Goal: Task Accomplishment & Management: Manage account settings

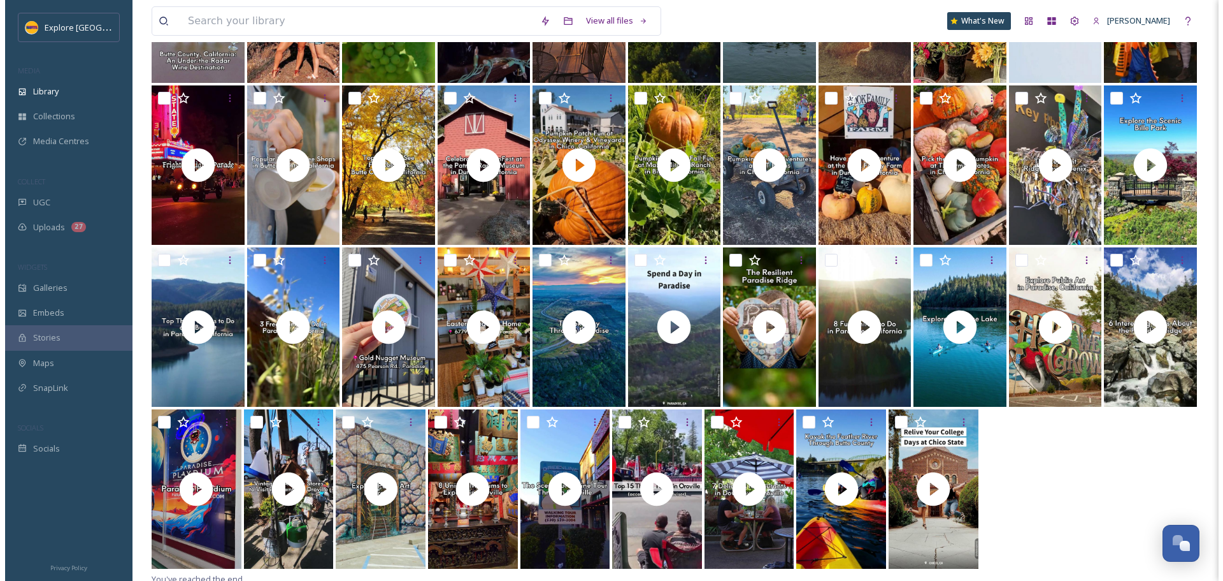
scroll to position [418, 0]
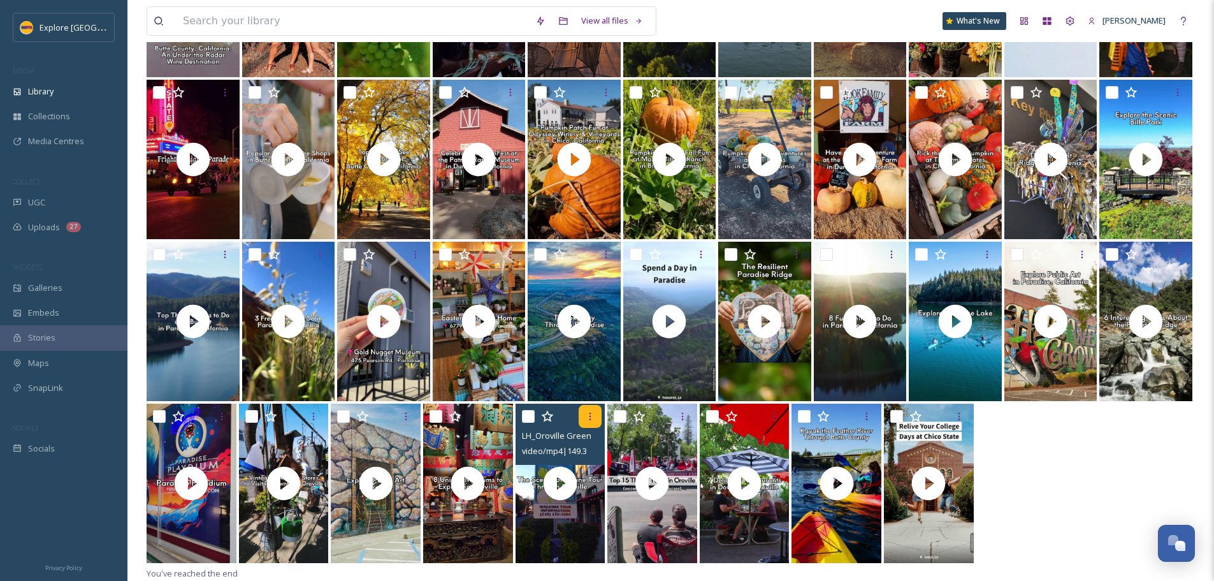
click at [598, 419] on div at bounding box center [590, 416] width 23 height 23
click at [1072, 447] on div at bounding box center [671, 484] width 1048 height 162
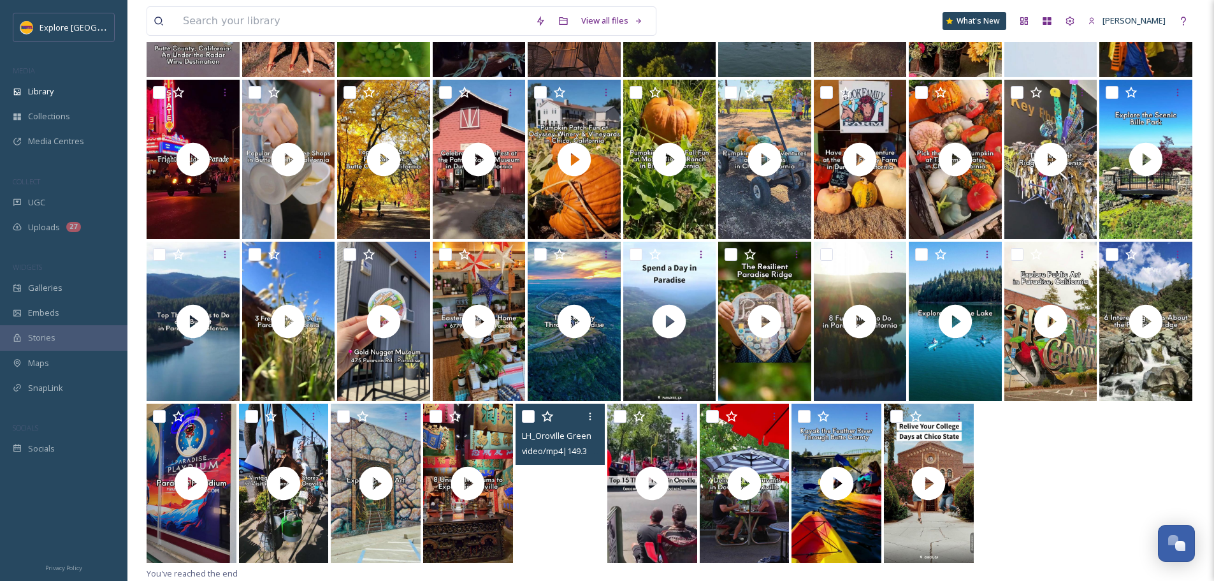
click at [593, 507] on video "LH_Oroville Greenline Tour.mp4" at bounding box center [561, 482] width 90 height 159
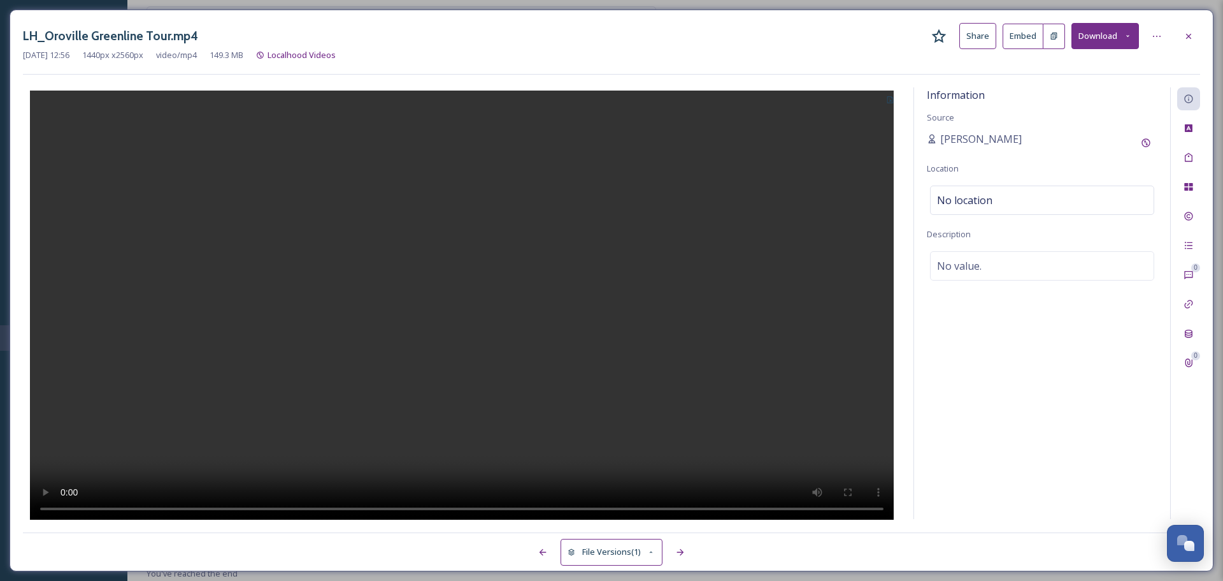
click at [1051, 41] on button at bounding box center [1055, 36] width 22 height 25
click at [1004, 199] on div "No location" at bounding box center [1042, 199] width 224 height 29
click at [1004, 199] on input at bounding box center [1042, 200] width 223 height 28
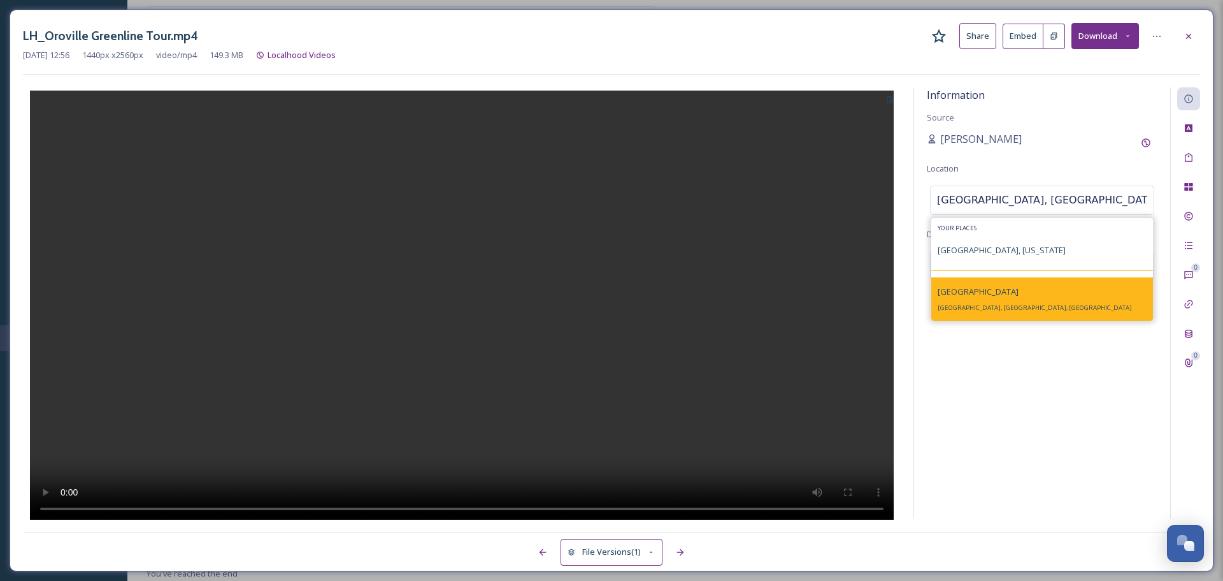
type input "oroville, calif"
click at [1004, 296] on div "Oroville Oroville, CA, USA" at bounding box center [1043, 298] width 222 height 43
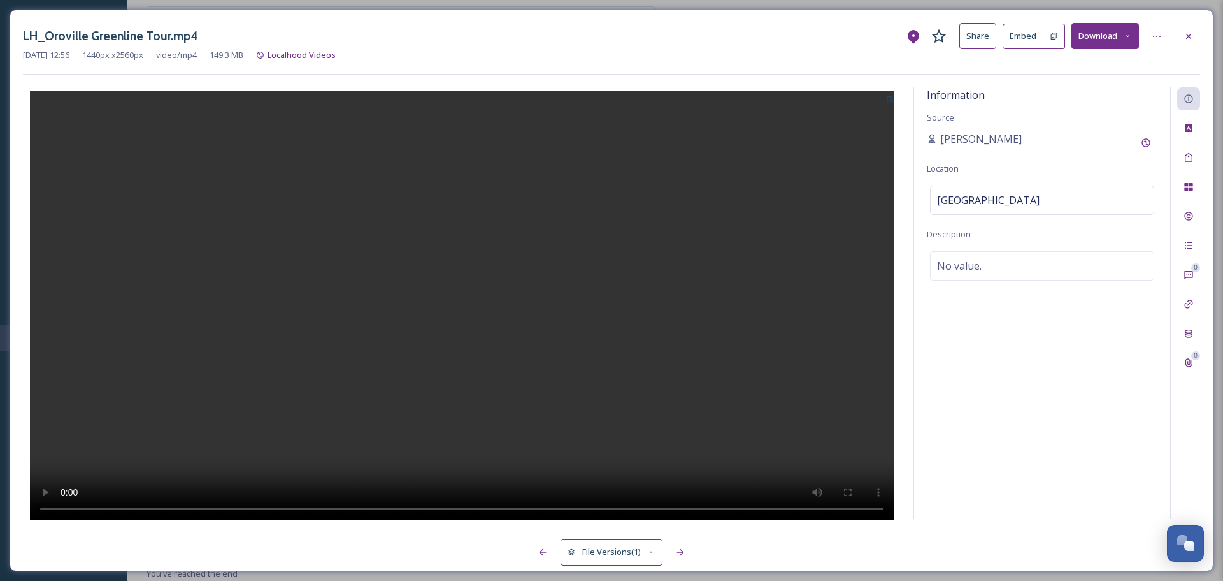
click at [984, 280] on div "Information Source Ashley Baer Location Oroville Description No value." at bounding box center [1042, 302] width 256 height 431
click at [979, 267] on span "No value." at bounding box center [959, 265] width 45 height 15
click at [979, 267] on textarea at bounding box center [1042, 304] width 231 height 106
paste textarea "Spanning nearly 15 miles from the Feather River to the Oroville Dam, Oroville’s…"
type textarea "Spanning nearly 15 miles from the Feather River to the Oroville Dam, Oroville’s…"
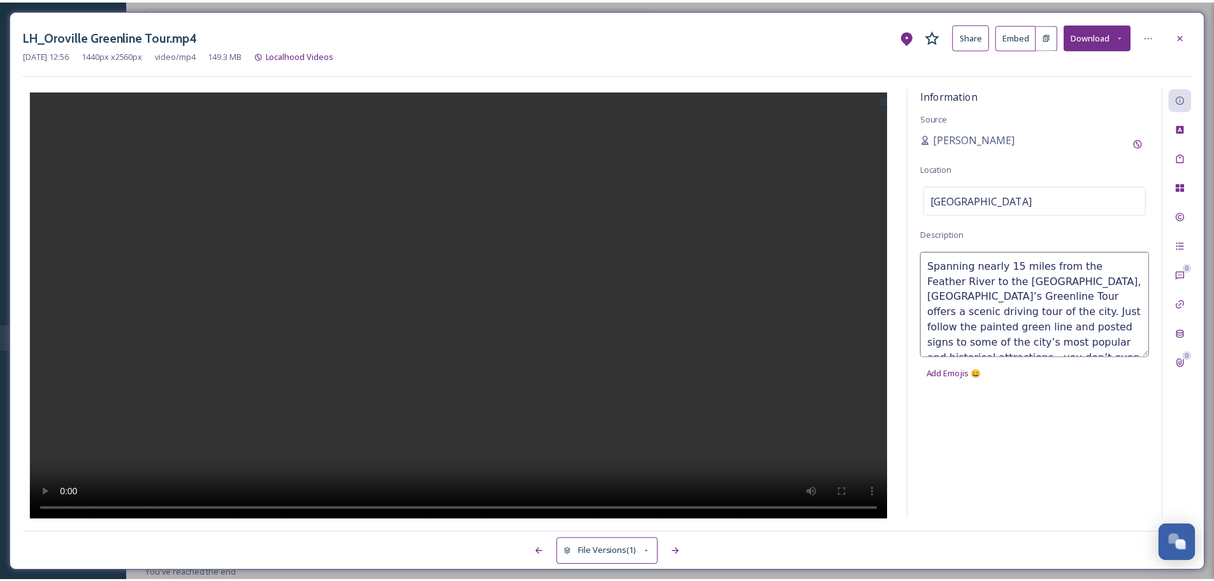
scroll to position [23, 0]
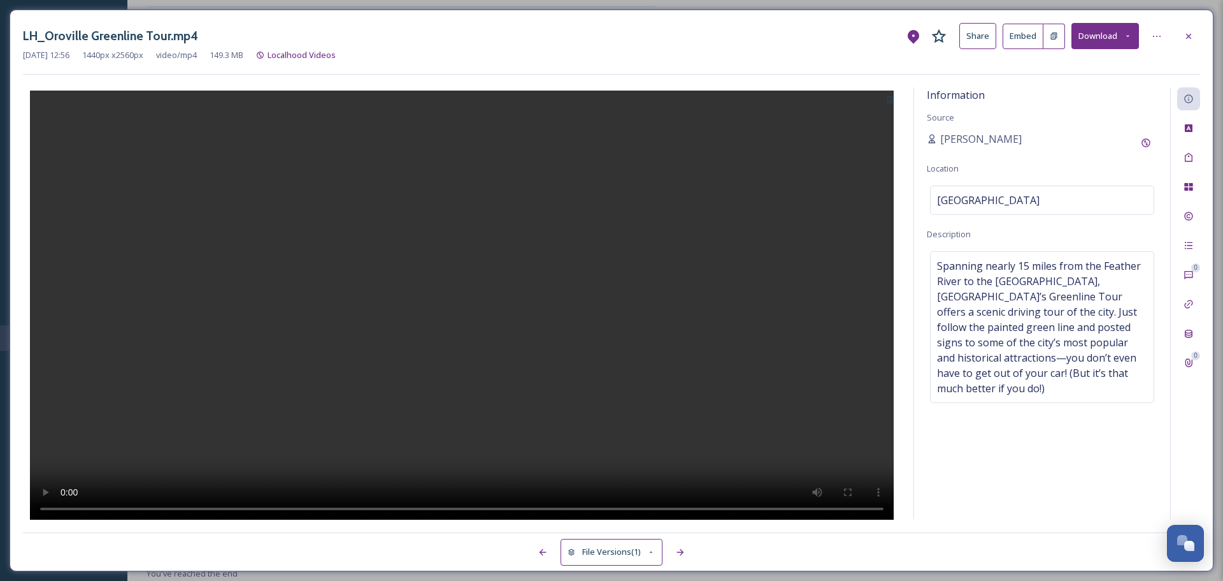
click at [822, 151] on div at bounding box center [462, 303] width 878 height 432
click at [896, 109] on button at bounding box center [890, 98] width 21 height 23
click at [859, 155] on span "Use Current Frame" at bounding box center [845, 154] width 72 height 12
click at [1194, 39] on div at bounding box center [1189, 36] width 23 height 23
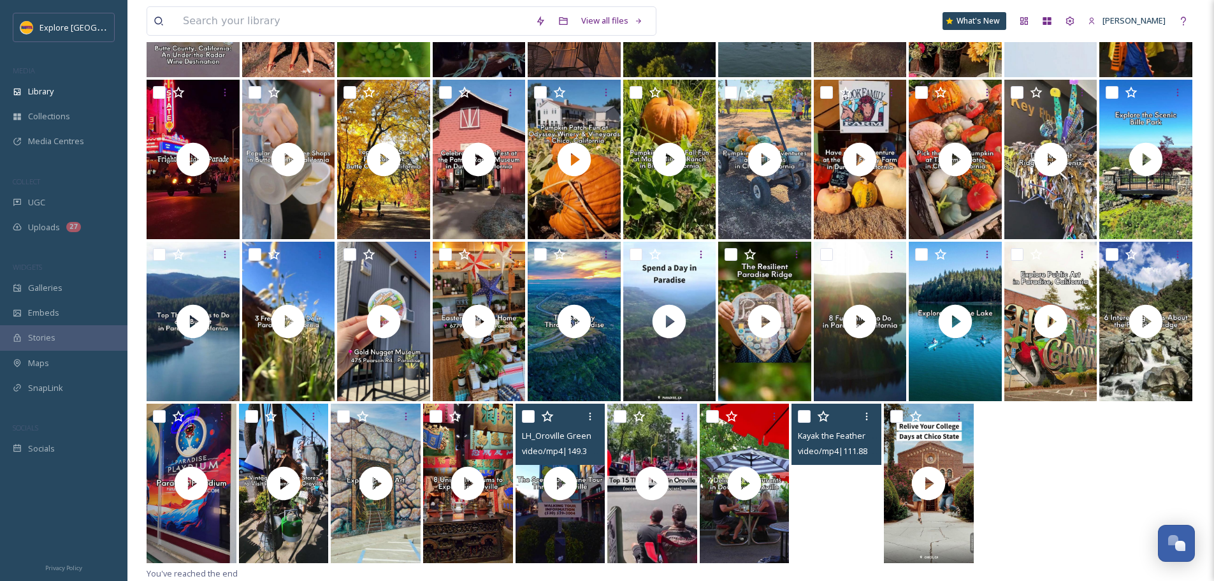
click at [848, 521] on video "Kayak the Feather River Through Butte County_LOCALHOOD.mp4" at bounding box center [836, 482] width 90 height 159
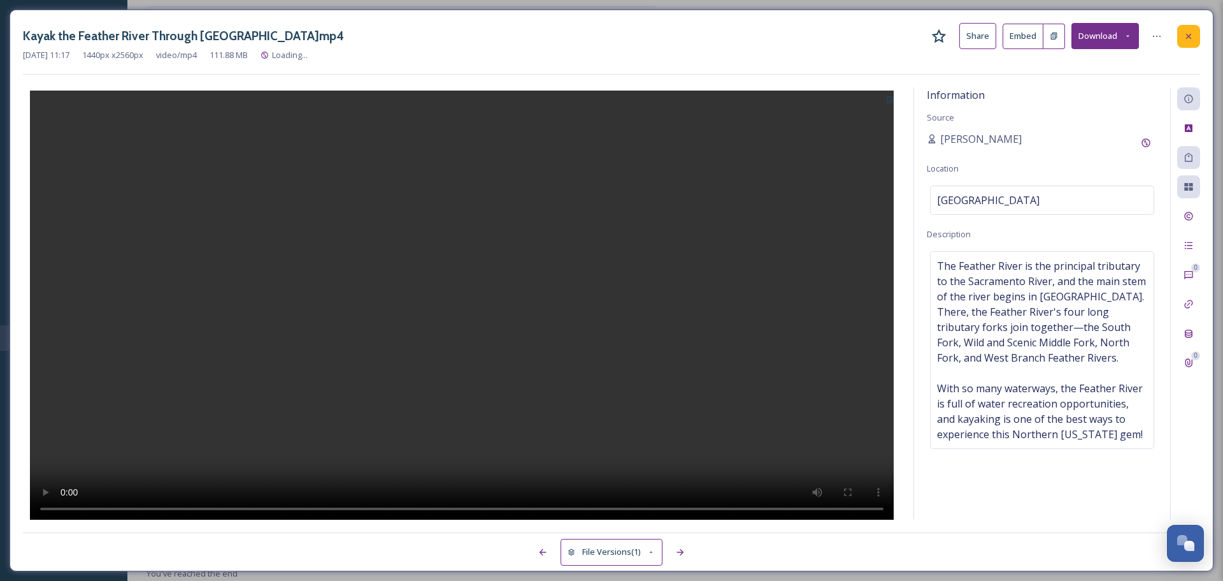
click at [1194, 35] on icon at bounding box center [1189, 36] width 10 height 10
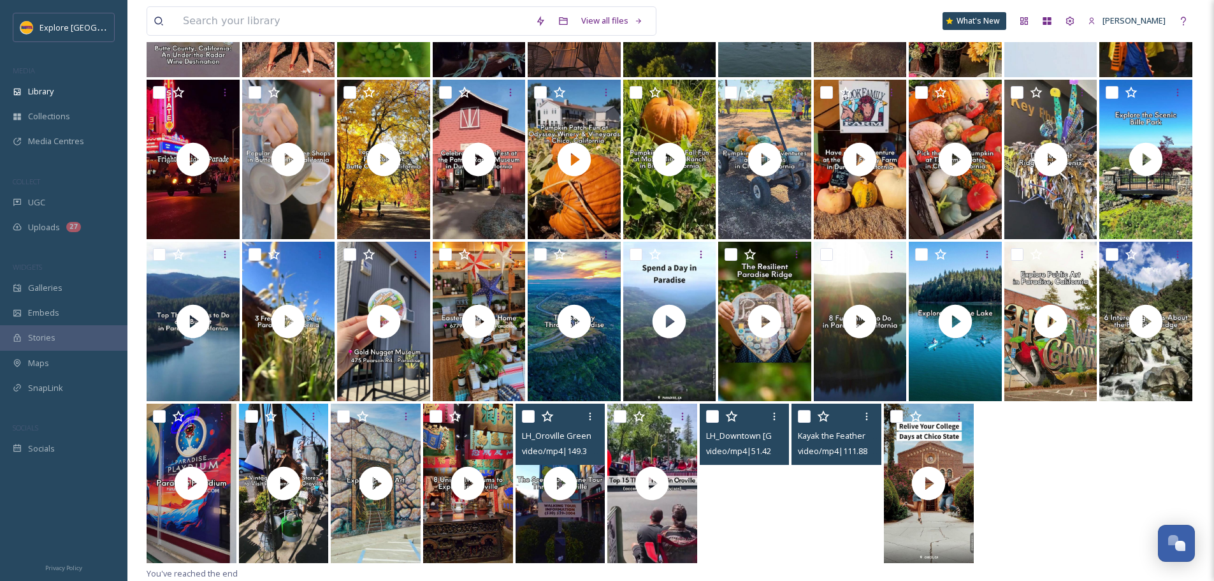
click at [755, 530] on video "LH_Downtown Oroville Restaurants.mp4" at bounding box center [745, 482] width 90 height 159
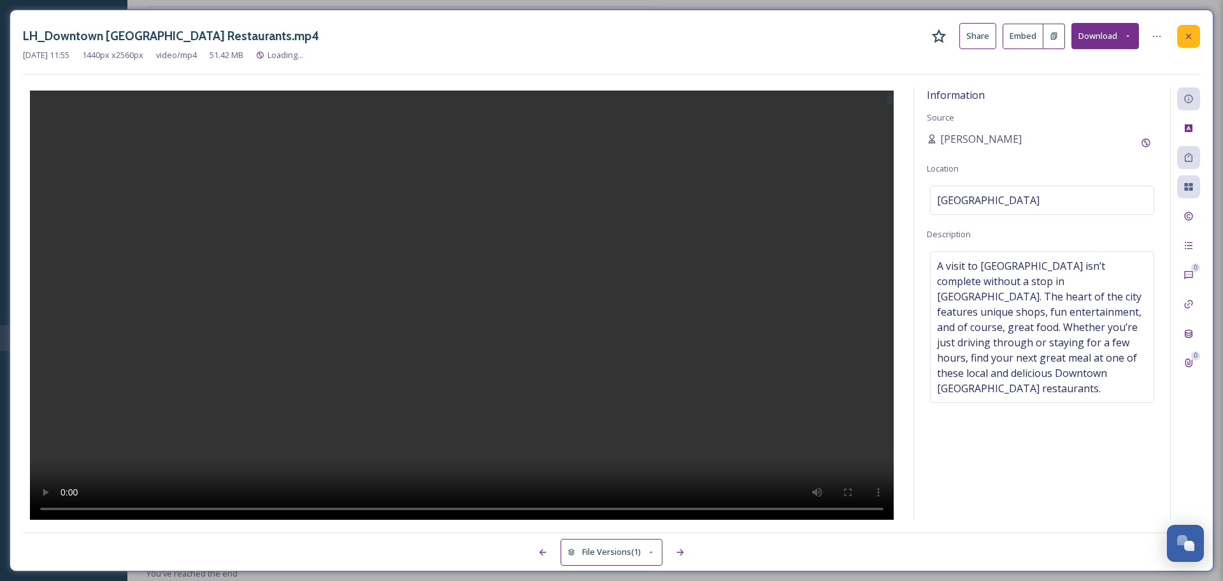
click at [1198, 33] on div at bounding box center [1189, 36] width 23 height 23
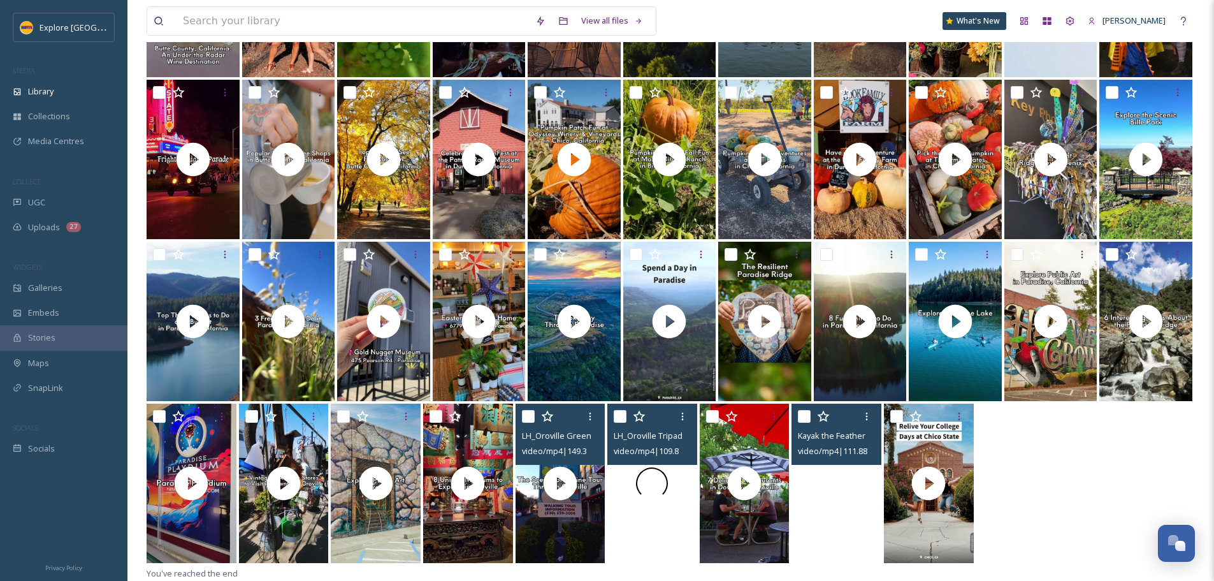
click at [636, 527] on div at bounding box center [652, 482] width 90 height 159
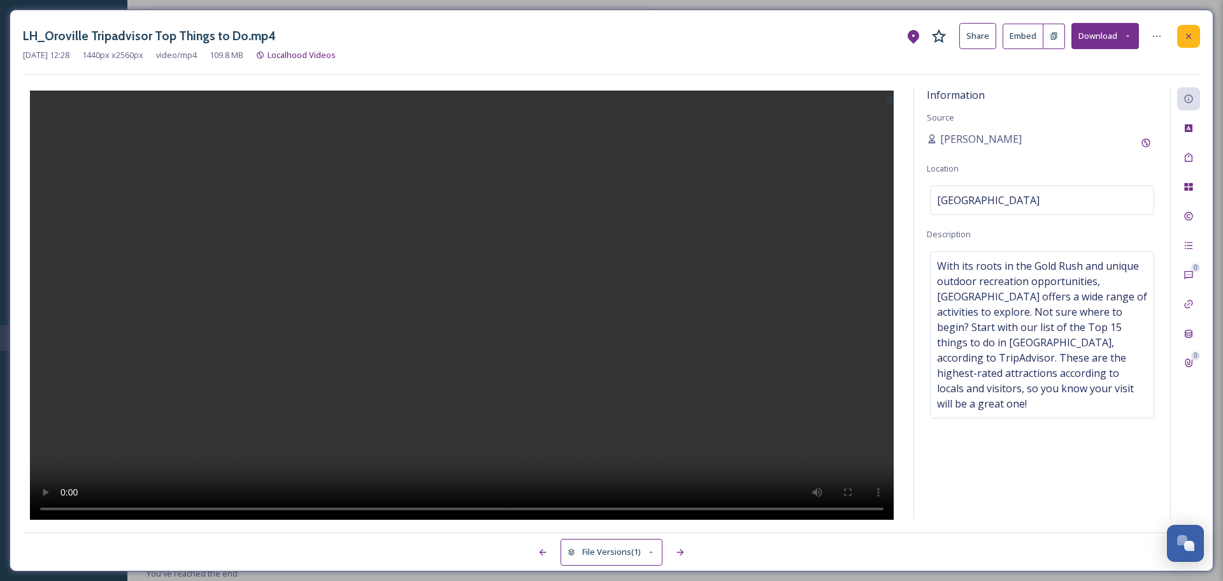
click at [1185, 40] on icon at bounding box center [1189, 36] width 10 height 10
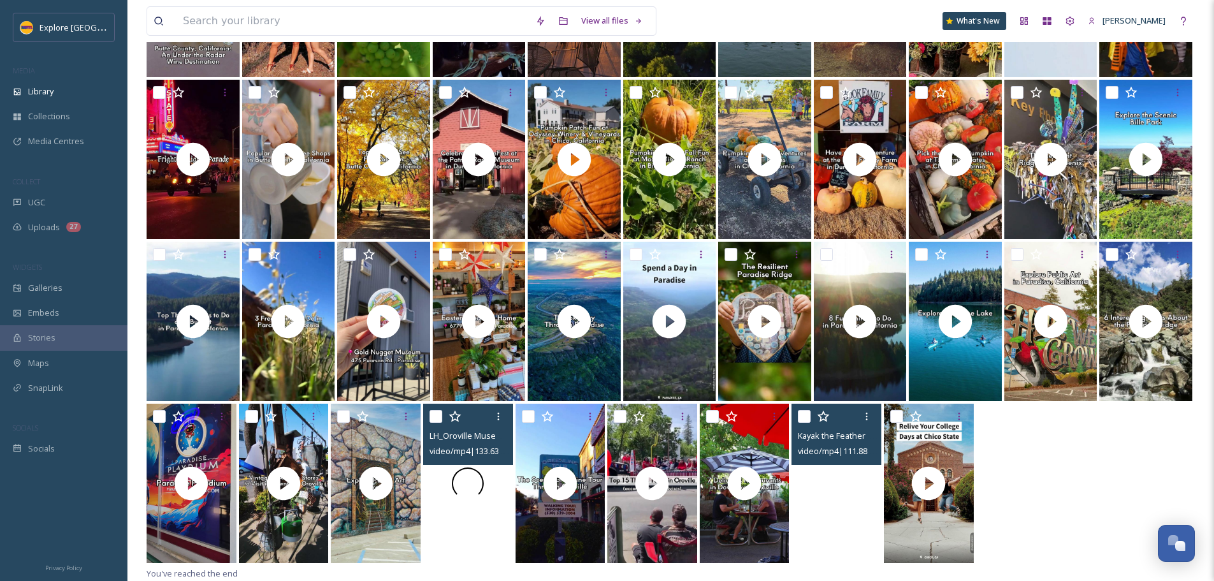
click at [485, 540] on div at bounding box center [468, 482] width 90 height 159
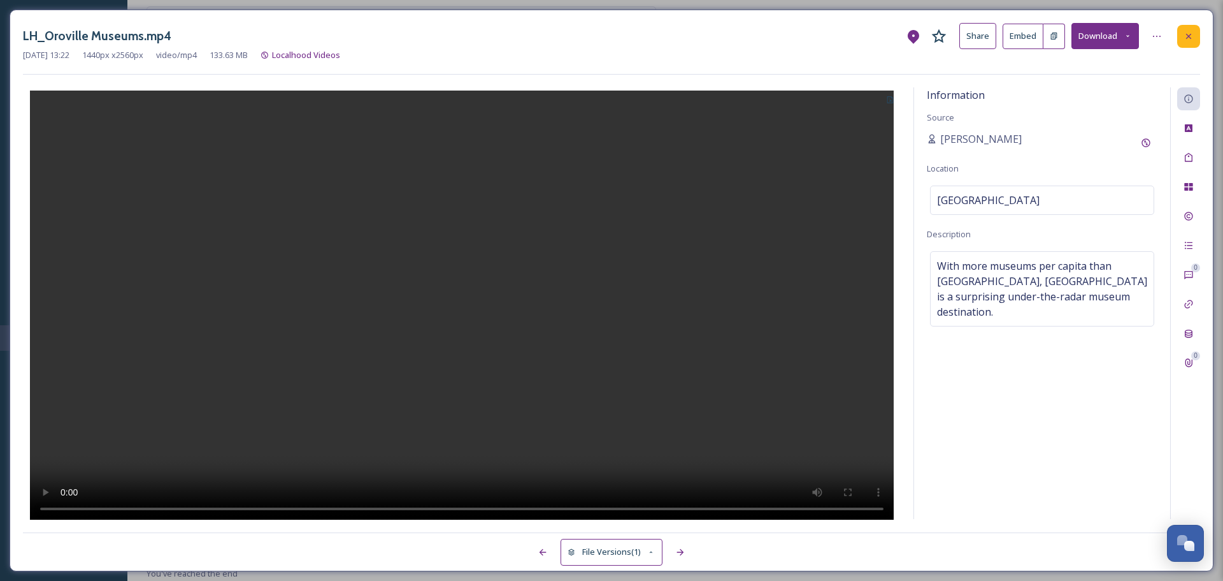
click at [1186, 35] on icon at bounding box center [1189, 36] width 10 height 10
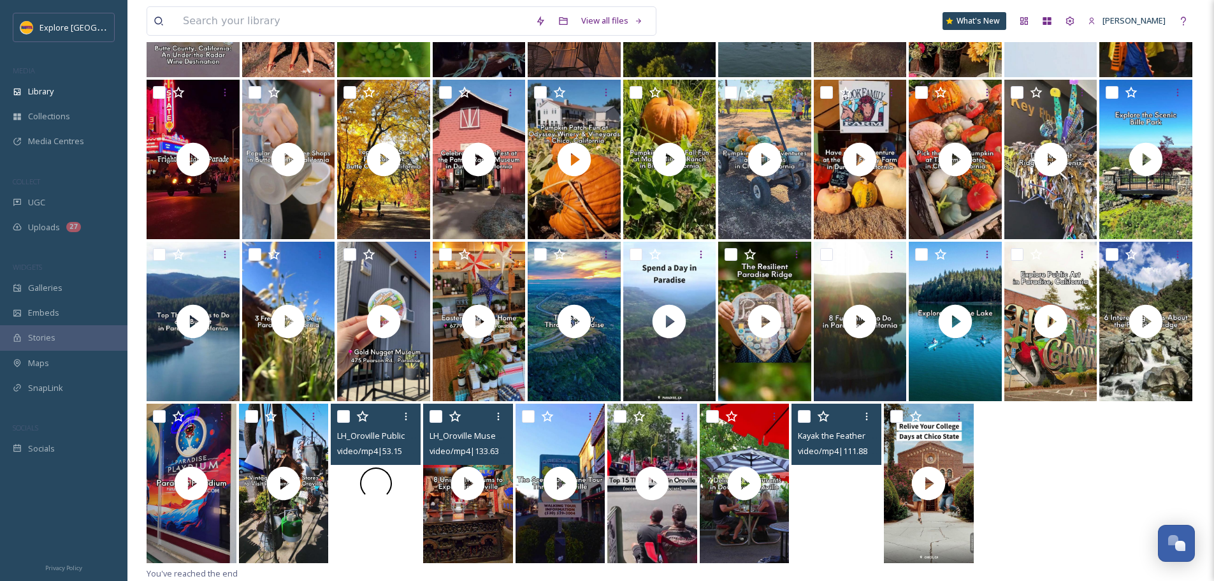
click at [371, 517] on div at bounding box center [376, 482] width 90 height 159
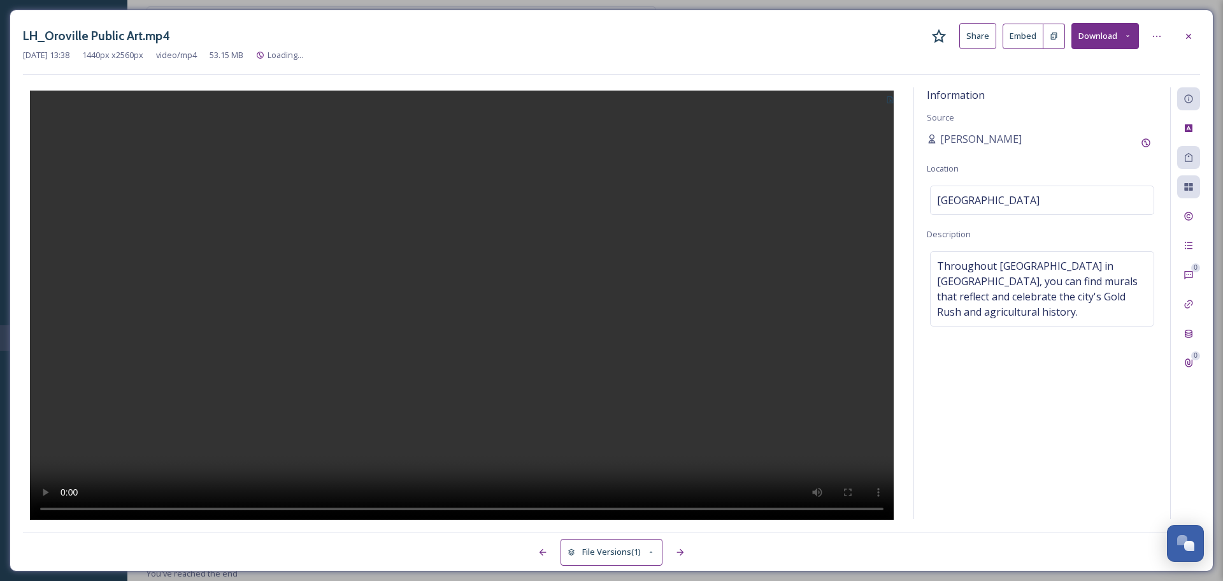
click at [1202, 31] on div "LH_Oroville Public Art.mp4 Share Embed Download Aug 14 2025 13:38 1440 px x 256…" at bounding box center [612, 290] width 1204 height 561
click at [1198, 35] on div at bounding box center [1189, 36] width 23 height 23
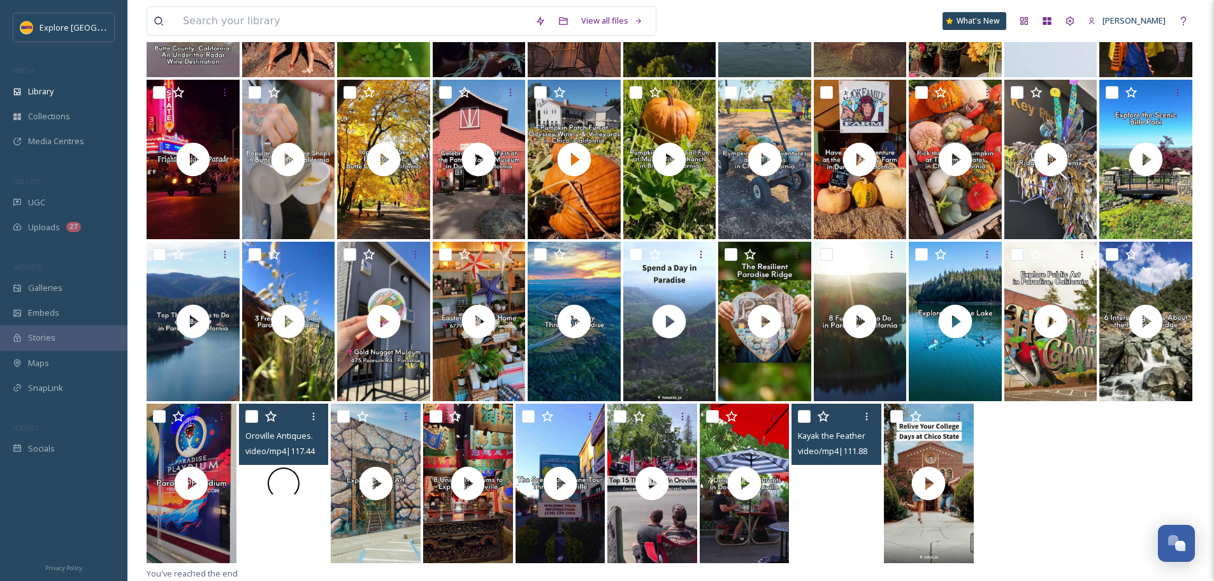
click at [286, 538] on div at bounding box center [284, 482] width 90 height 159
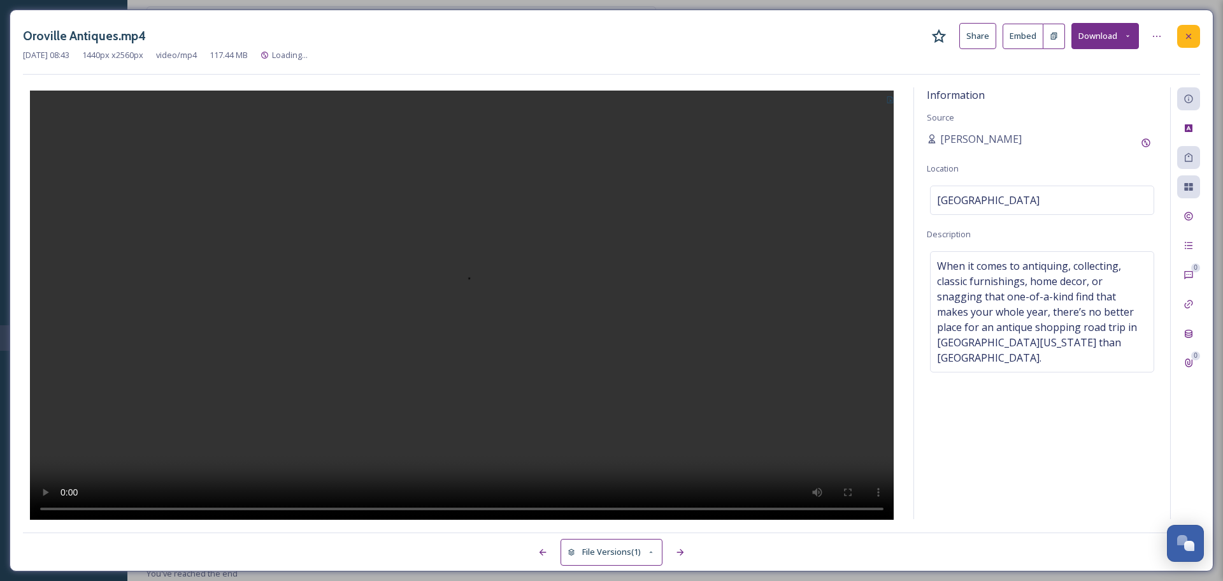
click at [1195, 32] on div at bounding box center [1189, 36] width 23 height 23
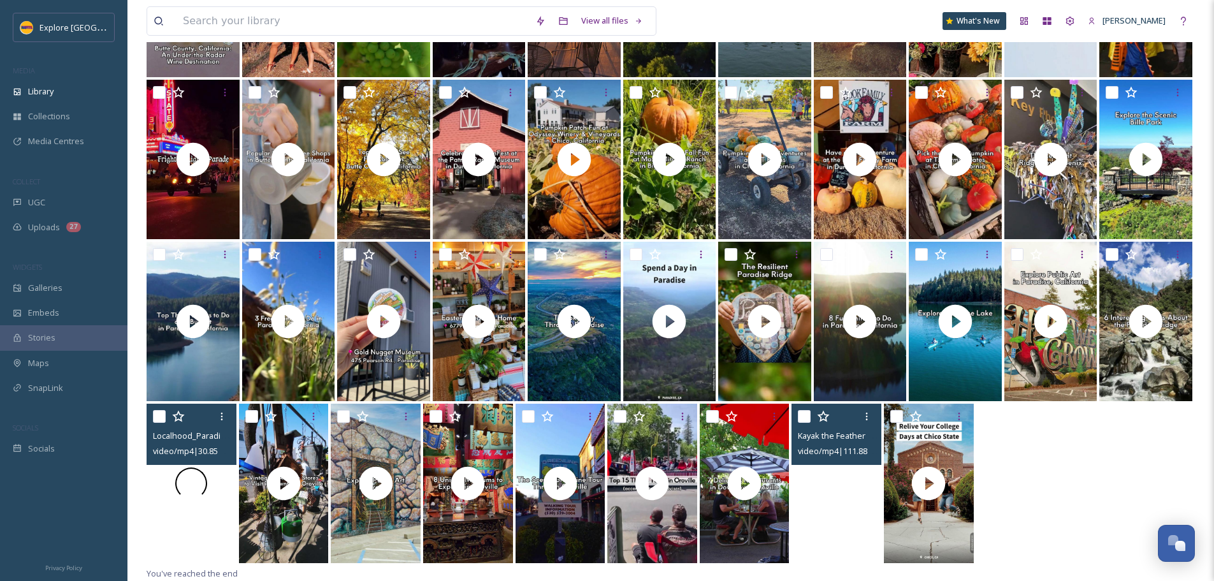
click at [194, 527] on div at bounding box center [192, 482] width 90 height 159
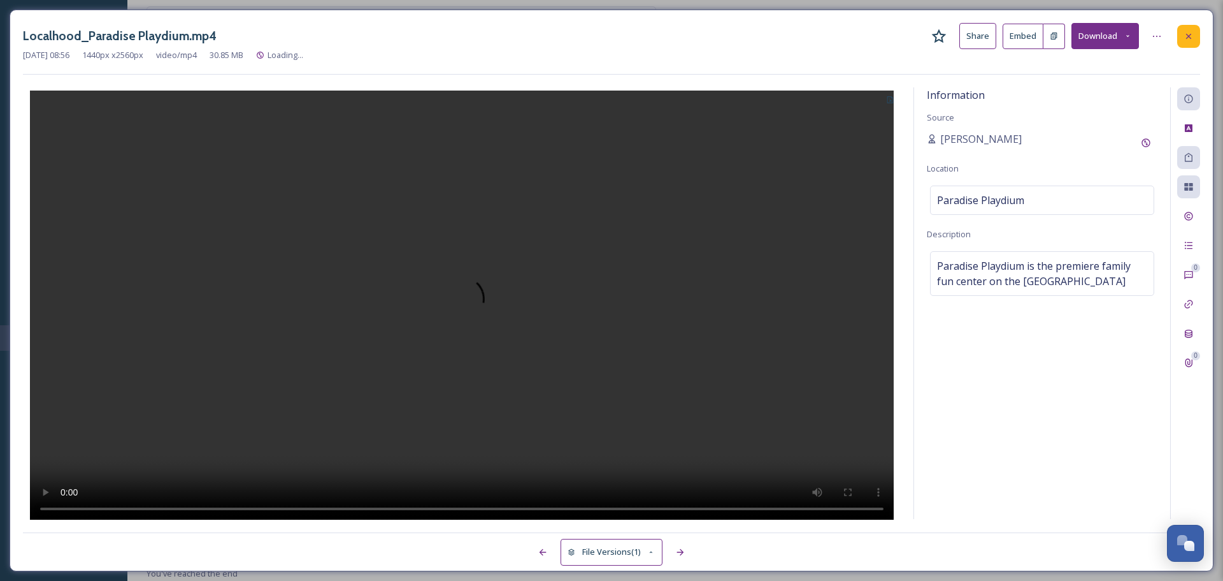
click at [1192, 34] on icon at bounding box center [1189, 36] width 10 height 10
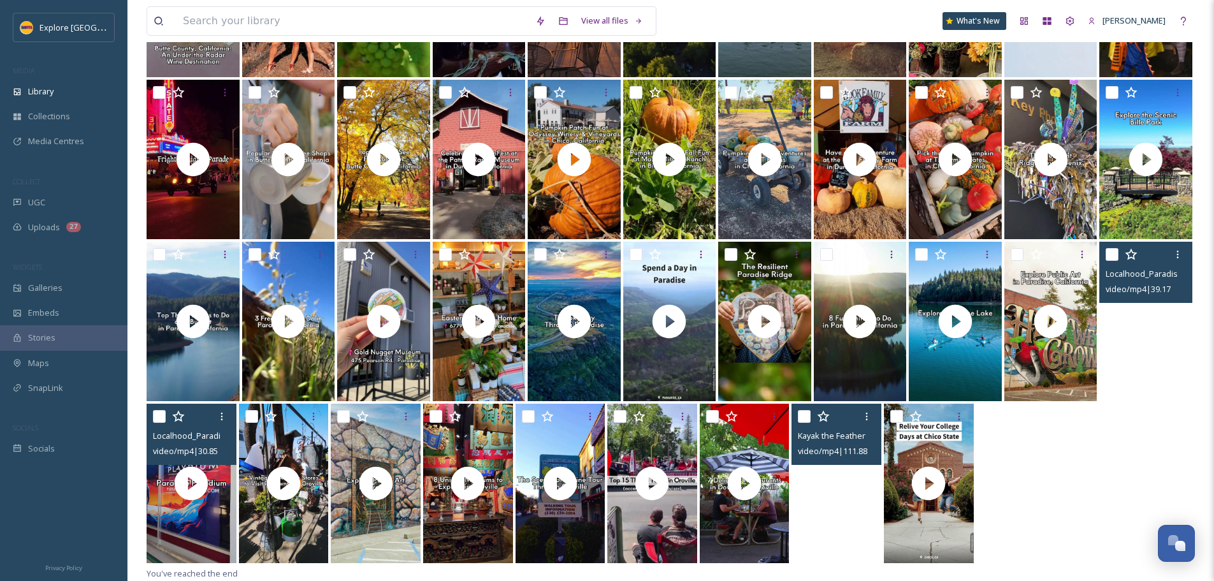
click at [1142, 364] on video "Localhood_Paradise 6 Interesting Facts.mp4" at bounding box center [1145, 321] width 93 height 159
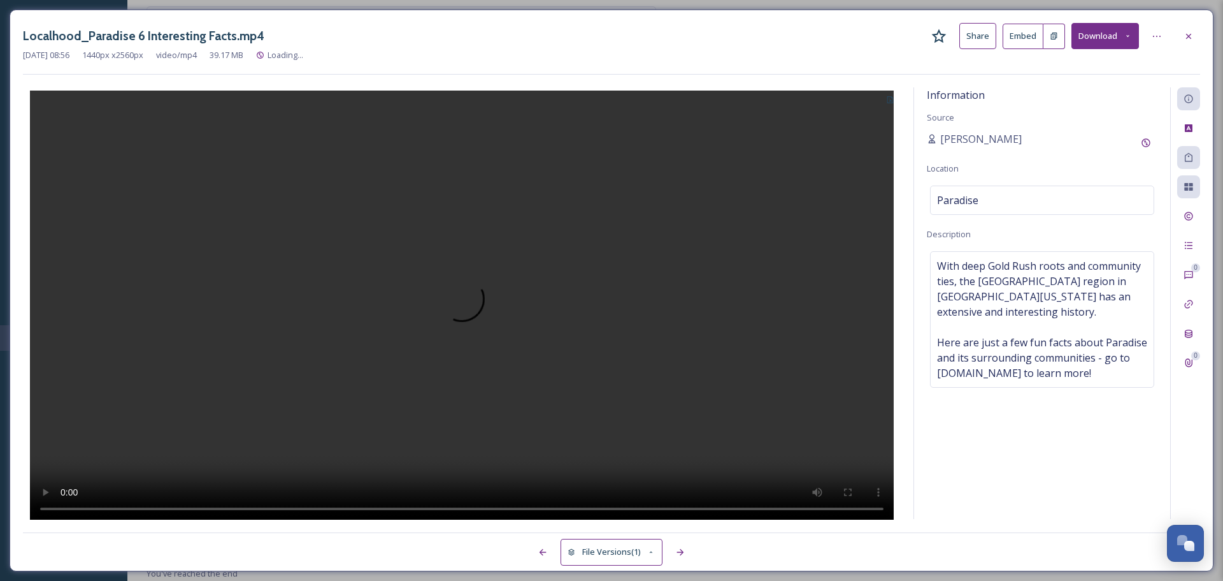
click at [1198, 31] on div at bounding box center [1189, 36] width 23 height 23
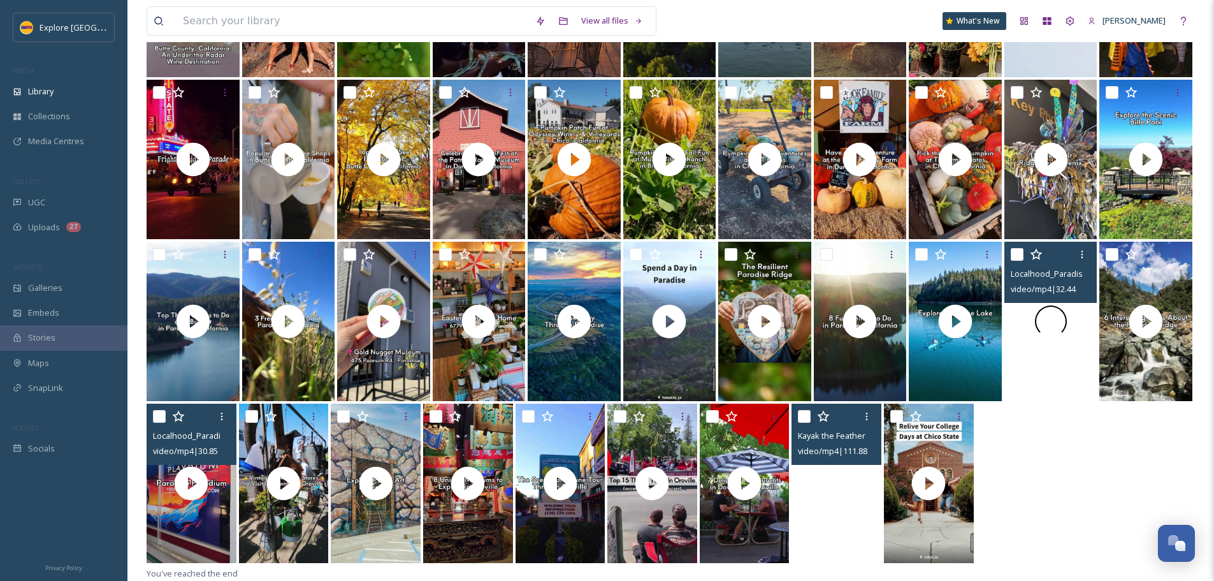
click at [1072, 351] on div at bounding box center [1050, 321] width 93 height 159
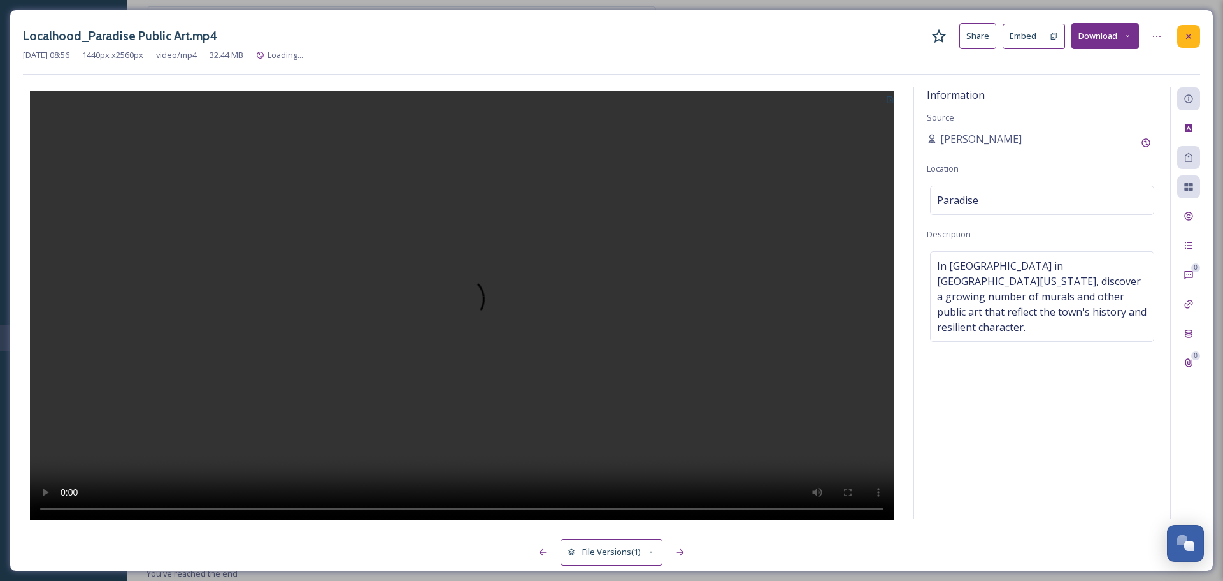
click at [1183, 32] on div at bounding box center [1189, 36] width 23 height 23
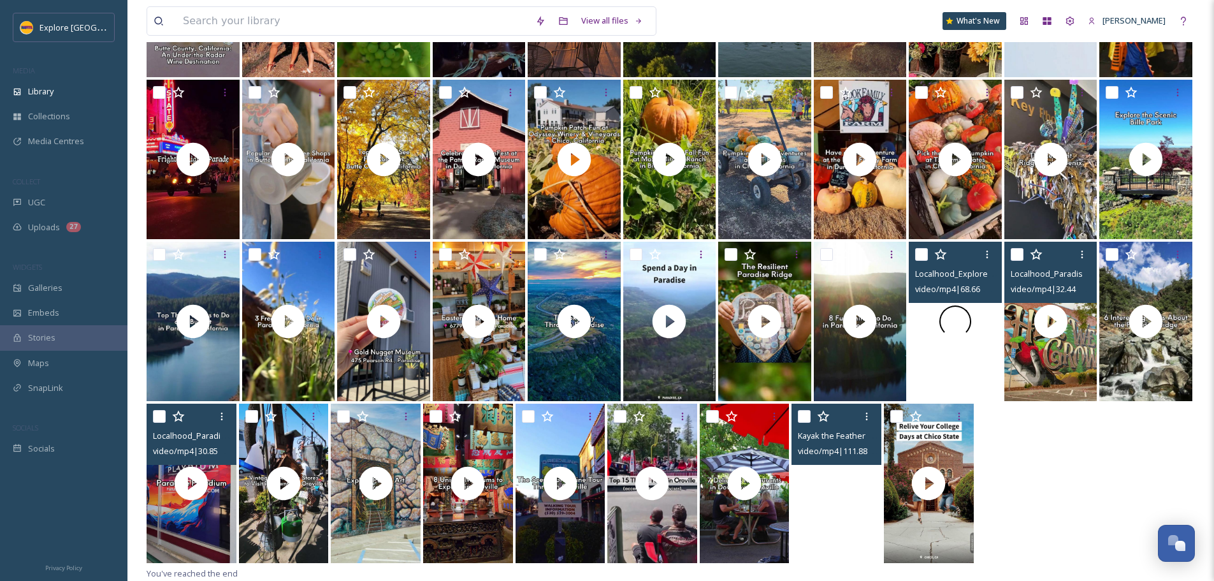
drag, startPoint x: 943, startPoint y: 308, endPoint x: 930, endPoint y: 363, distance: 56.4
click at [930, 363] on div at bounding box center [955, 321] width 93 height 159
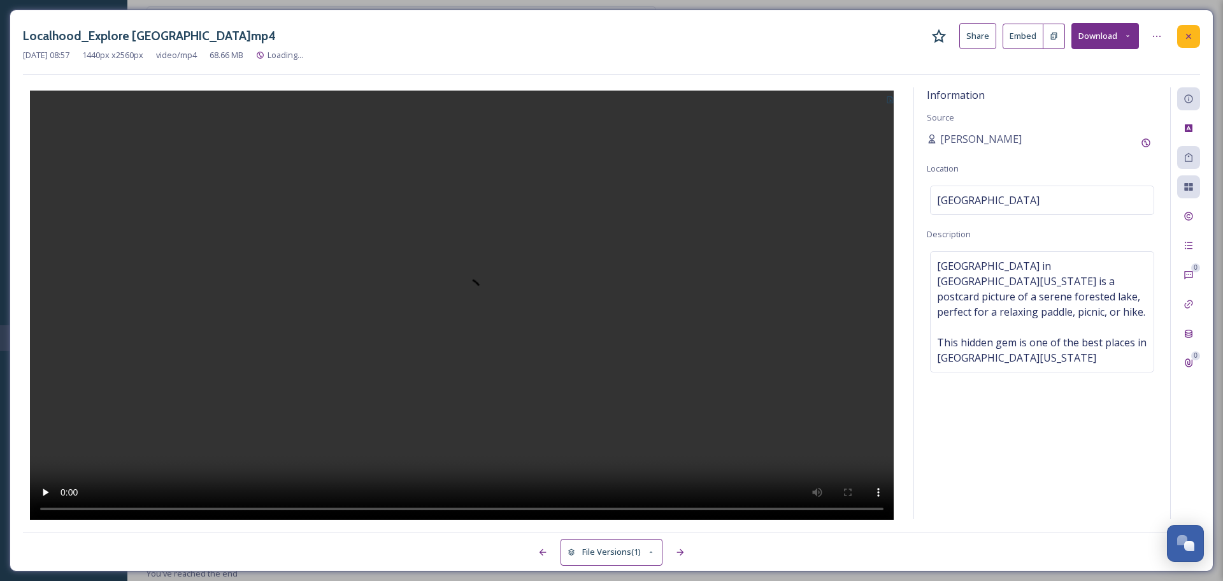
click at [1185, 38] on icon at bounding box center [1189, 36] width 10 height 10
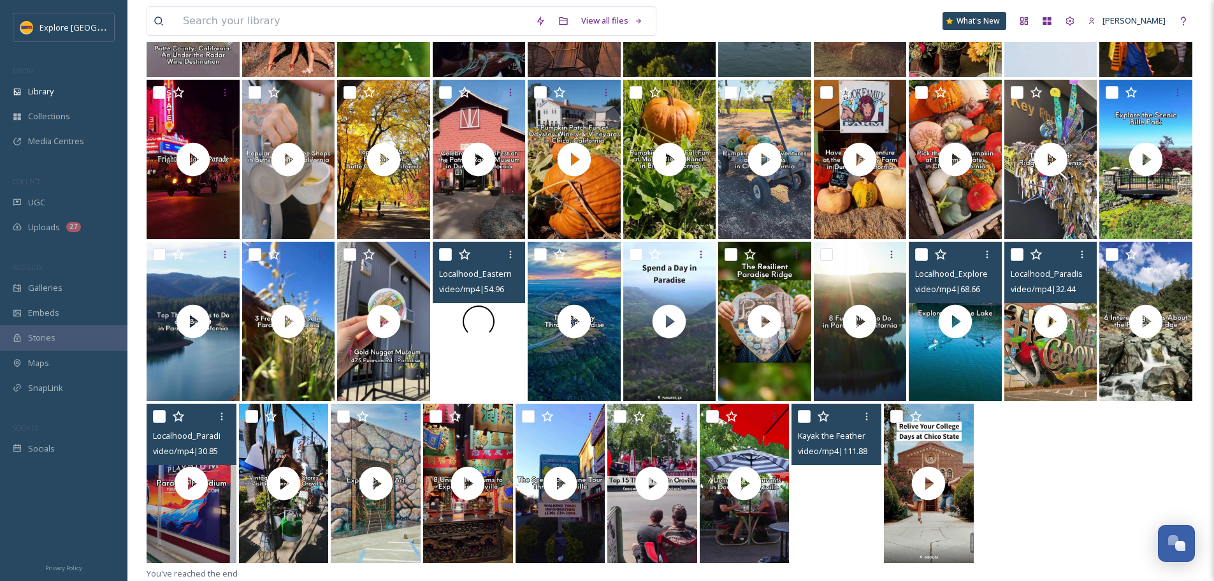
click at [463, 371] on div at bounding box center [479, 321] width 93 height 159
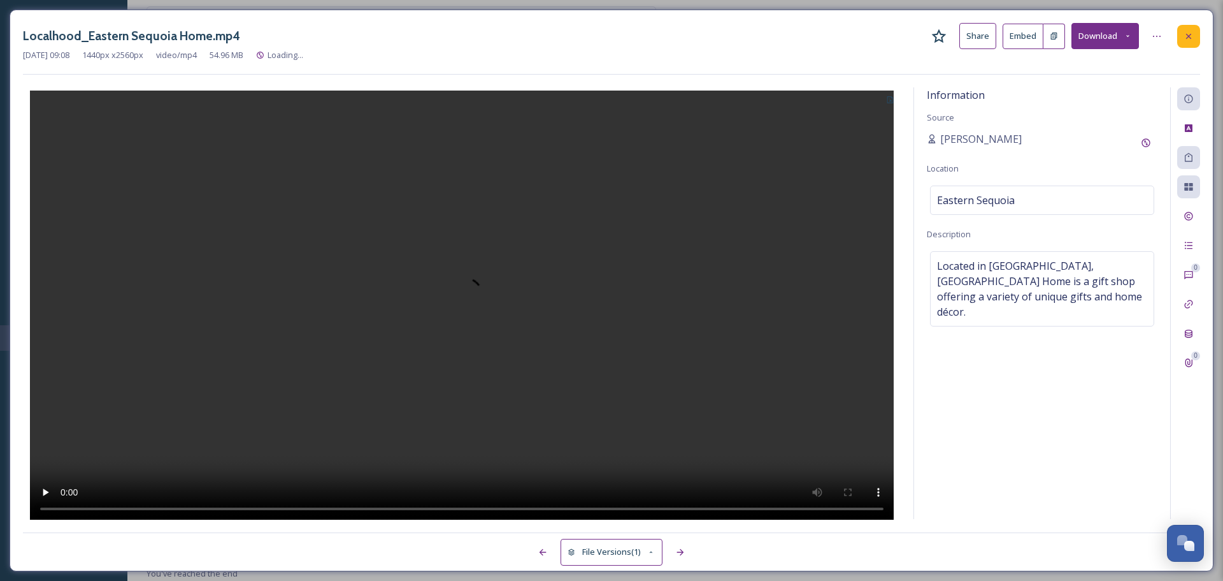
click at [1181, 39] on div at bounding box center [1189, 36] width 23 height 23
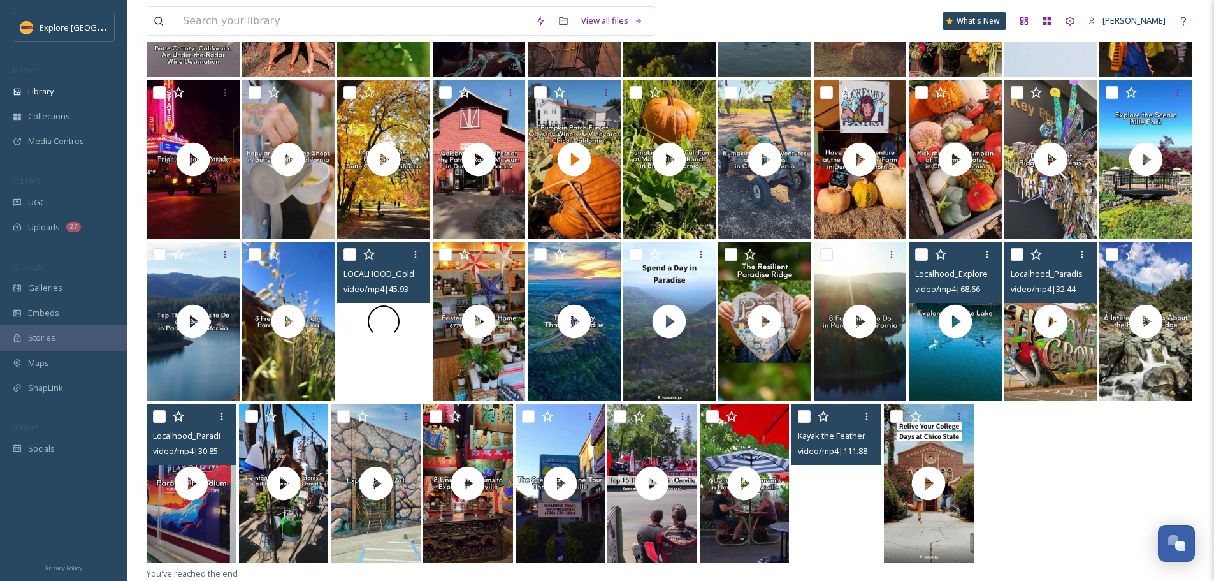
click at [386, 354] on div at bounding box center [383, 321] width 93 height 159
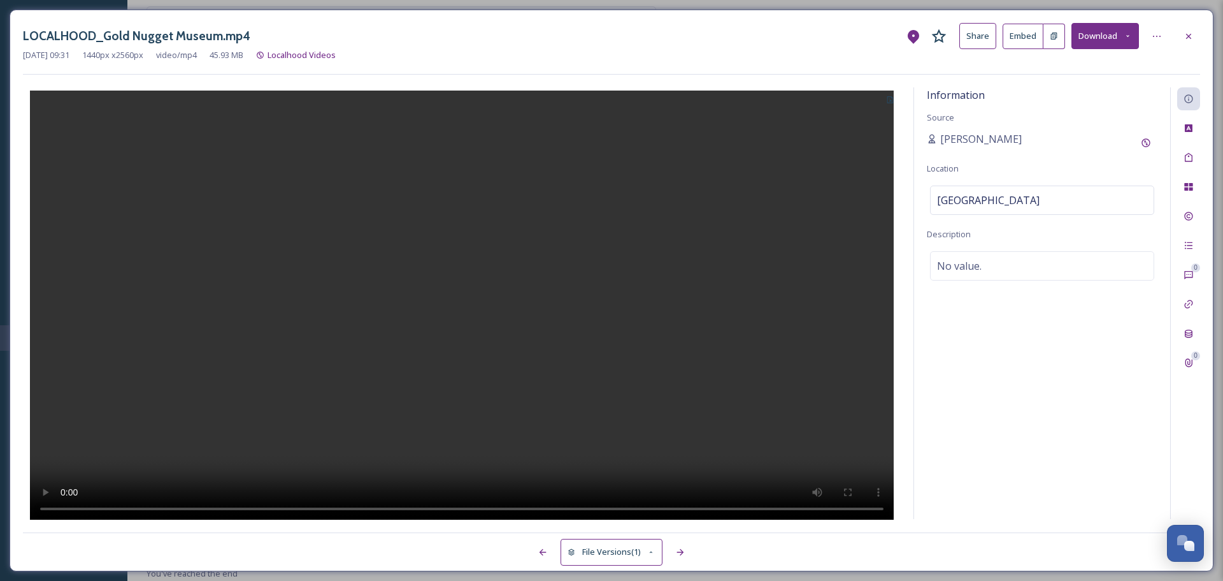
click at [1055, 34] on icon at bounding box center [1054, 35] width 6 height 7
click at [974, 263] on span "No value." at bounding box center [959, 265] width 45 height 15
click at [974, 263] on textarea at bounding box center [1042, 304] width 231 height 106
paste textarea "The Gold Nugget Museum is a local museum in Paradise dedicated to preserving an…"
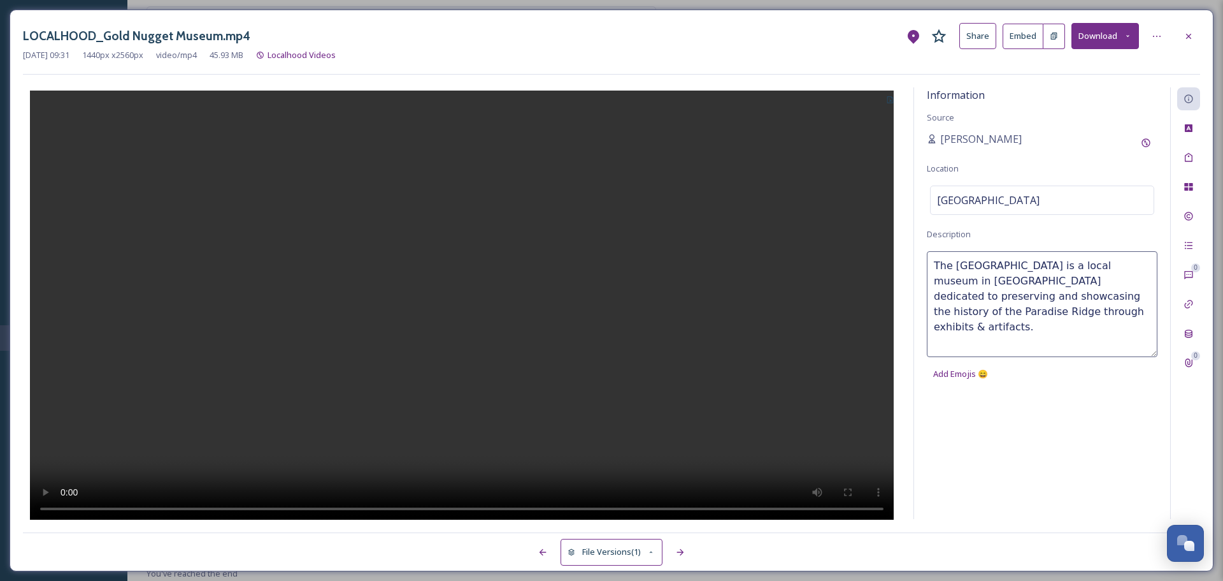
click at [1020, 311] on textarea "The Gold Nugget Museum is a local museum in Paradise dedicated to preserving an…" at bounding box center [1042, 304] width 231 height 106
type textarea "The Gold Nugget Museum is a local museum in Paradise dedicated to preserving an…"
click at [848, 148] on div at bounding box center [462, 303] width 878 height 432
click at [1183, 41] on div at bounding box center [1189, 36] width 23 height 23
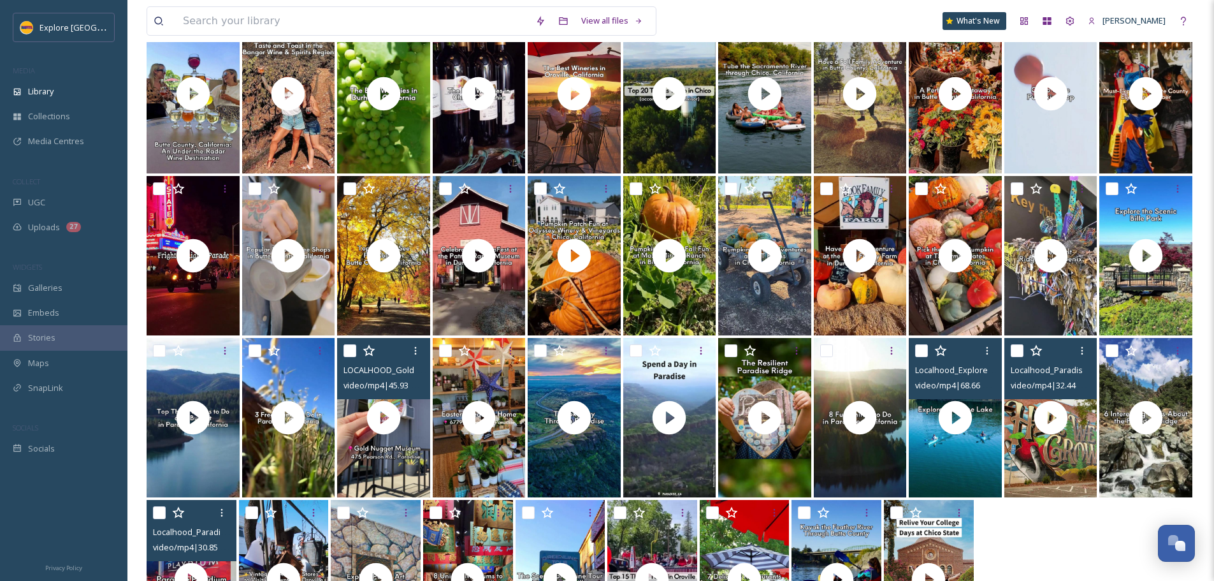
scroll to position [291, 0]
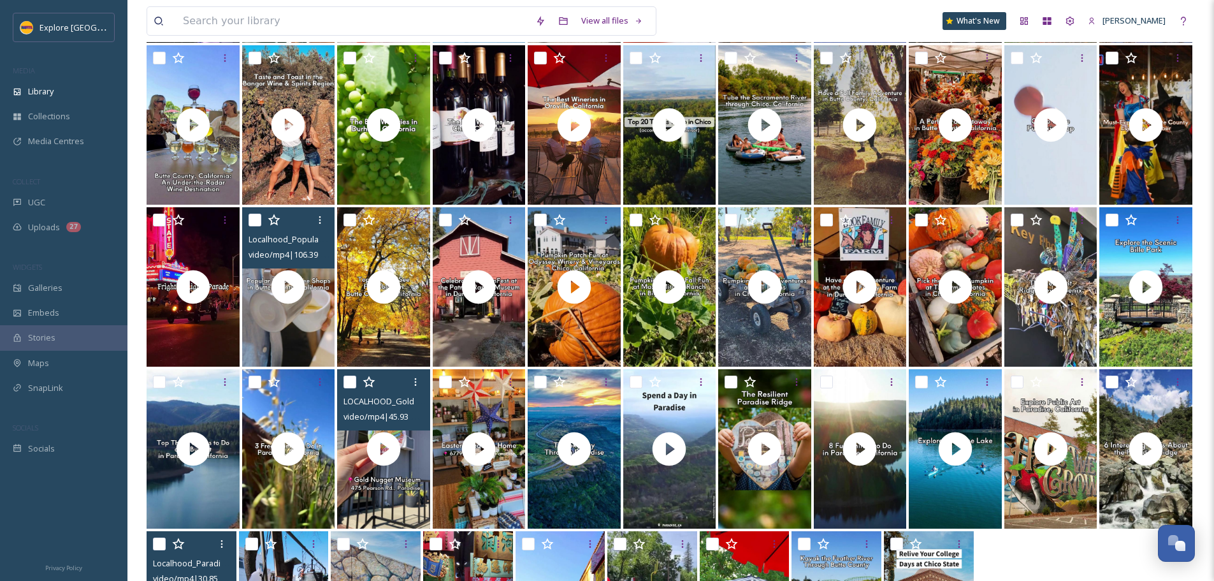
click at [257, 222] on input "checkbox" at bounding box center [255, 219] width 13 height 13
checkbox input "true"
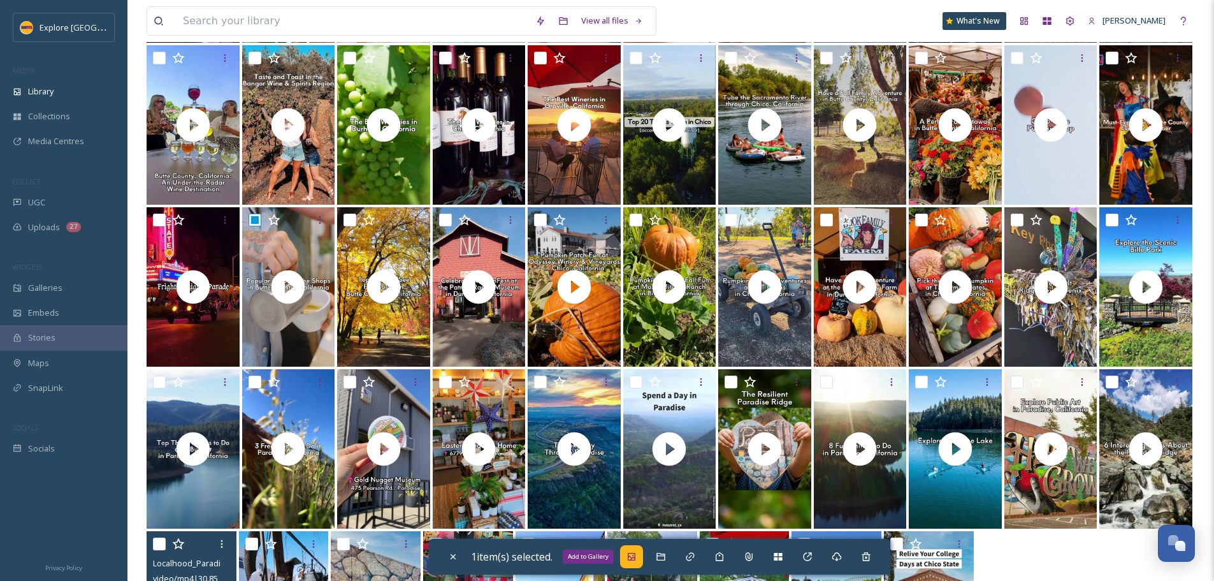
click at [635, 553] on icon at bounding box center [632, 556] width 8 height 8
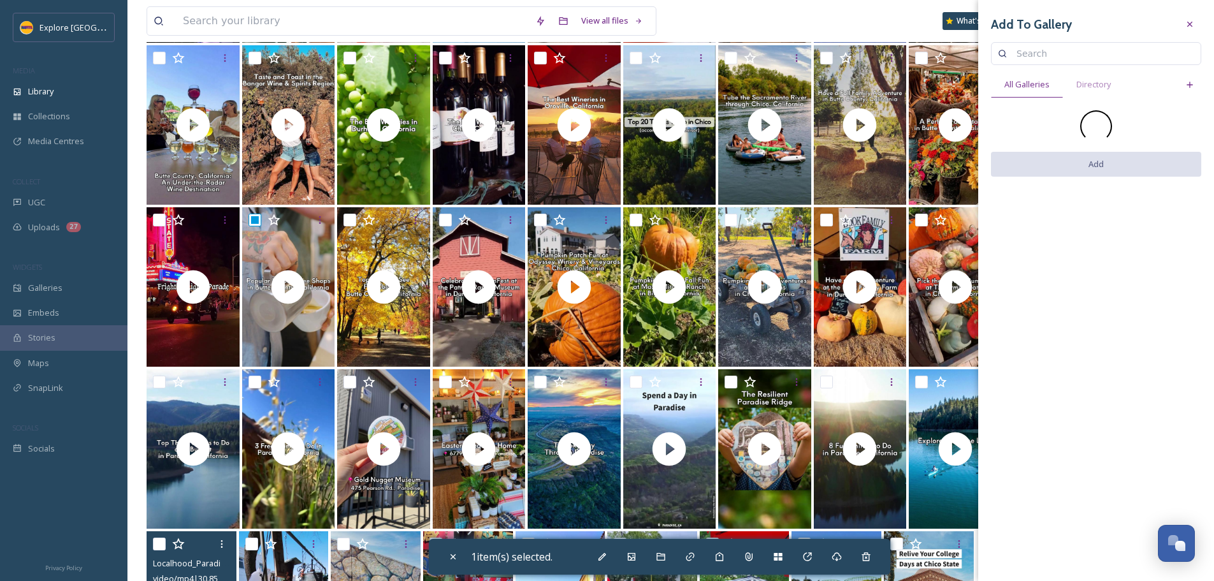
click at [1049, 53] on input at bounding box center [1102, 53] width 184 height 25
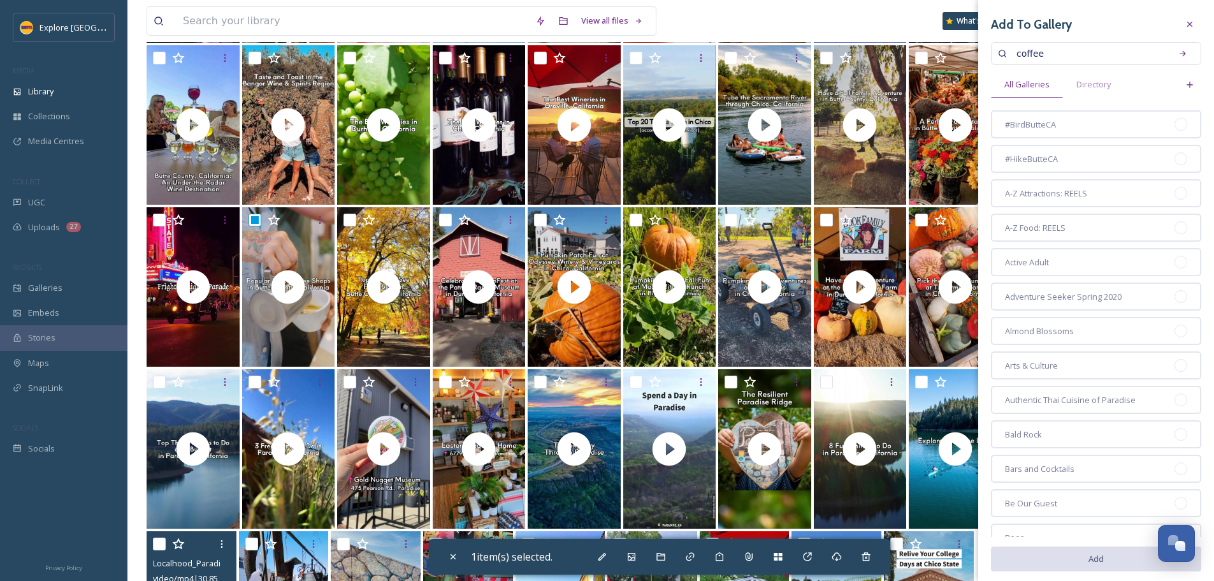
type input "coffee"
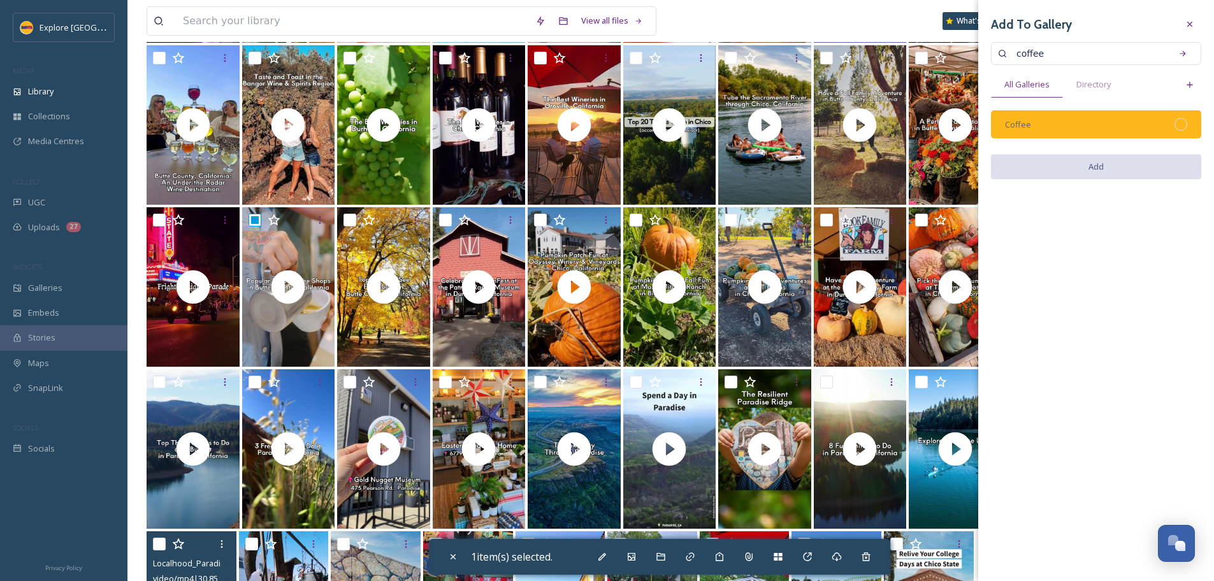
click at [1185, 127] on div at bounding box center [1180, 124] width 13 height 13
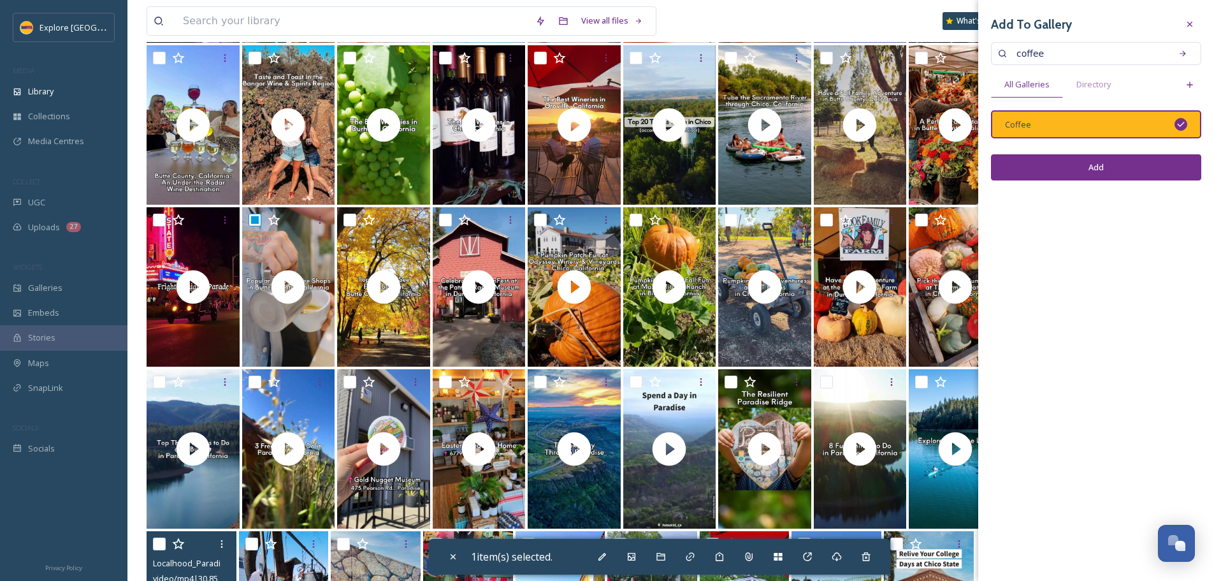
click at [1141, 159] on button "Add" at bounding box center [1096, 167] width 210 height 26
checkbox input "false"
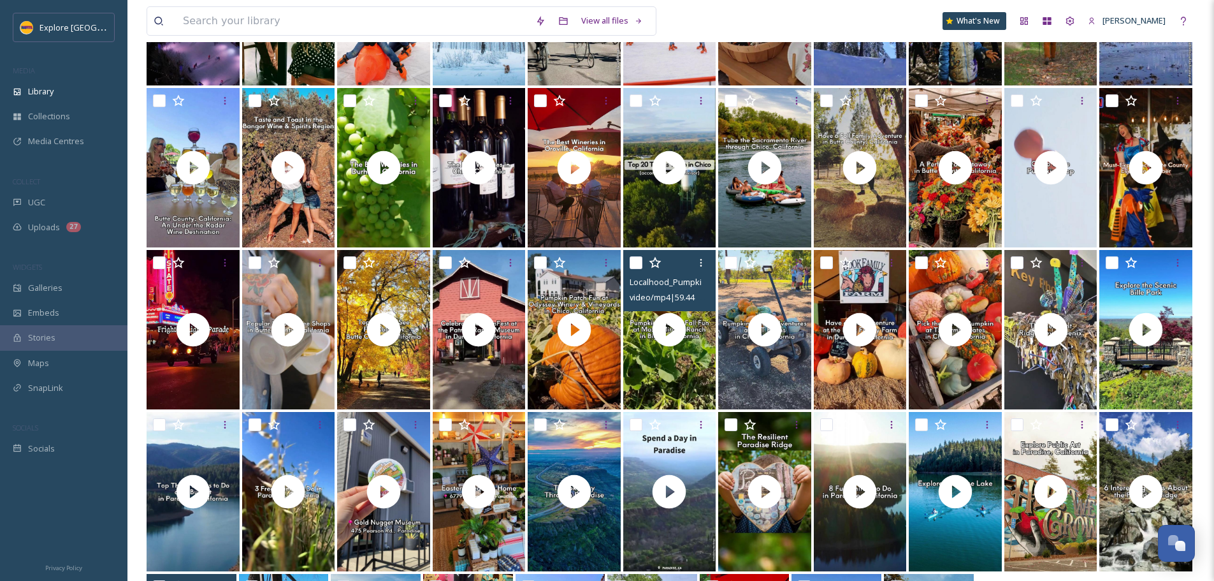
scroll to position [0, 0]
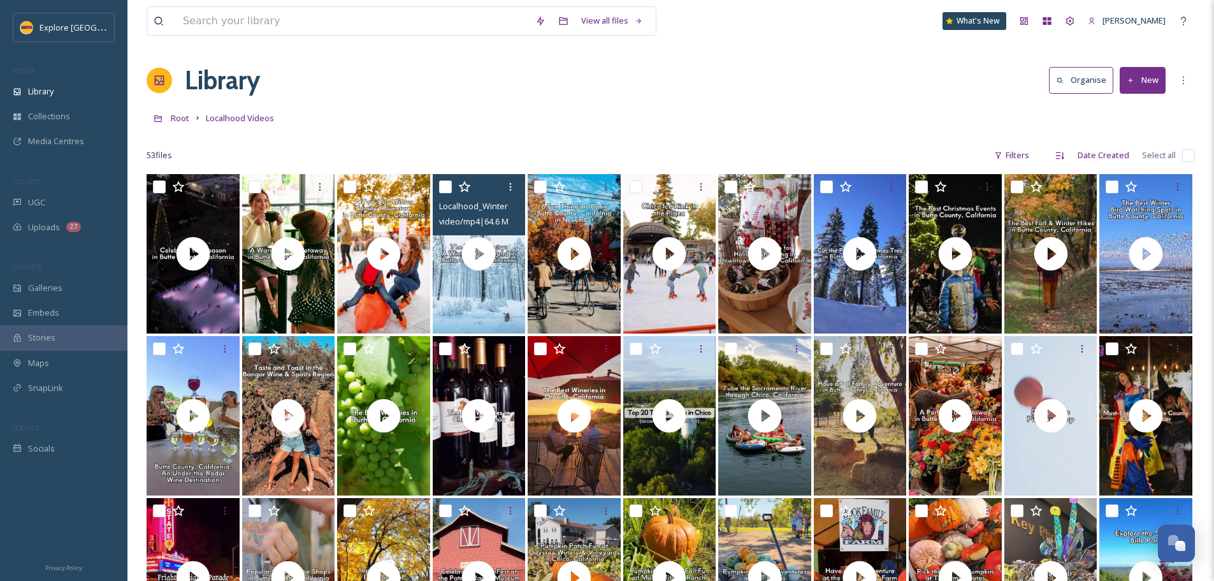
click at [442, 187] on input "checkbox" at bounding box center [445, 186] width 13 height 13
checkbox input "true"
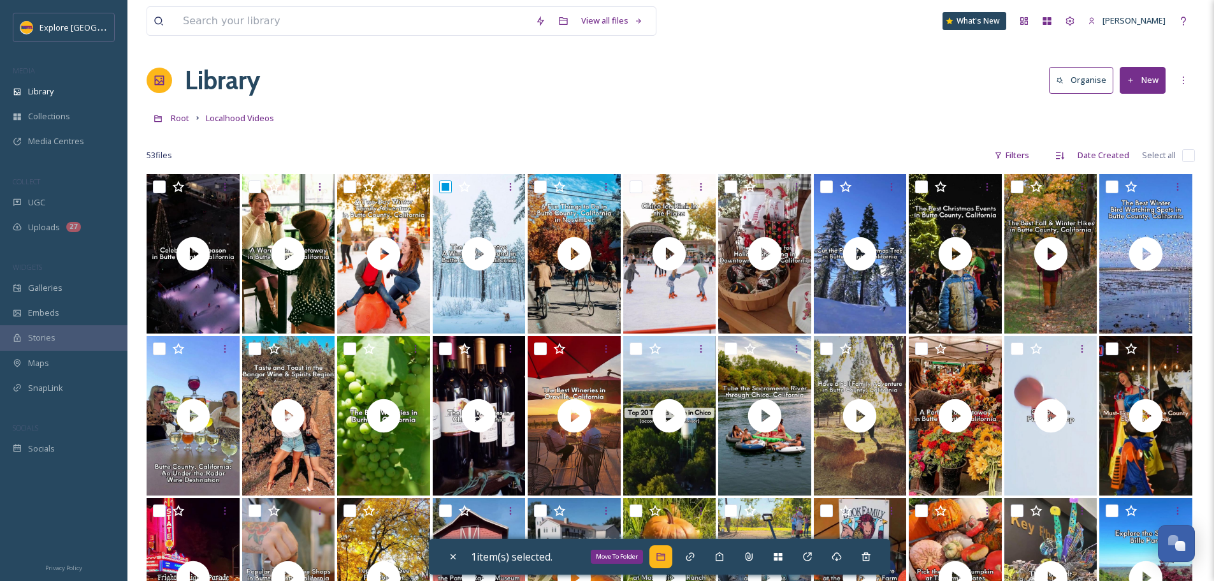
click at [631, 560] on div "Move To Folder" at bounding box center [617, 556] width 52 height 14
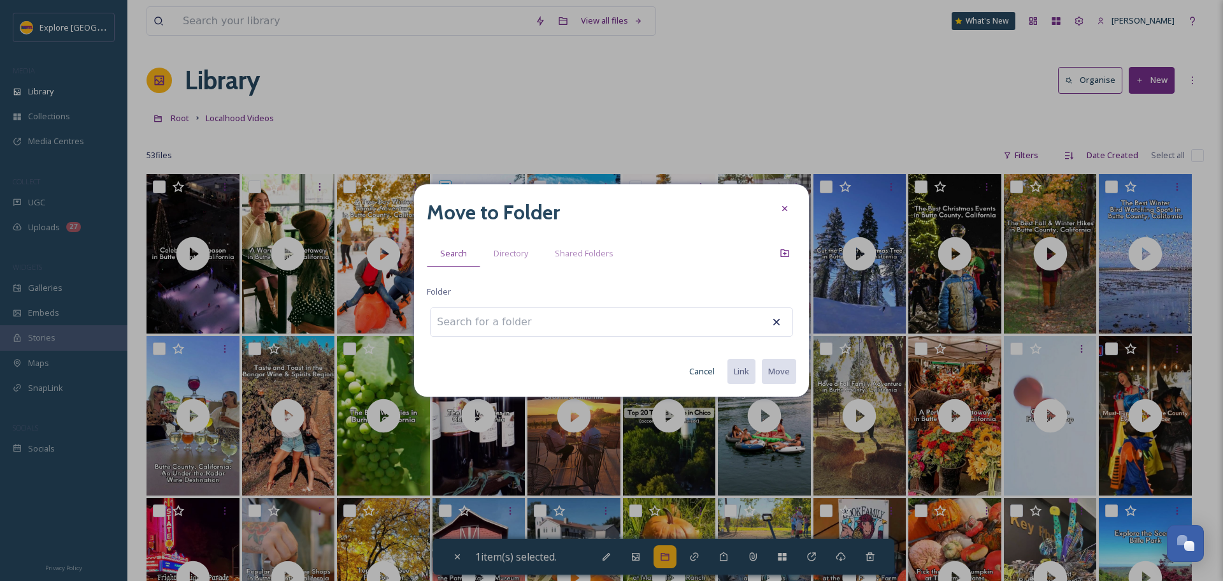
click at [703, 371] on button "Cancel" at bounding box center [702, 371] width 38 height 25
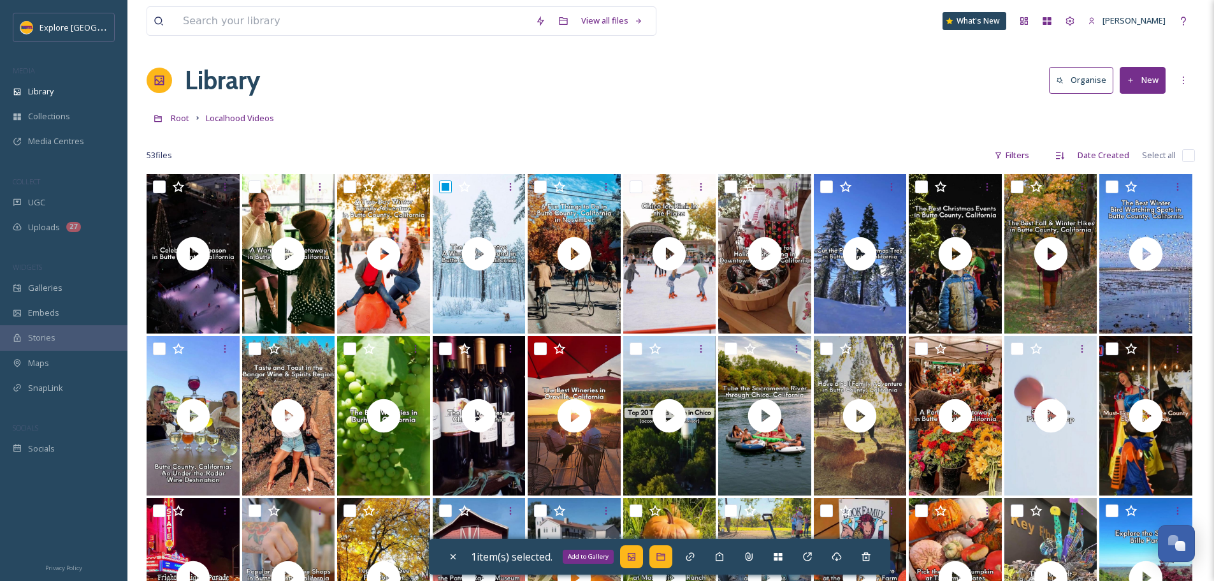
click at [627, 562] on div "Add to Gallery" at bounding box center [631, 556] width 23 height 23
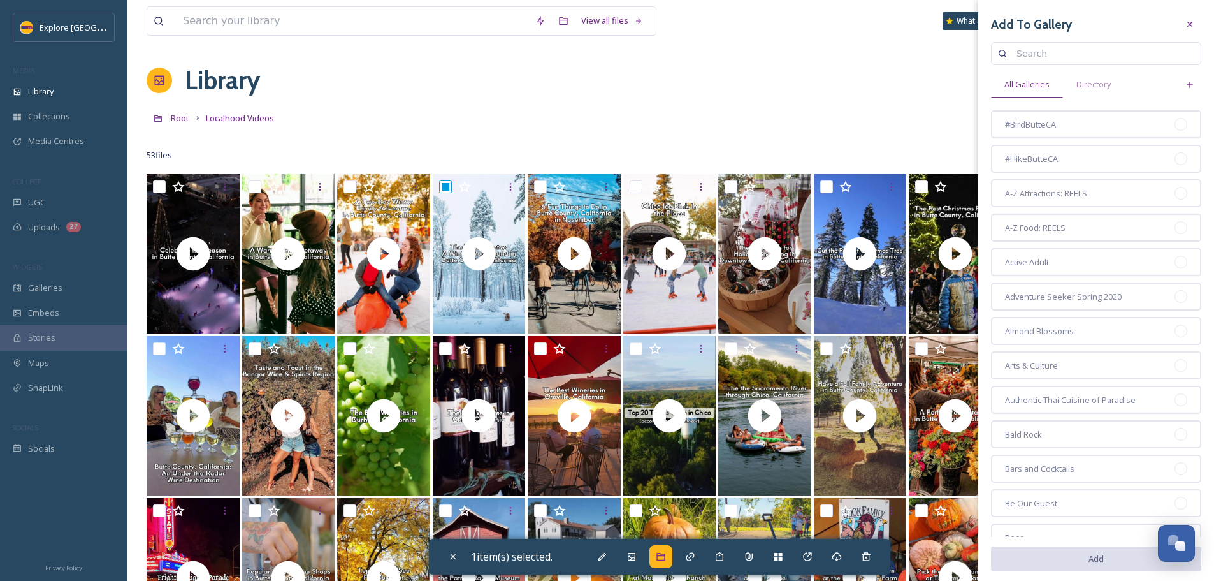
click at [1039, 62] on input at bounding box center [1102, 53] width 184 height 25
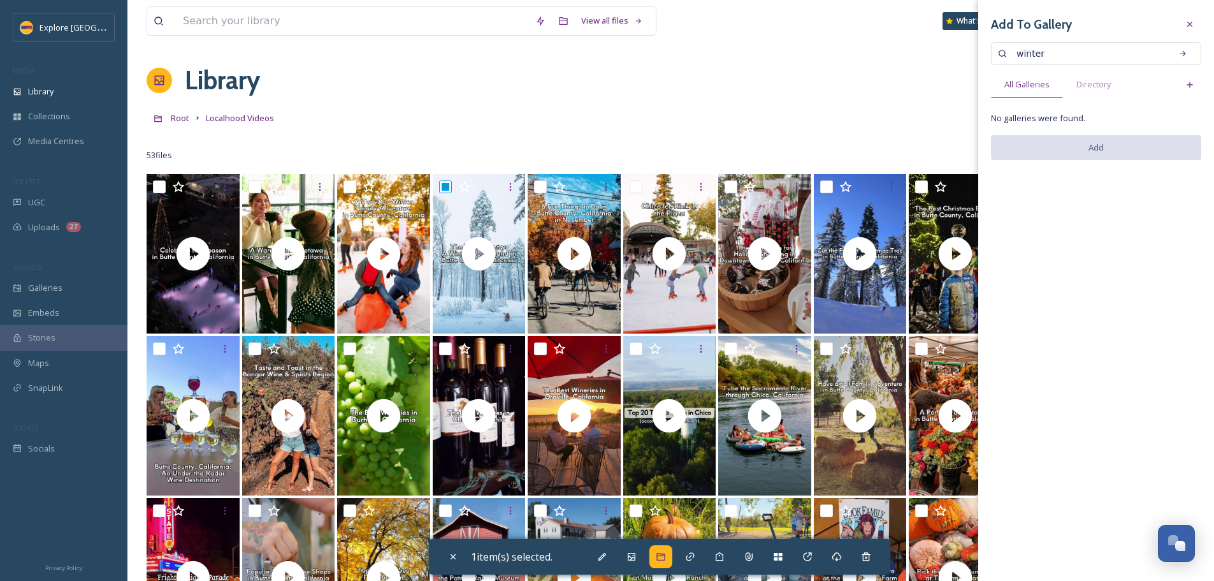
type input "winter"
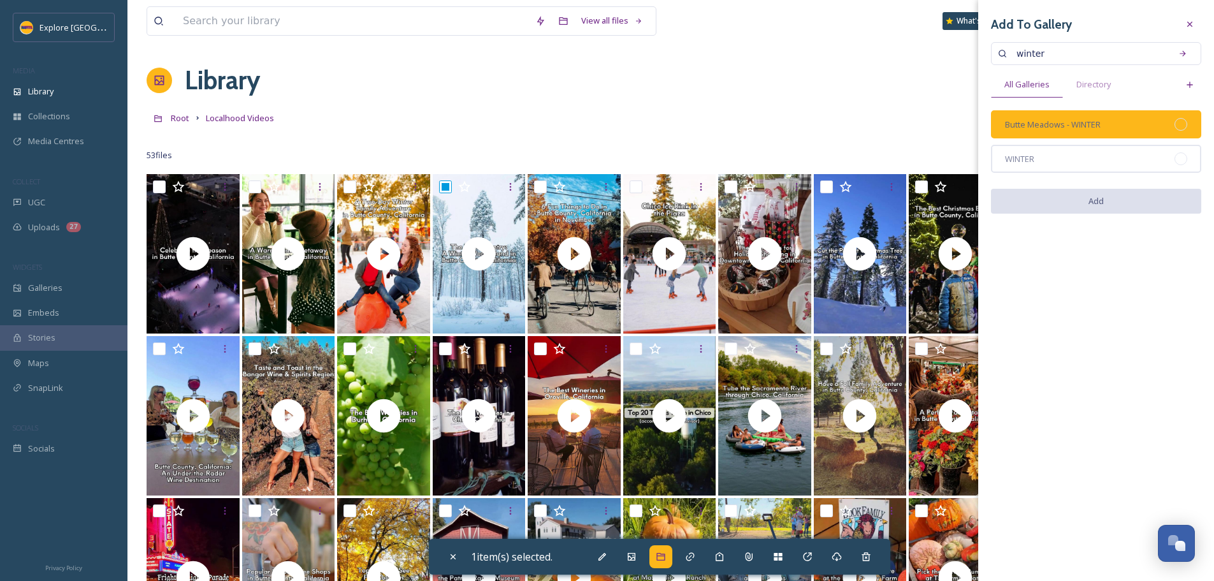
click at [1182, 124] on div at bounding box center [1180, 124] width 13 height 13
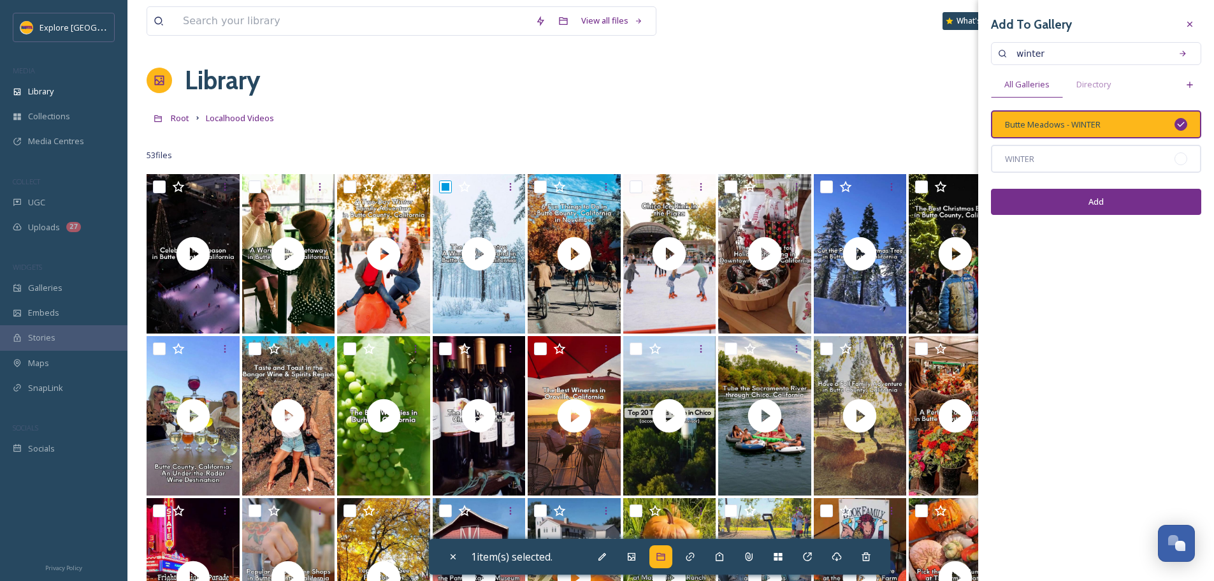
click at [1081, 201] on button "Add" at bounding box center [1096, 202] width 210 height 26
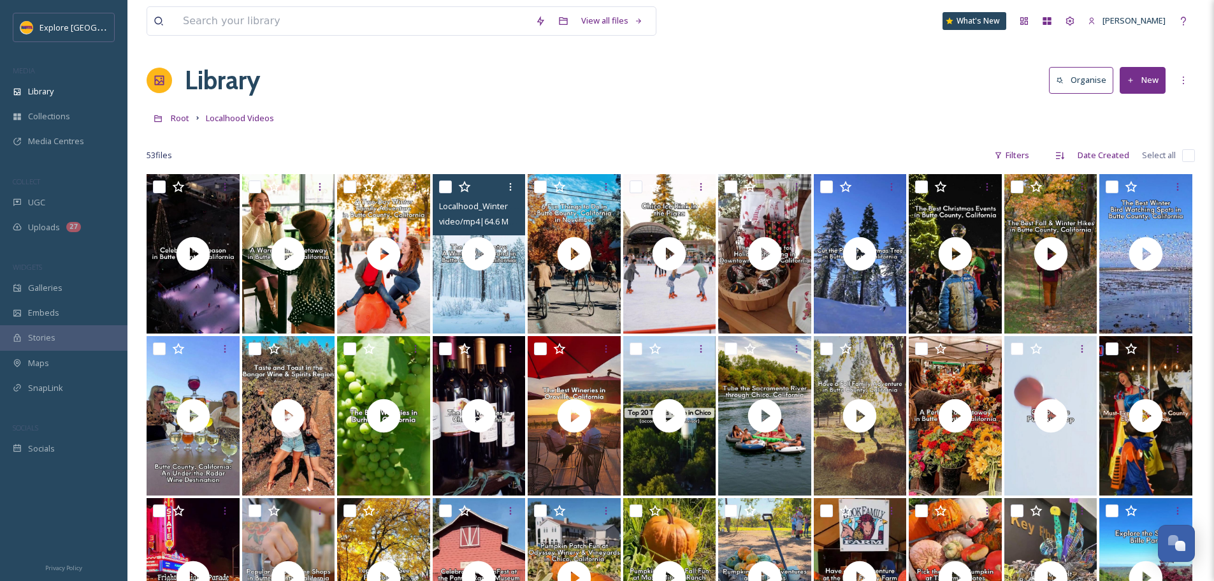
click at [447, 188] on input "checkbox" at bounding box center [445, 186] width 13 height 13
checkbox input "true"
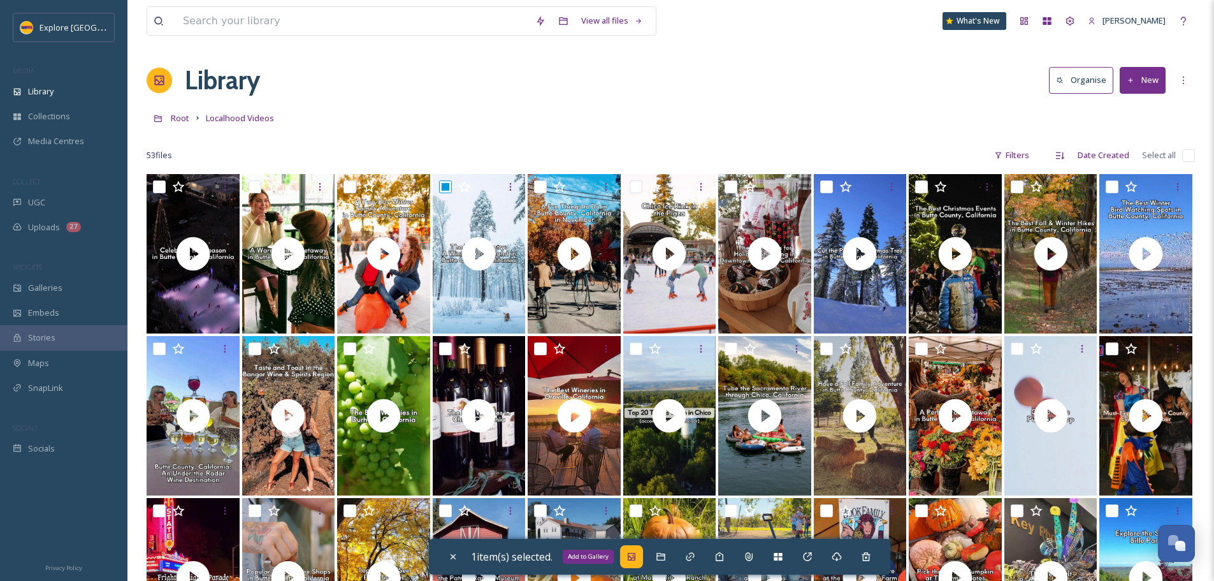
click at [640, 563] on div "Add to Gallery" at bounding box center [631, 556] width 23 height 23
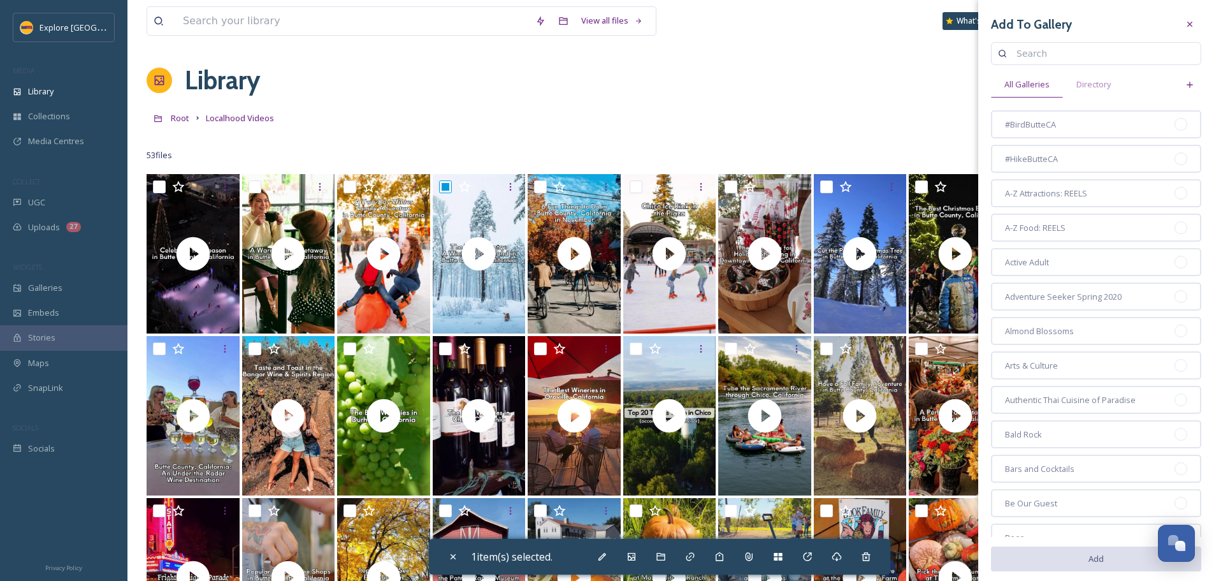
click at [1063, 61] on input at bounding box center [1102, 53] width 184 height 25
type input "jone"
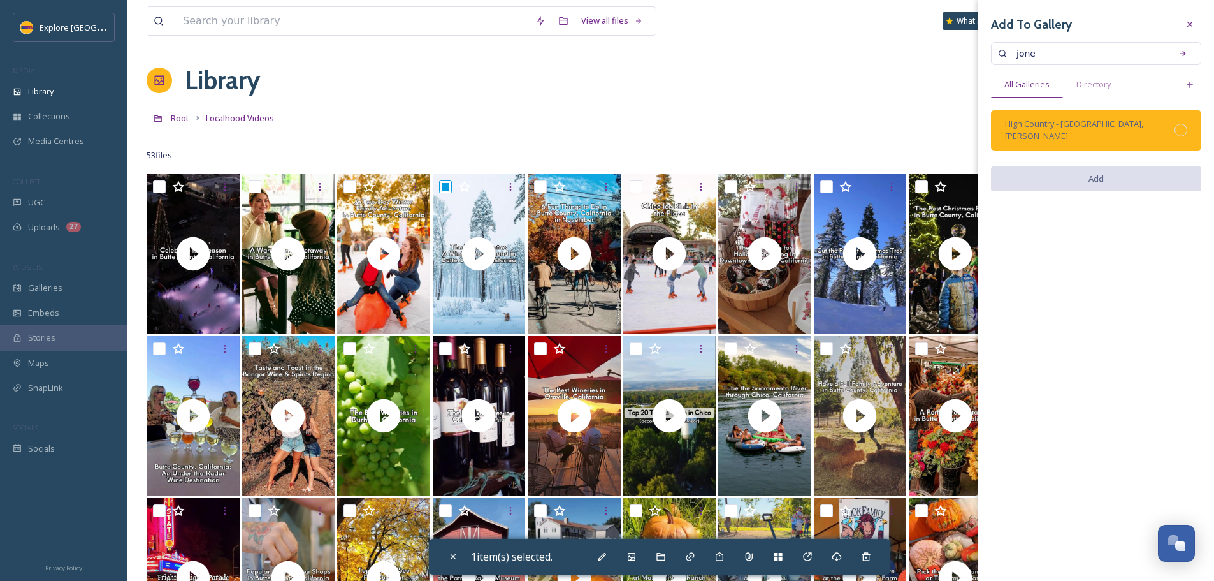
click at [1179, 124] on div at bounding box center [1180, 130] width 13 height 13
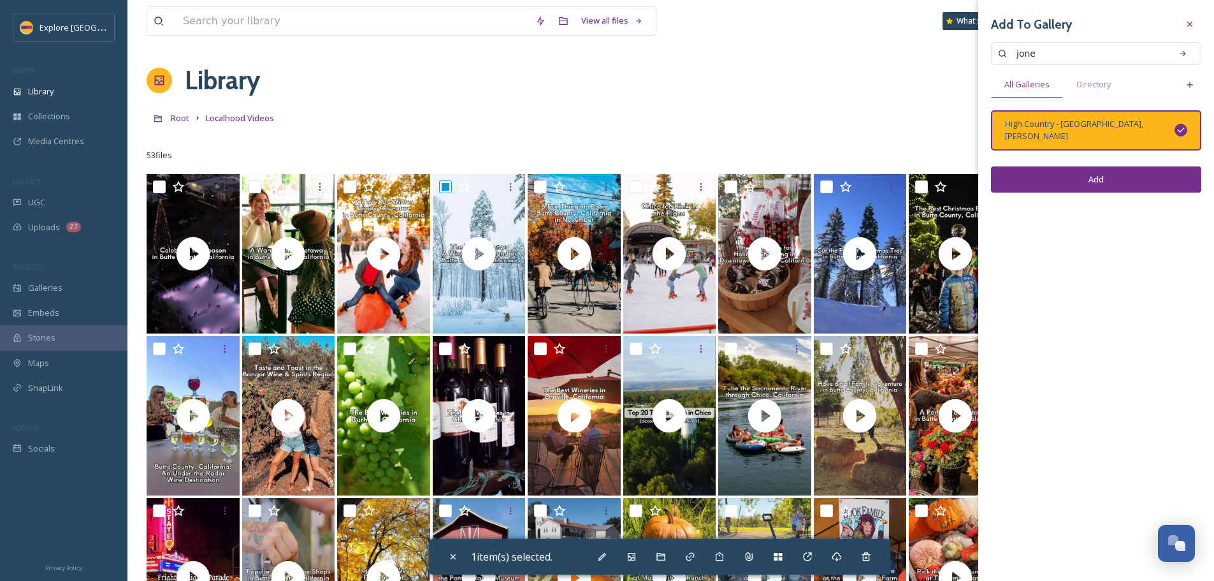
click at [1135, 168] on button "Add" at bounding box center [1096, 179] width 210 height 26
checkbox input "false"
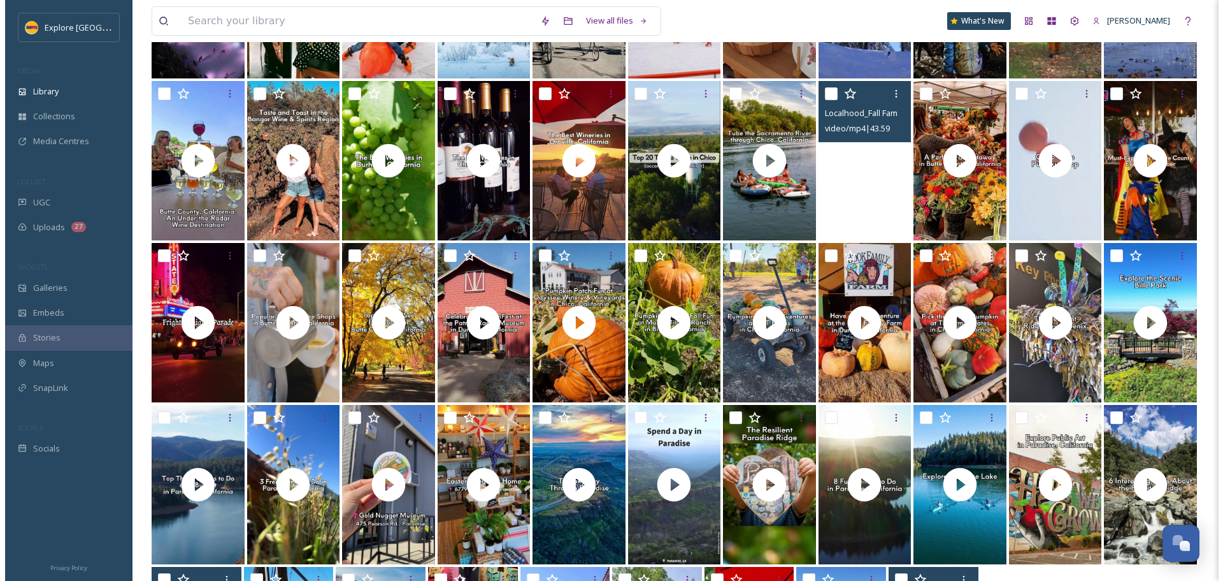
scroll to position [127, 0]
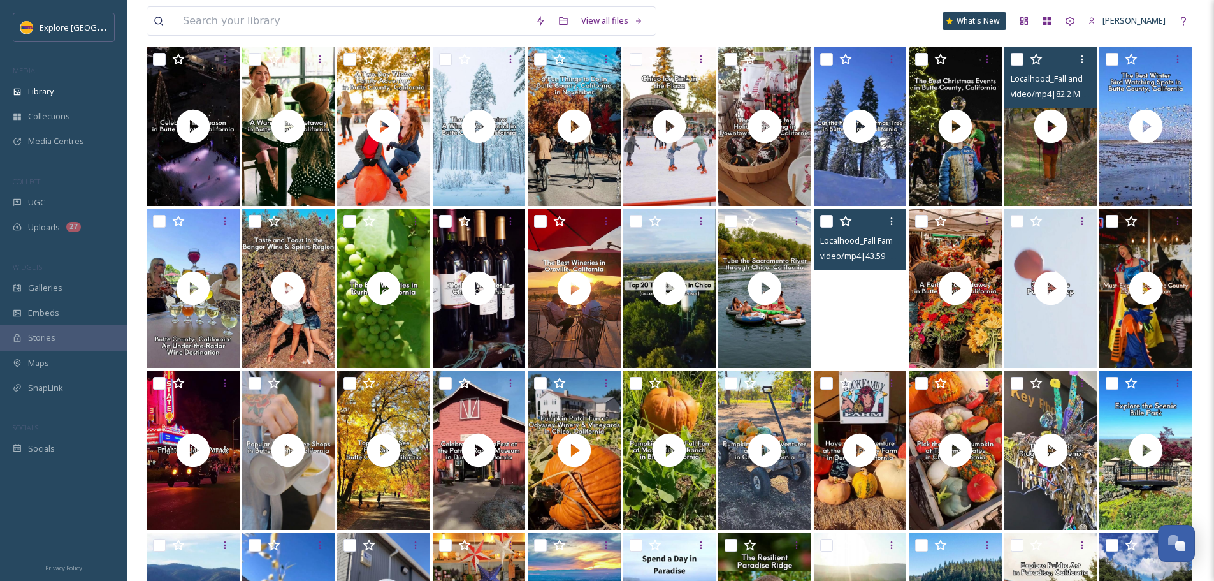
click at [1018, 57] on input "checkbox" at bounding box center [1017, 59] width 13 height 13
checkbox input "true"
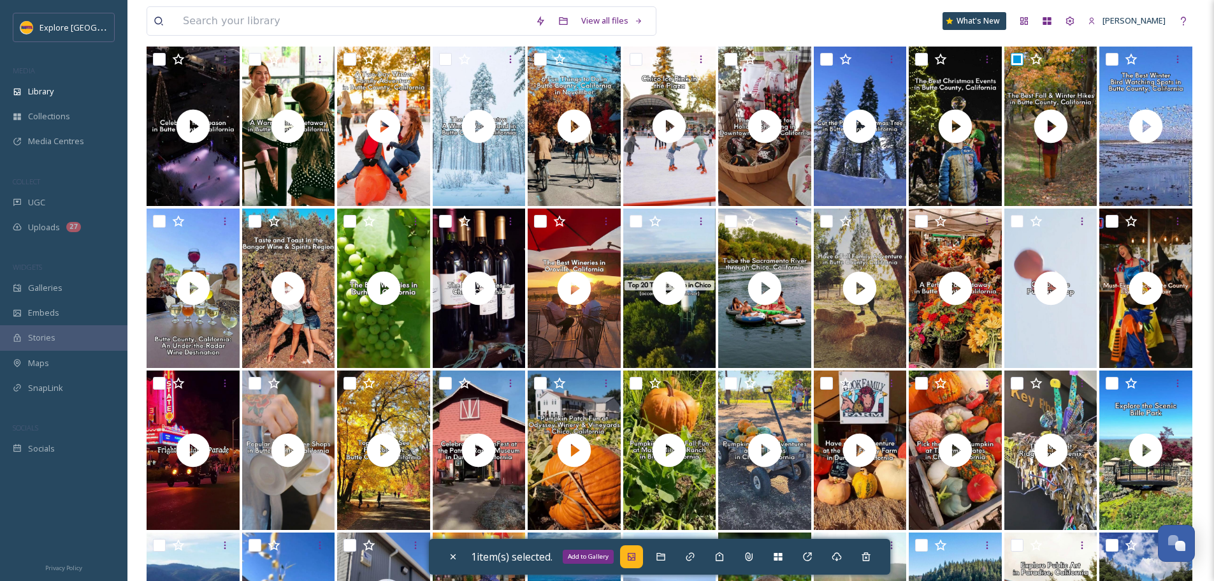
click at [637, 558] on icon at bounding box center [631, 556] width 10 height 10
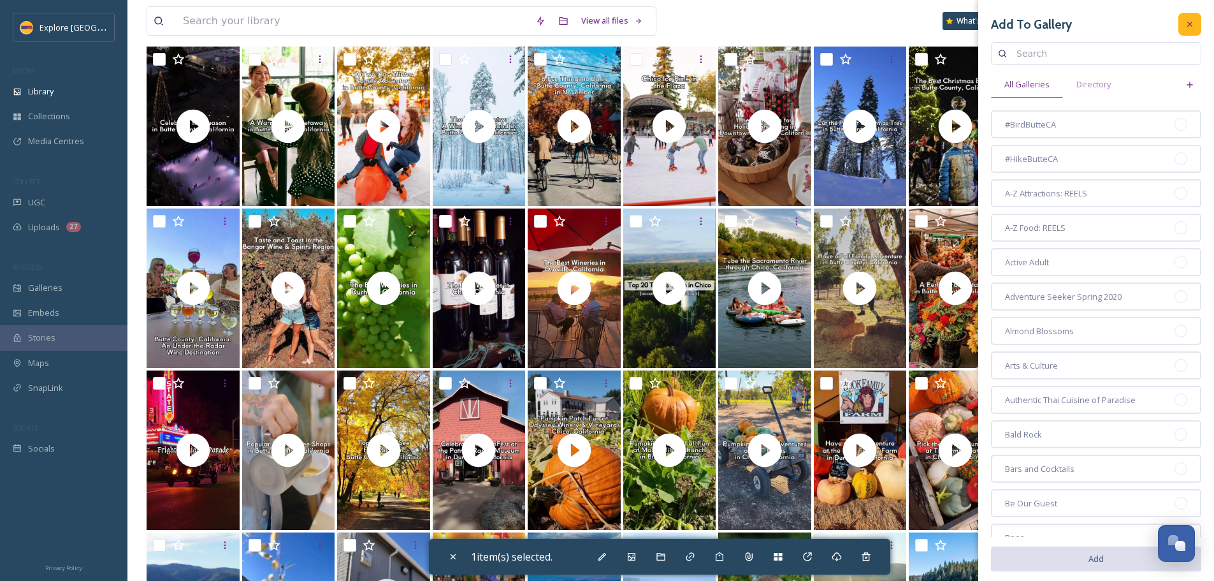
click at [1185, 23] on icon at bounding box center [1190, 24] width 10 height 10
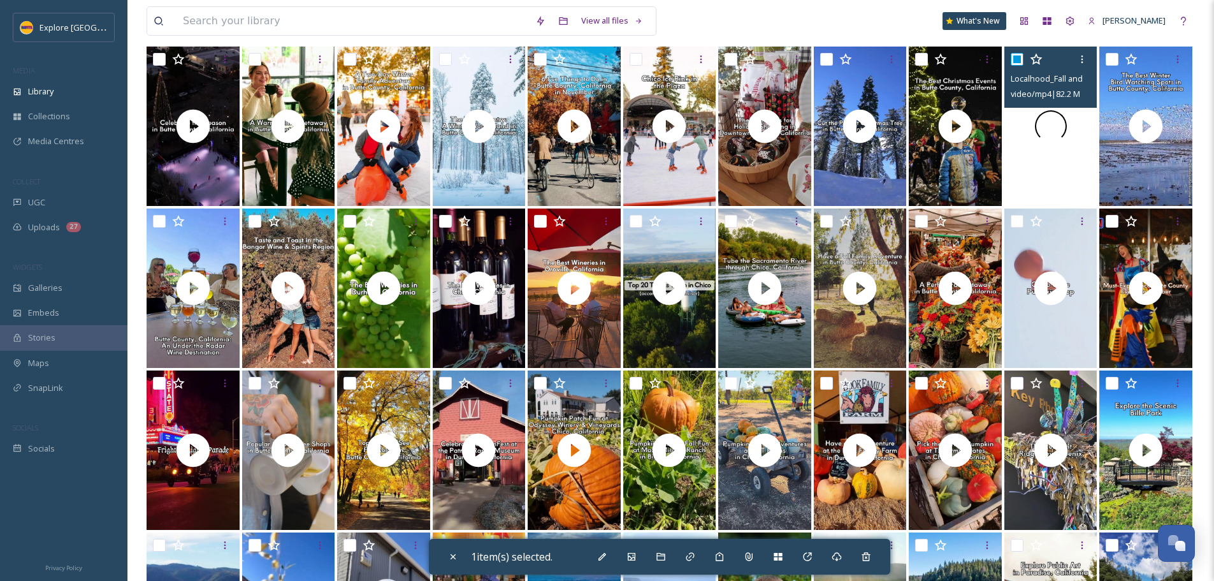
drag, startPoint x: 1081, startPoint y: 113, endPoint x: 1071, endPoint y: 170, distance: 58.2
click at [1071, 170] on video "Localhood_Fall and Winter Hikes.mp4" at bounding box center [1050, 126] width 93 height 159
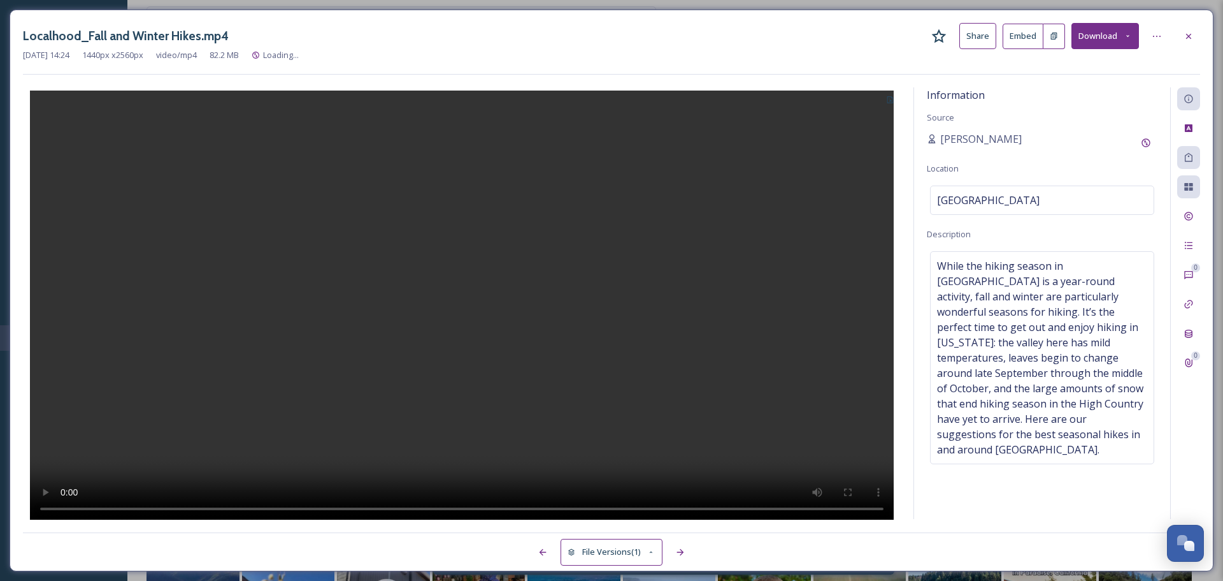
click at [1049, 40] on button at bounding box center [1055, 36] width 22 height 25
click at [1183, 27] on div at bounding box center [1189, 36] width 23 height 23
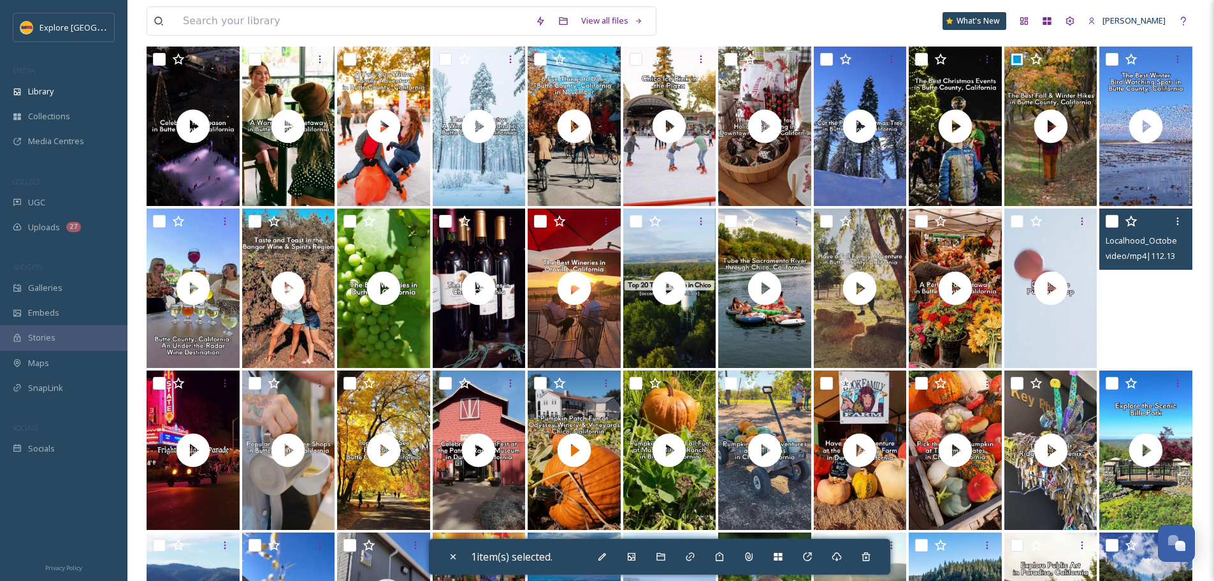
click at [1151, 325] on video "Localhood_October Events.mp4" at bounding box center [1145, 287] width 93 height 159
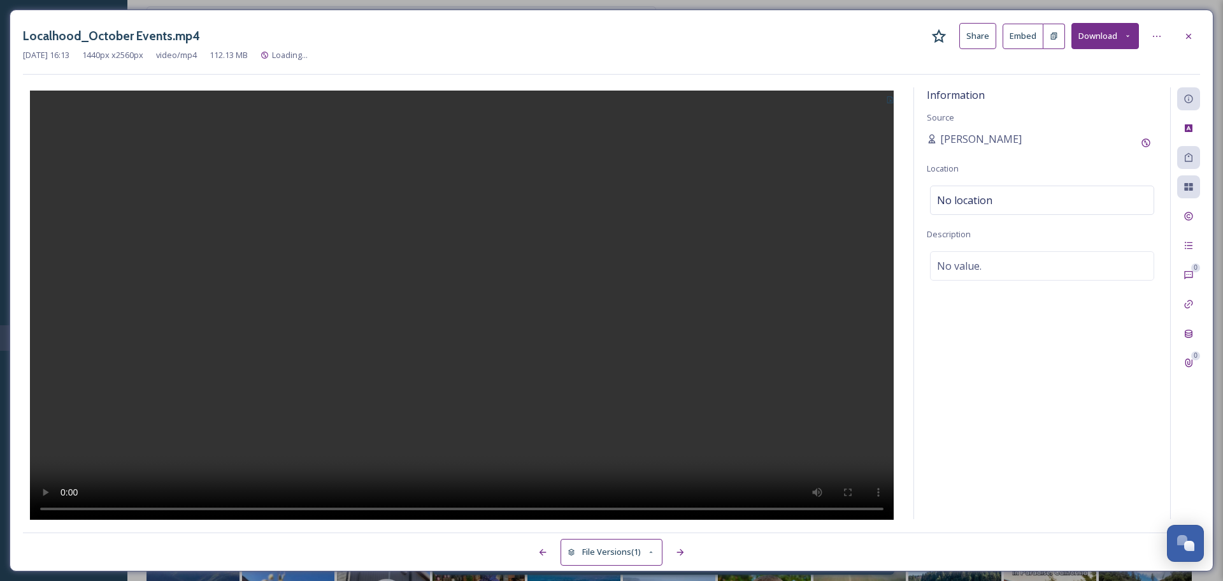
click at [1047, 39] on button at bounding box center [1055, 36] width 22 height 25
click at [1181, 34] on div at bounding box center [1189, 36] width 23 height 23
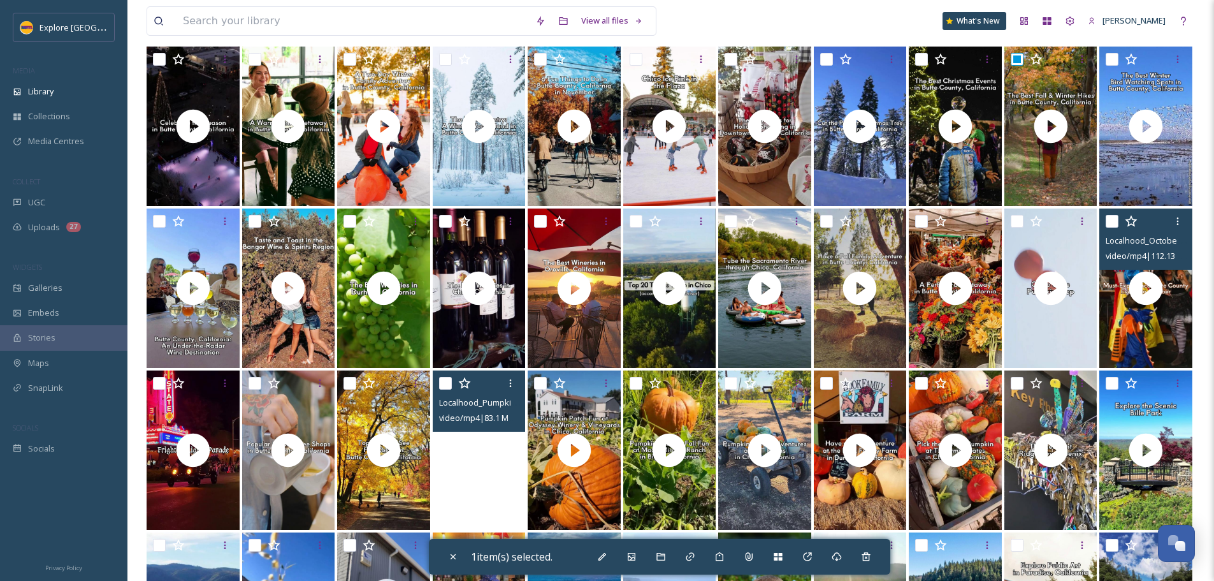
click at [492, 480] on video "Localhood_Pumpkin Patch-Patrick Ranch.mp4" at bounding box center [479, 449] width 93 height 159
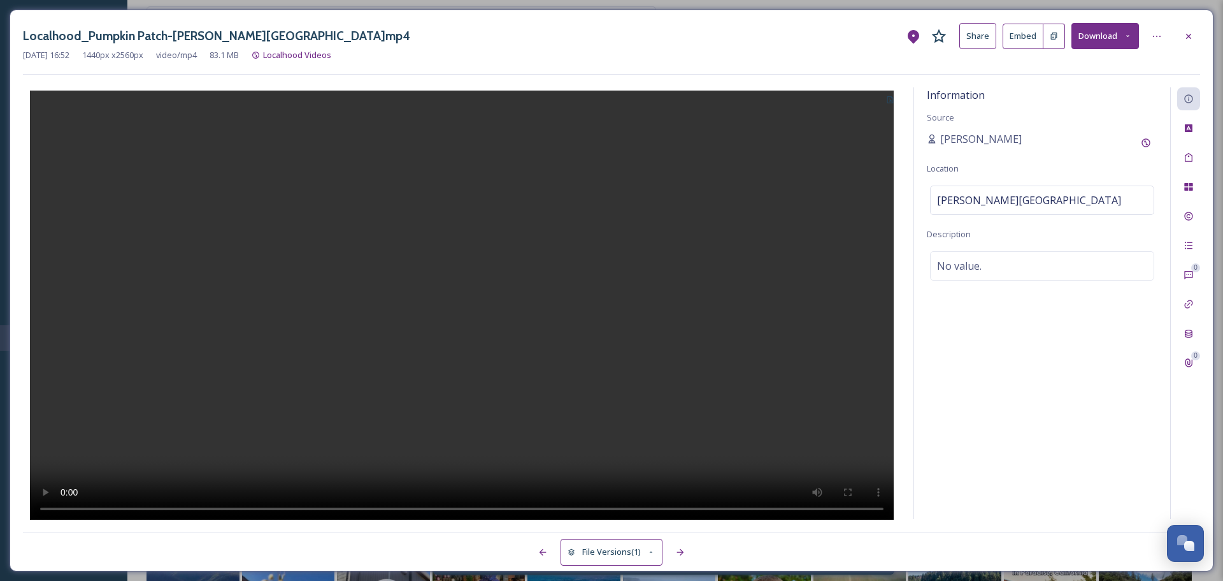
click at [1053, 34] on icon at bounding box center [1054, 35] width 6 height 7
click at [1196, 33] on div at bounding box center [1189, 36] width 23 height 23
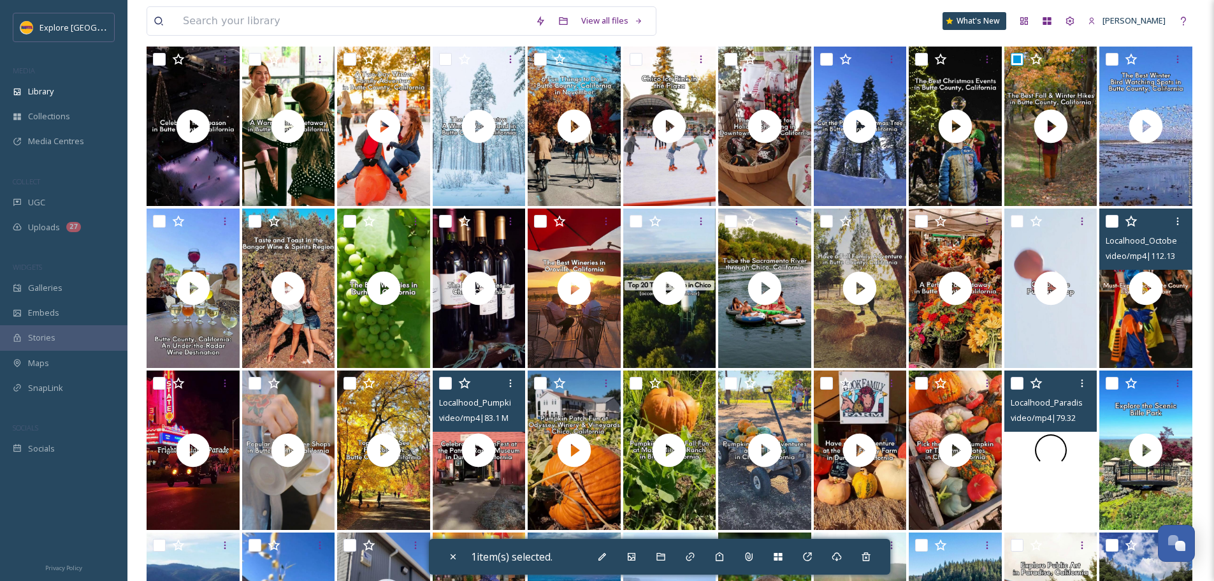
click at [1078, 451] on video "Localhood_Paradise Key Ridge Phoenix.mp4" at bounding box center [1050, 449] width 93 height 159
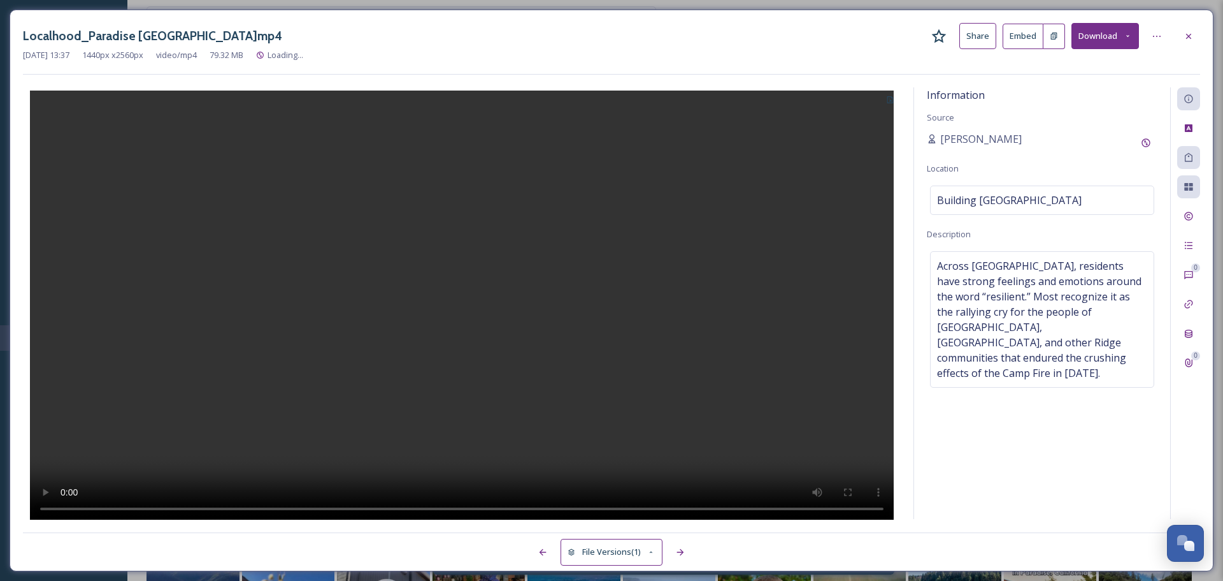
click at [1053, 46] on button at bounding box center [1055, 36] width 22 height 25
click at [1185, 38] on icon at bounding box center [1189, 36] width 10 height 10
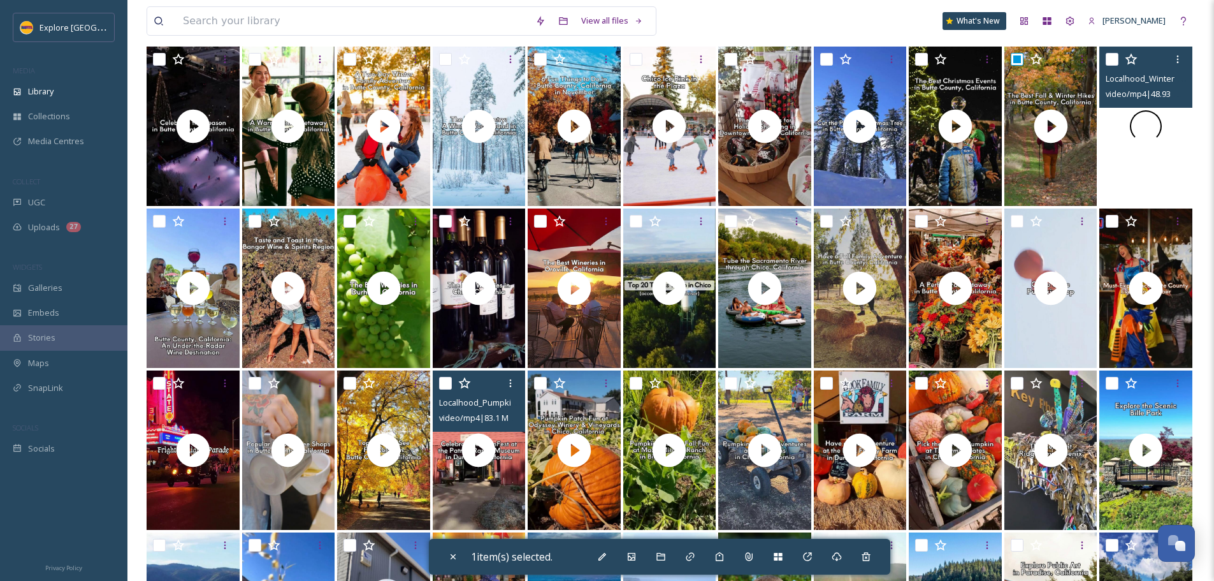
click at [1179, 138] on video "Localhood_Winter Birding.mp4" at bounding box center [1145, 126] width 93 height 159
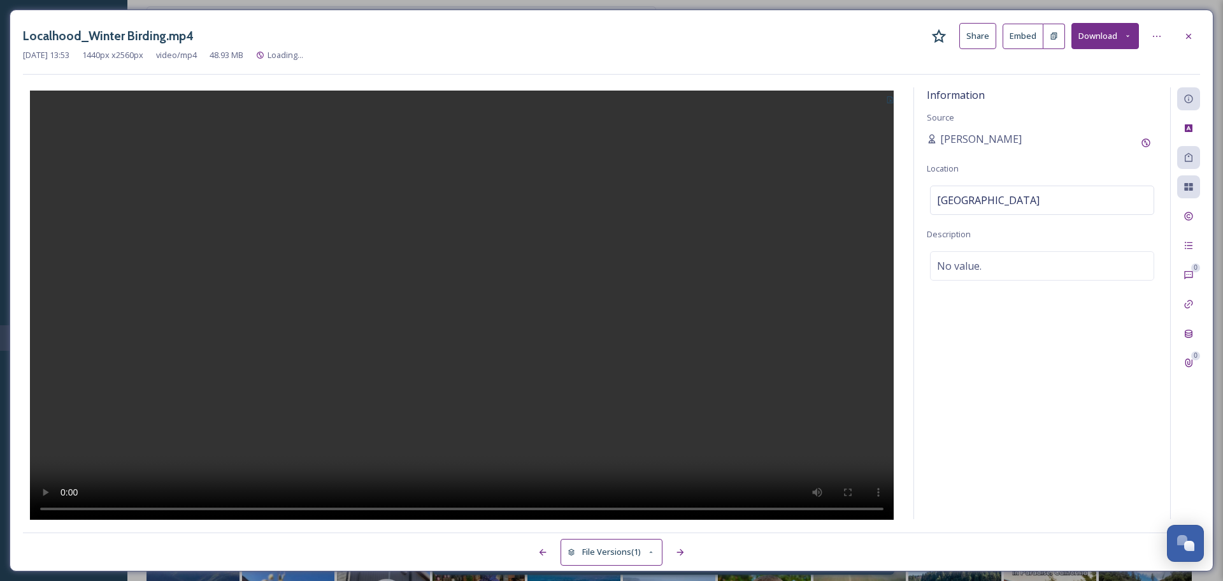
click at [1054, 37] on icon at bounding box center [1054, 36] width 8 height 8
click at [956, 256] on div "No value." at bounding box center [1042, 265] width 224 height 29
click at [969, 261] on textarea at bounding box center [1042, 304] width 231 height 106
paste textarea "Butte County an accessible Northern CA bird watching stop along the Pacific Fly…"
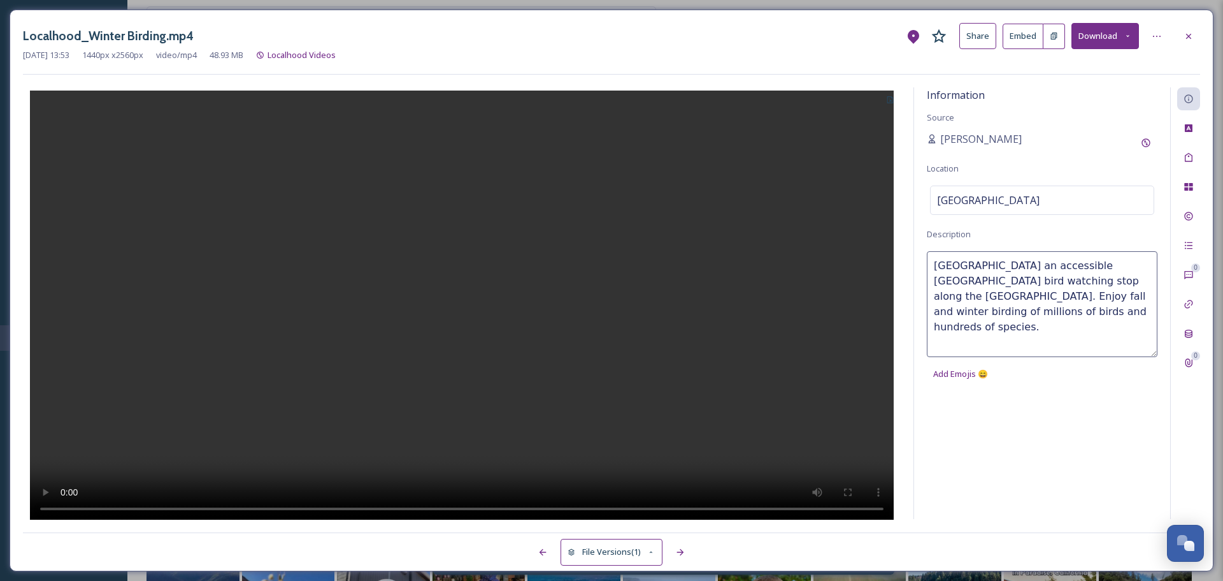
click at [1111, 265] on textarea "Butte County an accessible Northern CA bird watching stop along the Pacific Fly…" at bounding box center [1042, 304] width 231 height 106
click at [994, 264] on textarea "Butte County an accessible Northern California bird watching stop along the Pac…" at bounding box center [1042, 304] width 231 height 106
type textarea "Butte County is an accessible Northern California bird watching stop along the …"
click at [815, 166] on div at bounding box center [462, 303] width 878 height 432
click at [1183, 35] on div at bounding box center [1189, 36] width 23 height 23
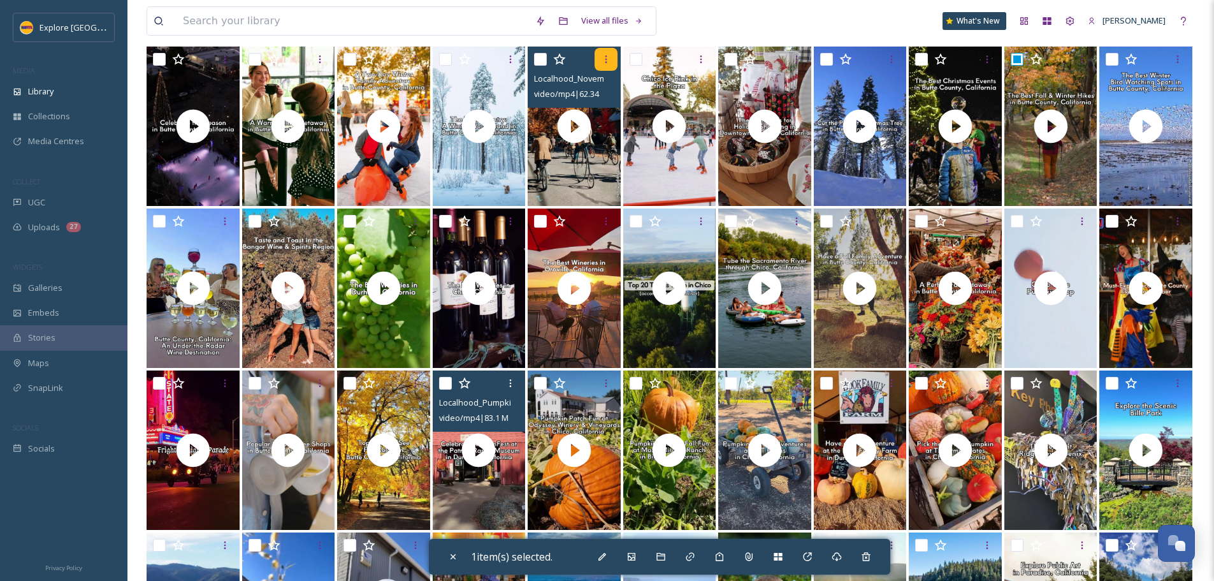
click at [607, 64] on icon at bounding box center [606, 59] width 10 height 10
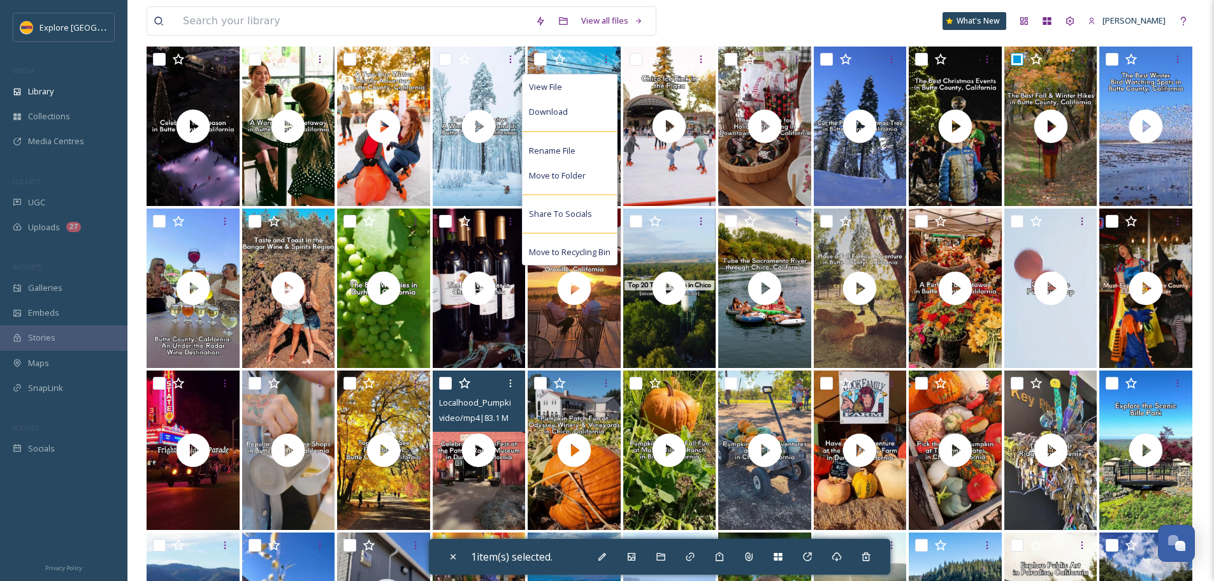
click at [729, 27] on div "View all files What's New Ashley Baer" at bounding box center [671, 21] width 1048 height 42
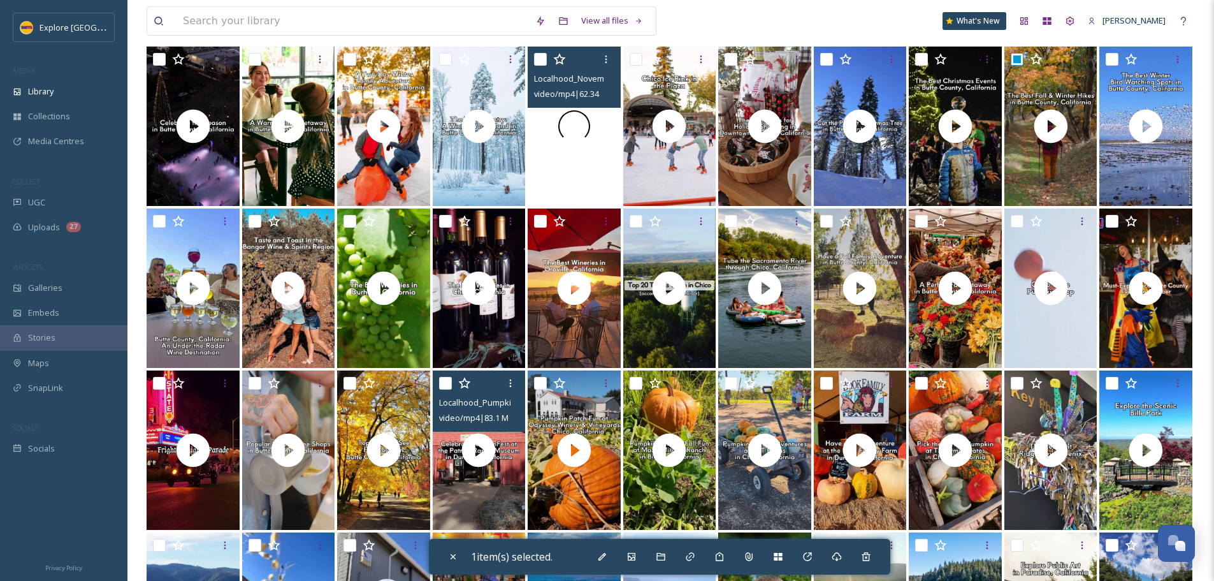
click at [573, 170] on div at bounding box center [574, 126] width 93 height 159
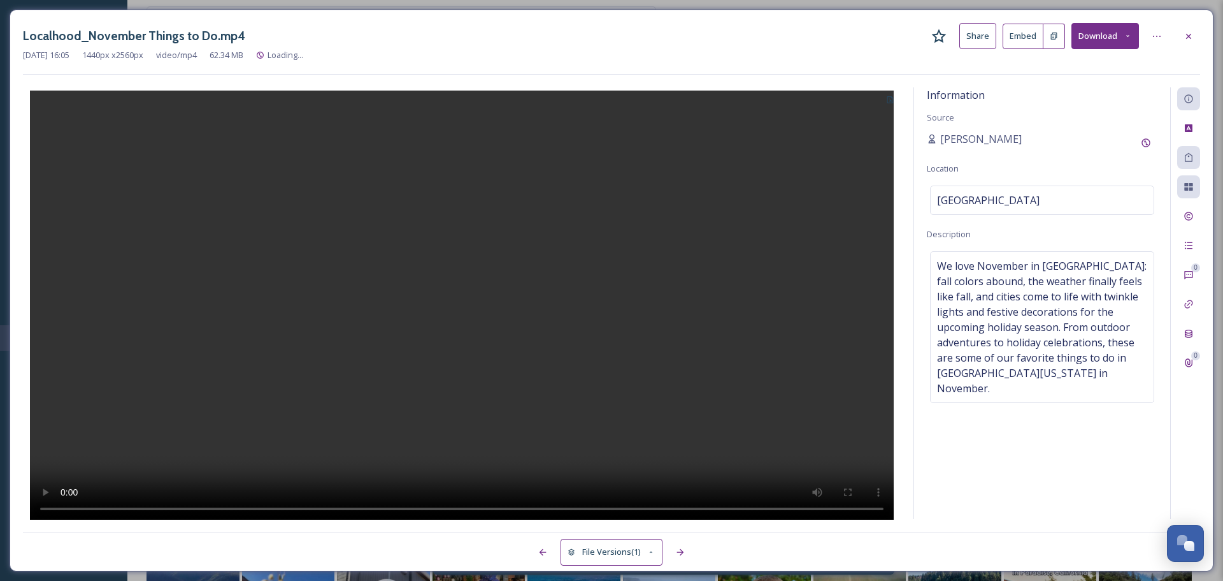
click at [1062, 40] on button at bounding box center [1055, 36] width 22 height 25
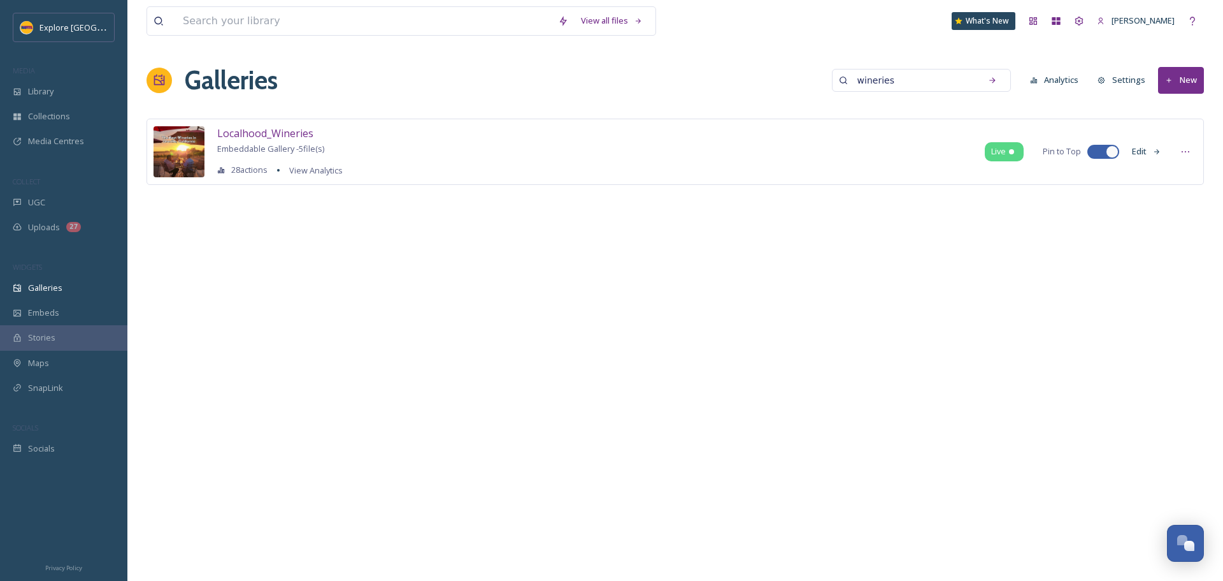
click at [1147, 153] on button "Edit" at bounding box center [1147, 151] width 42 height 25
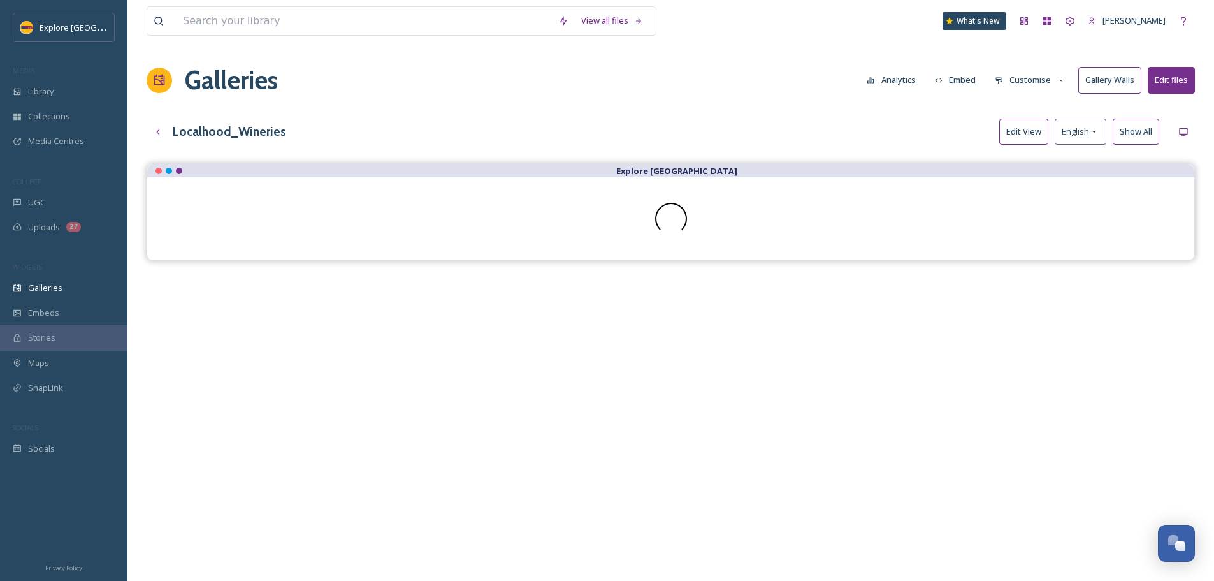
click at [1025, 131] on button "Edit View" at bounding box center [1023, 132] width 49 height 26
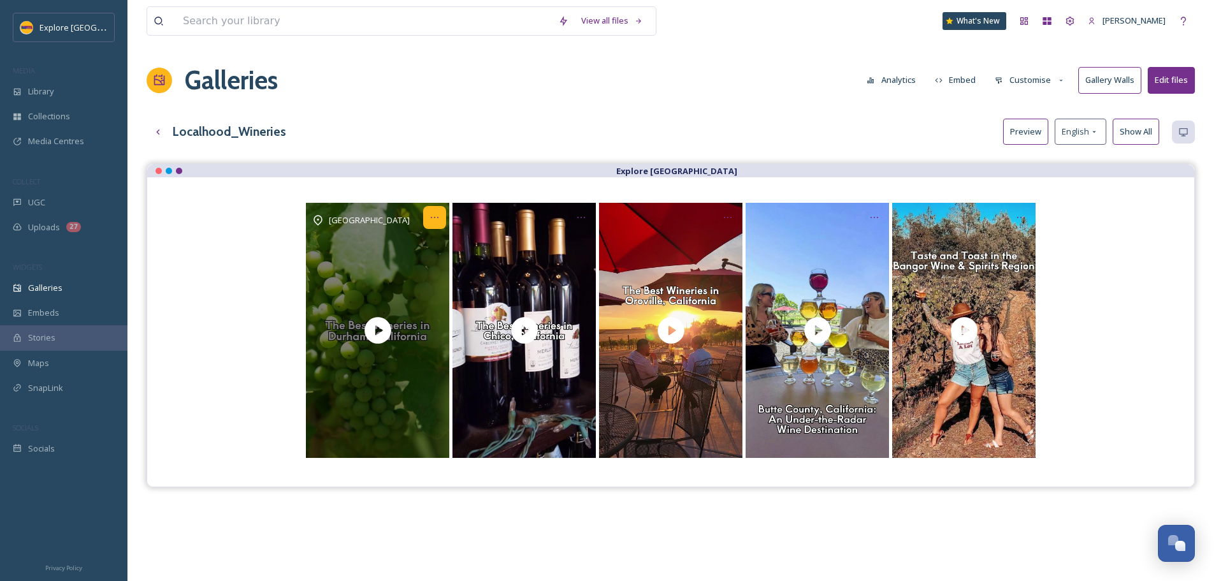
click at [438, 226] on div "Opens media popup. Media description: With three wineries within six miles of e…" at bounding box center [434, 217] width 23 height 23
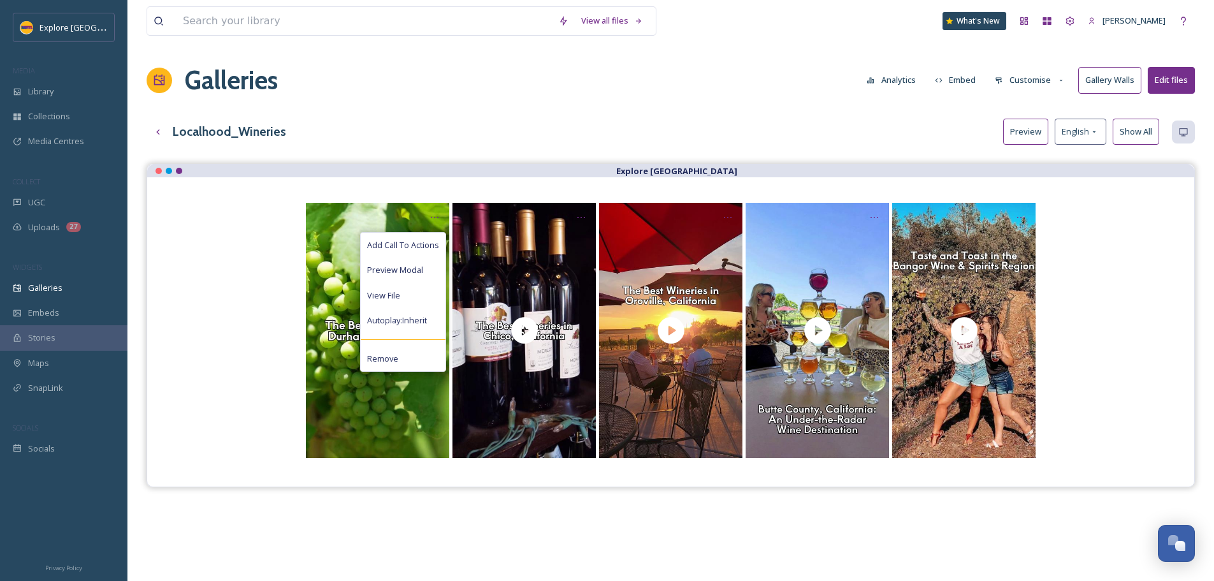
click at [440, 142] on div "Localhood_Wineries Preview English Show All" at bounding box center [671, 132] width 1048 height 26
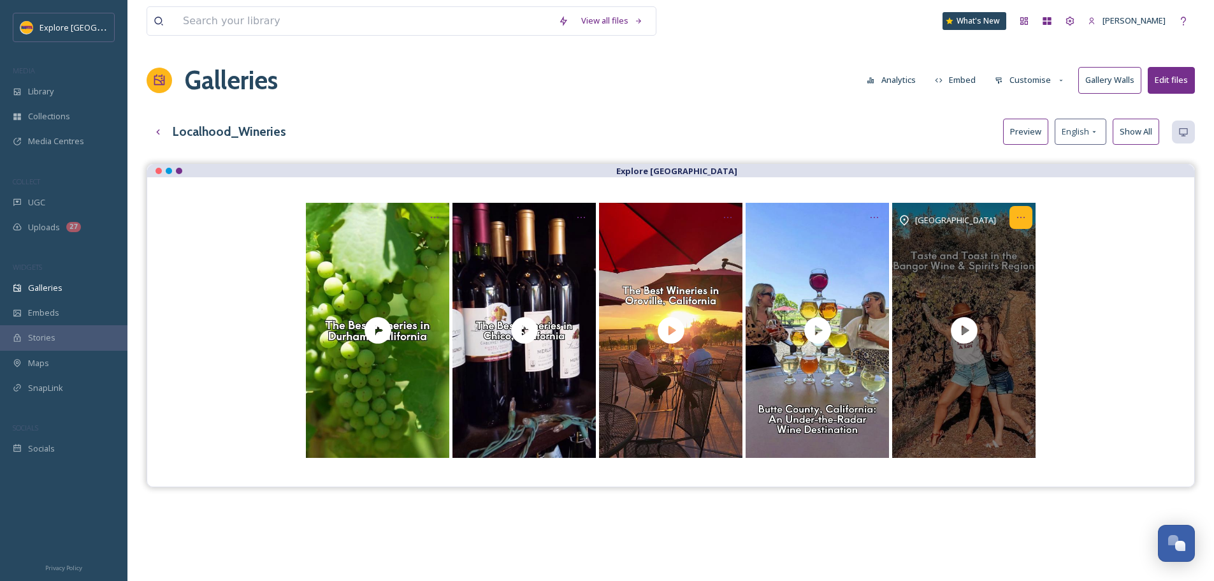
click at [1022, 222] on icon "Opens media popup. Media description: The Bangor Wine & Spirits Region is an al…" at bounding box center [1021, 217] width 10 height 10
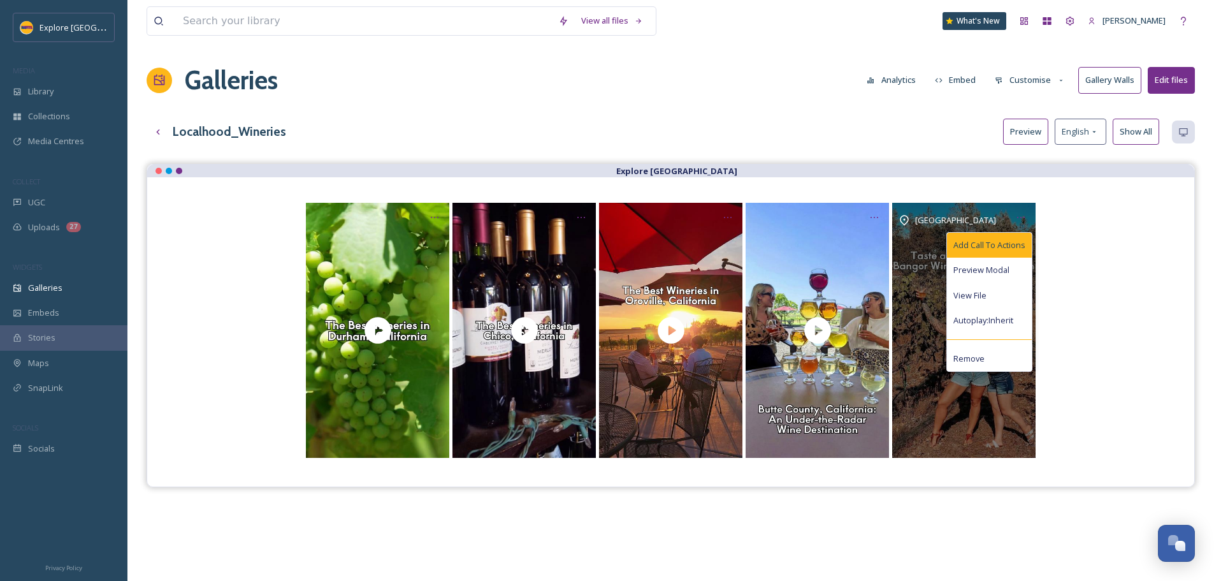
click at [1013, 245] on span "Add Call To Actions" at bounding box center [989, 245] width 72 height 12
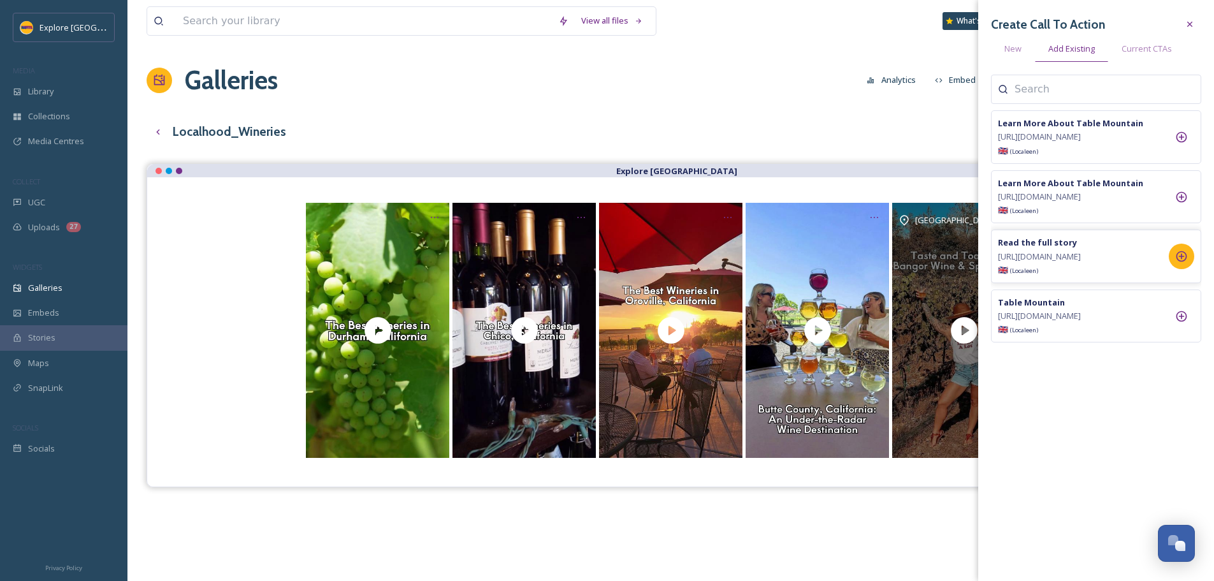
click at [1179, 263] on icon at bounding box center [1181, 256] width 13 height 13
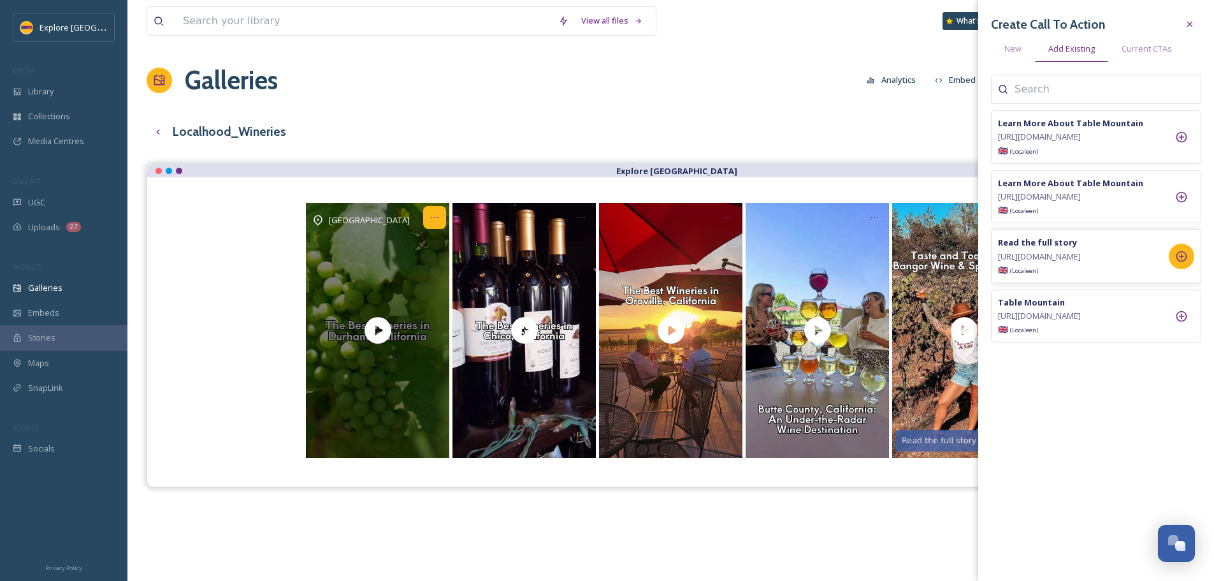
click at [436, 212] on icon "Opens media popup. Media description: With three wineries within six miles of e…" at bounding box center [434, 217] width 10 height 10
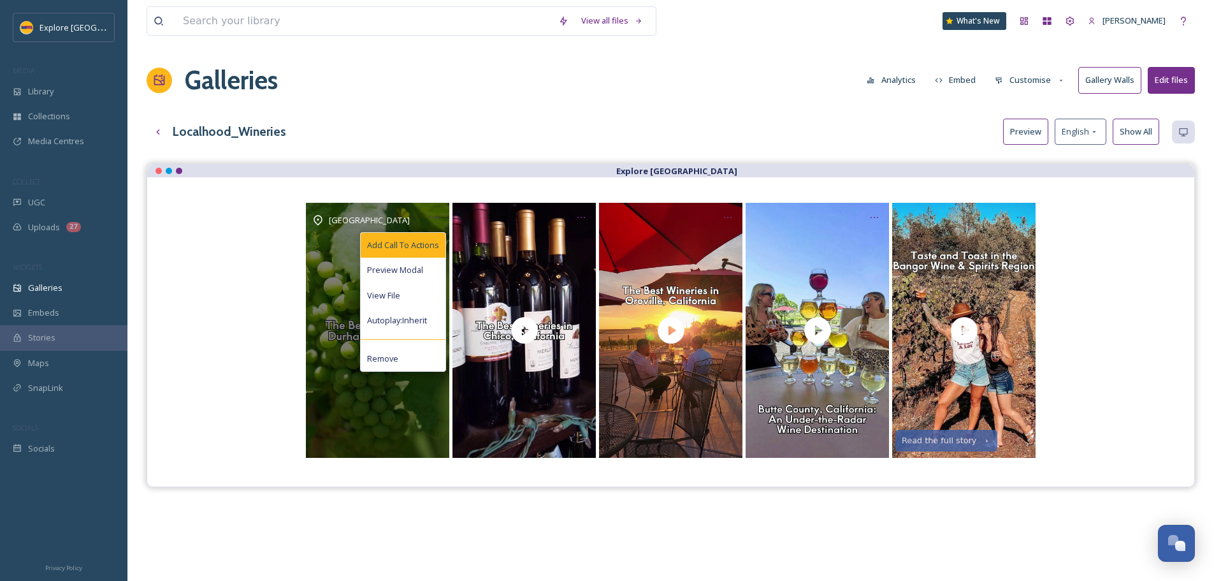
click at [435, 247] on span "Add Call To Actions" at bounding box center [403, 245] width 72 height 12
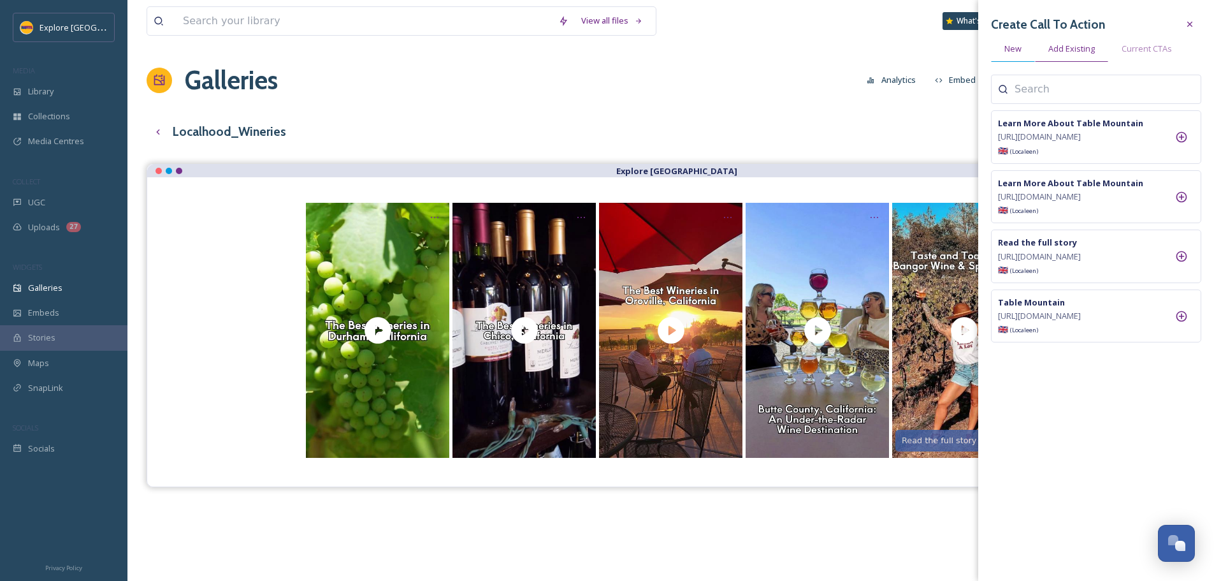
click at [1017, 46] on span "New" at bounding box center [1012, 49] width 17 height 12
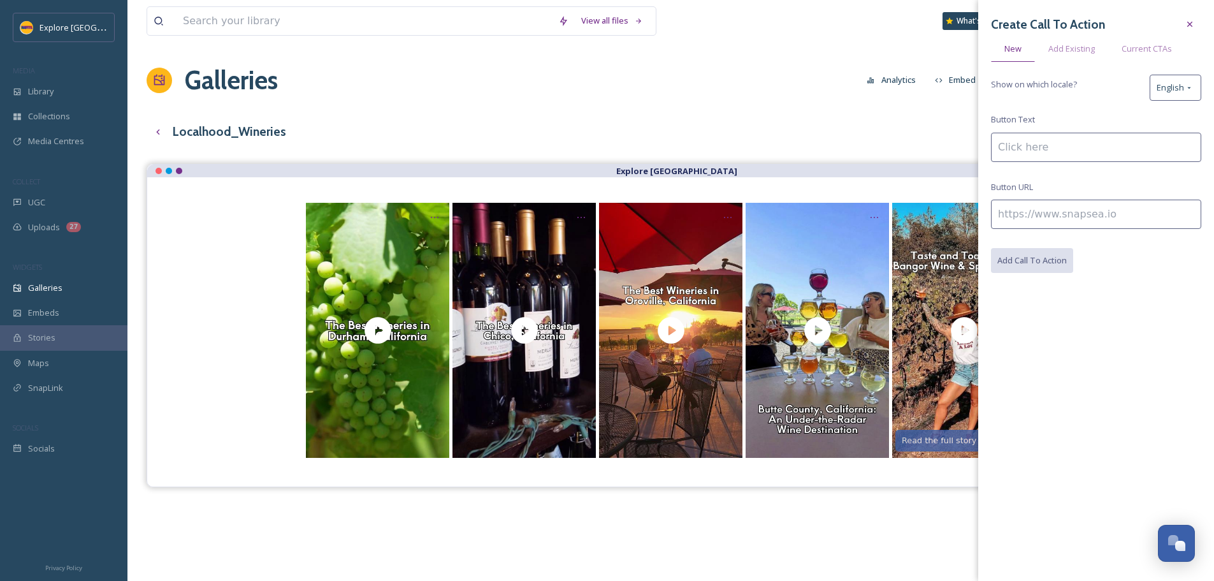
click at [1058, 226] on input at bounding box center [1096, 213] width 210 height 29
paste input "https://www.explorebuttecounty.com/activities/wine-tasting-in-the-durham-wine-d…"
type input "https://www.explorebuttecounty.com/activities/wine-tasting-in-the-durham-wine-d…"
click at [1048, 154] on input at bounding box center [1096, 147] width 210 height 29
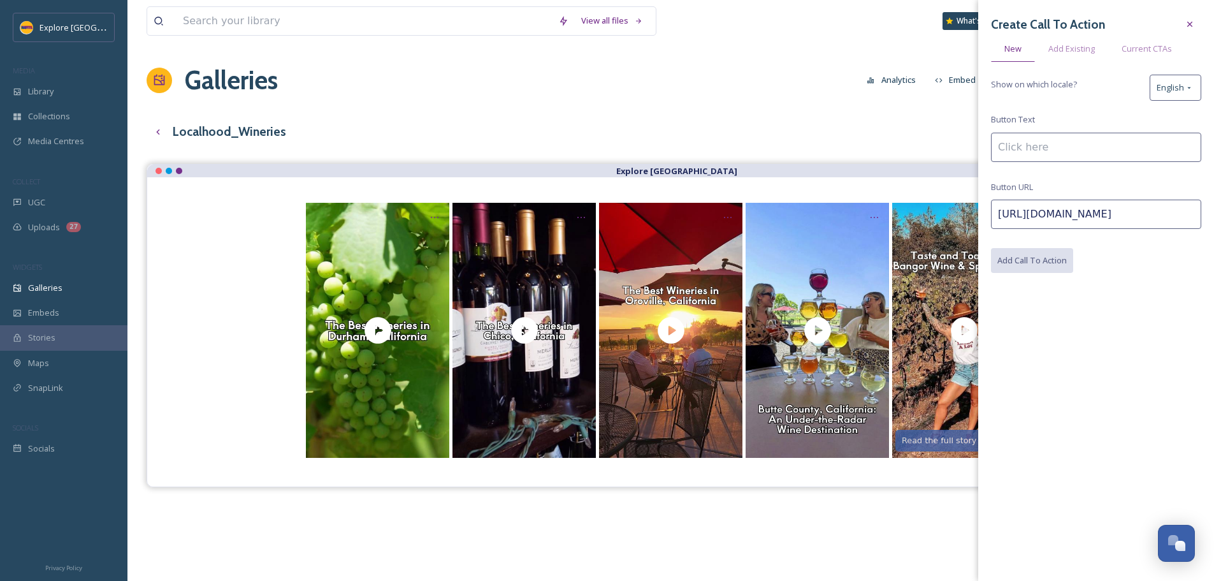
scroll to position [0, 0]
type input "Read the Full Story"
click at [1056, 263] on button "Add Call To Action" at bounding box center [1032, 261] width 83 height 26
click at [1164, 50] on span "Current CTAs" at bounding box center [1146, 49] width 50 height 12
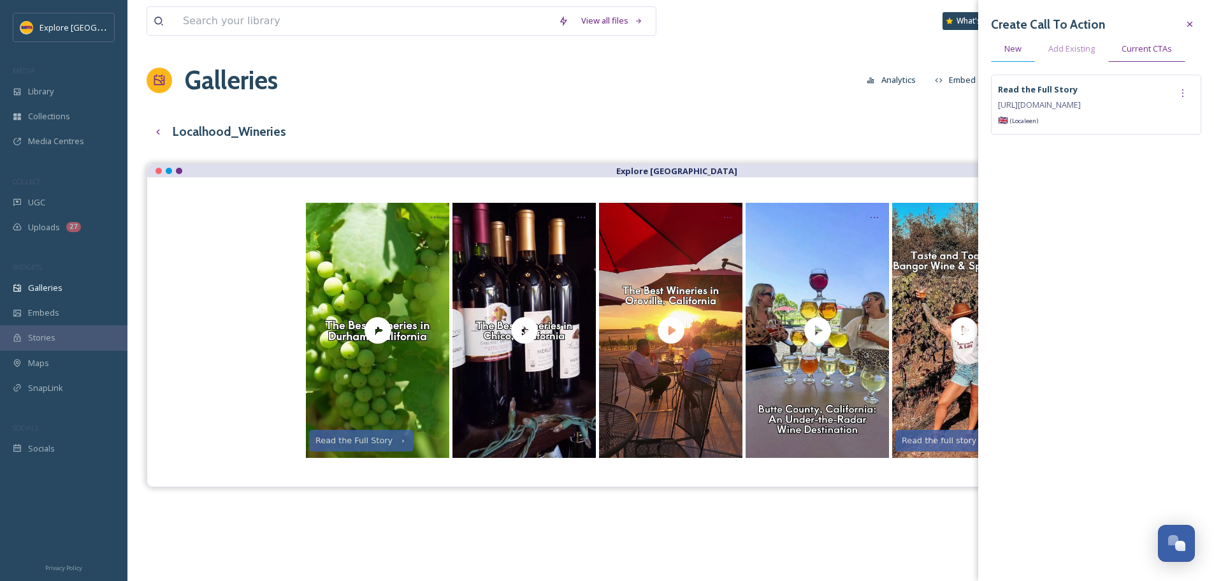
click at [1006, 52] on span "New" at bounding box center [1012, 49] width 17 height 12
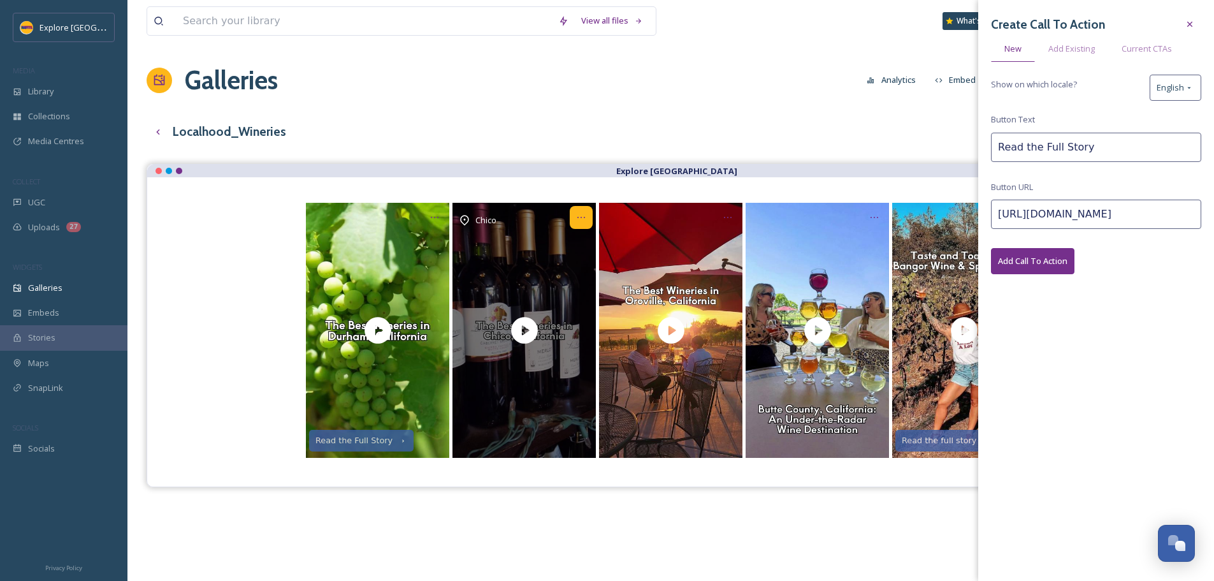
click at [583, 227] on div "Opens media popup. Media description: A longtime agricultural powerhouse in Nor…" at bounding box center [581, 217] width 23 height 23
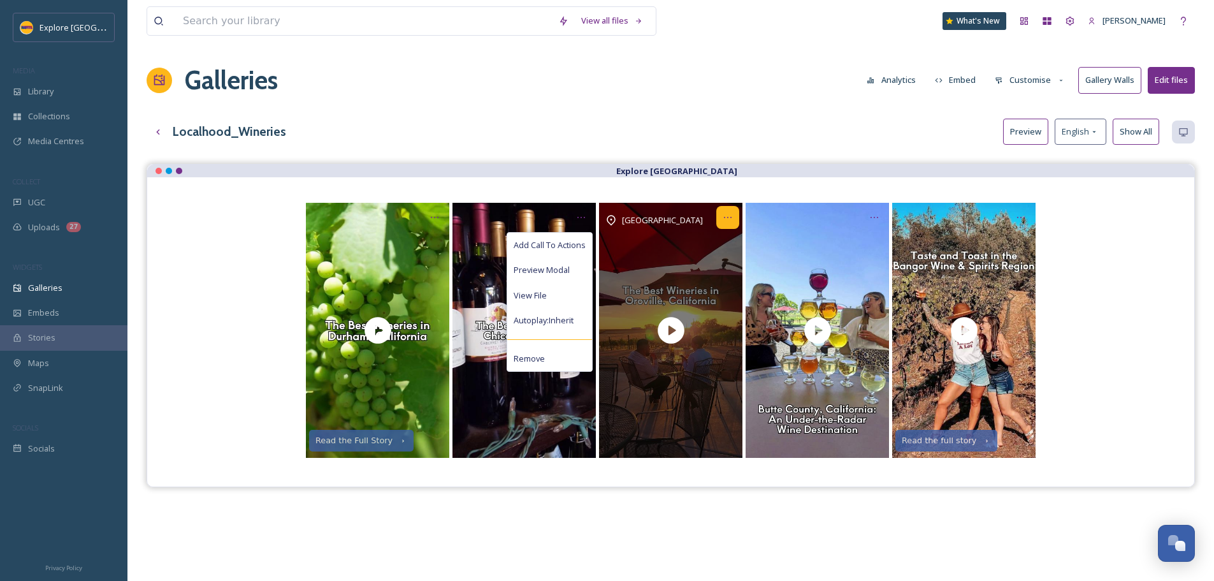
click at [726, 215] on icon "Opens media popup. Media description: A longtime agricultural powerhouse in Nor…" at bounding box center [728, 217] width 10 height 10
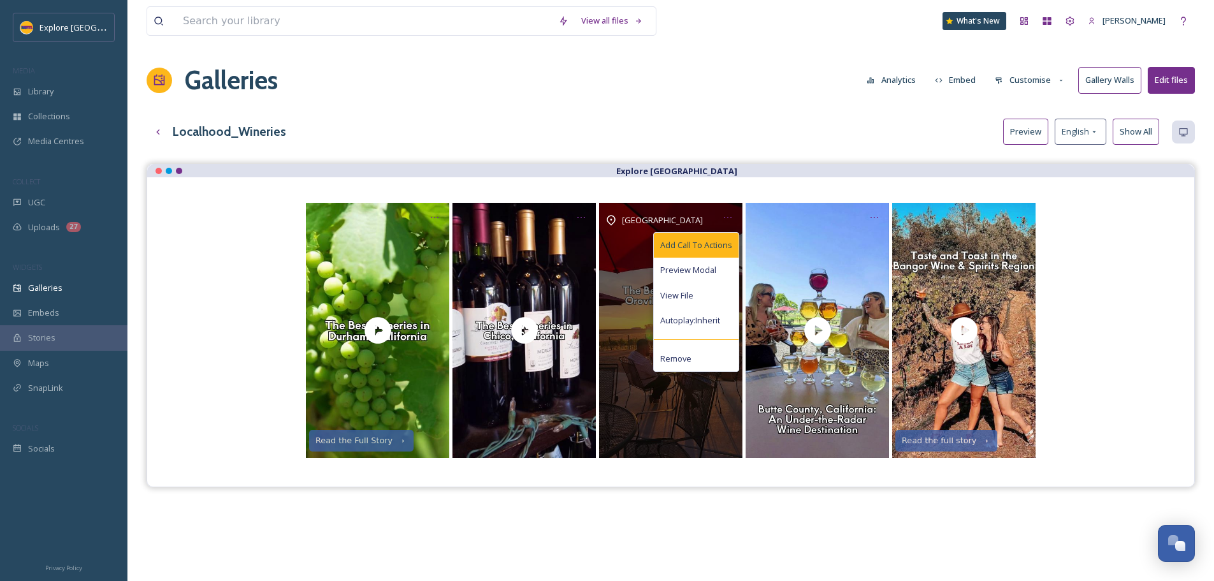
click at [693, 236] on div "Add Call To Actions" at bounding box center [696, 245] width 85 height 25
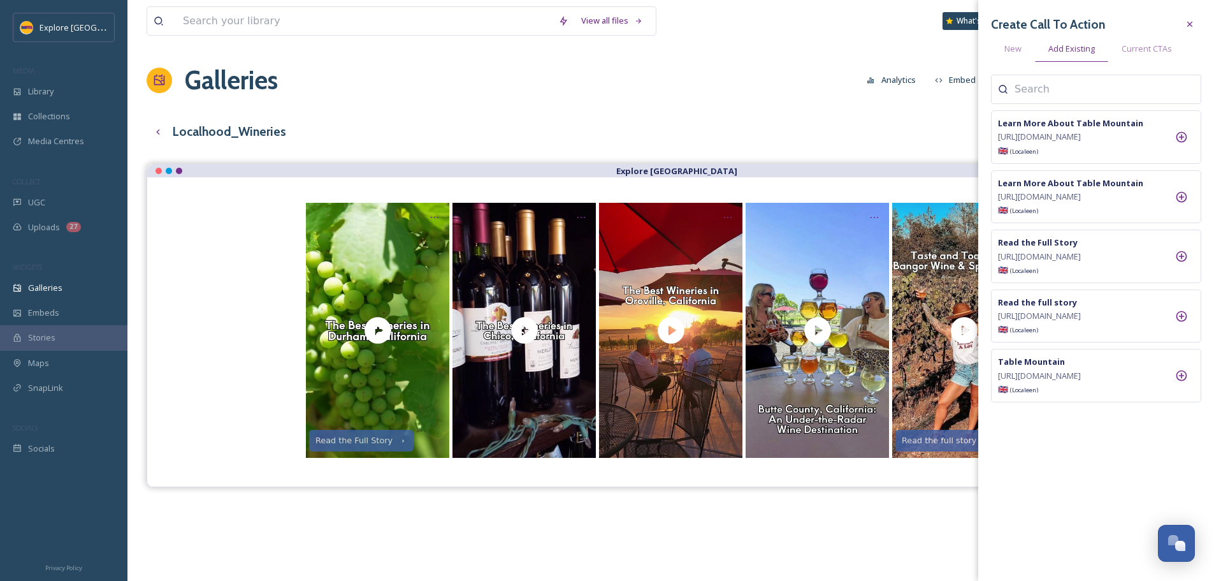
click at [830, 154] on div "View all files What's New Ashley Baer Galleries Analytics Embed Customise Galle…" at bounding box center [670, 381] width 1086 height 763
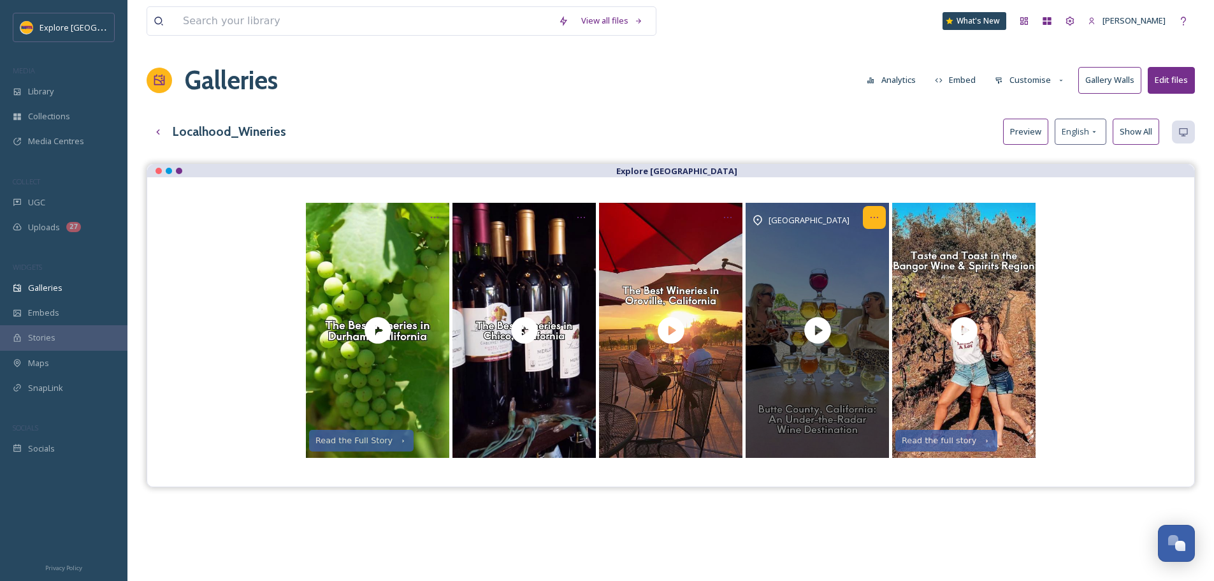
click at [874, 213] on icon "Opens media popup. Media description: With about 20 Northern California winerie…" at bounding box center [874, 217] width 10 height 10
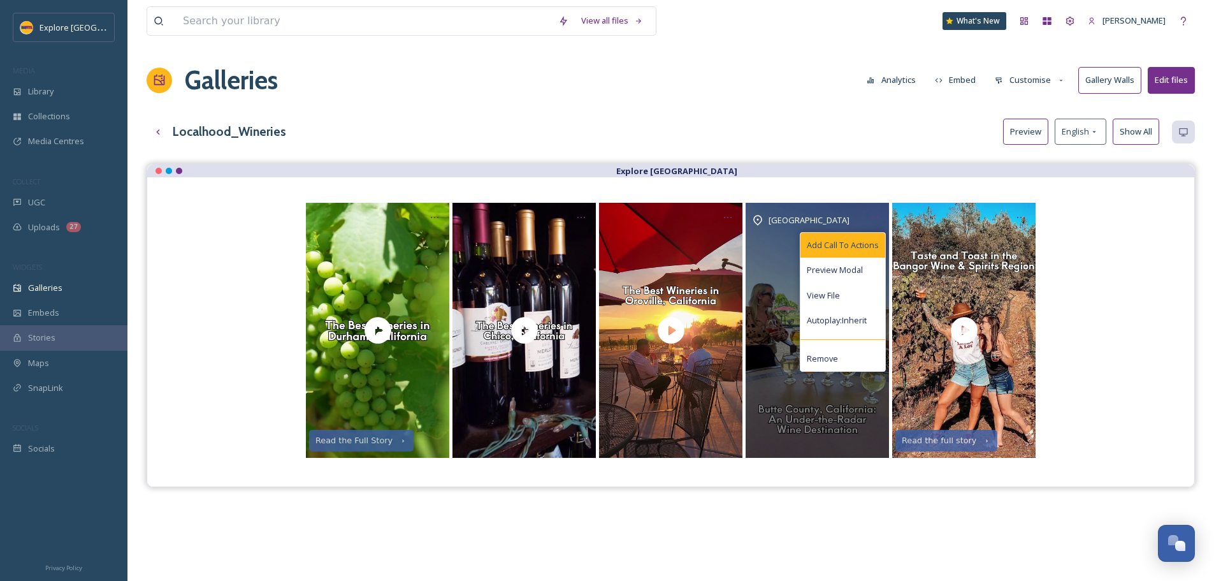
click at [864, 240] on span "Add Call To Actions" at bounding box center [843, 245] width 72 height 12
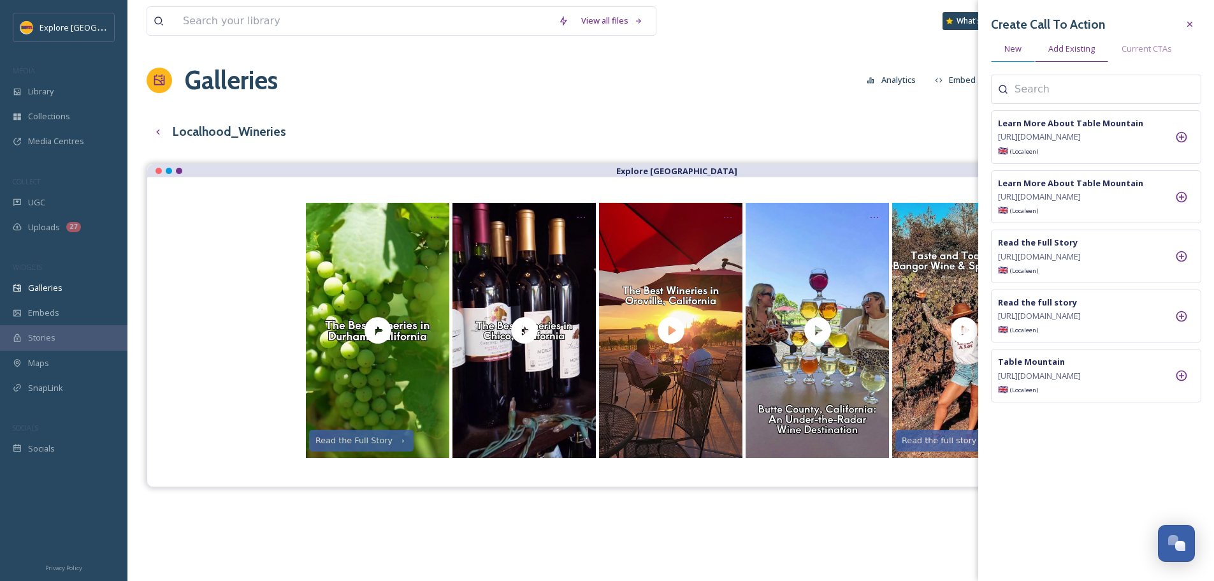
drag, startPoint x: 1021, startPoint y: 50, endPoint x: 1027, endPoint y: 58, distance: 10.0
click at [1021, 50] on span "New" at bounding box center [1012, 49] width 17 height 12
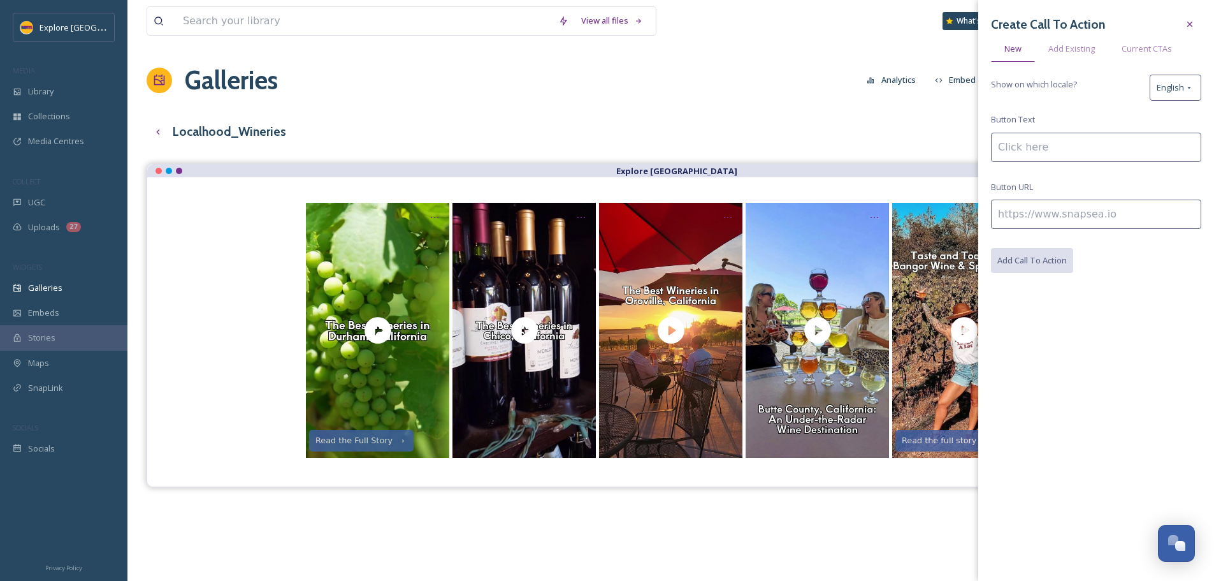
click at [1040, 150] on input at bounding box center [1096, 147] width 210 height 29
click at [1037, 218] on input at bounding box center [1096, 213] width 210 height 29
paste input "https://www.explorebuttecounty.com/stories/explore-butte-county-wineries"
type input "https://www.explorebuttecounty.com/stories/explore-butte-county-wineries"
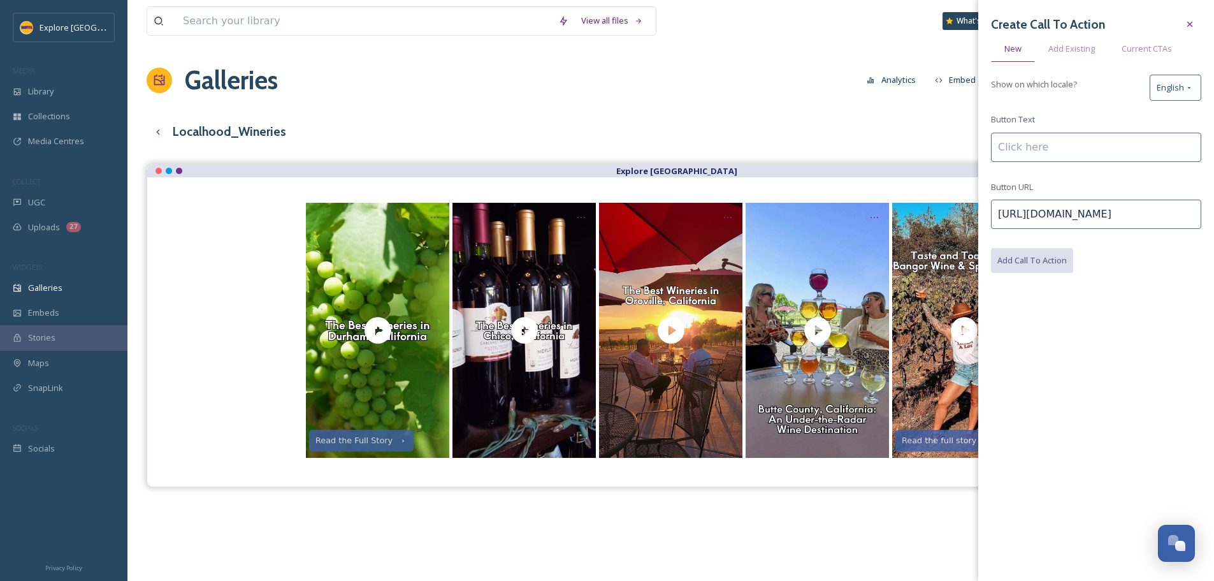
click at [1042, 144] on input at bounding box center [1096, 147] width 210 height 29
type input "Read the Full Story"
click at [1052, 264] on button "Add Call To Action" at bounding box center [1032, 261] width 83 height 26
click at [759, 107] on div "View all files What's New Ashley Baer Galleries Analytics Embed Customise Galle…" at bounding box center [670, 381] width 1086 height 763
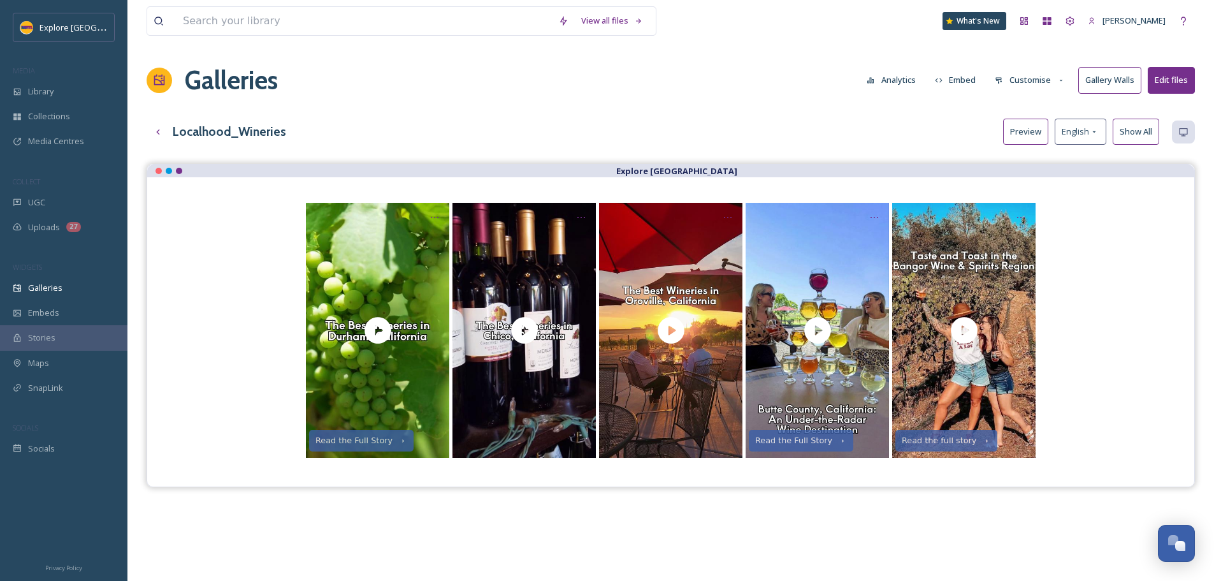
click at [1013, 87] on button "Customise" at bounding box center [1029, 80] width 83 height 25
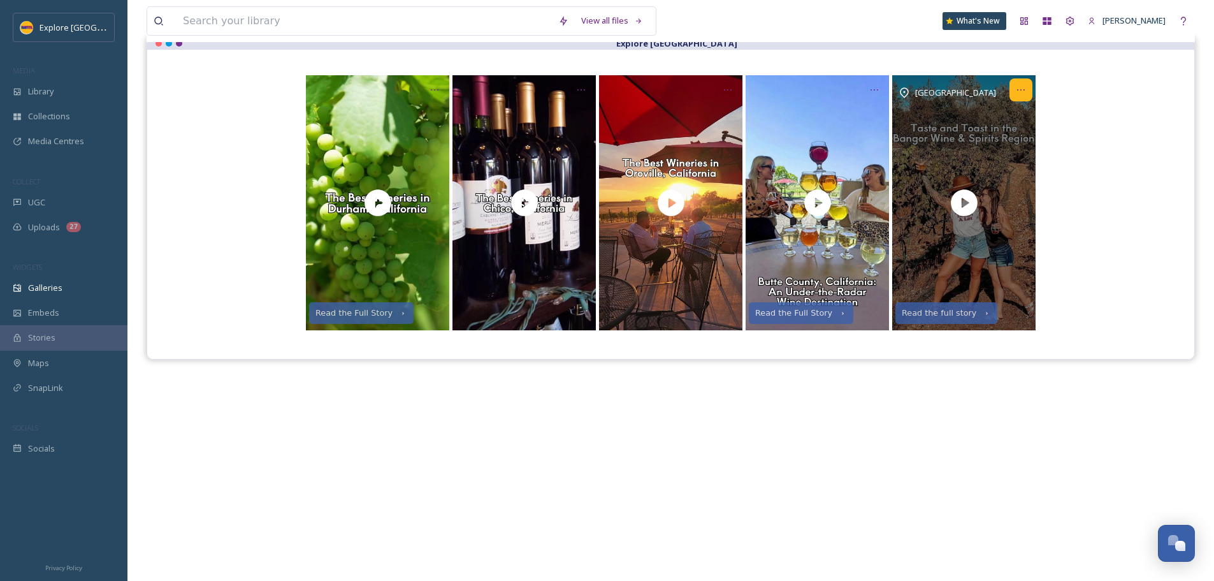
click at [1020, 92] on icon "Opens media popup. Media description: The Bangor Wine & Spirits Region is an al…" at bounding box center [1021, 90] width 10 height 10
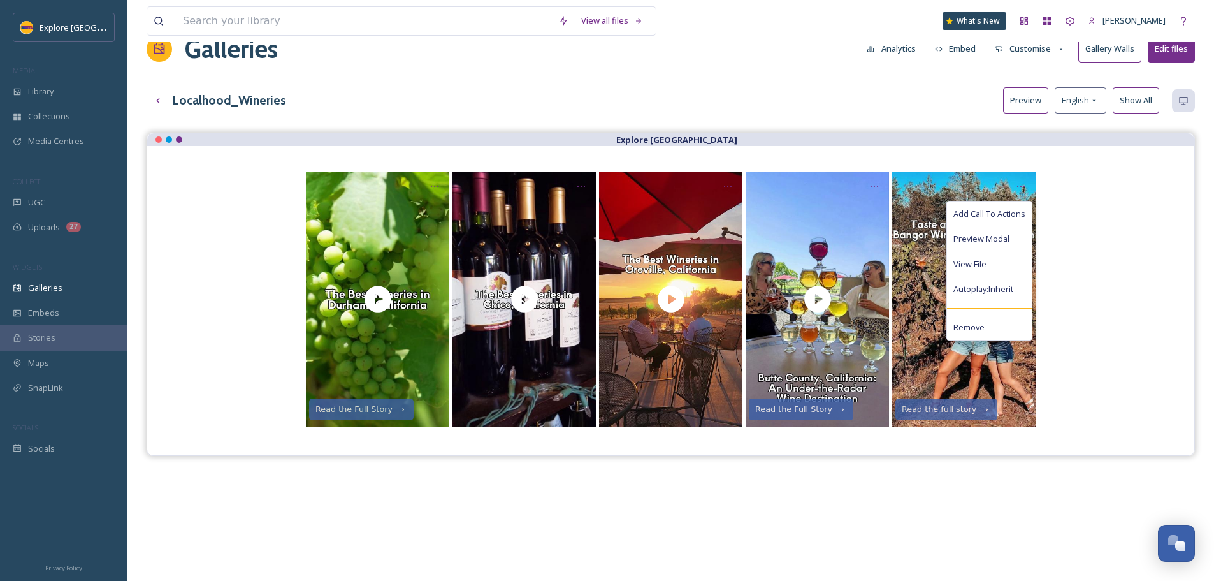
scroll to position [0, 0]
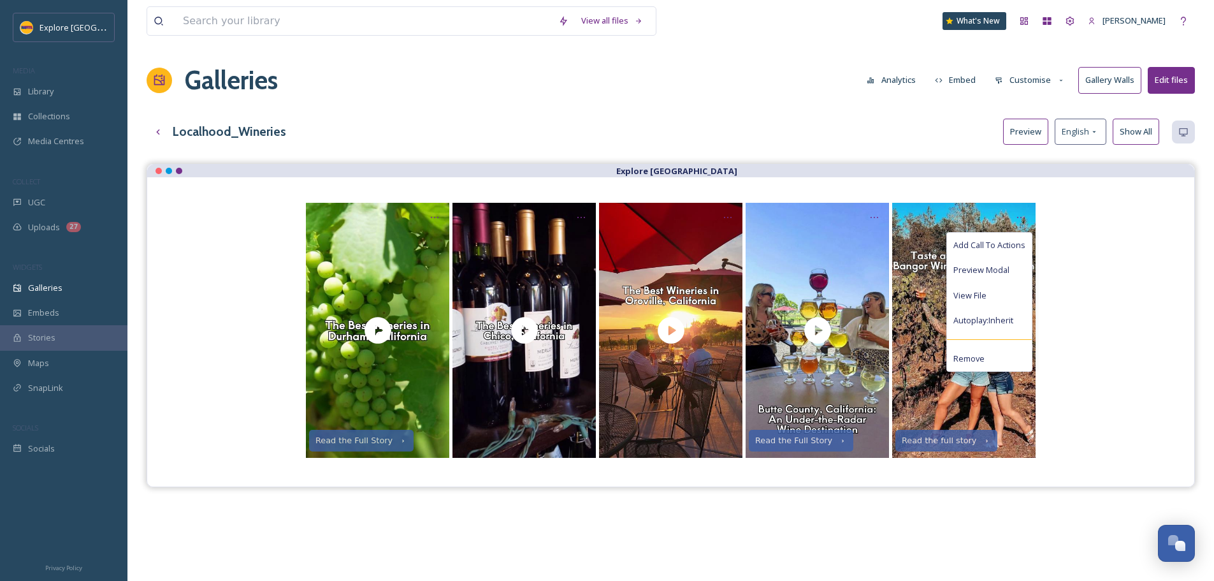
click at [1003, 83] on icon at bounding box center [999, 80] width 8 height 8
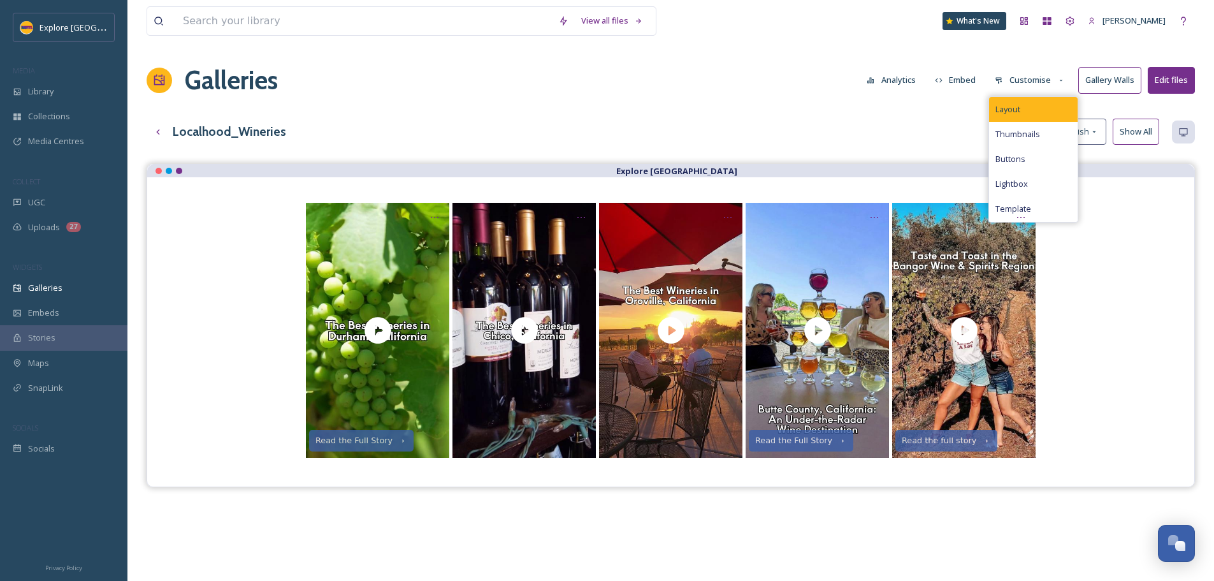
click at [1014, 110] on span "Layout" at bounding box center [1007, 109] width 25 height 12
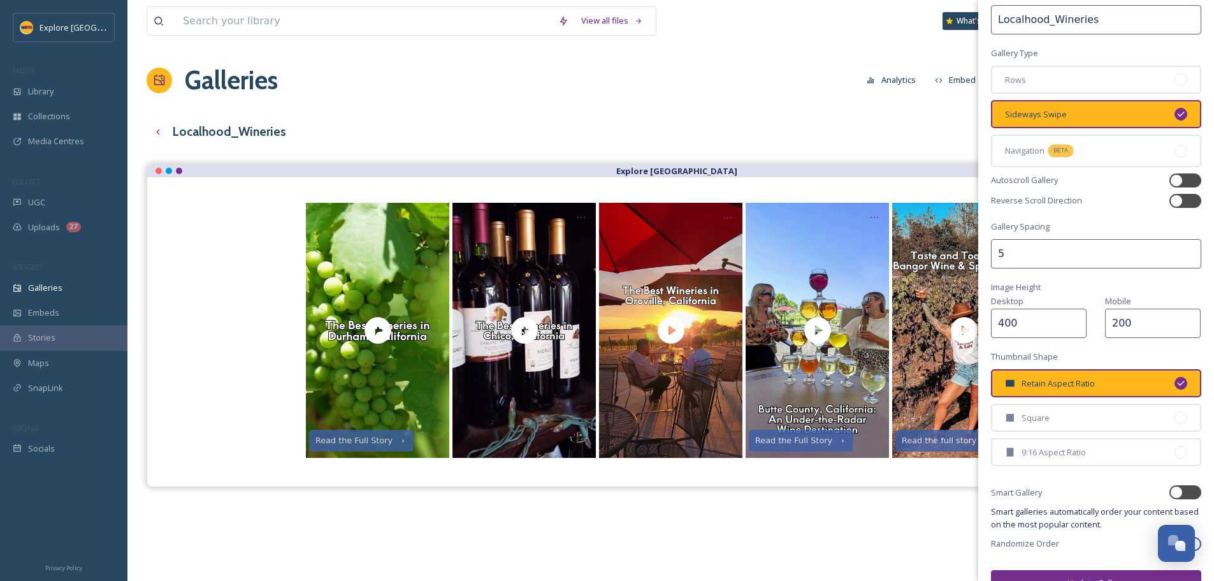
scroll to position [83, 0]
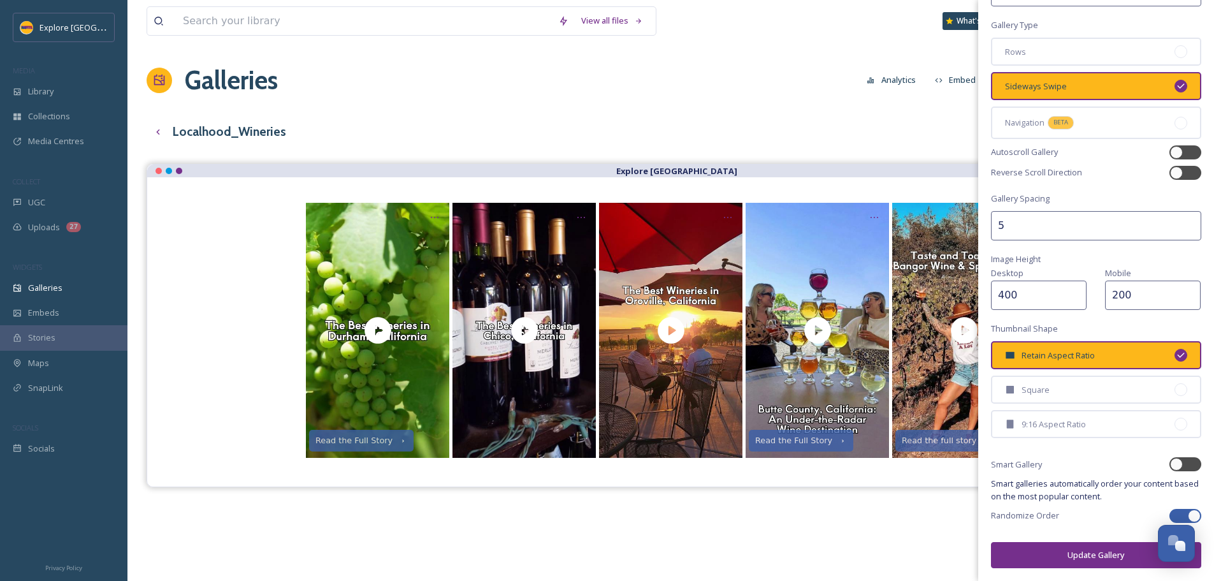
click at [830, 105] on div "View all files What's New Ashley Baer Galleries Analytics Embed Customise Galle…" at bounding box center [670, 381] width 1086 height 763
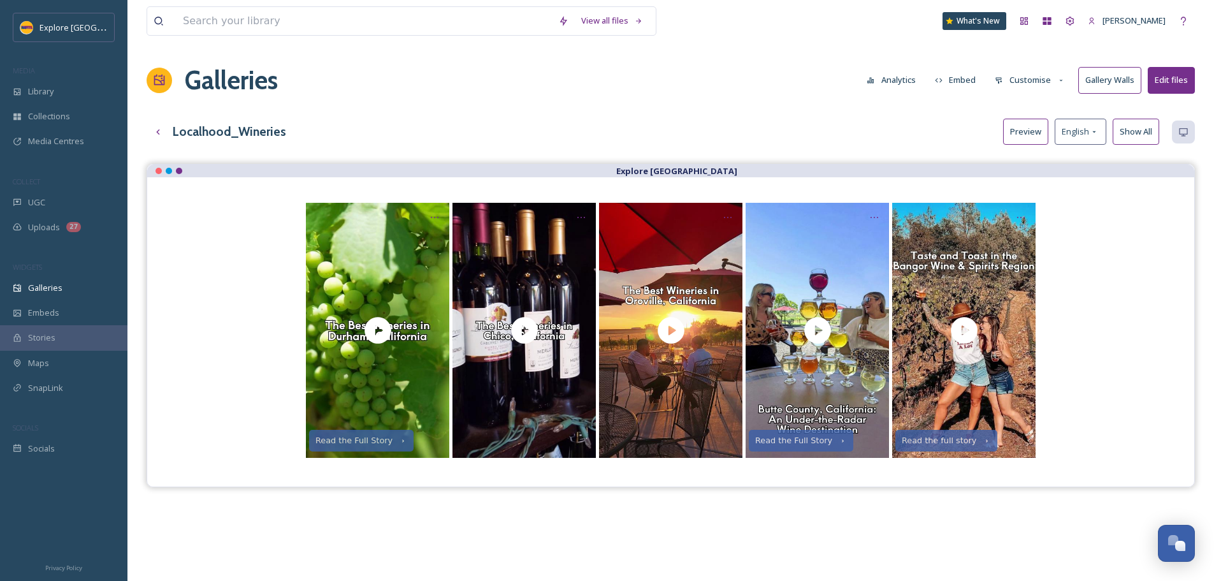
click at [1034, 75] on button "Customise" at bounding box center [1029, 80] width 83 height 25
click at [1024, 133] on span "Thumbnails" at bounding box center [1017, 134] width 45 height 12
click at [916, 122] on div "Localhood_Wineries Preview English Show All" at bounding box center [671, 132] width 1048 height 26
click at [1029, 86] on button "Customise" at bounding box center [1029, 80] width 83 height 25
click at [1032, 149] on div "Buttons" at bounding box center [1033, 159] width 89 height 25
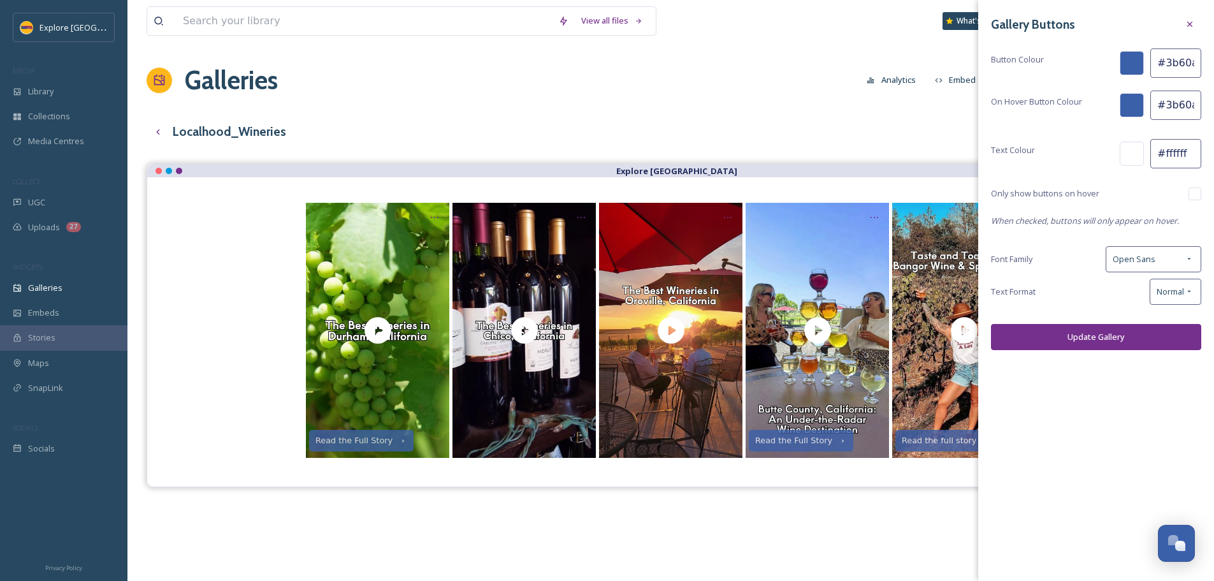
click at [1200, 194] on input "checkbox" at bounding box center [1194, 193] width 13 height 13
checkbox input "true"
drag, startPoint x: 1164, startPoint y: 66, endPoint x: 1213, endPoint y: 65, distance: 48.4
click at [1213, 65] on div "Gallery Buttons Button Colour #3b60aa On Hover Button Colour #3b60aa Text Colou…" at bounding box center [1096, 181] width 236 height 363
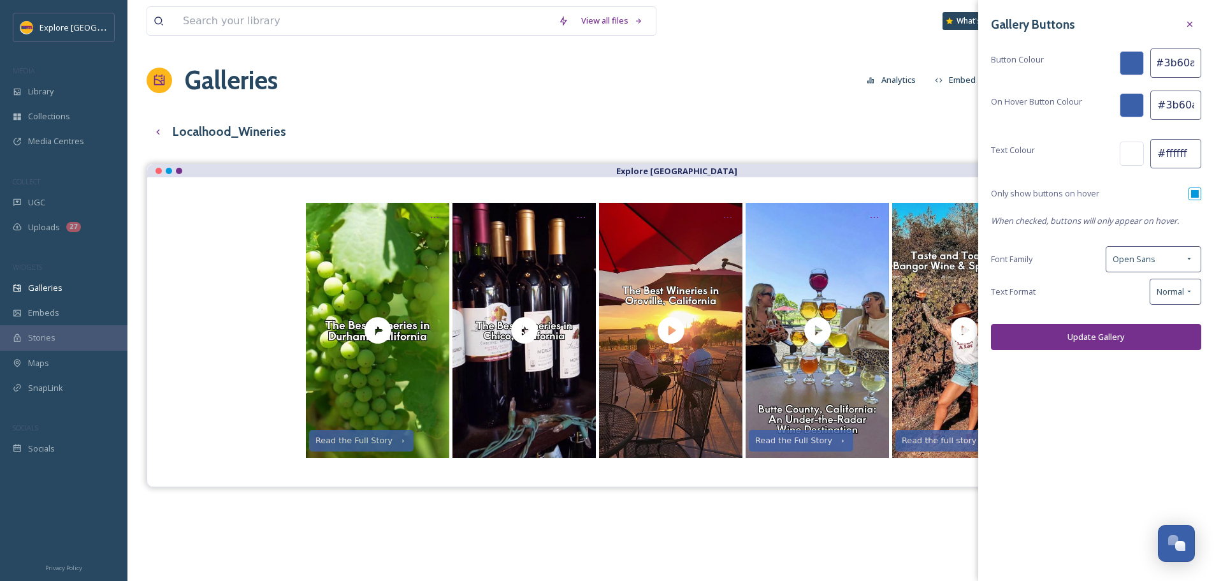
paste input "752f8c"
type input "#752f8c"
drag, startPoint x: 1162, startPoint y: 104, endPoint x: 1215, endPoint y: 105, distance: 52.9
click at [1214, 105] on html "Explore Butte County MEDIA Library Collections Media Centres COLLECT UGC Upload…" at bounding box center [607, 381] width 1214 height 763
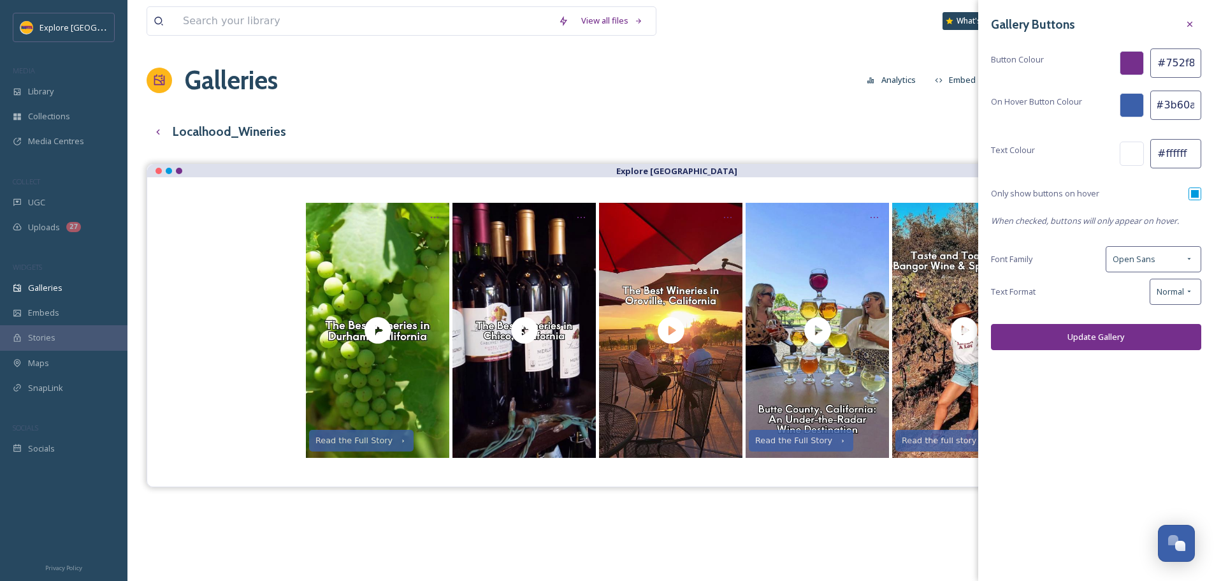
paste input "fdb71"
type input "#fdb71a"
click at [1110, 338] on button "Update Gallery" at bounding box center [1096, 337] width 210 height 26
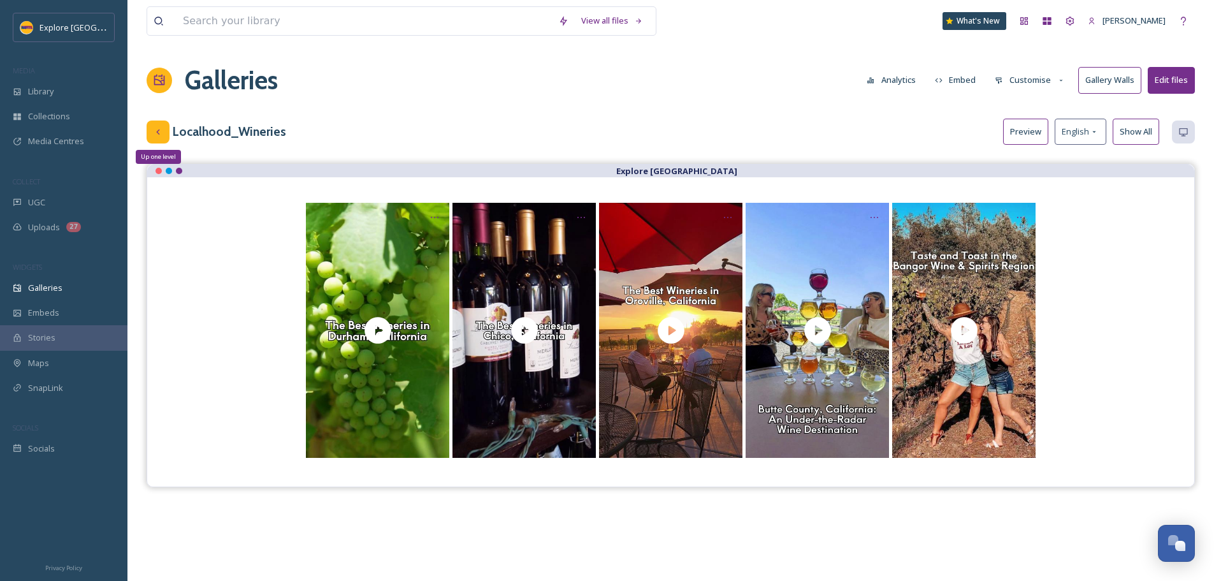
click at [165, 134] on div "Up one level" at bounding box center [158, 131] width 23 height 23
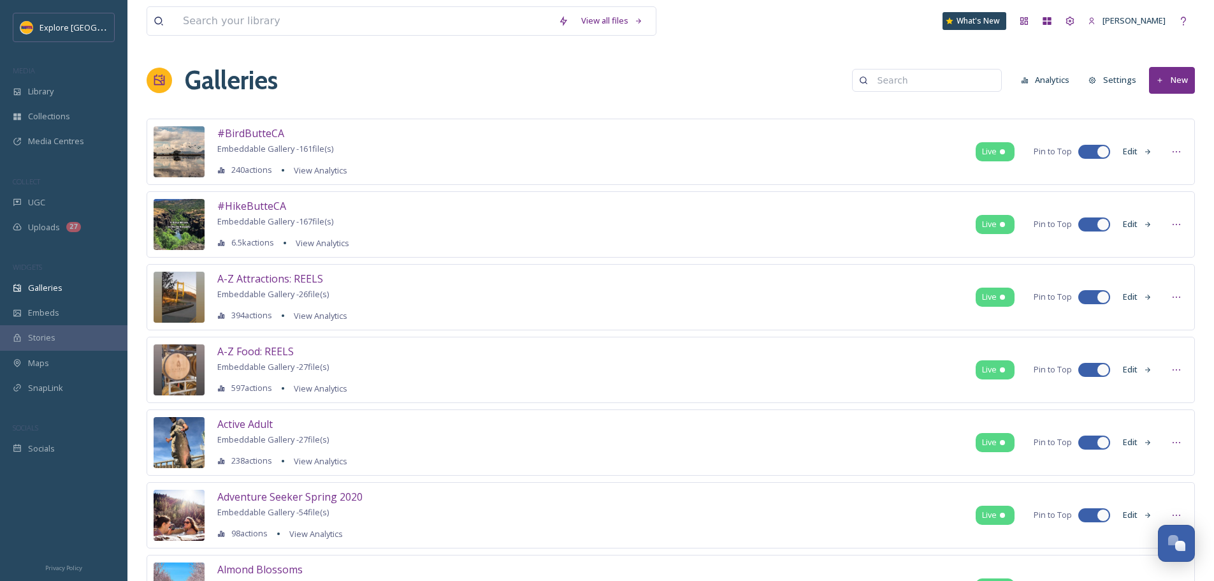
click at [949, 75] on input at bounding box center [933, 80] width 124 height 25
type input "localhood"
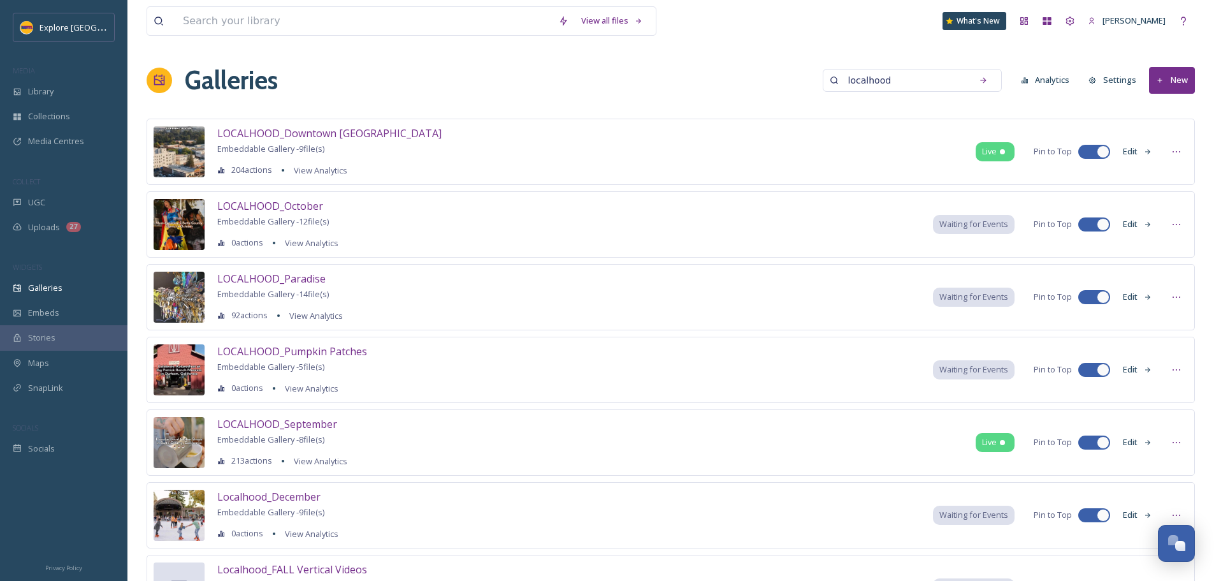
click at [1144, 150] on icon at bounding box center [1148, 152] width 8 height 8
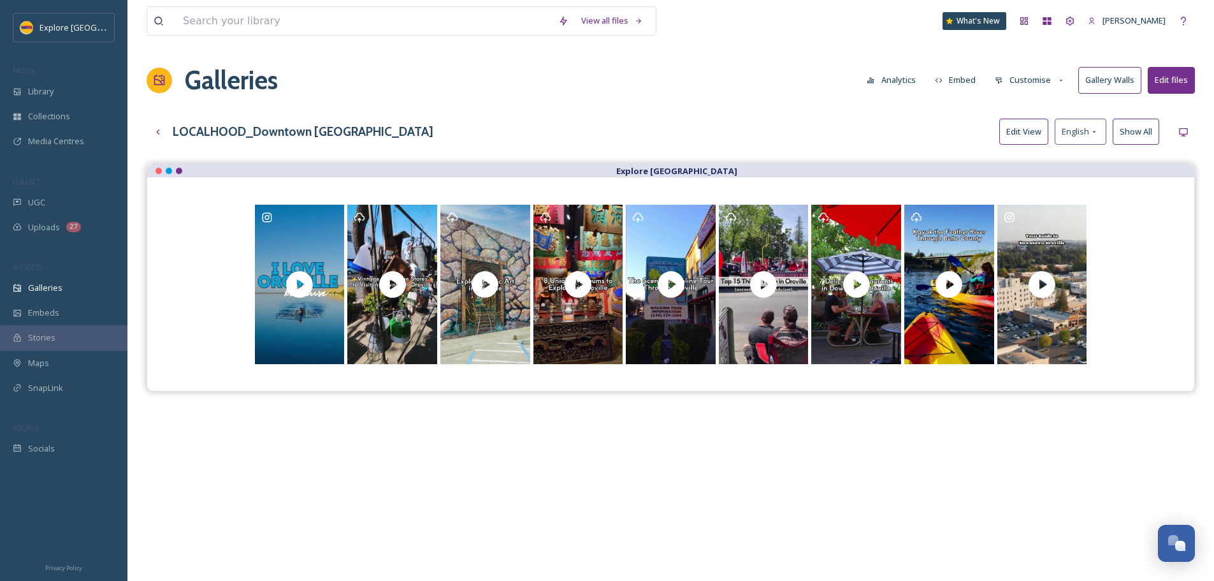
click at [1016, 129] on button "Edit View" at bounding box center [1023, 132] width 49 height 26
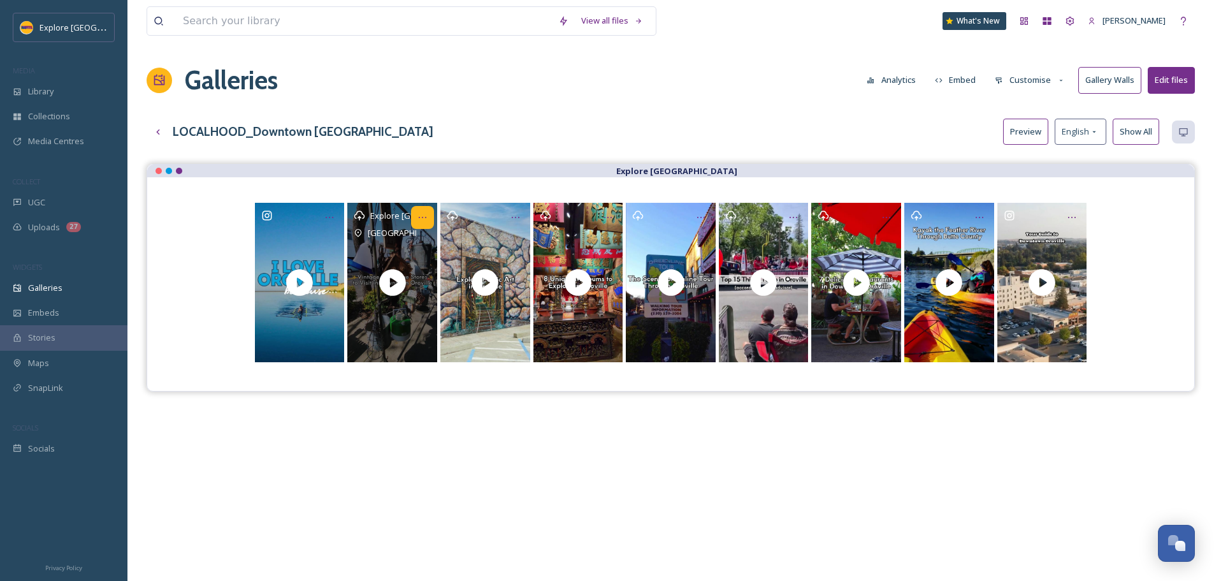
click at [423, 216] on icon "Opens media popup. Media description: When it comes to antiquing, collecting, c…" at bounding box center [422, 217] width 10 height 10
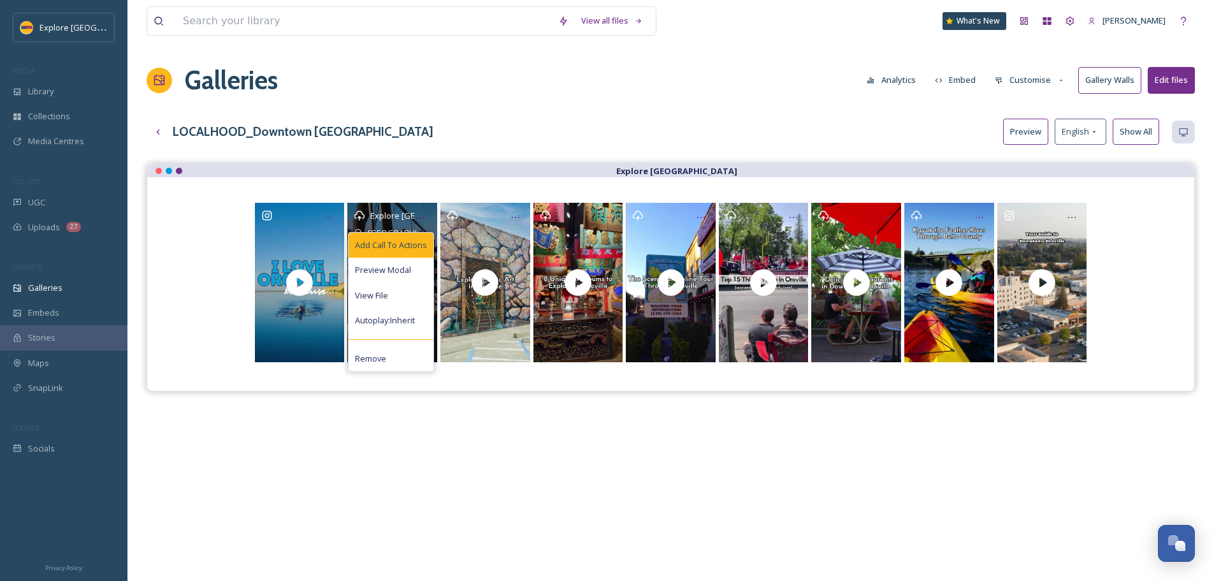
click at [399, 244] on span "Add Call To Actions" at bounding box center [391, 245] width 72 height 12
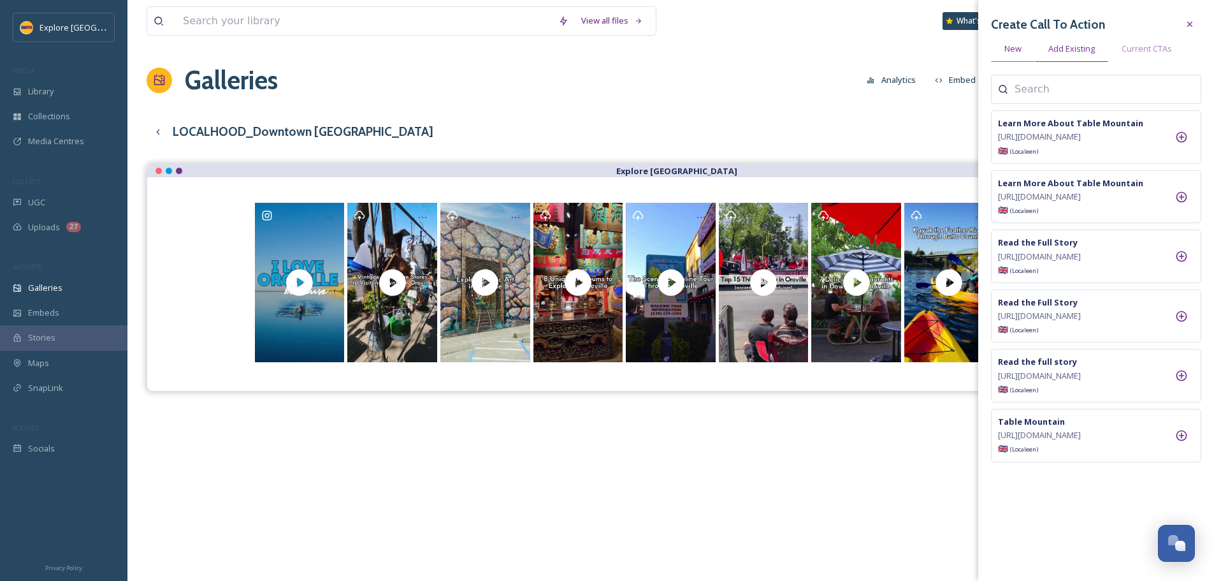
click at [1015, 50] on span "New" at bounding box center [1012, 49] width 17 height 12
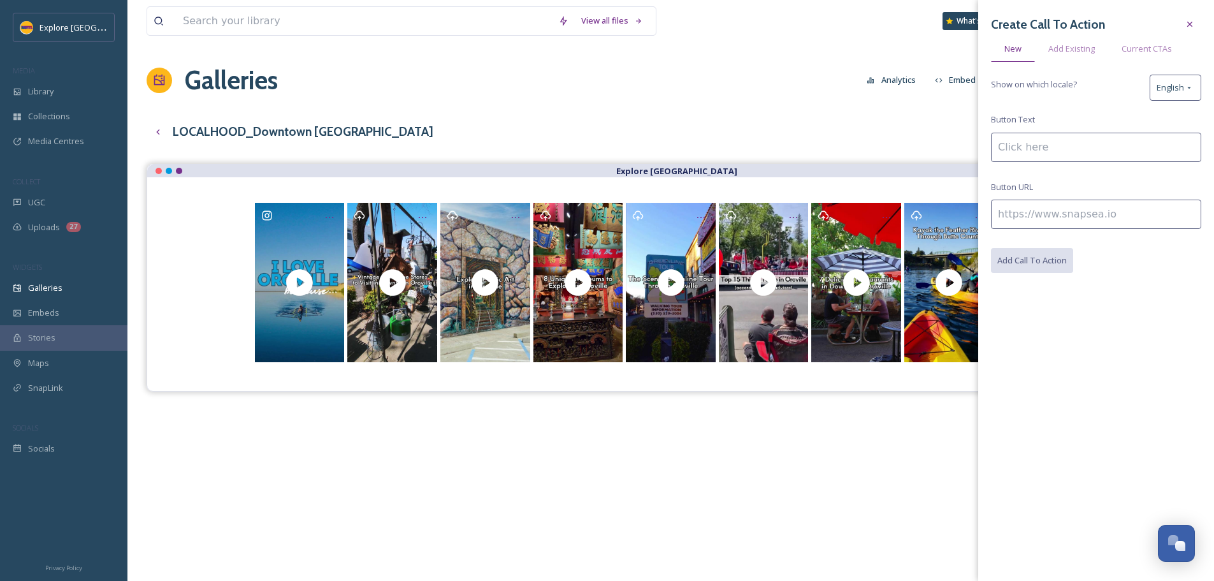
click at [1014, 216] on input at bounding box center [1096, 213] width 210 height 29
paste input "https://www.explorebuttecounty.com/stories/oroville-antique-shopping"
type input "https://www.explorebuttecounty.com/stories/oroville-antique-shopping"
click at [1020, 166] on div "Create Call To Action New Add Existing Current CTAs Show on which locale? Engli…" at bounding box center [1096, 143] width 210 height 260
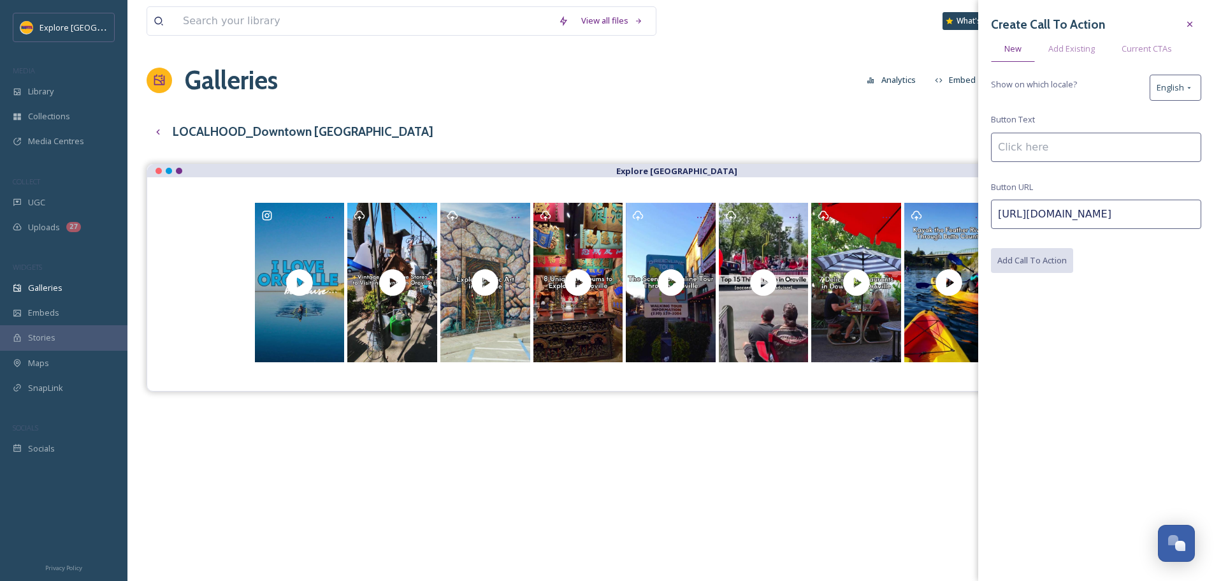
scroll to position [0, 0]
click at [1020, 157] on input at bounding box center [1096, 147] width 210 height 29
type input "Learn More"
click at [1027, 252] on button "Add Call To Action" at bounding box center [1032, 261] width 83 height 26
click at [846, 124] on div "LOCALHOOD_Downtown Oroville Preview English Show All" at bounding box center [671, 132] width 1048 height 26
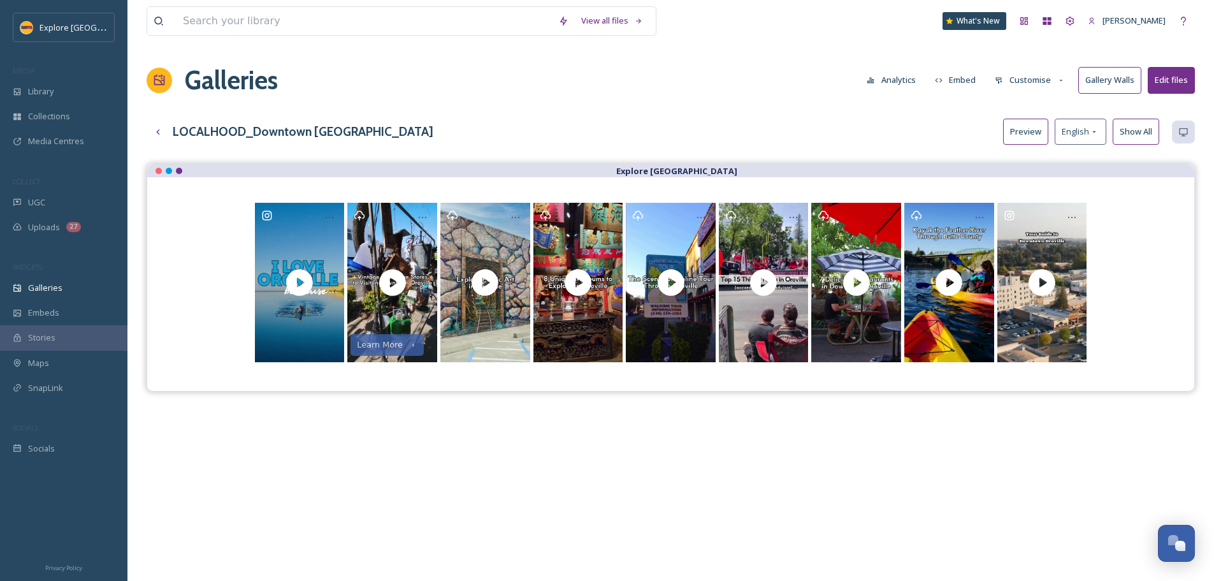
click at [1033, 83] on button "Customise" at bounding box center [1029, 80] width 83 height 25
click at [1033, 153] on div "Buttons" at bounding box center [1033, 159] width 89 height 25
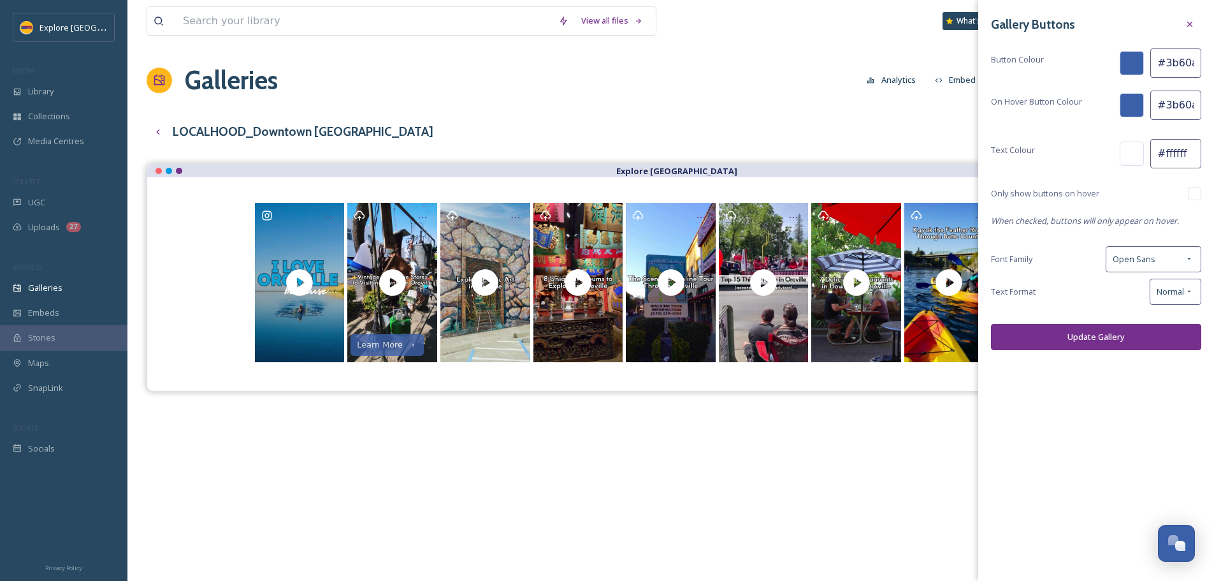
click at [1202, 196] on div "Gallery Buttons Button Colour #3b60aa On Hover Button Colour #3b60aa Text Colou…" at bounding box center [1096, 181] width 236 height 363
click at [1198, 196] on input "checkbox" at bounding box center [1194, 193] width 13 height 13
checkbox input "true"
drag, startPoint x: 1160, startPoint y: 106, endPoint x: 1204, endPoint y: 106, distance: 43.3
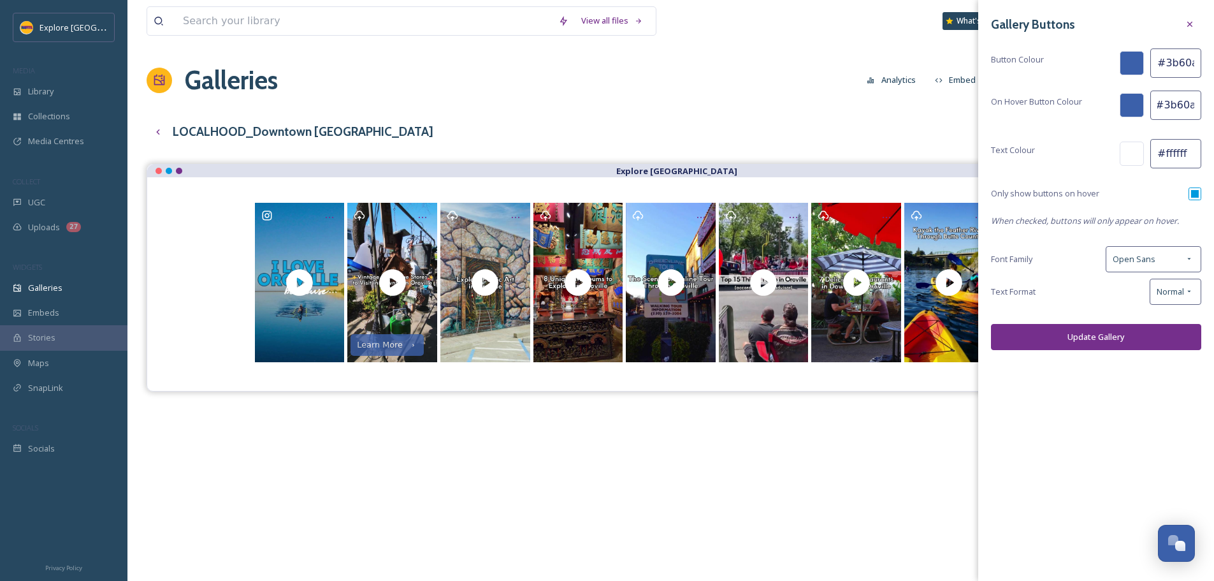
click at [1204, 106] on div "Gallery Buttons Button Colour #3b60aa On Hover Button Colour #3b60aa Text Colou…" at bounding box center [1096, 181] width 236 height 363
paste input "fdb71"
type input "#fdb71a"
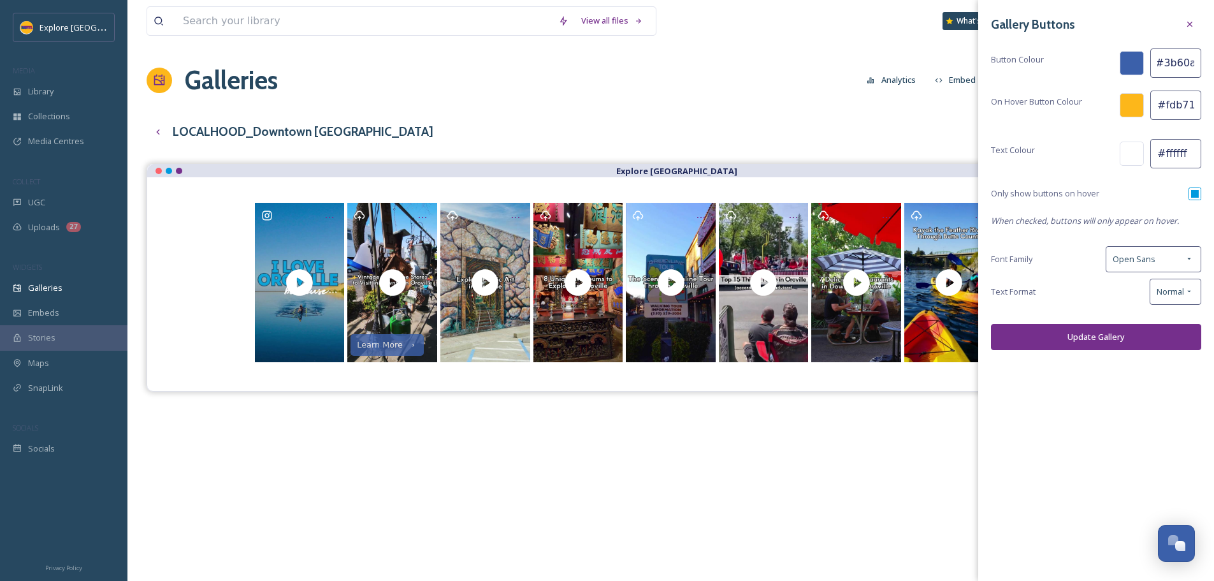
drag, startPoint x: 1162, startPoint y: 63, endPoint x: 1223, endPoint y: 68, distance: 60.7
click at [1214, 68] on html "Explore Butte County MEDIA Library Collections Media Centres COLLECT UGC Upload…" at bounding box center [607, 381] width 1214 height 763
paste input "752f8c"
type input "#752f8c"
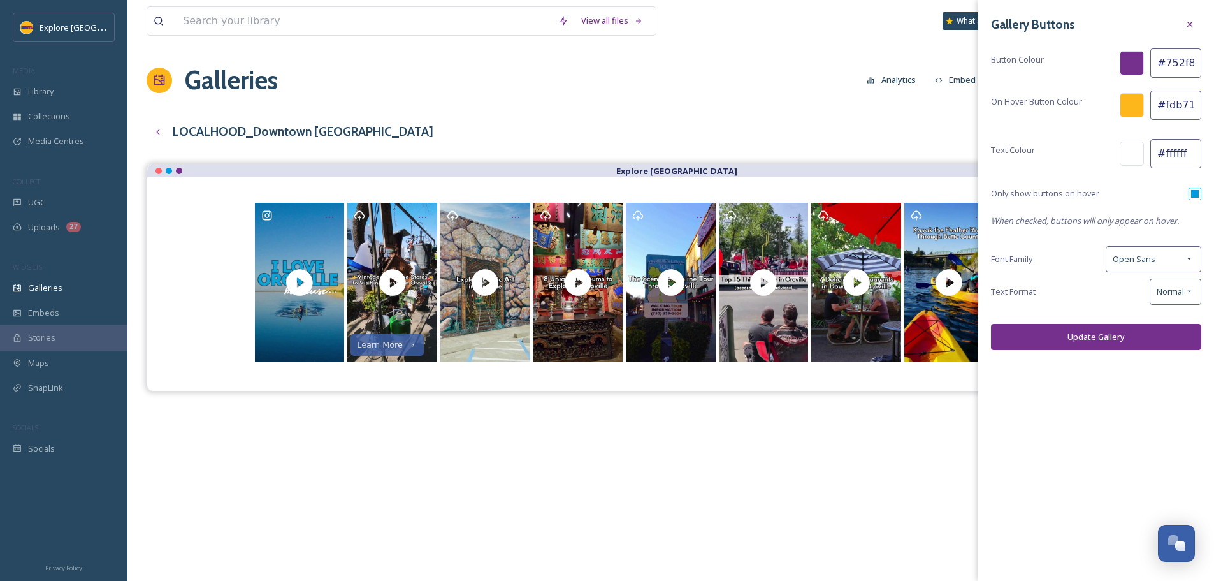
click at [1111, 331] on button "Update Gallery" at bounding box center [1096, 337] width 210 height 26
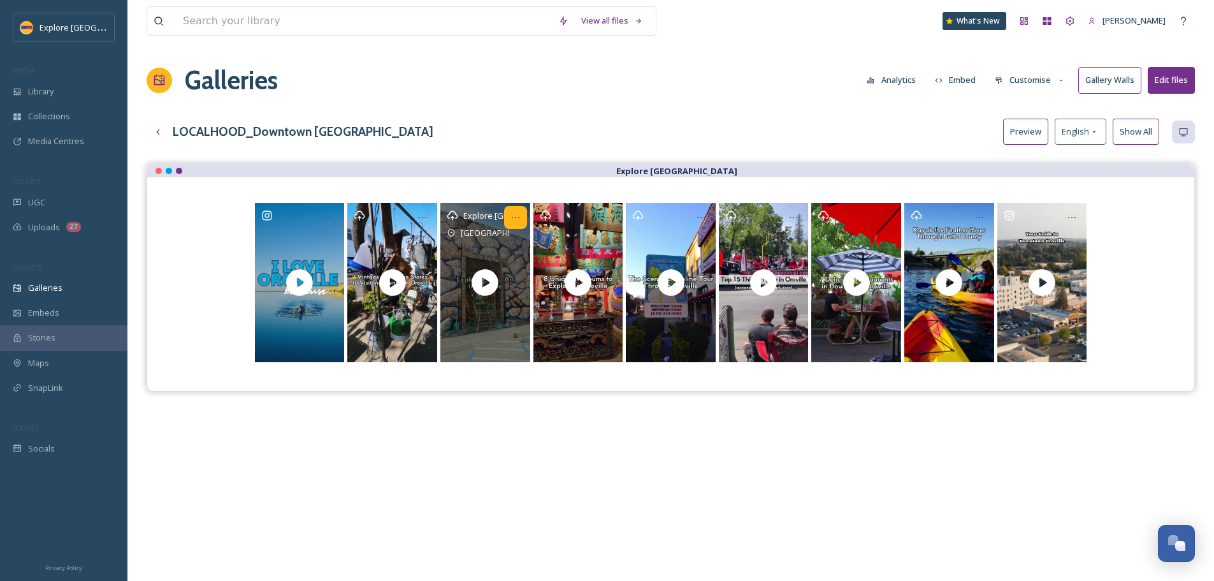
click at [514, 214] on icon "Opens media popup. Media description: Throughout Oroville in Northern CA, you c…" at bounding box center [515, 217] width 10 height 10
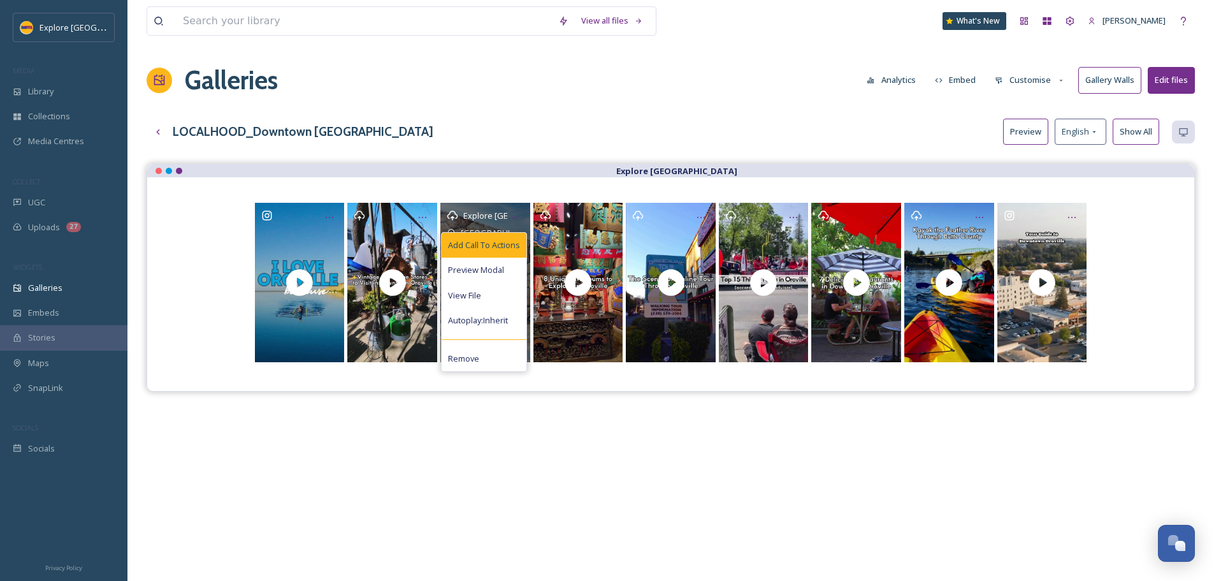
click at [511, 242] on span "Add Call To Actions" at bounding box center [484, 245] width 72 height 12
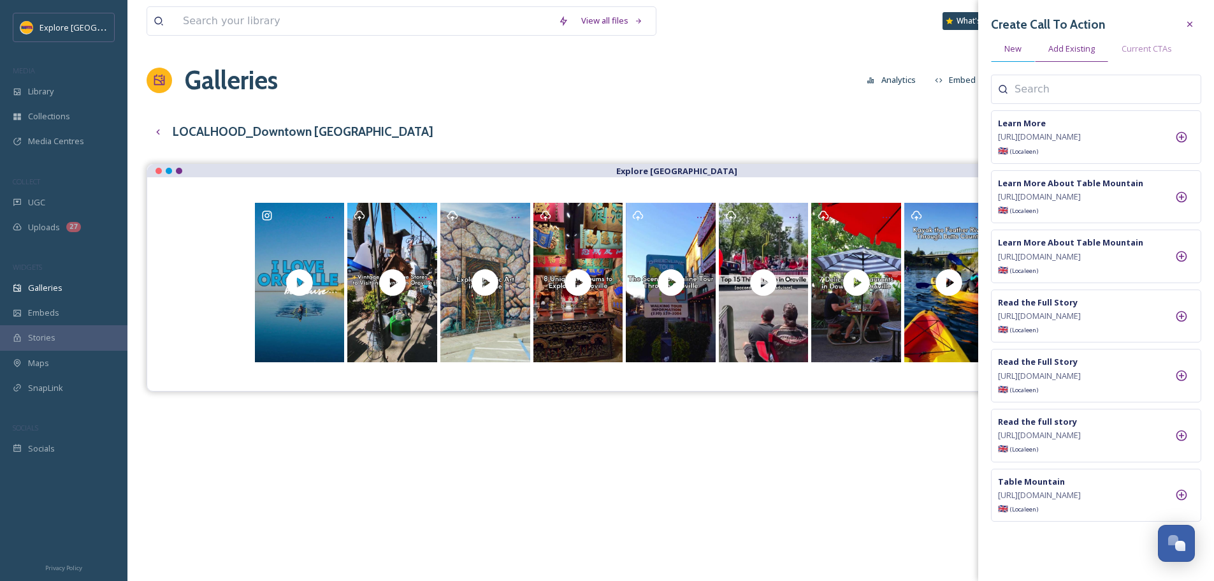
click at [1025, 55] on div "New" at bounding box center [1013, 49] width 44 height 26
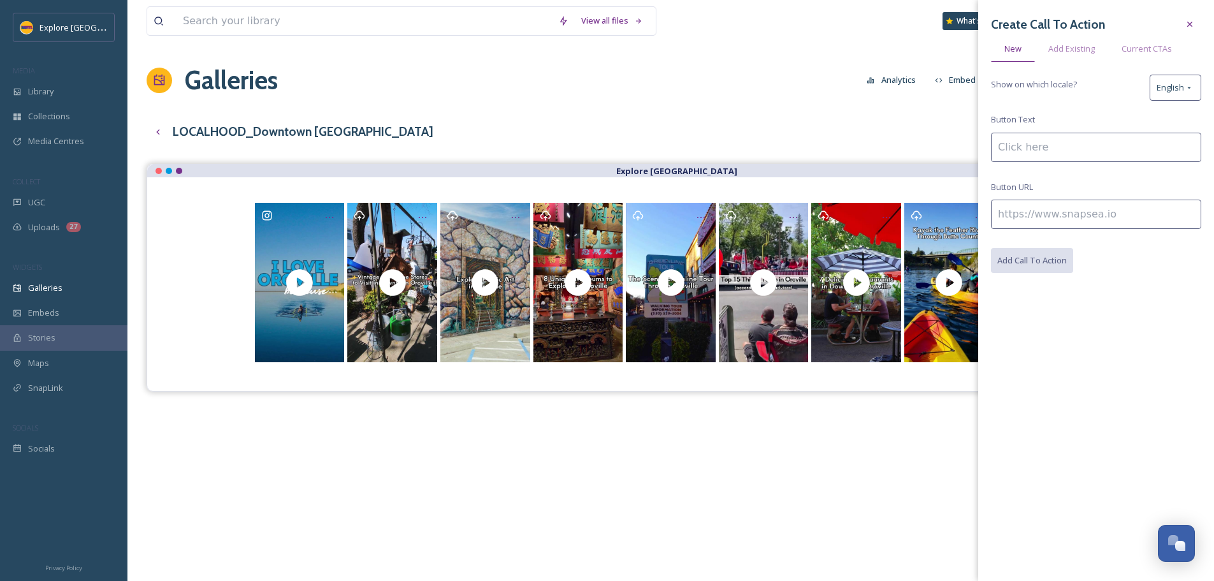
click at [1037, 219] on input at bounding box center [1096, 213] width 210 height 29
paste input "https://www.explorebuttecounty.com/activities/exploring-public-art-in-oroville"
type input "https://www.explorebuttecounty.com/activities/exploring-public-art-in-oroville"
click at [1035, 154] on input at bounding box center [1096, 147] width 210 height 29
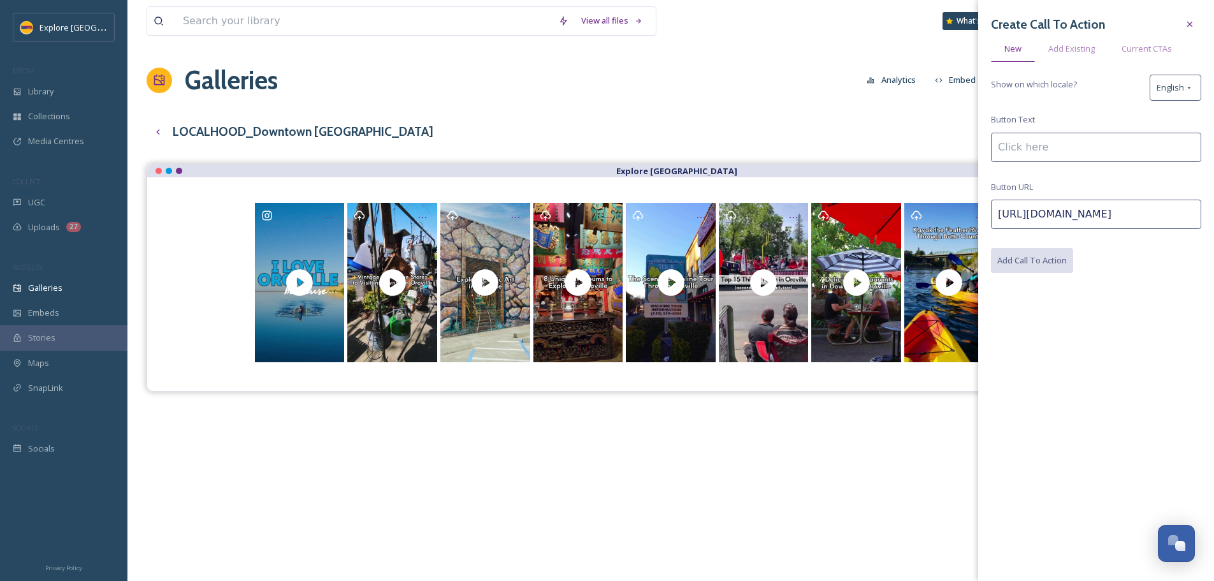
scroll to position [0, 0]
type input "Discover More"
click at [1032, 264] on button "Add Call To Action" at bounding box center [1032, 261] width 83 height 26
click at [1032, 254] on button "Add Call To Action" at bounding box center [1032, 261] width 83 height 26
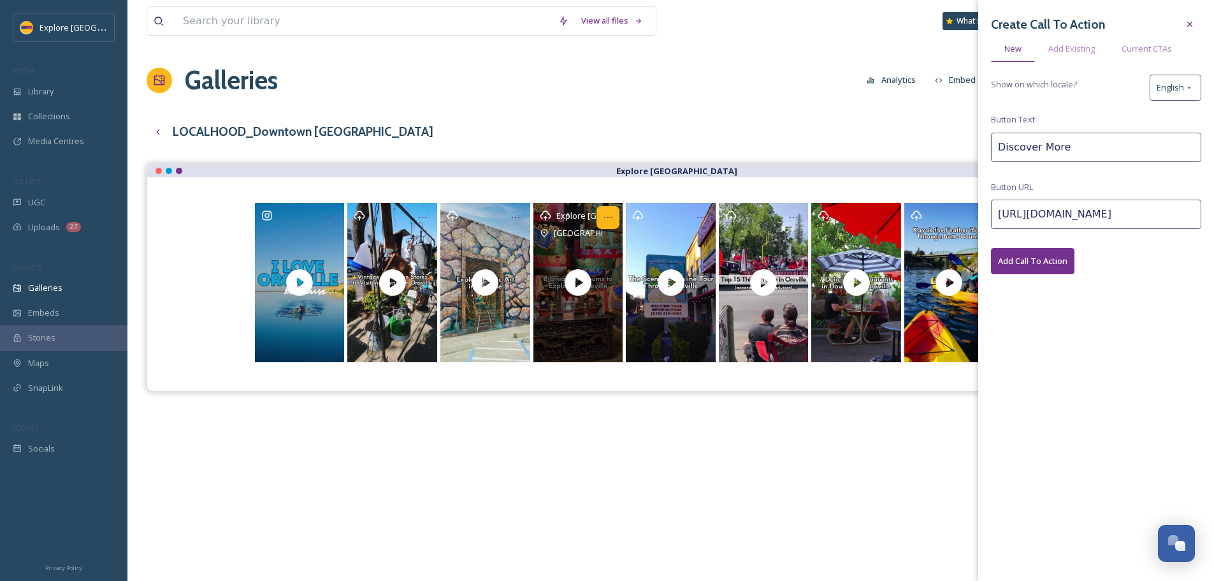
click at [607, 214] on icon "Opens media popup. Media description: With more museums per capita than Sacrame…" at bounding box center [608, 217] width 10 height 10
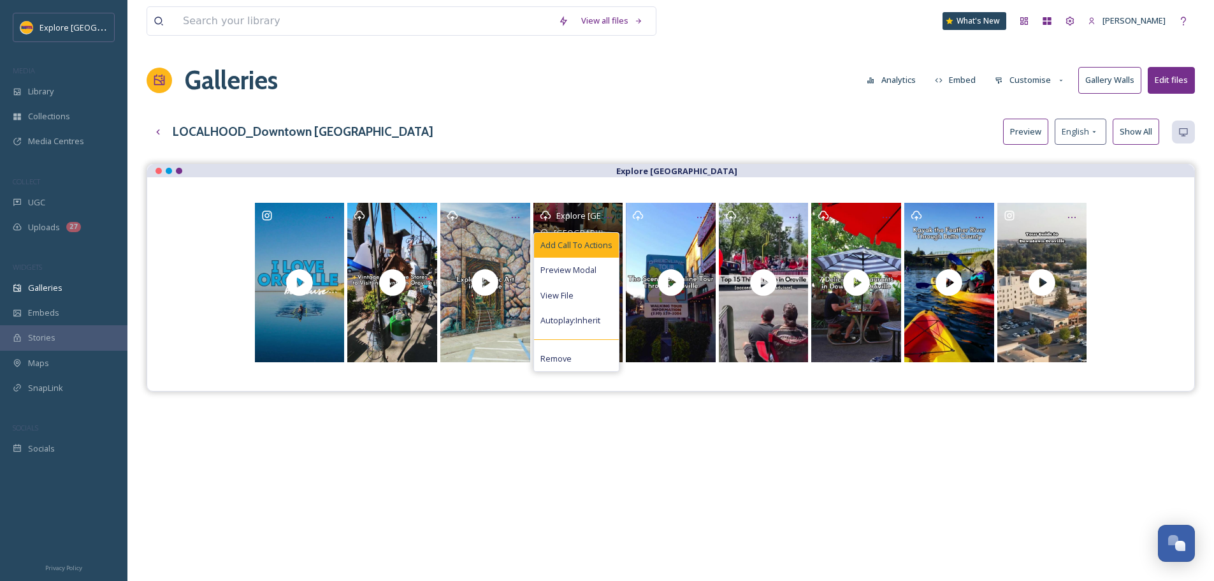
click at [594, 249] on span "Add Call To Actions" at bounding box center [576, 245] width 72 height 12
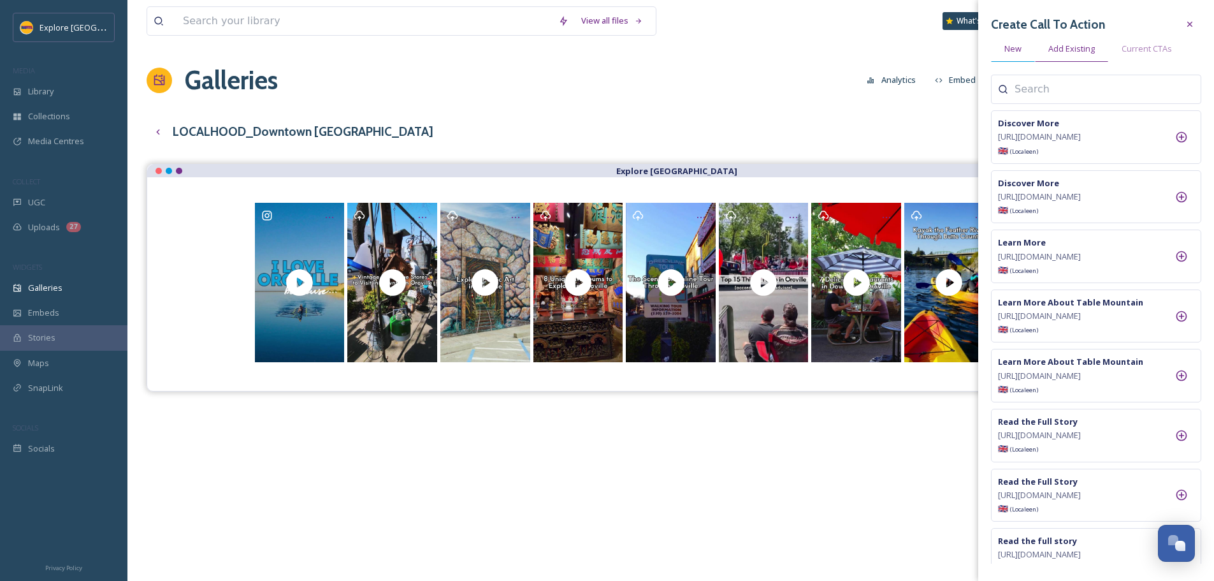
click at [1029, 50] on div "New" at bounding box center [1013, 49] width 44 height 26
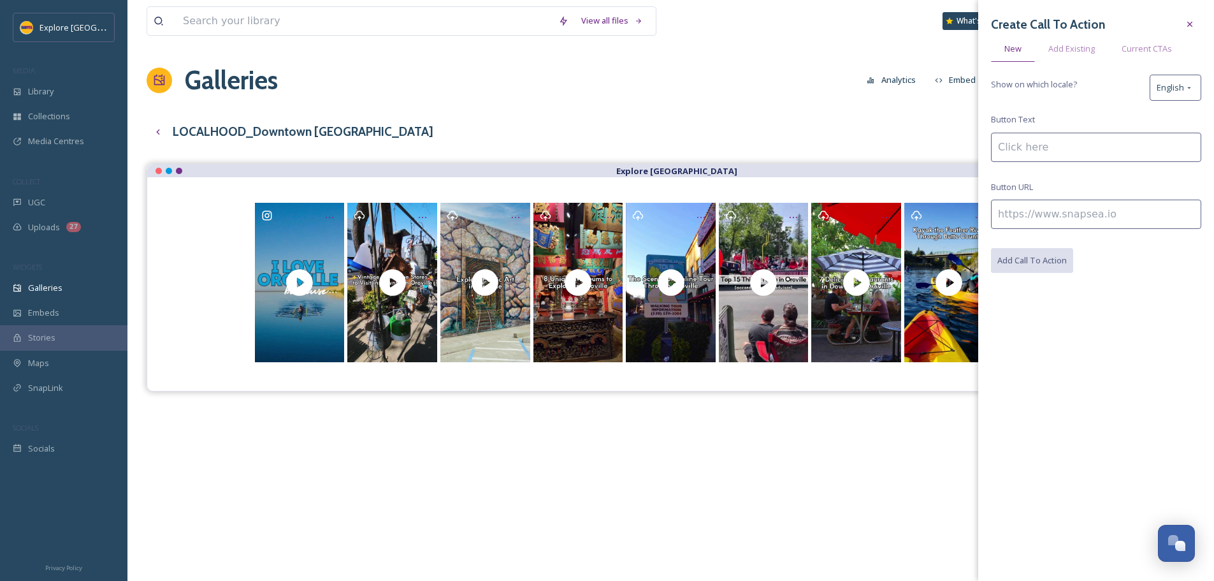
click at [1029, 222] on input at bounding box center [1096, 213] width 210 height 29
paste input "https://www.explorebuttecounty.com/stories/discover-oroville-museums"
type input "https://www.explorebuttecounty.com/stories/discover-oroville-museums"
click at [1030, 150] on input at bounding box center [1096, 147] width 210 height 29
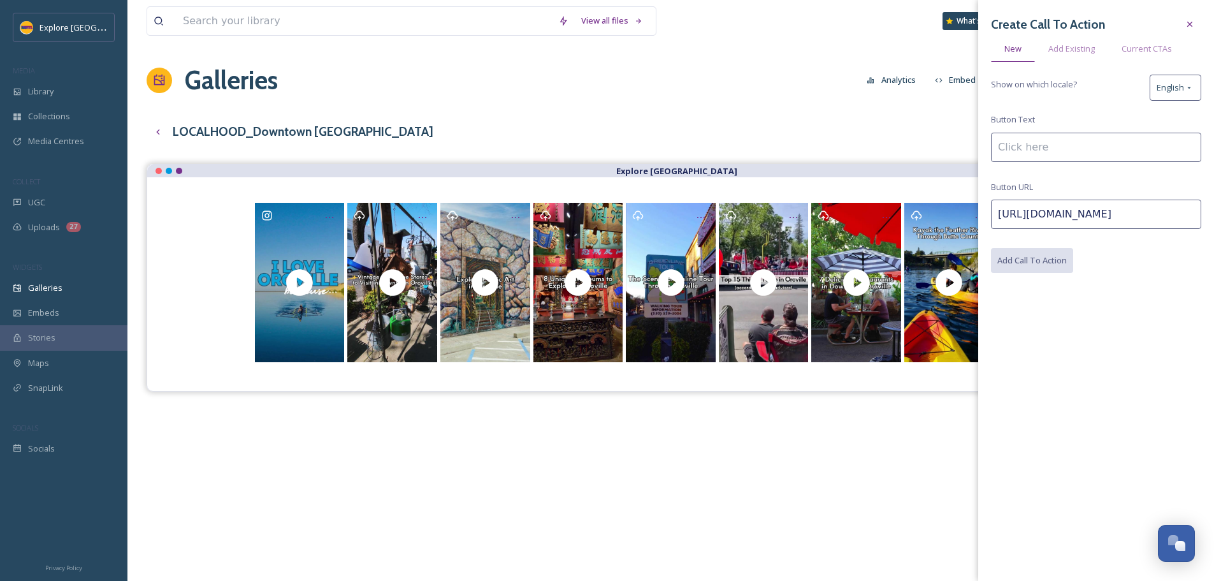
scroll to position [0, 0]
type input "L"
type input "Read the Full Story"
click at [1056, 266] on button "Add Call To Action" at bounding box center [1032, 261] width 83 height 26
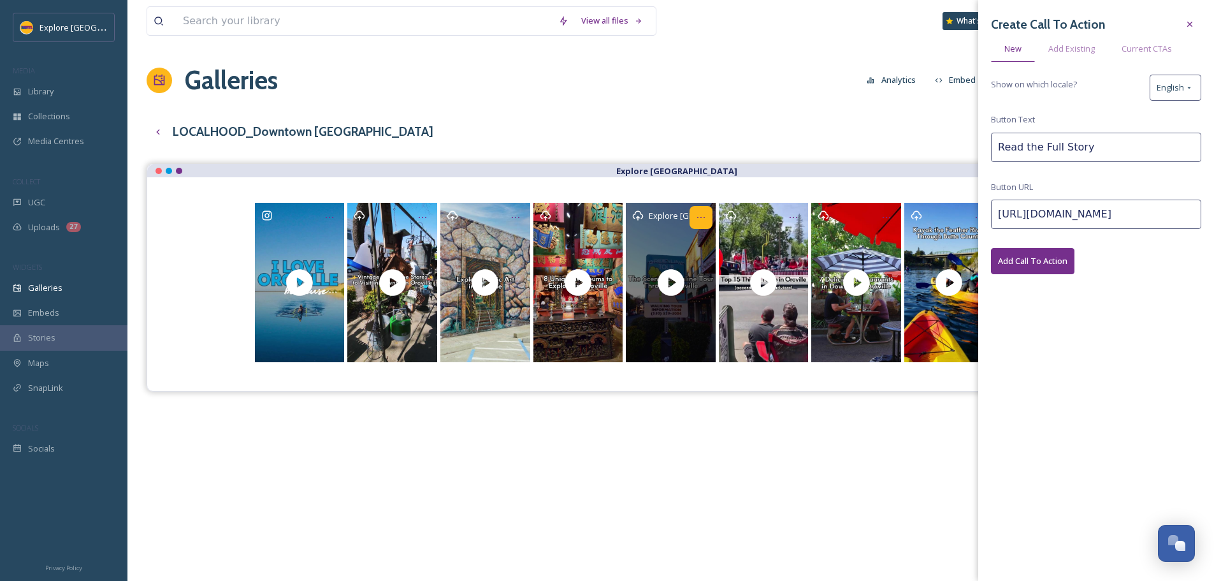
click at [702, 217] on icon "Opens media popup. Media description: LH_Oroville Greenline Tour.mp4." at bounding box center [701, 217] width 10 height 10
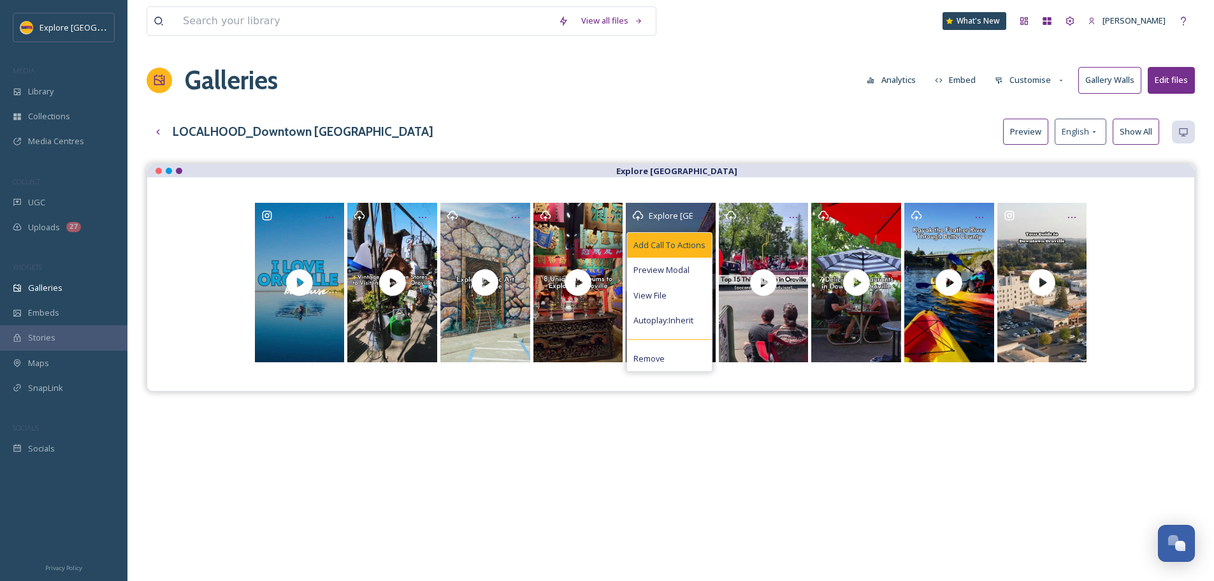
click at [686, 244] on span "Add Call To Actions" at bounding box center [669, 245] width 72 height 12
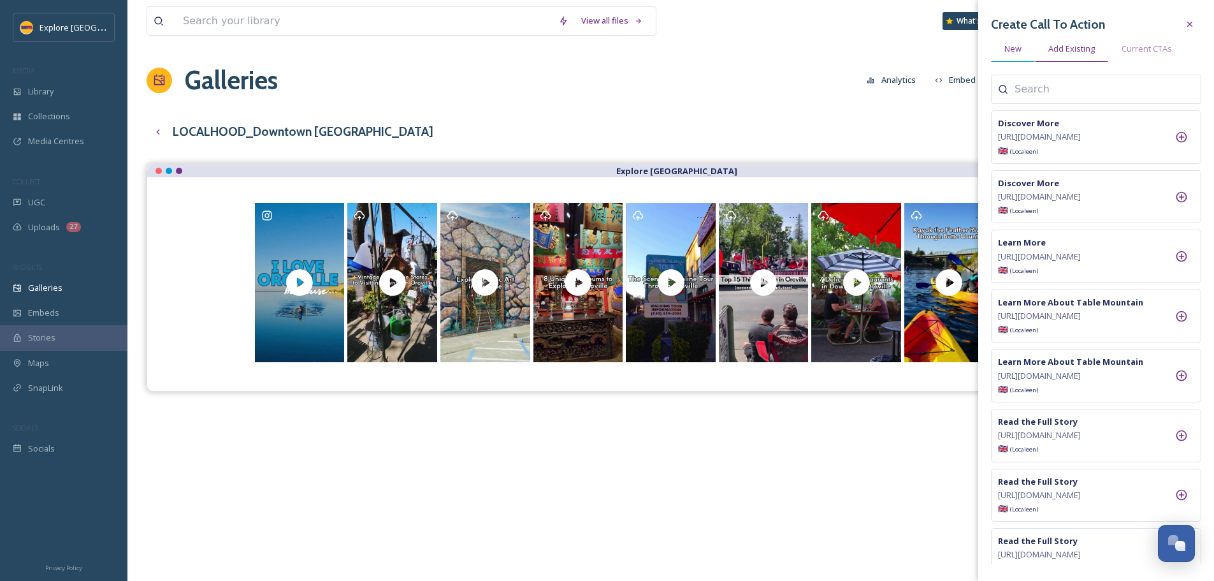
click at [1014, 48] on span "New" at bounding box center [1012, 49] width 17 height 12
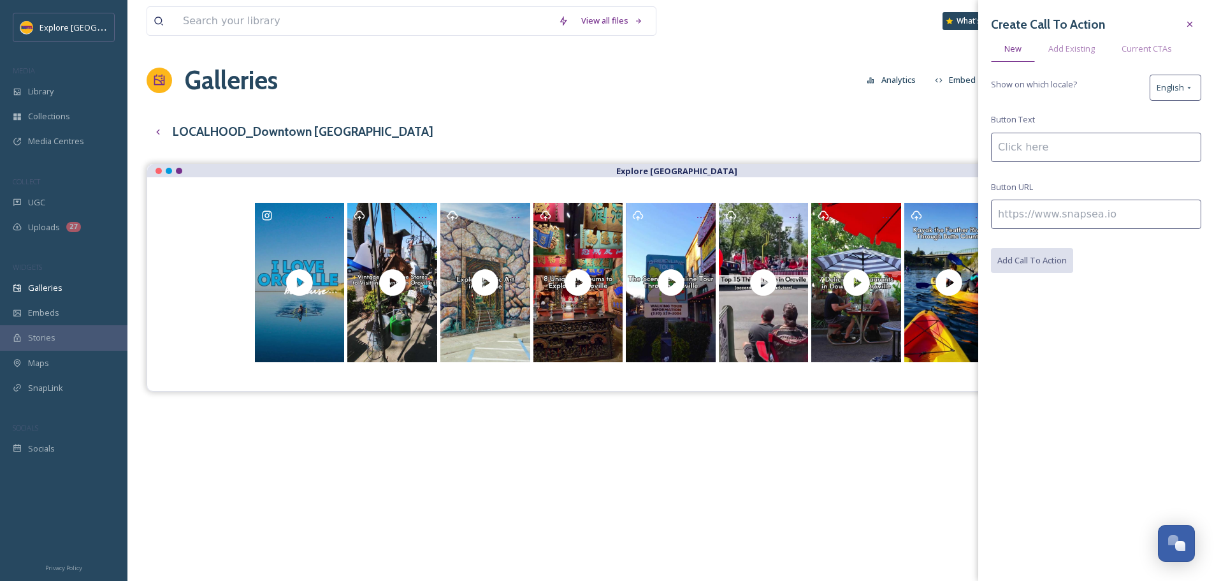
click at [1021, 209] on input at bounding box center [1096, 213] width 210 height 29
paste input "https://www.explorebuttecounty.com/activities/greenline-tour"
type input "https://www.explorebuttecounty.com/activities/greenline-tour"
click at [1021, 155] on input at bounding box center [1096, 147] width 210 height 29
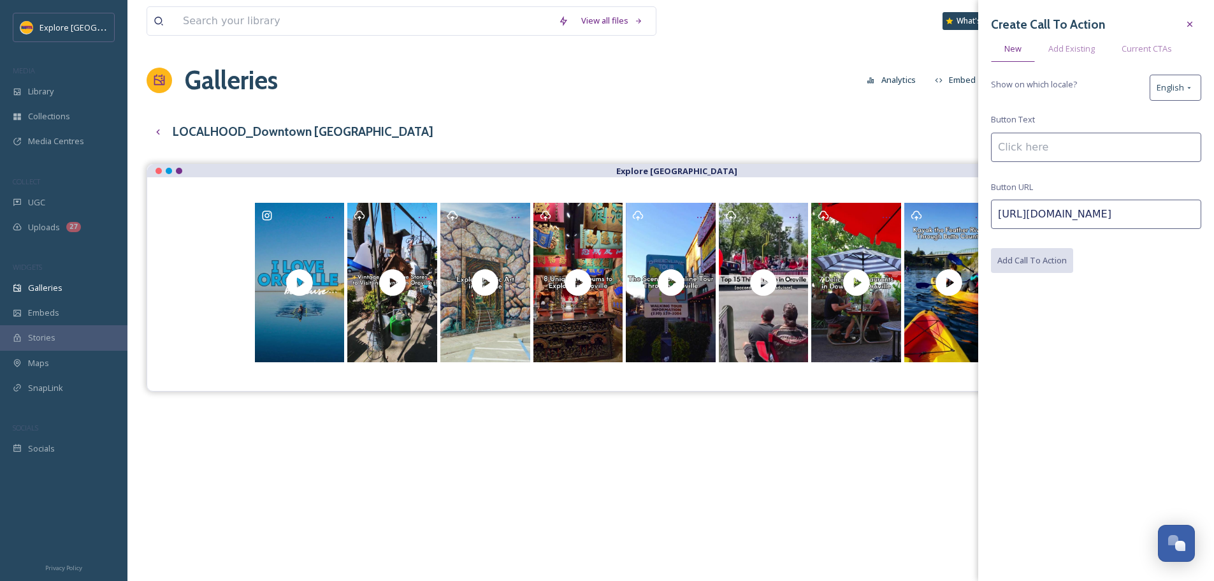
scroll to position [0, 0]
type input "Read the Full Story"
click at [1049, 262] on button "Add Call To Action" at bounding box center [1032, 261] width 83 height 26
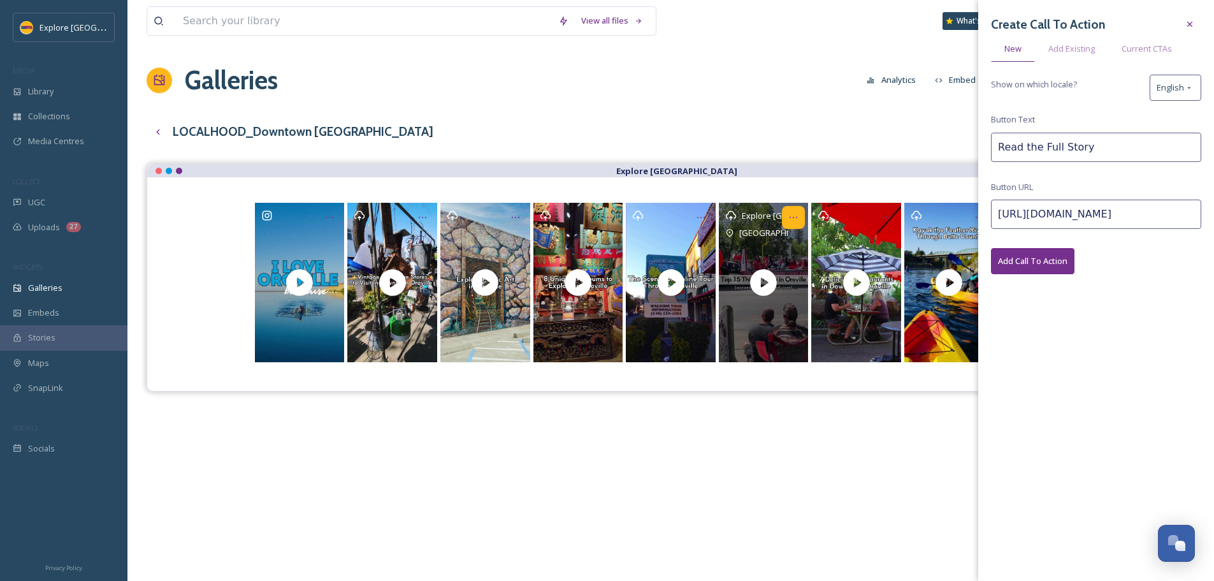
click at [791, 219] on icon "Opens media popup. Media description: With its roots in the Gold Rush and uniqu…" at bounding box center [793, 217] width 10 height 10
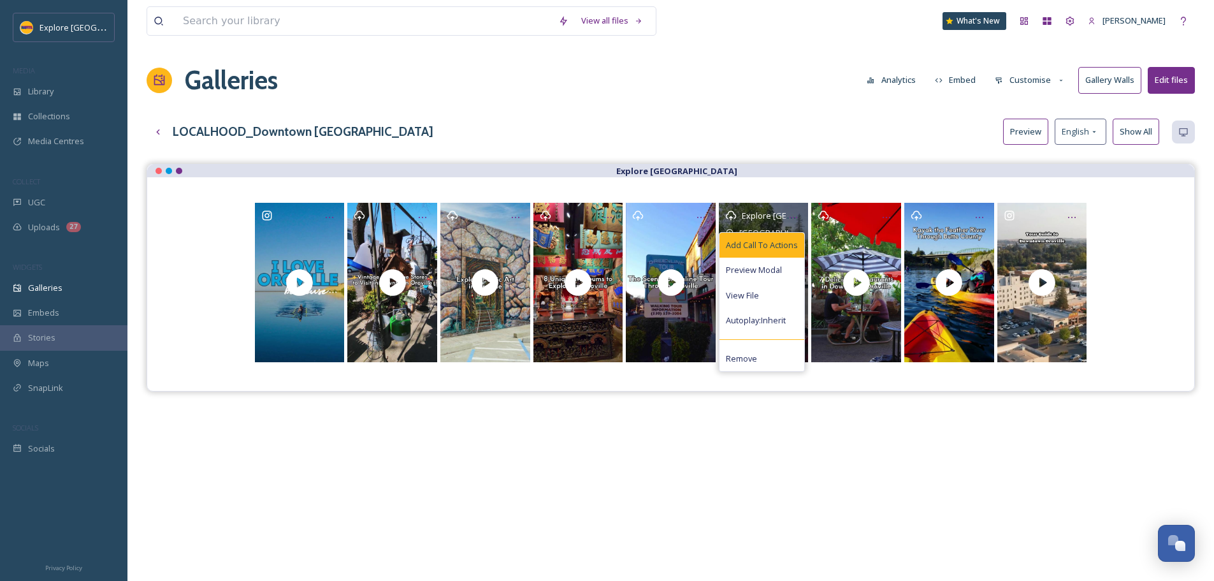
click at [779, 244] on span "Add Call To Actions" at bounding box center [762, 245] width 72 height 12
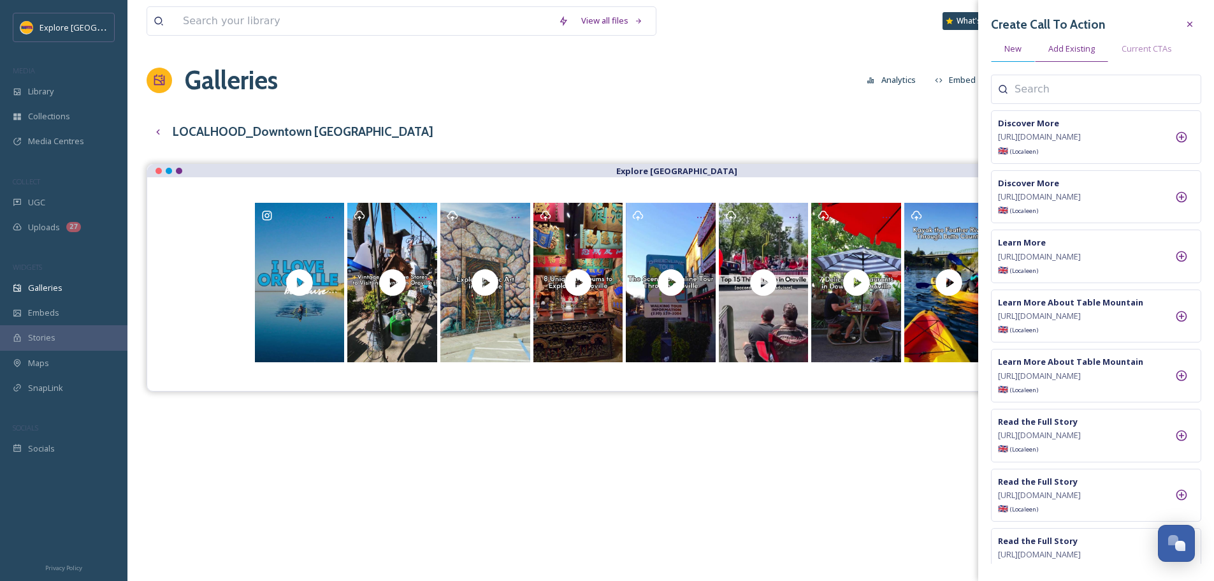
click at [999, 49] on div "New" at bounding box center [1013, 49] width 44 height 26
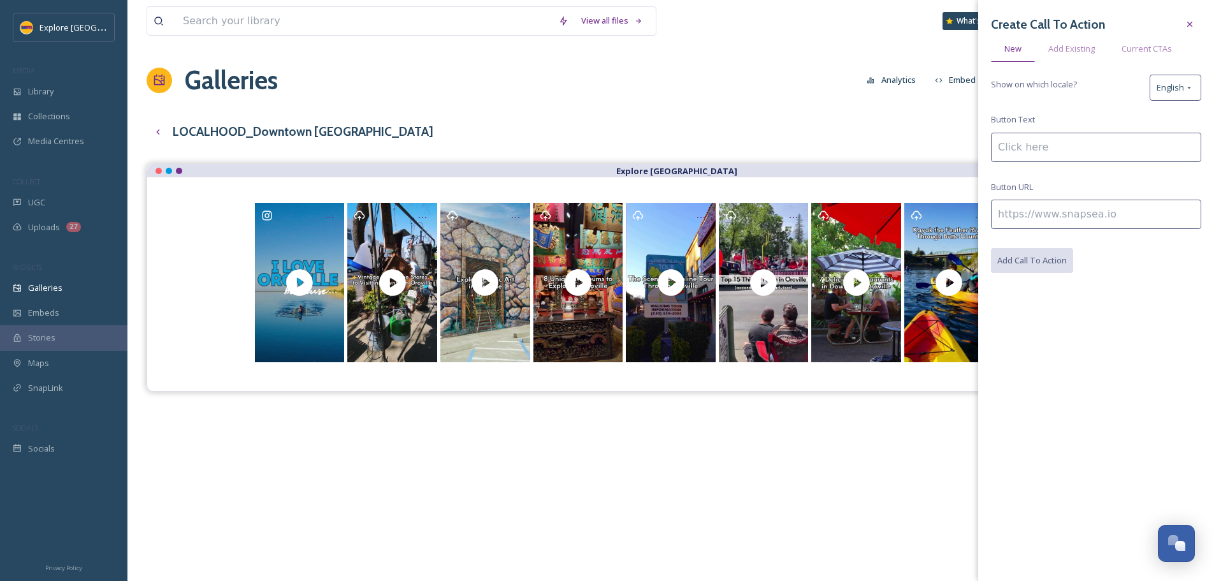
click at [1037, 208] on input at bounding box center [1096, 213] width 210 height 29
paste input "https://www.explorebuttecounty.com/stories/top-15-things-to-do-oroville"
type input "https://www.explorebuttecounty.com/stories/top-15-things-to-do-oroville"
click at [1027, 159] on input at bounding box center [1096, 147] width 210 height 29
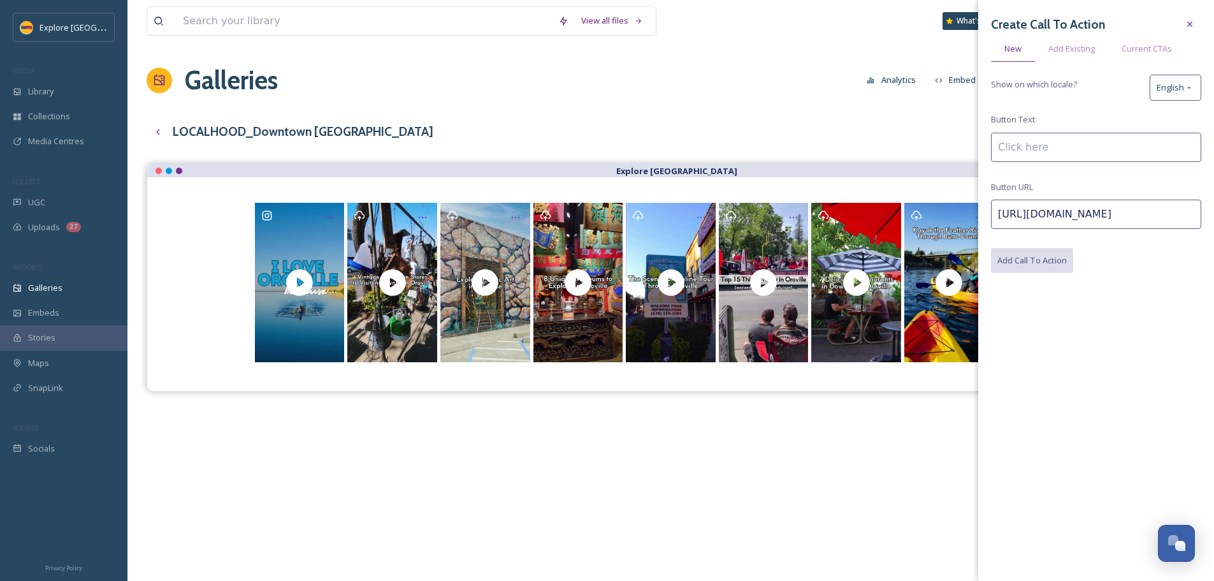
scroll to position [0, 0]
type input "Read the Full Story"
click at [1040, 266] on button "Add Call To Action" at bounding box center [1032, 261] width 83 height 26
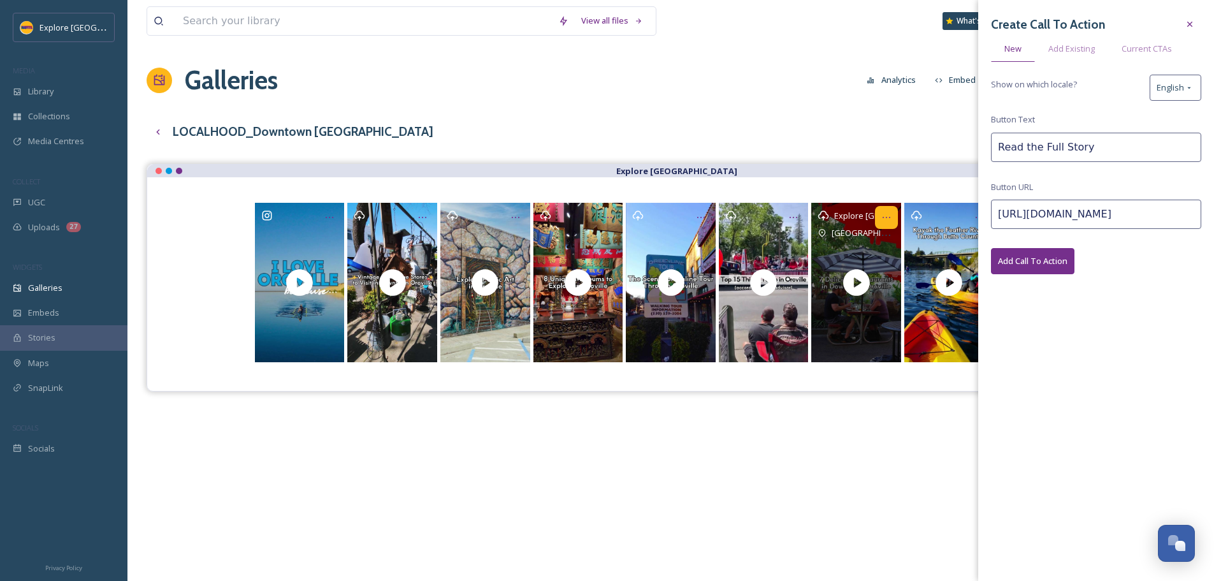
click at [885, 219] on icon "Opens media popup. Media description: A visit to Oroville isn’t complete withou…" at bounding box center [886, 217] width 10 height 10
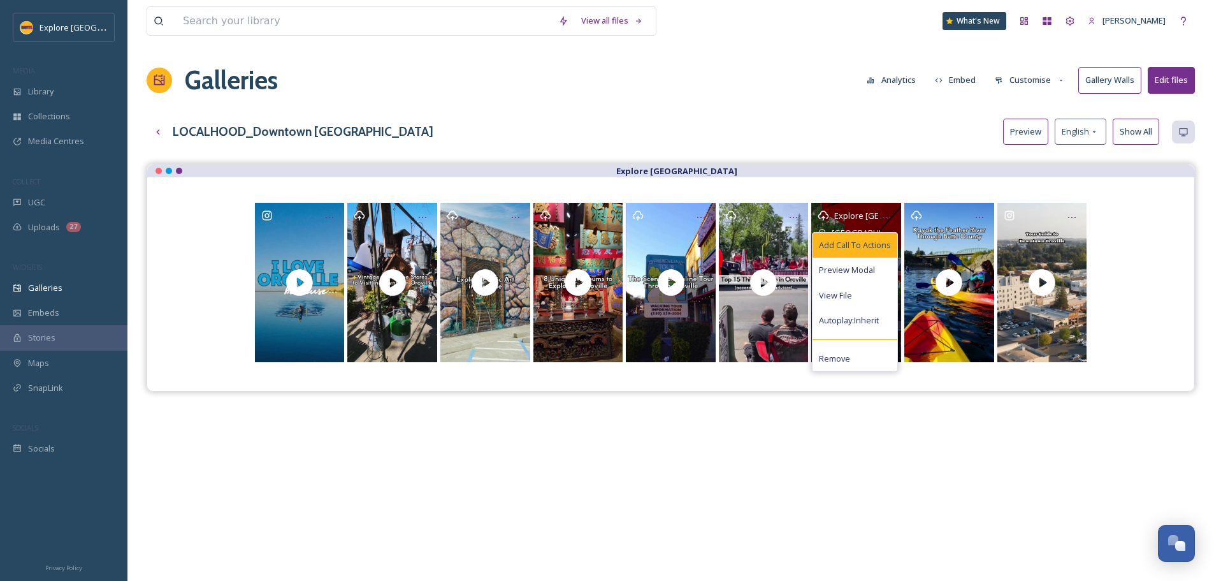
click at [881, 250] on span "Add Call To Actions" at bounding box center [855, 245] width 72 height 12
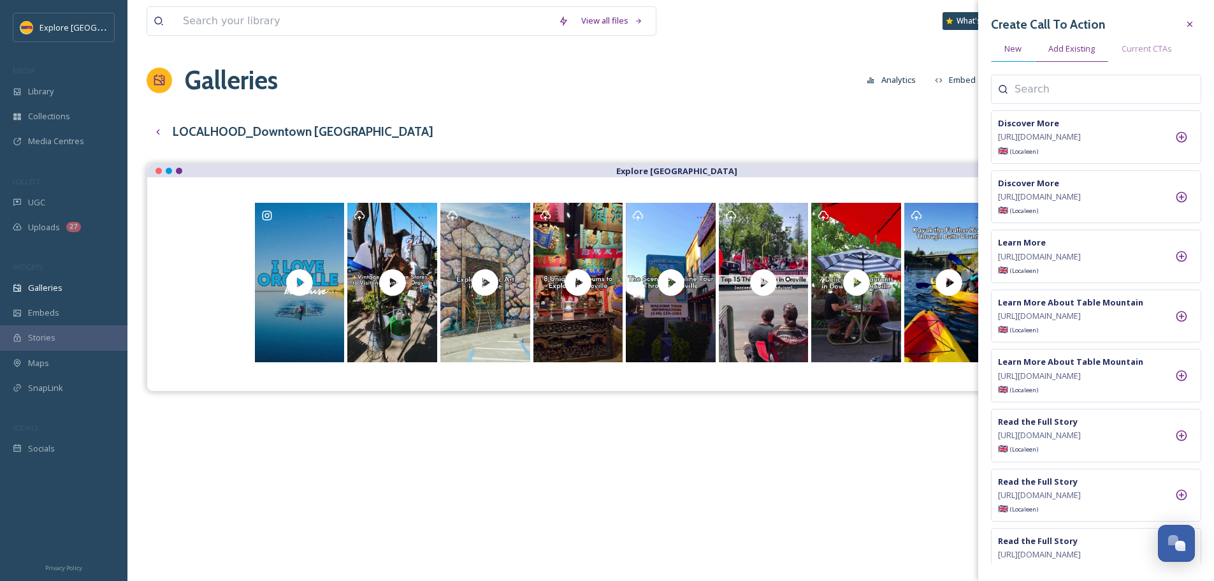
click at [1015, 50] on span "New" at bounding box center [1012, 49] width 17 height 12
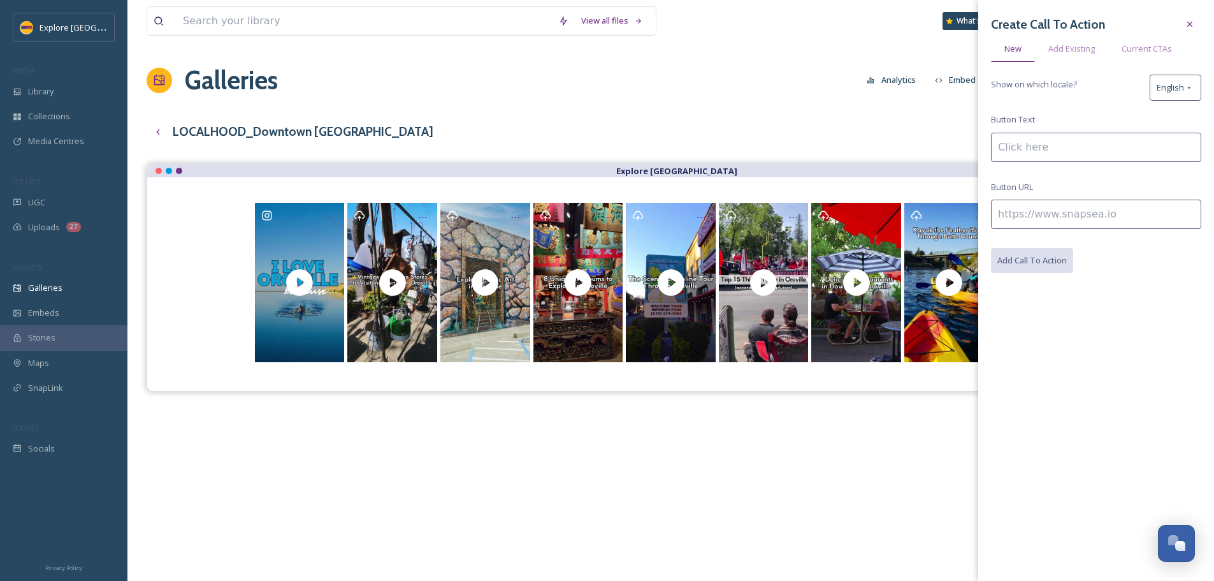
click at [1035, 220] on input at bounding box center [1096, 213] width 210 height 29
paste input "https://www.explorebuttecounty.com/stories/downtown-oroville-restaurants"
type input "https://www.explorebuttecounty.com/stories/downtown-oroville-restaurants"
click at [1021, 149] on input at bounding box center [1096, 147] width 210 height 29
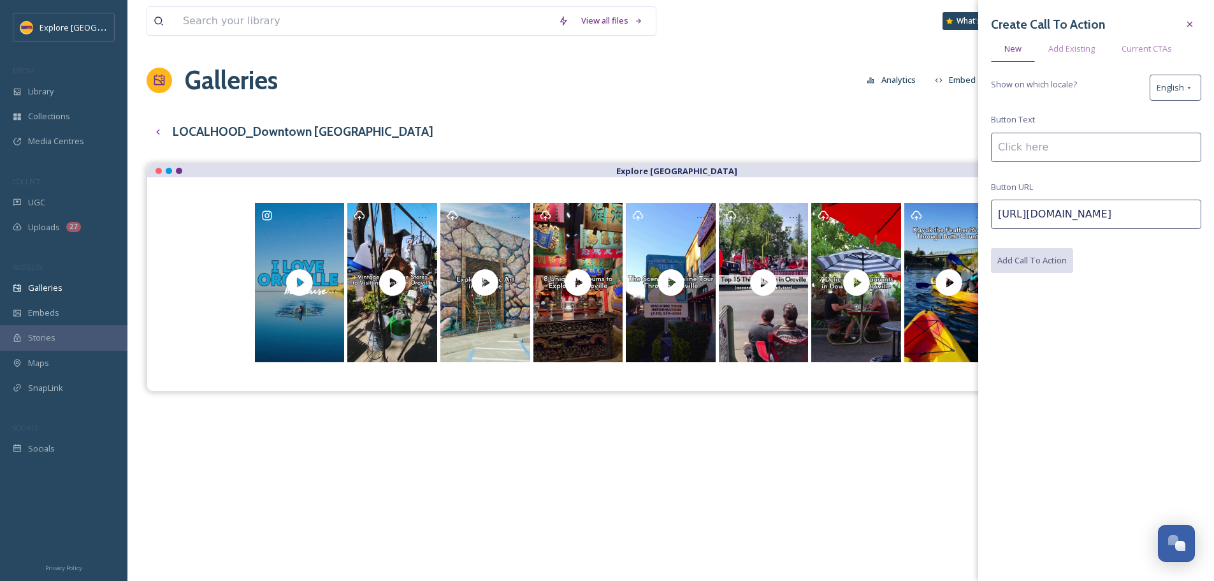
scroll to position [0, 0]
type input "D"
type input "Learn More"
click at [1018, 270] on button "Add Call To Action" at bounding box center [1032, 261] width 83 height 26
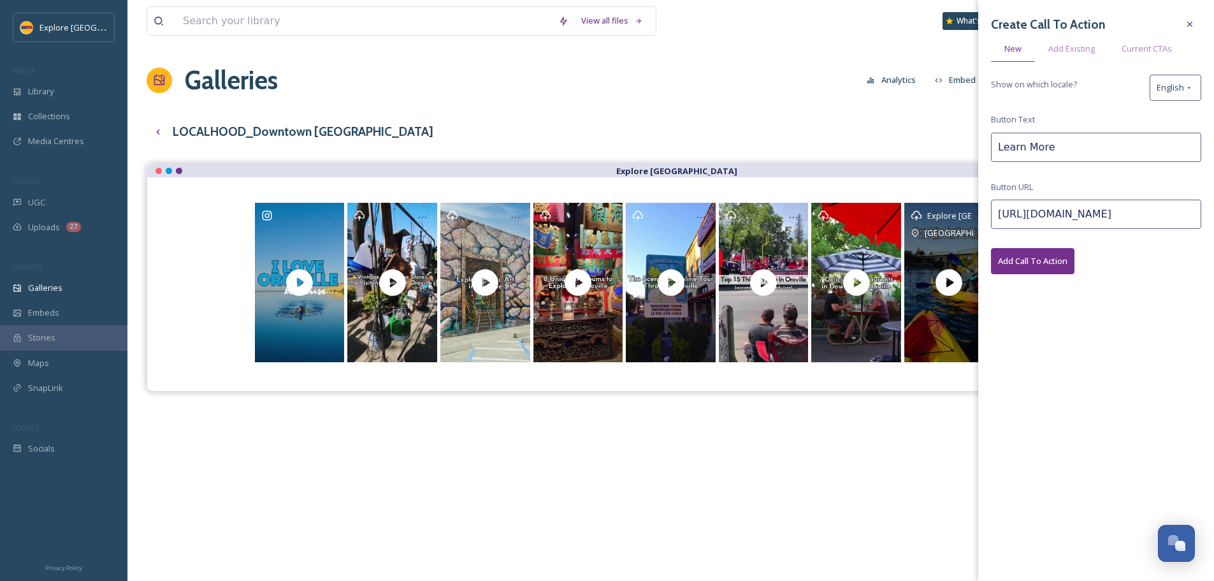
click at [946, 298] on icon "Opens media popup. Media description: The Feather River is the principal tribut…" at bounding box center [949, 282] width 32 height 32
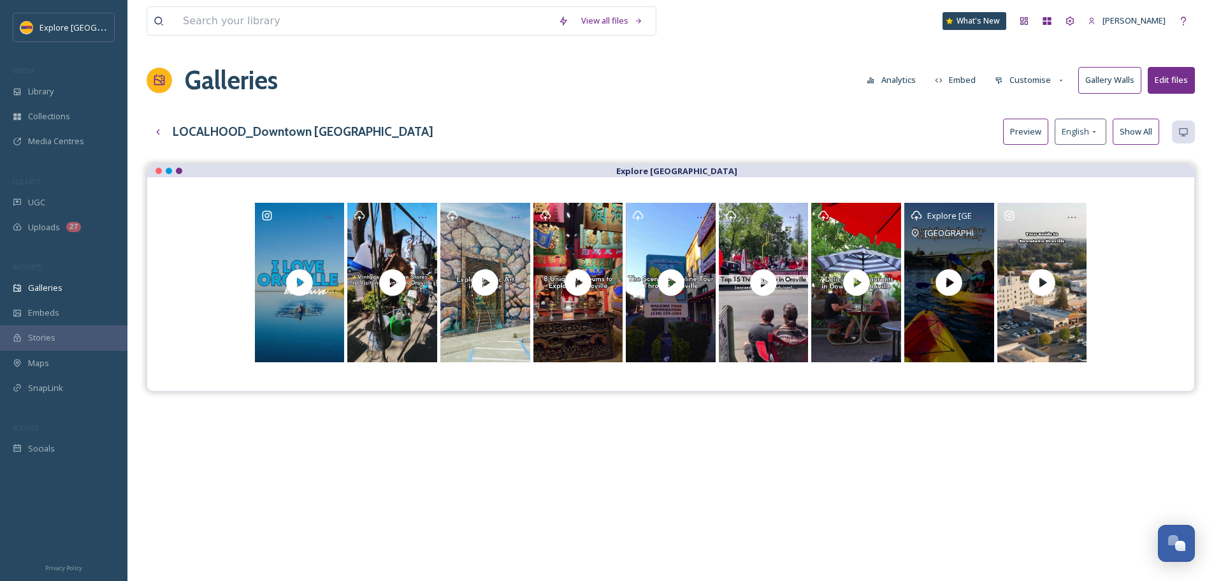
click at [953, 282] on icon "Opens media popup. Media description: The Feather River is the principal tribut…" at bounding box center [949, 282] width 32 height 32
click at [975, 224] on div "Opens media popup. Media description: The Feather River is the principal tribut…" at bounding box center [979, 217] width 23 height 23
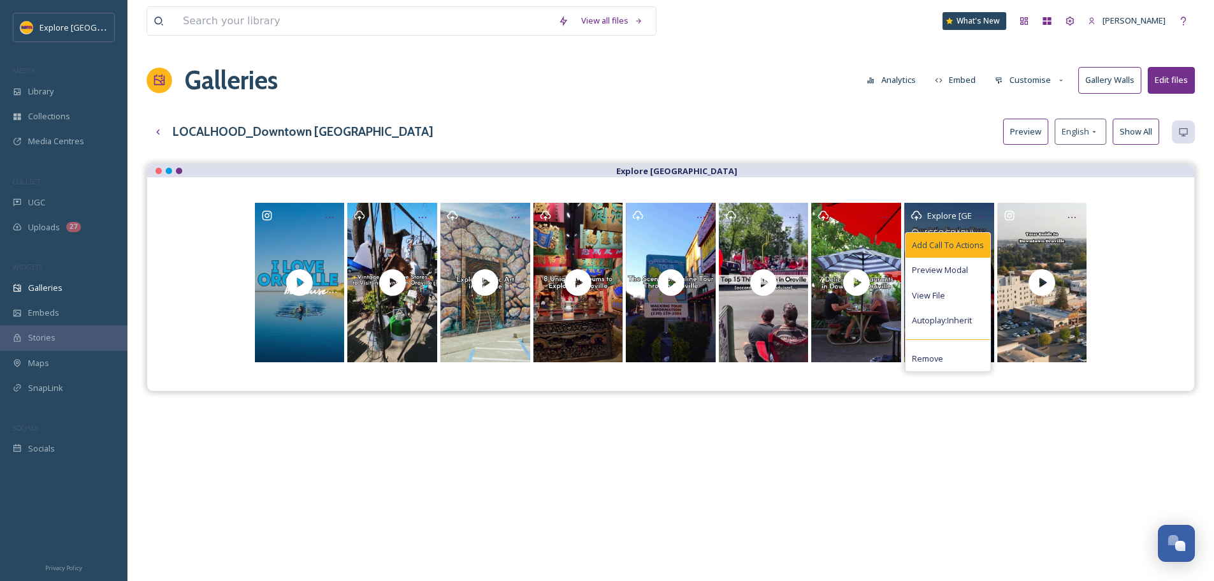
click at [966, 240] on span "Add Call To Actions" at bounding box center [948, 245] width 72 height 12
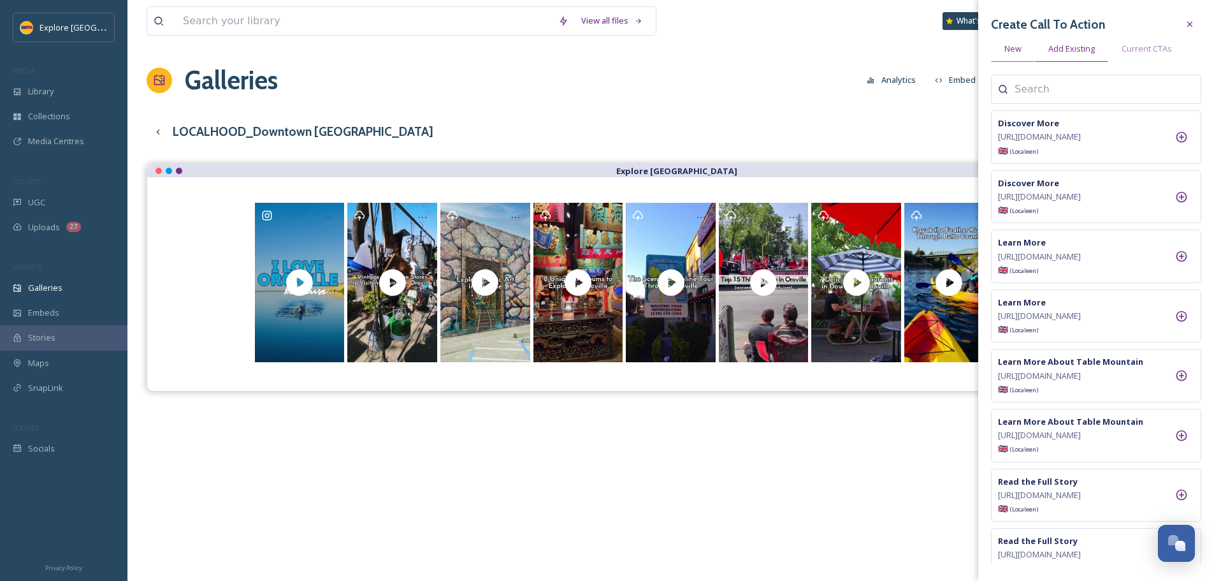
click at [1016, 54] on span "New" at bounding box center [1012, 49] width 17 height 12
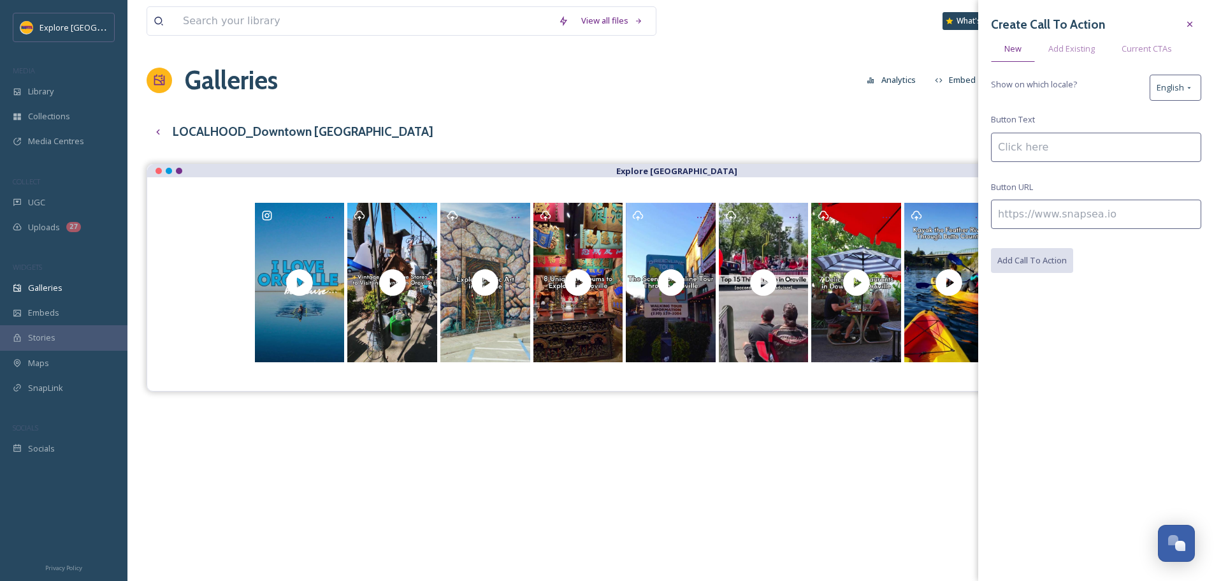
click at [1029, 206] on input at bounding box center [1096, 213] width 210 height 29
paste input "https://www.explorebuttecounty.com/activities/explore-the-feather-river"
type input "https://www.explorebuttecounty.com/activities/explore-the-feather-river"
click at [1021, 156] on input at bounding box center [1096, 147] width 210 height 29
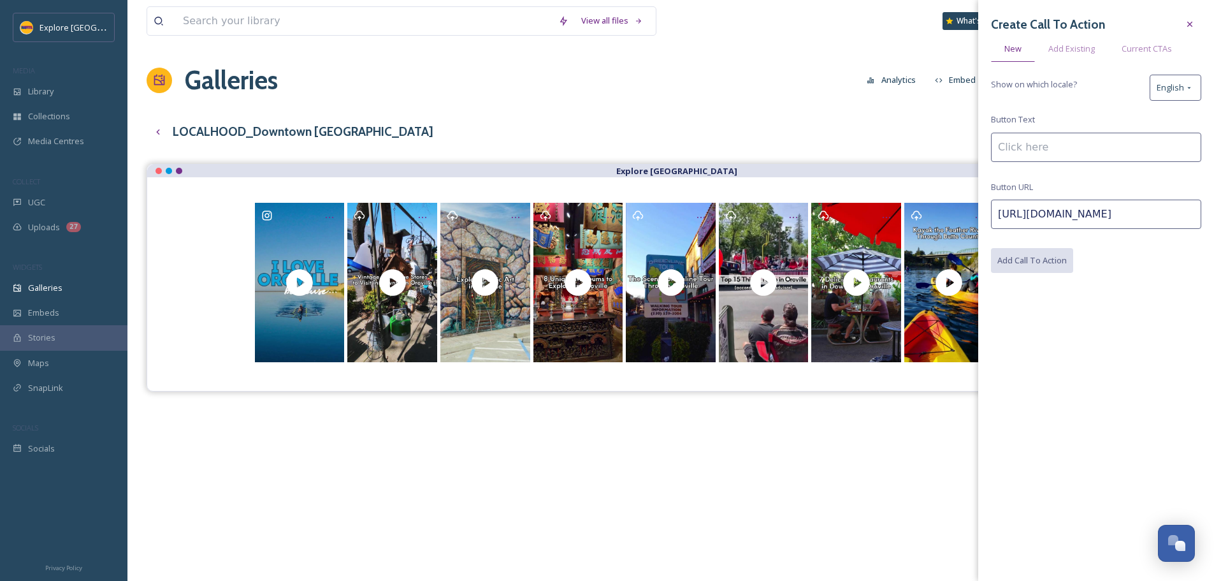
scroll to position [0, 0]
type input "Explore More"
click at [1019, 256] on button "Add Call To Action" at bounding box center [1032, 261] width 83 height 26
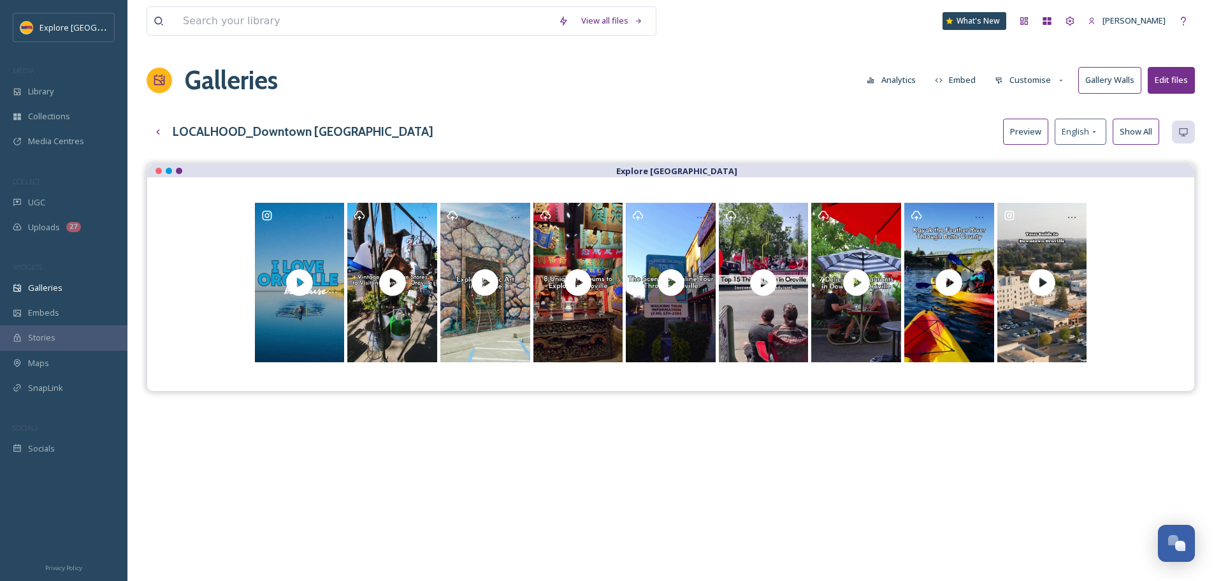
click at [919, 180] on div at bounding box center [670, 283] width 1047 height 213
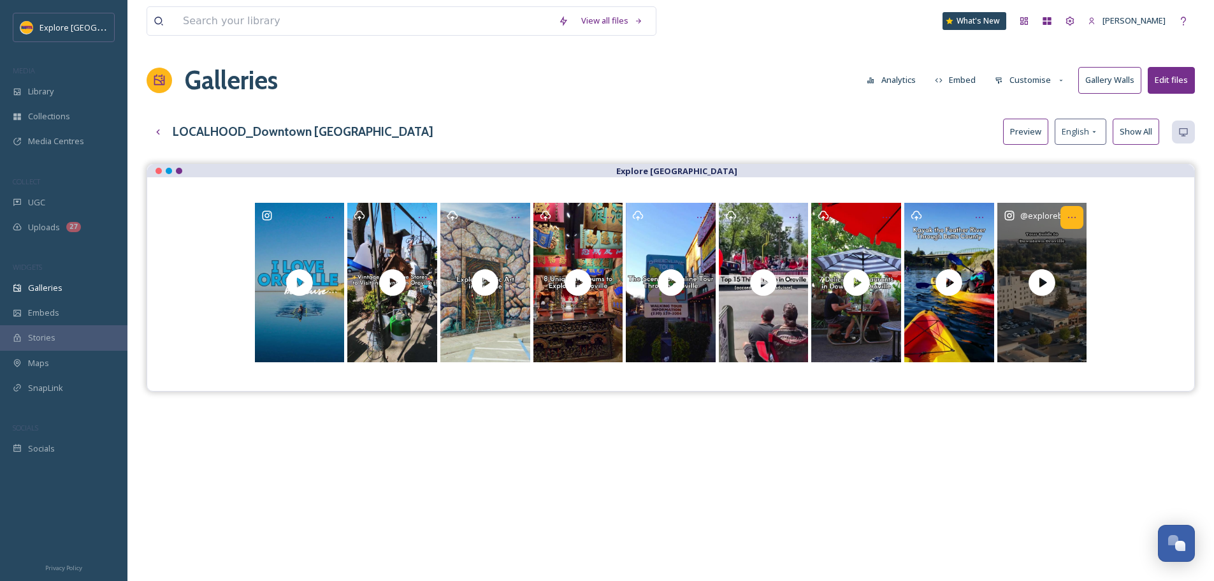
click at [1073, 219] on icon "Opens media popup. Media description: Downtown Oroville features dozens of shop…" at bounding box center [1072, 217] width 10 height 10
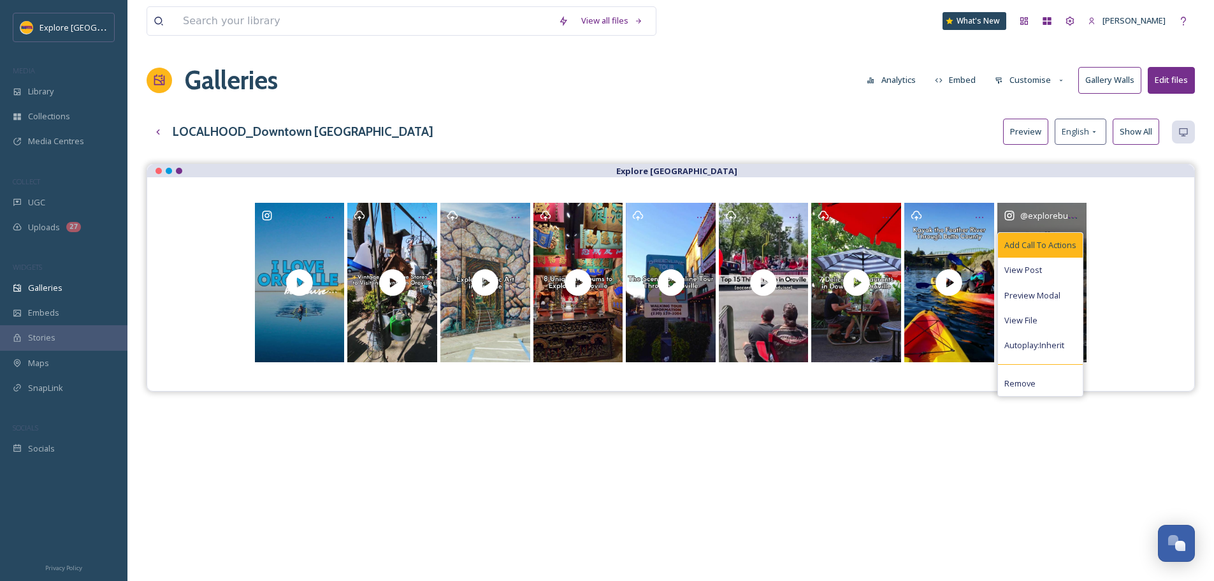
click at [1062, 243] on span "Add Call To Actions" at bounding box center [1040, 245] width 72 height 12
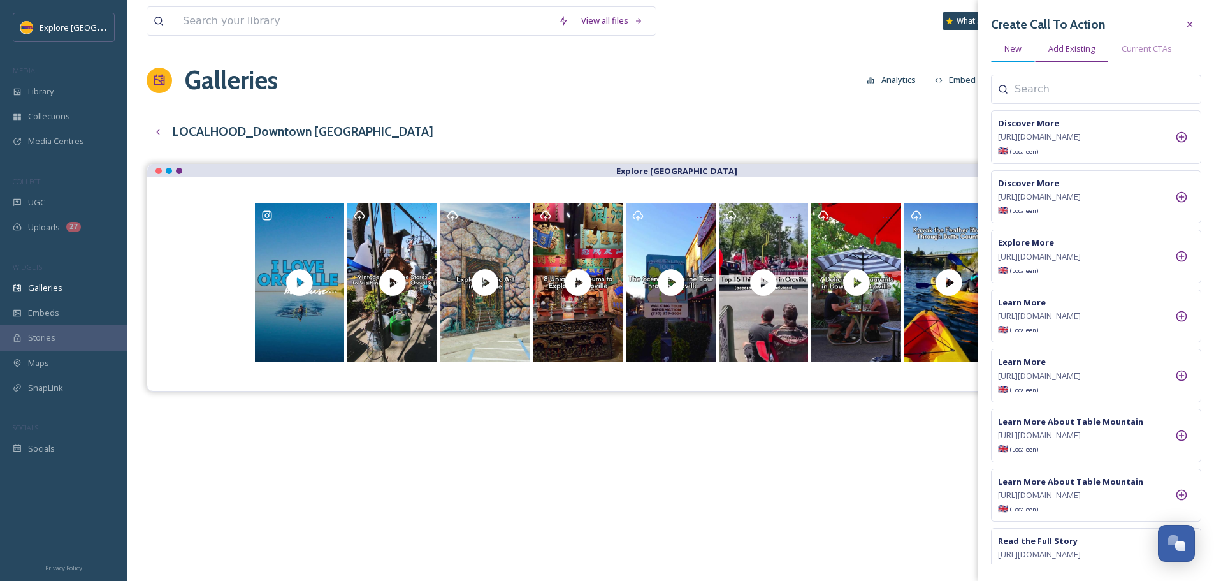
click at [1021, 48] on span "New" at bounding box center [1012, 49] width 17 height 12
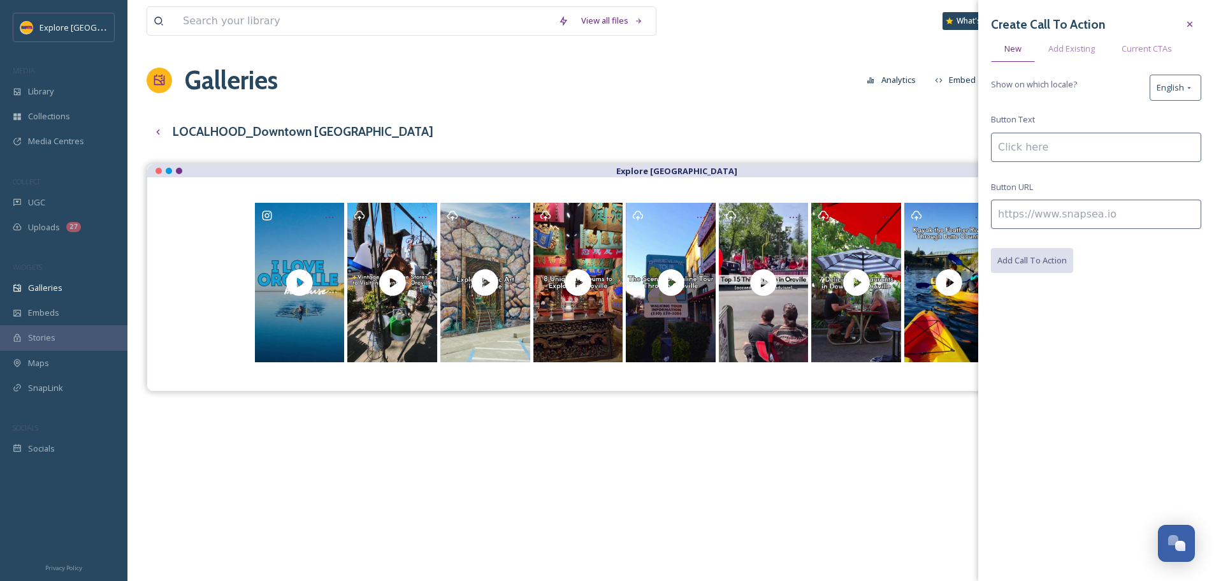
click at [1020, 213] on input at bounding box center [1096, 213] width 210 height 29
paste input "https://www.explorebuttecounty.com/stories/neighborhood-guide-downtown-oroville"
type input "https://www.explorebuttecounty.com/stories/neighborhood-guide-downtown-oroville"
click at [1025, 150] on input at bounding box center [1096, 147] width 210 height 29
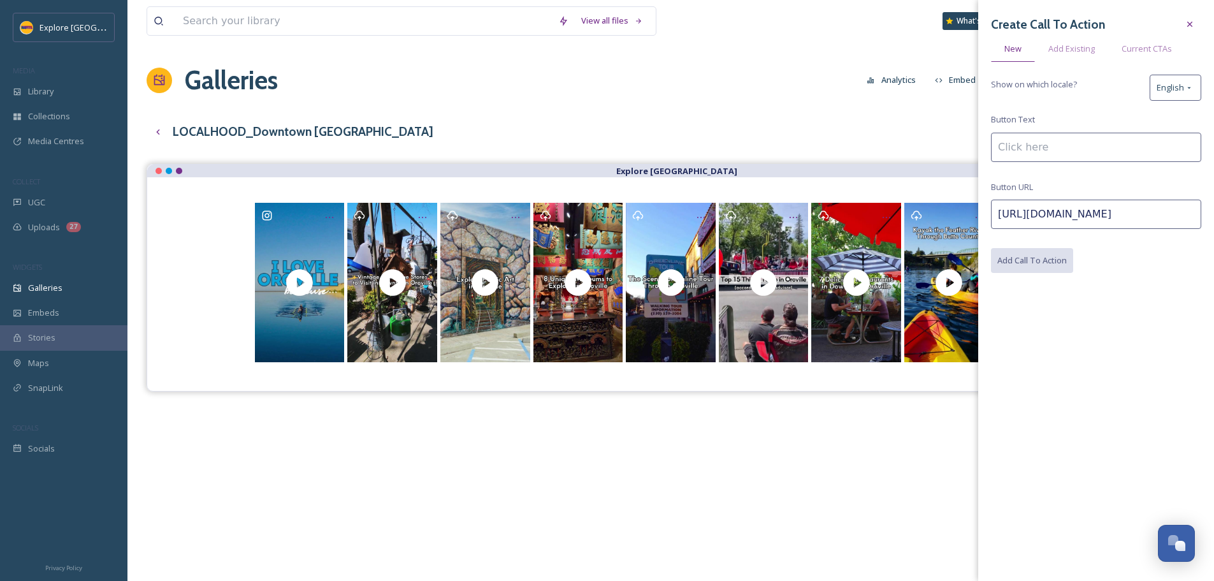
scroll to position [0, 0]
type input "Read the Full Story"
click at [1030, 263] on button "Add Call To Action" at bounding box center [1032, 261] width 83 height 26
click at [794, 106] on div "View all files What's New Ashley Baer Galleries Analytics Embed Customise Galle…" at bounding box center [670, 381] width 1086 height 763
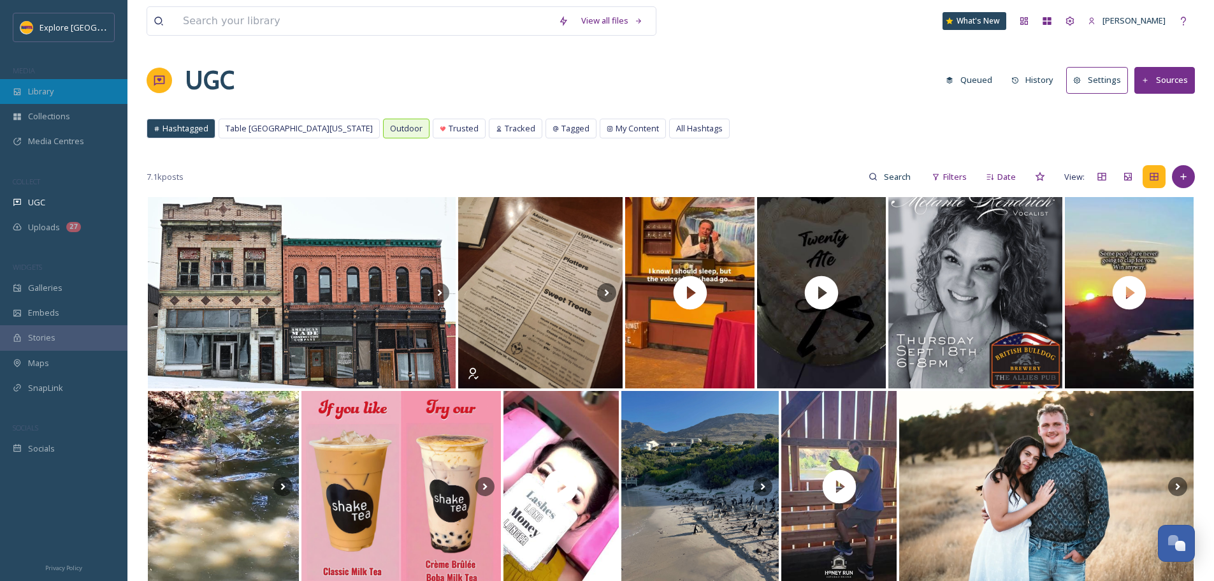
click at [45, 89] on span "Library" at bounding box center [40, 91] width 25 height 12
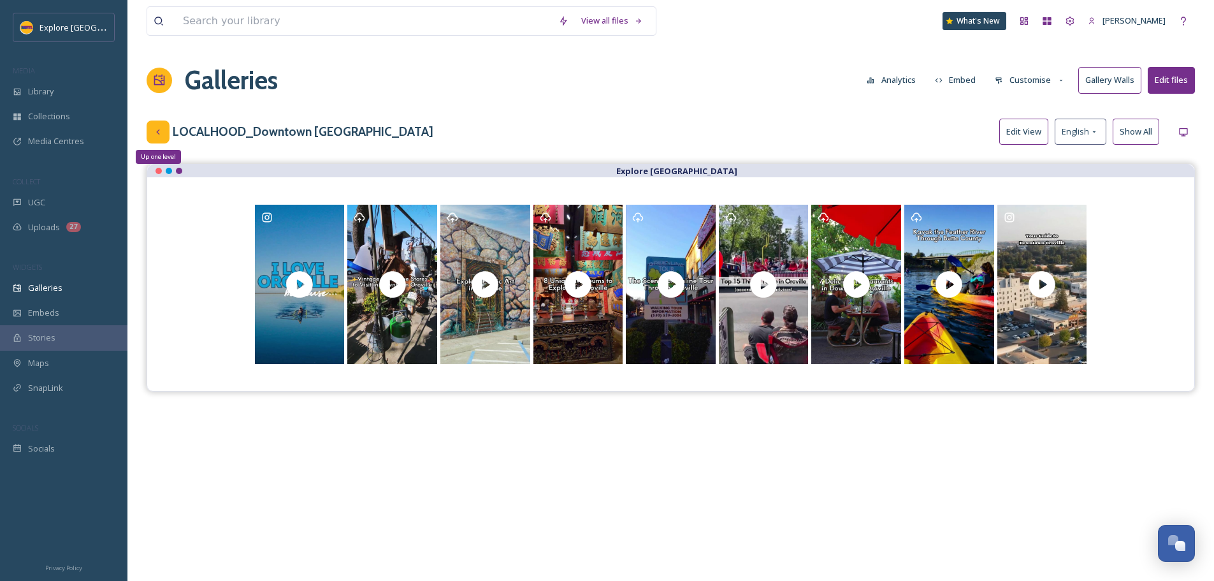
click at [159, 132] on icon at bounding box center [158, 132] width 10 height 10
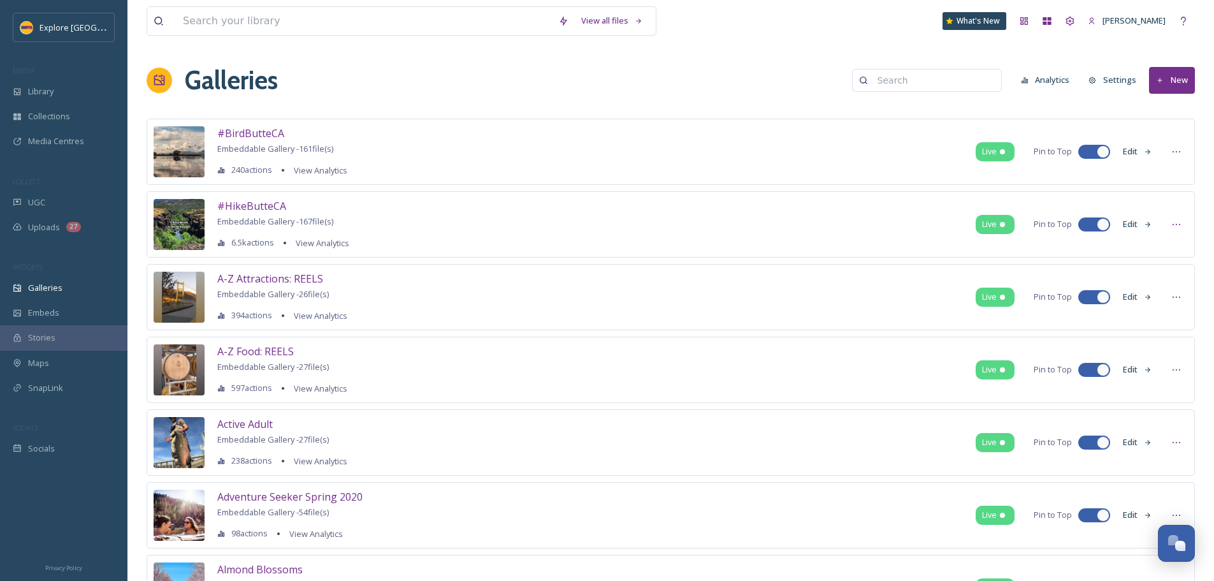
click at [903, 81] on input at bounding box center [933, 80] width 124 height 25
type input "localhood"
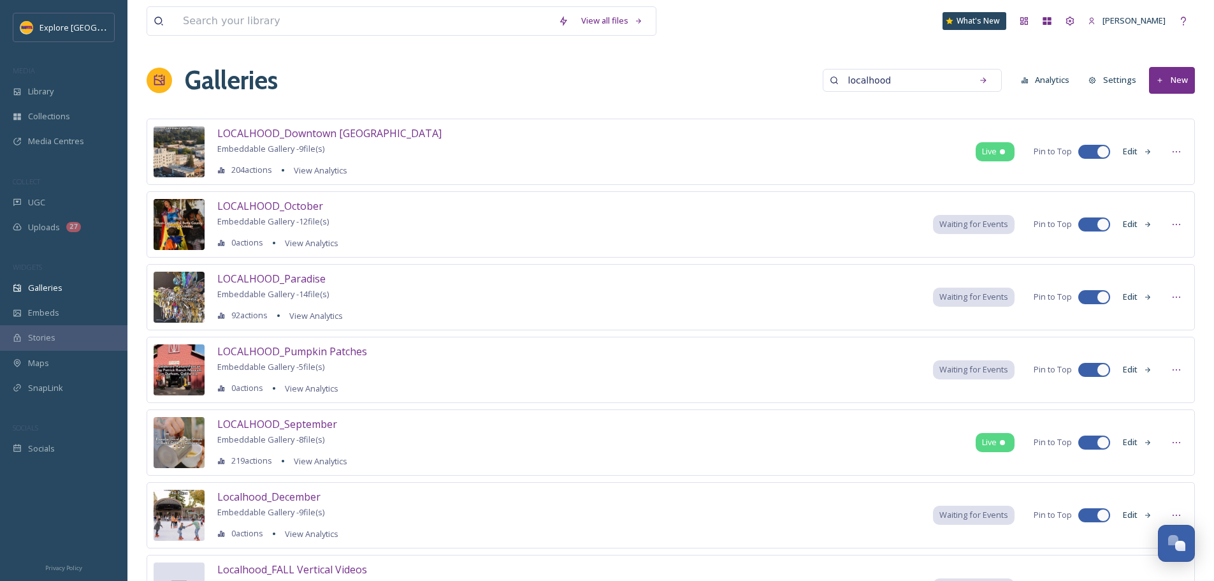
click at [1129, 299] on button "Edit" at bounding box center [1137, 296] width 42 height 25
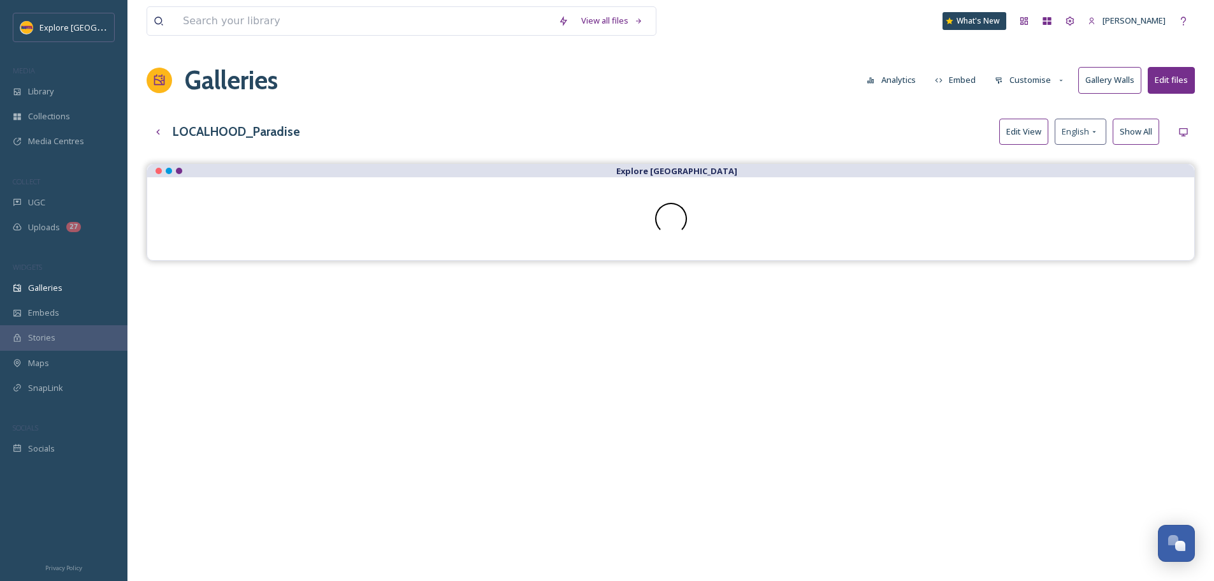
click at [1023, 136] on button "Edit View" at bounding box center [1023, 132] width 49 height 26
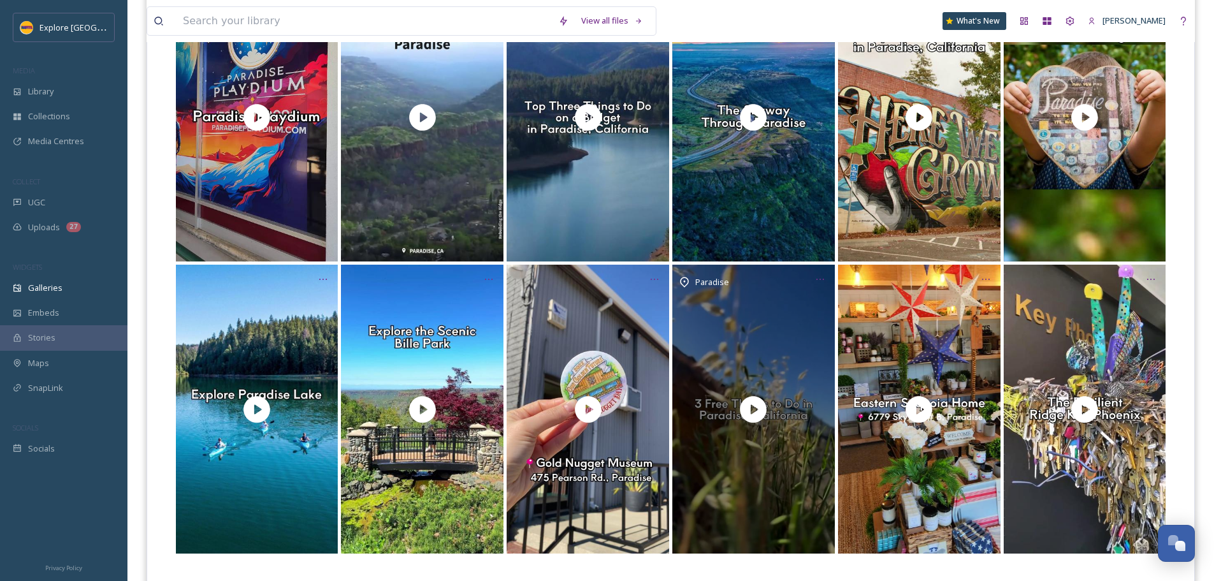
scroll to position [255, 0]
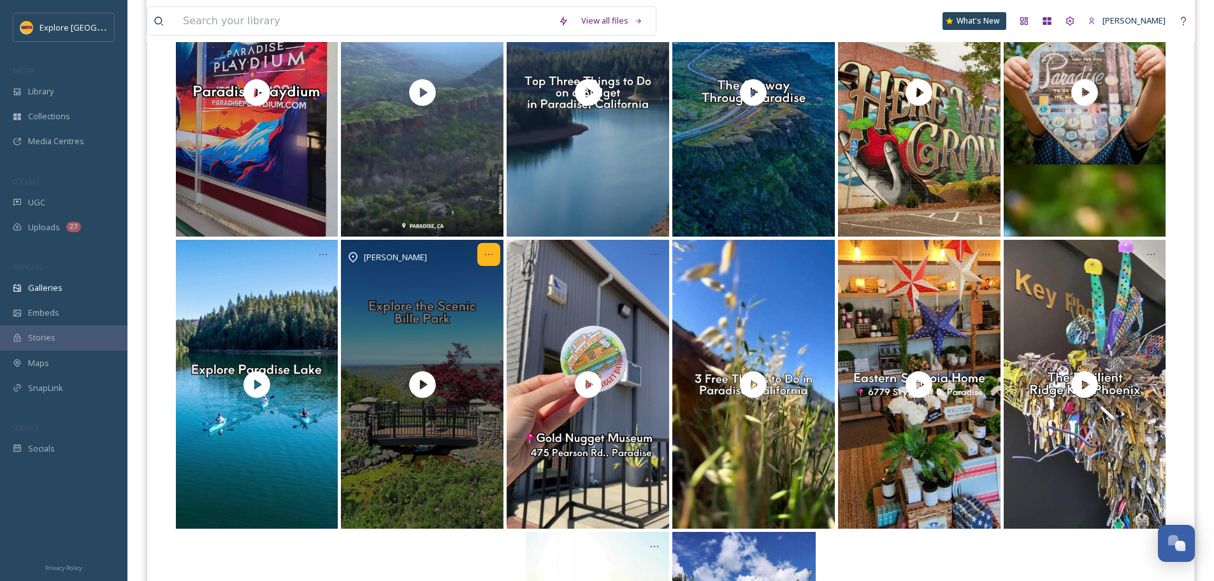
click at [492, 256] on icon "Opens media popup. Media description: This quaint neighborhood park in Paradise…" at bounding box center [489, 254] width 10 height 10
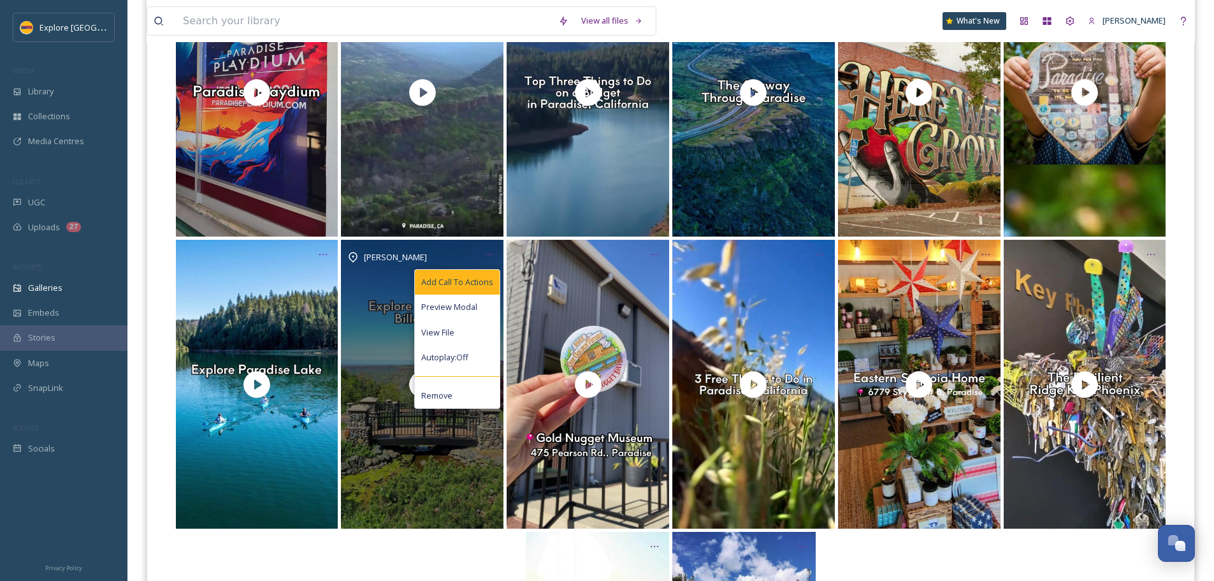
click at [477, 285] on span "Add Call To Actions" at bounding box center [457, 282] width 72 height 12
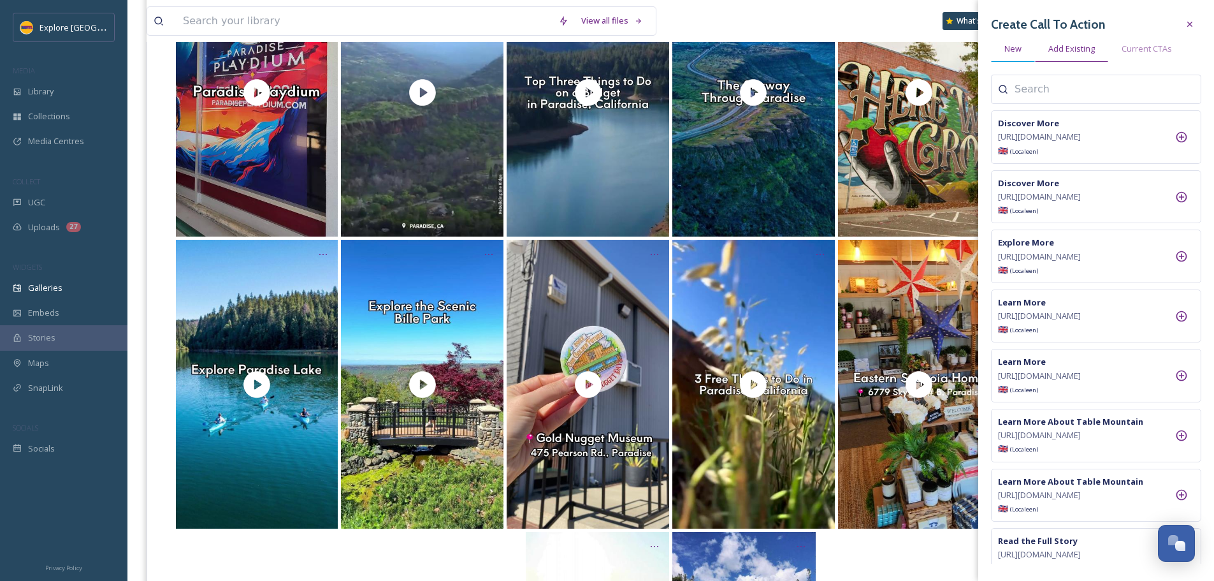
click at [1014, 48] on span "New" at bounding box center [1012, 49] width 17 height 12
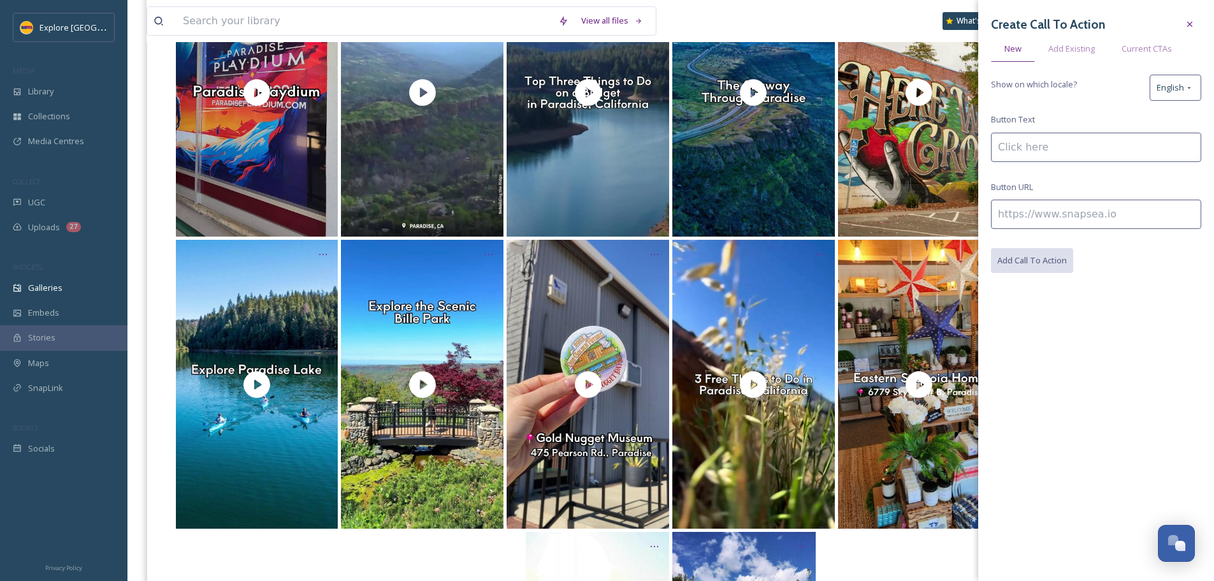
click at [1032, 215] on input at bounding box center [1096, 213] width 210 height 29
paste input "https://www.explorebuttecounty.com/places/bille-park"
type input "https://www.explorebuttecounty.com/places/bille-park"
click at [1023, 152] on input at bounding box center [1096, 147] width 210 height 29
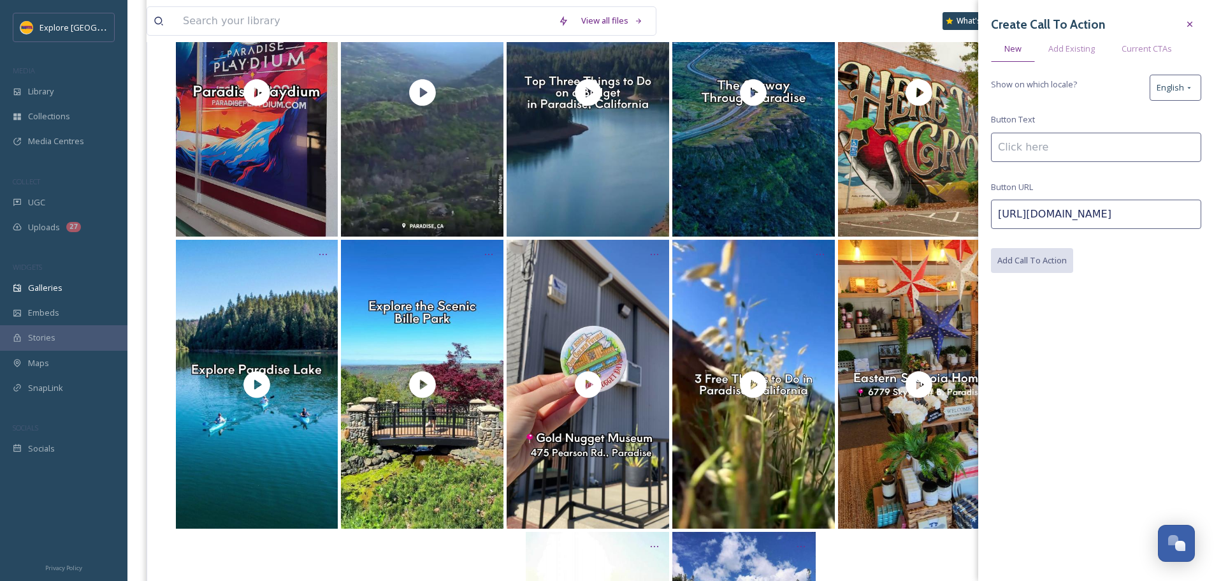
scroll to position [0, 0]
type input "Learn More"
click at [1060, 266] on button "Add Call To Action" at bounding box center [1032, 261] width 83 height 26
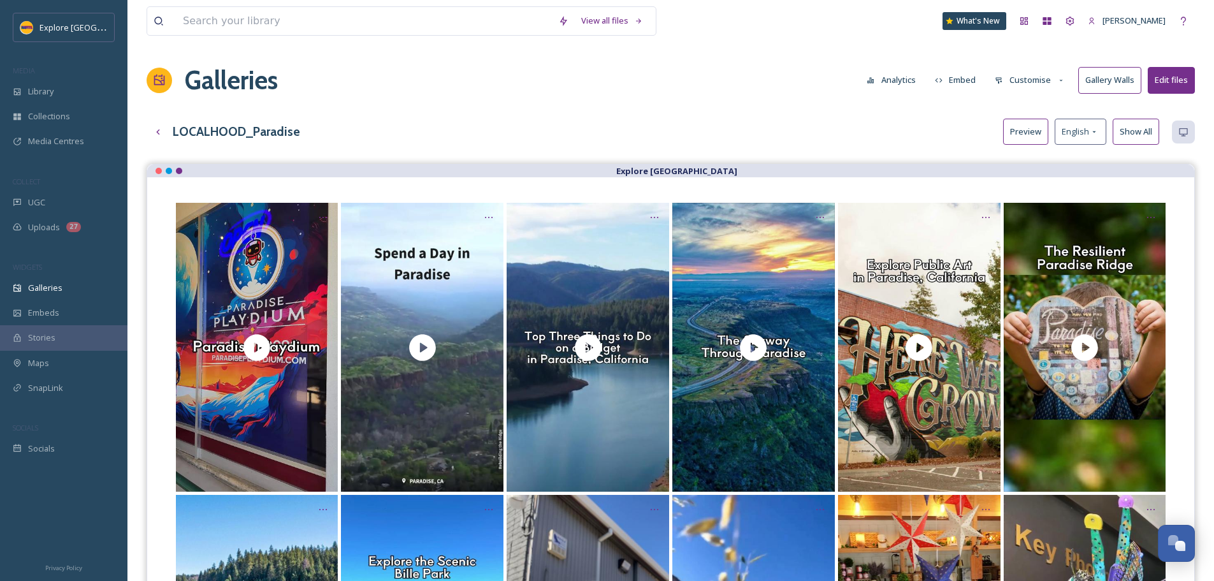
drag, startPoint x: 749, startPoint y: 125, endPoint x: 867, endPoint y: 90, distance: 122.4
click at [749, 125] on div "LOCALHOOD_Paradise Preview English Show All" at bounding box center [671, 132] width 1048 height 26
click at [1017, 79] on button "Customise" at bounding box center [1029, 80] width 83 height 25
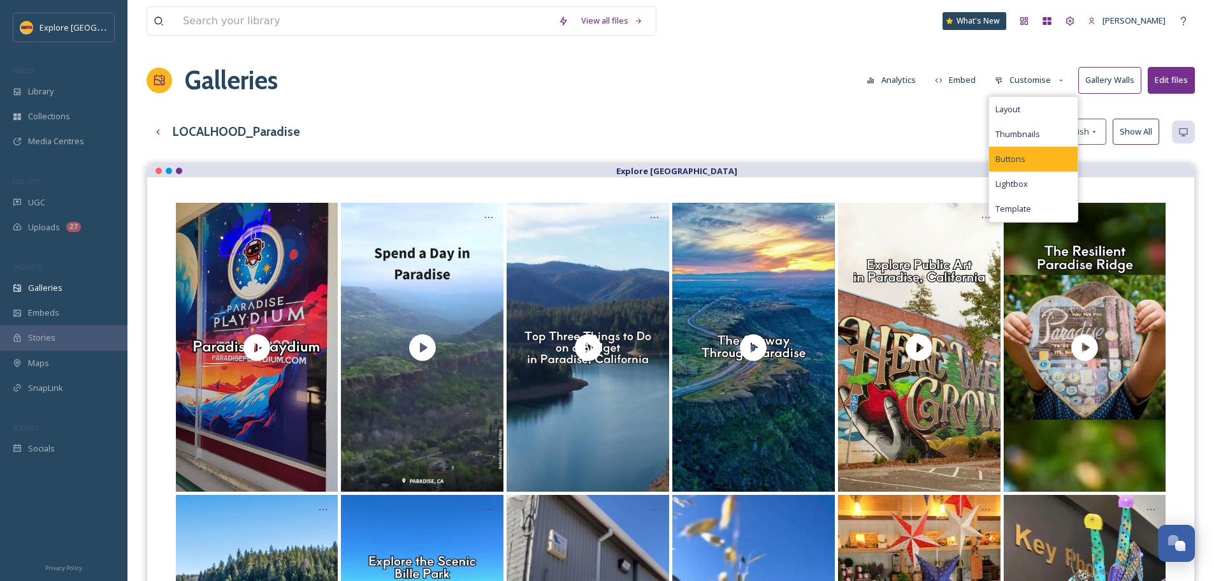
click at [1016, 148] on div "Buttons" at bounding box center [1033, 159] width 89 height 25
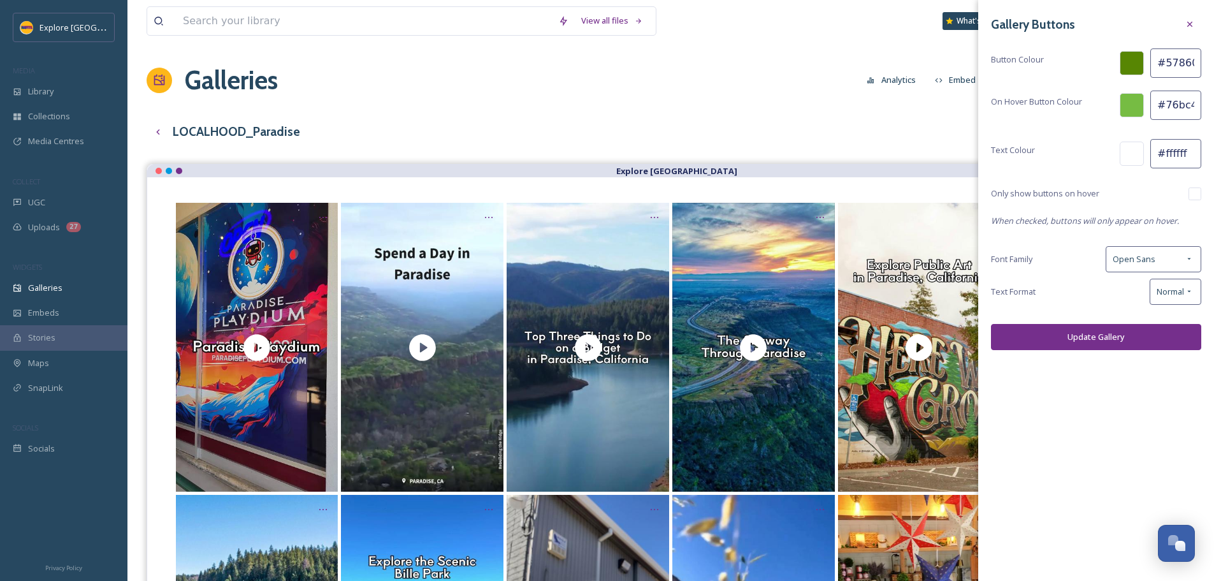
click at [1198, 196] on input "checkbox" at bounding box center [1194, 193] width 13 height 13
checkbox input "true"
click at [1093, 345] on button "Update Gallery" at bounding box center [1096, 337] width 210 height 26
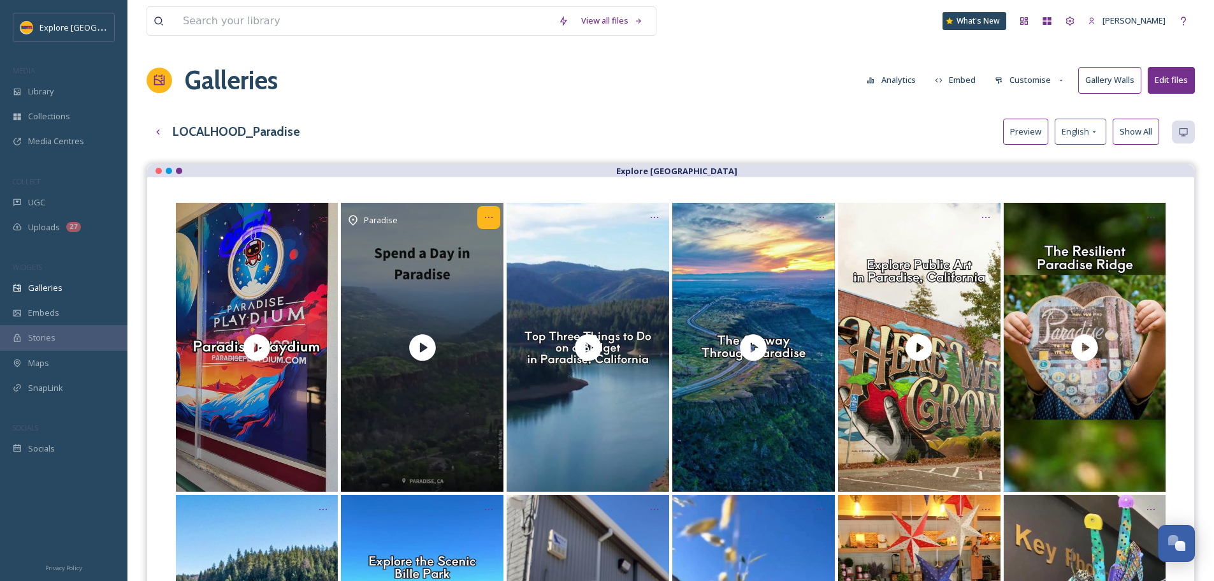
click at [487, 214] on icon "Opens media popup. Media description: Spend a day on the Paradise Ridge in Nort…" at bounding box center [489, 217] width 10 height 10
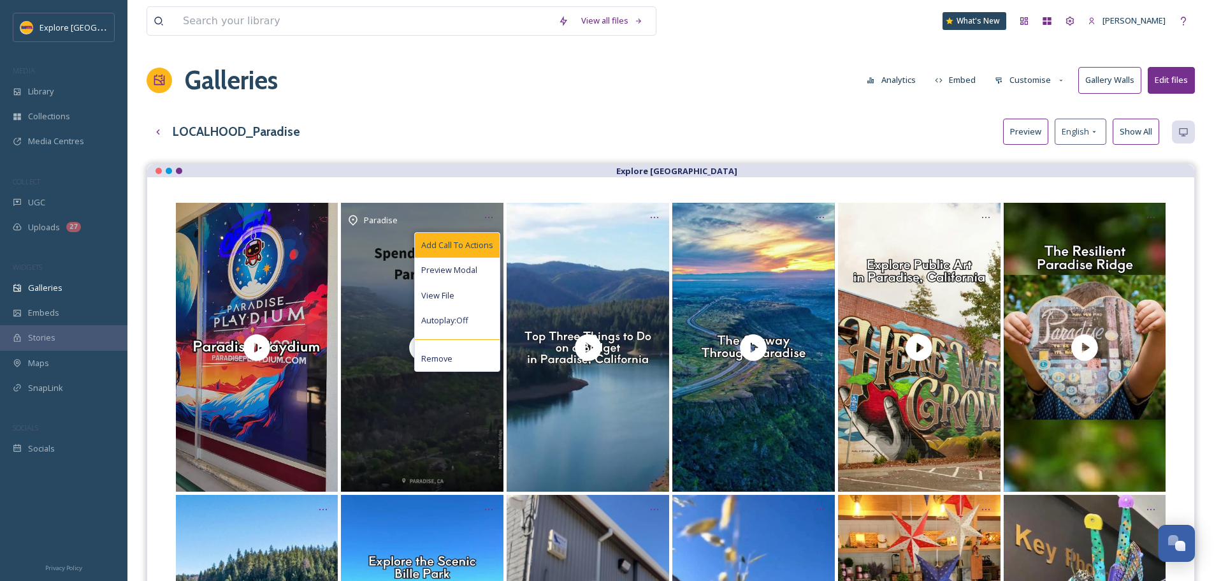
click at [486, 247] on span "Add Call To Actions" at bounding box center [457, 245] width 72 height 12
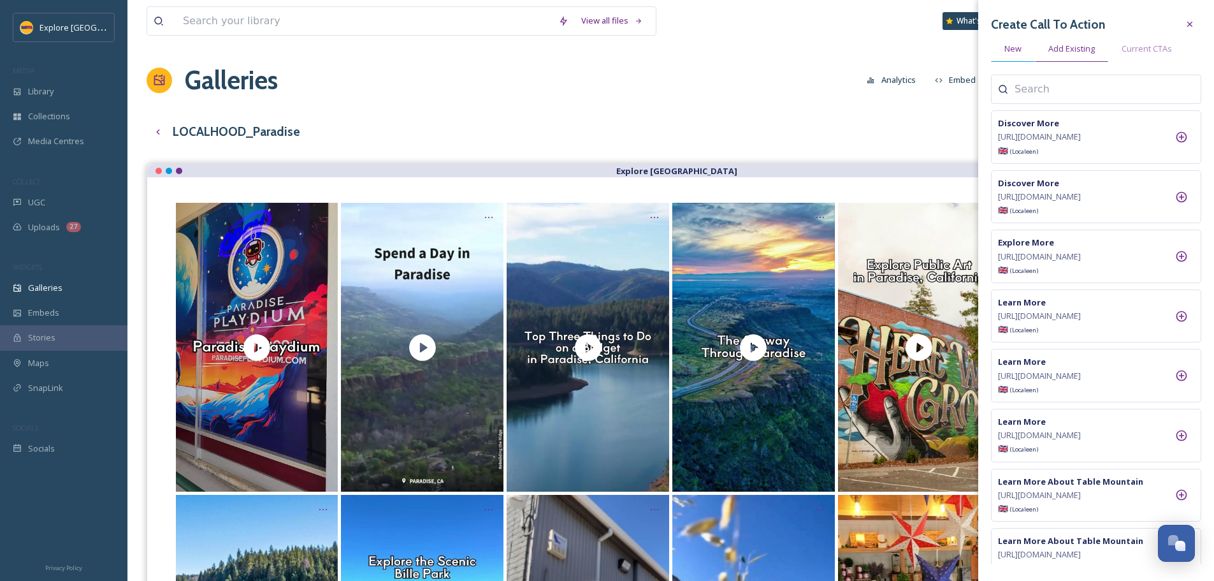
click at [1020, 52] on span "New" at bounding box center [1012, 49] width 17 height 12
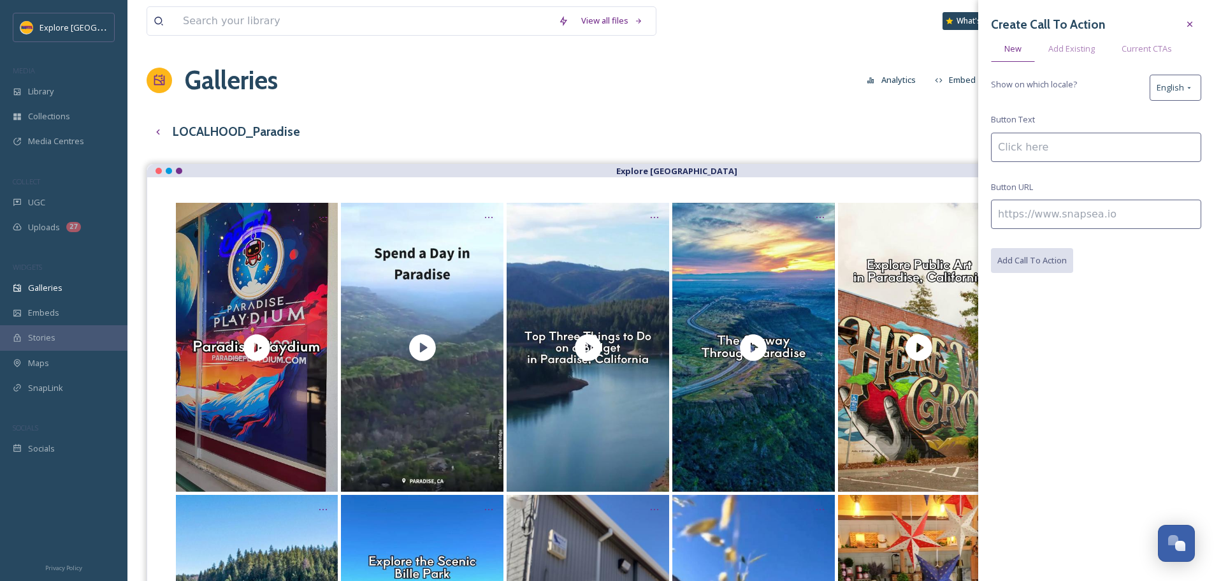
click at [1039, 161] on input at bounding box center [1096, 147] width 210 height 29
click at [1039, 222] on input at bounding box center [1096, 213] width 210 height 29
paste input "https://www.explorebuttecounty.com/stories/a-day-in-paradise"
type input "https://www.explorebuttecounty.com/stories/a-day-in-paradise"
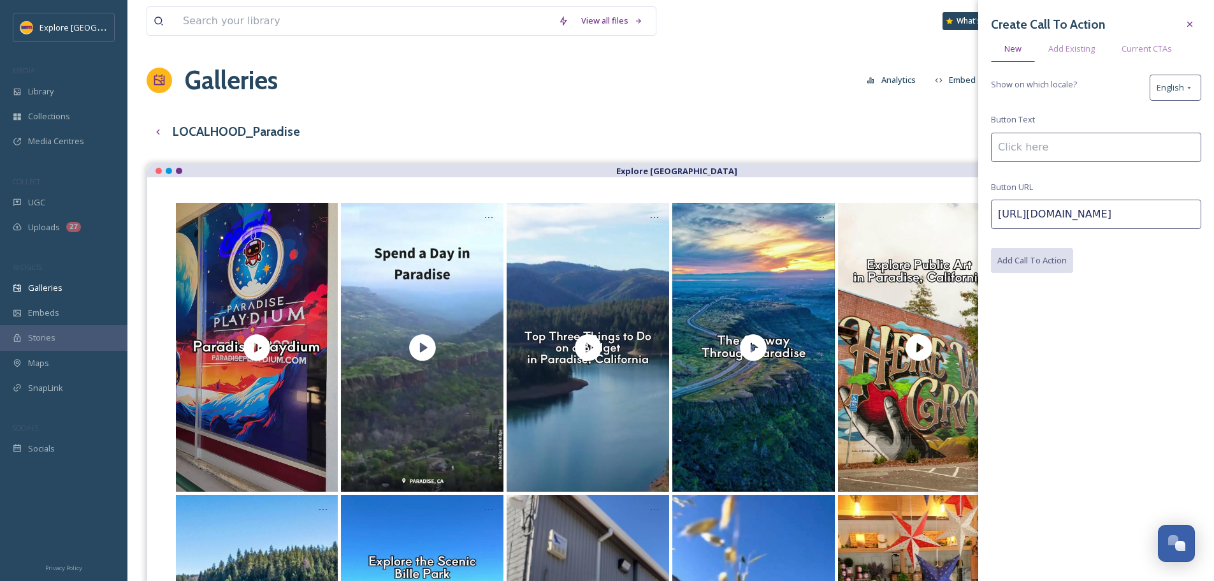
click at [1034, 152] on input at bounding box center [1096, 147] width 210 height 29
type input "Read the Full Story"
click at [1053, 258] on button "Add Call To Action" at bounding box center [1032, 261] width 83 height 26
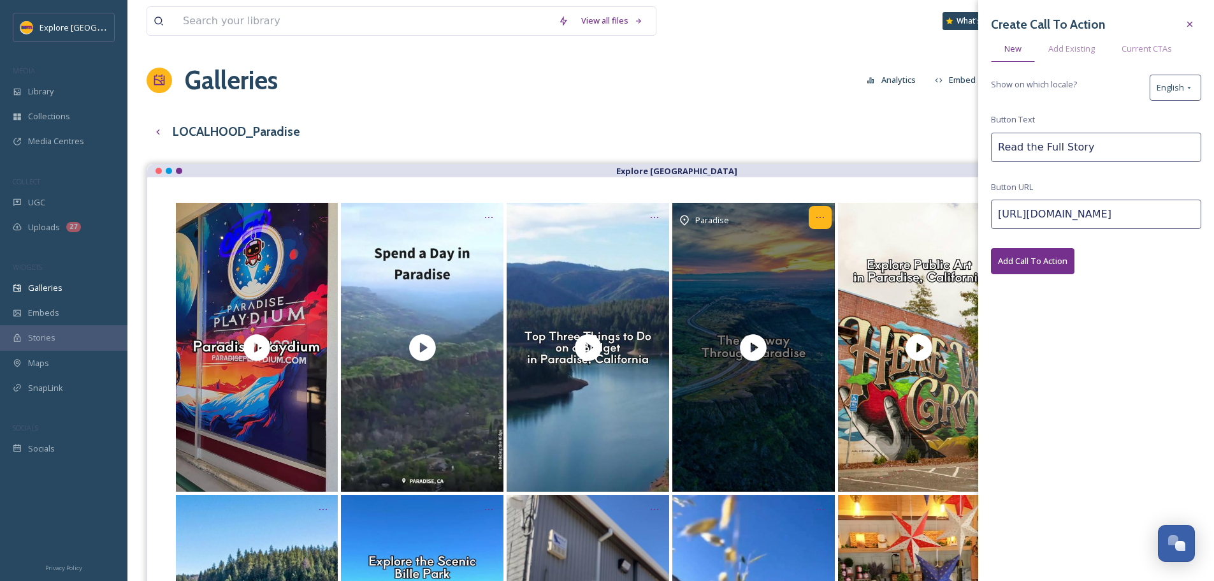
click at [818, 220] on icon "Opens media popup. Media description: The Skyway is the heart of Paradise, Maga…" at bounding box center [820, 217] width 10 height 10
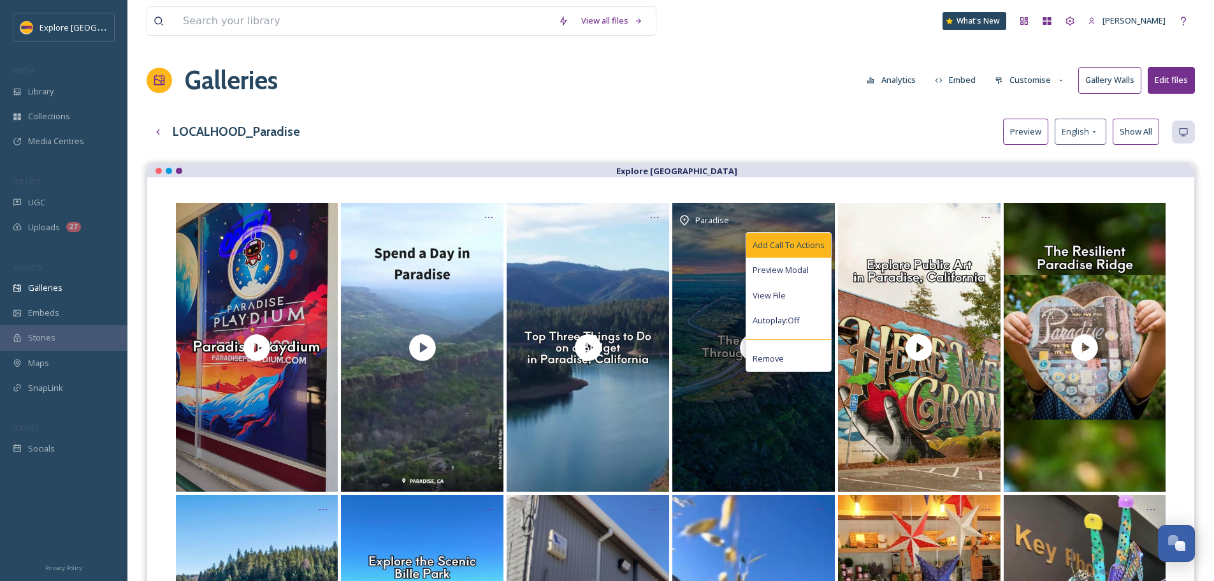
click at [818, 238] on div "Add Call To Actions" at bounding box center [788, 245] width 85 height 25
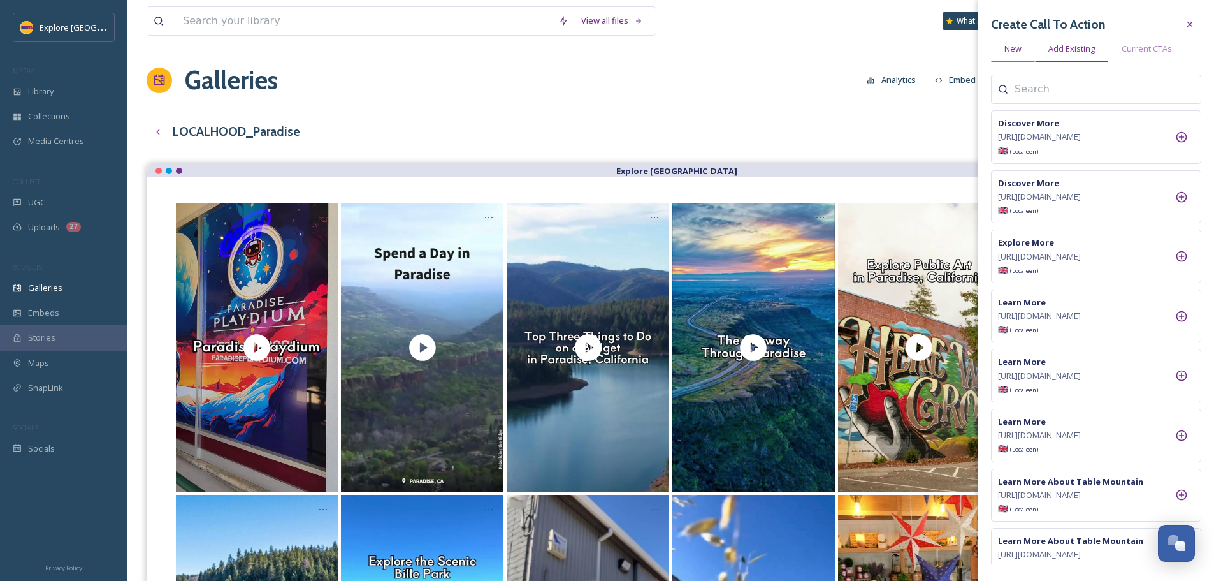
click at [1008, 47] on span "New" at bounding box center [1012, 49] width 17 height 12
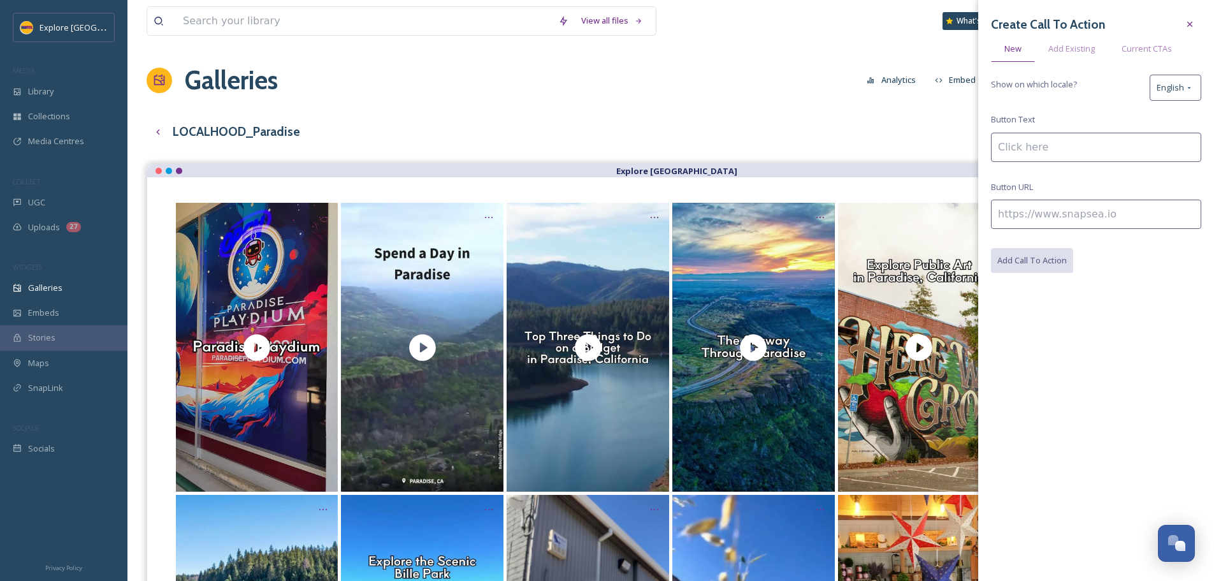
click at [1025, 203] on input at bounding box center [1096, 213] width 210 height 29
paste input "https://www.explorebuttecounty.com/stories/neighborhood-guide-skyway-paradise"
type input "https://www.explorebuttecounty.com/stories/neighborhood-guide-skyway-paradise"
click at [1028, 146] on input at bounding box center [1096, 147] width 210 height 29
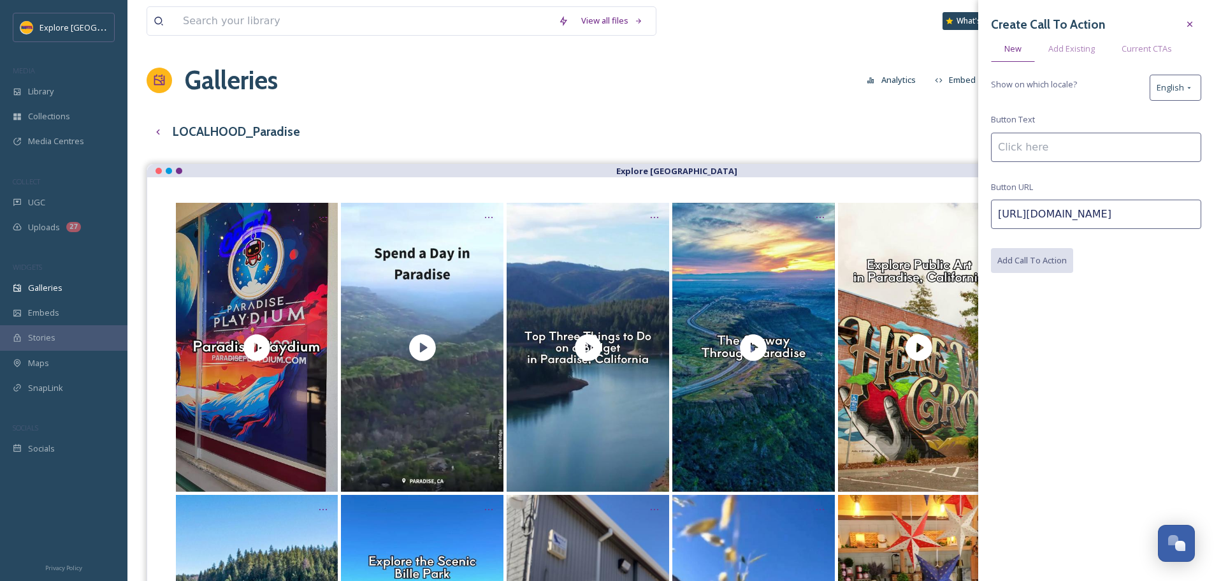
scroll to position [0, 0]
type input "Read the Full Story"
click at [1027, 256] on button "Add Call To Action" at bounding box center [1032, 261] width 83 height 26
click at [642, 100] on div "View all files What's New Ashley Baer Galleries Analytics Embed Customise Galle…" at bounding box center [670, 545] width 1086 height 1090
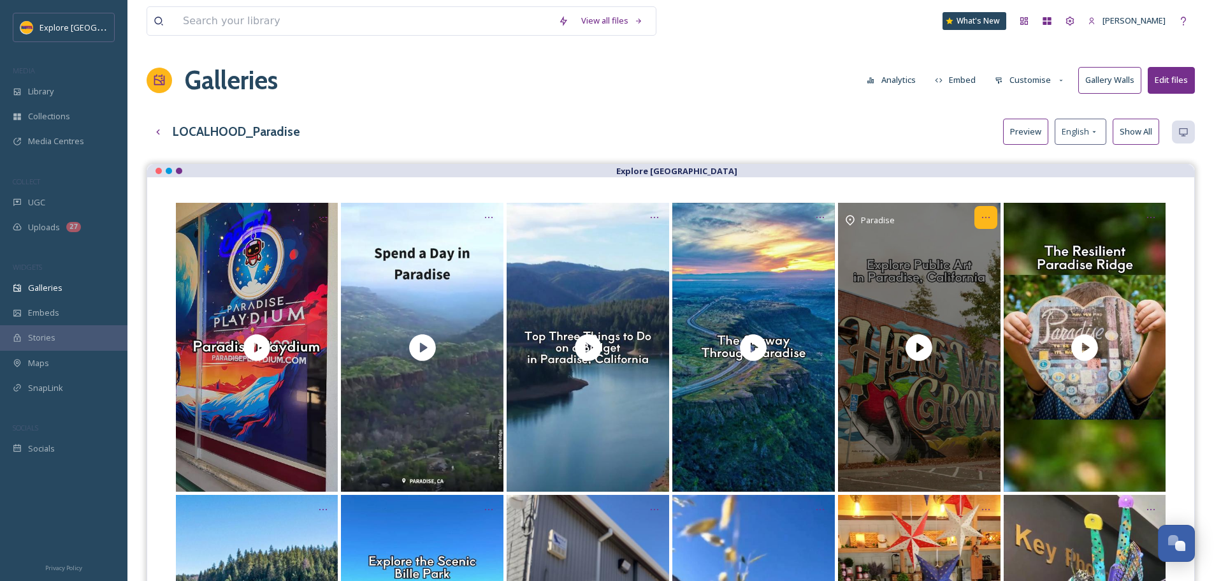
click at [982, 211] on div "Opens media popup. Media description: In Paradise in Northern California, disco…" at bounding box center [985, 217] width 23 height 23
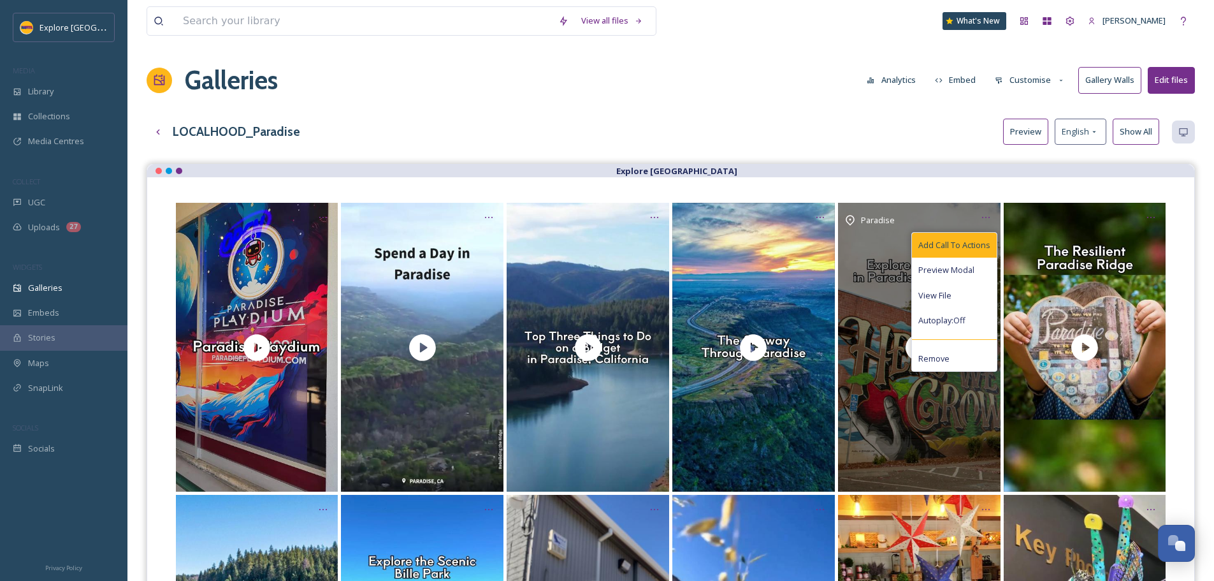
click at [984, 243] on span "Add Call To Actions" at bounding box center [954, 245] width 72 height 12
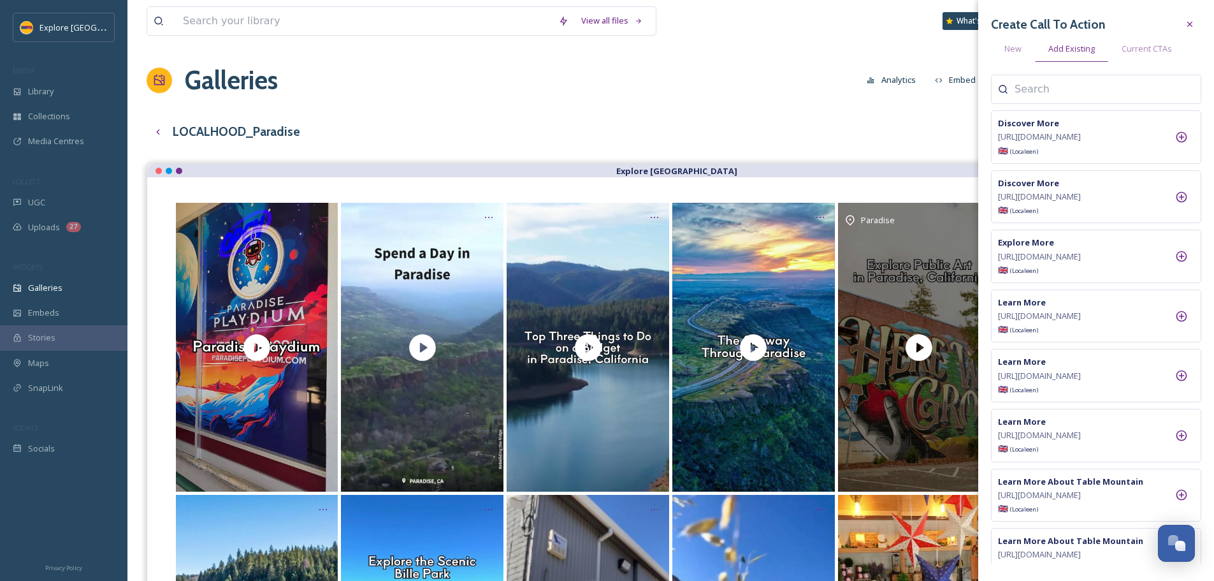
click at [1048, 88] on input at bounding box center [1077, 89] width 127 height 15
click at [1023, 43] on div "New" at bounding box center [1013, 49] width 44 height 26
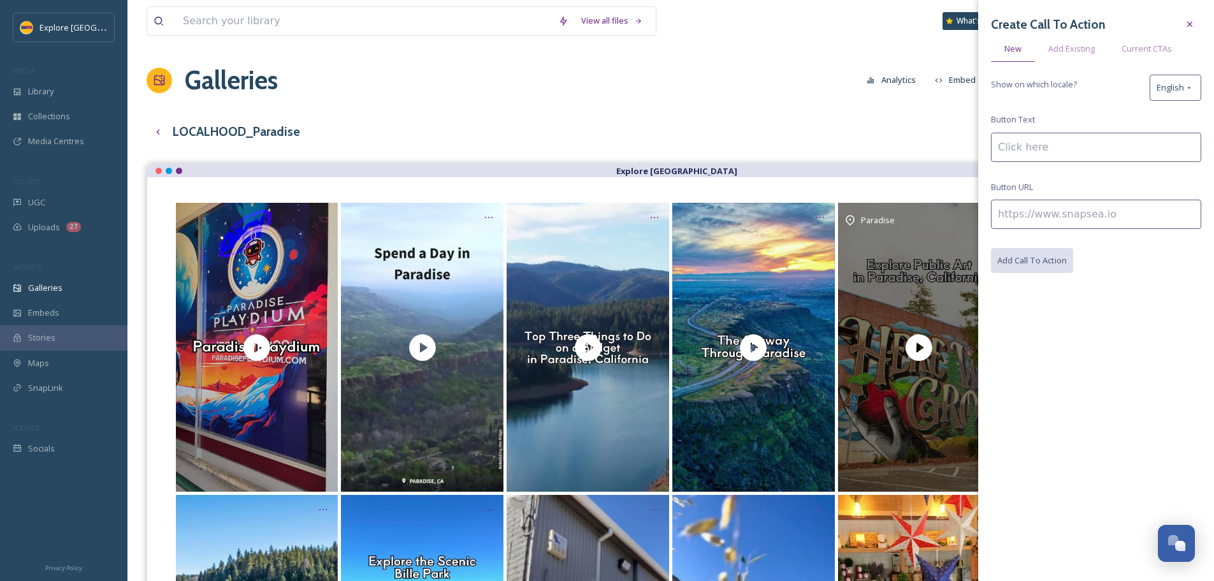
click at [1039, 206] on input at bounding box center [1096, 213] width 210 height 29
paste input "https://www.explorebuttecounty.com/activities/exploring-public-art-in-paradise"
type input "https://www.explorebuttecounty.com/activities/exploring-public-art-in-paradise"
click at [1026, 154] on input at bounding box center [1096, 147] width 210 height 29
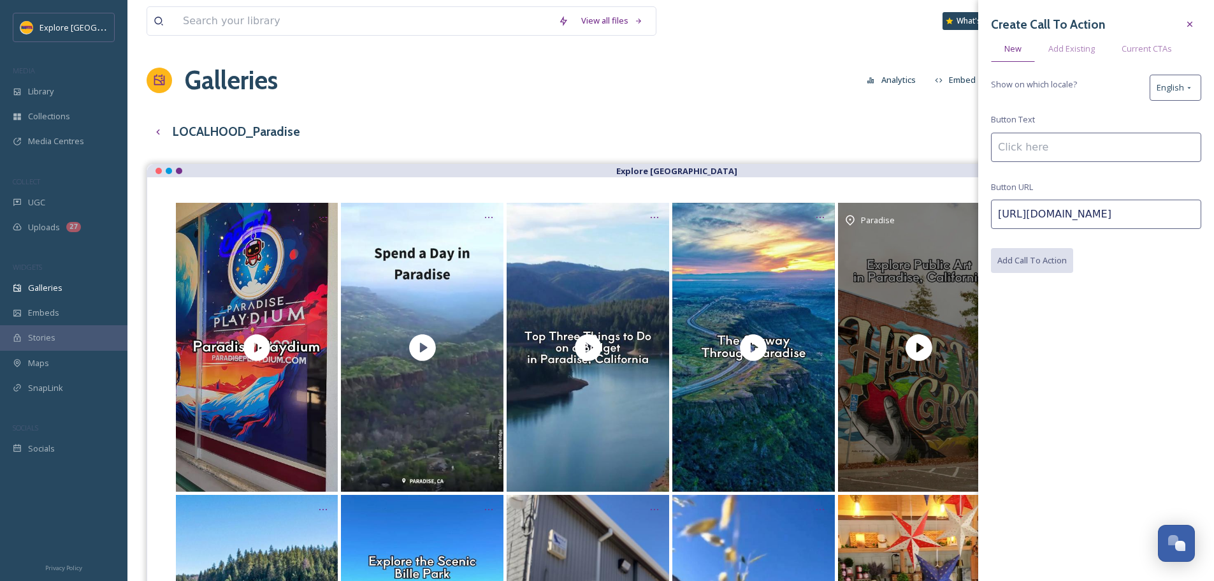
scroll to position [0, 0]
type input "Learn More"
click at [1035, 263] on button "Add Call To Action" at bounding box center [1032, 261] width 83 height 26
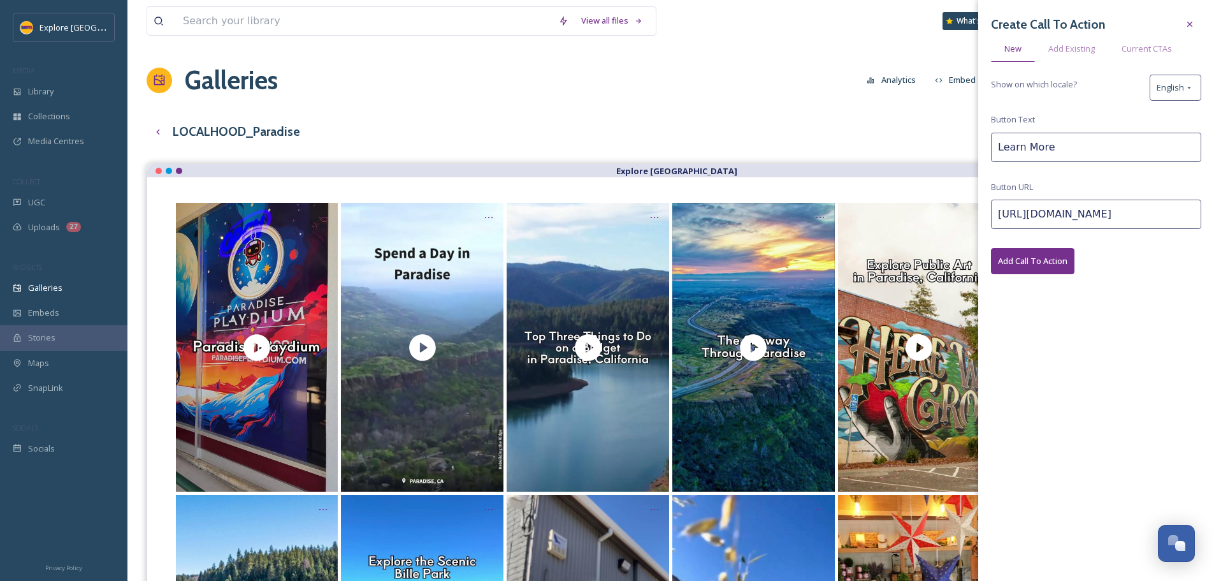
click at [791, 90] on div "Galleries Analytics Embed Customise Gallery Walls Edit files" at bounding box center [671, 80] width 1048 height 38
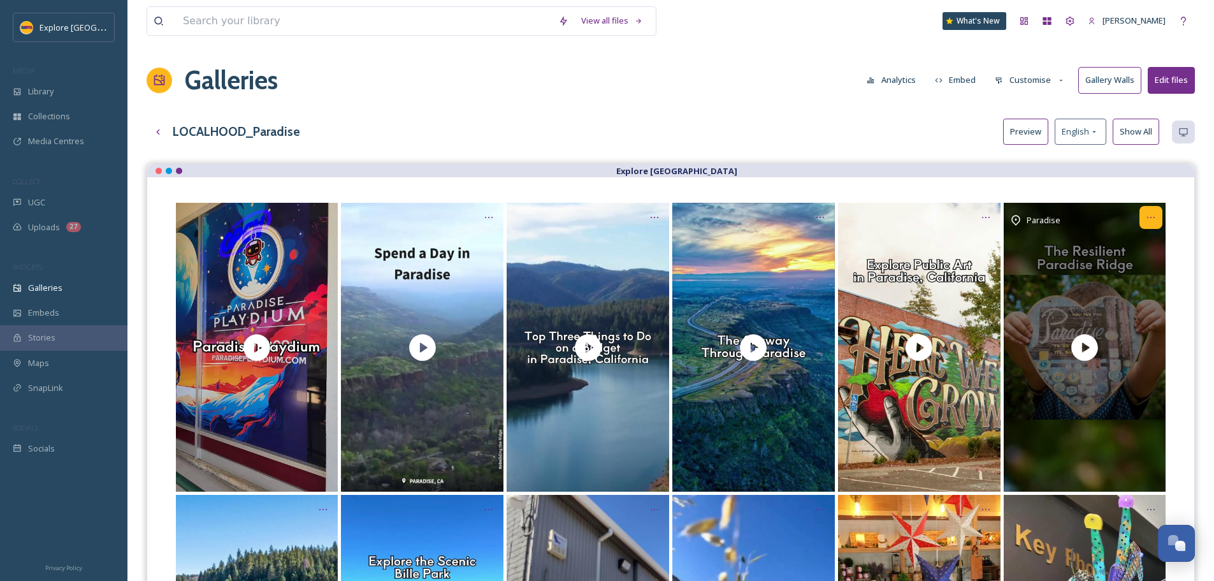
click at [1145, 216] on div "Opens media popup. Media description: In Butte County in Northern California, P…" at bounding box center [1150, 217] width 23 height 23
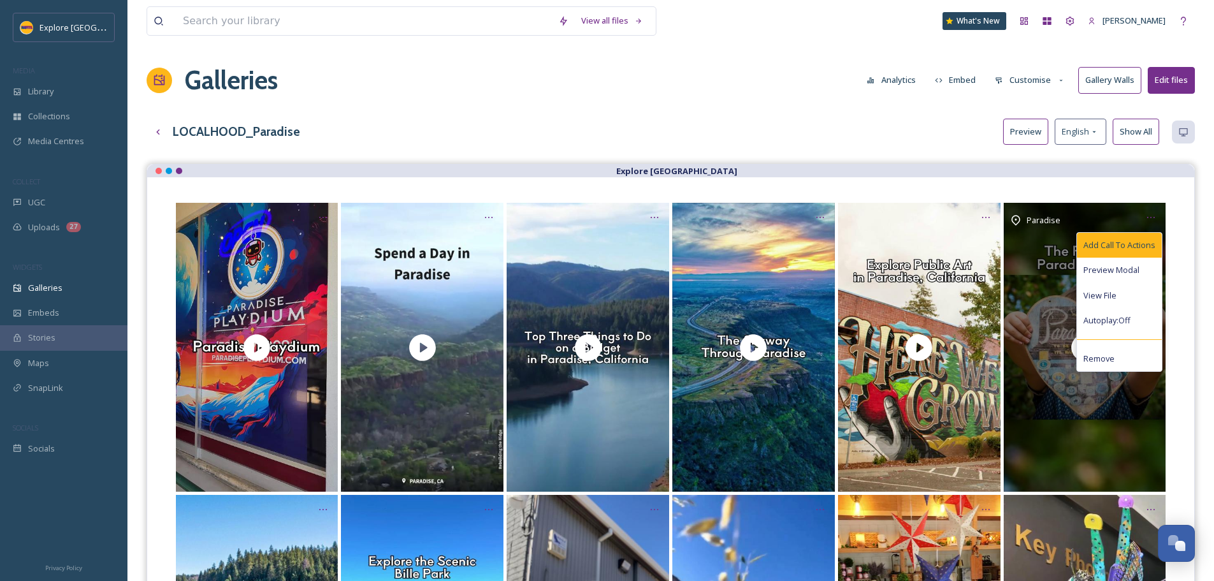
click at [1143, 244] on span "Add Call To Actions" at bounding box center [1119, 245] width 72 height 12
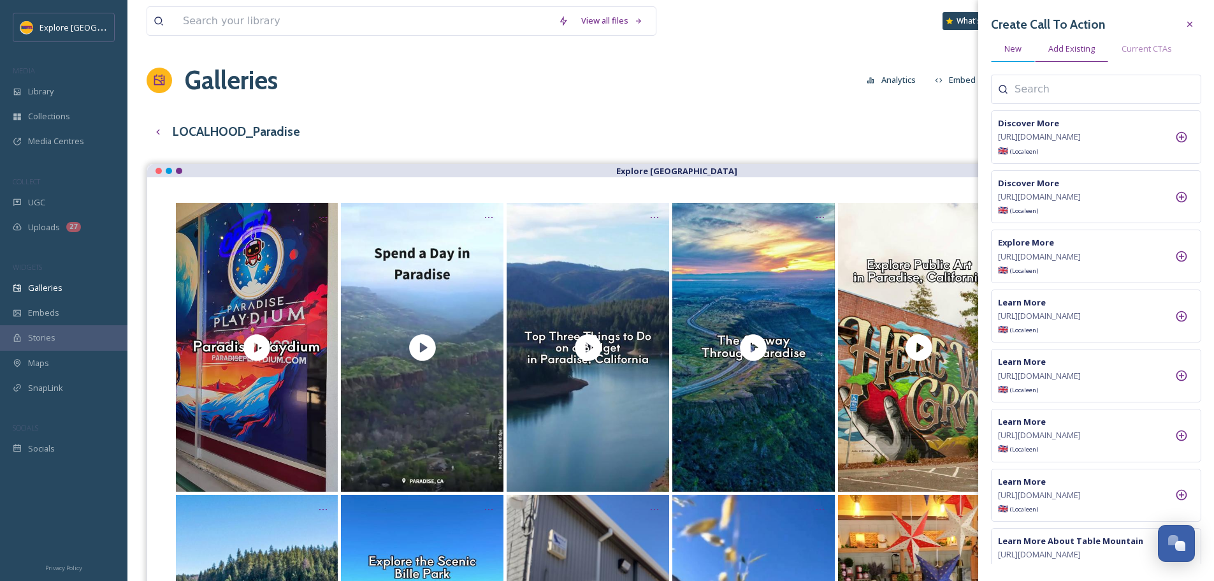
click at [1019, 46] on span "New" at bounding box center [1012, 49] width 17 height 12
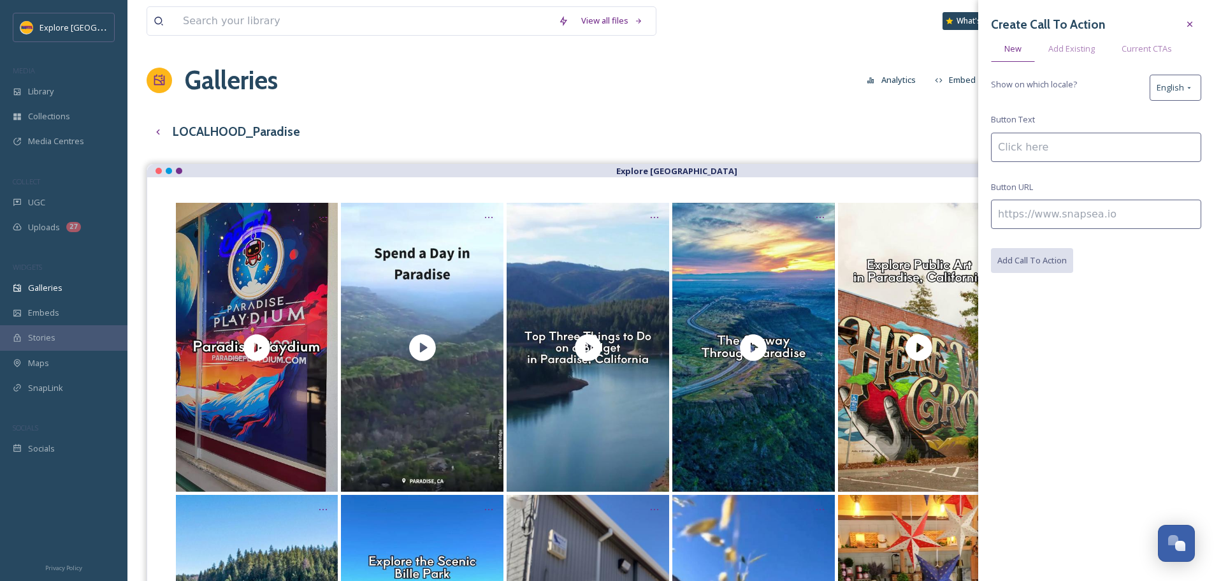
click at [1025, 211] on input at bounding box center [1096, 213] width 210 height 29
paste input "https://www.explorebuttecounty.com/stories/paradise-resiliency-on-the-ridge"
type input "https://www.explorebuttecounty.com/stories/paradise-resiliency-on-the-ridge"
click at [1026, 164] on div "Create Call To Action New Add Existing Current CTAs Show on which locale? Engli…" at bounding box center [1096, 143] width 210 height 260
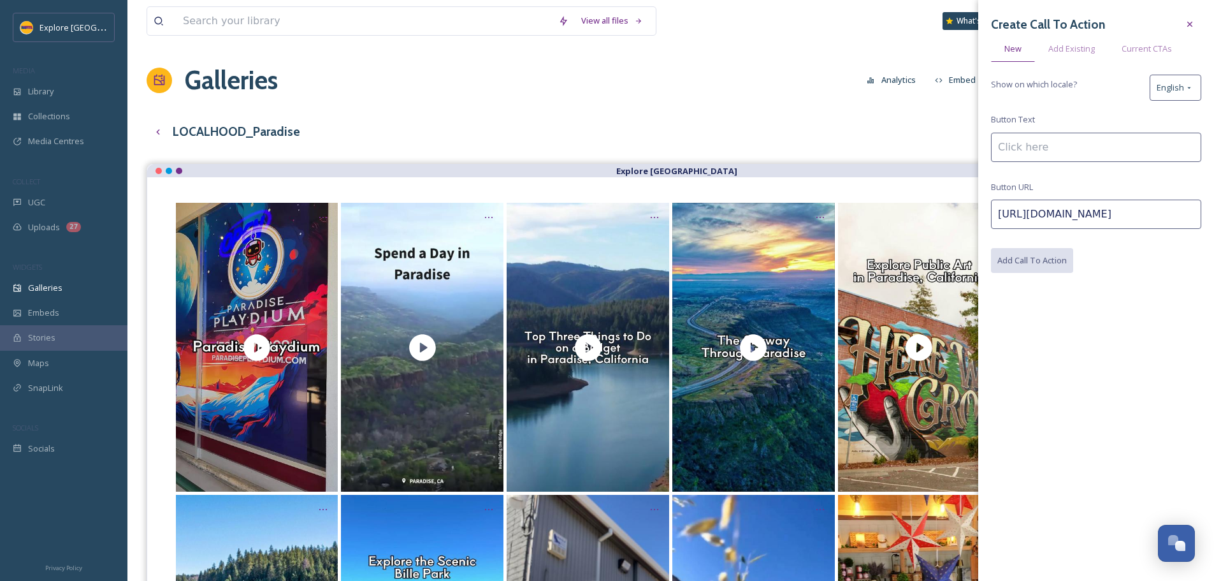
scroll to position [0, 0]
type input "Learn More"
click at [1059, 265] on button "Add Call To Action" at bounding box center [1032, 261] width 83 height 26
click at [772, 110] on div "View all files What's New Ashley Baer Galleries Analytics Embed Customise Galle…" at bounding box center [670, 545] width 1086 height 1090
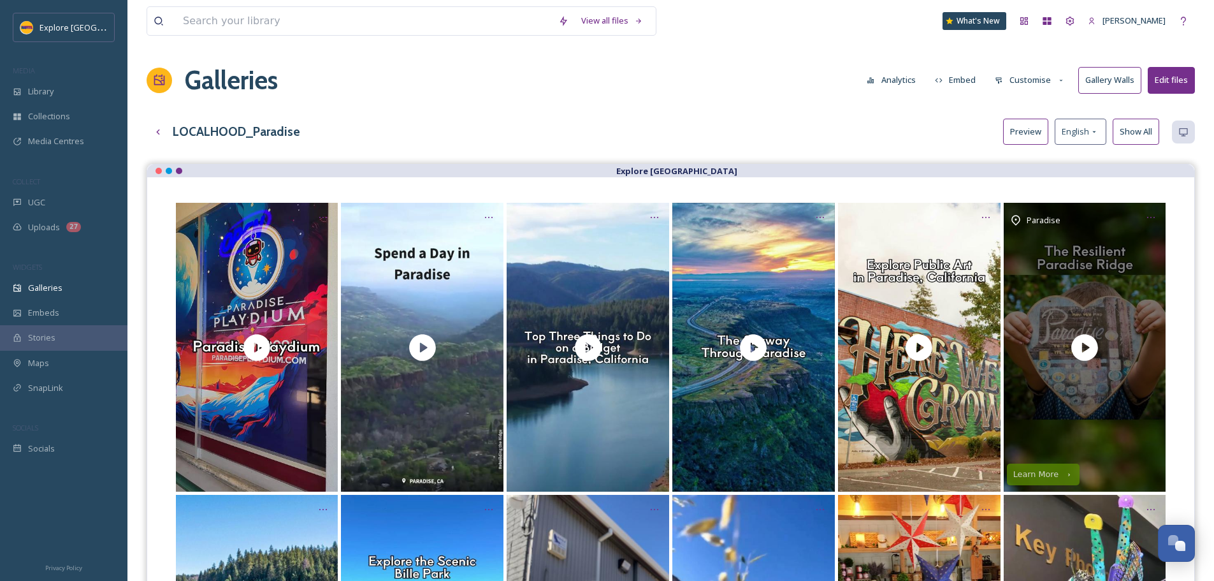
click at [1044, 70] on button "Customise" at bounding box center [1029, 80] width 83 height 25
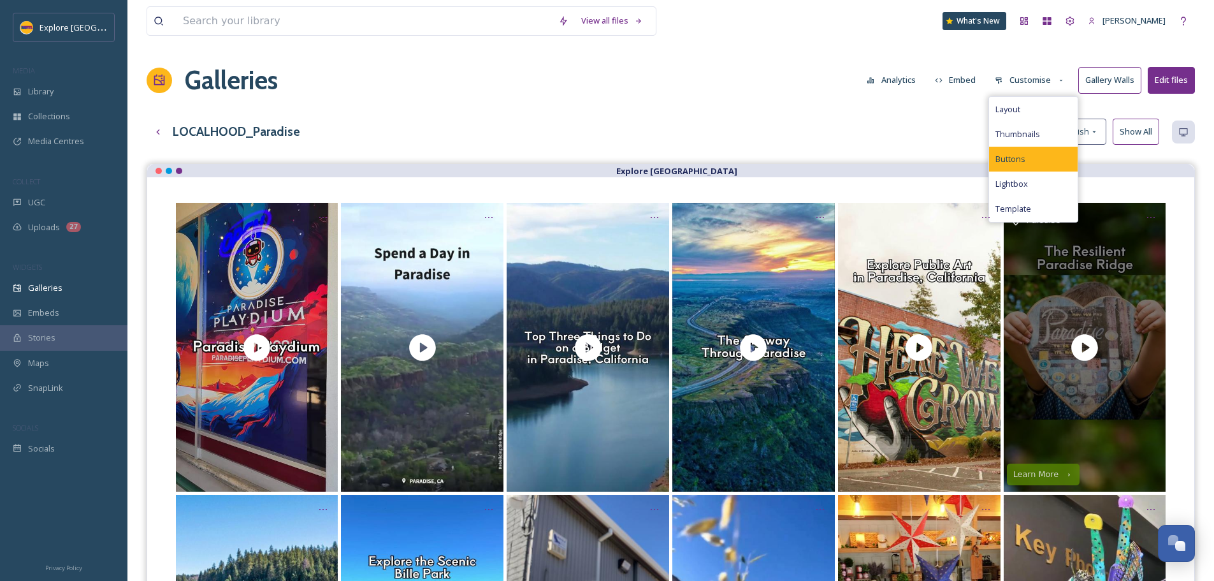
click at [1032, 157] on div "Buttons" at bounding box center [1033, 159] width 89 height 25
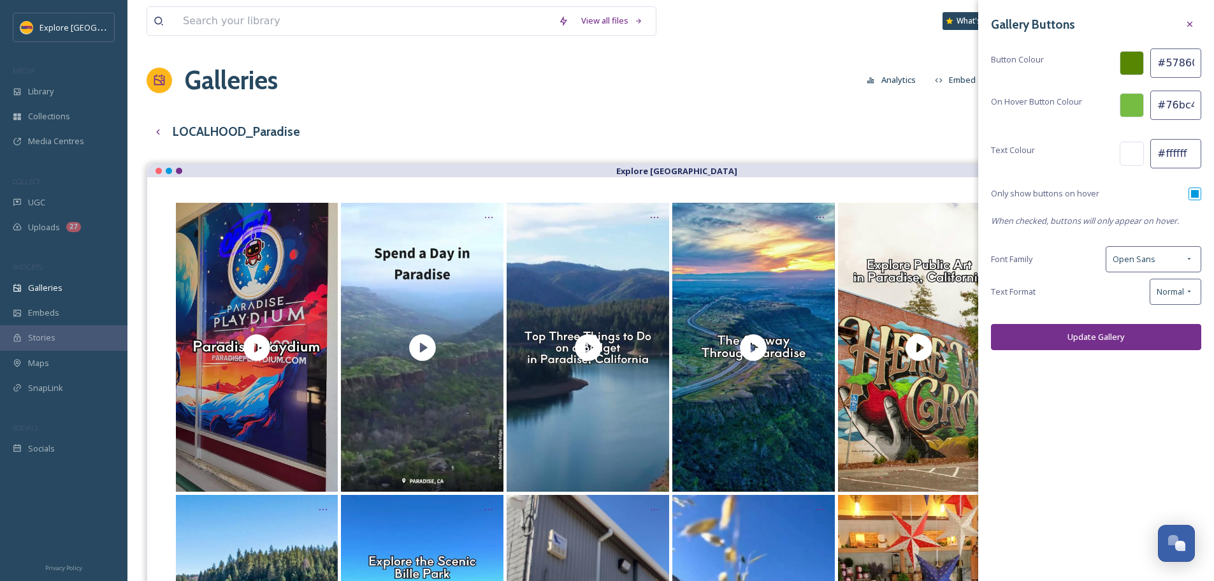
click at [1168, 68] on input "#578603" at bounding box center [1175, 62] width 51 height 29
paste input "752f8c"
type input "#752f8c"
click at [1162, 101] on input "#76bc43" at bounding box center [1175, 104] width 51 height 29
paste input "fdb71a"
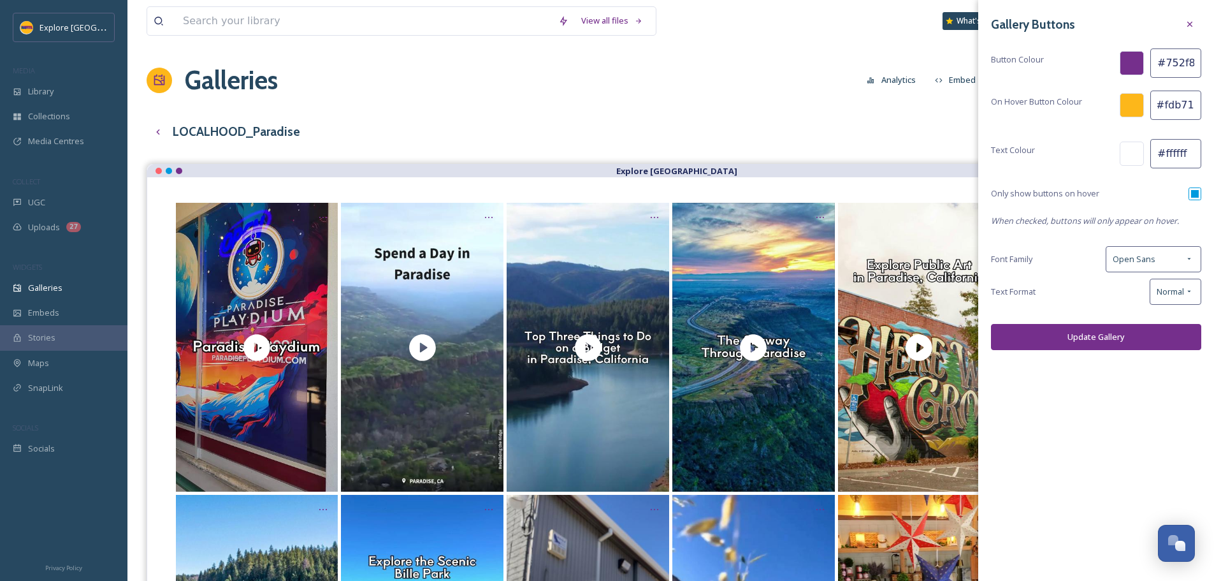
scroll to position [0, 1]
type input "#fdb71a"
click at [1076, 335] on button "Update Gallery" at bounding box center [1096, 337] width 210 height 26
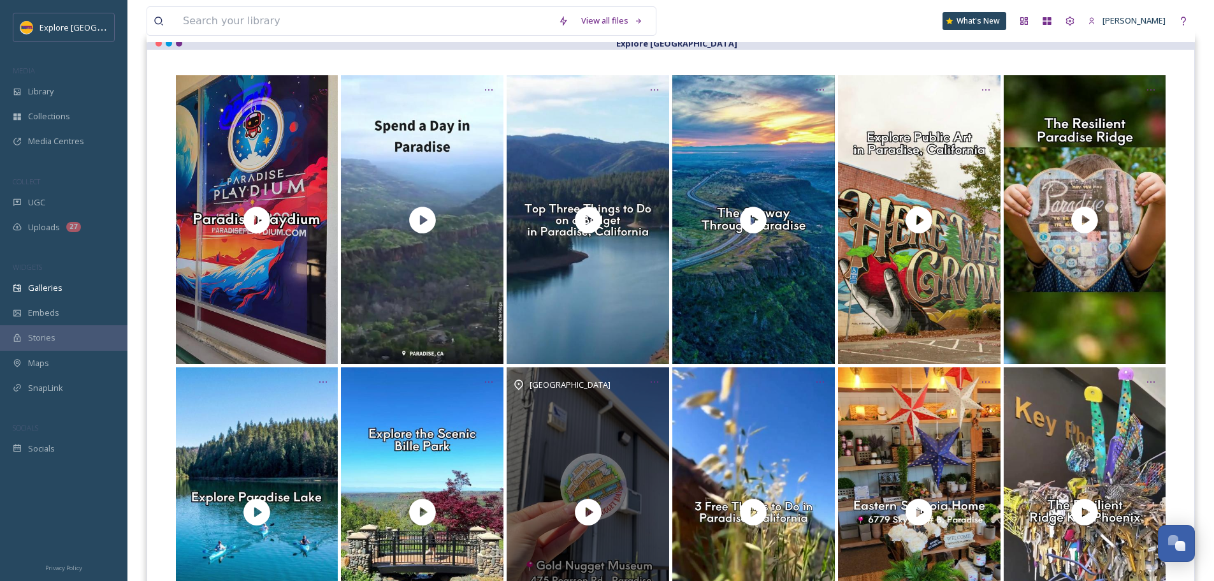
scroll to position [0, 0]
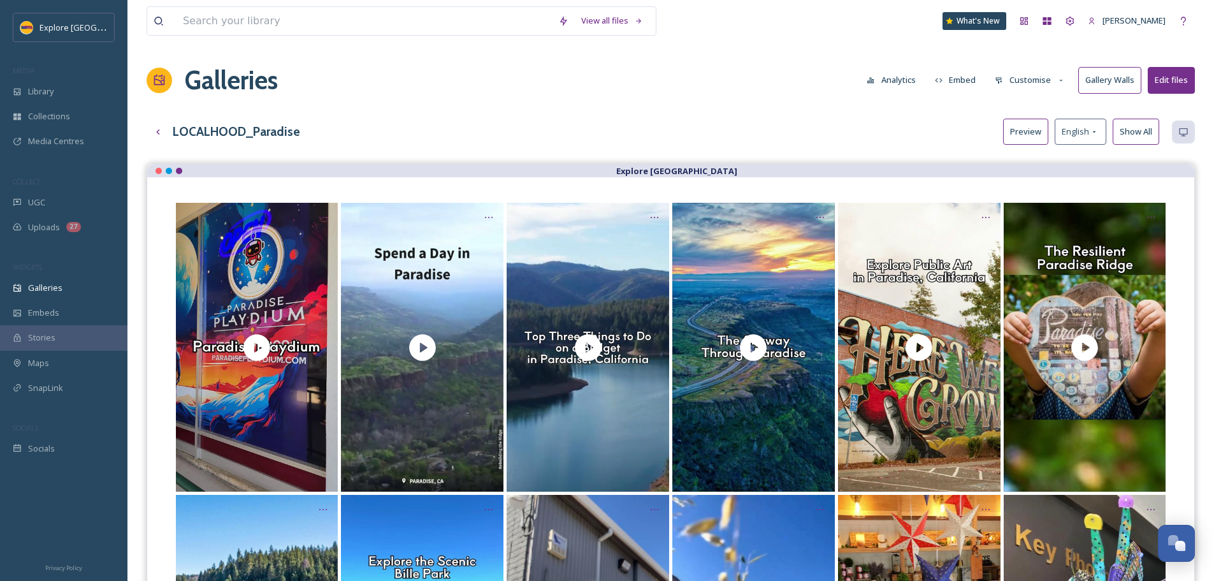
click at [951, 81] on button "Embed" at bounding box center [955, 80] width 54 height 25
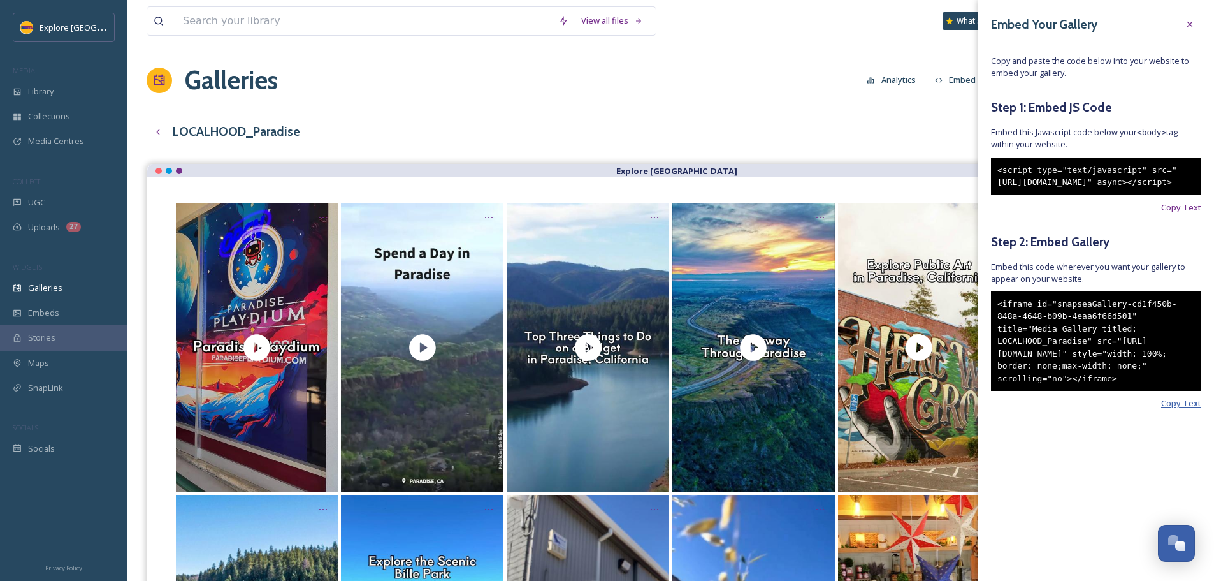
click at [1188, 409] on span "Copy Text" at bounding box center [1181, 403] width 40 height 12
click at [788, 125] on div "LOCALHOOD_Paradise Preview English Show All" at bounding box center [671, 132] width 1048 height 26
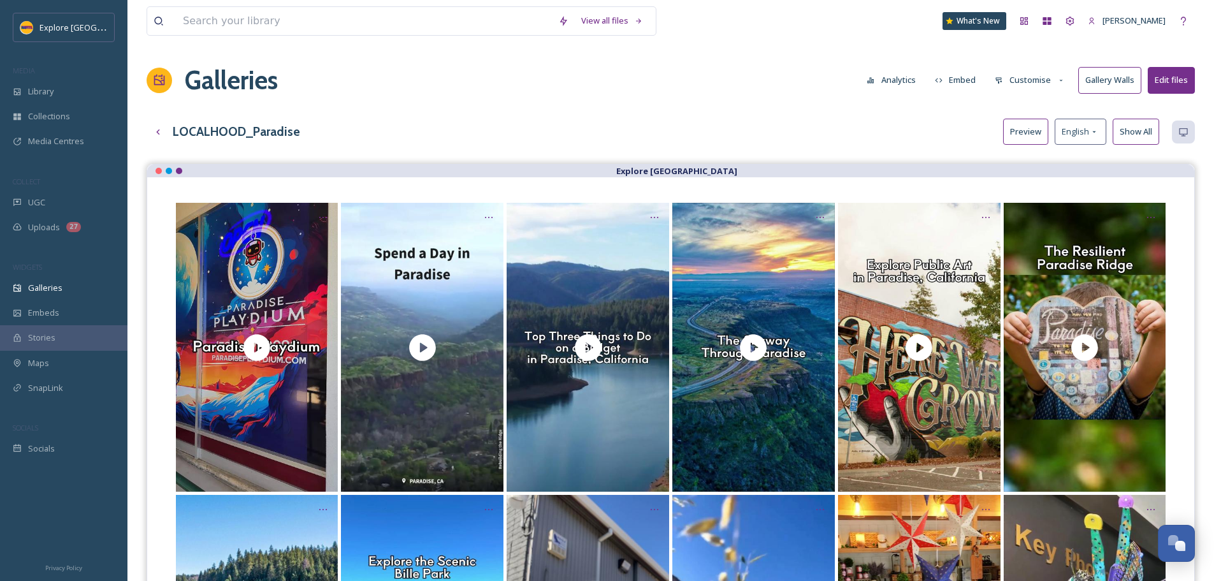
click at [1042, 78] on button "Customise" at bounding box center [1029, 80] width 83 height 25
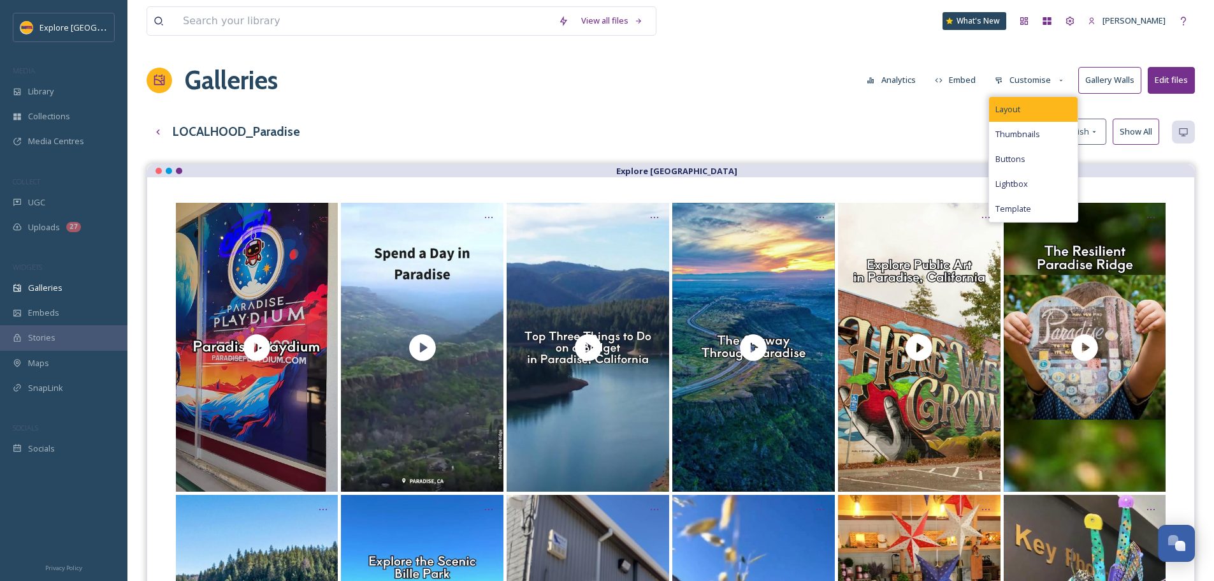
click at [1044, 112] on div "Layout" at bounding box center [1033, 109] width 89 height 25
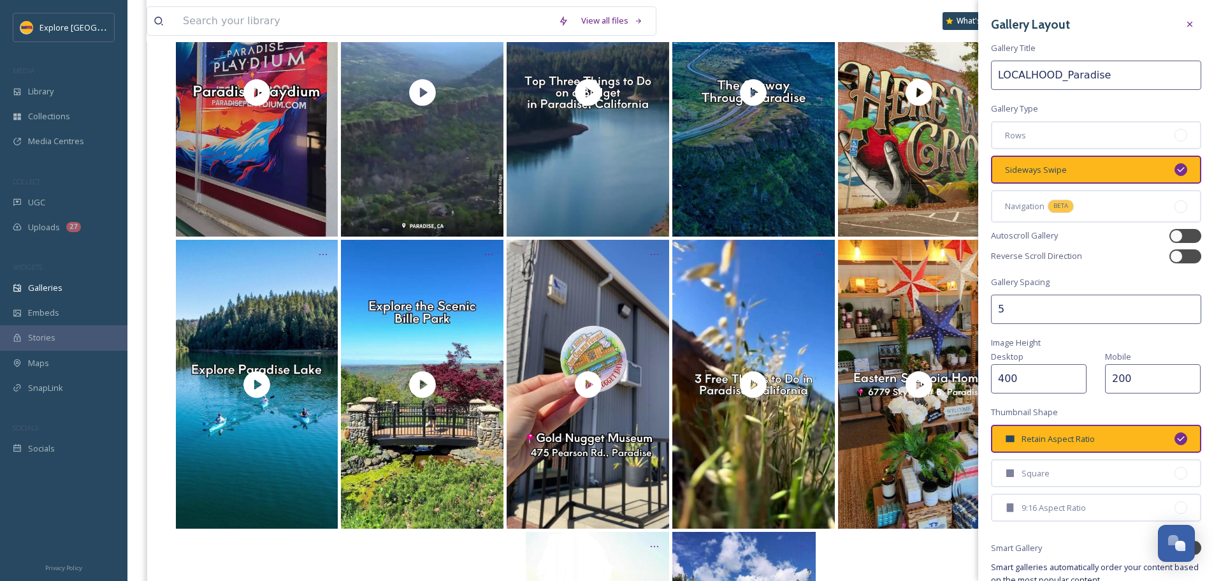
click at [849, 31] on div "View all files What's New Ashley Baer" at bounding box center [671, 21] width 1048 height 42
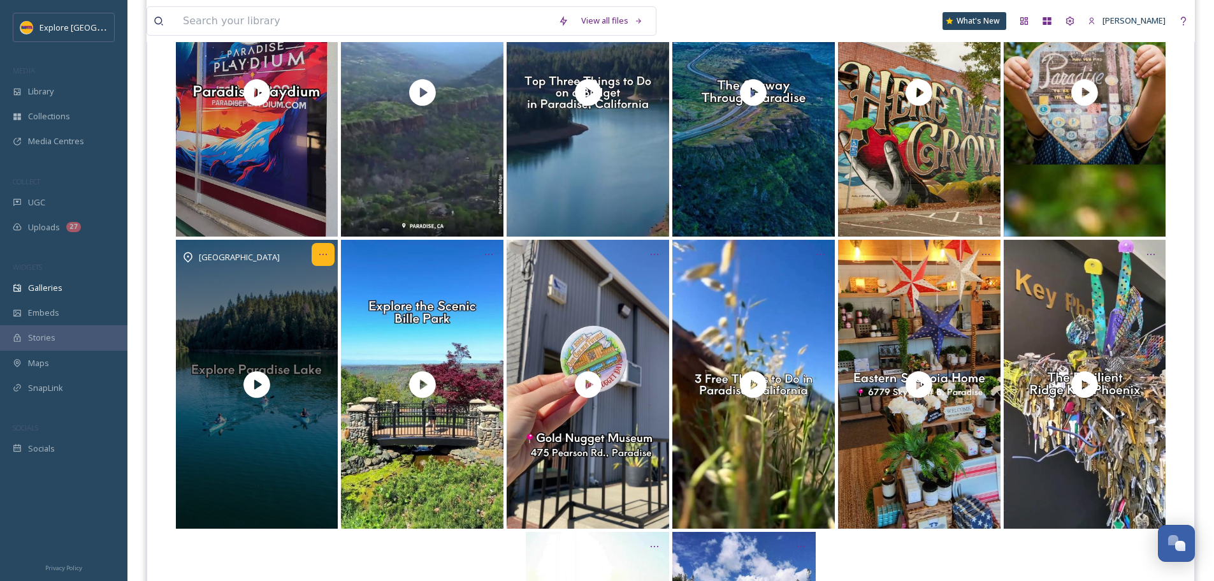
click at [321, 254] on icon "Opens media popup. Media description: Paradise Lake in Northern California is a…" at bounding box center [323, 254] width 8 height 1
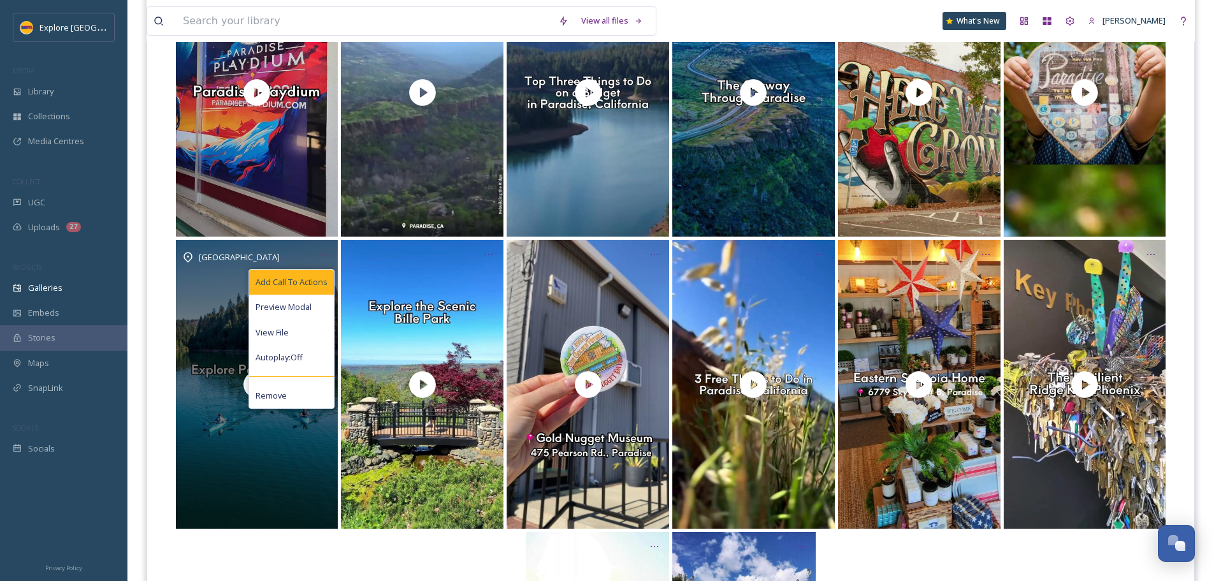
click at [309, 280] on span "Add Call To Actions" at bounding box center [292, 282] width 72 height 12
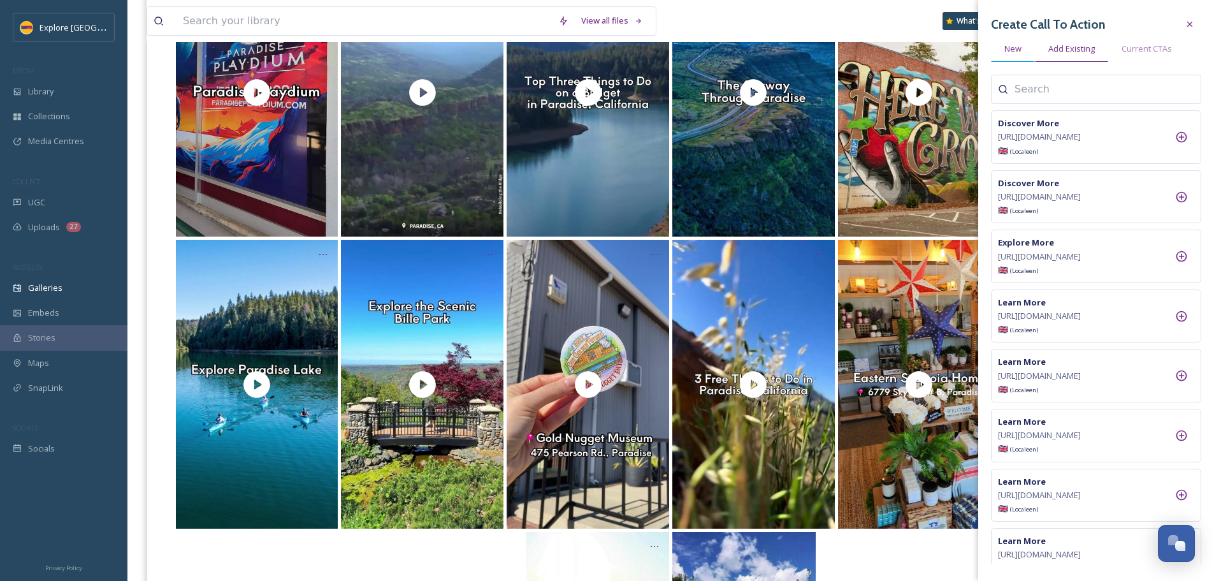
click at [1015, 46] on span "New" at bounding box center [1012, 49] width 17 height 12
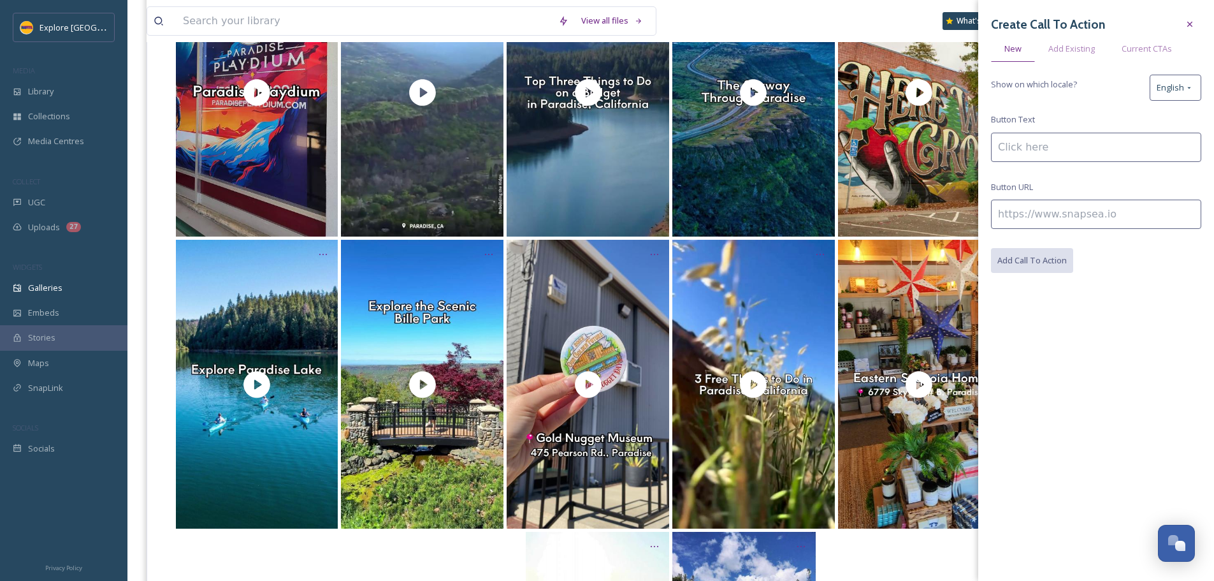
click at [1025, 208] on input at bounding box center [1096, 213] width 210 height 29
paste input "https://www.explorebuttecounty.com/activities/picnic-in-the-pines-at-paradise-l…"
type input "https://www.explorebuttecounty.com/activities/picnic-in-the-pines-at-paradise-l…"
click at [1020, 152] on input at bounding box center [1096, 147] width 210 height 29
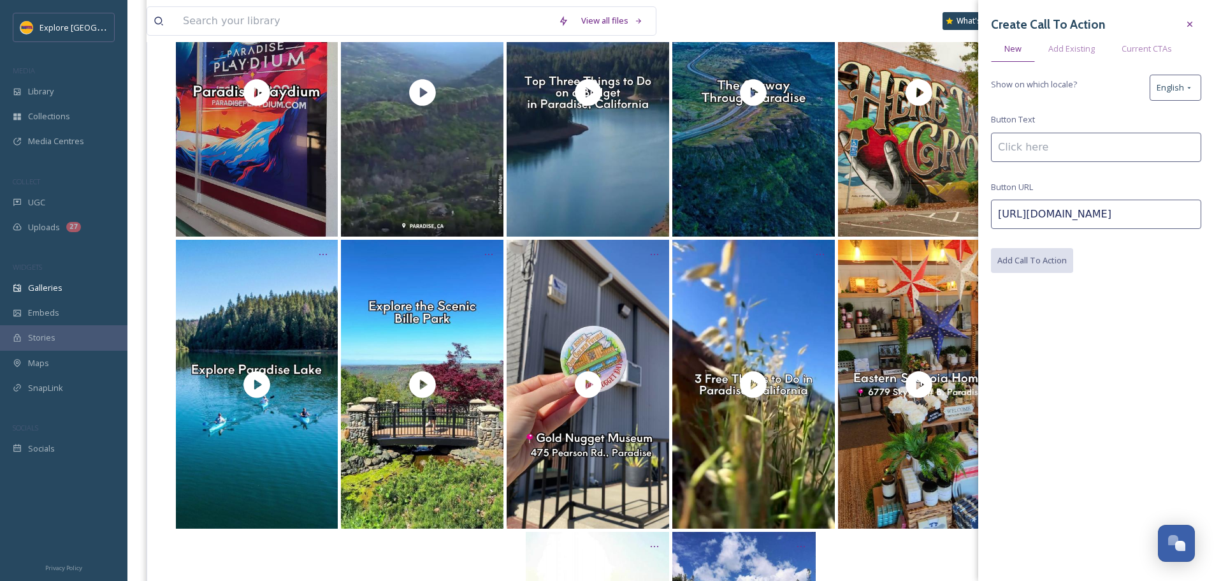
scroll to position [0, 0]
type input "L"
type input "Explore More"
click at [1054, 270] on button "Add Call To Action" at bounding box center [1032, 261] width 83 height 26
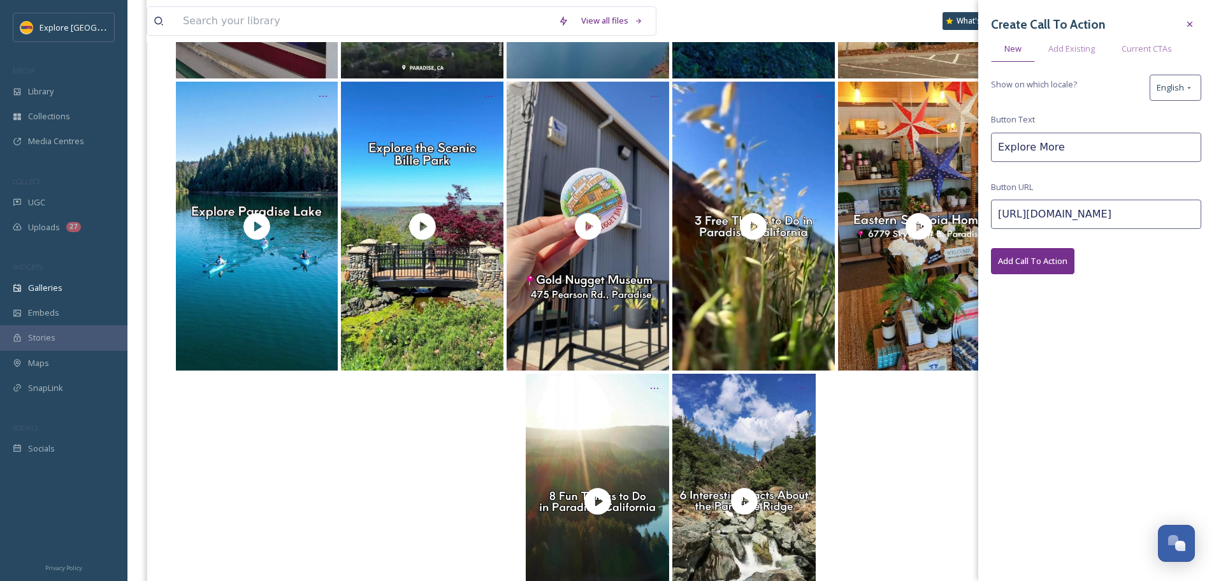
scroll to position [382, 0]
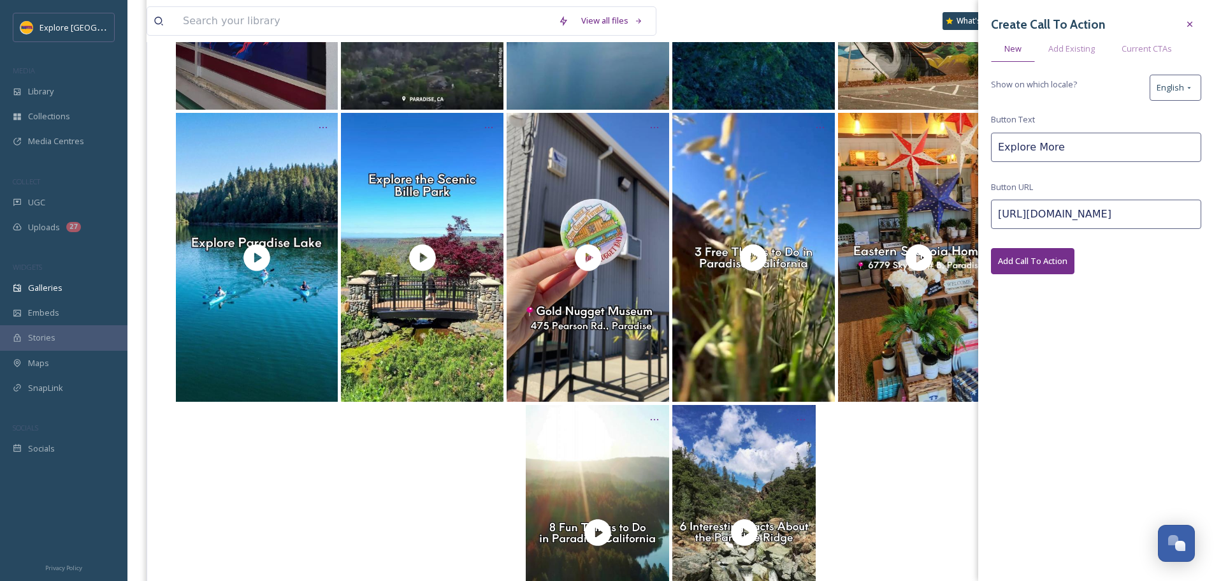
click at [393, 511] on div at bounding box center [671, 532] width 996 height 255
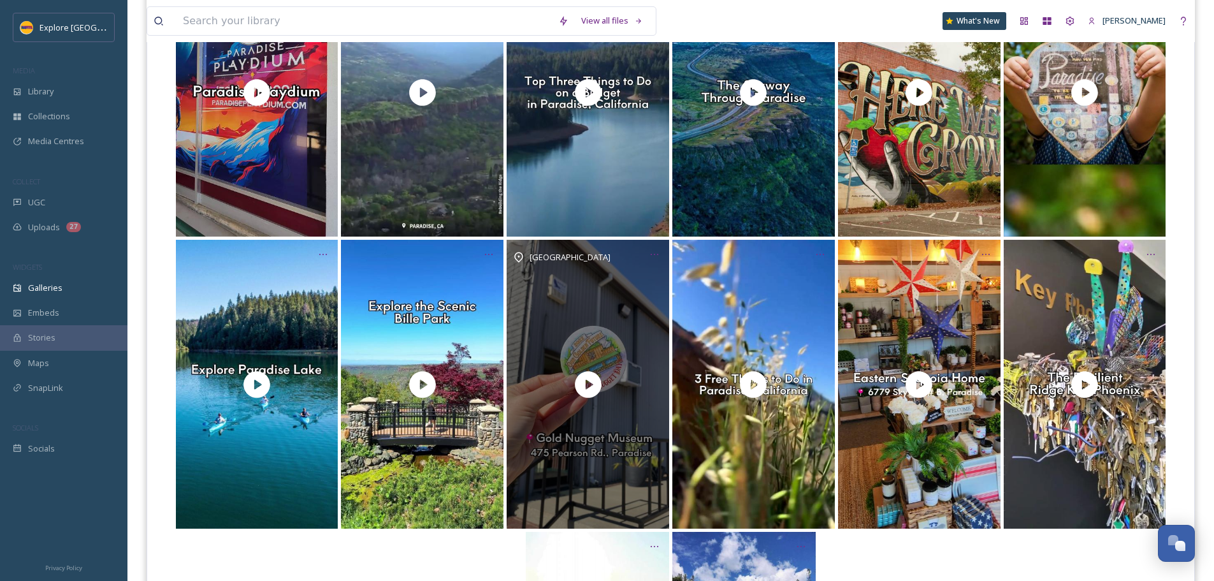
scroll to position [254, 0]
click at [653, 250] on icon "Opens media popup. Media description: The Gold Nugget Museum is a local museum …" at bounding box center [654, 255] width 10 height 10
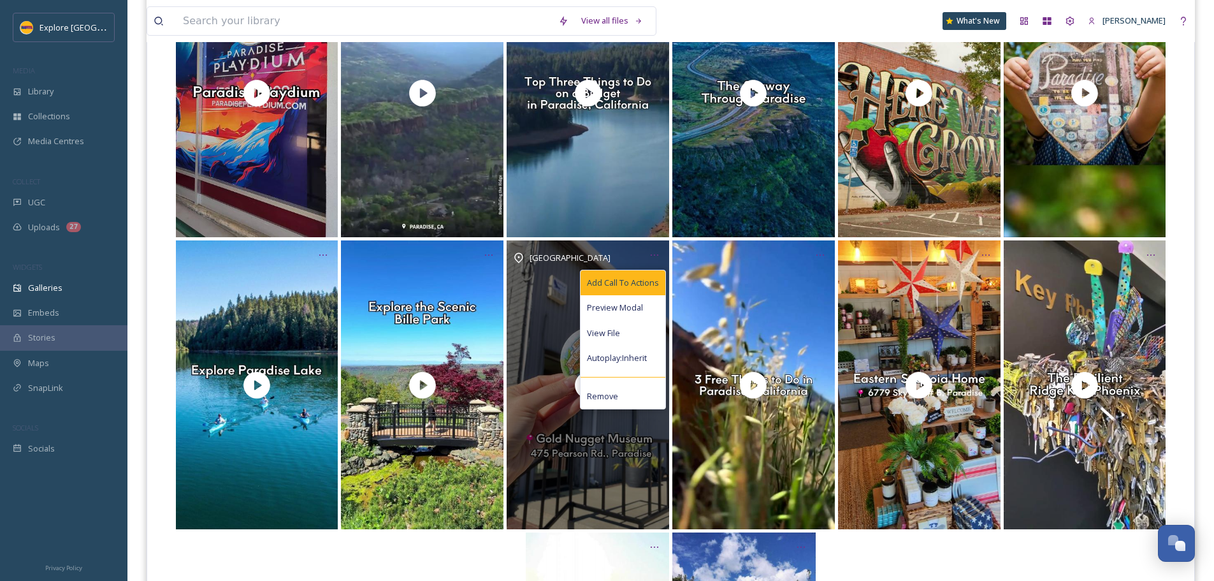
click at [651, 271] on div "Add Call To Actions" at bounding box center [623, 282] width 85 height 25
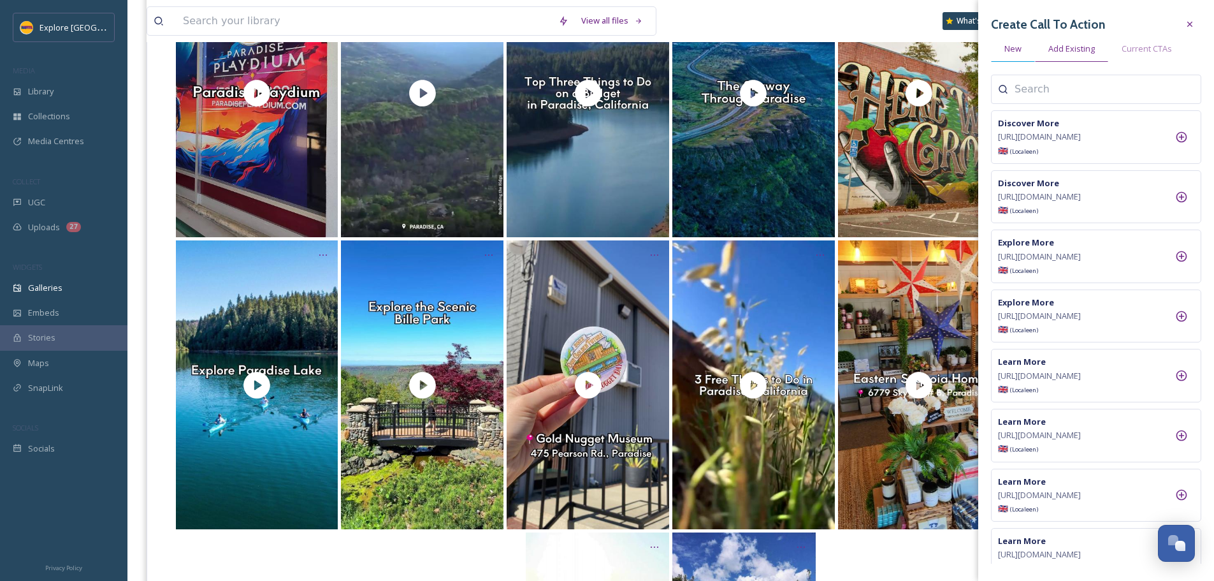
click at [1029, 50] on div "New" at bounding box center [1013, 49] width 44 height 26
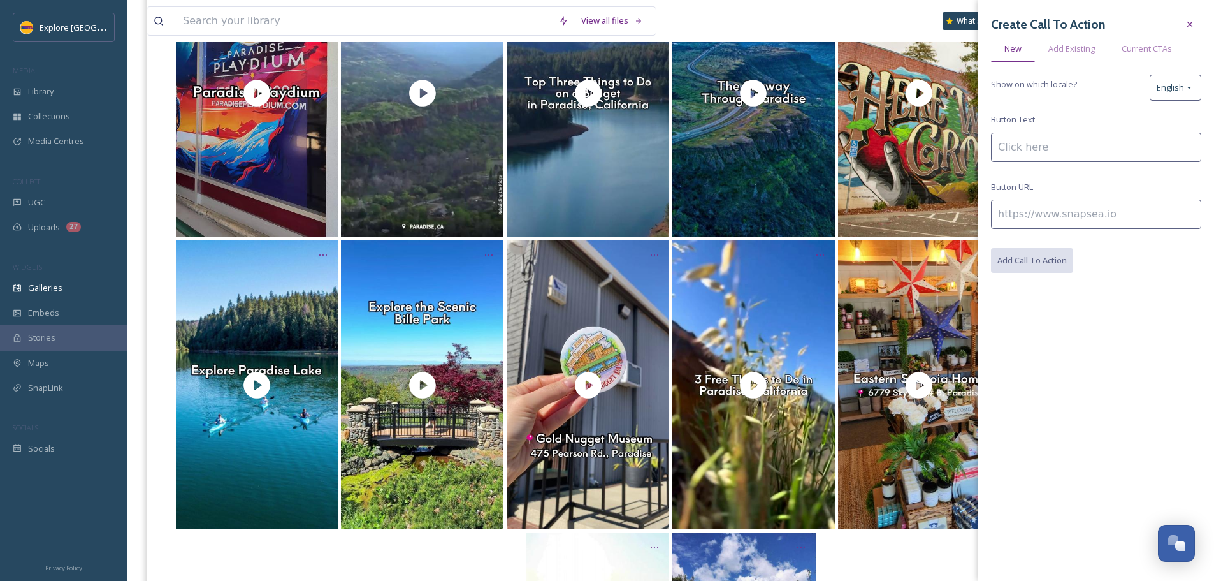
click at [1055, 145] on input at bounding box center [1096, 147] width 210 height 29
click at [1055, 216] on input at bounding box center [1096, 213] width 210 height 29
paste input "https://www.explorebuttecounty.com/places/gold-nugget-museum"
type input "https://www.explorebuttecounty.com/places/gold-nugget-museum"
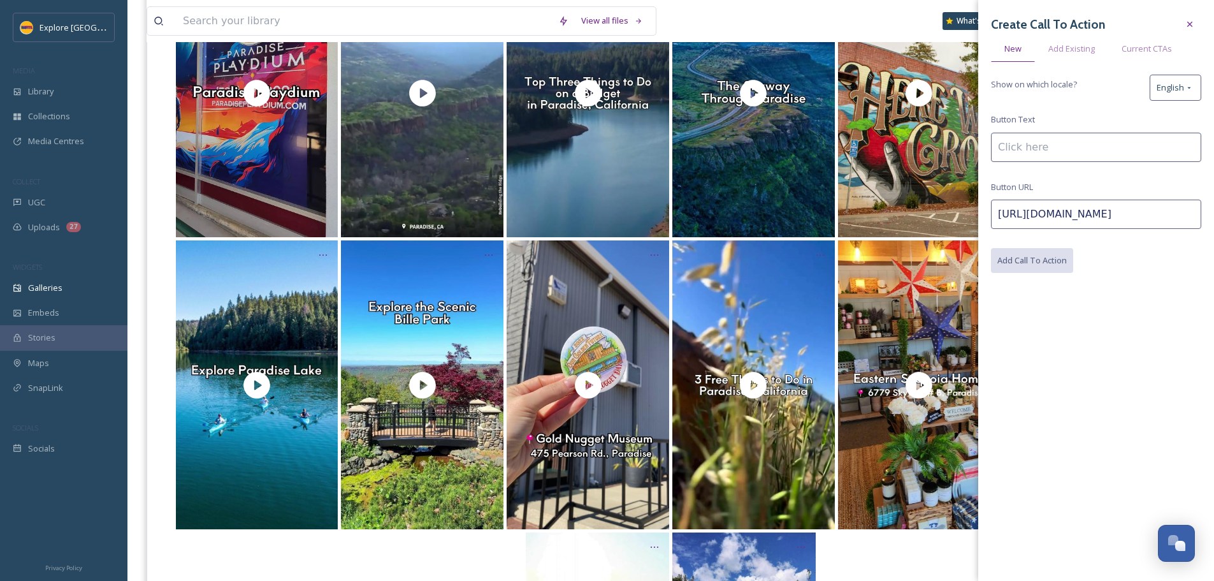
click at [1032, 131] on div "Create Call To Action New Add Existing Current CTAs Show on which locale? Engli…" at bounding box center [1096, 143] width 210 height 260
click at [1028, 140] on input at bounding box center [1096, 147] width 210 height 29
type input "Learn More"
click at [1045, 252] on button "Add Call To Action" at bounding box center [1032, 261] width 83 height 26
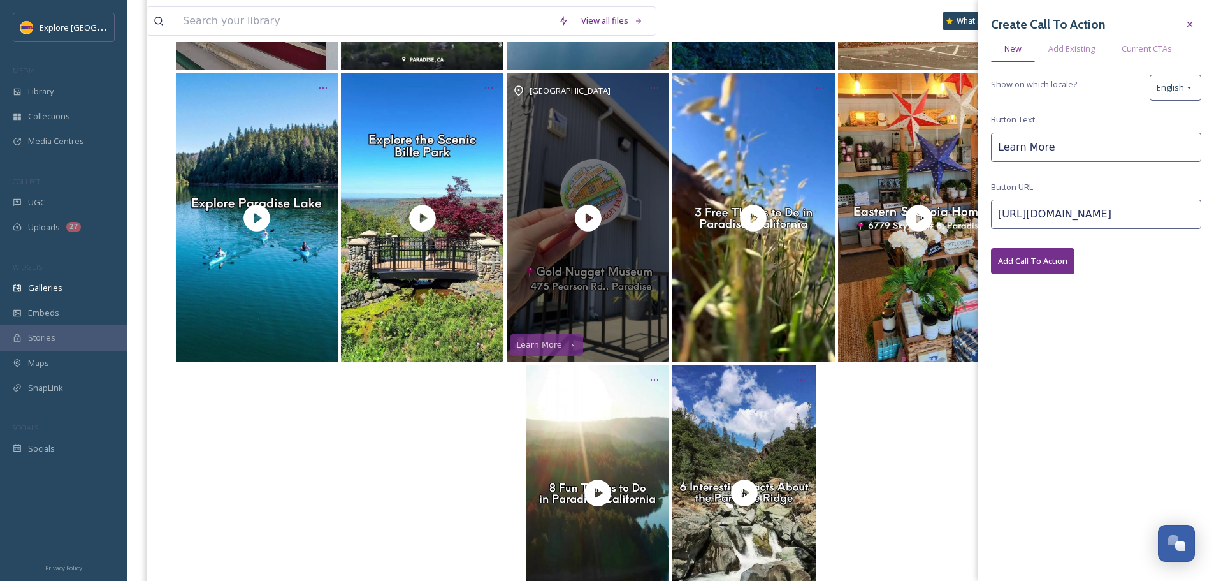
scroll to position [509, 0]
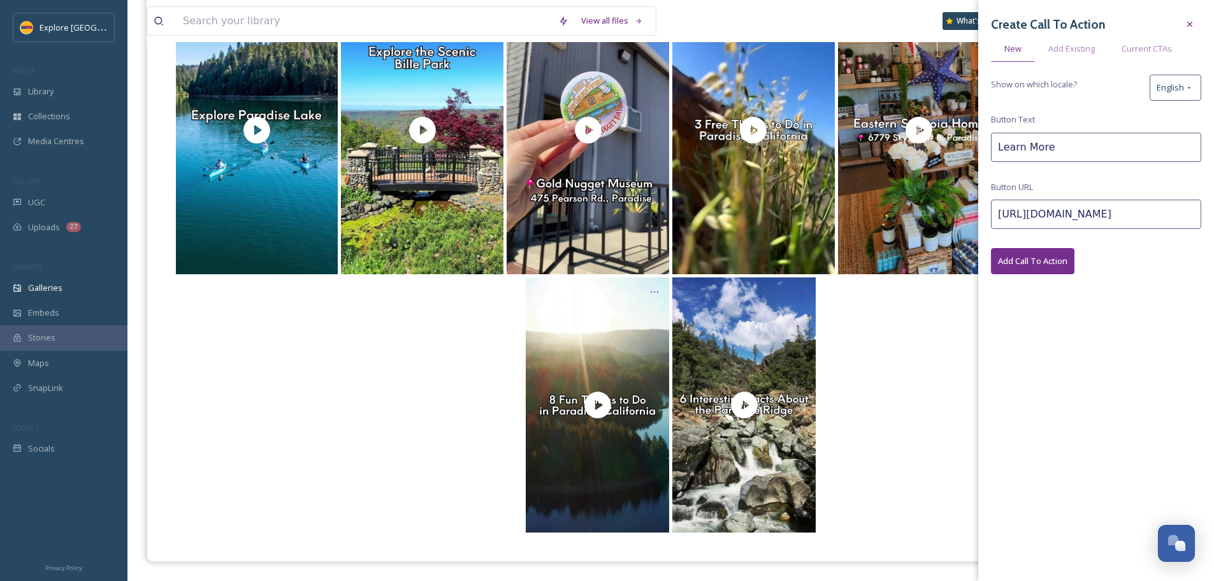
click at [364, 439] on div at bounding box center [671, 404] width 996 height 255
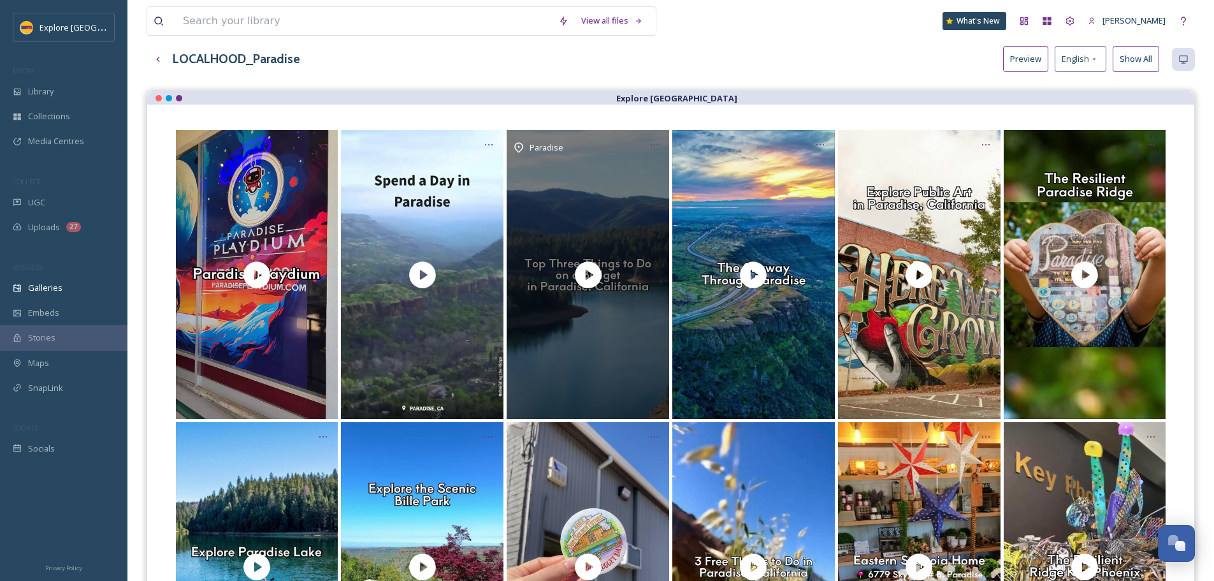
scroll to position [0, 0]
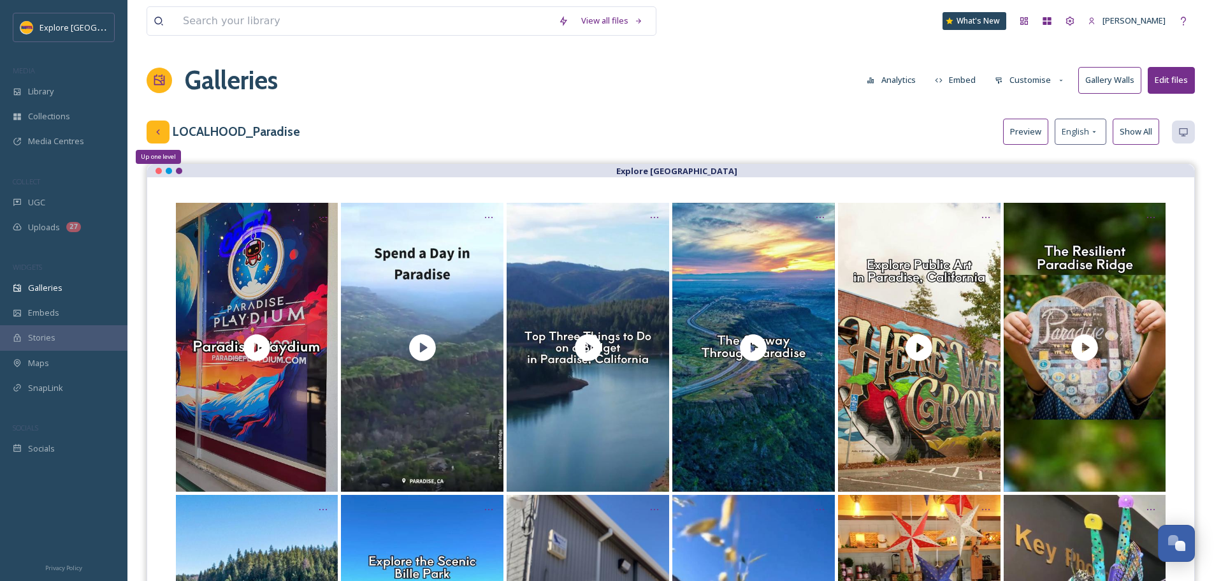
click at [159, 129] on icon at bounding box center [157, 131] width 3 height 5
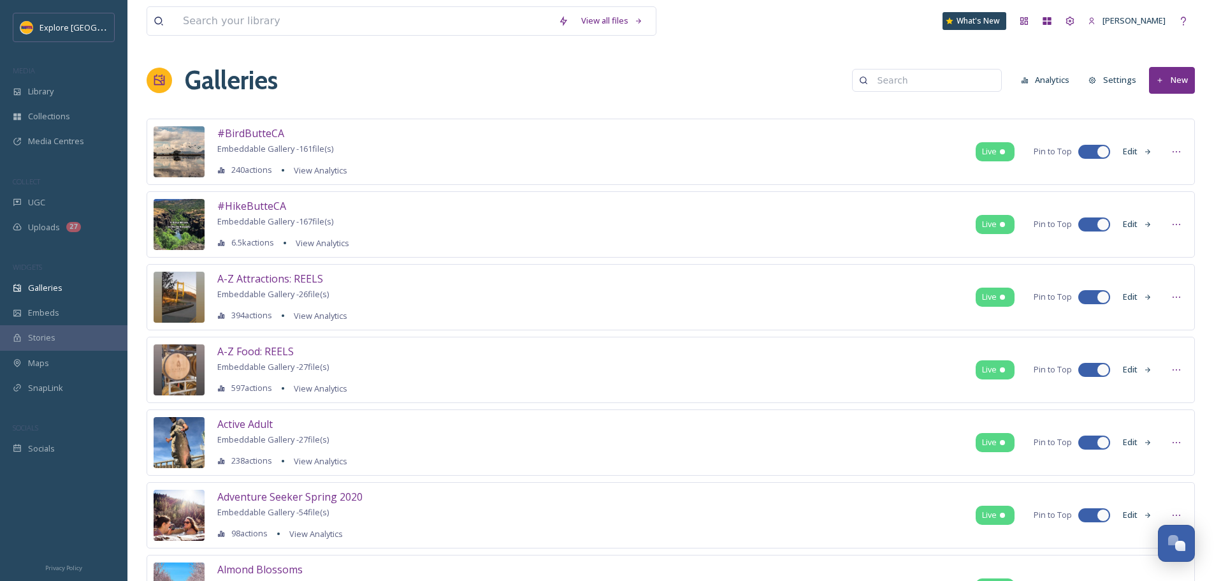
click at [896, 76] on input at bounding box center [933, 80] width 124 height 25
type input "pumpkin"
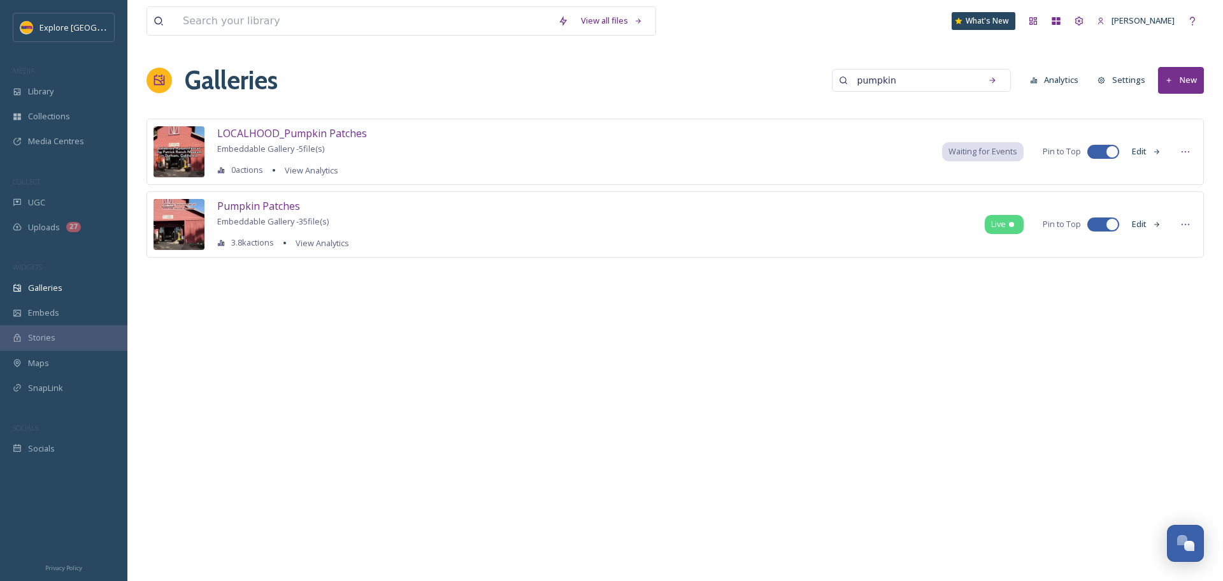
click at [1143, 150] on button "Edit" at bounding box center [1147, 151] width 42 height 25
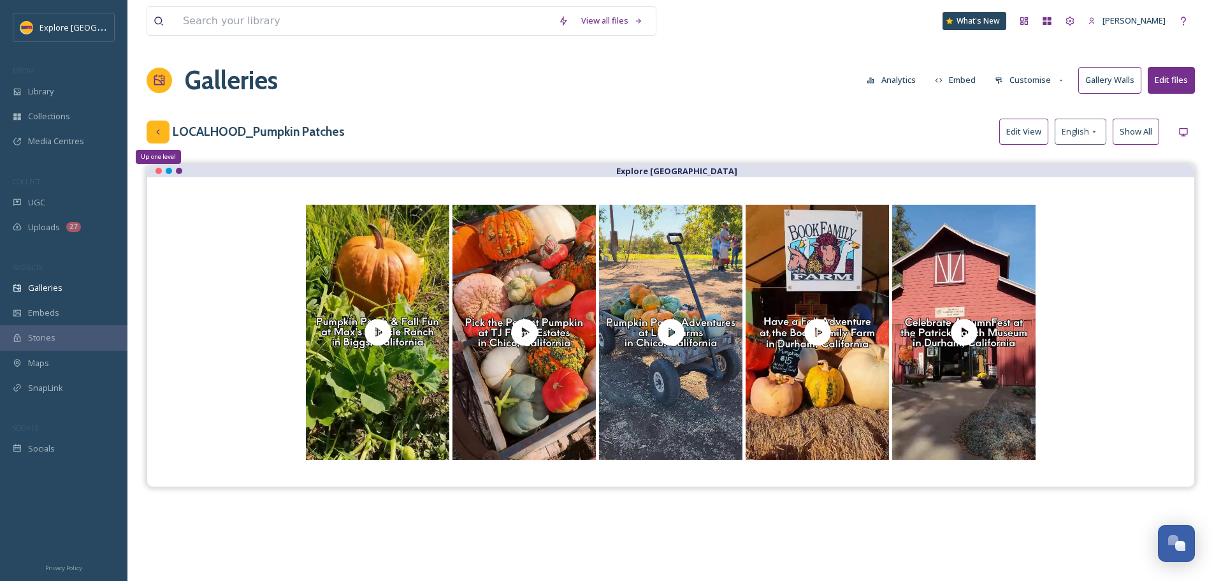
click at [161, 137] on div "Up one level" at bounding box center [158, 131] width 23 height 23
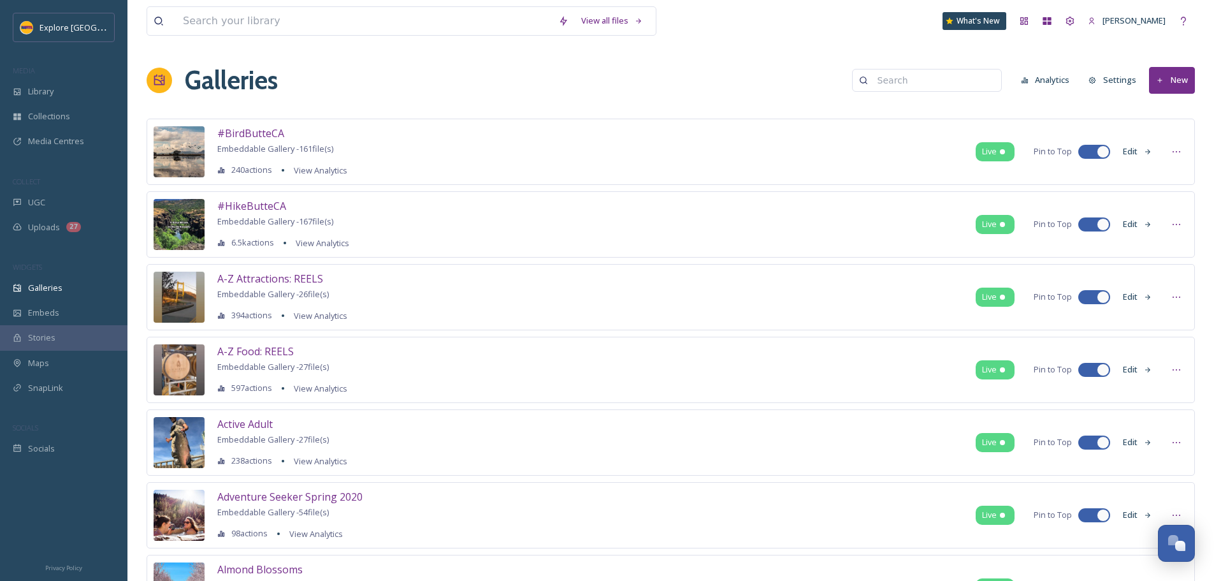
click at [927, 68] on input at bounding box center [933, 80] width 124 height 25
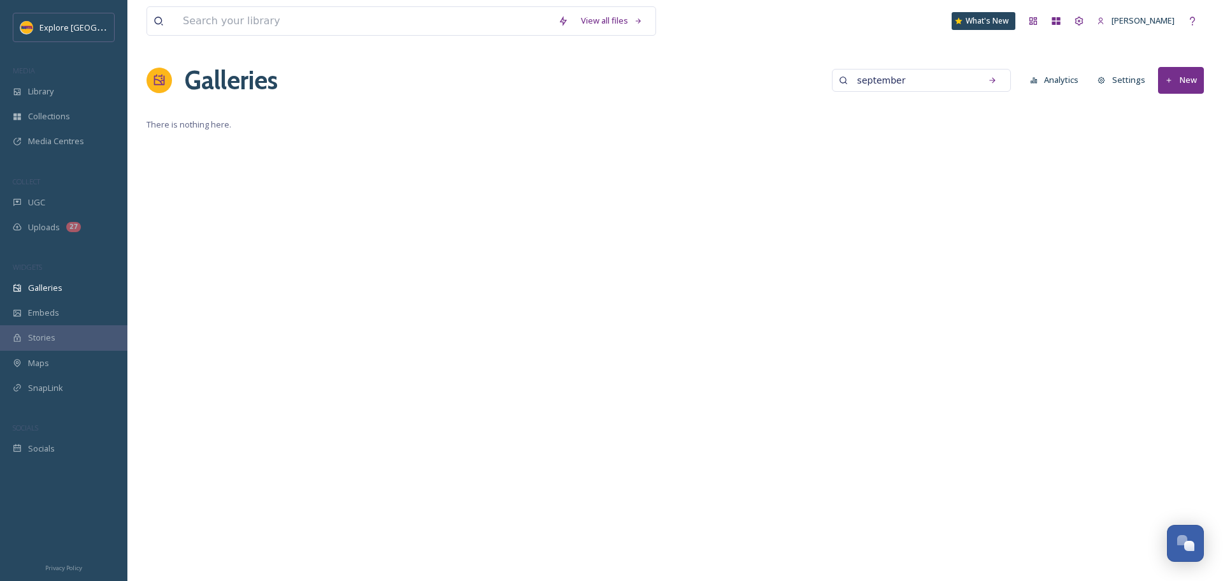
type input "september"
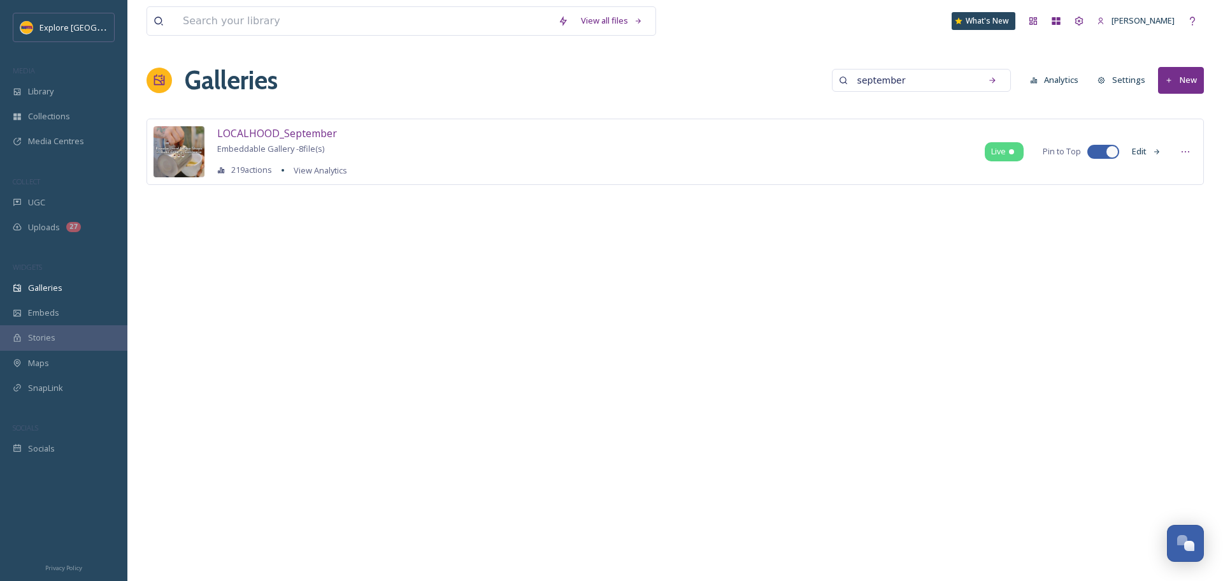
click at [1155, 150] on icon at bounding box center [1157, 152] width 8 height 8
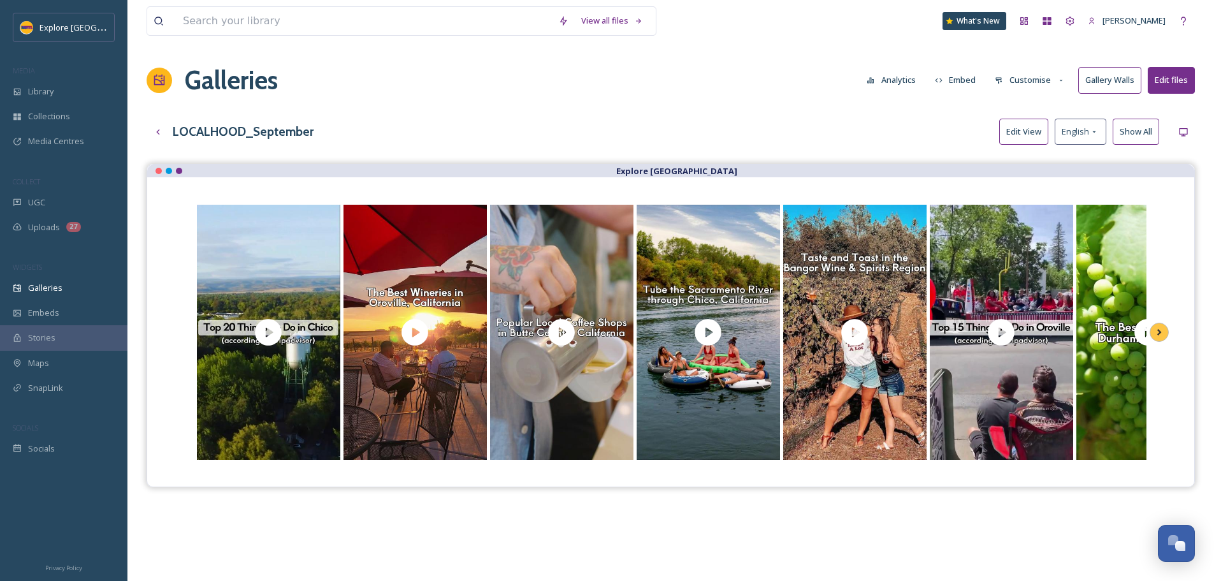
click at [1020, 137] on button "Edit View" at bounding box center [1023, 132] width 49 height 26
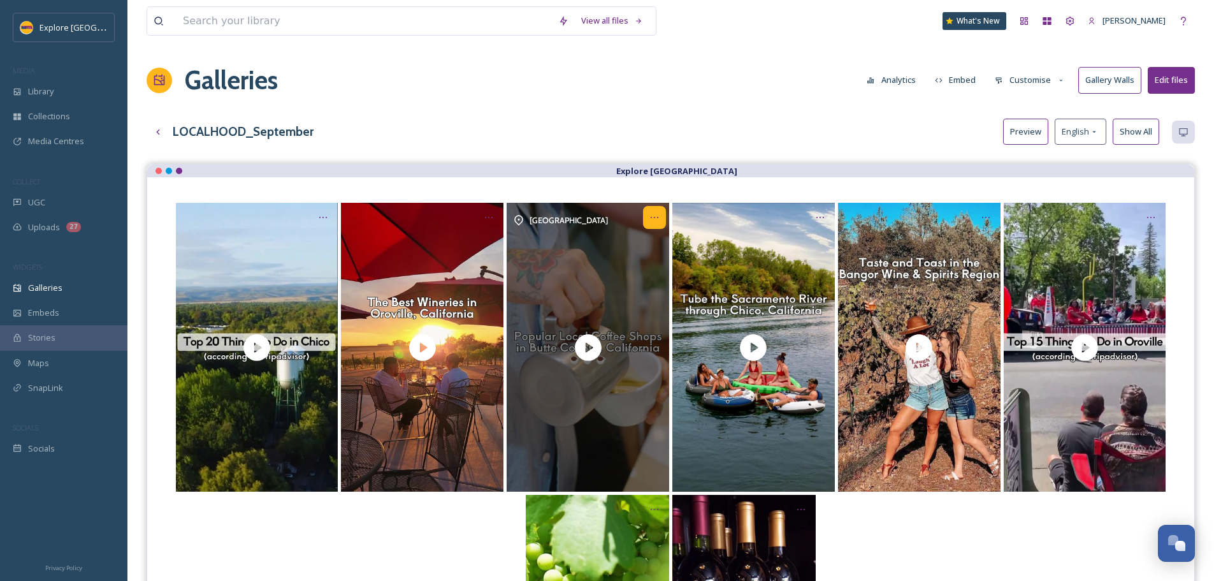
click at [647, 223] on div at bounding box center [654, 217] width 23 height 23
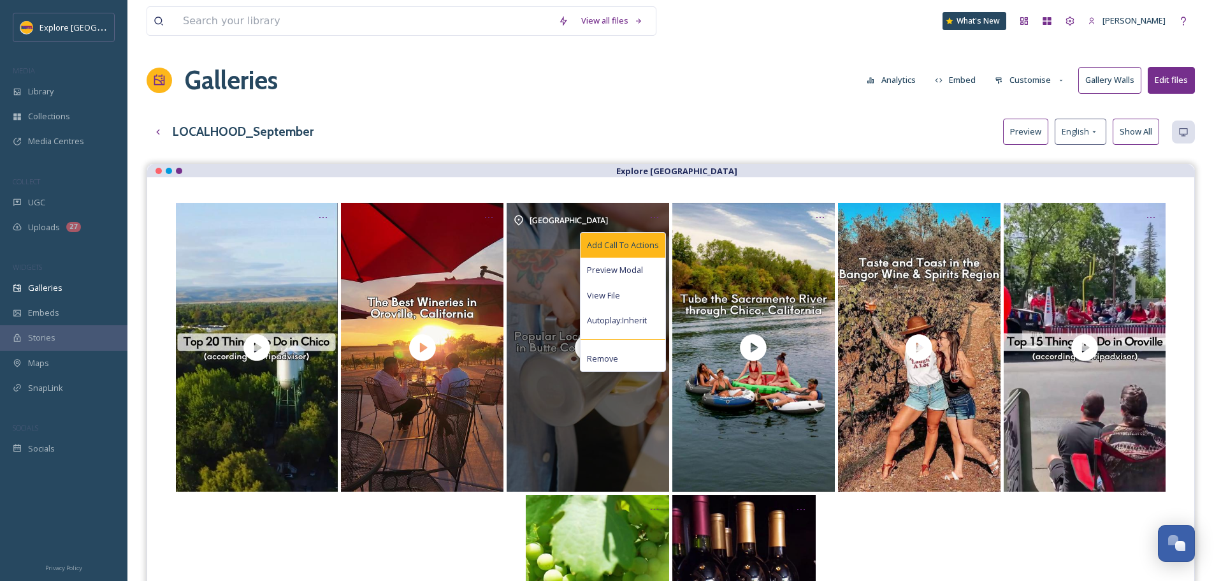
click at [642, 242] on span "Add Call To Actions" at bounding box center [623, 245] width 72 height 12
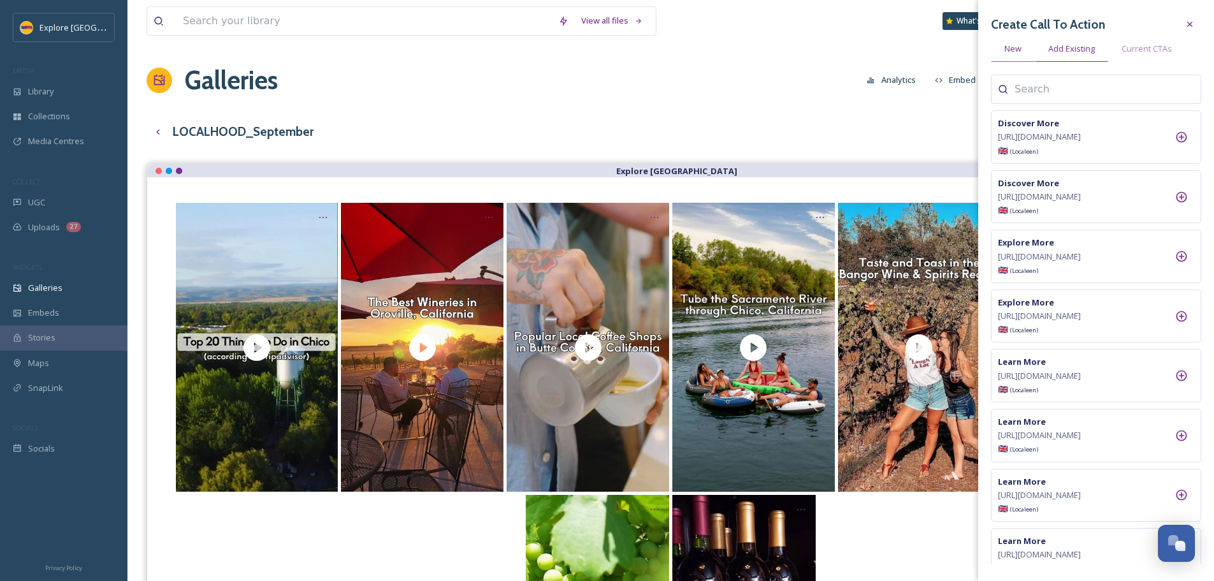
click at [1025, 41] on div "New" at bounding box center [1013, 49] width 44 height 26
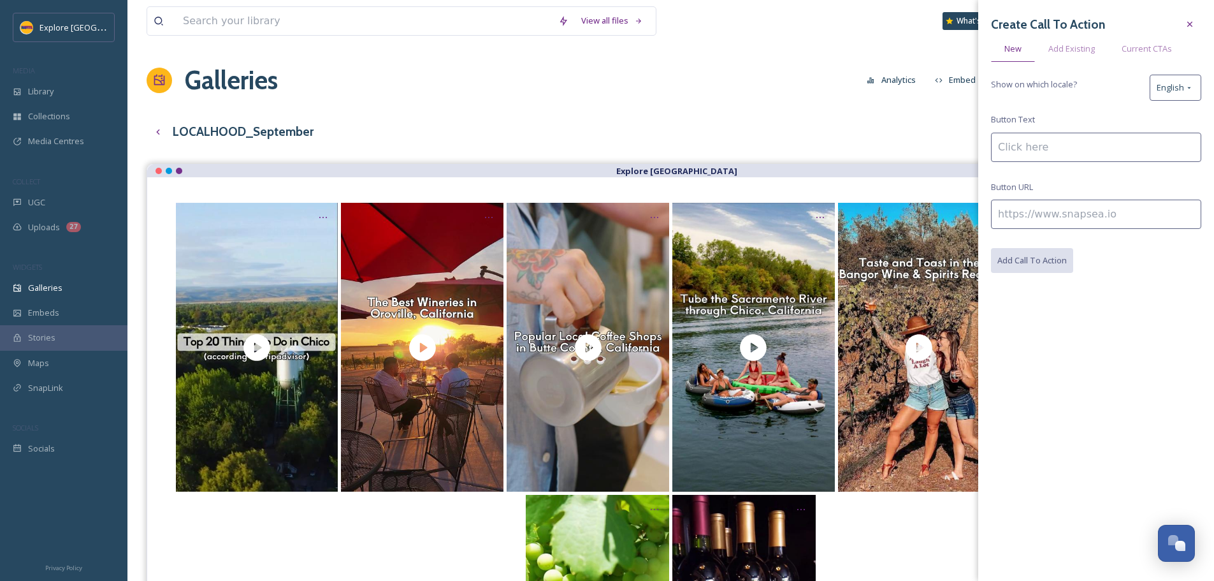
click at [1016, 221] on input at bounding box center [1096, 213] width 210 height 29
paste input "https://www.explorebuttecounty.com/stories/butte-county-coffee-shops"
type input "https://www.explorebuttecounty.com/stories/butte-county-coffee-shops"
click at [1024, 148] on input at bounding box center [1096, 147] width 210 height 29
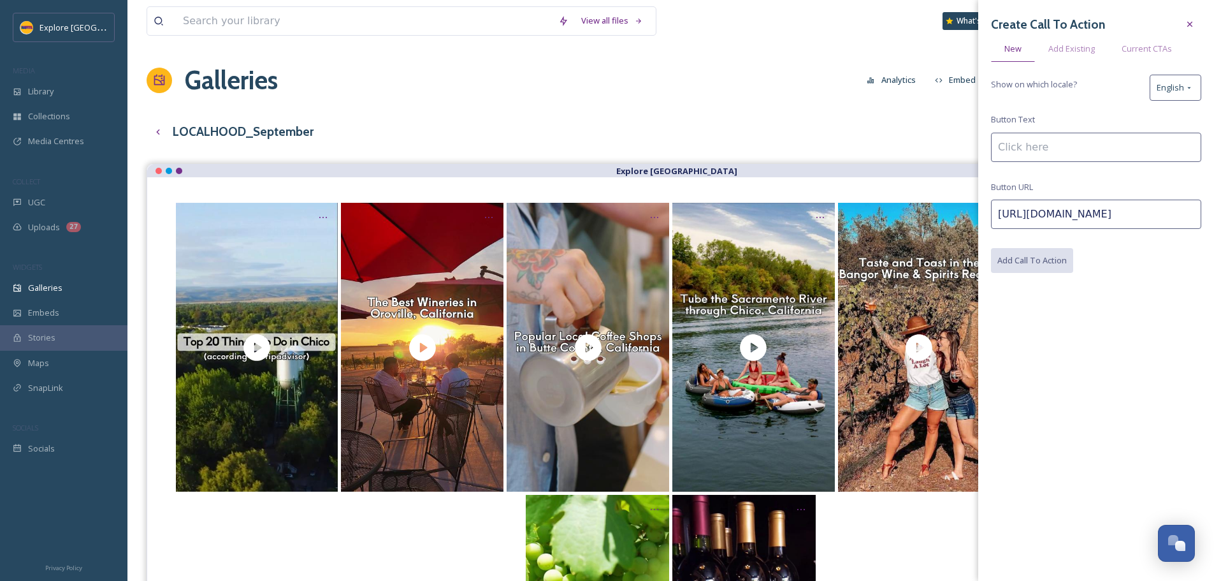
scroll to position [0, 0]
type input "Discover More"
click at [1043, 268] on button "Add Call To Action" at bounding box center [1032, 261] width 83 height 26
click at [581, 119] on div "LOCALHOOD_September Preview English Show All" at bounding box center [671, 132] width 1048 height 26
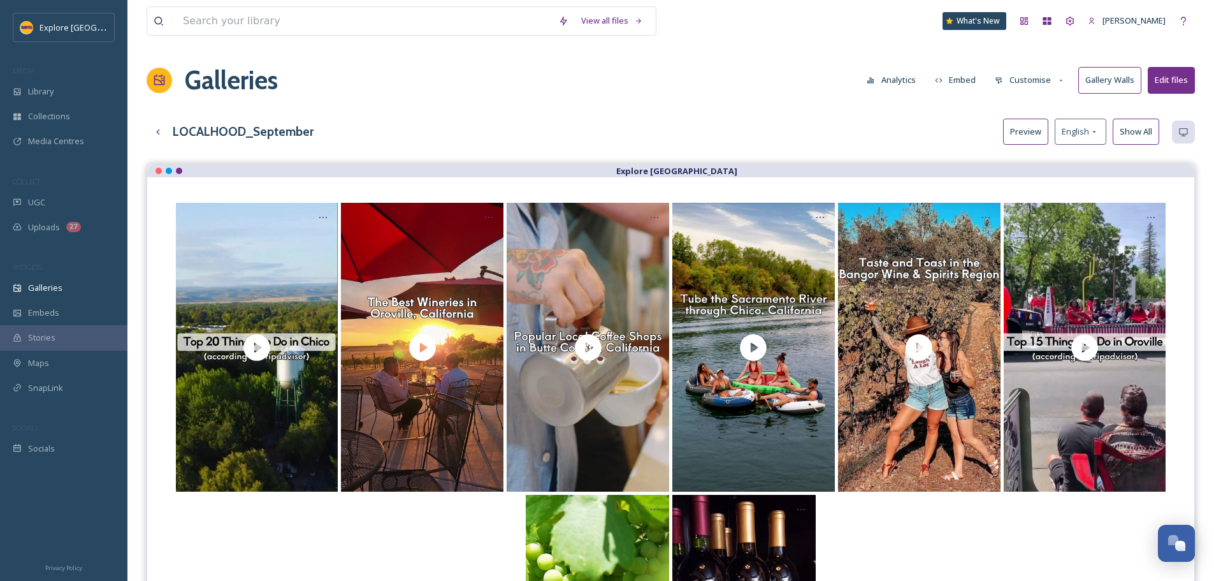
click at [1021, 77] on button "Customise" at bounding box center [1029, 80] width 83 height 25
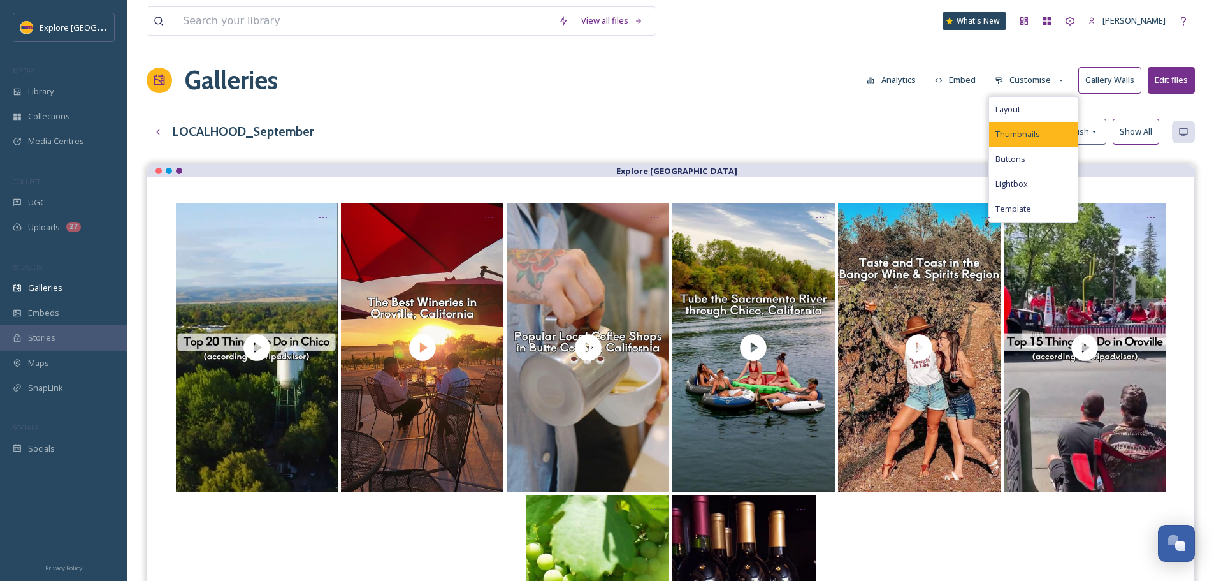
click at [1026, 142] on div "Thumbnails" at bounding box center [1033, 134] width 89 height 25
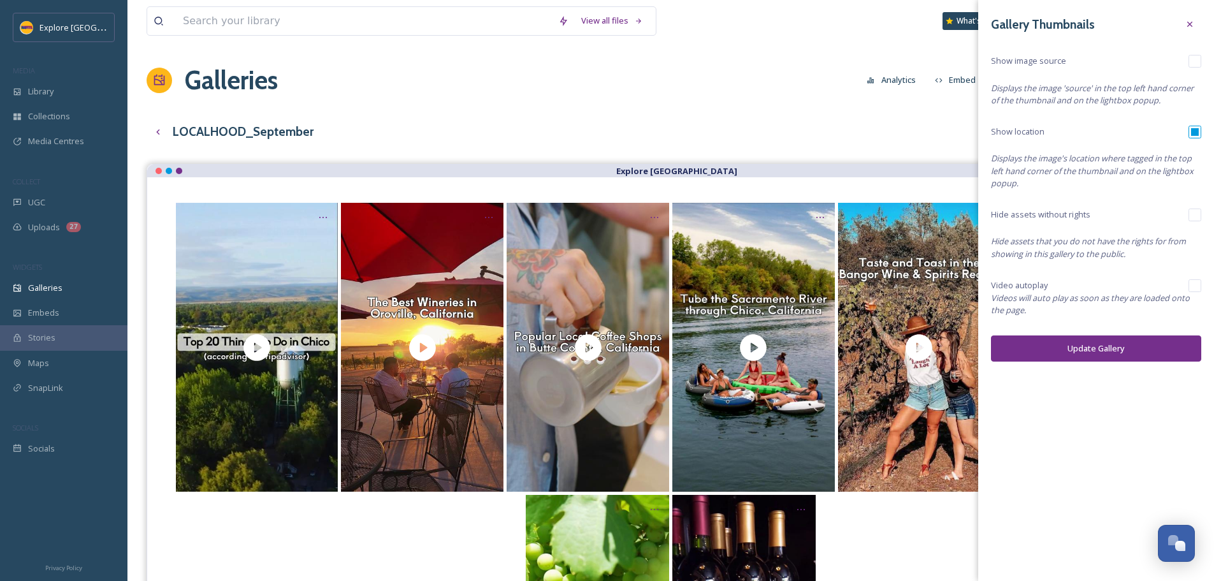
drag, startPoint x: 885, startPoint y: 143, endPoint x: 1024, endPoint y: 96, distance: 146.5
click at [886, 141] on div "LOCALHOOD_September Preview English Show All" at bounding box center [671, 132] width 1048 height 26
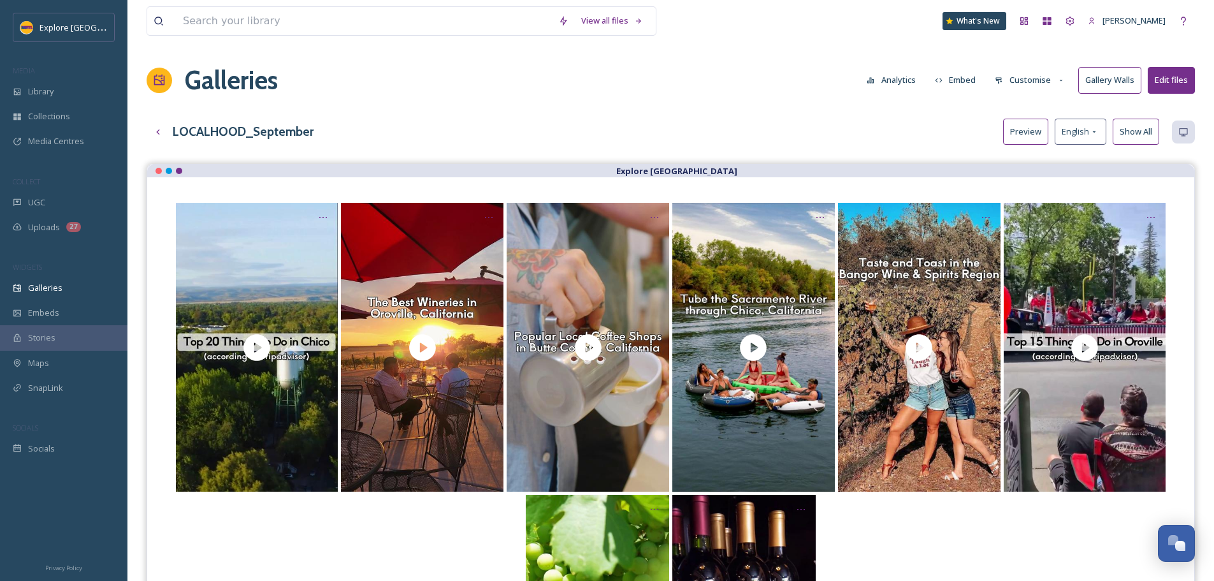
click at [1049, 90] on button "Customise" at bounding box center [1029, 80] width 83 height 25
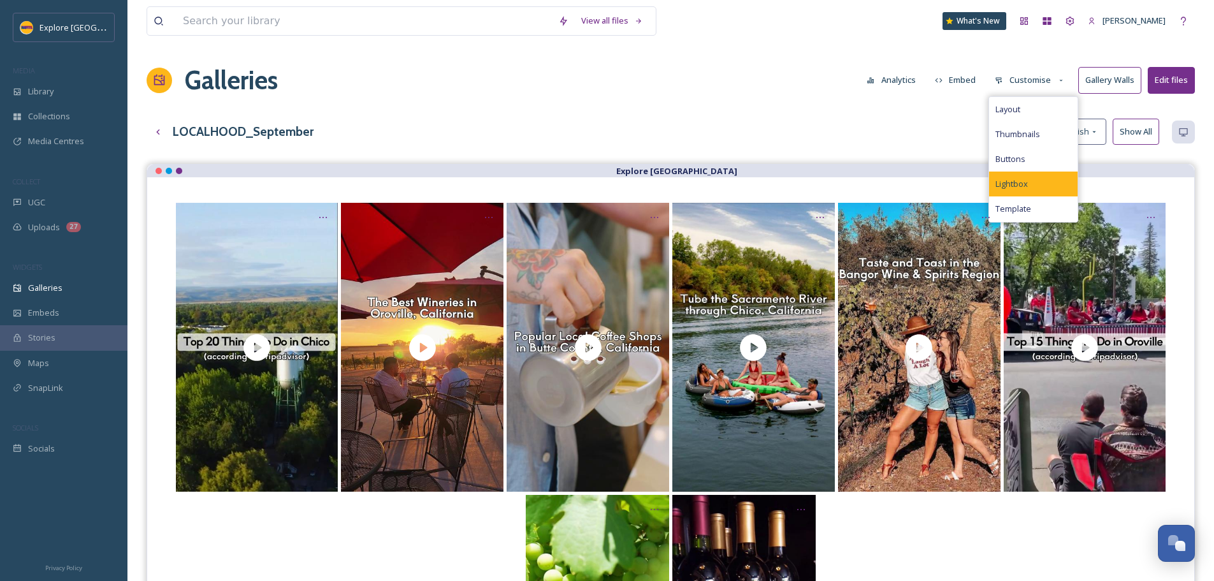
click at [1026, 173] on div "Lightbox" at bounding box center [1033, 183] width 89 height 25
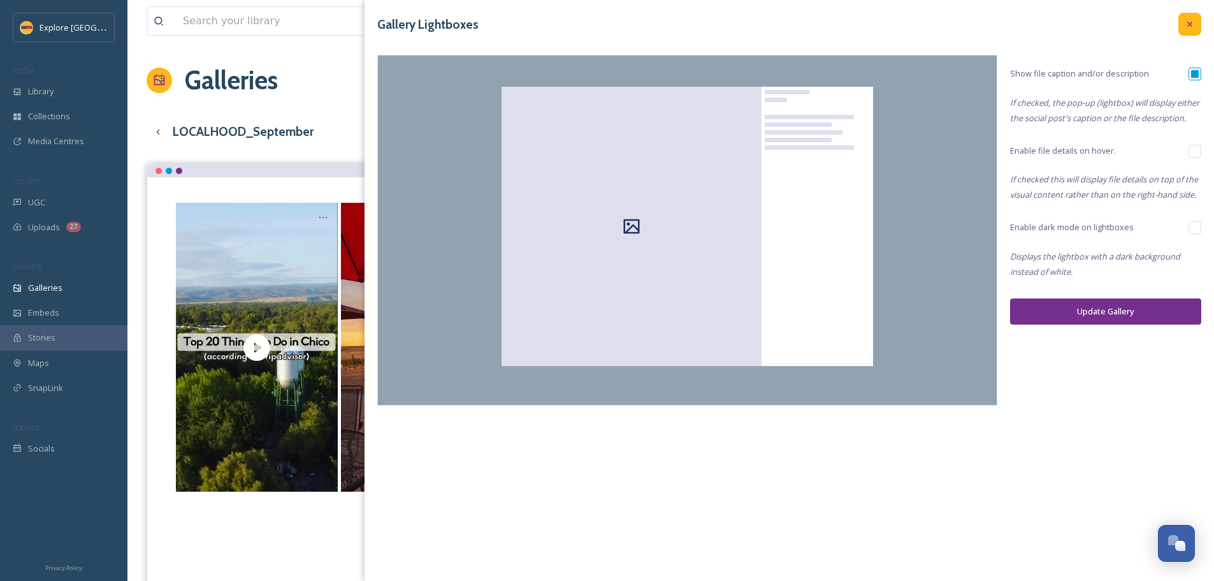
click at [1186, 26] on icon at bounding box center [1190, 24] width 10 height 10
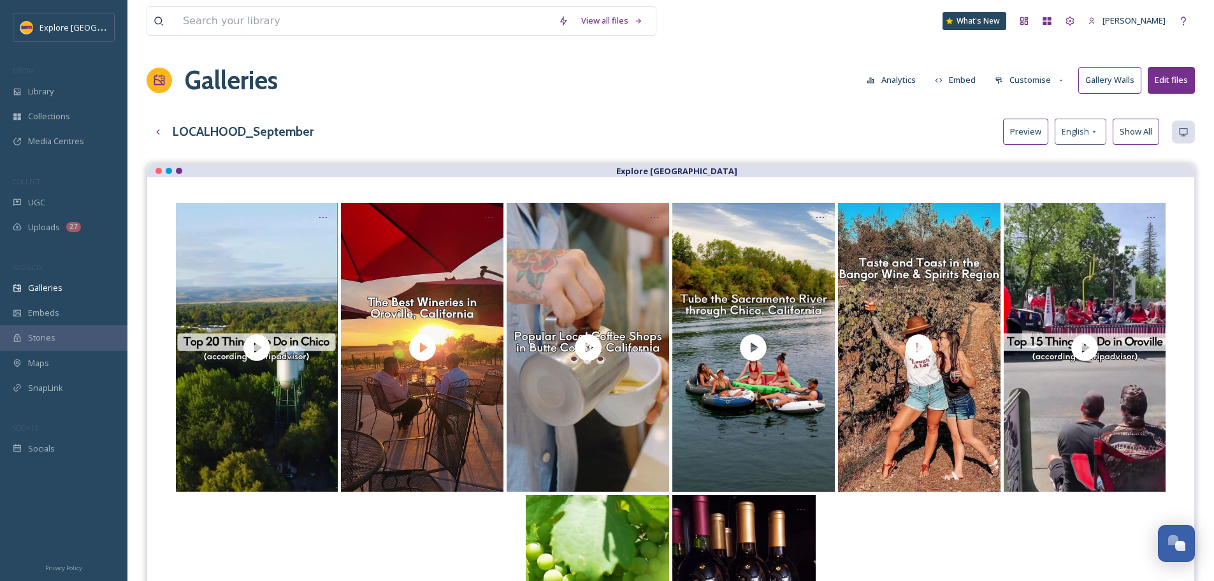
click at [1046, 82] on button "Customise" at bounding box center [1029, 80] width 83 height 25
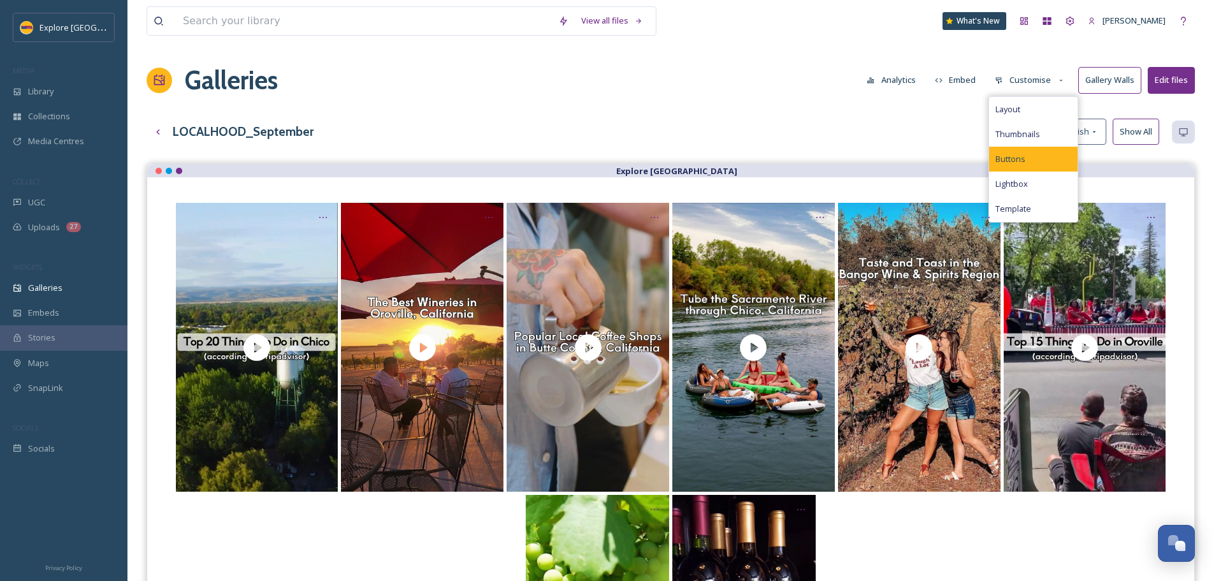
click at [1034, 153] on div "Buttons" at bounding box center [1033, 159] width 89 height 25
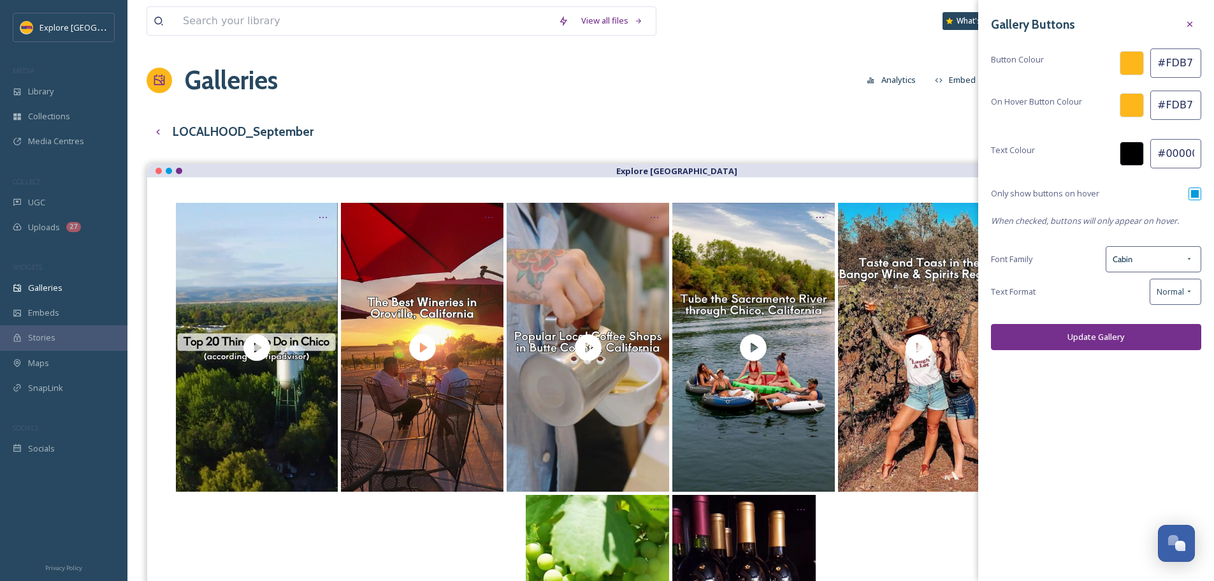
scroll to position [0, 4]
drag, startPoint x: 1164, startPoint y: 66, endPoint x: 1216, endPoint y: 65, distance: 52.9
click at [1213, 65] on html "Explore Butte County MEDIA Library Collections Media Centres COLLECT UGC Upload…" at bounding box center [607, 399] width 1214 height 798
paste input "752f8c"
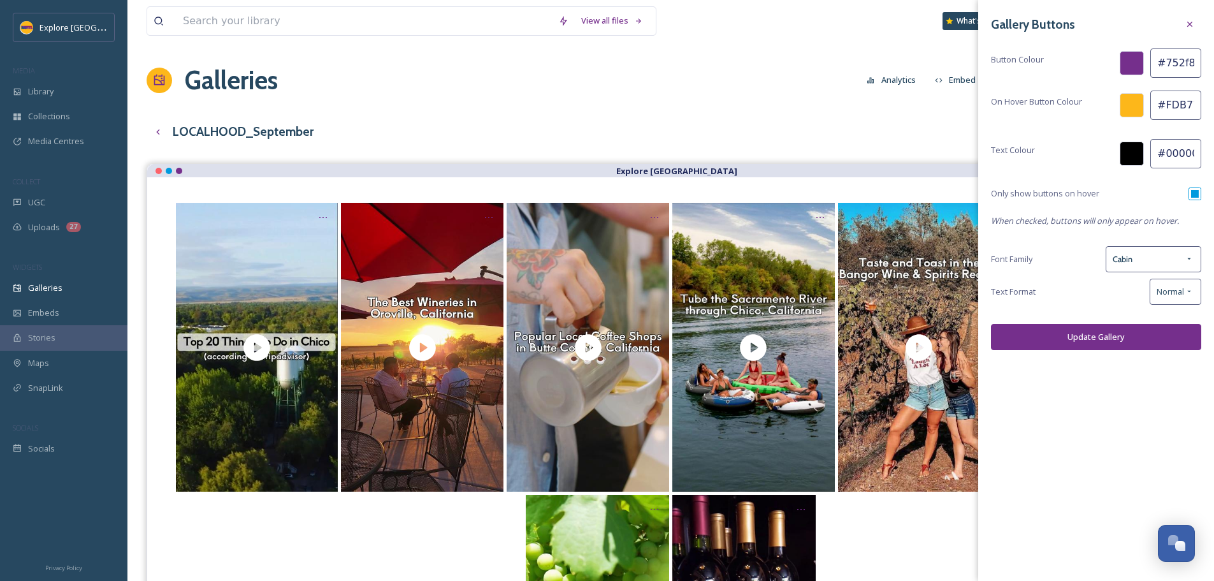
type input "#752f8c"
click at [1169, 152] on input "#000000" at bounding box center [1175, 153] width 51 height 29
click at [1134, 262] on div "Cabin" at bounding box center [1154, 259] width 96 height 26
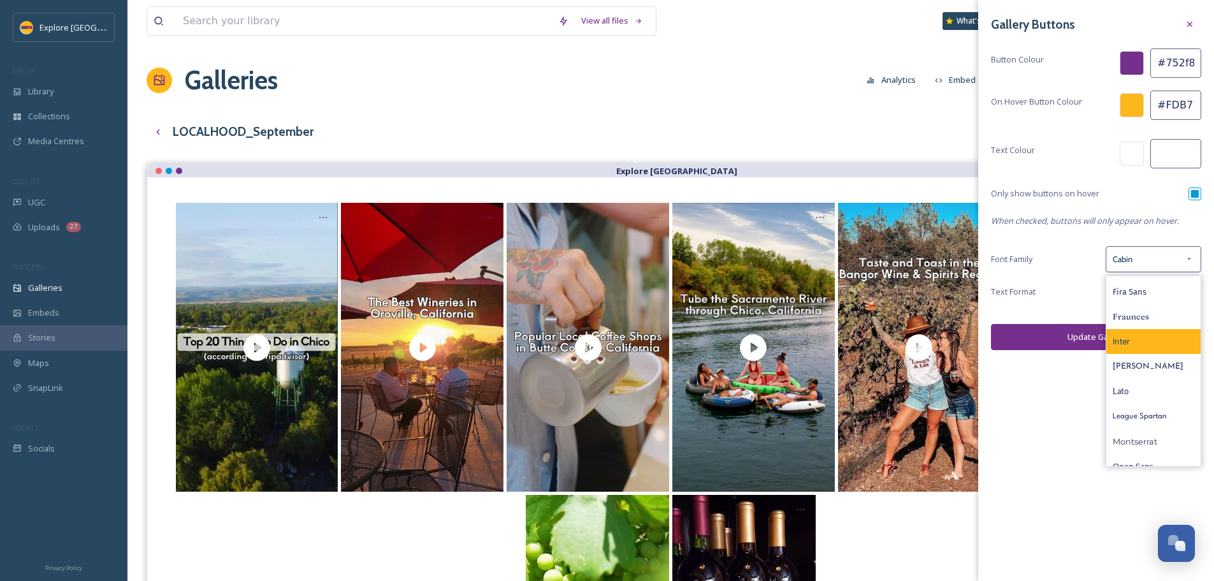
scroll to position [127, 0]
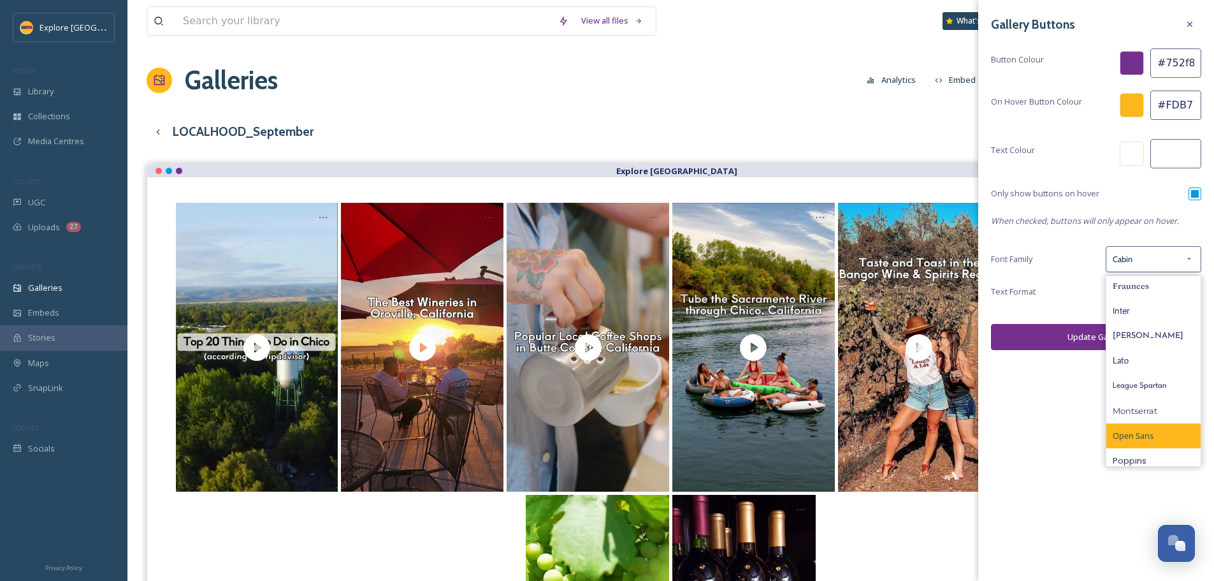
click at [1155, 428] on div "Open Sans" at bounding box center [1153, 435] width 94 height 25
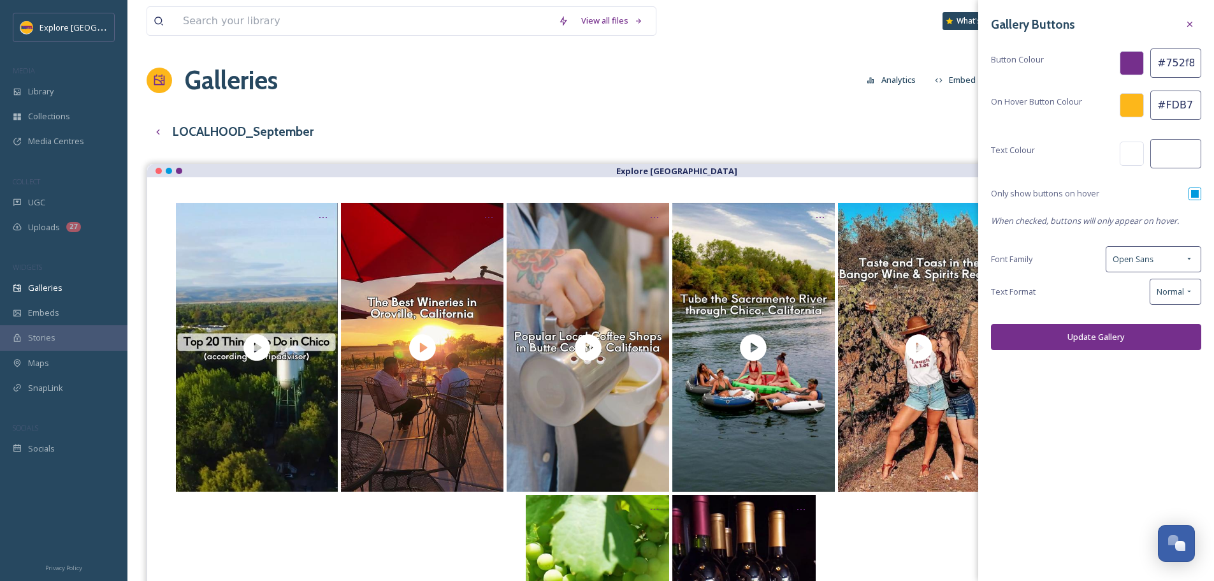
click at [1108, 325] on button "Update Gallery" at bounding box center [1096, 337] width 210 height 26
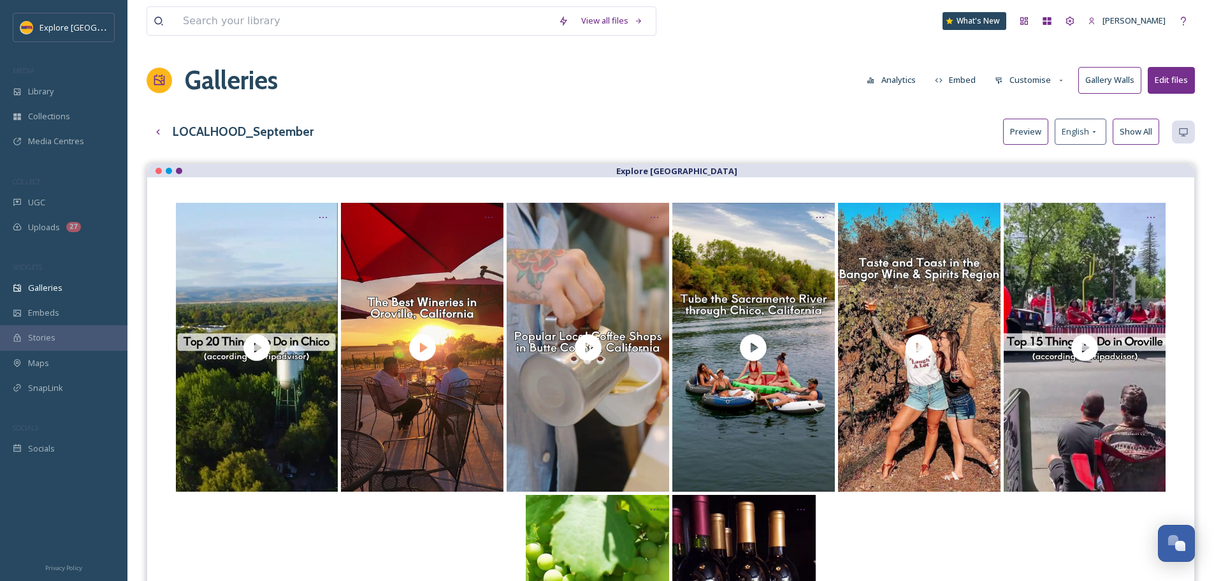
click at [1018, 79] on button "Customise" at bounding box center [1029, 80] width 83 height 25
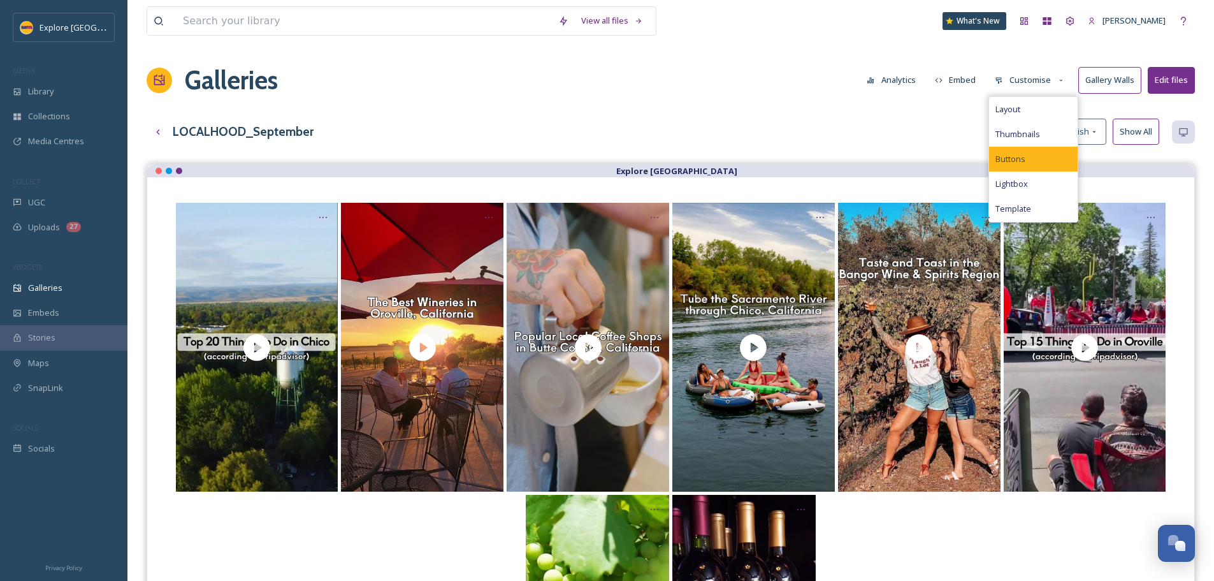
click at [1005, 154] on span "Buttons" at bounding box center [1010, 159] width 30 height 12
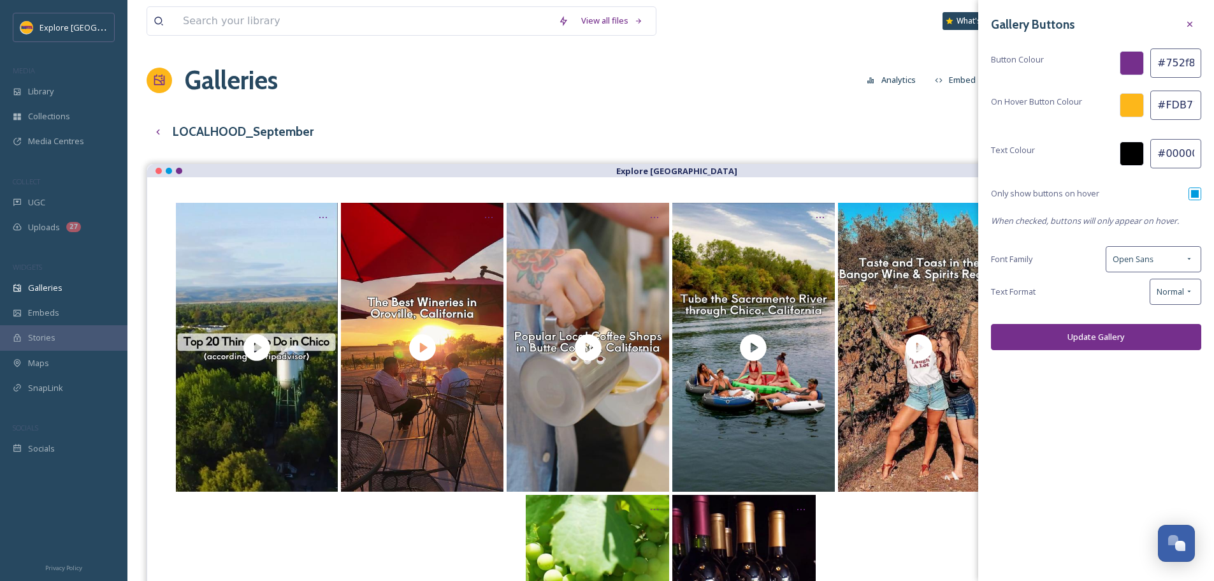
click at [1172, 161] on input "#000000" at bounding box center [1175, 153] width 51 height 29
paste input "FFFFFF"
type input "#FFFFFF"
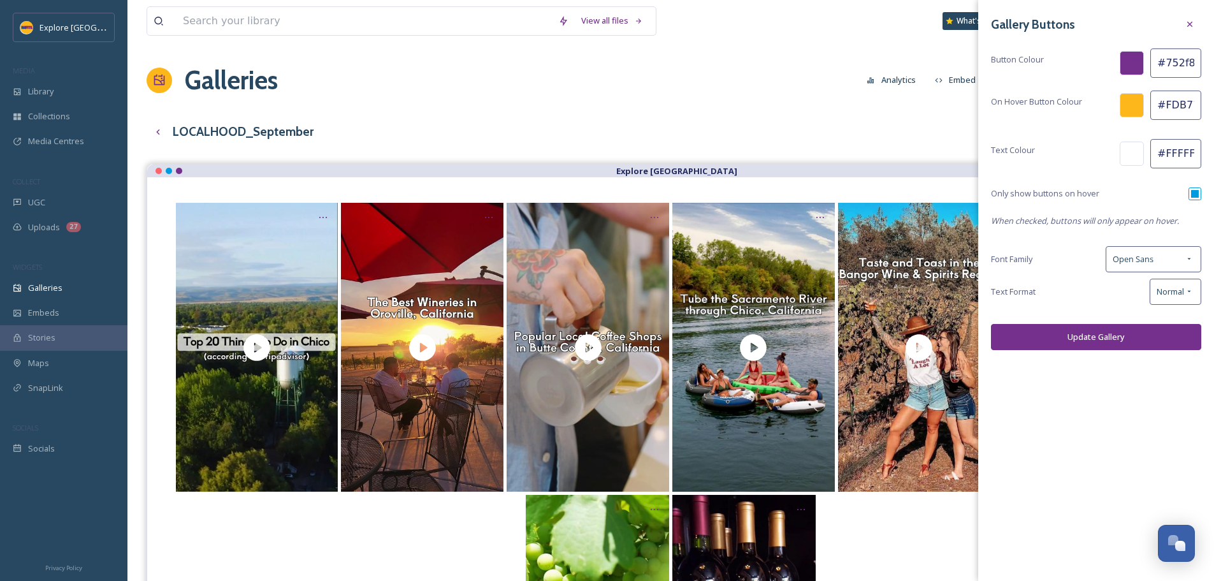
click at [1113, 335] on button "Update Gallery" at bounding box center [1096, 337] width 210 height 26
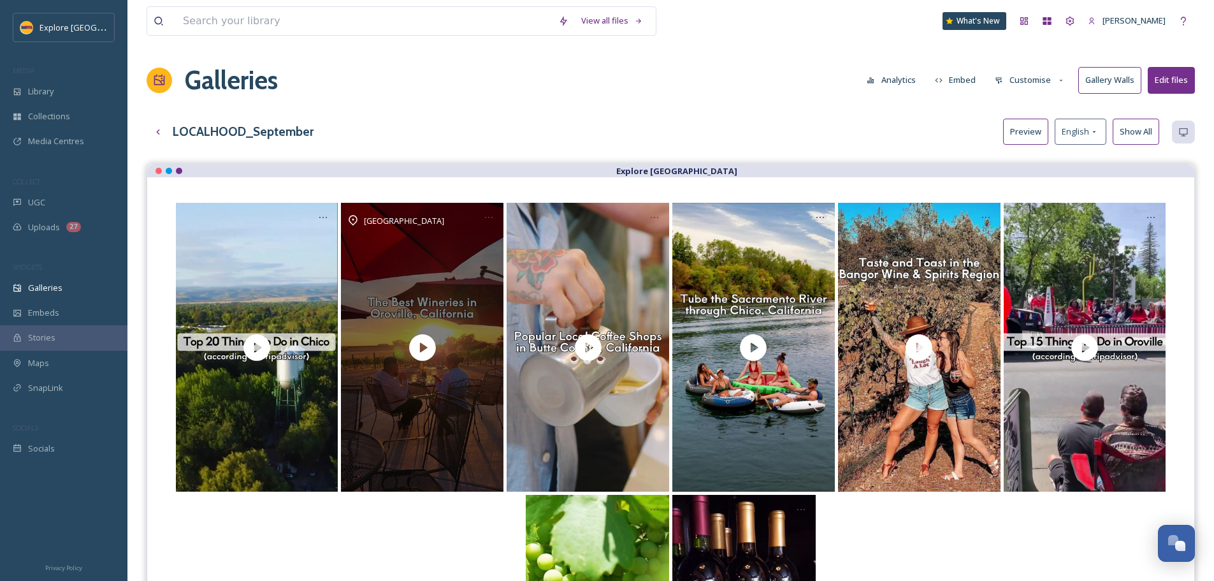
drag, startPoint x: 484, startPoint y: 219, endPoint x: 472, endPoint y: 203, distance: 20.2
click at [484, 219] on icon "Opens media popup. Media description: A longtime agricultural powerhouse in Nor…" at bounding box center [489, 217] width 10 height 10
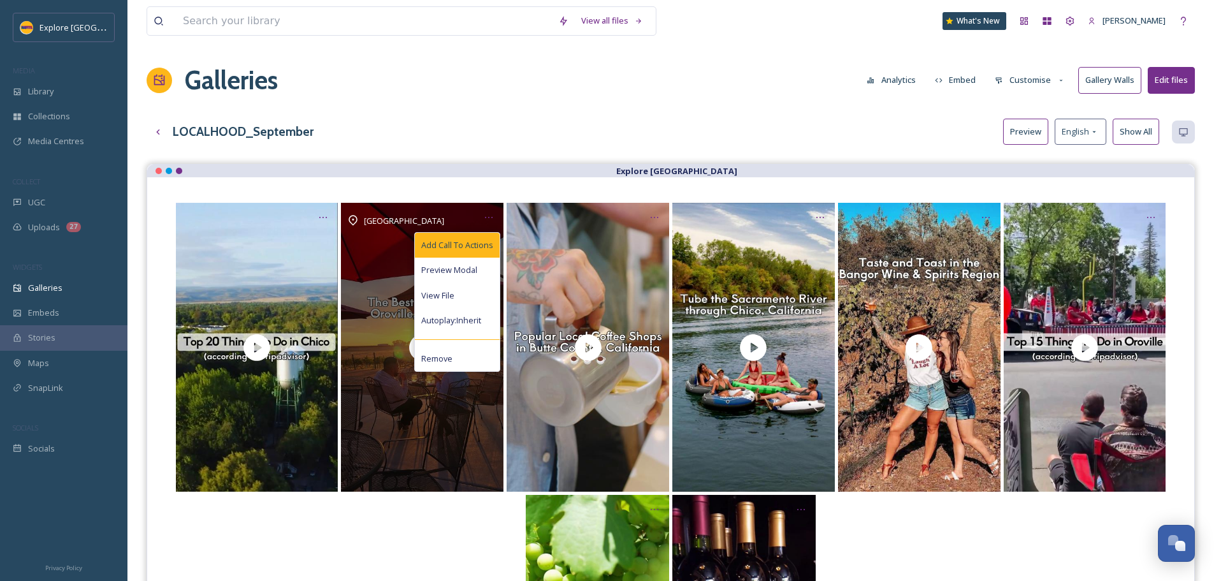
click at [473, 254] on div "Add Call To Actions" at bounding box center [457, 245] width 85 height 25
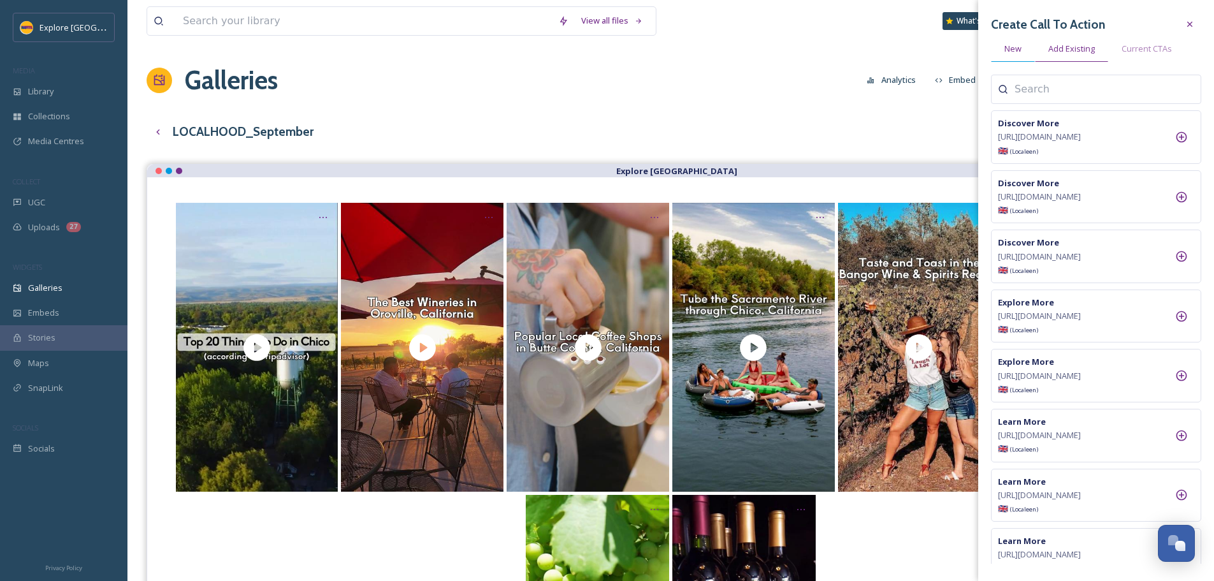
click at [1025, 44] on div "New" at bounding box center [1013, 49] width 44 height 26
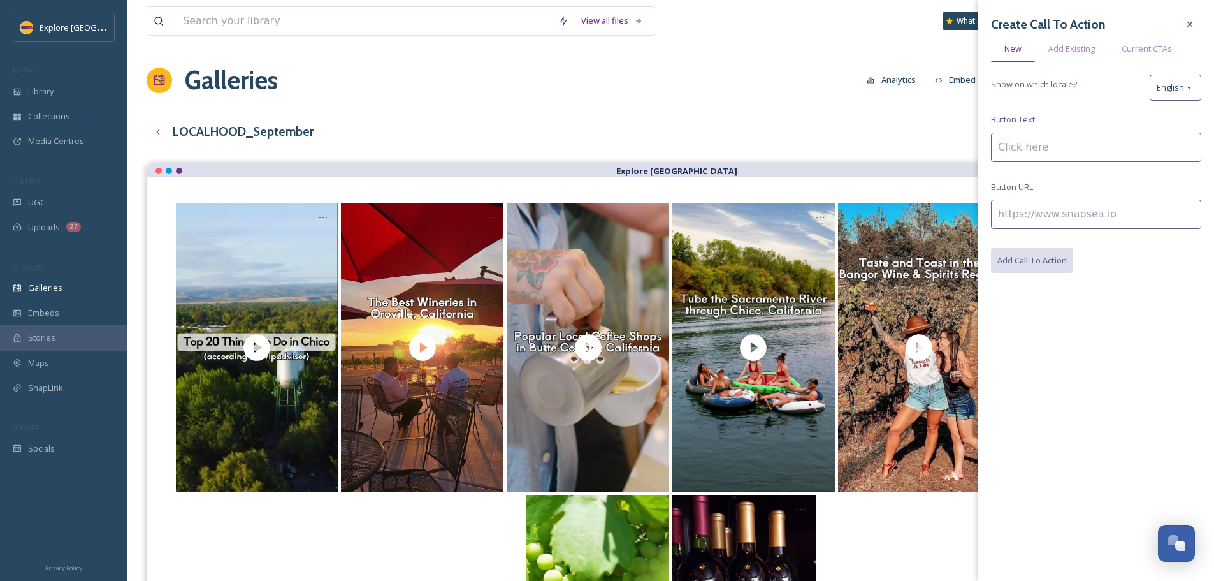
click at [1046, 143] on input at bounding box center [1096, 147] width 210 height 29
click at [1036, 215] on input at bounding box center [1096, 213] width 210 height 29
paste input "https://www.explorebuttecounty.com/stories/explore-butte-county-wineries"
type input "https://www.explorebuttecounty.com/stories/explore-butte-county-wineries"
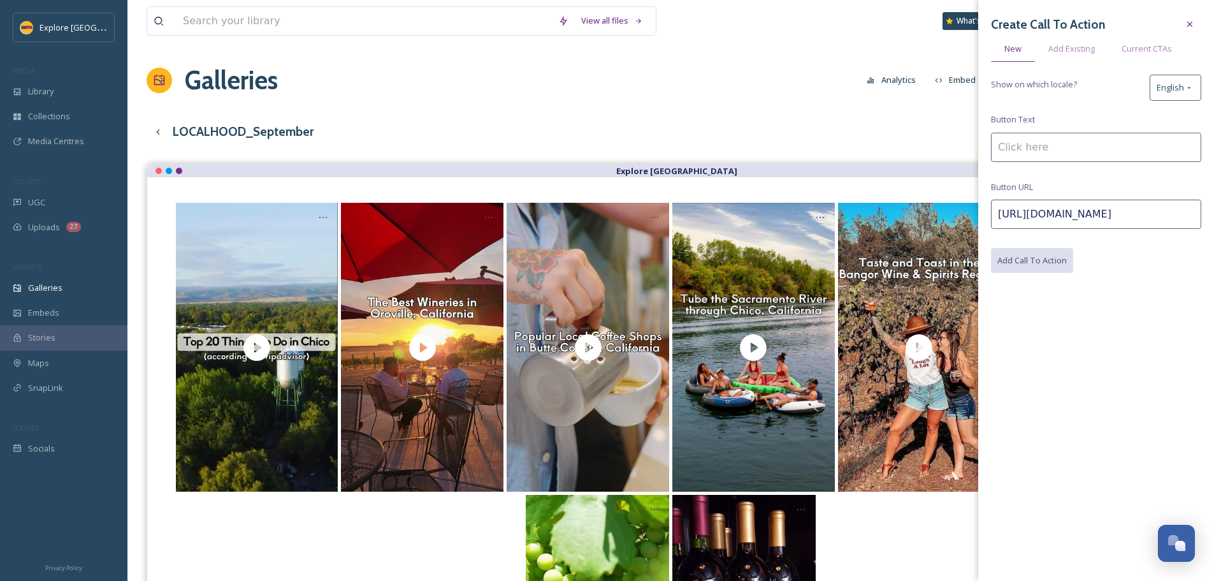
click at [1030, 146] on input at bounding box center [1096, 147] width 210 height 29
type input "Read the Full Story"
click at [1045, 257] on button "Add Call To Action" at bounding box center [1032, 261] width 83 height 26
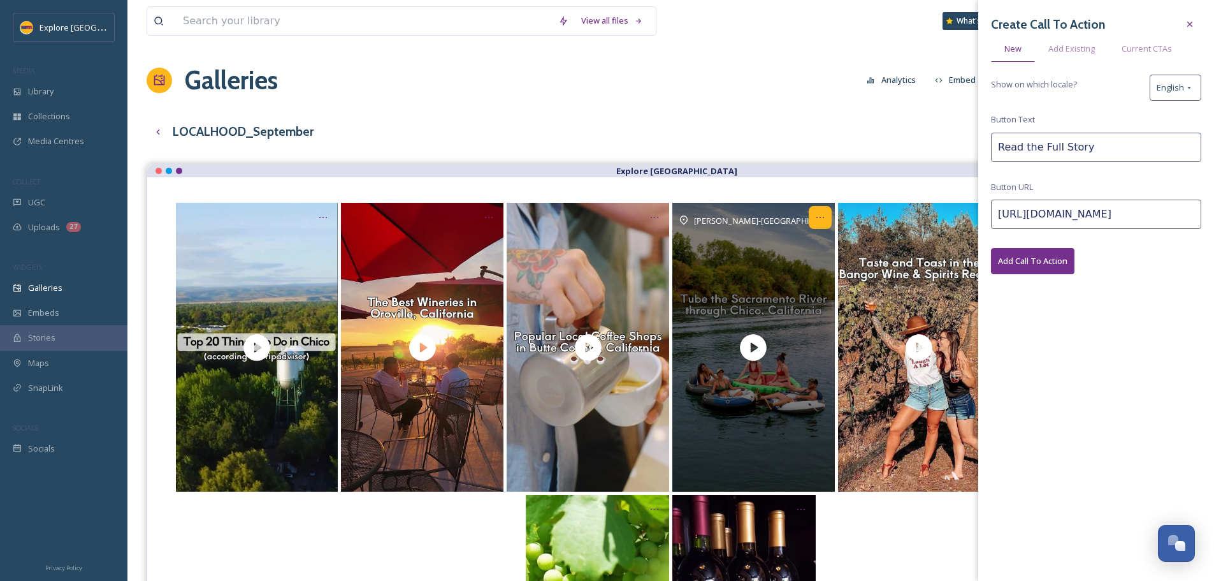
click at [823, 213] on icon "Opens media popup. Media description: The Sacramento River is the largest in Ca…" at bounding box center [820, 217] width 10 height 10
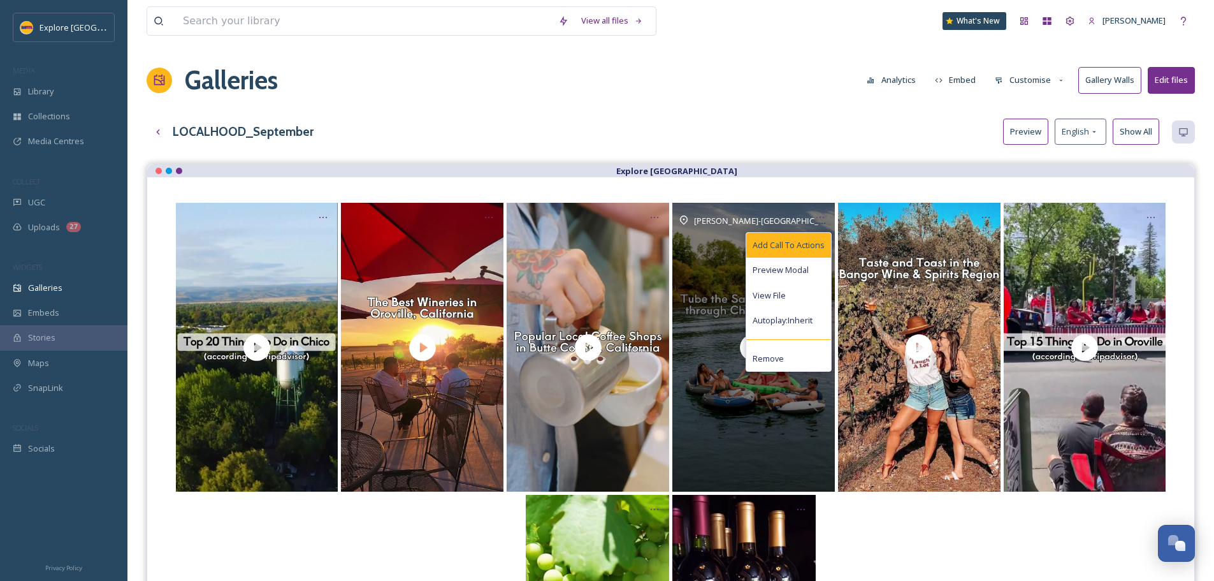
click at [809, 237] on div "Add Call To Actions" at bounding box center [788, 245] width 85 height 25
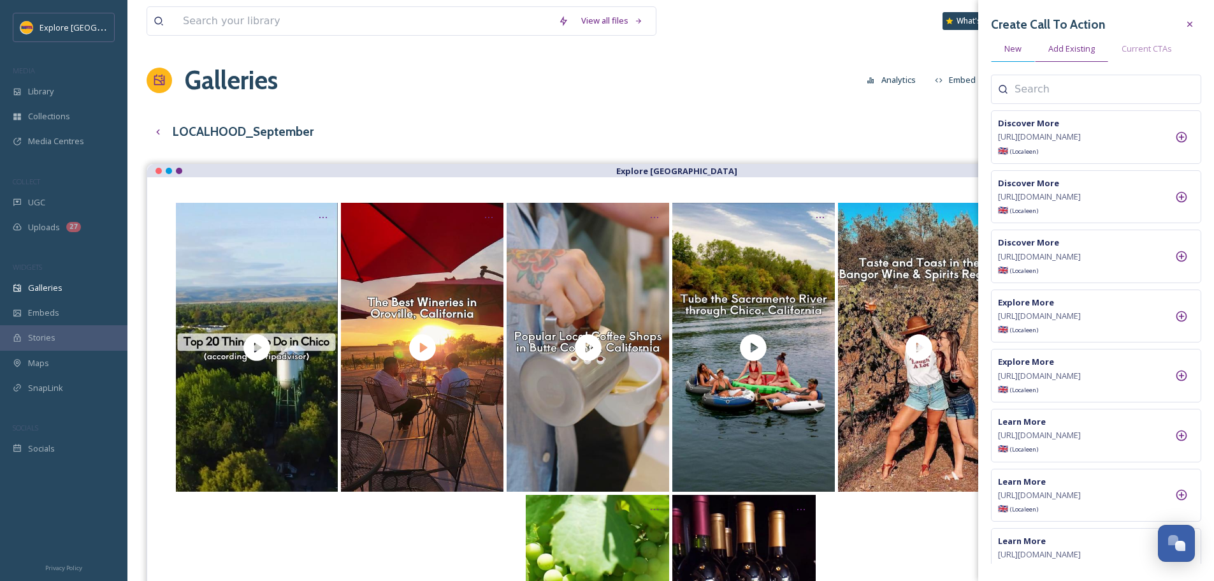
click at [1017, 49] on span "New" at bounding box center [1012, 49] width 17 height 12
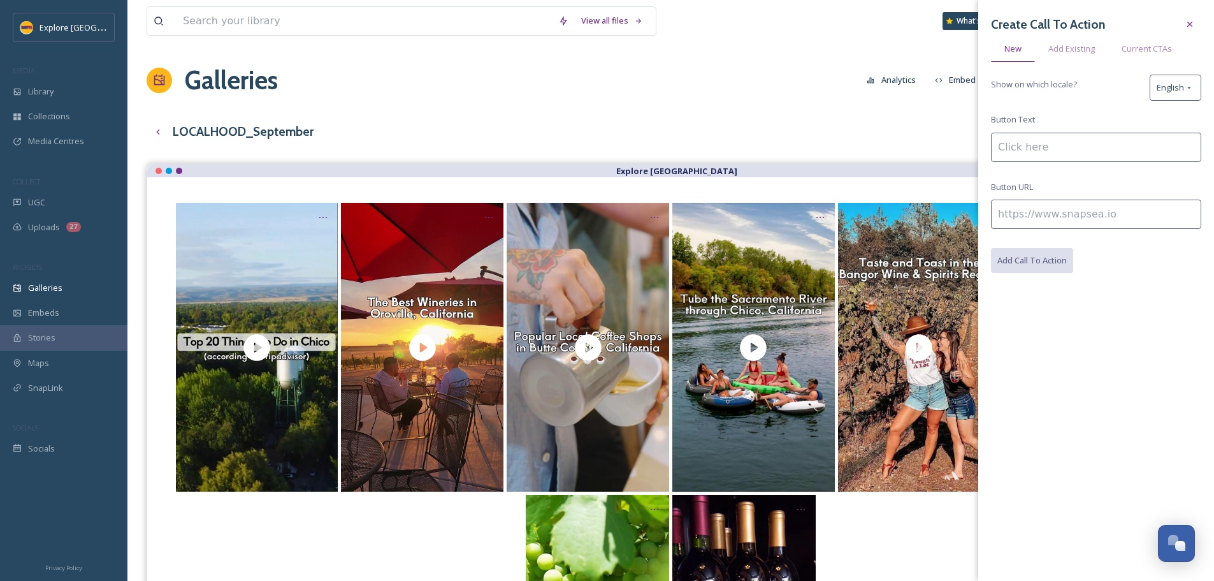
click at [1032, 217] on input at bounding box center [1096, 213] width 210 height 29
paste input "https://www.explorebuttecounty.com/activities/experience-the-sacramento-river-i…"
type input "https://www.explorebuttecounty.com/activities/experience-the-sacramento-river-i…"
click at [1037, 158] on input at bounding box center [1096, 147] width 210 height 29
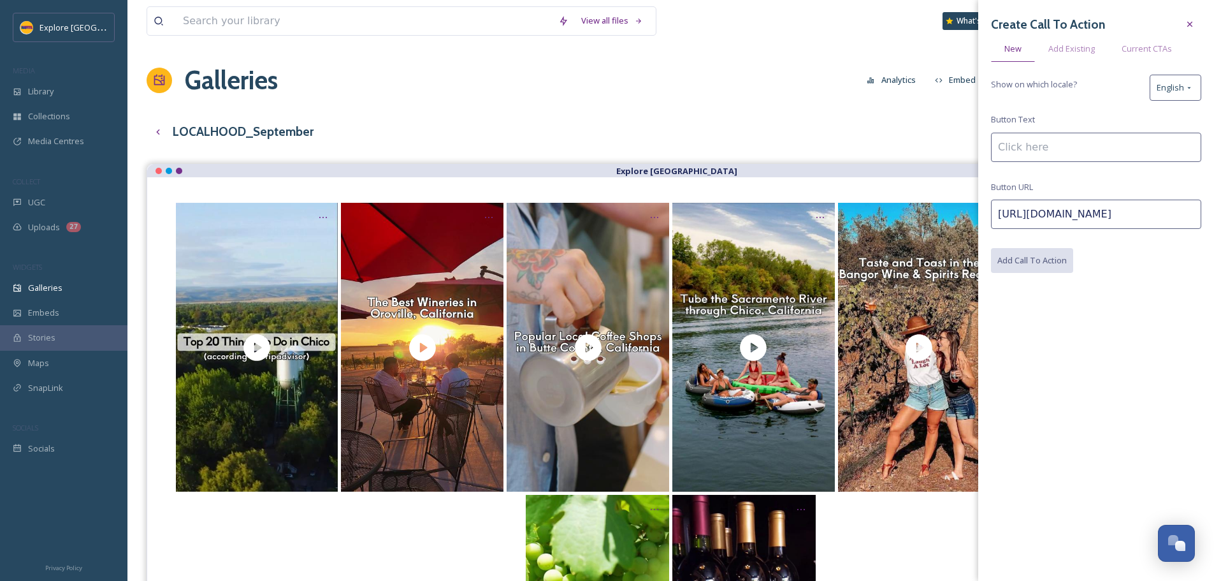
scroll to position [0, 0]
type input "Explore More"
click at [1045, 264] on button "Add Call To Action" at bounding box center [1032, 261] width 83 height 26
click at [718, 113] on div "View all files What's New Ashley Baer Galleries Analytics Embed Customise Galle…" at bounding box center [670, 399] width 1086 height 798
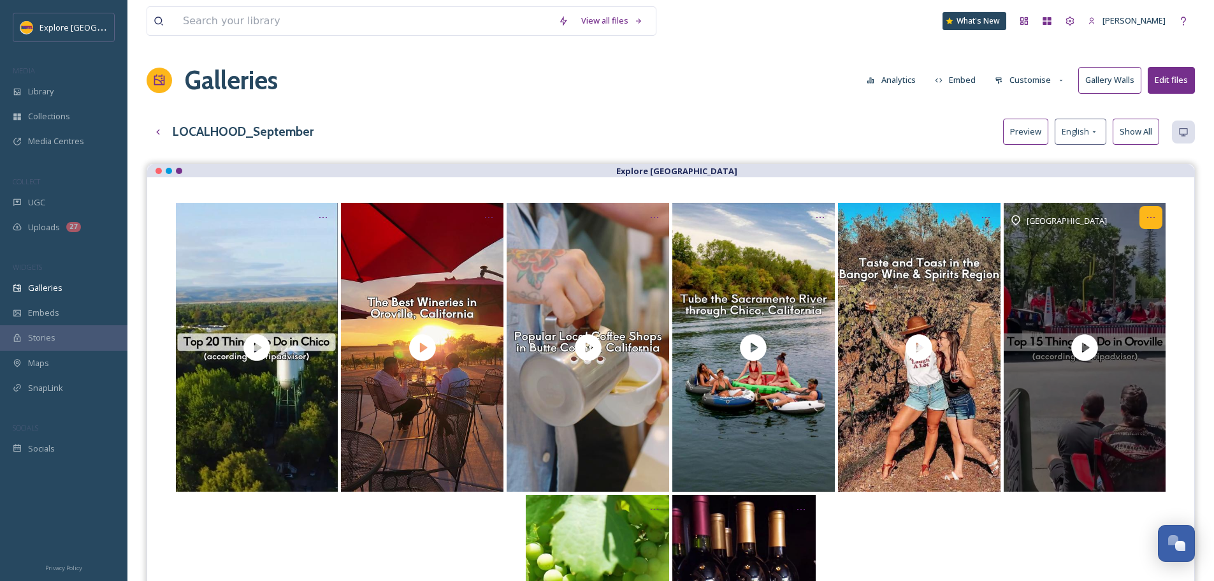
click at [1151, 217] on icon "Opens media popup. Media description: With its roots in the Gold Rush and uniqu…" at bounding box center [1151, 217] width 10 height 10
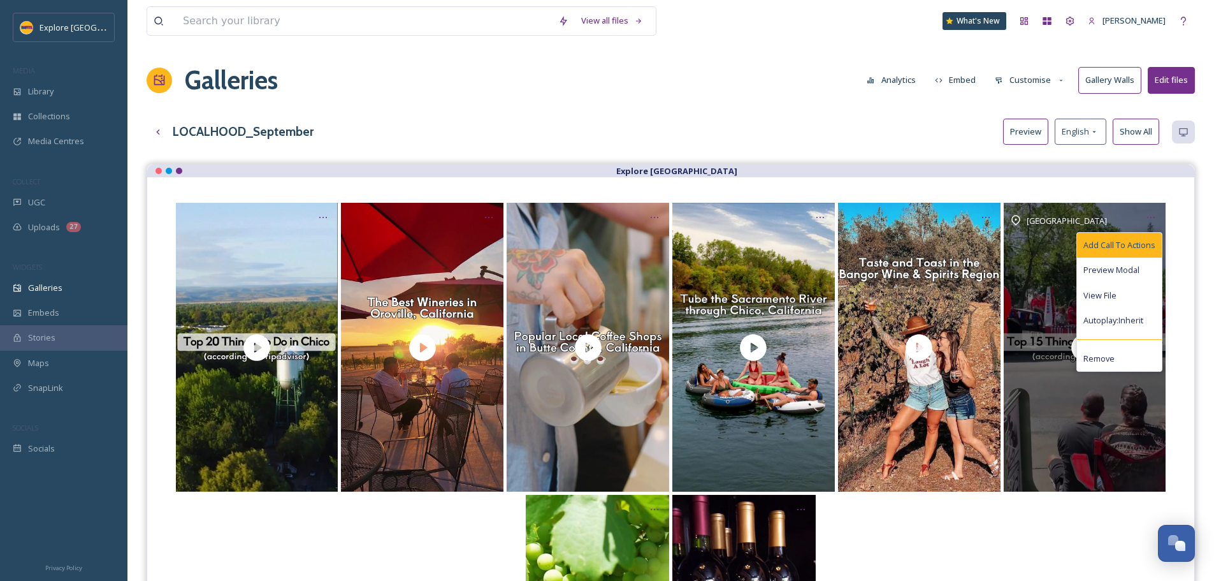
click at [1117, 245] on span "Add Call To Actions" at bounding box center [1119, 245] width 72 height 12
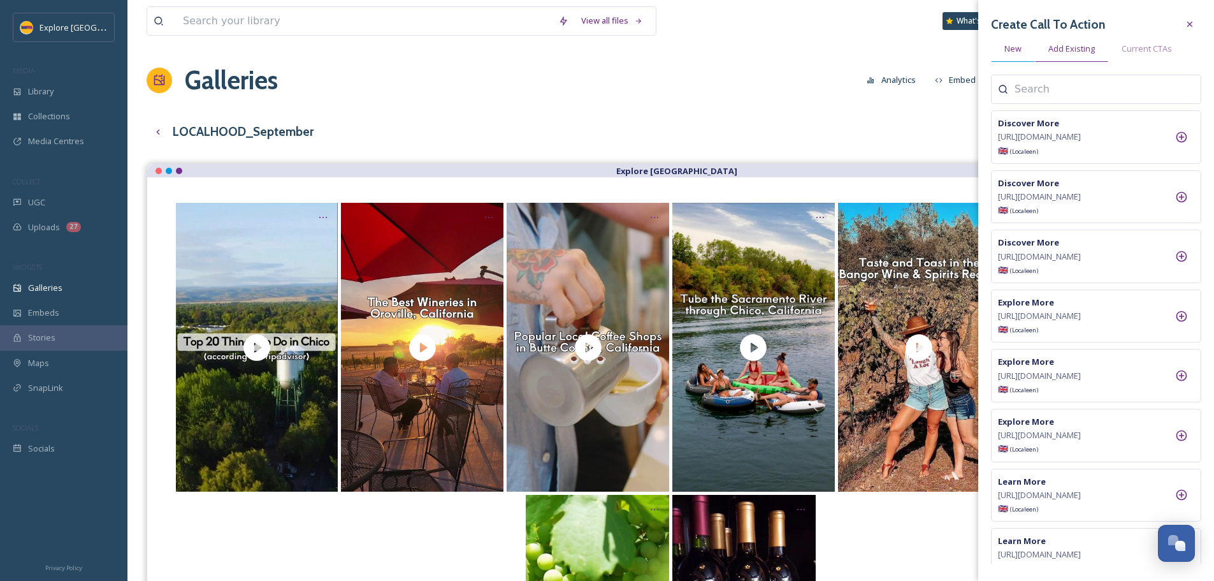
click at [1020, 55] on span "New" at bounding box center [1012, 49] width 17 height 12
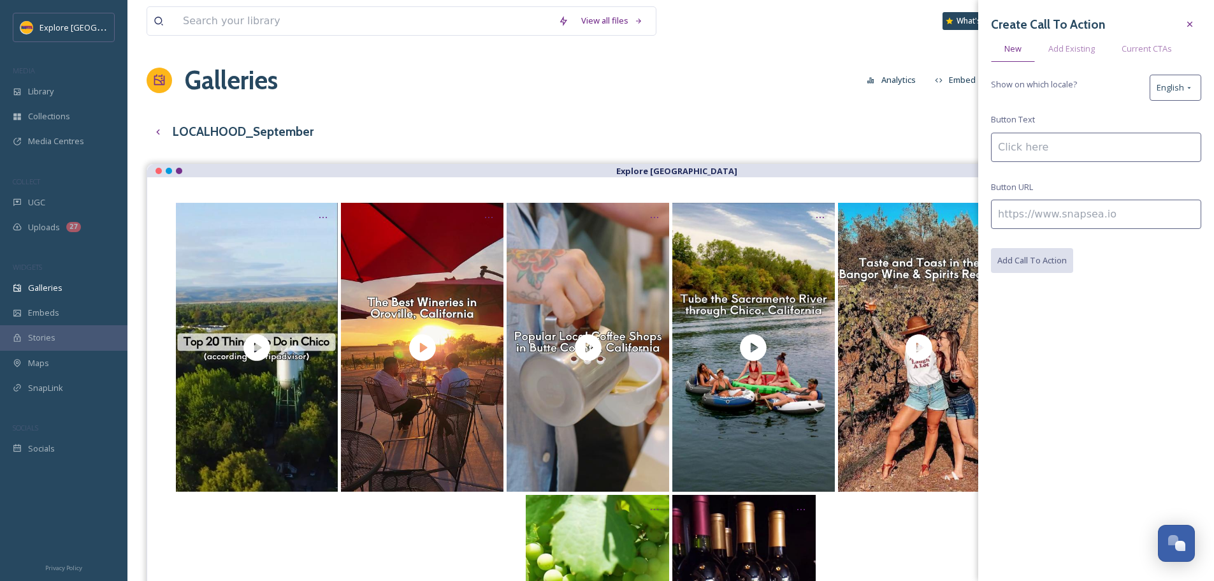
click at [1048, 221] on input at bounding box center [1096, 213] width 210 height 29
paste input "https://www.explorebuttecounty.com/stories/top-15-things-to-do-oroville"
type input "https://www.explorebuttecounty.com/stories/top-15-things-to-do-oroville"
click at [1035, 143] on input at bounding box center [1096, 147] width 210 height 29
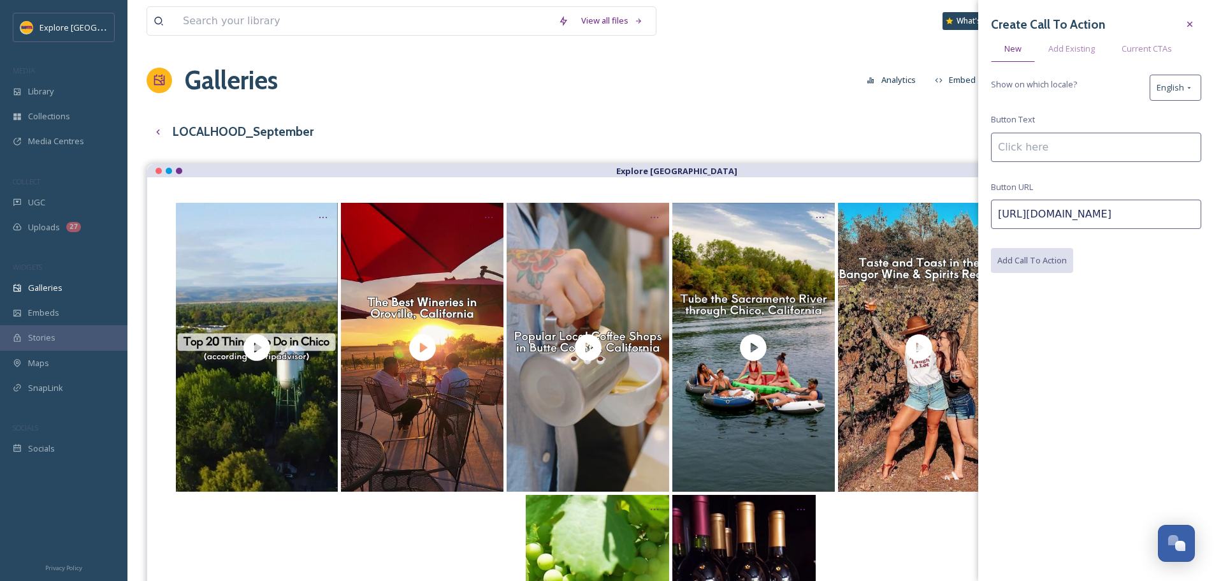
scroll to position [0, 0]
type input "Read the Full List"
click at [1035, 265] on button "Add Call To Action" at bounding box center [1032, 261] width 83 height 26
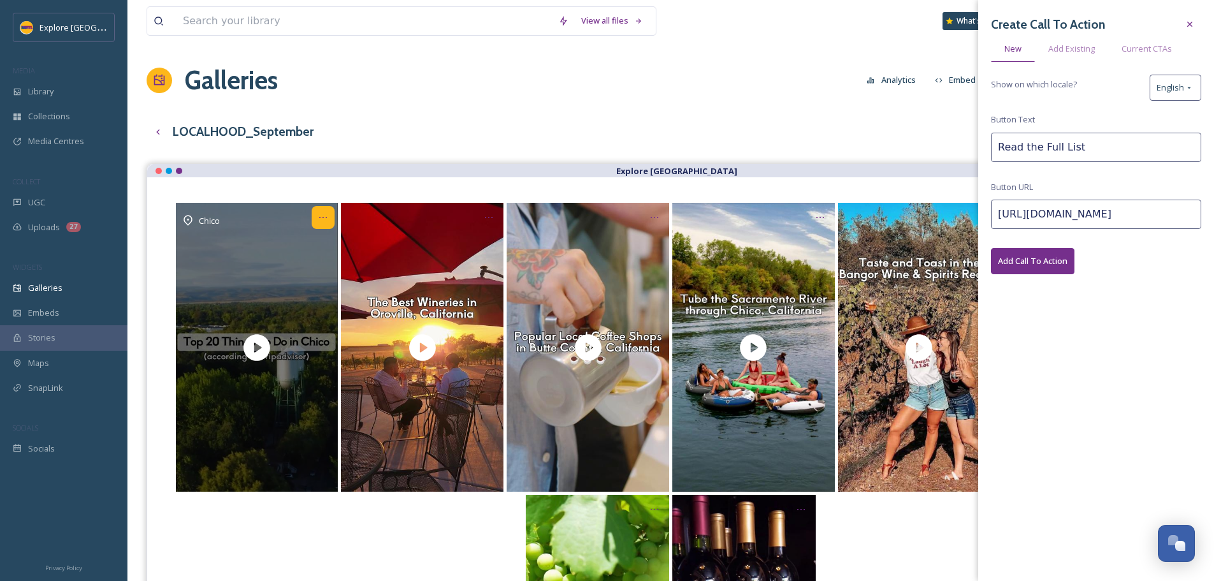
click at [324, 213] on icon "Opens media popup. Media description: As the urban hub of Butte County, you cou…" at bounding box center [323, 217] width 10 height 10
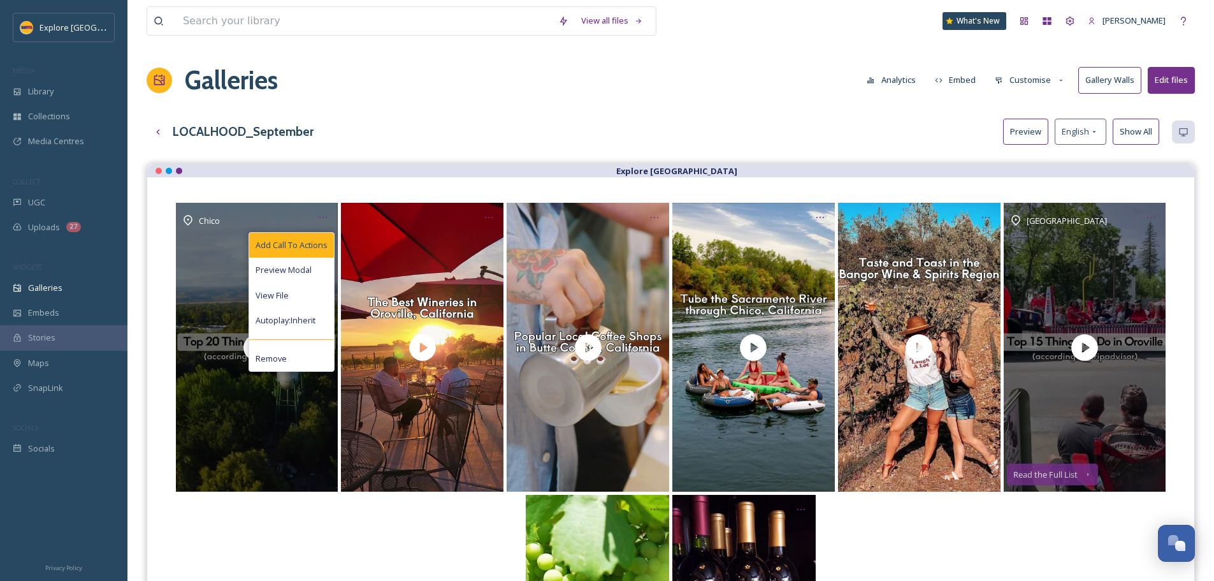
click at [305, 243] on span "Add Call To Actions" at bounding box center [292, 245] width 72 height 12
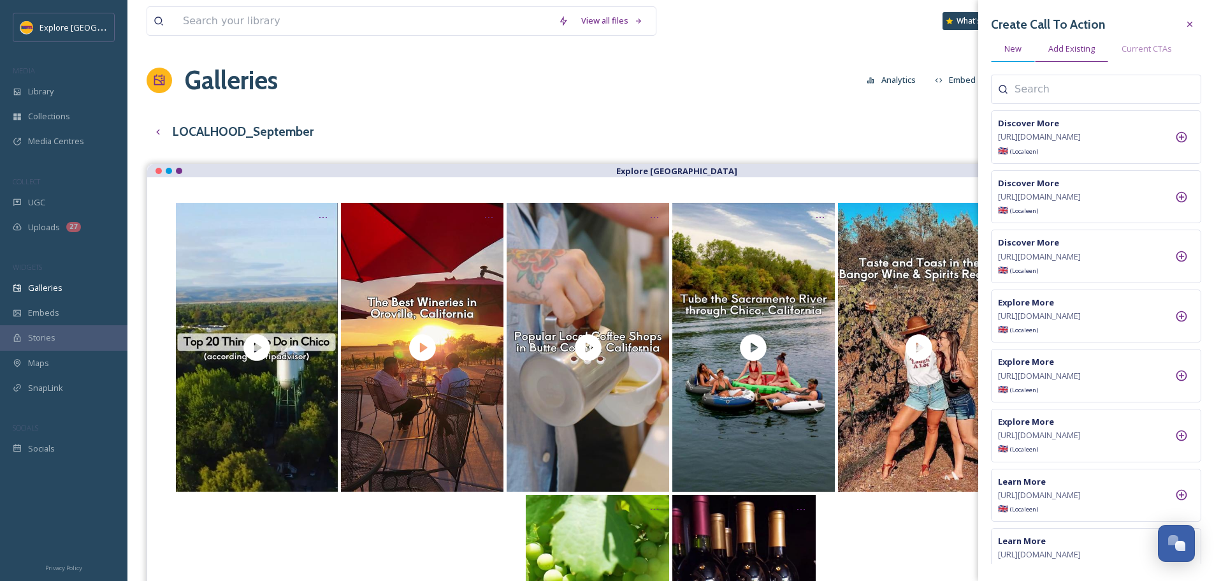
click at [1012, 57] on div "New" at bounding box center [1013, 49] width 44 height 26
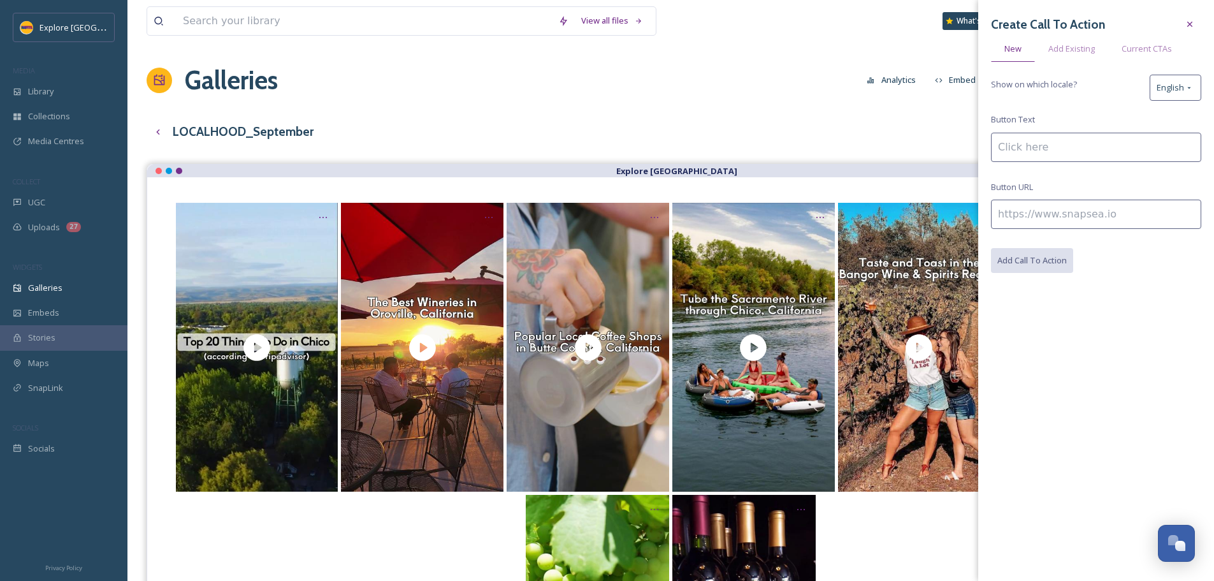
click at [1087, 223] on input at bounding box center [1096, 213] width 210 height 29
paste input "https://www.explorebuttecounty.com/stories/top-20-things-to-do-chico"
type input "https://www.explorebuttecounty.com/stories/top-20-things-to-do-chico"
click at [1046, 150] on input at bounding box center [1096, 147] width 210 height 29
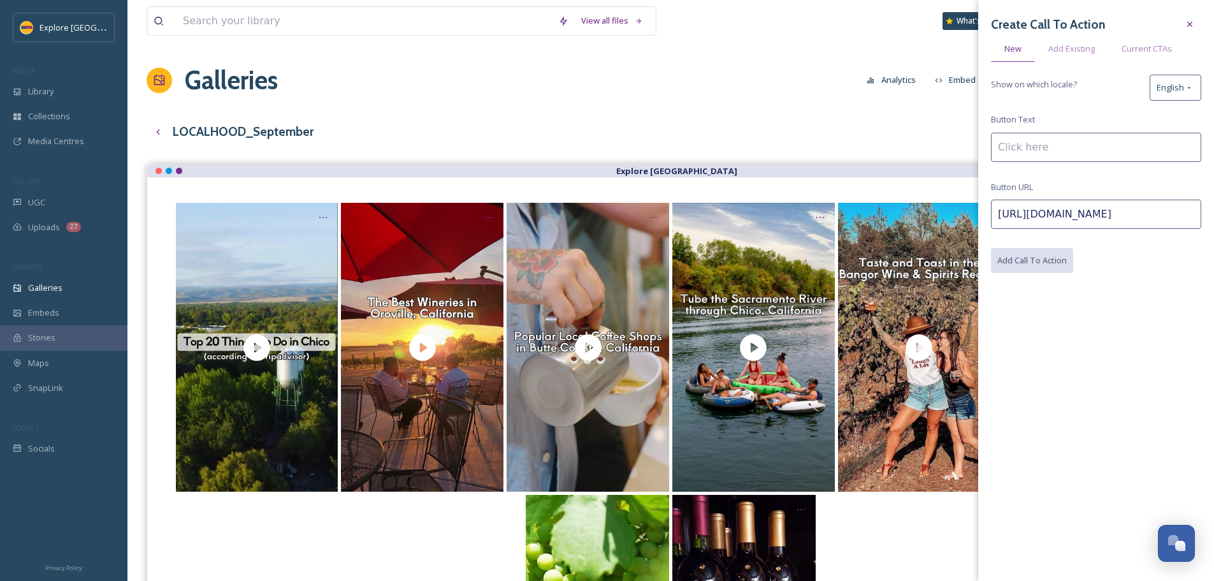
scroll to position [0, 0]
type input "Read the Full List"
click at [1033, 263] on button "Add Call To Action" at bounding box center [1032, 261] width 83 height 26
click at [676, 108] on div "View all files What's New Ashley Baer Galleries Analytics Embed Customise Galle…" at bounding box center [670, 399] width 1086 height 798
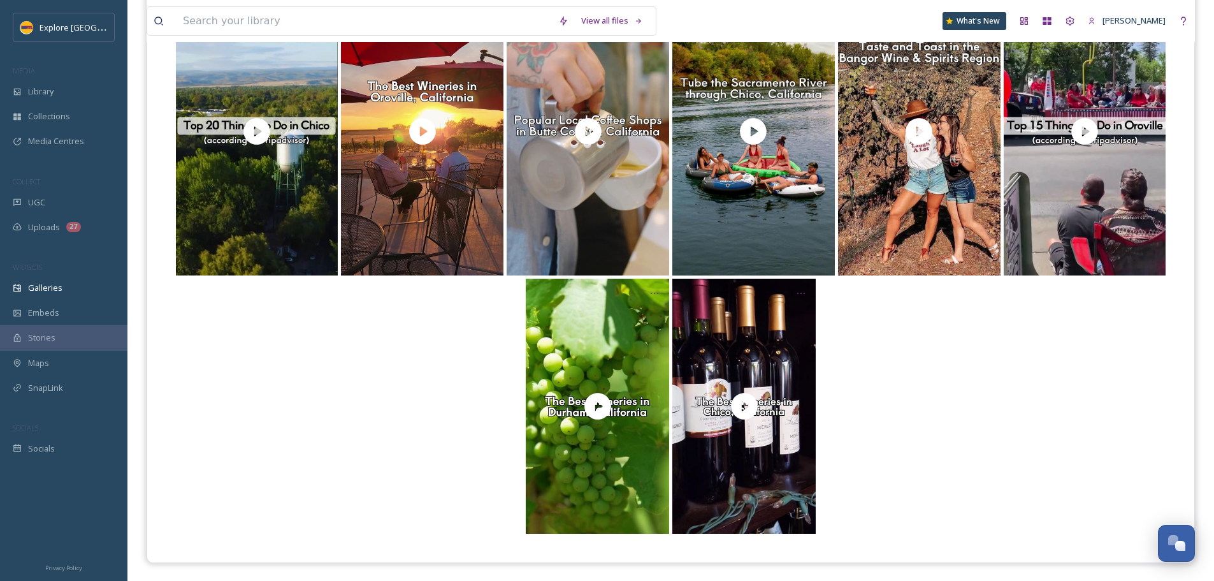
scroll to position [217, 0]
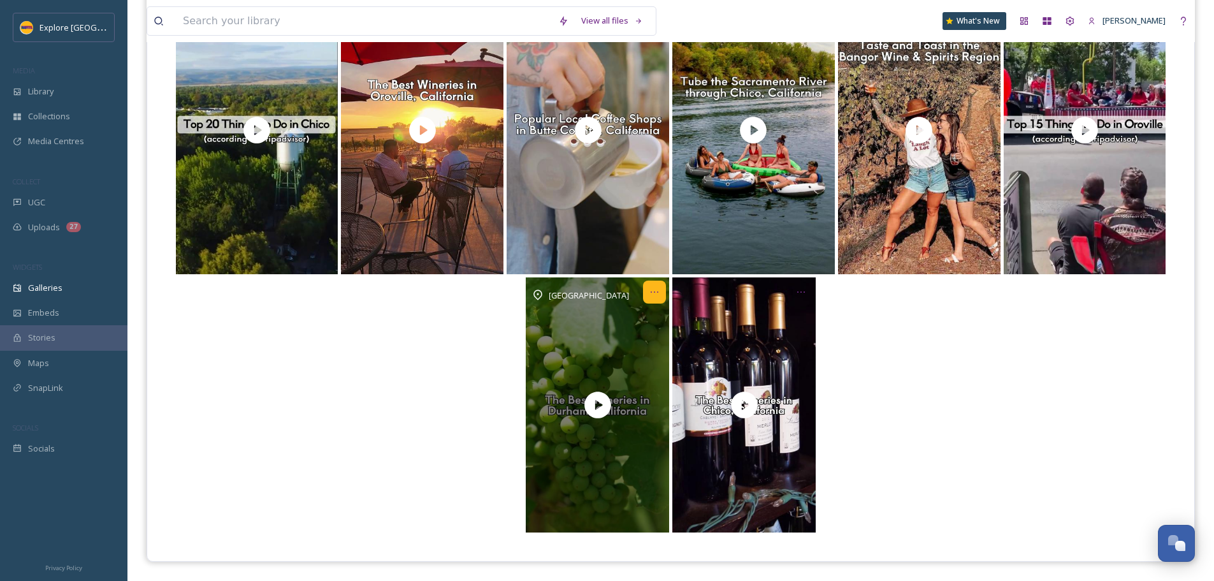
click at [654, 293] on icon "Opens media popup. Media description: With three wineries within six miles of e…" at bounding box center [654, 292] width 10 height 10
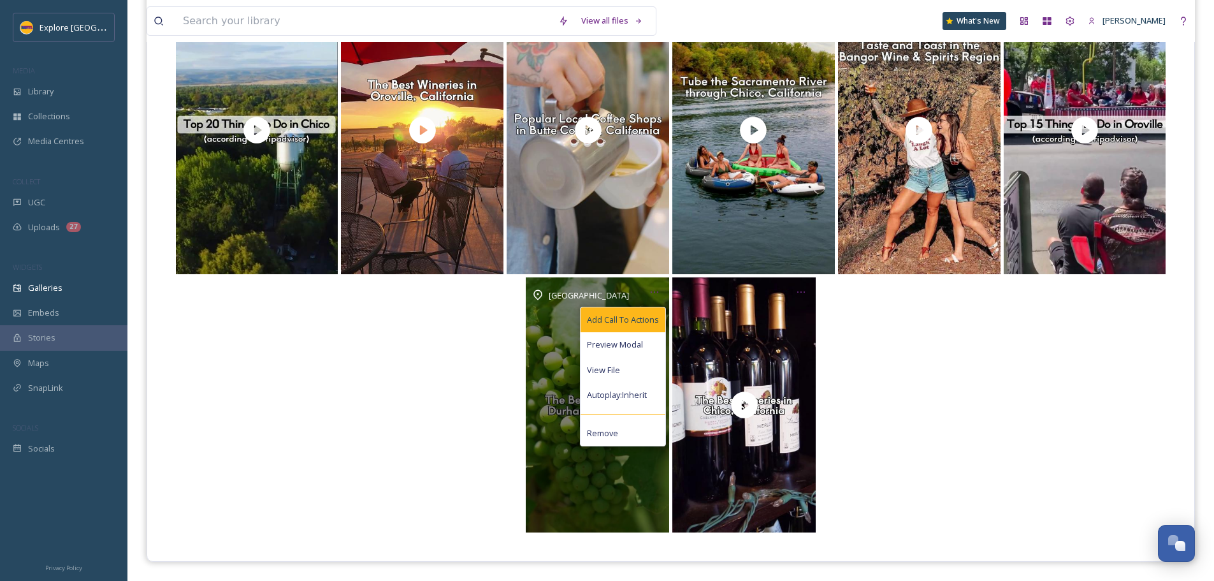
click at [645, 320] on span "Add Call To Actions" at bounding box center [623, 320] width 72 height 12
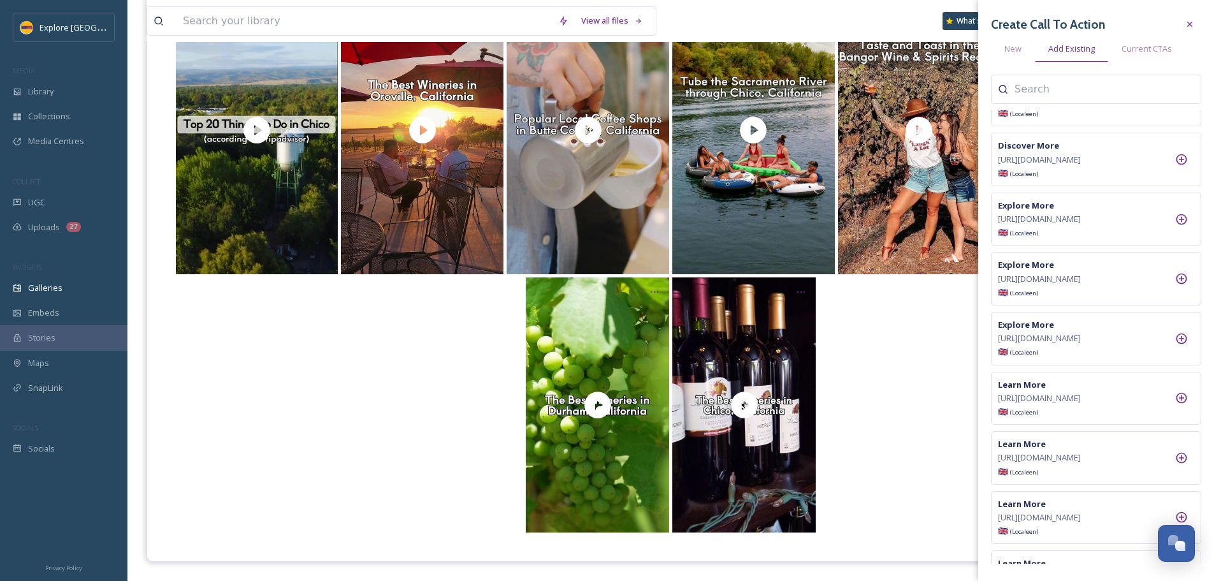
scroll to position [127, 0]
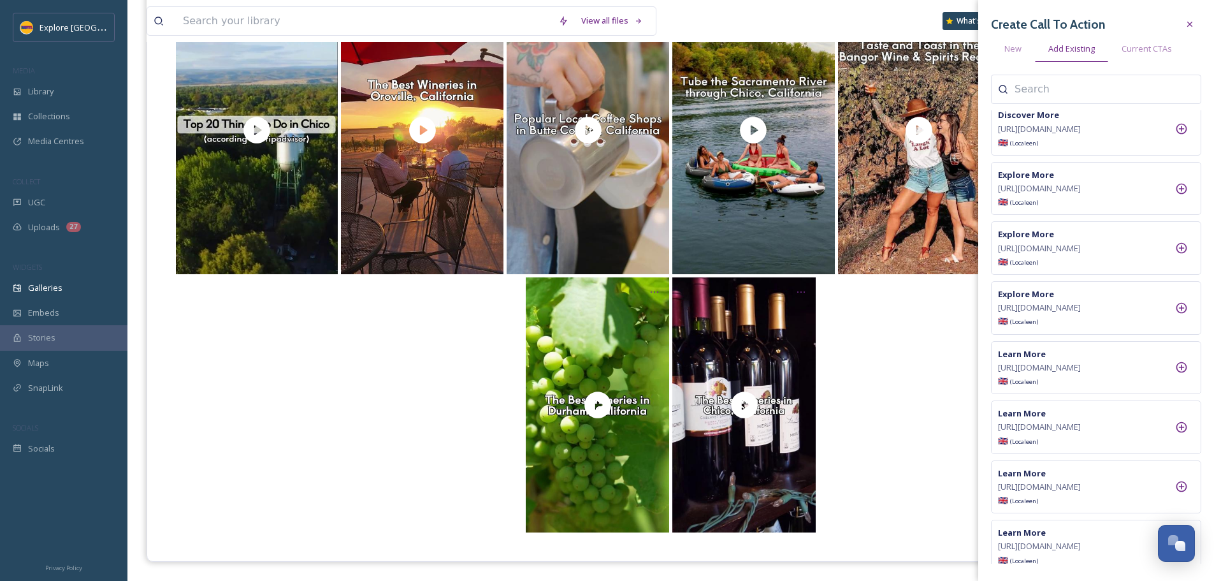
click at [1057, 87] on input at bounding box center [1077, 89] width 127 height 15
type input "durham"
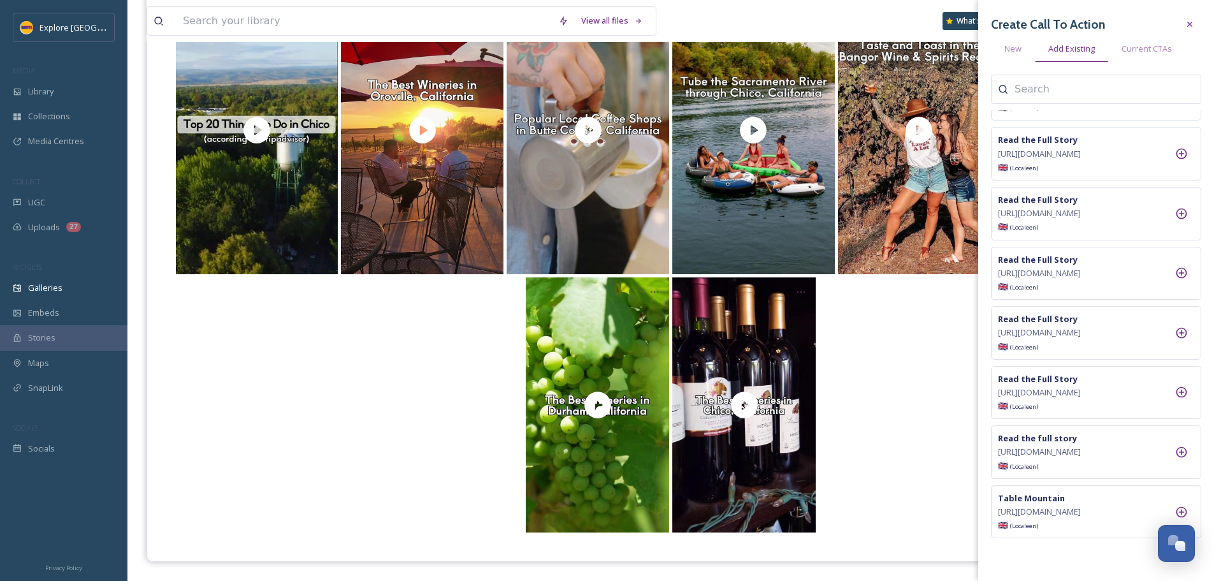
scroll to position [1274, 0]
click at [1185, 279] on icon at bounding box center [1181, 272] width 13 height 13
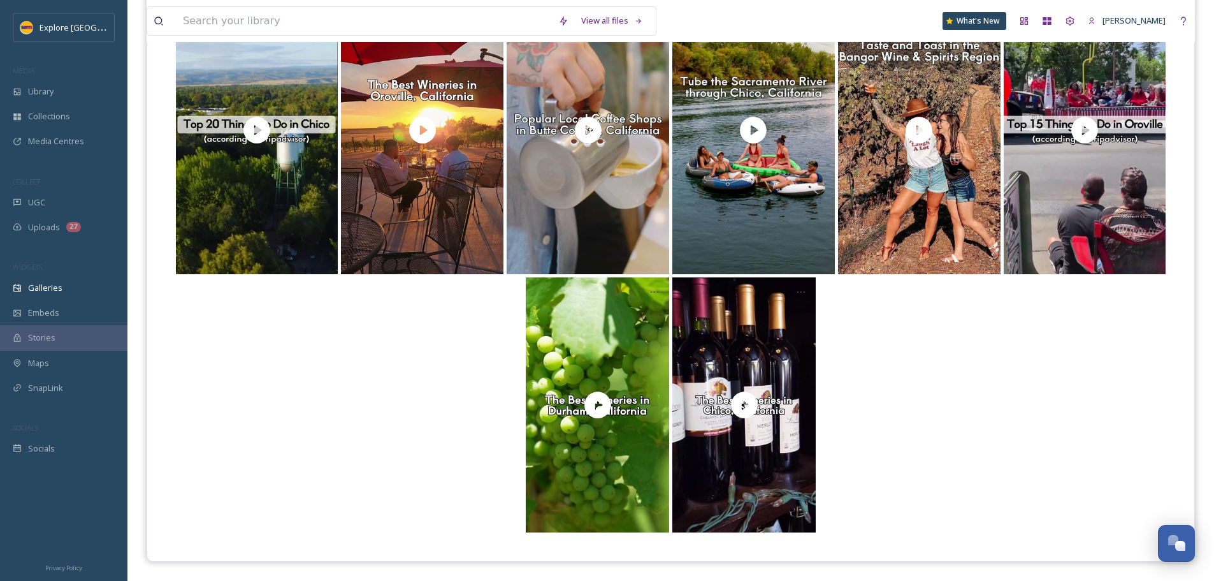
click at [347, 370] on div at bounding box center [671, 404] width 996 height 255
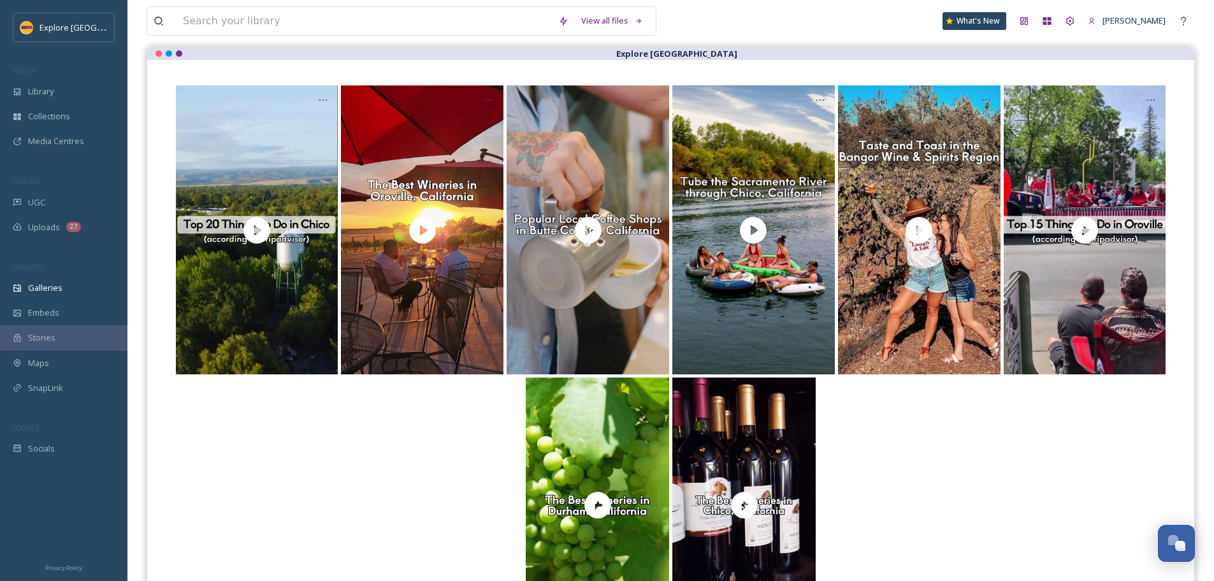
scroll to position [0, 0]
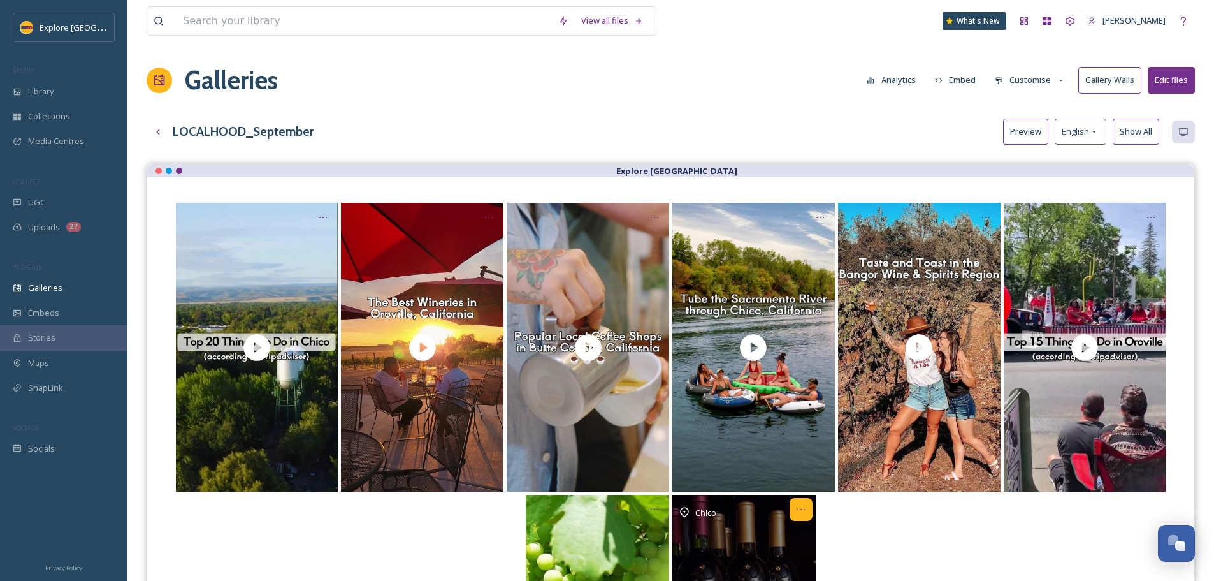
click at [808, 505] on div "Opens media popup. Media description: A longtime agricultural powerhouse in Nor…" at bounding box center [801, 509] width 23 height 23
click at [791, 538] on span "Add Call To Actions" at bounding box center [769, 537] width 72 height 12
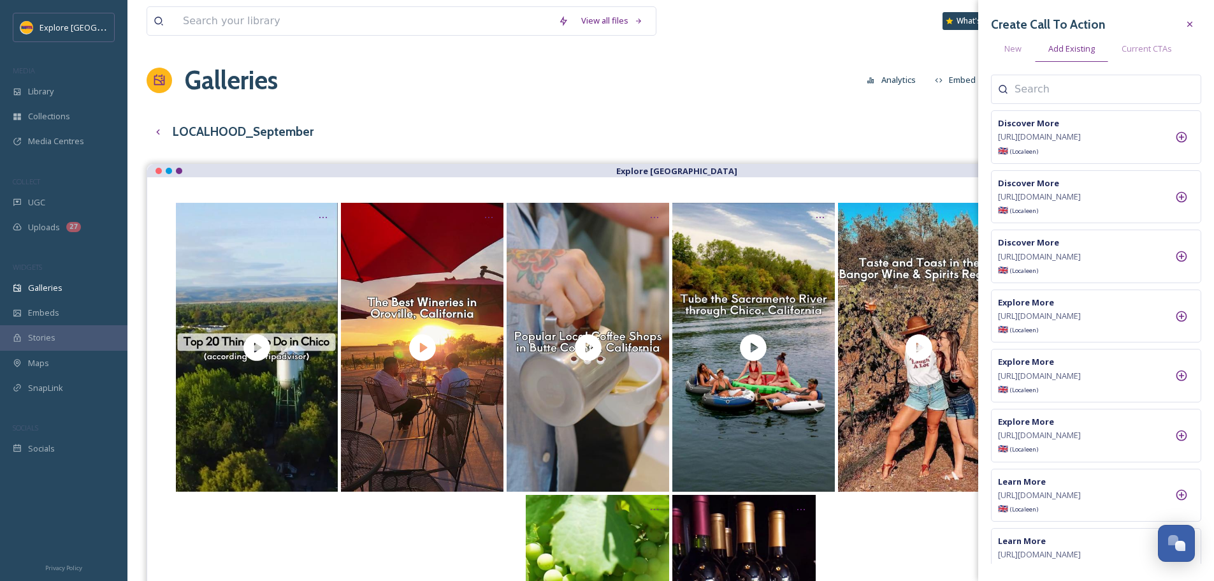
click at [1032, 100] on div at bounding box center [1096, 89] width 210 height 29
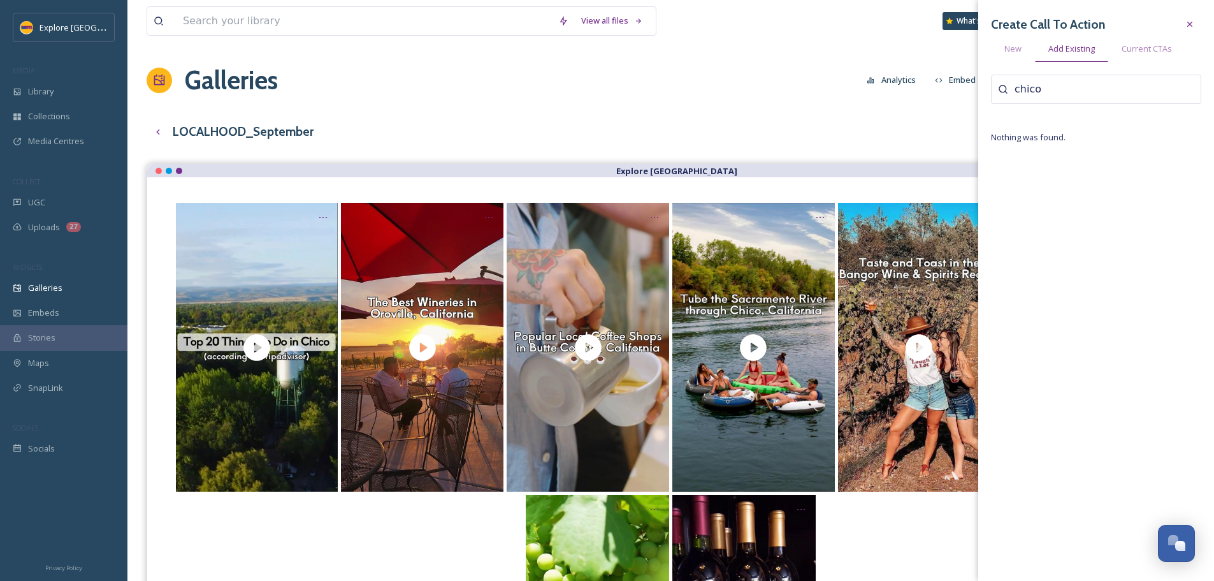
type input "chico"
drag, startPoint x: 768, startPoint y: 92, endPoint x: 755, endPoint y: 92, distance: 12.7
click at [764, 92] on div "Galleries Analytics Embed Customise Gallery Walls Edit files" at bounding box center [671, 80] width 1048 height 38
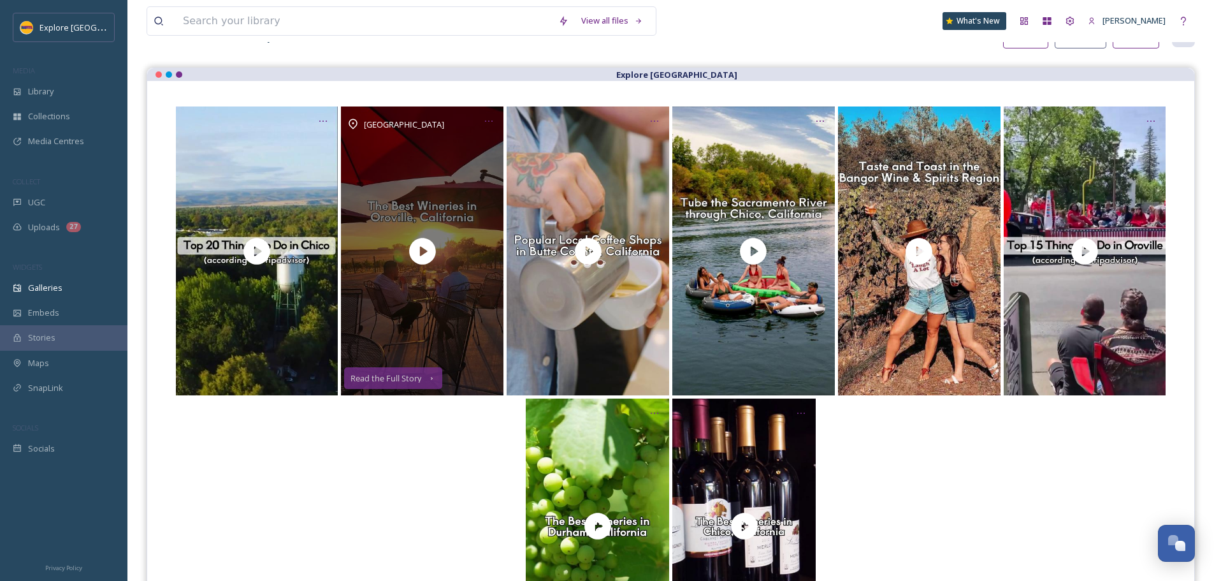
scroll to position [127, 0]
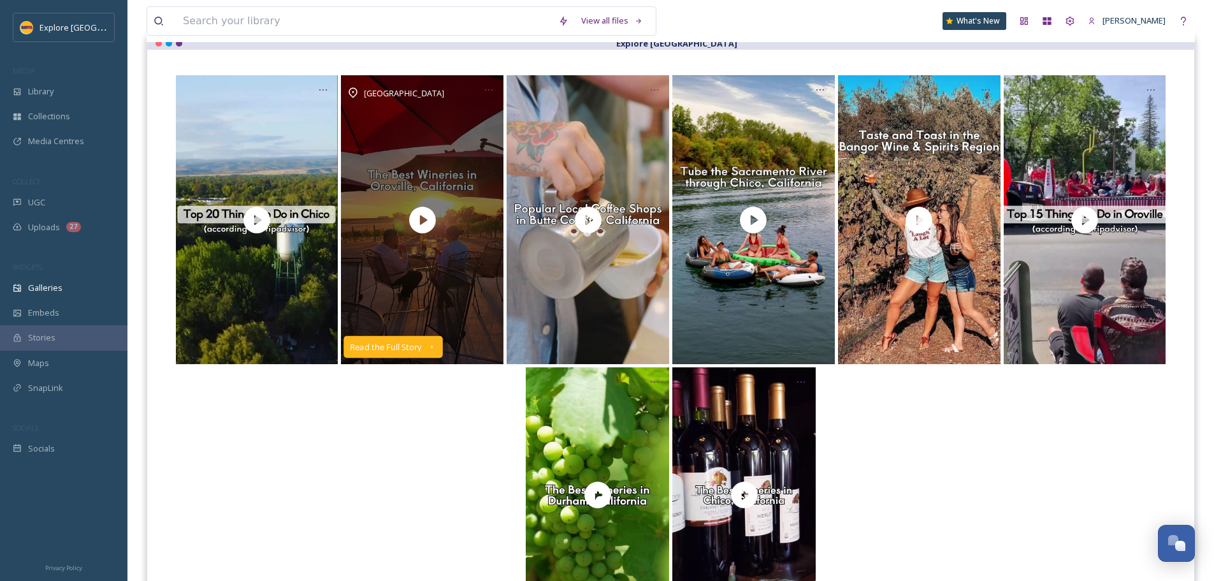
click at [401, 345] on div "Read the Full Story" at bounding box center [385, 346] width 71 height 9
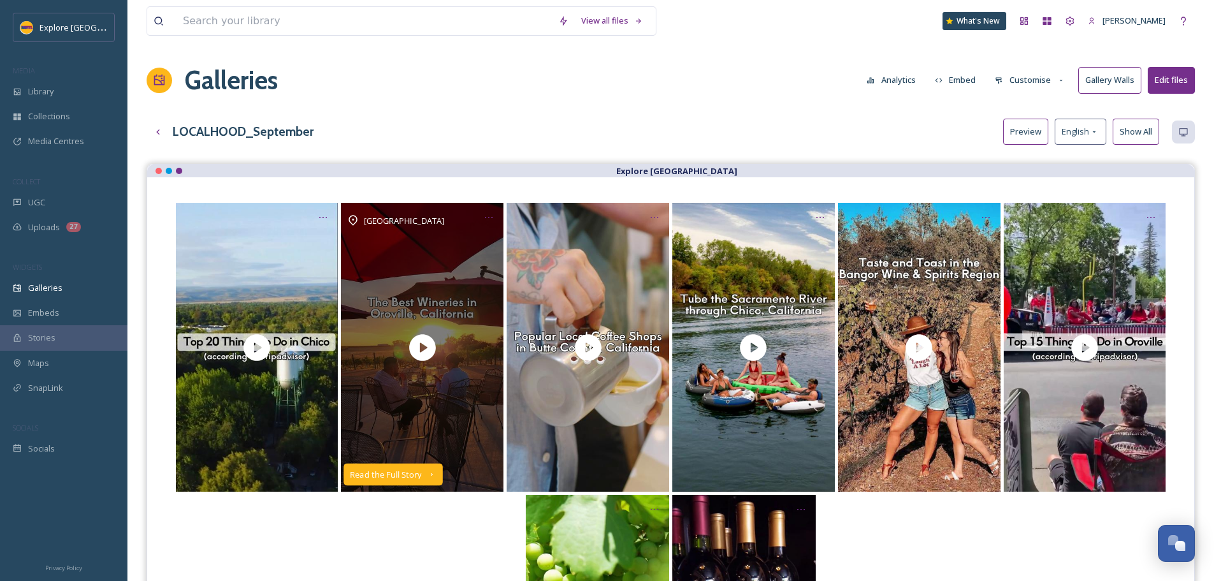
click at [408, 480] on div "Read the Full Story" at bounding box center [393, 474] width 99 height 22
click at [495, 209] on div "Opens media popup. Media description: A longtime agricultural powerhouse in Nor…" at bounding box center [488, 217] width 23 height 23
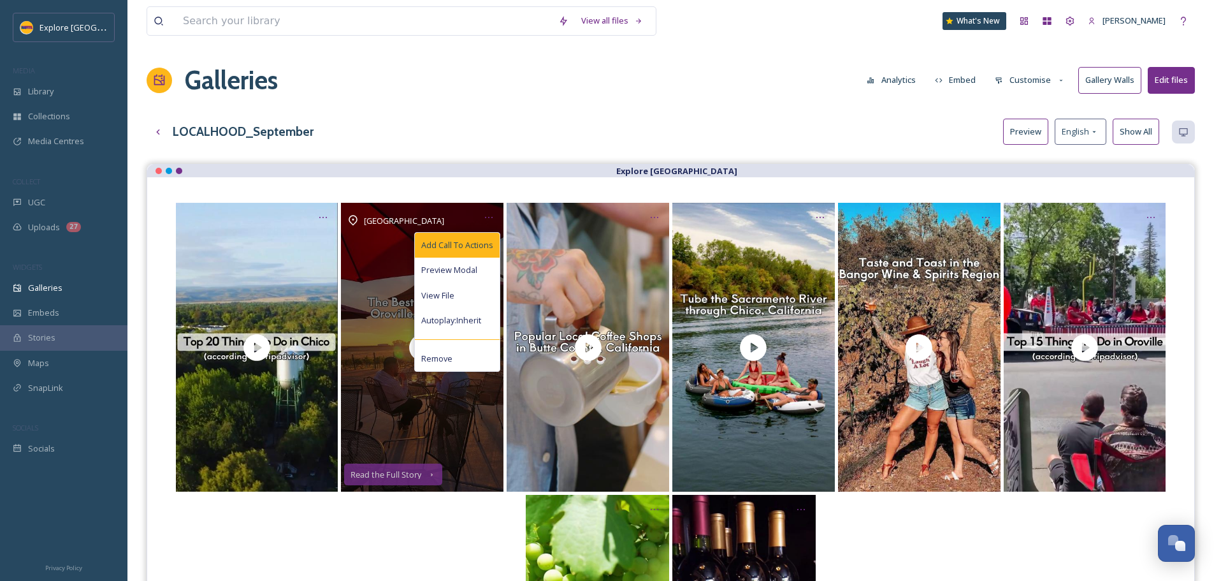
click at [473, 252] on div "Add Call To Actions" at bounding box center [457, 245] width 85 height 25
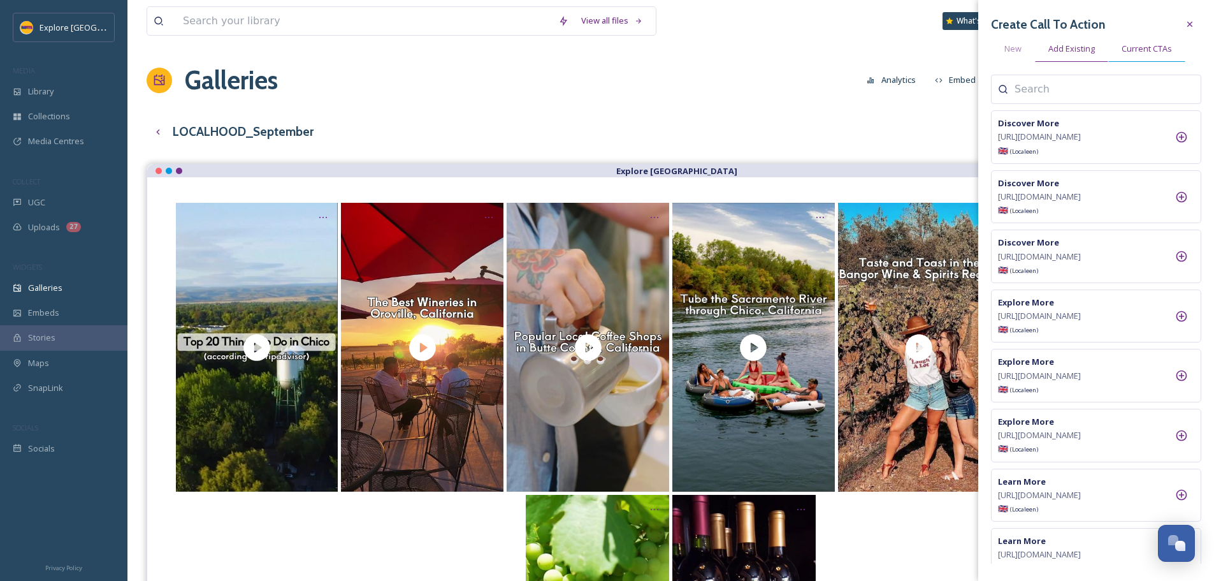
click at [1155, 47] on span "Current CTAs" at bounding box center [1146, 49] width 50 height 12
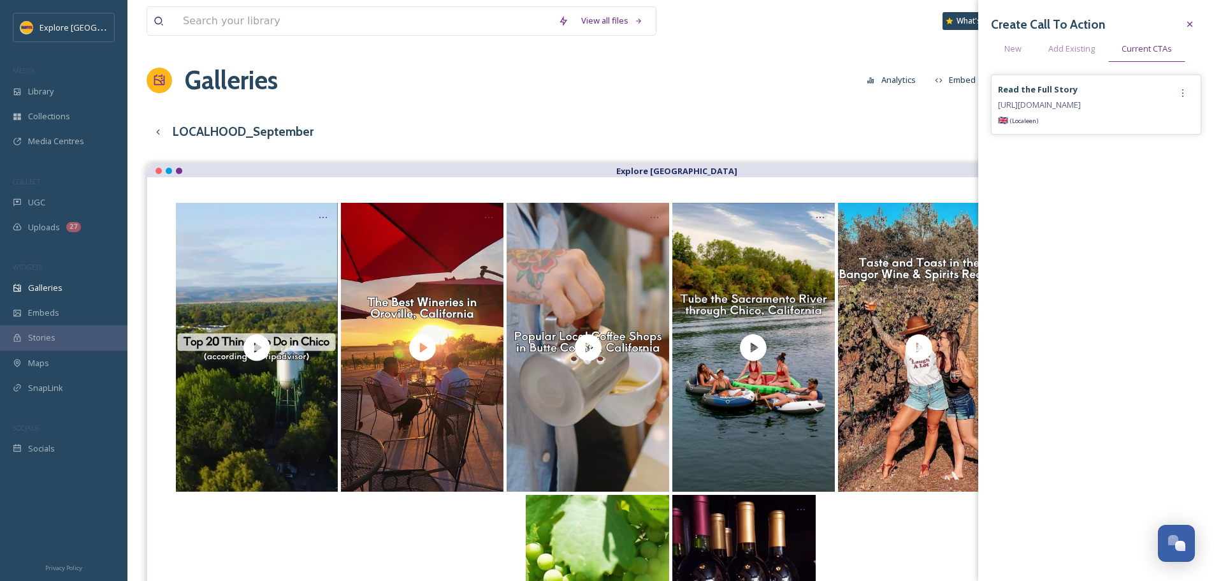
click at [1081, 107] on span "https://www.explorebuttecounty.com/stories/explore-butte-county-wineries" at bounding box center [1039, 104] width 83 height 11
click at [1195, 95] on div "Read the Full Story https://www.explorebuttecounty.com/stories/explore-butte-co…" at bounding box center [1096, 105] width 210 height 60
click at [1183, 93] on icon at bounding box center [1183, 93] width 10 height 10
click at [1169, 126] on div "Edit" at bounding box center [1156, 120] width 76 height 25
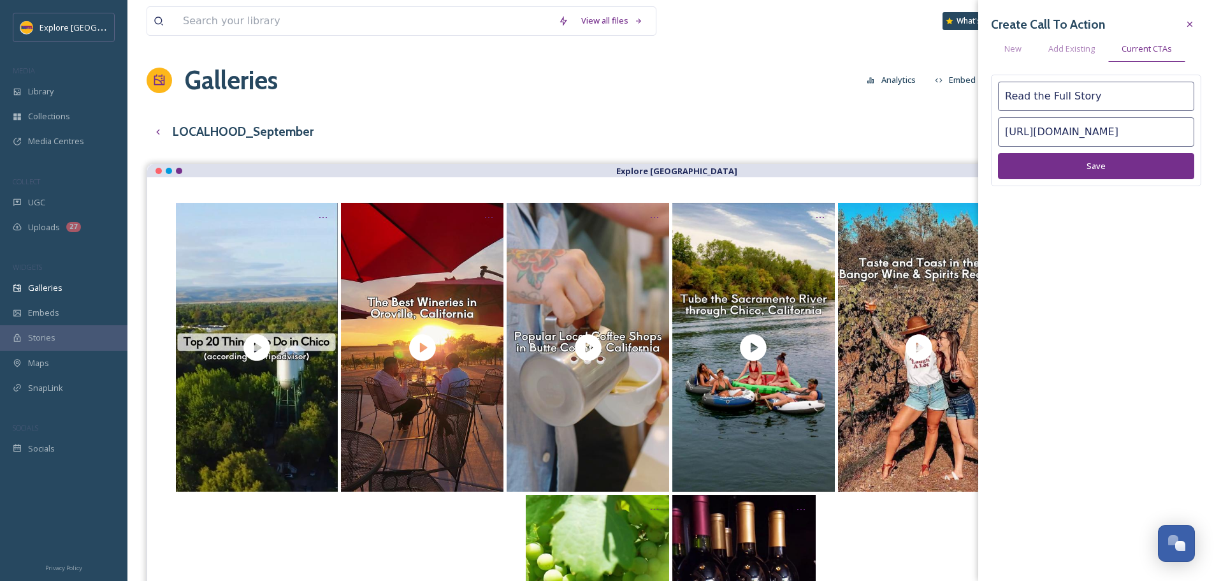
scroll to position [0, 159]
drag, startPoint x: 1166, startPoint y: 129, endPoint x: 1192, endPoint y: 127, distance: 26.2
click at [1192, 127] on input "https://www.explorebuttecounty.com/stories/explore-butte-county-wineries" at bounding box center [1096, 131] width 196 height 29
click at [1134, 227] on div "Create Call To Action New Add Existing Current CTAs Read the Full Story https:/…" at bounding box center [1096, 118] width 236 height 237
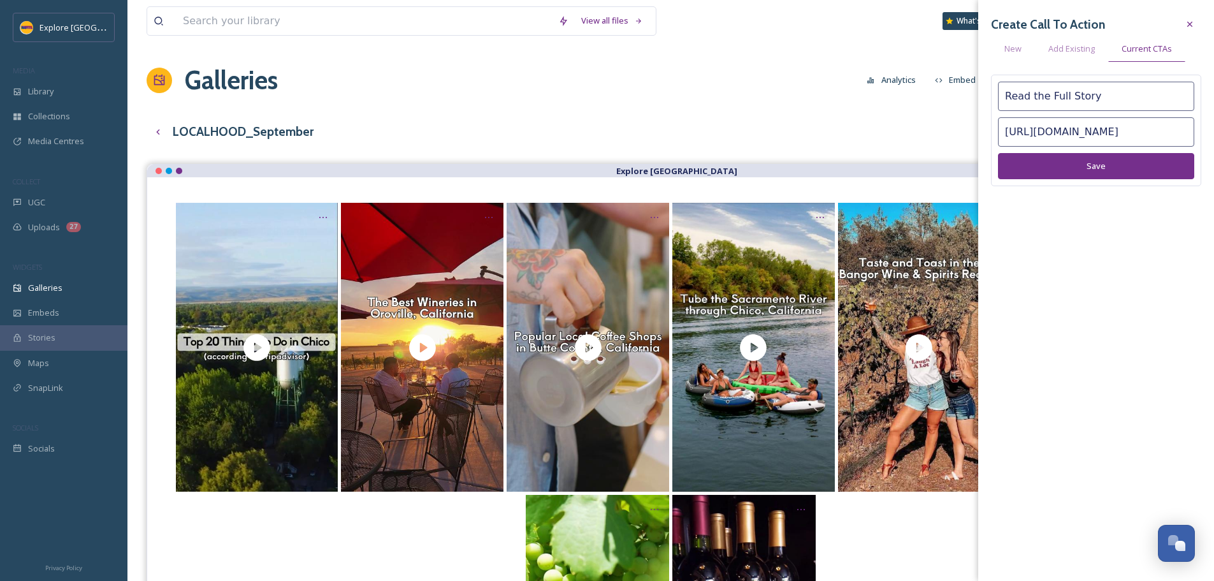
click at [1121, 176] on button "Save" at bounding box center [1096, 166] width 196 height 26
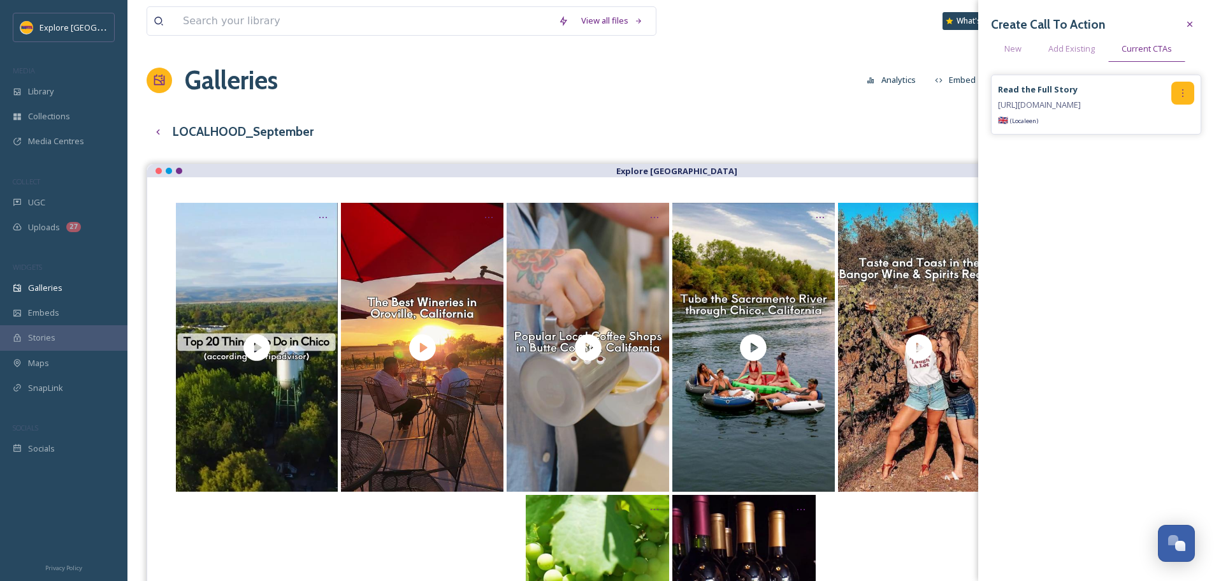
click at [1191, 90] on div at bounding box center [1182, 93] width 23 height 23
click at [1167, 147] on div "Remove" at bounding box center [1156, 145] width 76 height 25
click at [480, 94] on div "Galleries Analytics Embed Customise Gallery Walls Edit files" at bounding box center [671, 80] width 1048 height 38
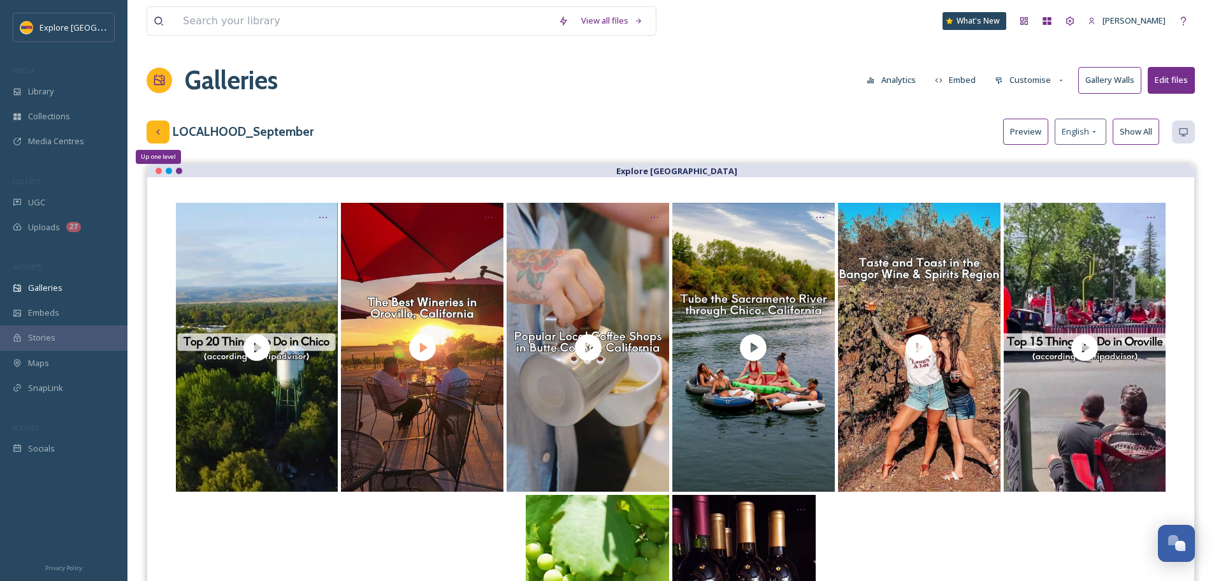
click at [162, 131] on icon at bounding box center [158, 132] width 10 height 10
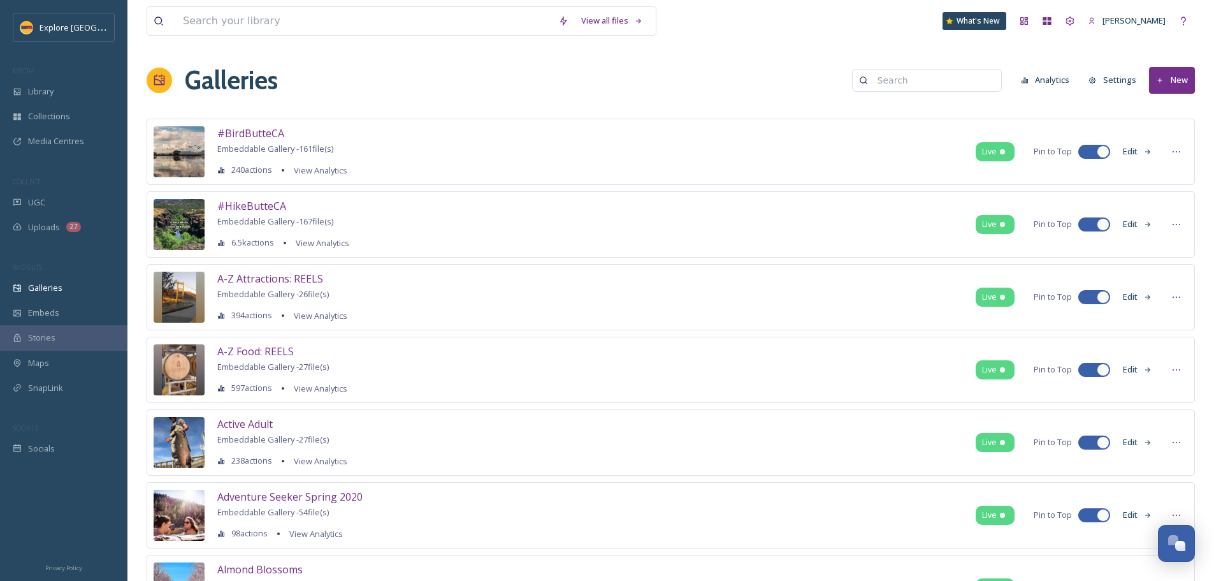
type input "october"
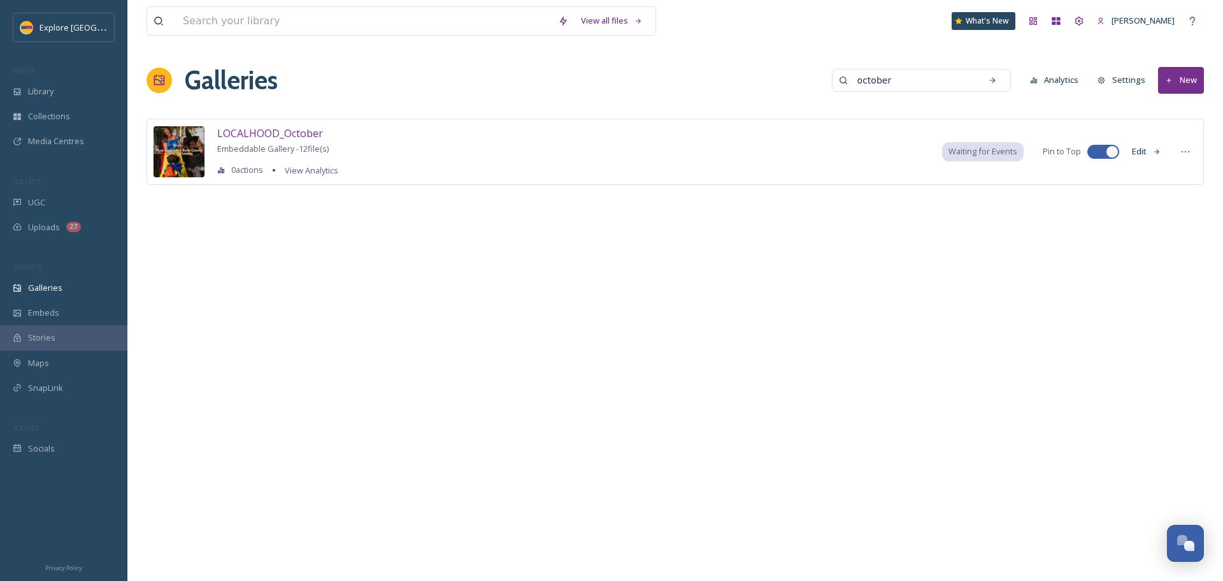
click at [1148, 154] on button "Edit" at bounding box center [1147, 151] width 42 height 25
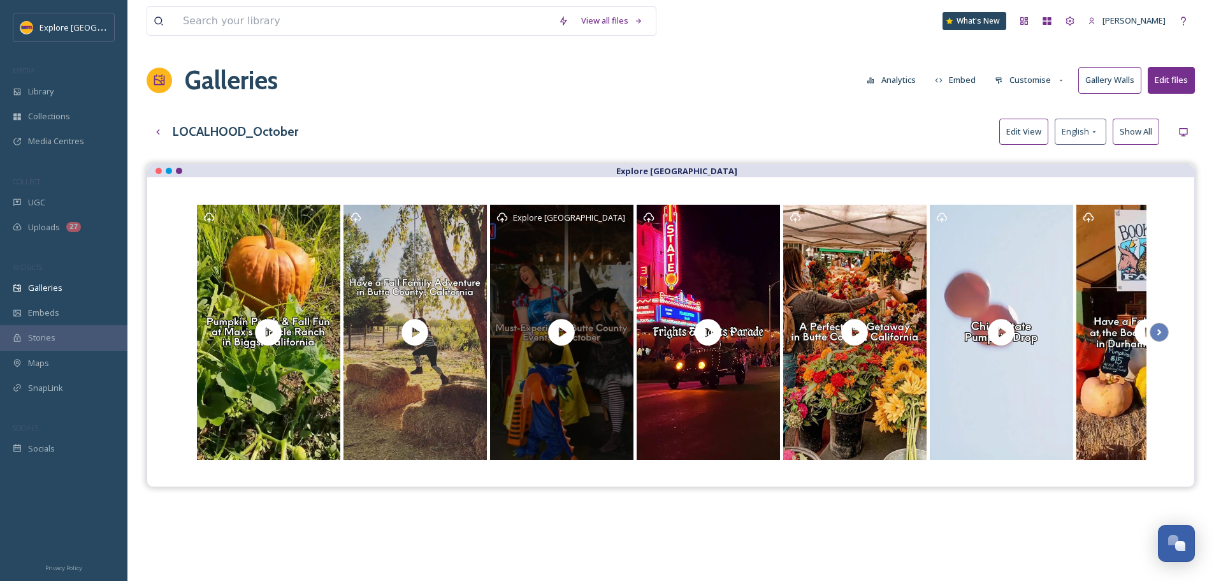
click at [619, 223] on div "Explore [GEOGRAPHIC_DATA]" at bounding box center [561, 217] width 131 height 13
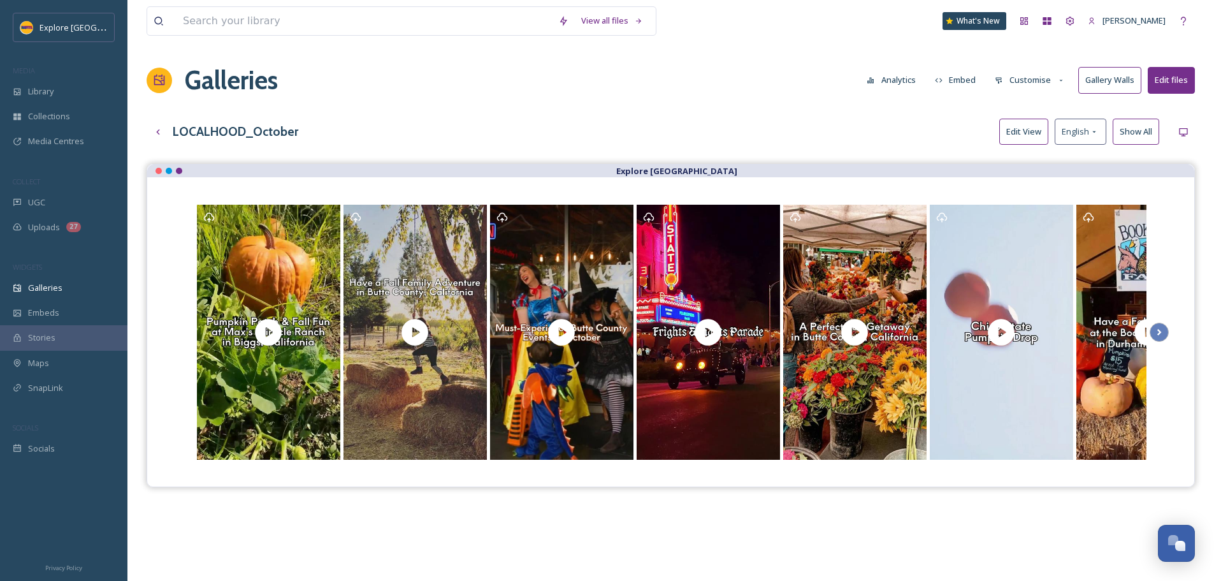
click at [1036, 120] on button "Edit View" at bounding box center [1023, 132] width 49 height 26
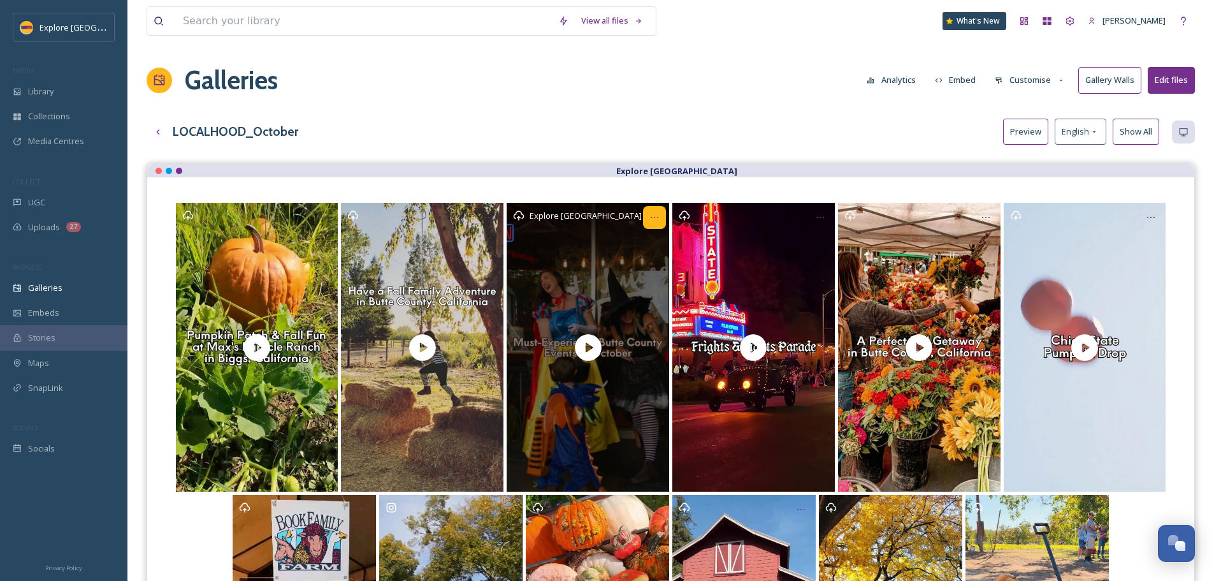
click at [653, 223] on div "Opens media popup. Media description: Localhood_October Events.mp4." at bounding box center [654, 217] width 23 height 23
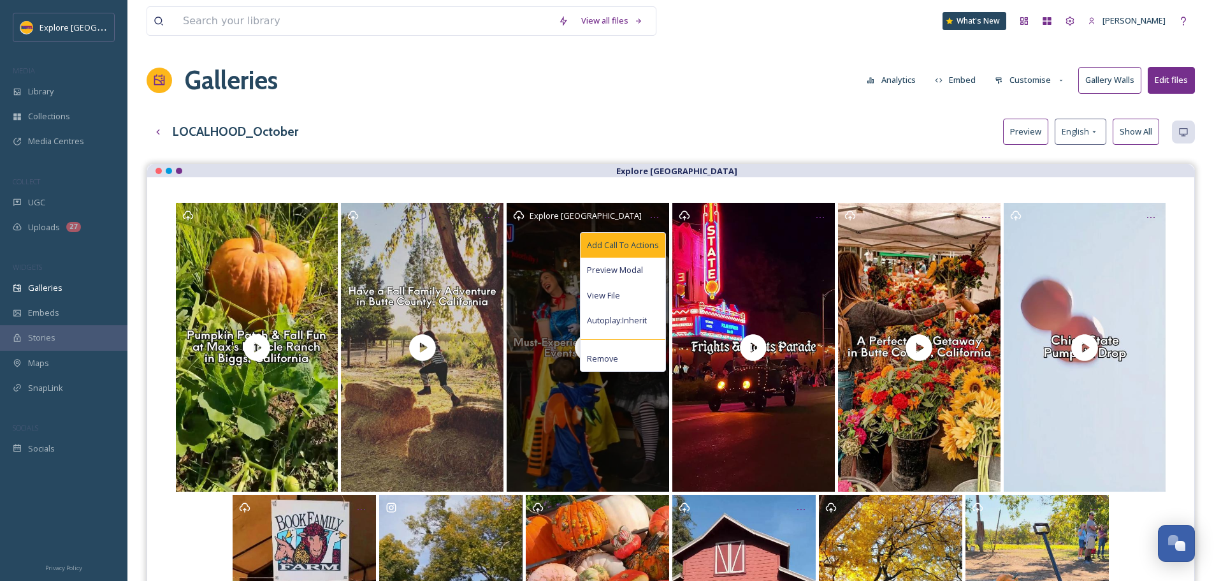
click at [642, 249] on span "Add Call To Actions" at bounding box center [623, 245] width 72 height 12
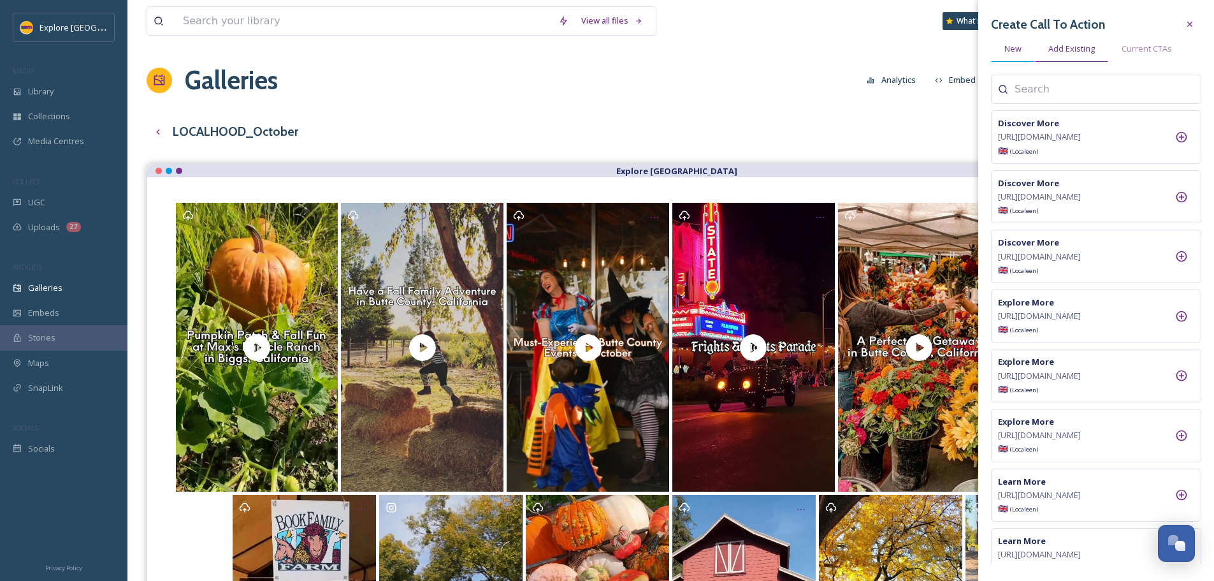
click at [1014, 49] on span "New" at bounding box center [1012, 49] width 17 height 12
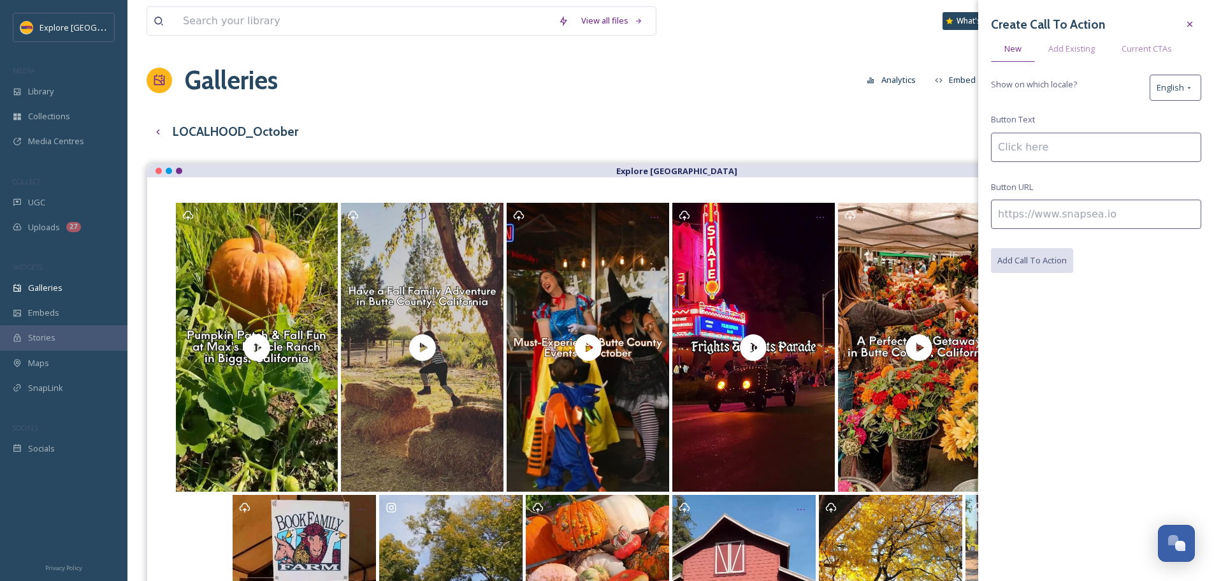
click at [1023, 203] on input at bounding box center [1096, 213] width 210 height 29
paste input "https://www.explorebuttecounty.com/stories/october-events-in-butte-county"
type input "https://www.explorebuttecounty.com/stories/october-events-in-butte-county"
click at [1029, 148] on input at bounding box center [1096, 147] width 210 height 29
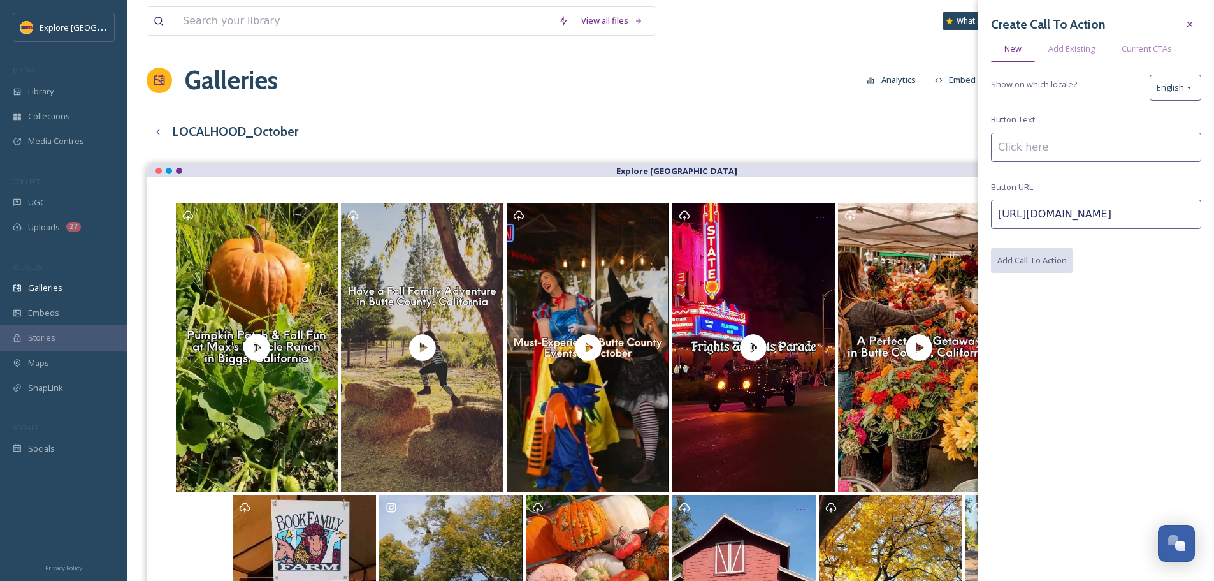
scroll to position [0, 0]
type input "Get All the Details"
click at [1048, 268] on button "Add Call To Action" at bounding box center [1032, 261] width 83 height 26
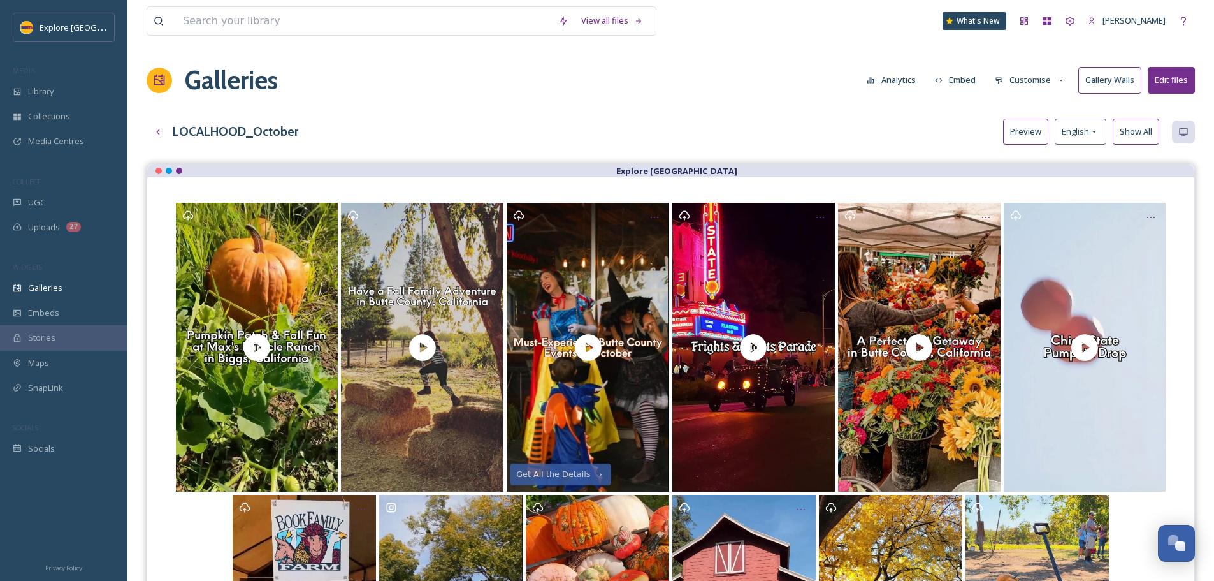
click at [813, 101] on div "View all files What's New Ashley Baer Galleries Analytics Embed Customise Galle…" at bounding box center [670, 399] width 1086 height 798
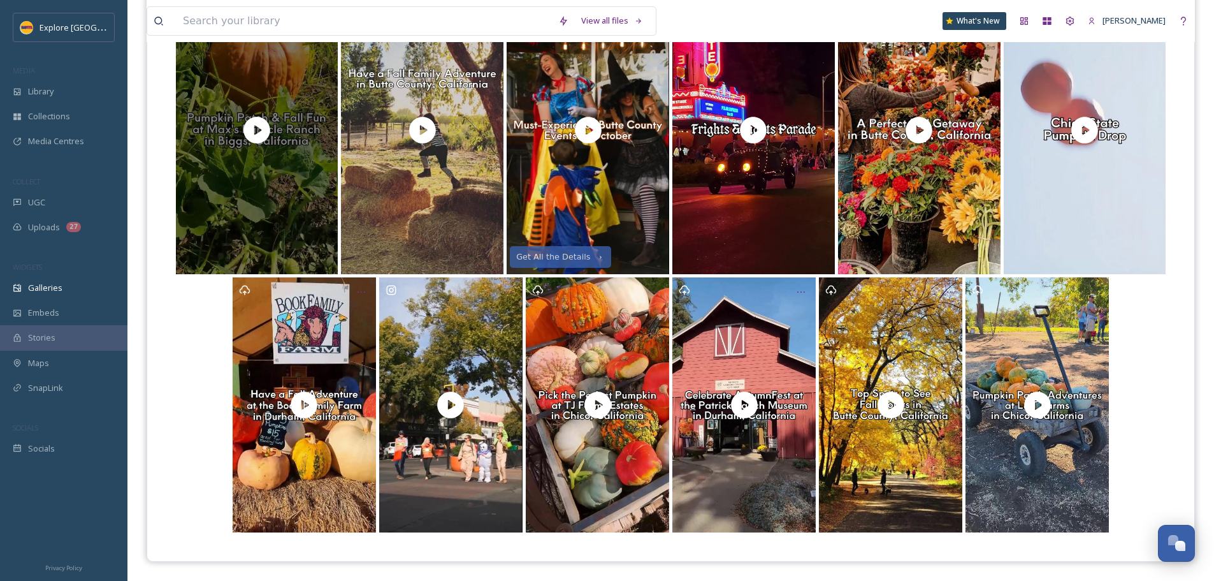
scroll to position [90, 0]
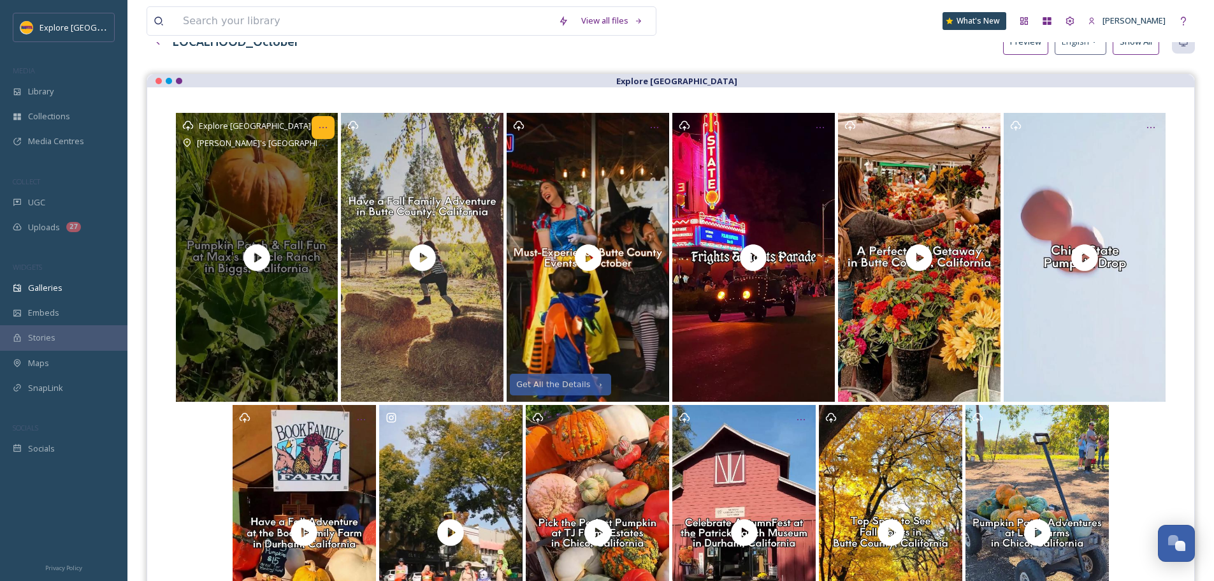
click at [324, 134] on div "Opens media popup. Media description: Every October, Max's Miracle Ranch opens …" at bounding box center [323, 127] width 23 height 23
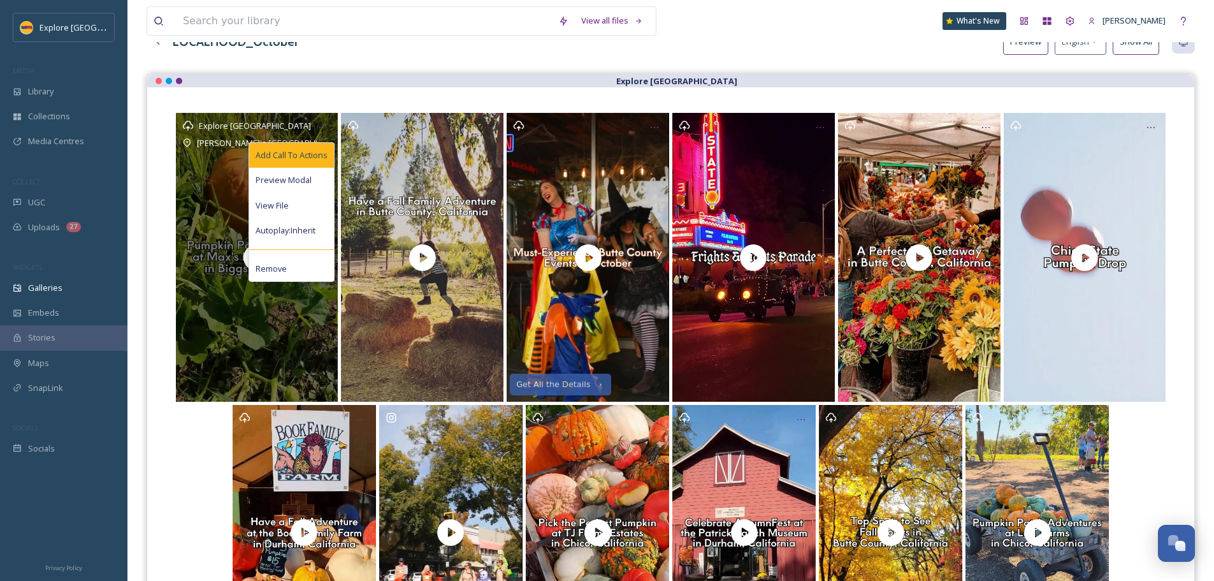
click at [310, 157] on span "Add Call To Actions" at bounding box center [292, 155] width 72 height 12
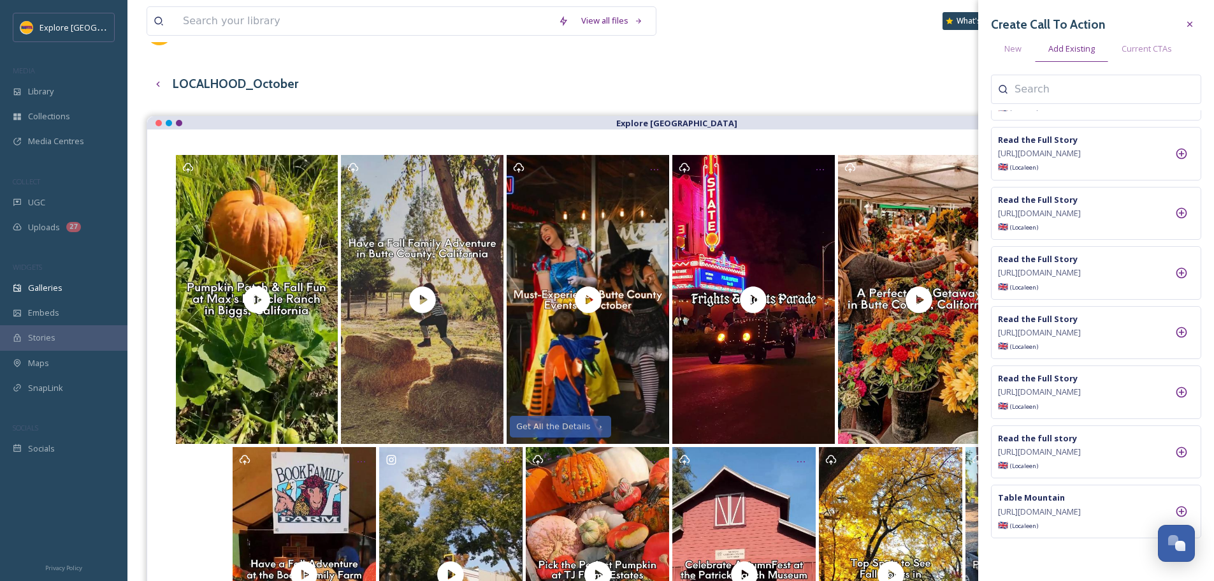
scroll to position [0, 0]
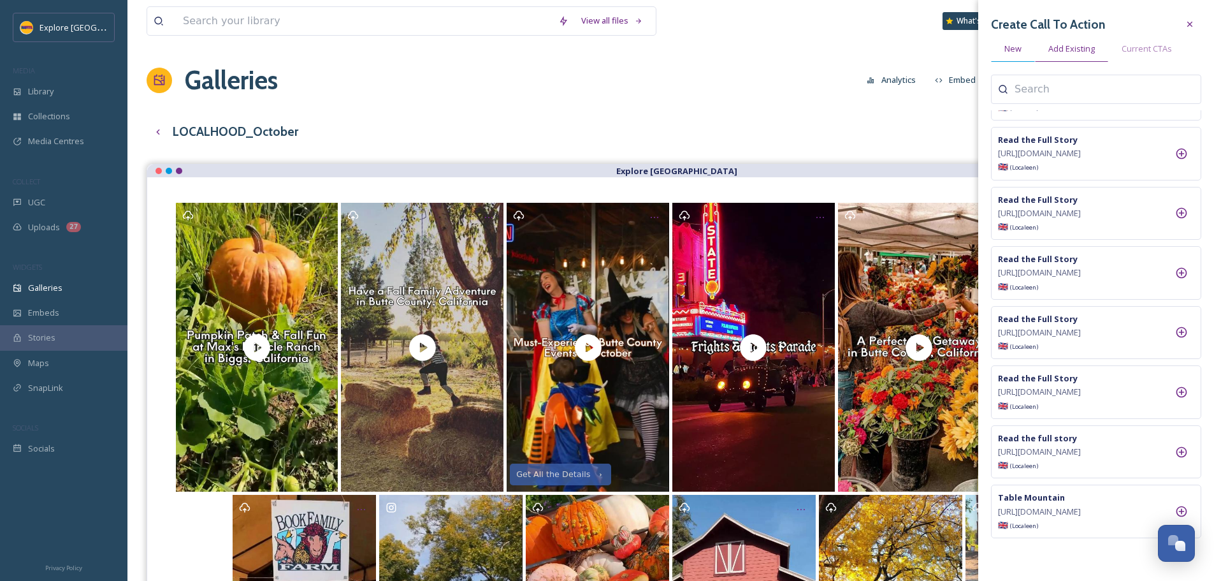
click at [1021, 51] on span "New" at bounding box center [1012, 49] width 17 height 12
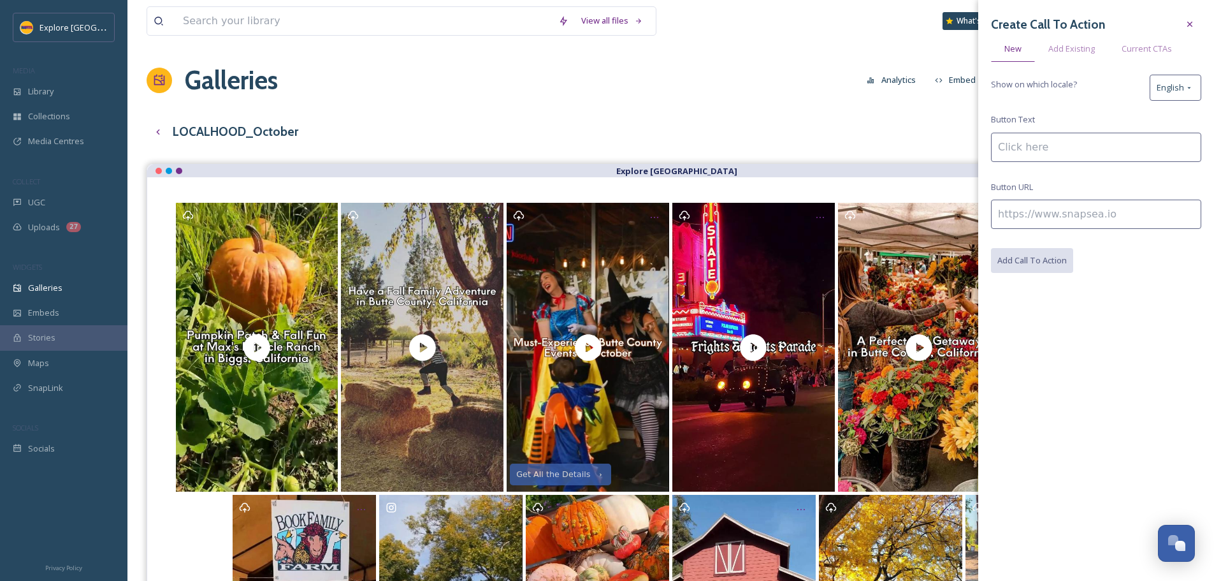
click at [1044, 213] on input at bounding box center [1096, 213] width 210 height 29
paste input "https://www.explorebuttecounty.com/stories/october-events-in-butte-county"
click at [1083, 212] on input "https://www.explorebuttecounty.com/stories/october-events-in-butte-county" at bounding box center [1096, 213] width 210 height 29
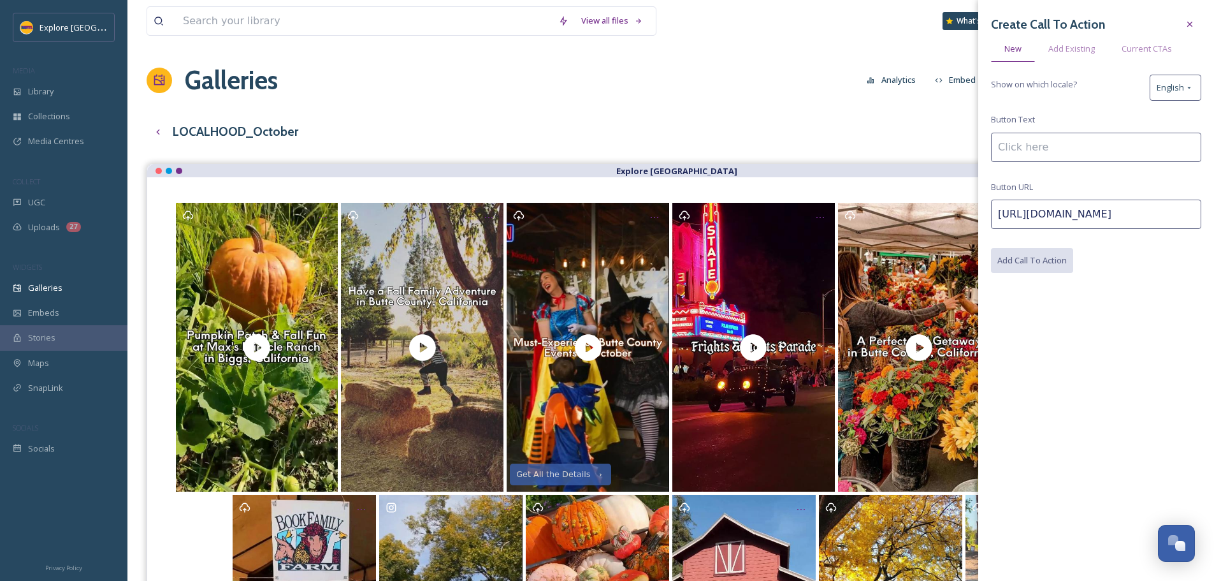
paste input "activities/top-pumpkin-patches"
type input "https://www.explorebuttecounty.com/activities/top-pumpkin-patches"
click at [1064, 158] on input at bounding box center [1096, 147] width 210 height 29
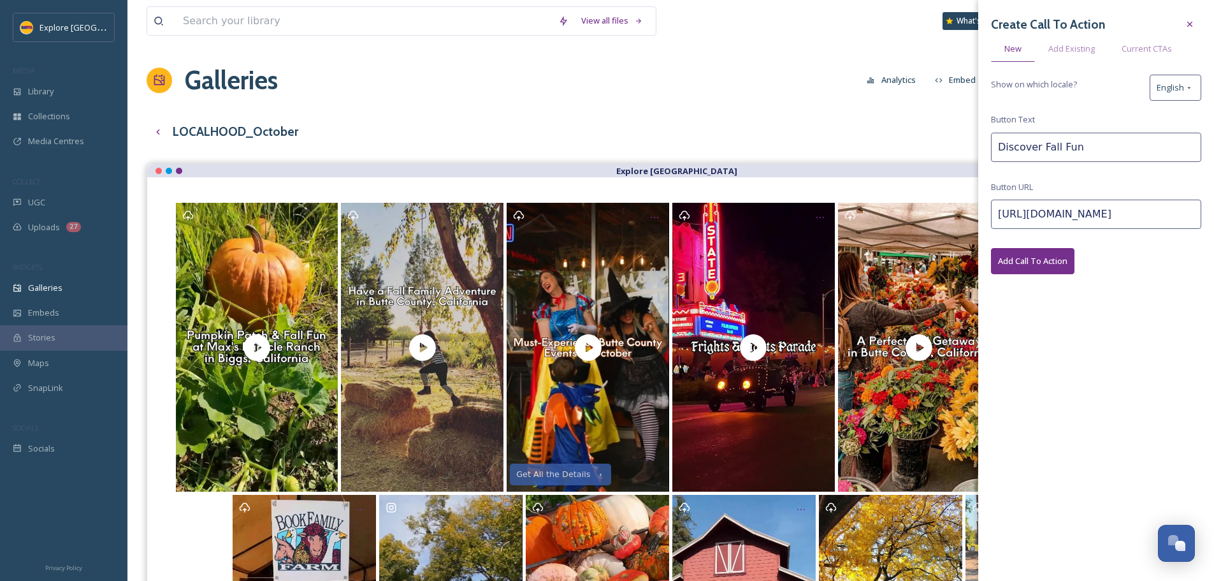
type input "Discover Fall Fun"
click at [1035, 256] on button "Add Call To Action" at bounding box center [1032, 261] width 83 height 26
click at [810, 124] on div "LOCALHOOD_October Preview English Show All" at bounding box center [671, 132] width 1048 height 26
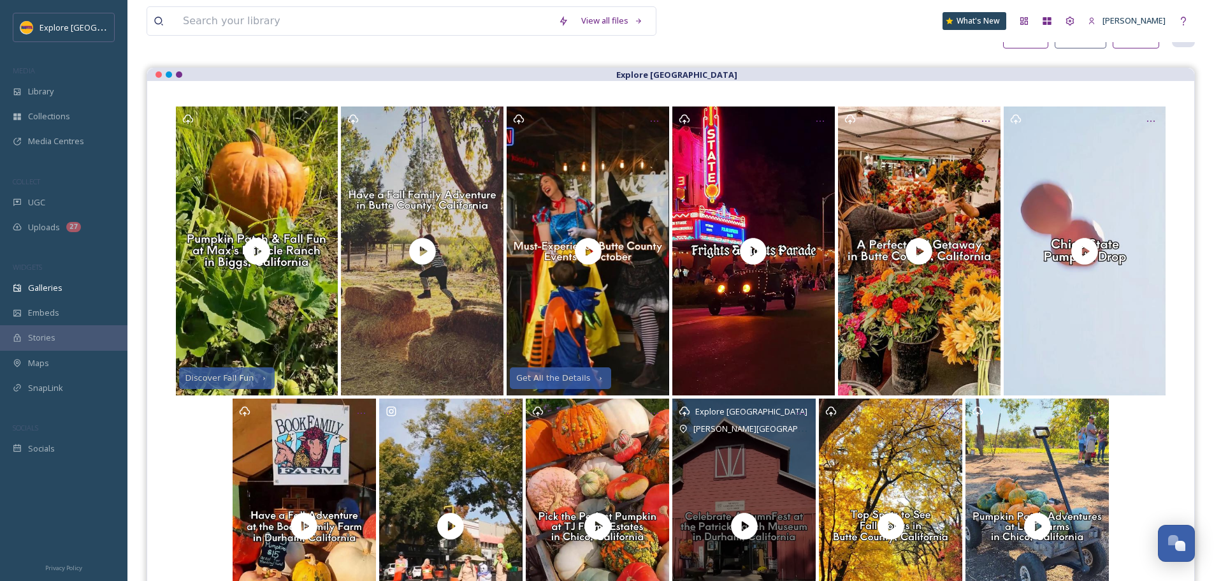
scroll to position [127, 0]
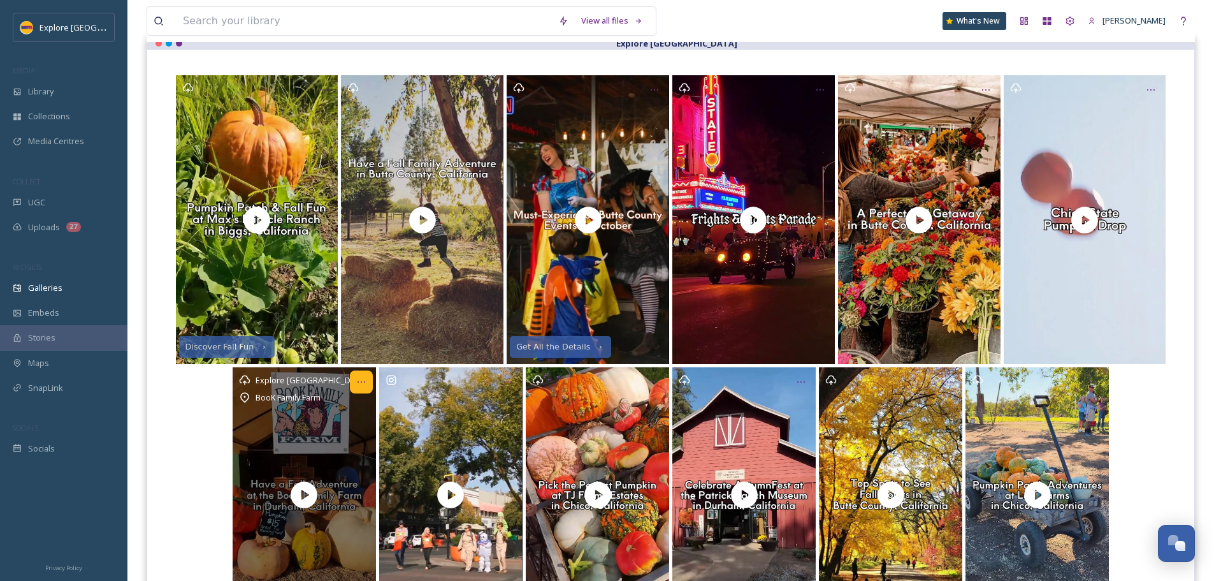
click at [356, 377] on icon "Opens media popup. Media description: Visitors to the Book Family Farm's pumpki…" at bounding box center [361, 382] width 10 height 10
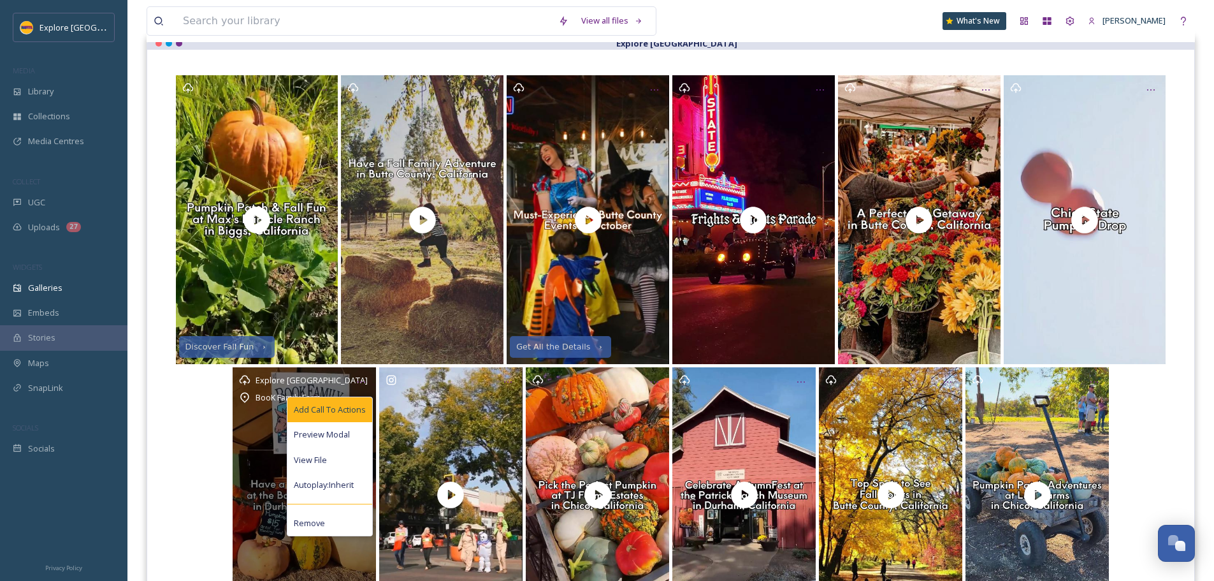
click at [356, 403] on div "Add Call To Actions" at bounding box center [329, 409] width 85 height 25
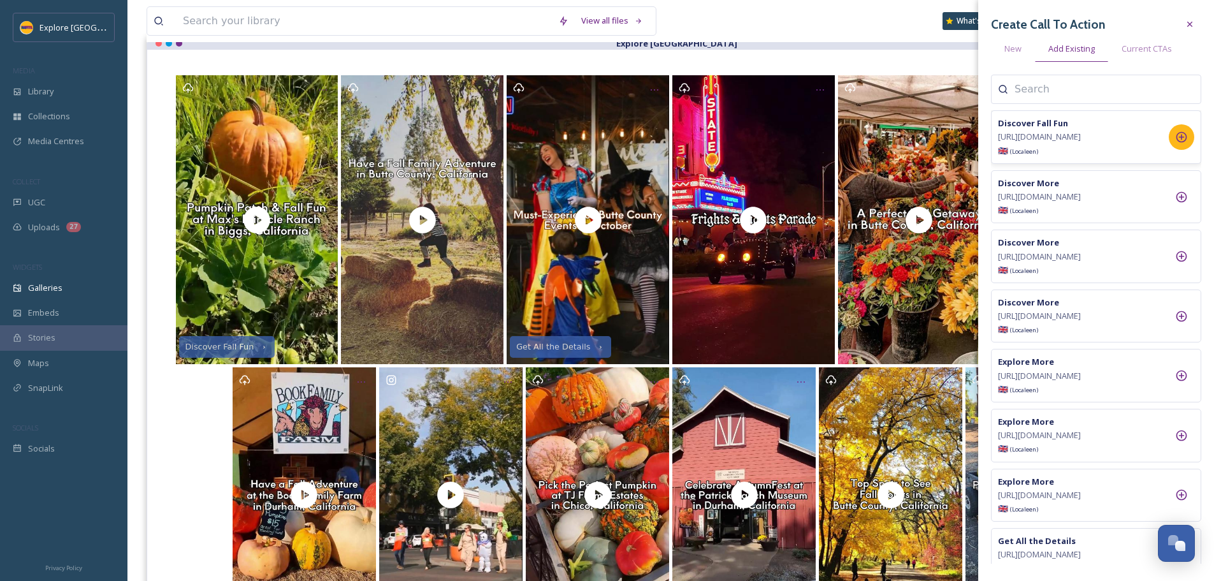
click at [1181, 143] on icon at bounding box center [1181, 137] width 13 height 13
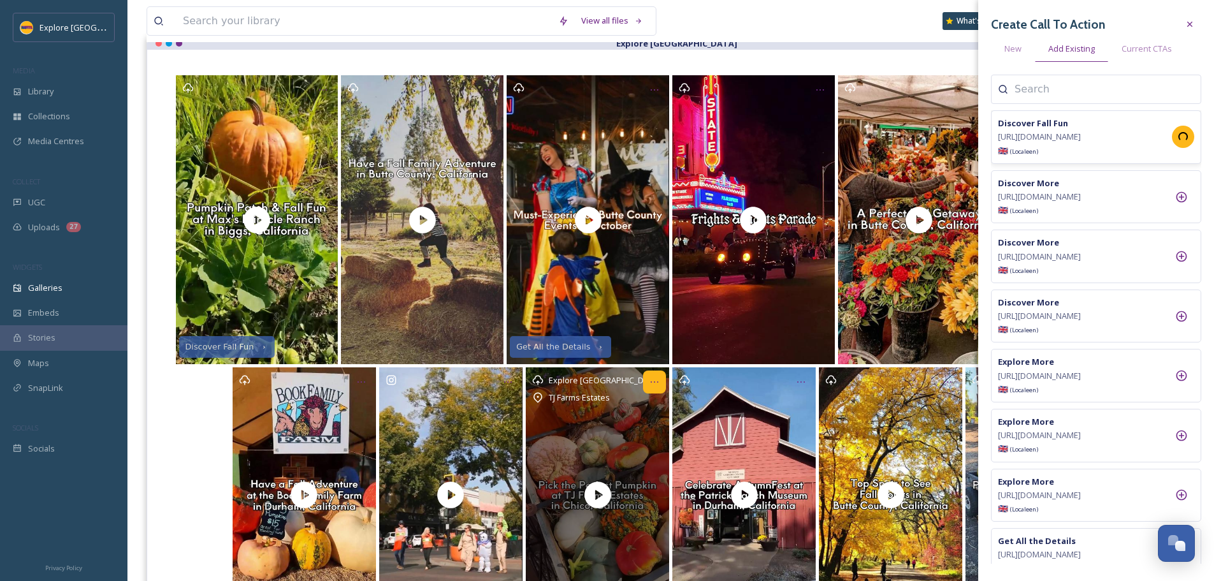
click at [653, 380] on icon "Opens media popup. Media description: TJ Farms Estates is a small family farm t…" at bounding box center [654, 382] width 10 height 10
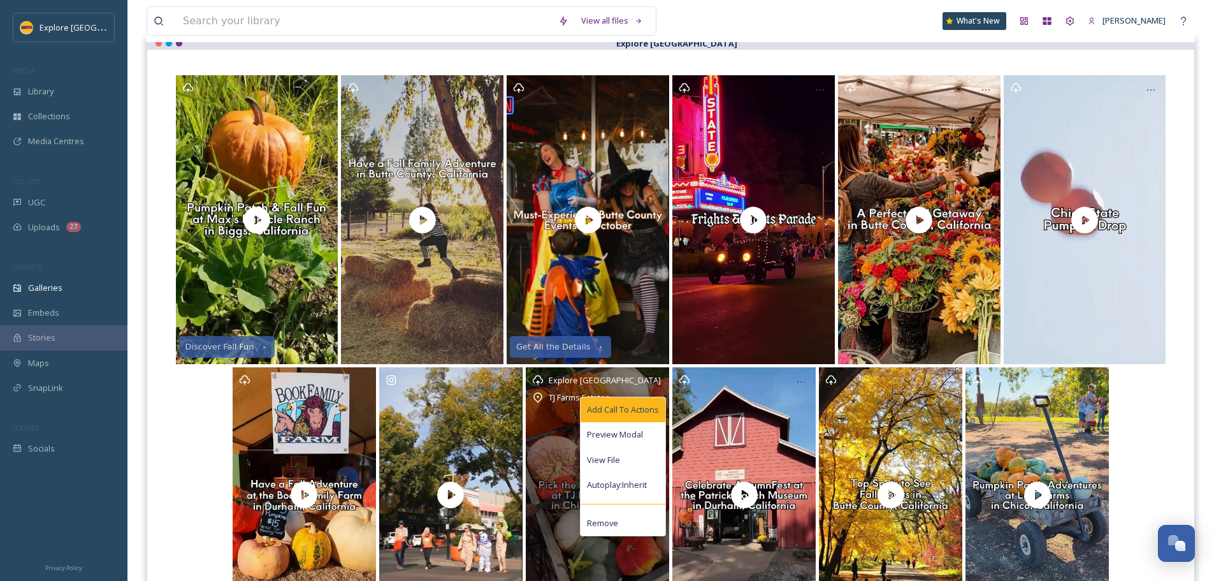
click at [644, 400] on div "Add Call To Actions" at bounding box center [623, 409] width 85 height 25
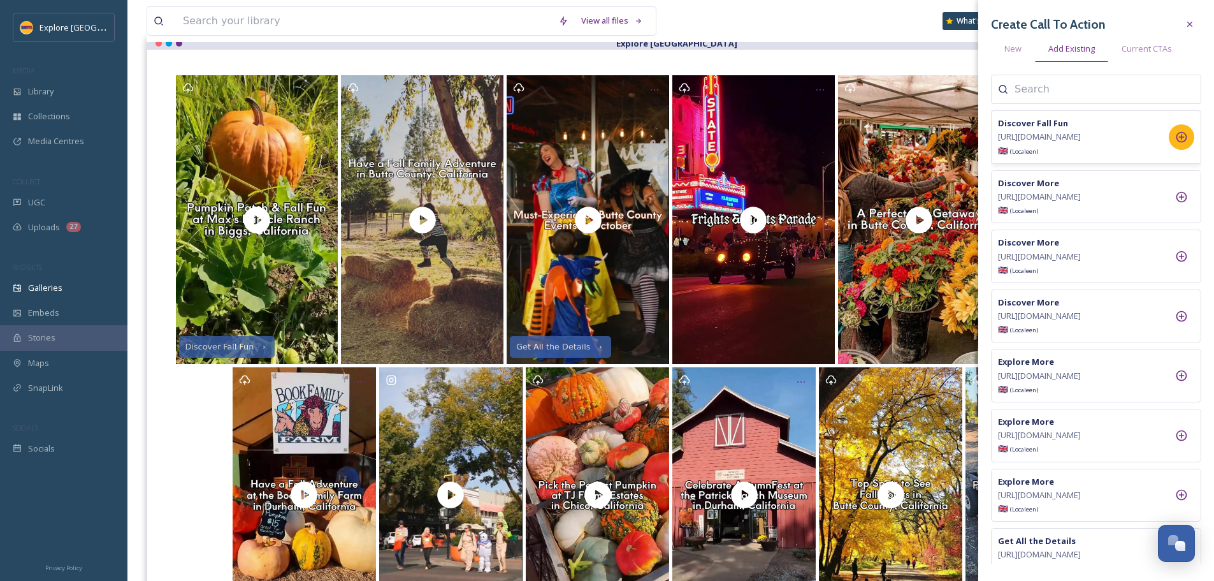
click at [1180, 143] on icon at bounding box center [1181, 137] width 13 height 13
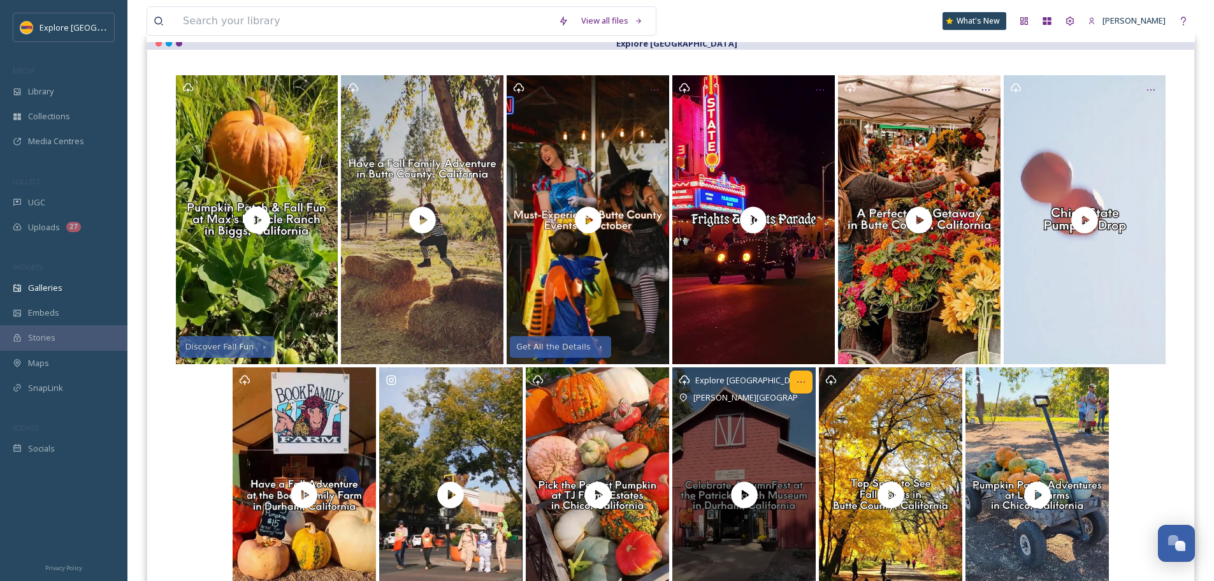
click at [795, 384] on div "Opens media popup. Media description: Localhood_Pumpkin Patch-Patrick Ranch.mp4." at bounding box center [801, 381] width 23 height 23
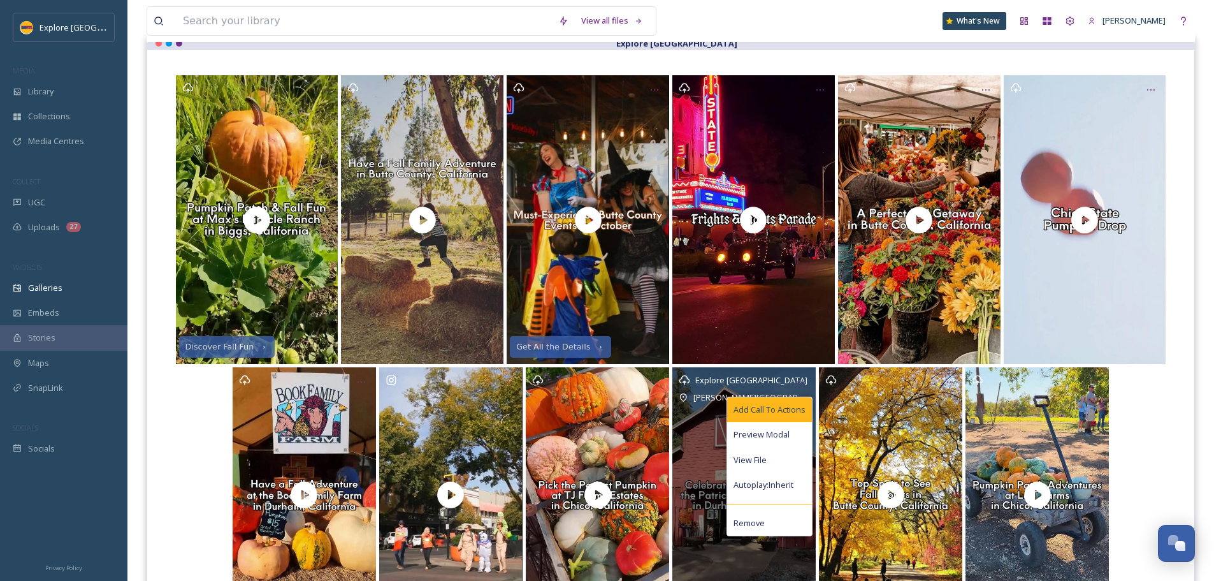
click at [780, 410] on span "Add Call To Actions" at bounding box center [769, 409] width 72 height 12
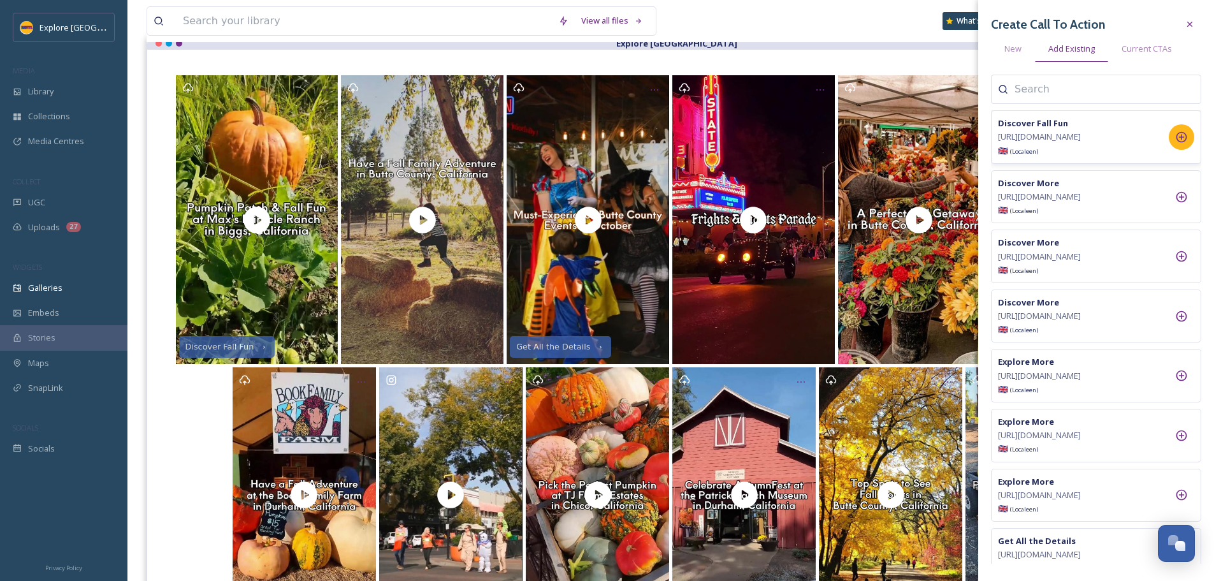
click at [1184, 143] on icon at bounding box center [1181, 137] width 13 height 13
click at [787, 30] on div "View all files What's New Ashley Baer" at bounding box center [671, 21] width 1048 height 42
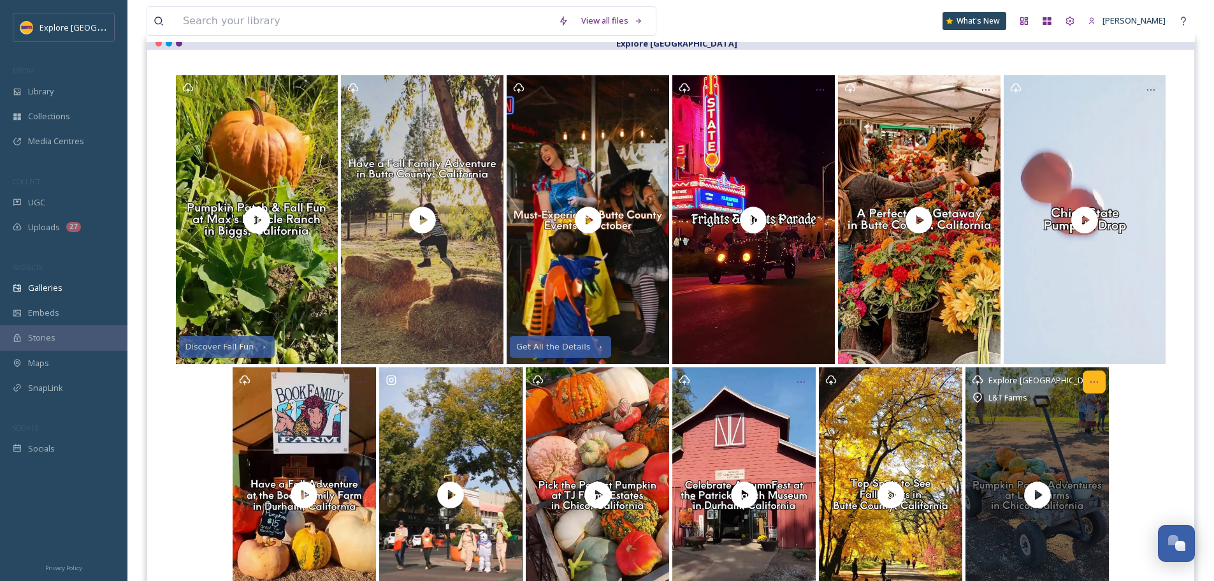
click at [1091, 382] on icon "Opens media popup. Media description: Run by first-generation farmers, L&T Farm…" at bounding box center [1094, 381] width 8 height 1
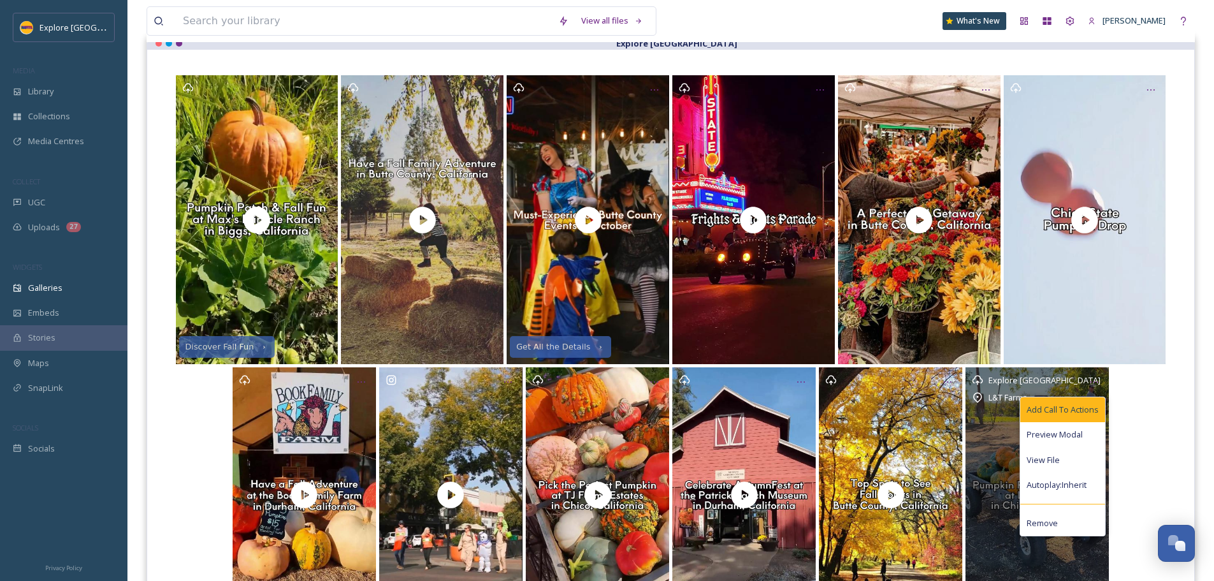
click at [1083, 403] on div "Add Call To Actions" at bounding box center [1062, 409] width 85 height 25
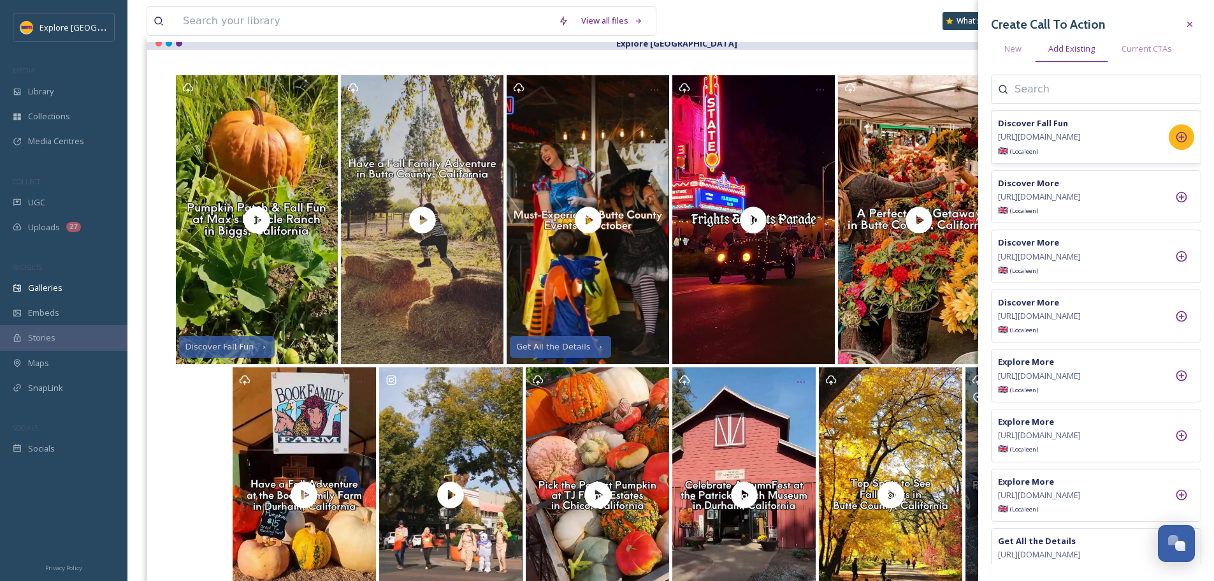
click at [1181, 150] on div at bounding box center [1181, 136] width 25 height 25
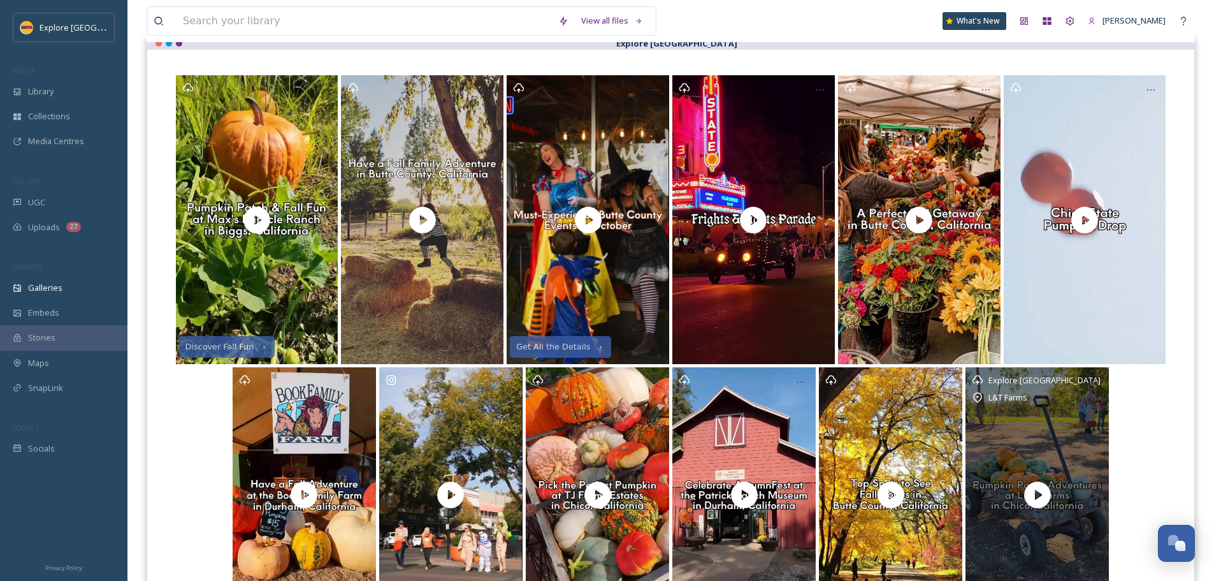
click at [726, 59] on div "Discover Fall Fun Get All the Details Discover Fall Fun Discover Fall Fun Disco…" at bounding box center [670, 350] width 1047 height 601
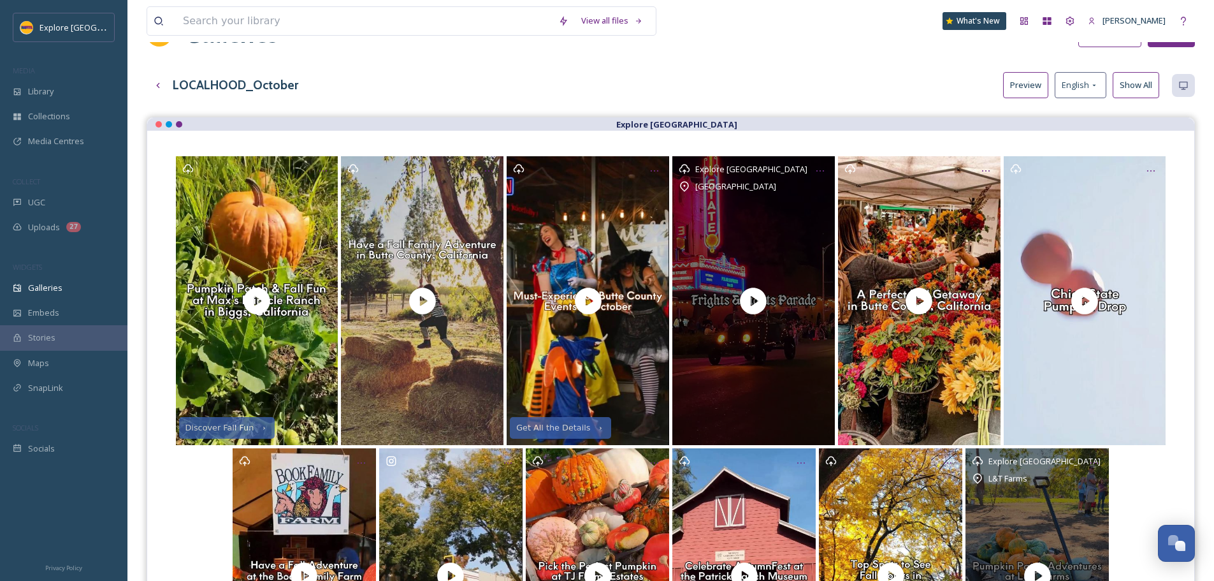
scroll to position [0, 0]
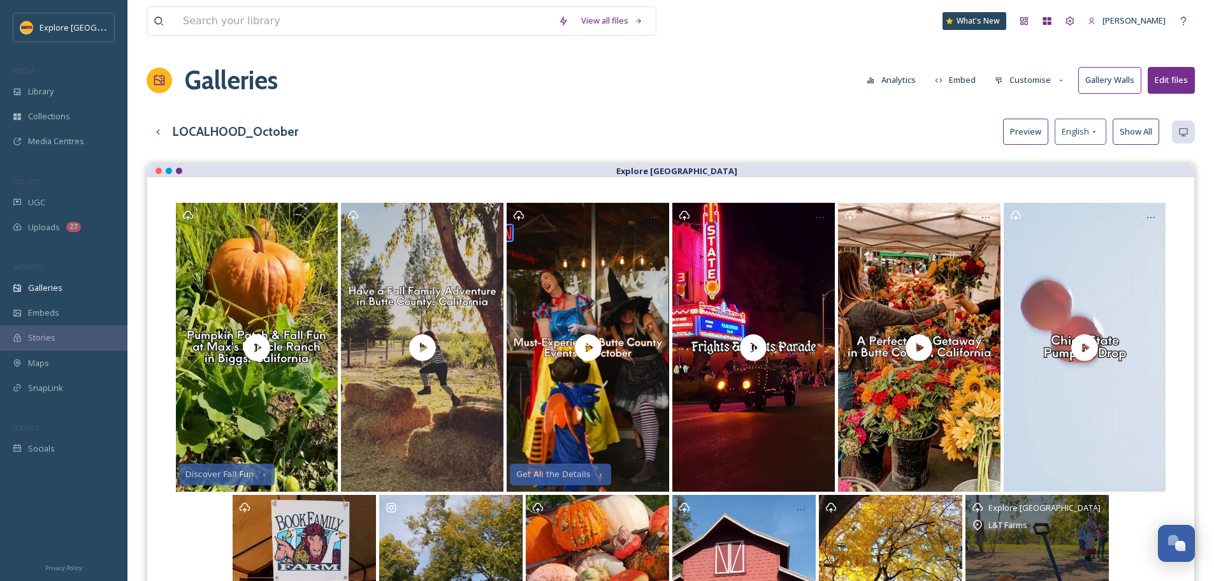
click at [1023, 79] on button "Customise" at bounding box center [1029, 80] width 83 height 25
click at [1033, 155] on div "Buttons" at bounding box center [1033, 159] width 89 height 25
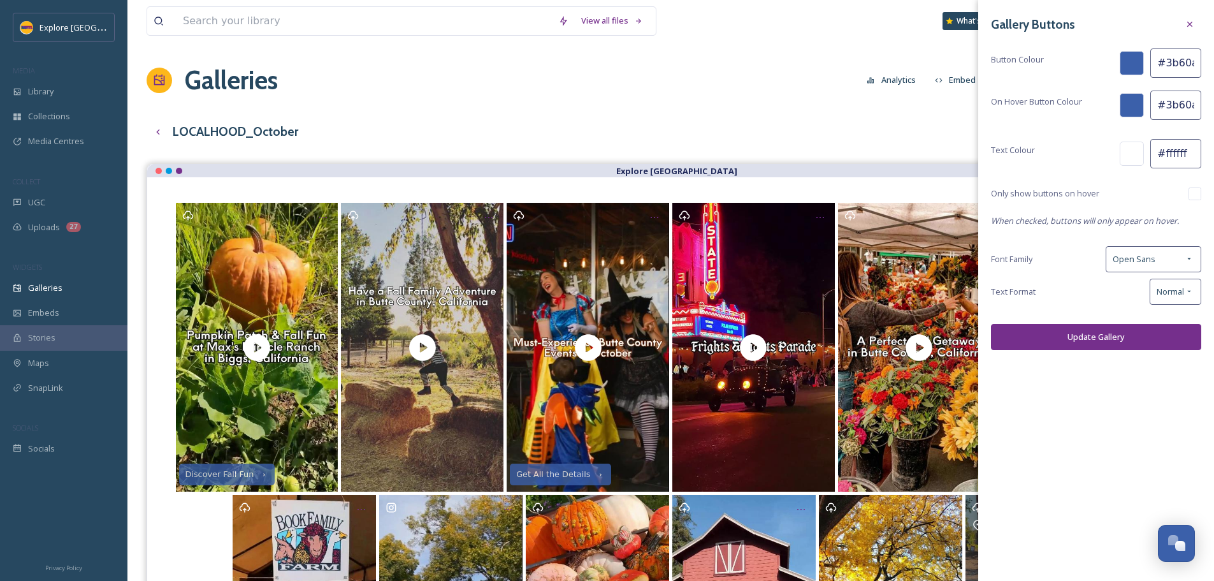
scroll to position [0, 2]
drag, startPoint x: 1166, startPoint y: 63, endPoint x: 1223, endPoint y: 61, distance: 56.8
click at [1213, 61] on html "Explore Butte County MEDIA Library Collections Media Centres COLLECT UGC Upload…" at bounding box center [607, 399] width 1214 height 798
paste input "752f8c"
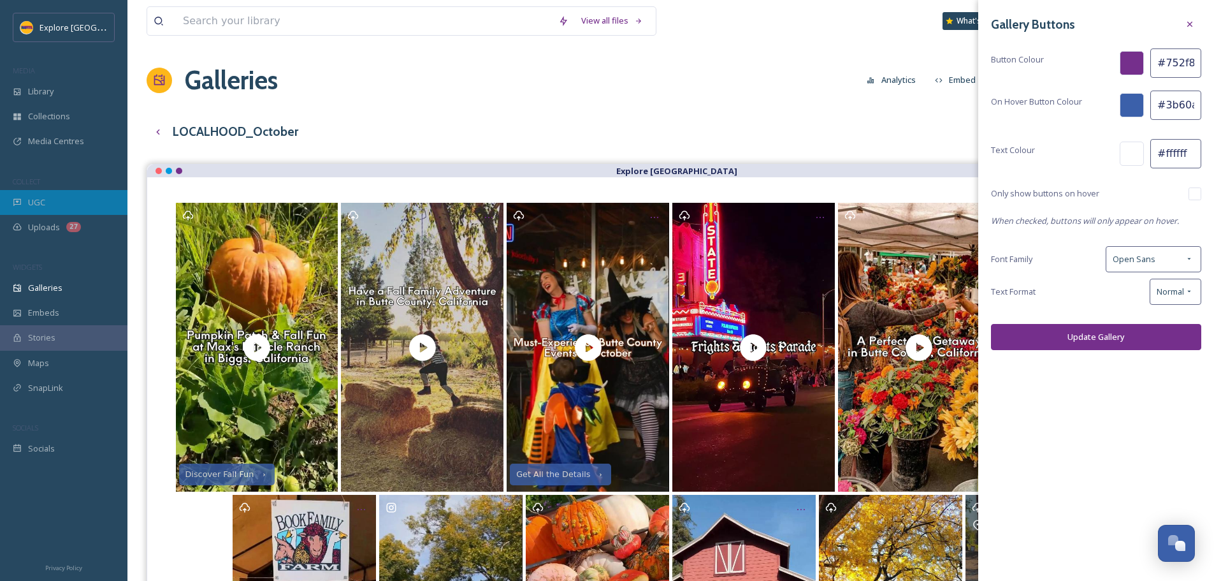
type input "#752f8c"
drag, startPoint x: 1163, startPoint y: 103, endPoint x: 1208, endPoint y: 103, distance: 45.2
click at [1208, 103] on div "Gallery Buttons Button Colour #752f8c On Hover Button Colour #3b60aa Text Colou…" at bounding box center [1096, 181] width 236 height 363
paste input "fdb71"
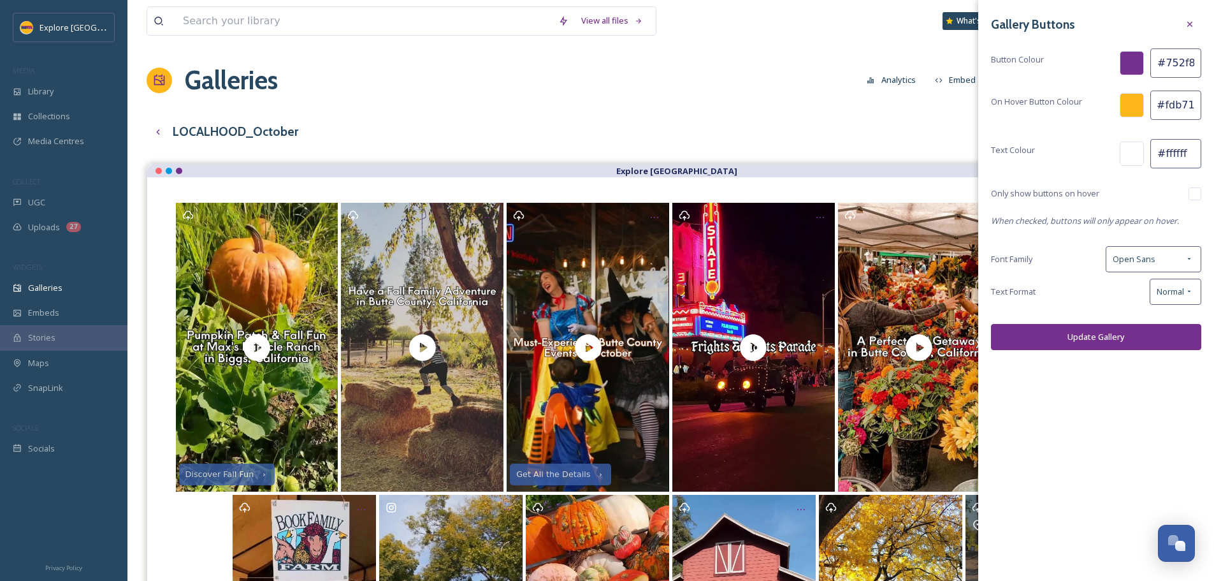
type input "#fdb71a"
click at [1092, 340] on button "Update Gallery" at bounding box center [1096, 337] width 210 height 26
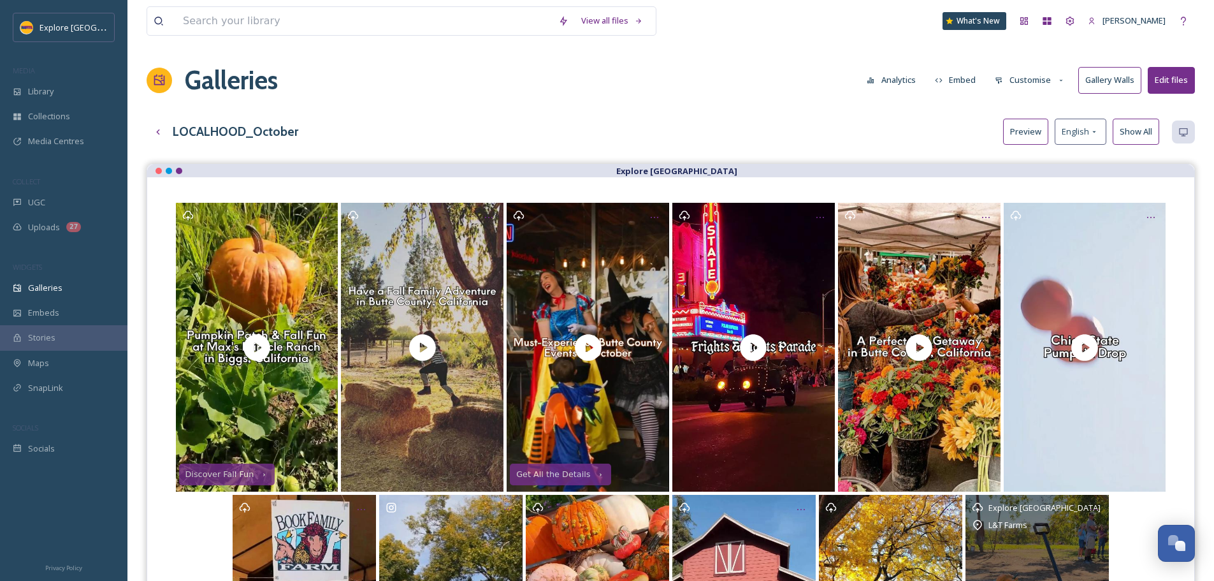
click at [1036, 85] on button "Customise" at bounding box center [1029, 80] width 83 height 25
click at [1039, 155] on div "Buttons" at bounding box center [1033, 159] width 89 height 25
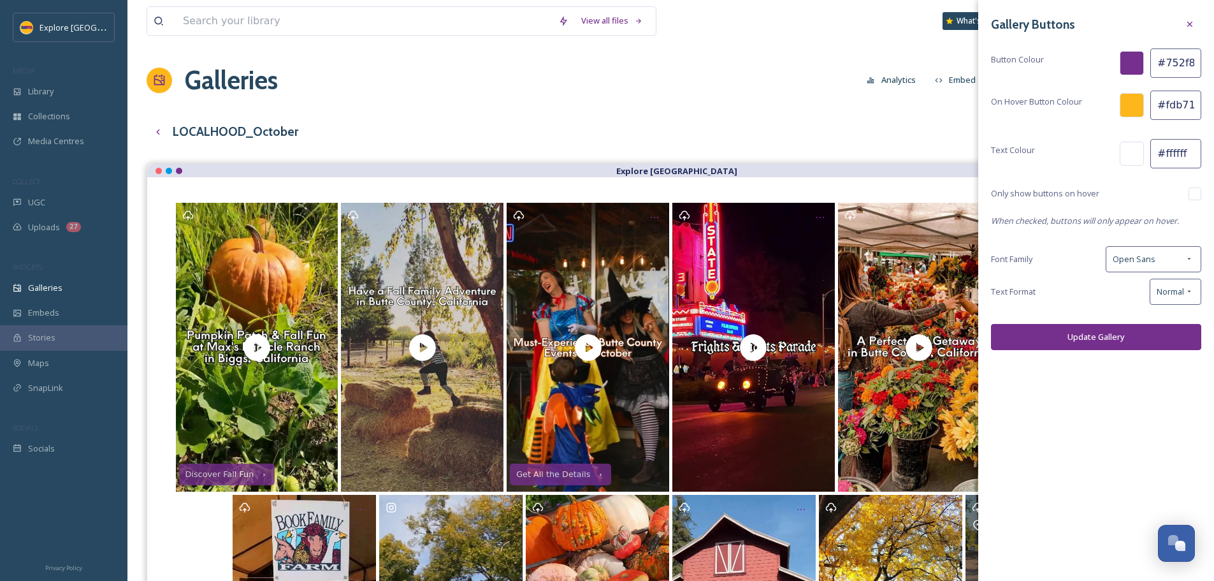
click at [1187, 199] on div "Only show buttons on hover" at bounding box center [1096, 193] width 210 height 13
click at [1195, 198] on input "checkbox" at bounding box center [1194, 193] width 13 height 13
checkbox input "true"
click at [1082, 341] on button "Update Gallery" at bounding box center [1096, 337] width 210 height 26
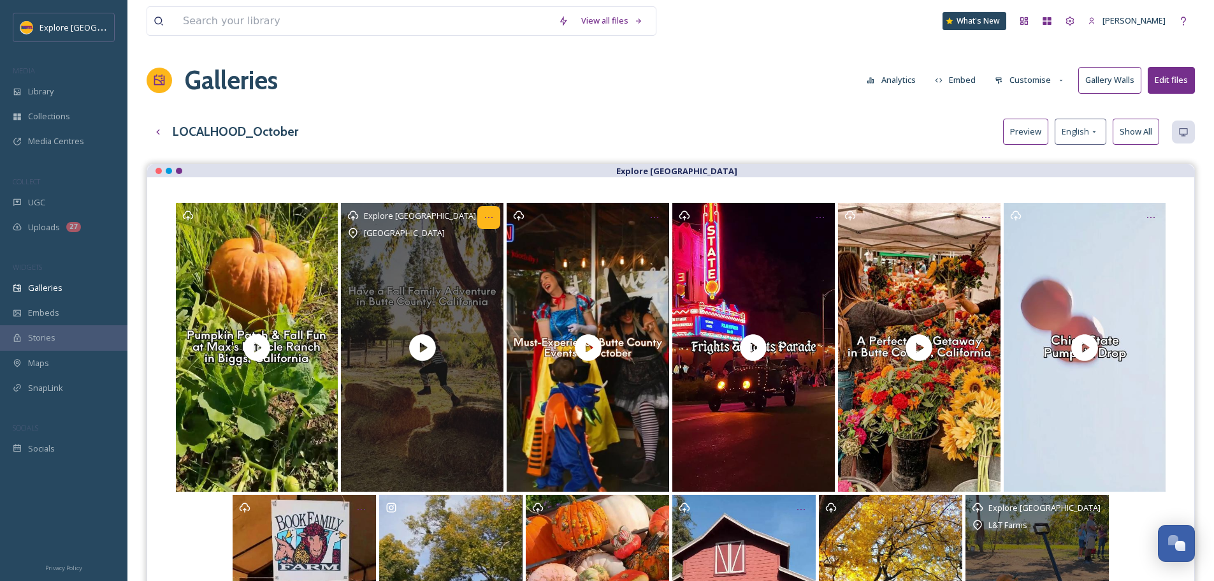
click at [487, 220] on icon "Opens media popup. Media description: Whether you prefer hunting the perfect pu…" at bounding box center [489, 217] width 10 height 10
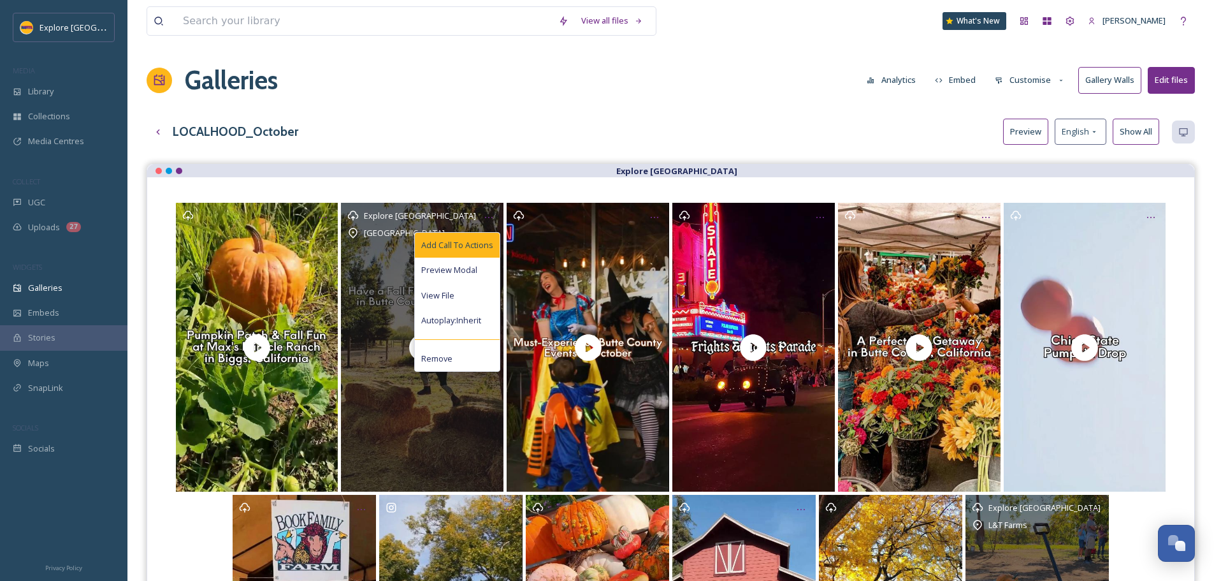
click at [487, 250] on span "Add Call To Actions" at bounding box center [457, 245] width 72 height 12
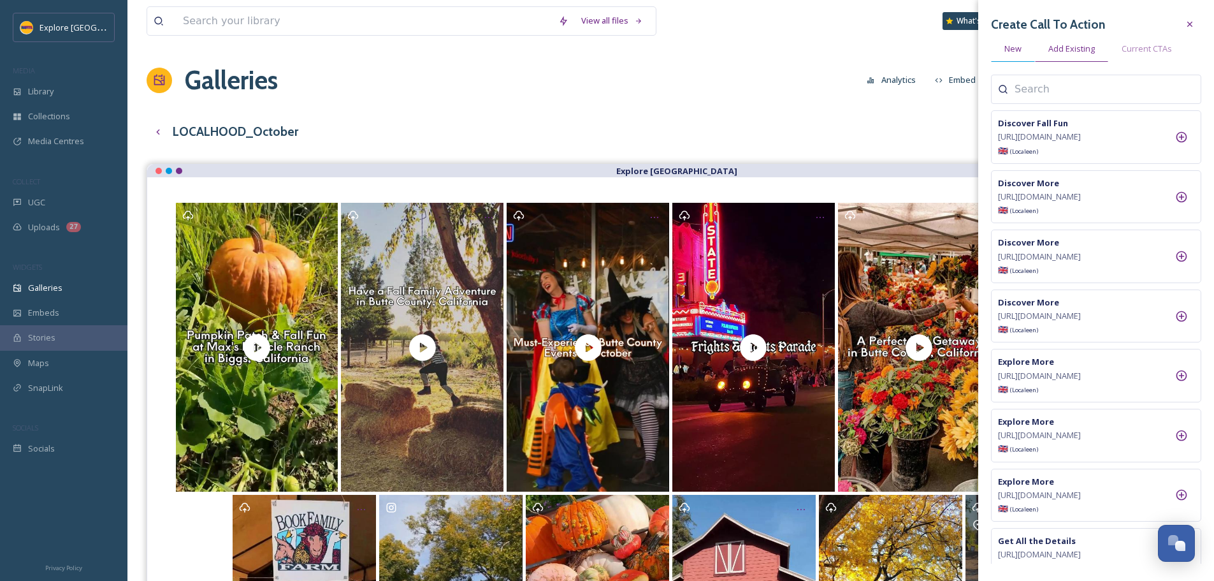
click at [1014, 50] on span "New" at bounding box center [1012, 49] width 17 height 12
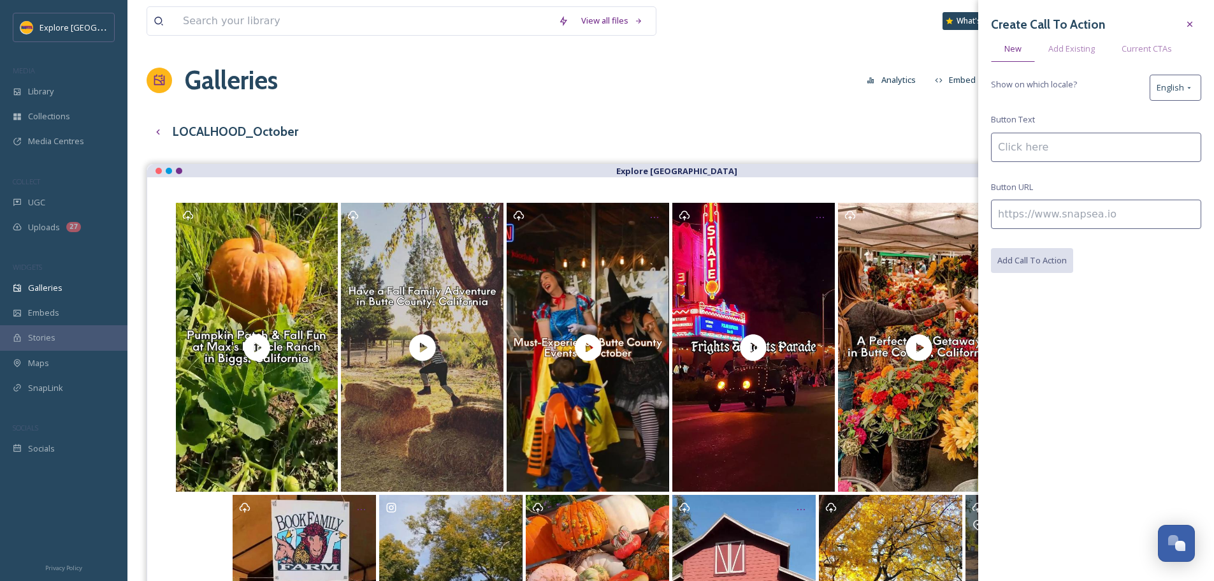
click at [1032, 144] on input at bounding box center [1096, 147] width 210 height 29
paste input "https://www.explorebuttecounty.com/stories/fall-family-adventure"
type input "https://www.explorebuttecounty.com/stories/fall-family-adventure"
click at [1040, 231] on div "Create Call To Action New Add Existing Current CTAs Show on which locale? Engli…" at bounding box center [1096, 143] width 210 height 260
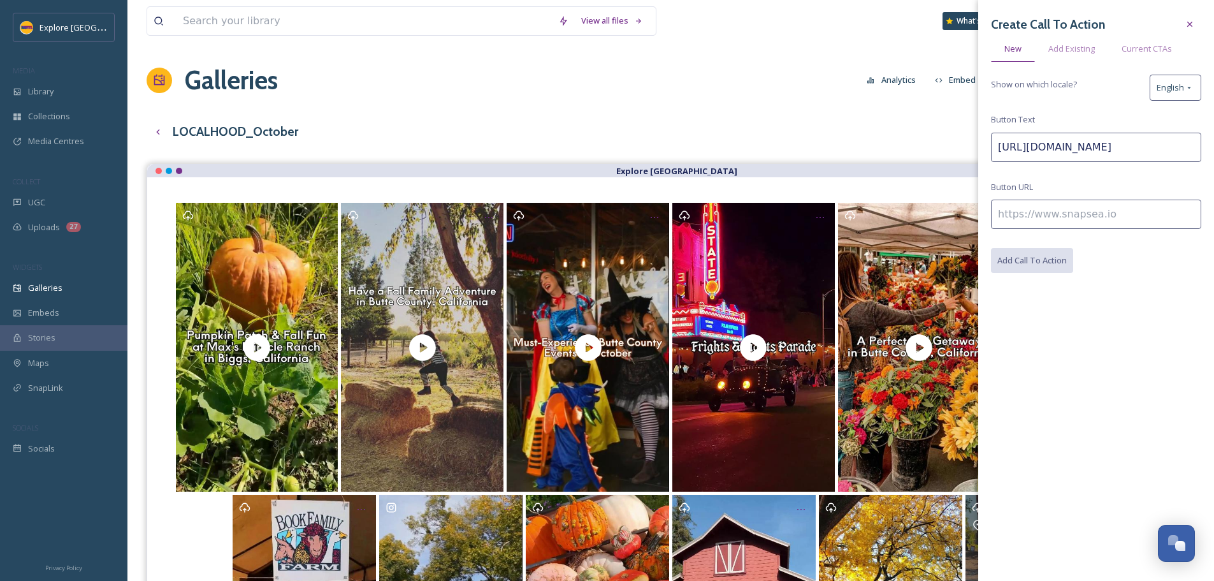
scroll to position [0, 0]
paste input "www.explorebuttecounty.com/stories/fall-family-adventure"
type input "https://www.explorebuttecounty.com/stories/fall-family-adventure"
click at [1033, 164] on div "Create Call To Action New Add Existing Current CTAs Show on which locale? Engli…" at bounding box center [1096, 143] width 210 height 261
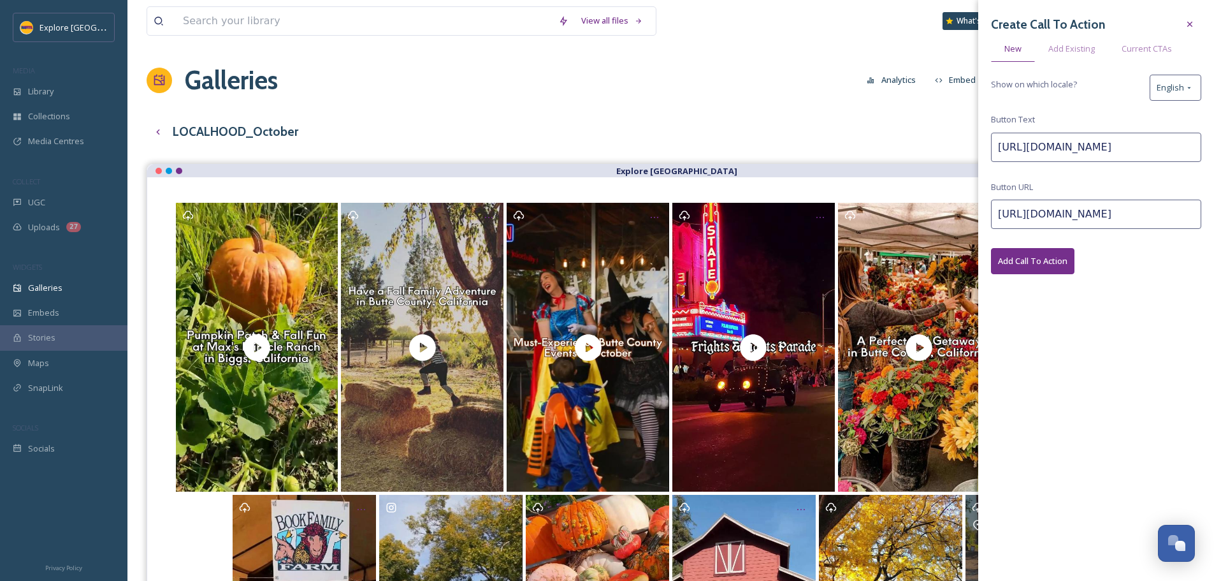
scroll to position [0, 0]
click at [1032, 146] on input "https://www.explorebuttecounty.com/stories/fall-family-adventure" at bounding box center [1096, 147] width 210 height 29
type input "Learn More"
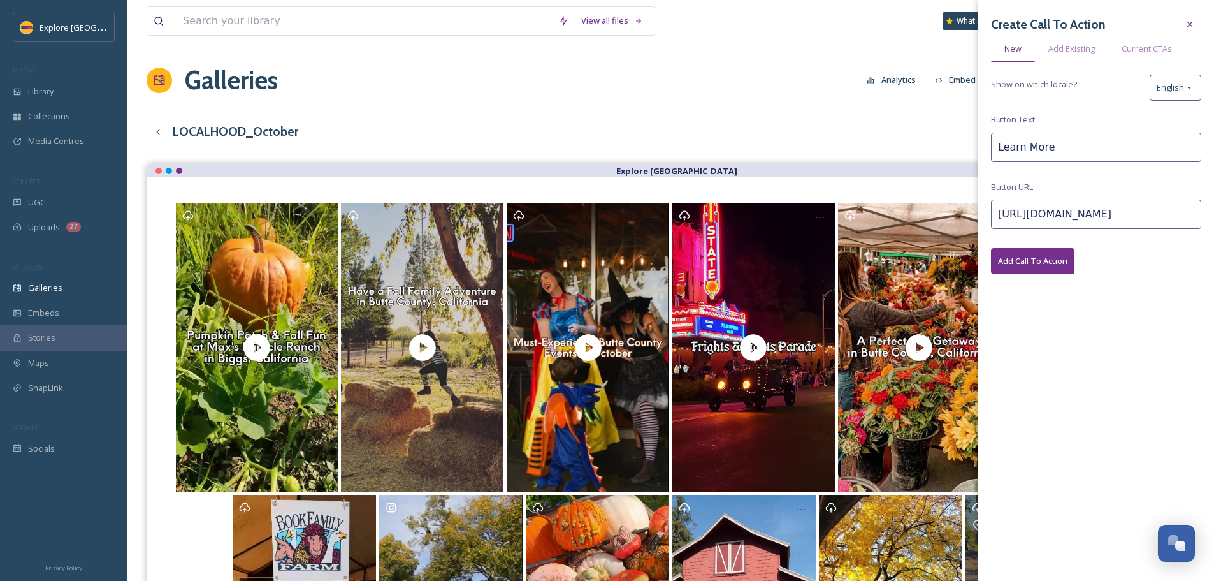
click at [1057, 259] on button "Add Call To Action" at bounding box center [1032, 261] width 83 height 26
click at [714, 124] on div "LOCALHOOD_October Preview English Show All" at bounding box center [671, 132] width 1048 height 26
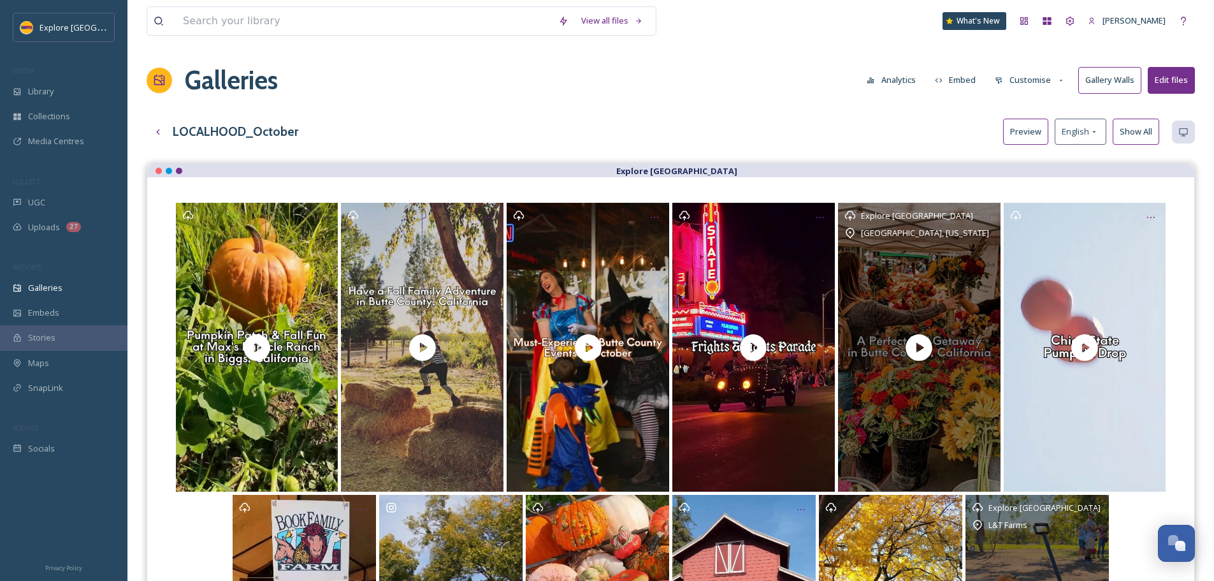
drag, startPoint x: 910, startPoint y: 350, endPoint x: 925, endPoint y: 347, distance: 14.9
click at [910, 350] on icon "Opens media popup. Media description: Sweater weather means enjoying hot coffee…" at bounding box center [918, 347] width 27 height 27
click at [925, 347] on icon "Opens media popup. Media description: Sweater weather means enjoying hot coffee…" at bounding box center [918, 347] width 27 height 27
click at [988, 217] on icon "Opens media popup. Media description: Sweater weather means enjoying hot coffee…" at bounding box center [986, 217] width 8 height 1
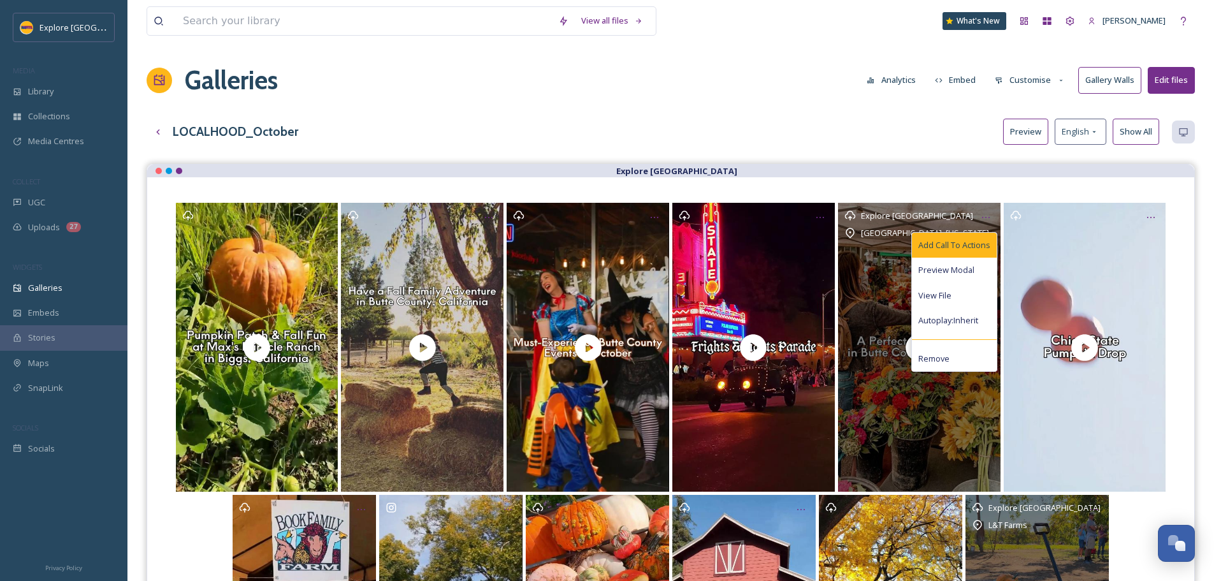
click at [979, 242] on span "Add Call To Actions" at bounding box center [954, 245] width 72 height 12
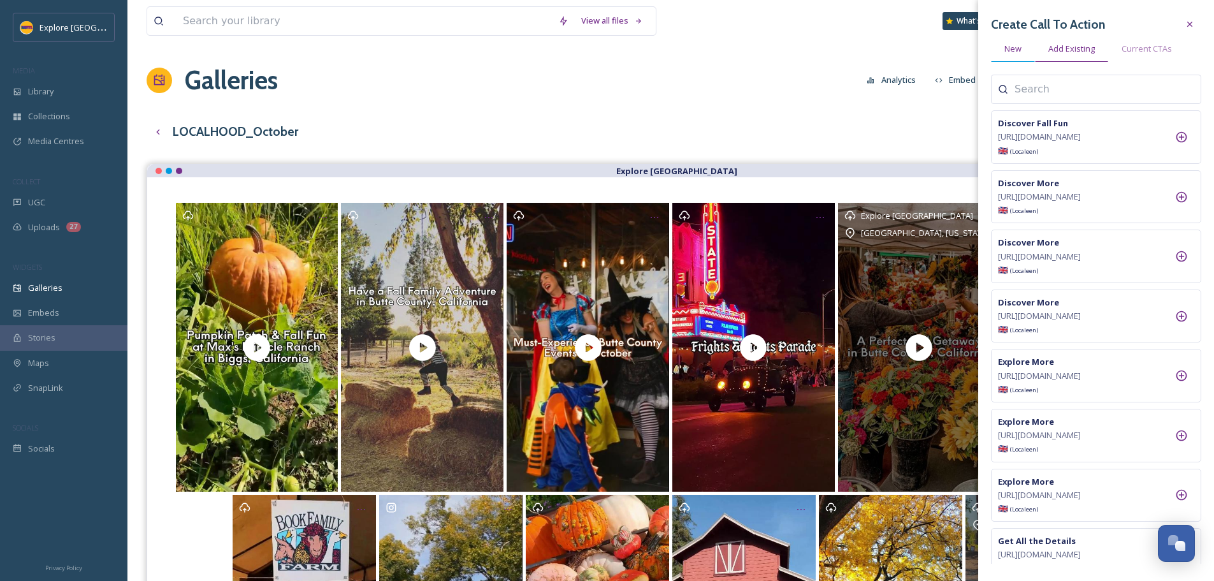
click at [1016, 50] on span "New" at bounding box center [1012, 49] width 17 height 12
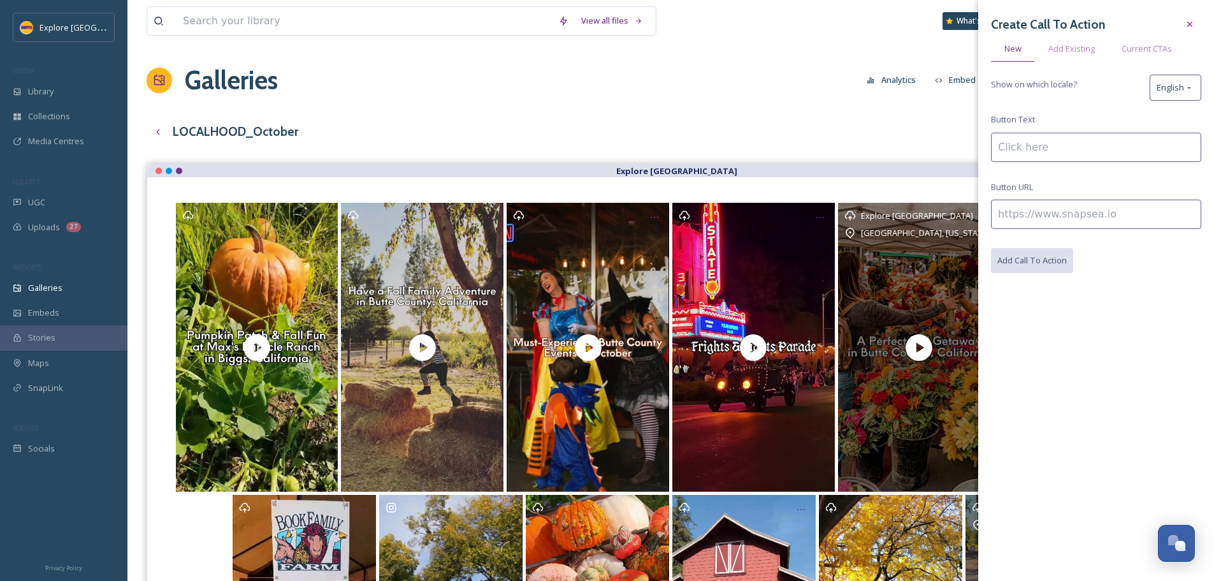
click at [1032, 226] on input at bounding box center [1096, 213] width 210 height 29
paste input "https://www.explorebuttecounty.com/stories/a-perfect-fall-weekend-in-butte-coun…"
type input "https://www.explorebuttecounty.com/stories/a-perfect-fall-weekend-in-butte-coun…"
click at [1025, 151] on input at bounding box center [1096, 147] width 210 height 29
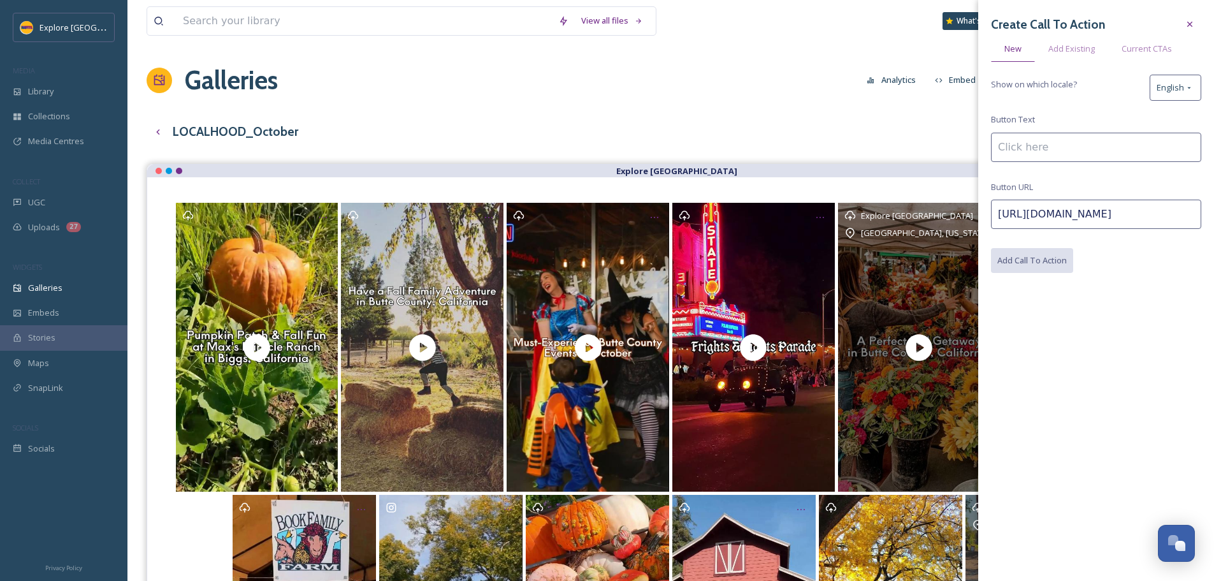
scroll to position [0, 0]
type input "Read the Full Story"
click at [1035, 262] on button "Add Call To Action" at bounding box center [1032, 261] width 83 height 26
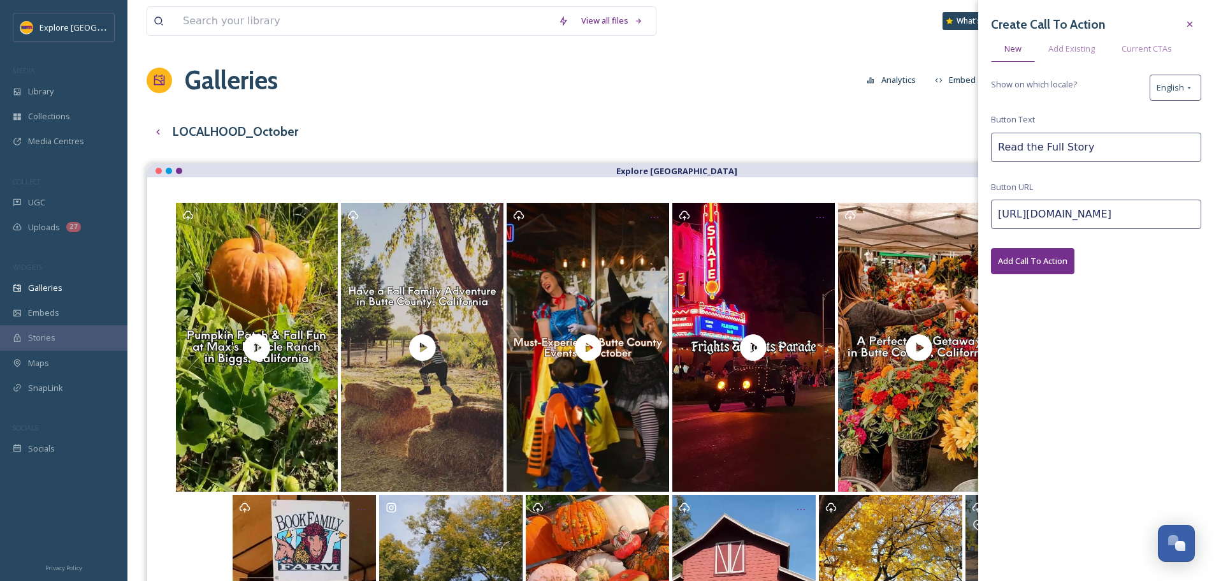
click at [832, 140] on div "LOCALHOOD_October Preview English Show All" at bounding box center [671, 132] width 1048 height 26
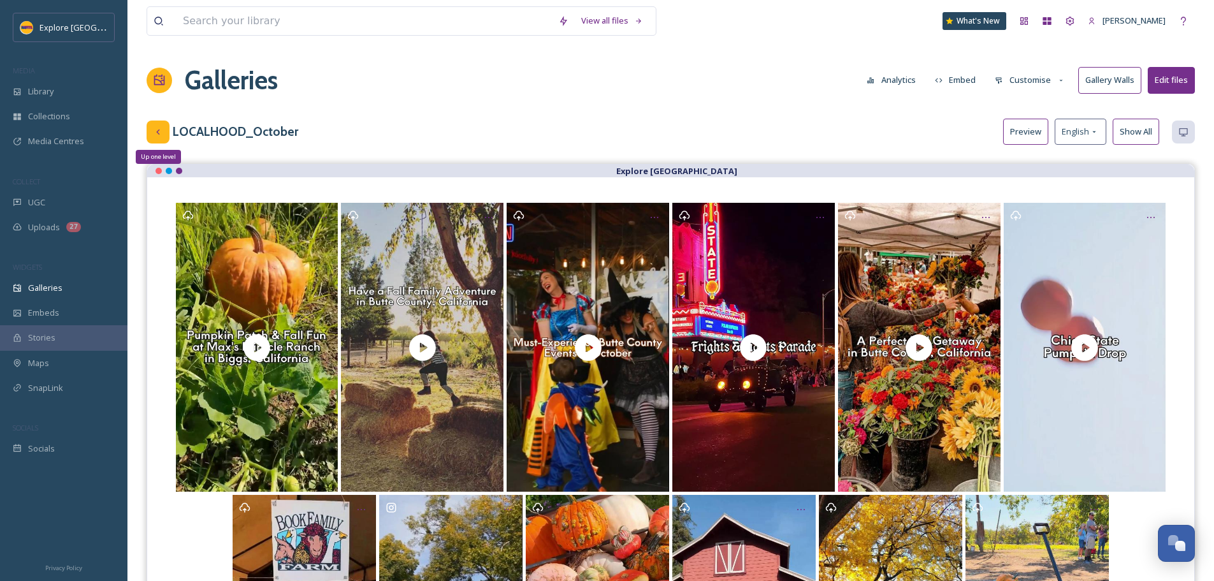
click at [155, 126] on div "Up one level" at bounding box center [158, 131] width 23 height 23
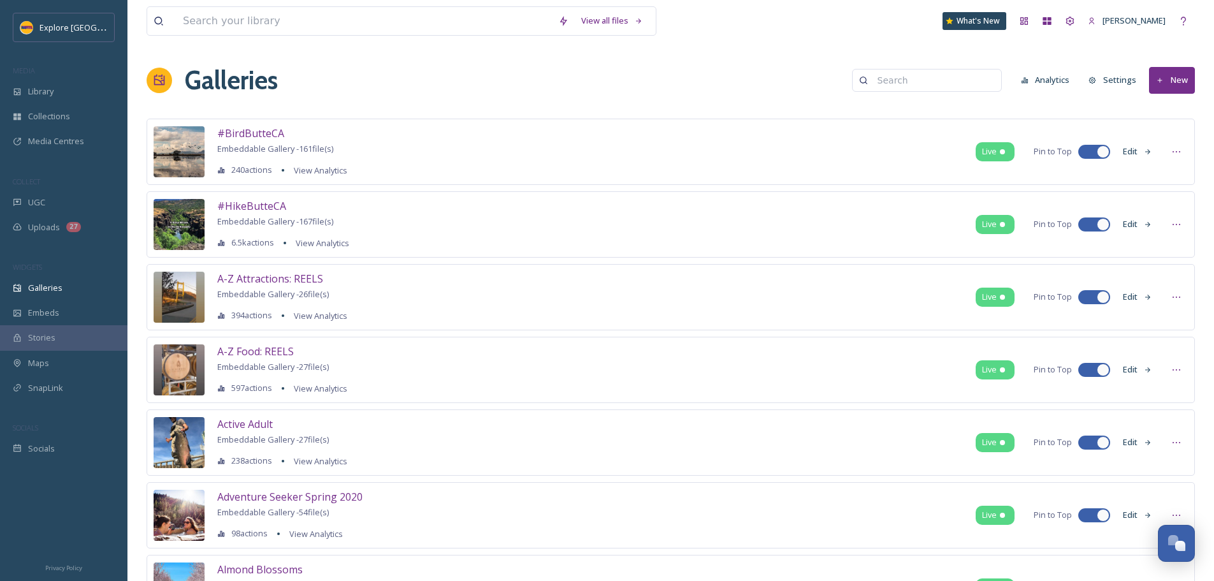
click at [917, 85] on input at bounding box center [933, 80] width 124 height 25
type input "december"
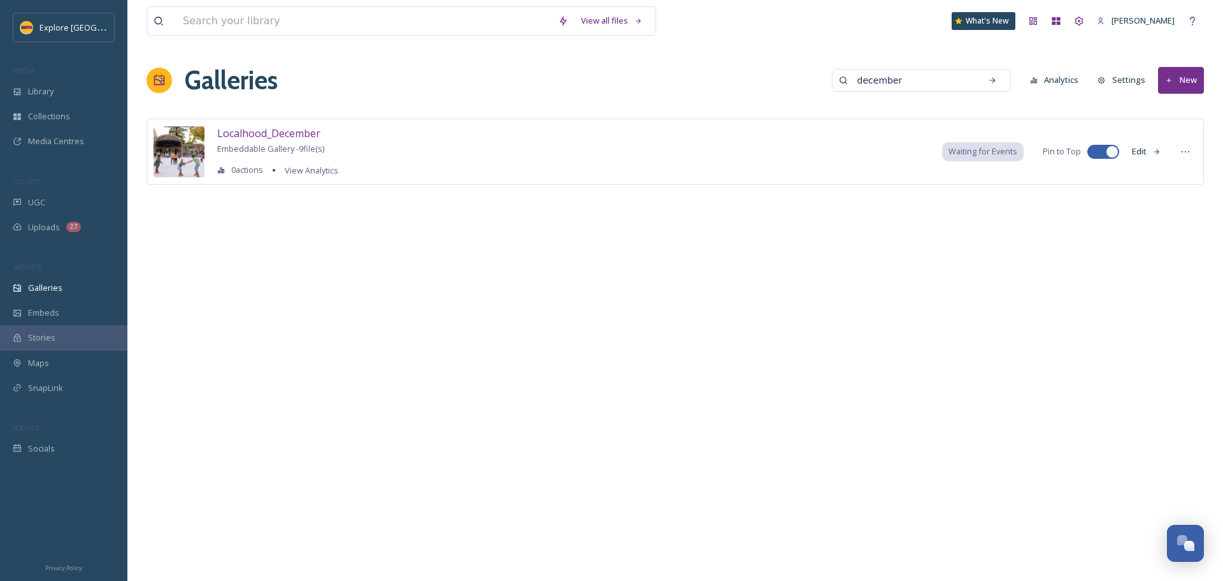
click at [1163, 155] on button "Edit" at bounding box center [1147, 151] width 42 height 25
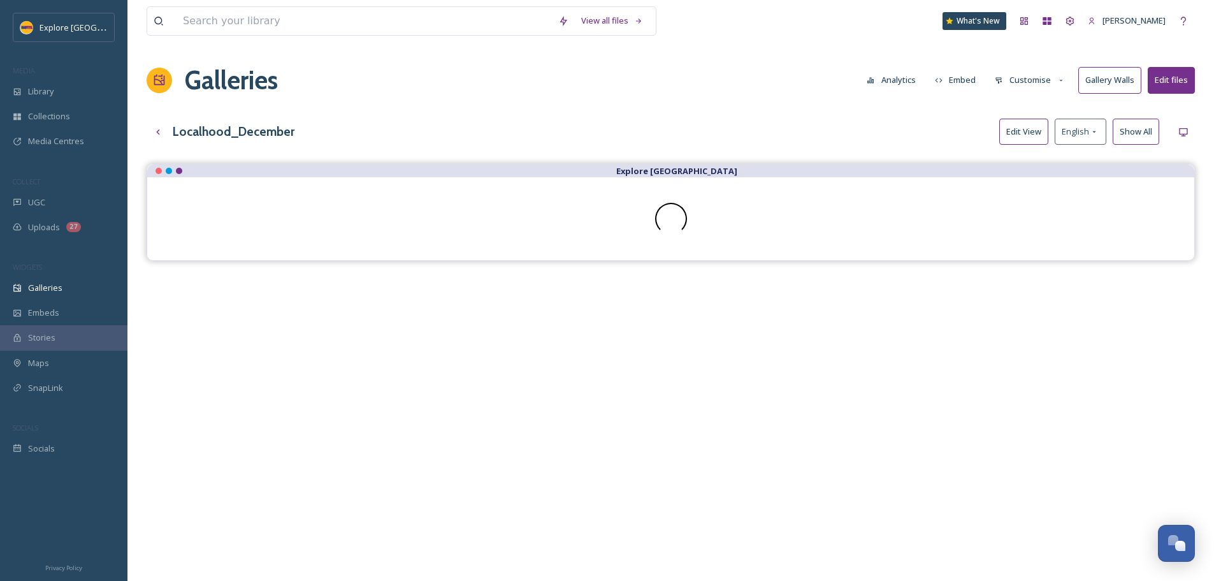
click at [1007, 127] on button "Edit View" at bounding box center [1023, 132] width 49 height 26
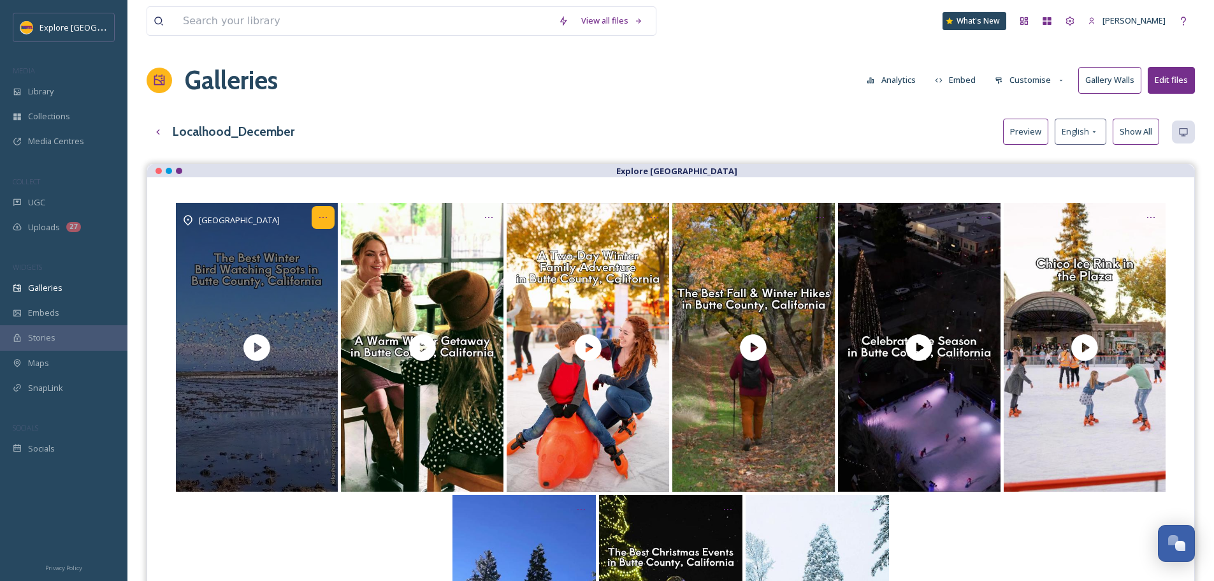
click at [324, 224] on div "Opens media popup. Media description: Localhood_Winter Birding.mp4." at bounding box center [323, 217] width 23 height 23
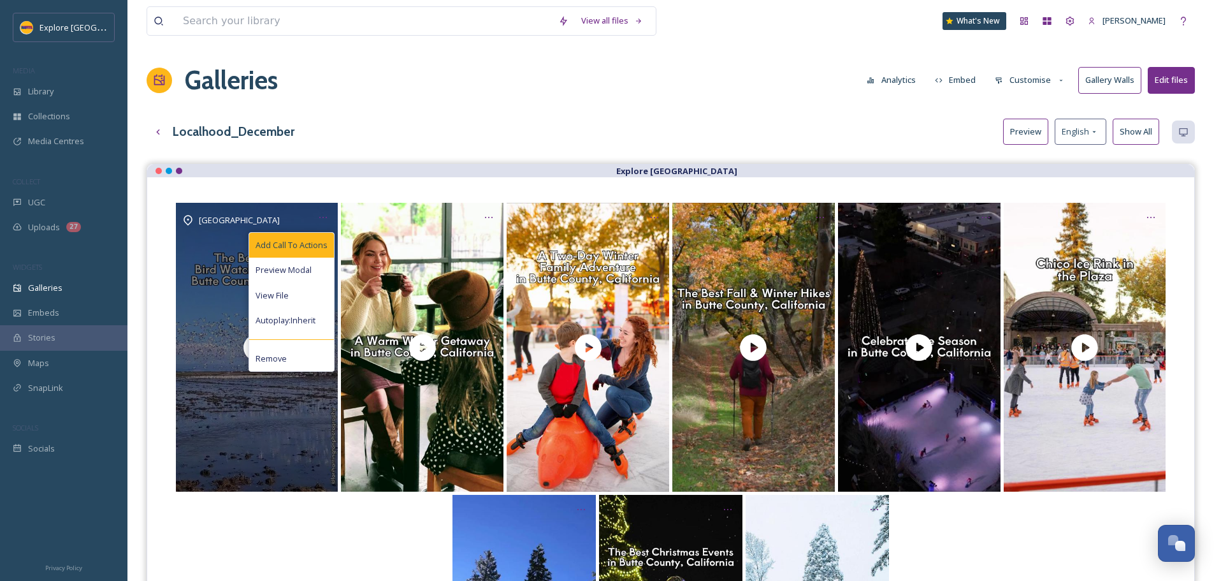
click at [324, 255] on div "Add Call To Actions" at bounding box center [291, 245] width 85 height 25
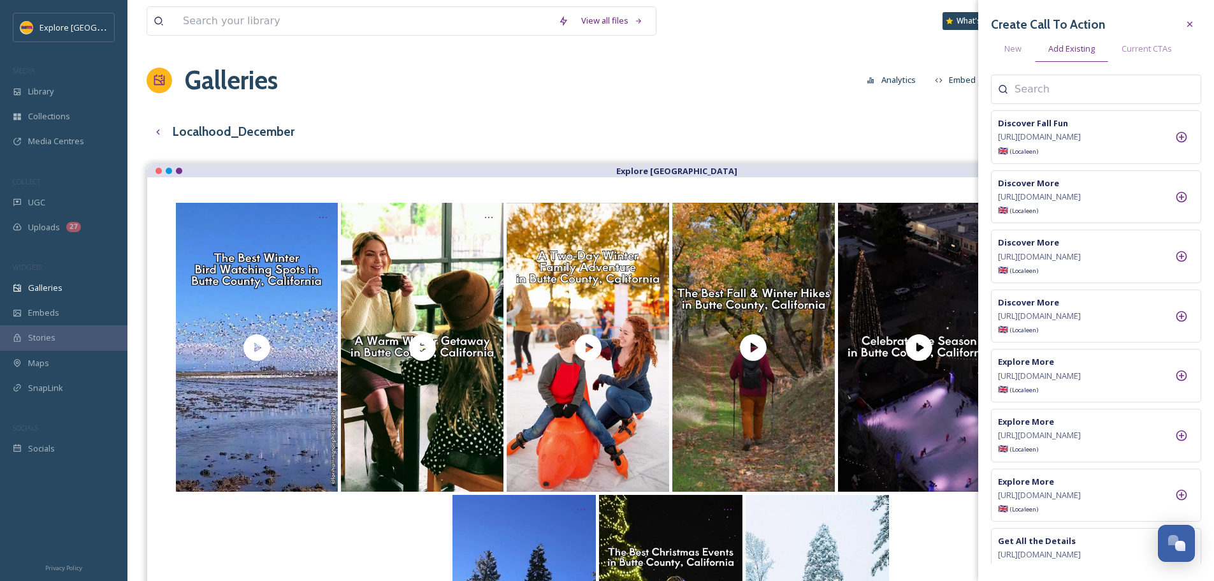
click at [1036, 84] on input at bounding box center [1077, 89] width 127 height 15
click at [1027, 48] on div "New" at bounding box center [1013, 49] width 44 height 26
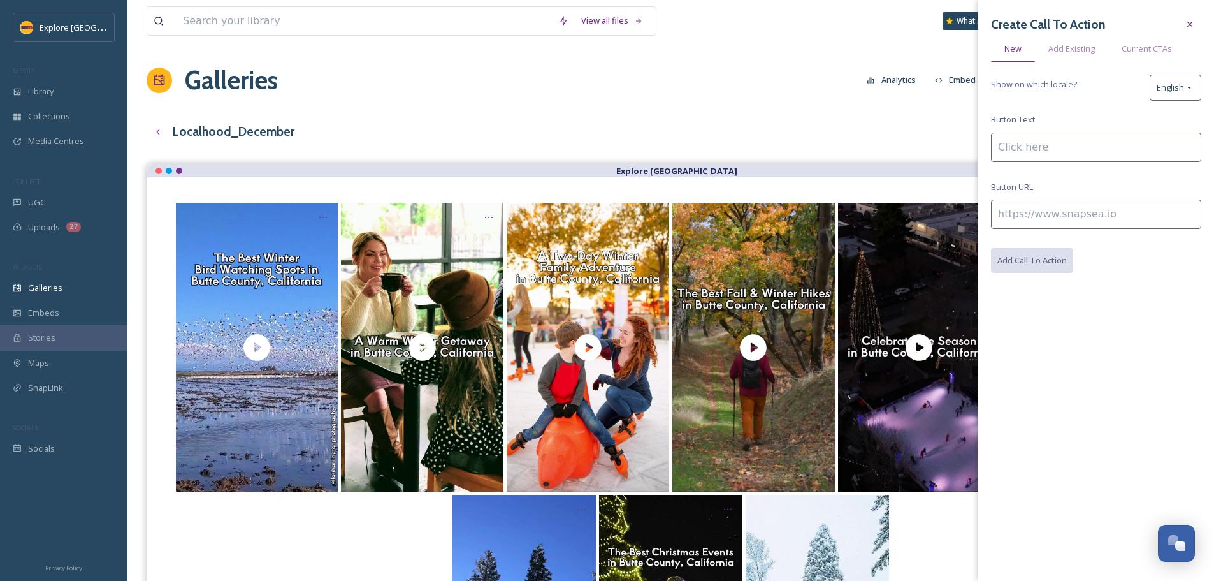
click at [1036, 210] on input at bounding box center [1096, 213] width 210 height 29
paste input "https://www.explorebuttecounty.com/stories/bird-watching-in-butte-county"
type input "https://www.explorebuttecounty.com/stories/bird-watching-in-butte-county"
click at [1036, 143] on input at bounding box center [1096, 147] width 210 height 29
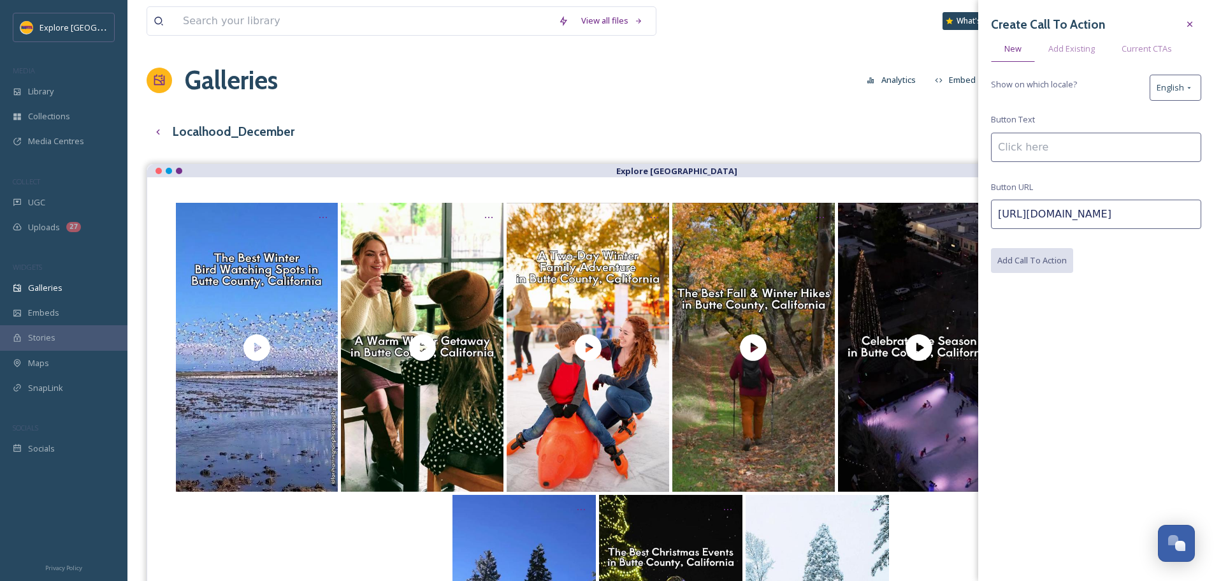
scroll to position [0, 0]
type input "Learn More"
click at [1028, 259] on button "Add Call To Action" at bounding box center [1032, 261] width 83 height 26
click at [723, 70] on div "Galleries Analytics Embed Customise Gallery Walls Edit files" at bounding box center [671, 80] width 1048 height 38
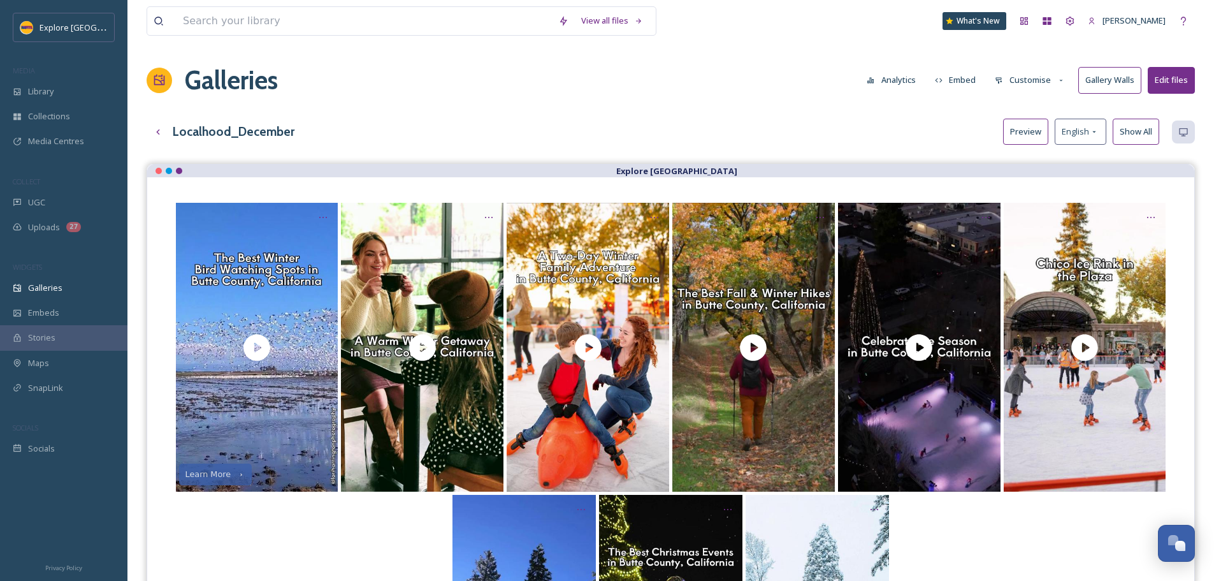
click at [1004, 80] on button "Customise" at bounding box center [1029, 80] width 83 height 25
click at [1015, 137] on span "Thumbnails" at bounding box center [1017, 134] width 45 height 12
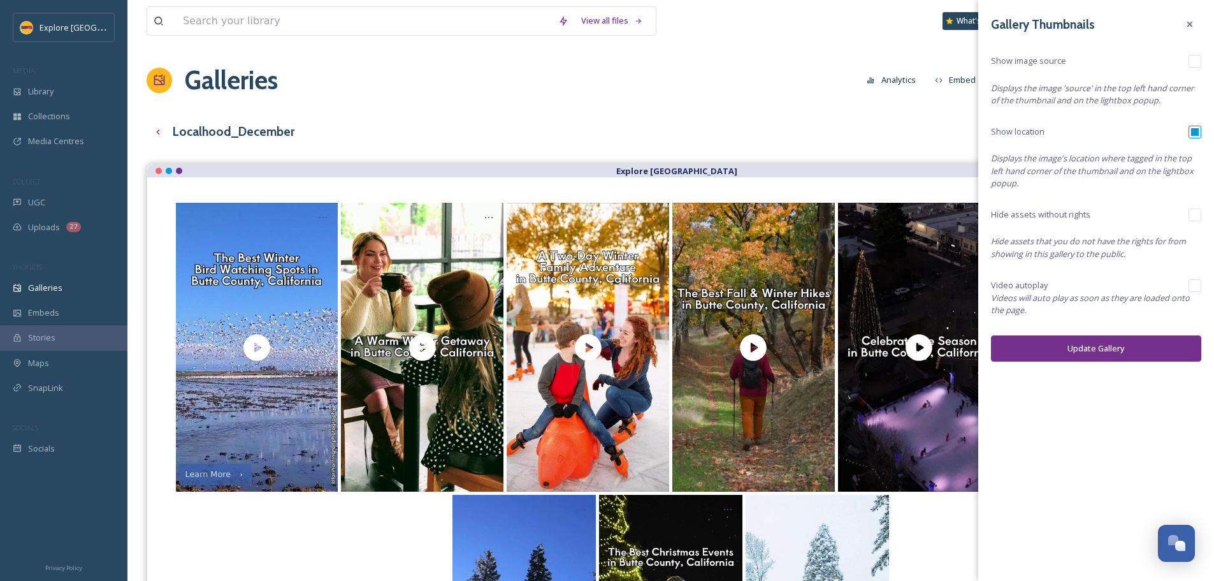
click at [847, 122] on div "Localhood_December Preview English Show All" at bounding box center [671, 132] width 1048 height 26
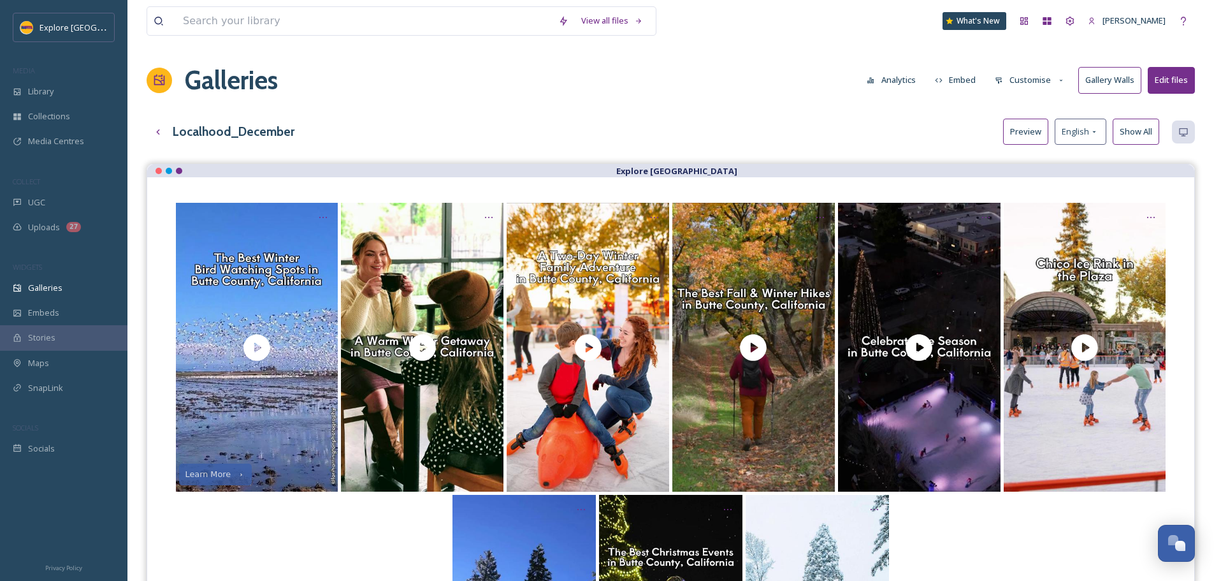
click at [1048, 83] on button "Customise" at bounding box center [1029, 80] width 83 height 25
click at [1039, 132] on span "Thumbnails" at bounding box center [1017, 134] width 45 height 12
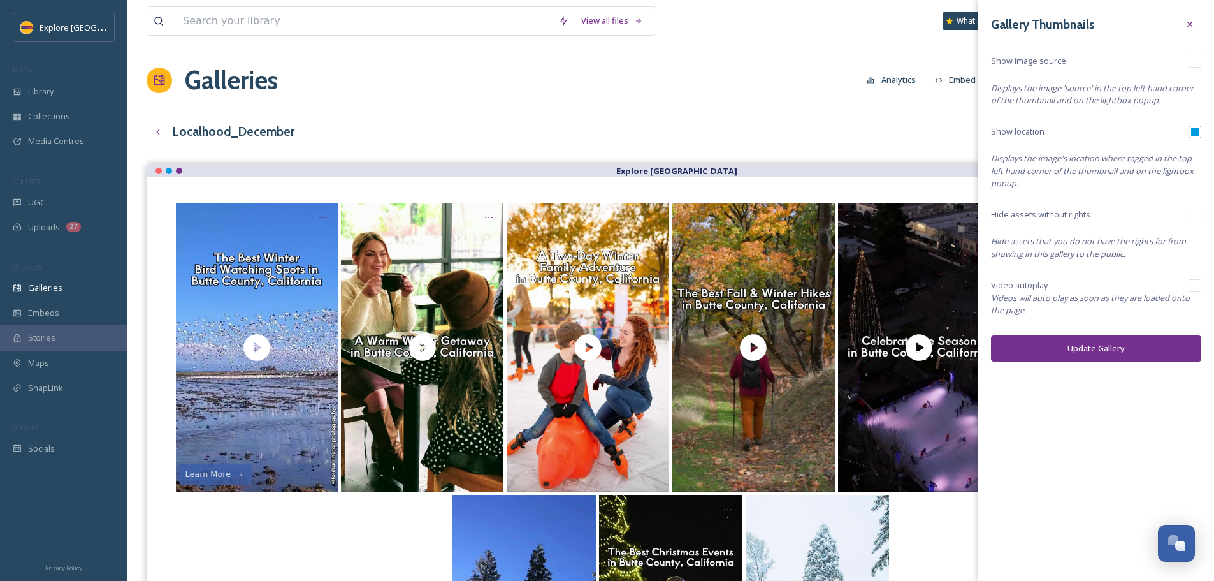
click at [911, 104] on div "View all files What's New Ashley Baer Galleries Analytics Embed Customise Galle…" at bounding box center [670, 399] width 1086 height 798
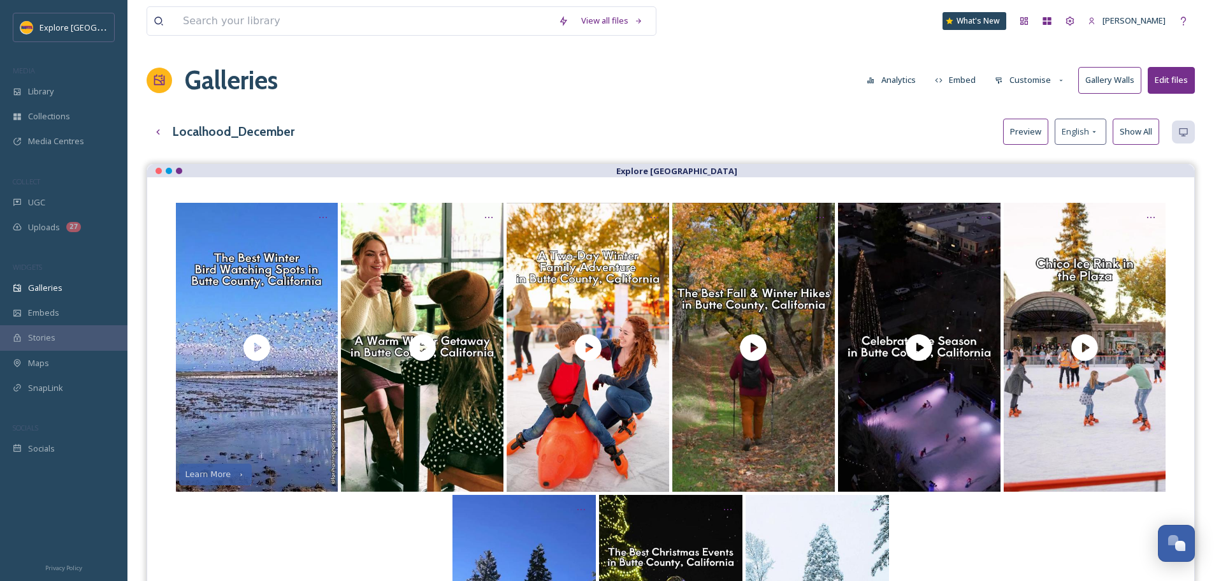
click at [1032, 78] on button "Customise" at bounding box center [1029, 80] width 83 height 25
click at [1027, 155] on div "Buttons" at bounding box center [1033, 159] width 89 height 25
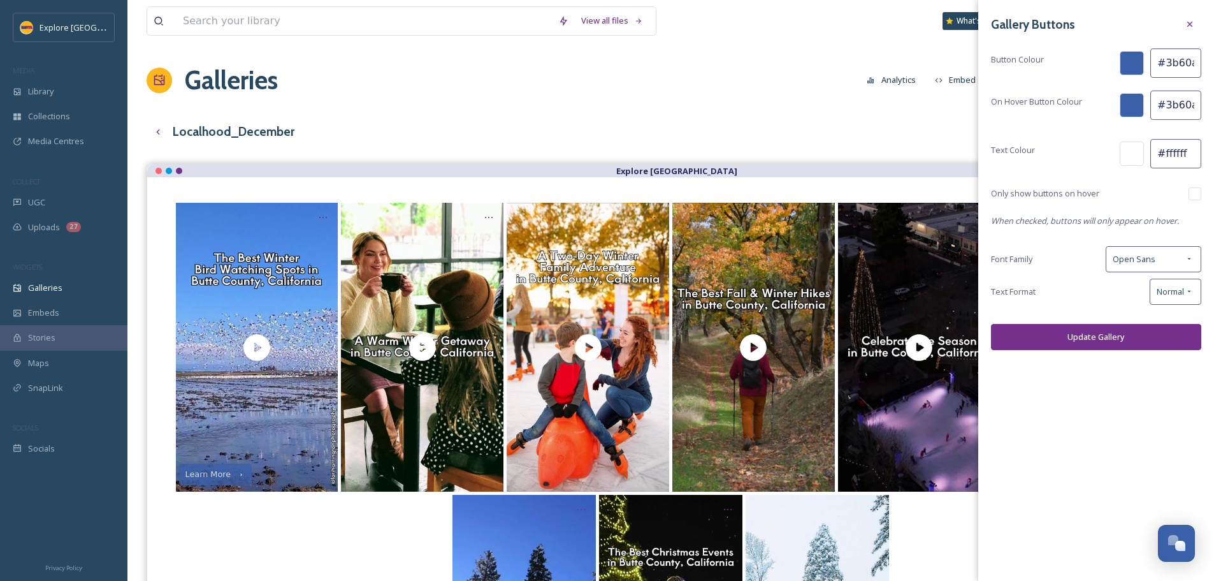
click at [1166, 105] on input "#3b60aa" at bounding box center [1175, 104] width 51 height 29
paste input "fdb71"
type input "#fdb71a"
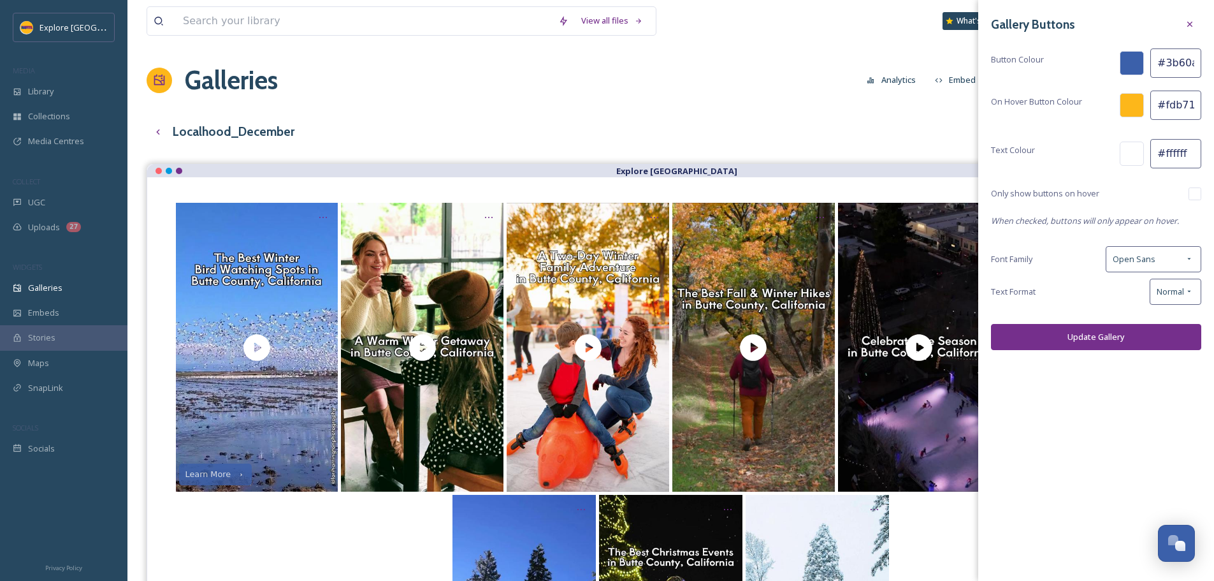
drag, startPoint x: 1160, startPoint y: 64, endPoint x: 1171, endPoint y: 64, distance: 10.2
click at [1160, 64] on input "#3b60aa" at bounding box center [1175, 62] width 51 height 29
paste input "752f8c"
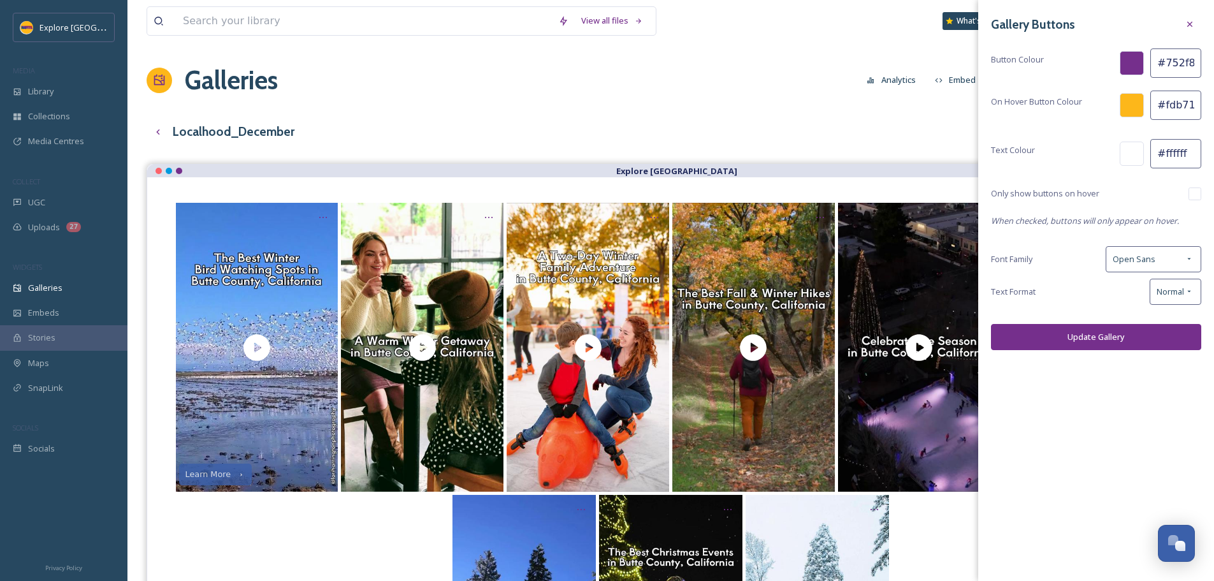
type input "#752f8c"
click at [1109, 335] on button "Update Gallery" at bounding box center [1096, 337] width 210 height 26
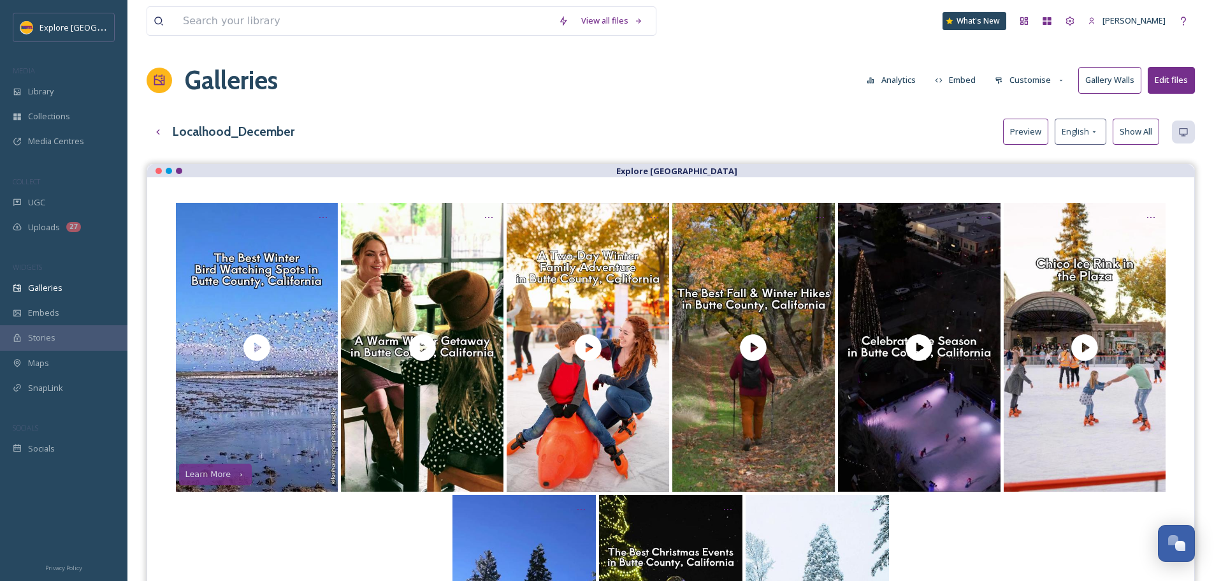
click at [1025, 68] on button "Customise" at bounding box center [1029, 80] width 83 height 25
click at [1034, 162] on div "Buttons" at bounding box center [1033, 159] width 89 height 25
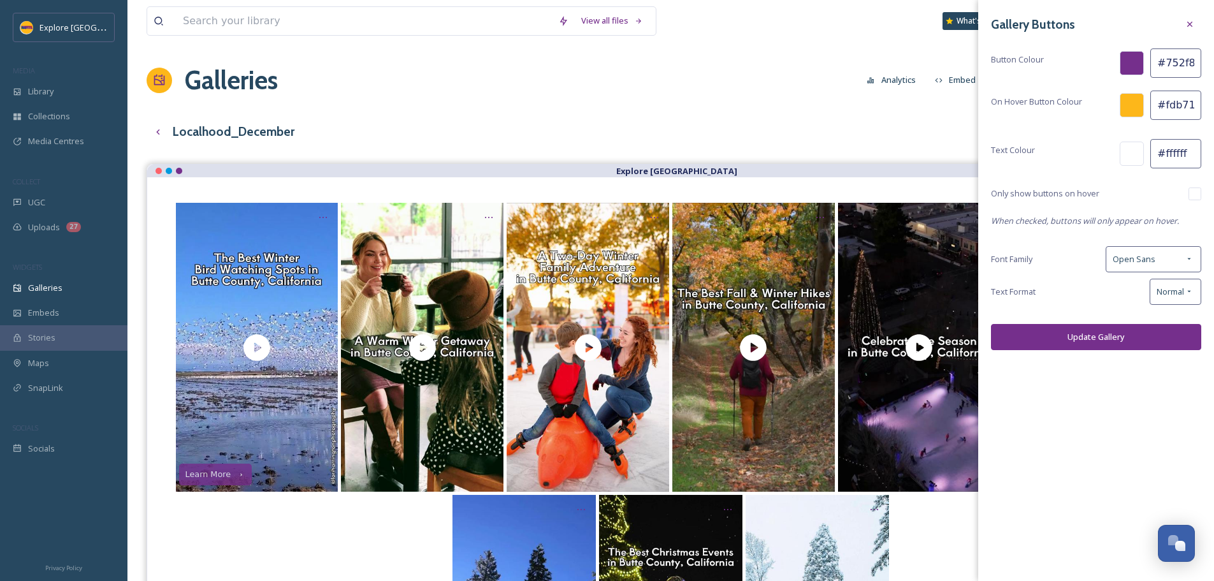
click at [1198, 194] on input "checkbox" at bounding box center [1194, 193] width 13 height 13
checkbox input "true"
click at [1100, 338] on button "Update Gallery" at bounding box center [1096, 337] width 210 height 26
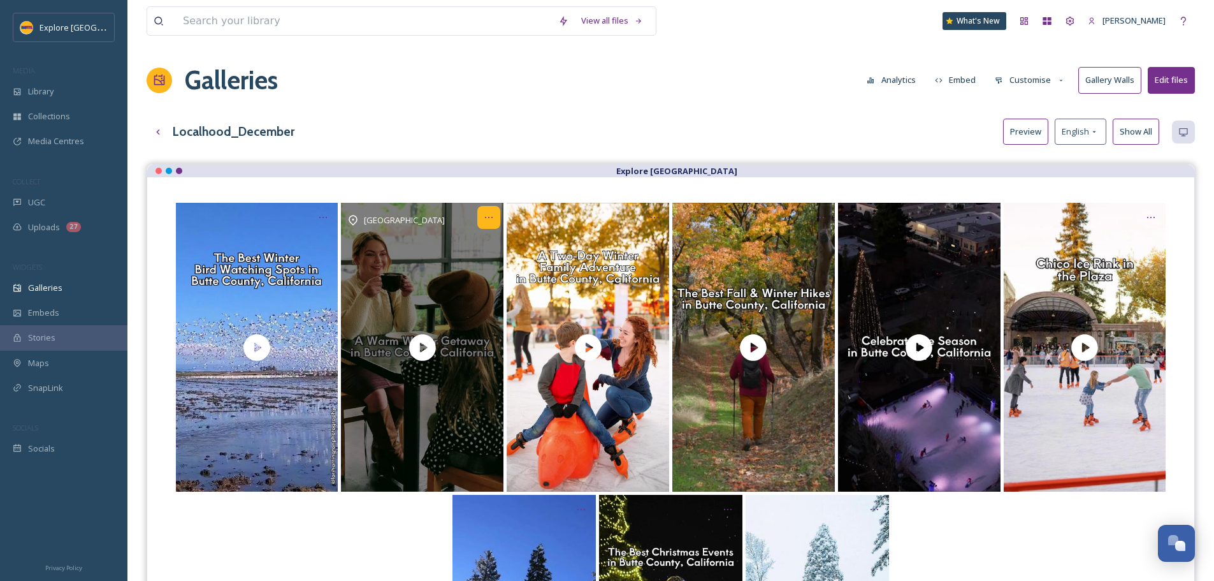
click at [489, 217] on icon "Opens media popup. Media description: Embrace the winter magic in Butte County,…" at bounding box center [489, 217] width 8 height 1
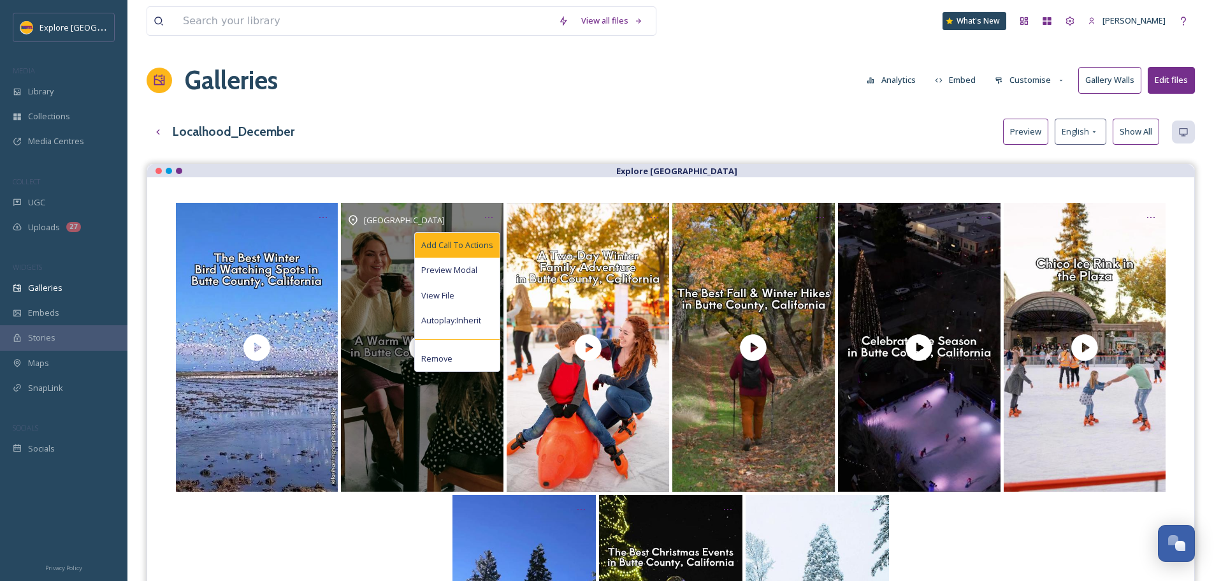
click at [472, 250] on span "Add Call To Actions" at bounding box center [457, 245] width 72 height 12
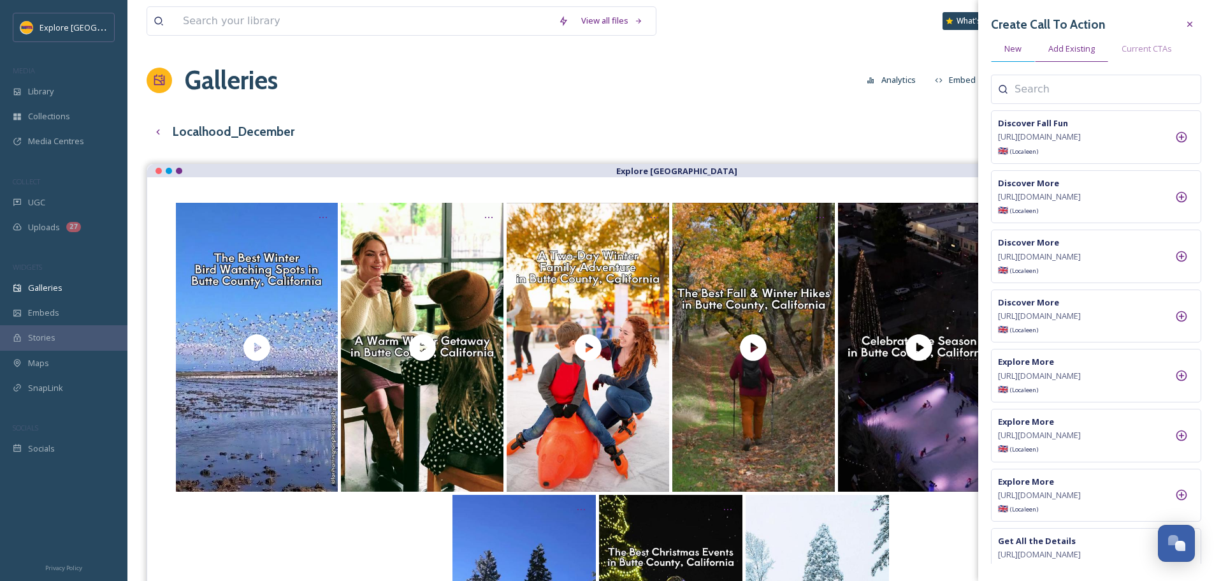
click at [1014, 54] on span "New" at bounding box center [1012, 49] width 17 height 12
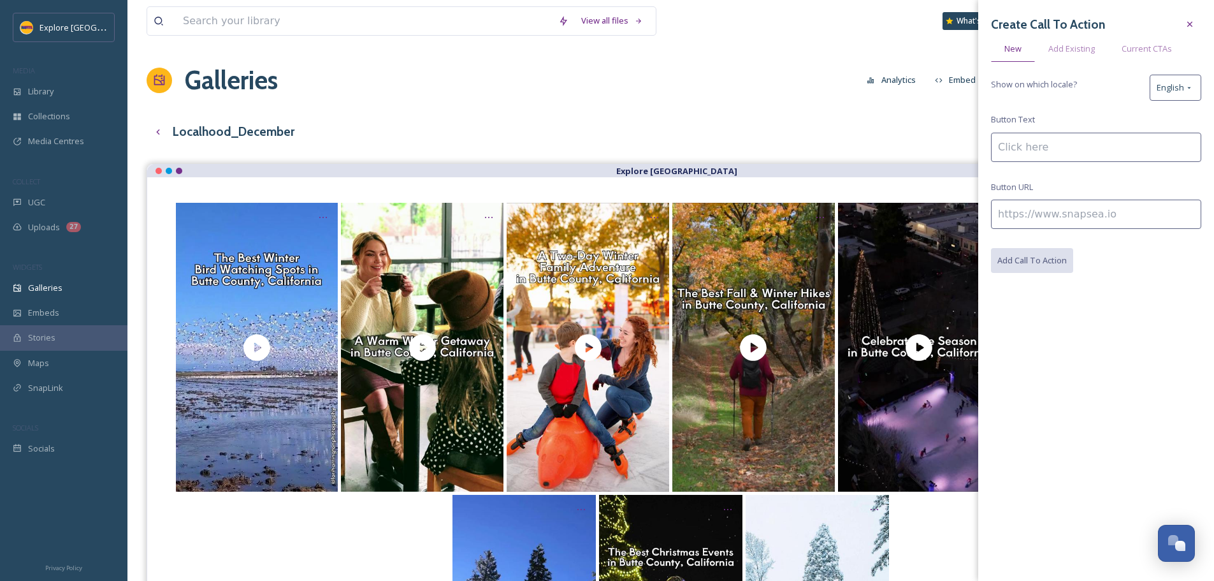
click at [1051, 220] on input at bounding box center [1096, 213] width 210 height 29
paste input "https://www.explorebuttecounty.com/stories/cozy-winter-weekend-butte-county"
type input "https://www.explorebuttecounty.com/stories/cozy-winter-weekend-butte-county"
click at [1033, 149] on input at bounding box center [1096, 147] width 210 height 29
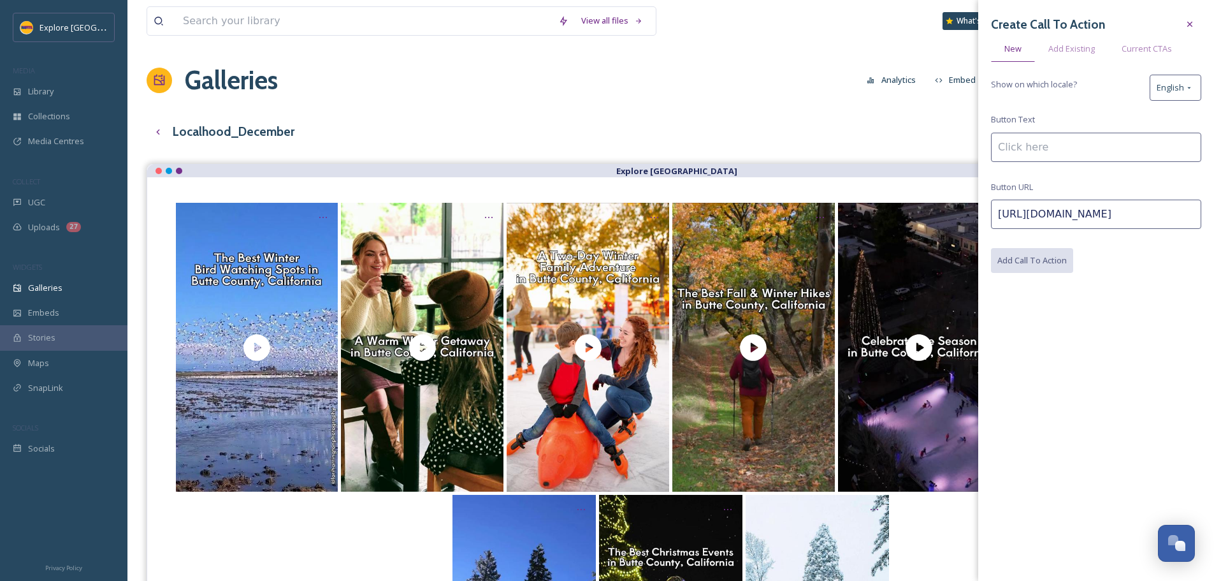
scroll to position [0, 0]
type input "L"
type input "Read the Full Story"
click at [1040, 258] on button "Add Call To Action" at bounding box center [1032, 261] width 83 height 26
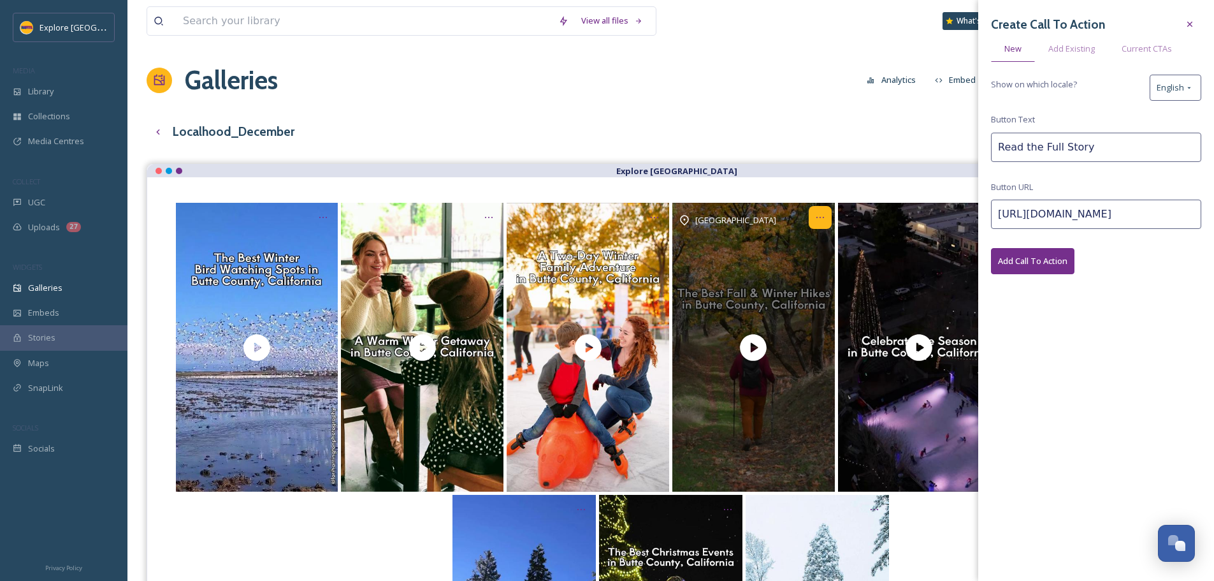
click at [823, 217] on icon "Opens media popup. Media description: While the hiking season in Butte County i…" at bounding box center [820, 217] width 8 height 1
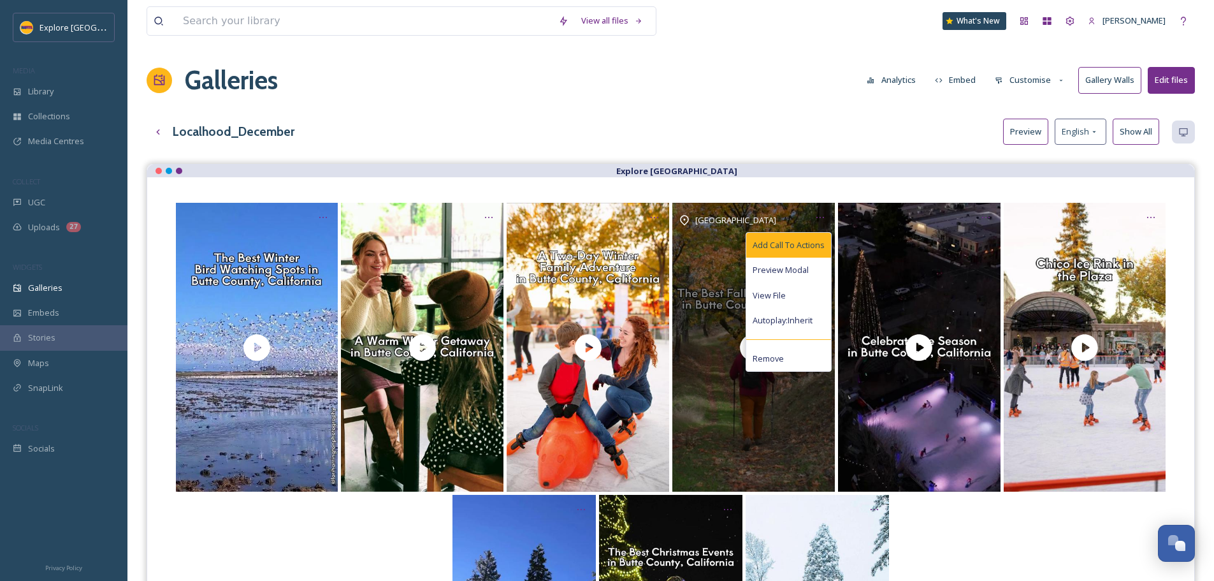
click at [793, 240] on span "Add Call To Actions" at bounding box center [789, 245] width 72 height 12
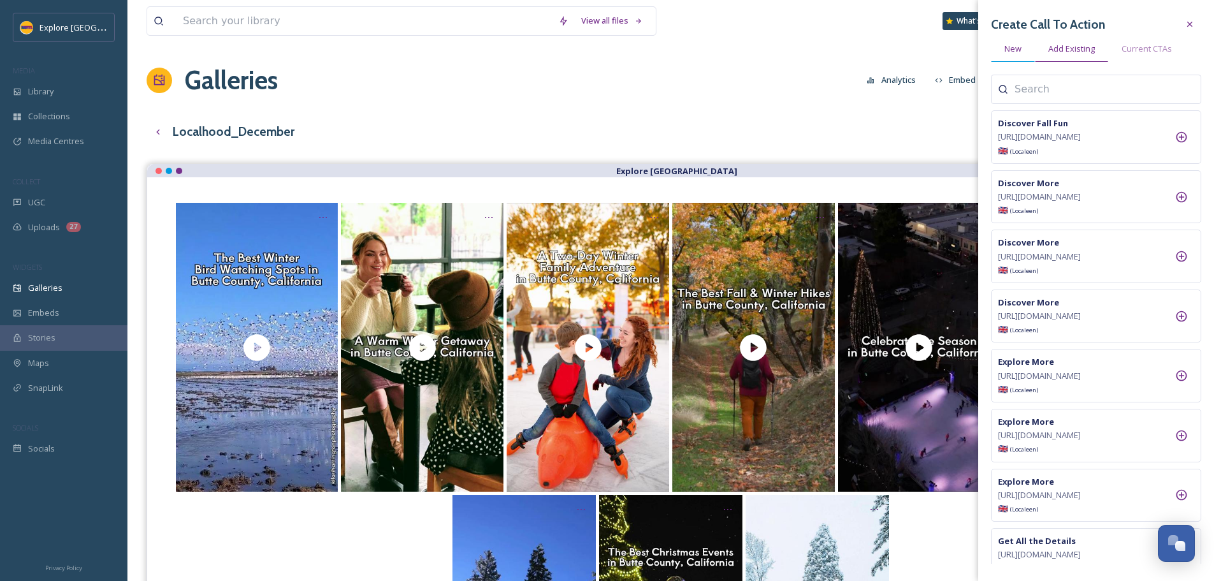
click at [1020, 49] on span "New" at bounding box center [1012, 49] width 17 height 12
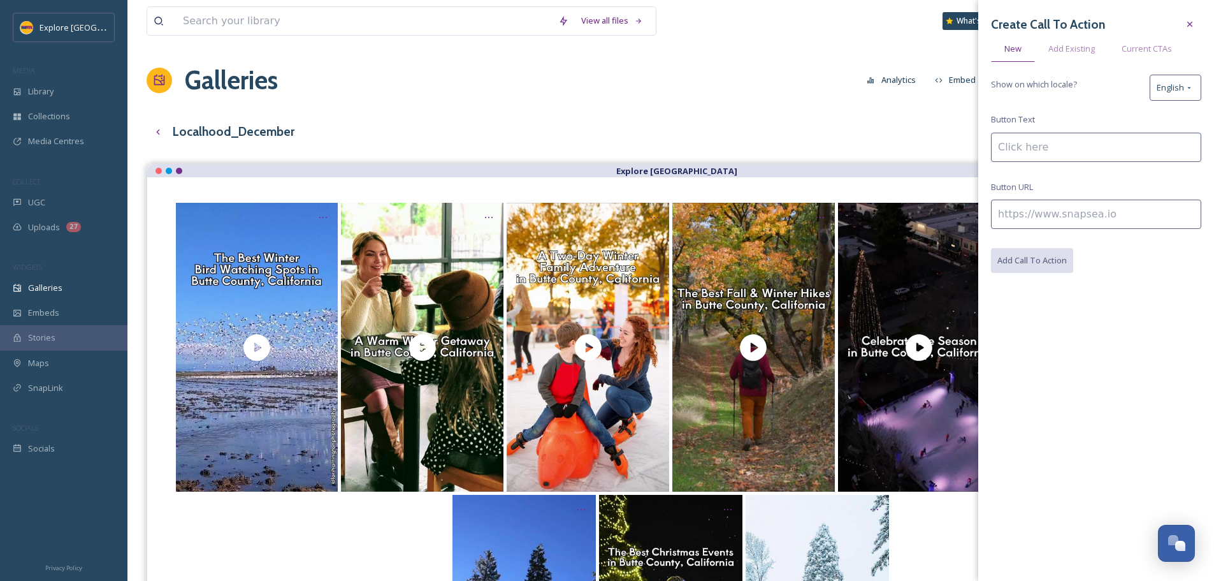
click at [1006, 213] on input at bounding box center [1096, 213] width 210 height 29
paste input "https://www.explorebuttecounty.com/stories/fall-and-winter-hikes"
type input "https://www.explorebuttecounty.com/stories/fall-and-winter-hikes"
click at [1004, 146] on input at bounding box center [1096, 147] width 210 height 29
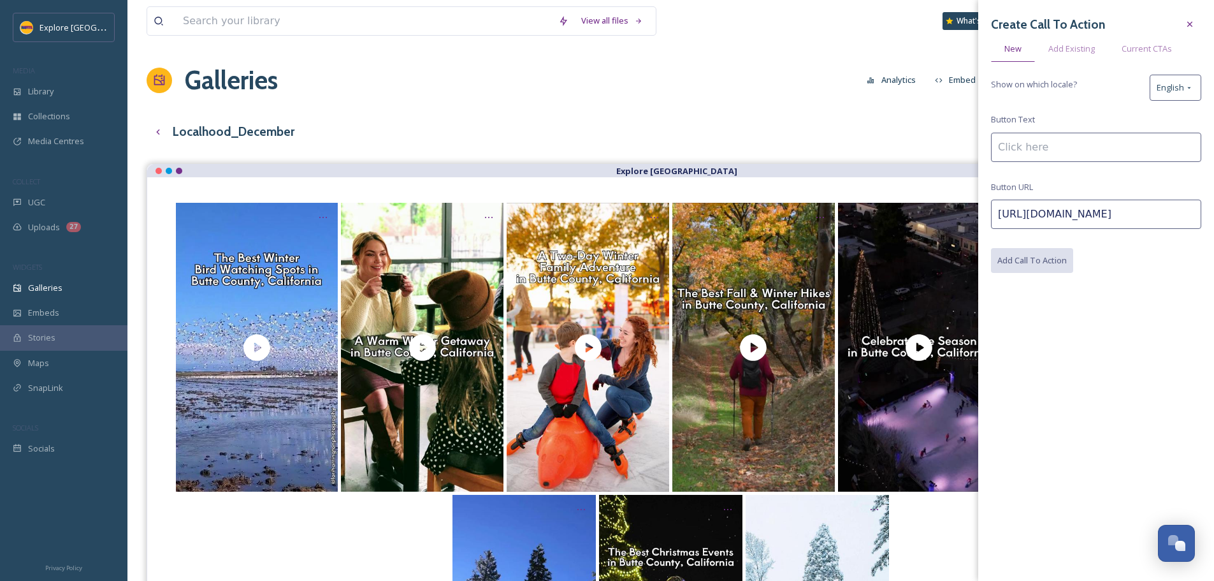
scroll to position [0, 0]
type input "T"
type input "Plan Your Next Hike"
click at [1042, 257] on button "Add Call To Action" at bounding box center [1032, 261] width 83 height 26
click at [508, 100] on div "View all files What's New Ashley Baer Galleries Analytics Embed Customise Galle…" at bounding box center [670, 399] width 1086 height 798
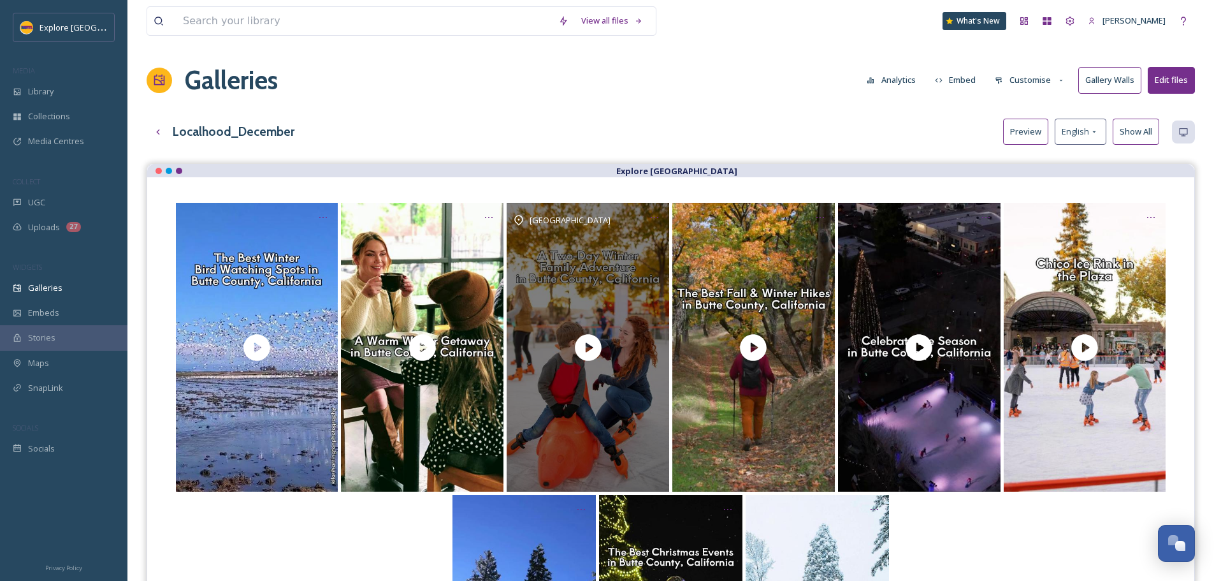
click at [651, 373] on div "Butte County" at bounding box center [588, 347] width 162 height 289
click at [598, 268] on div "Butte County" at bounding box center [588, 347] width 162 height 289
click at [653, 215] on icon "Opens media popup. Media description: If you and your crew are the more adventu…" at bounding box center [654, 217] width 10 height 10
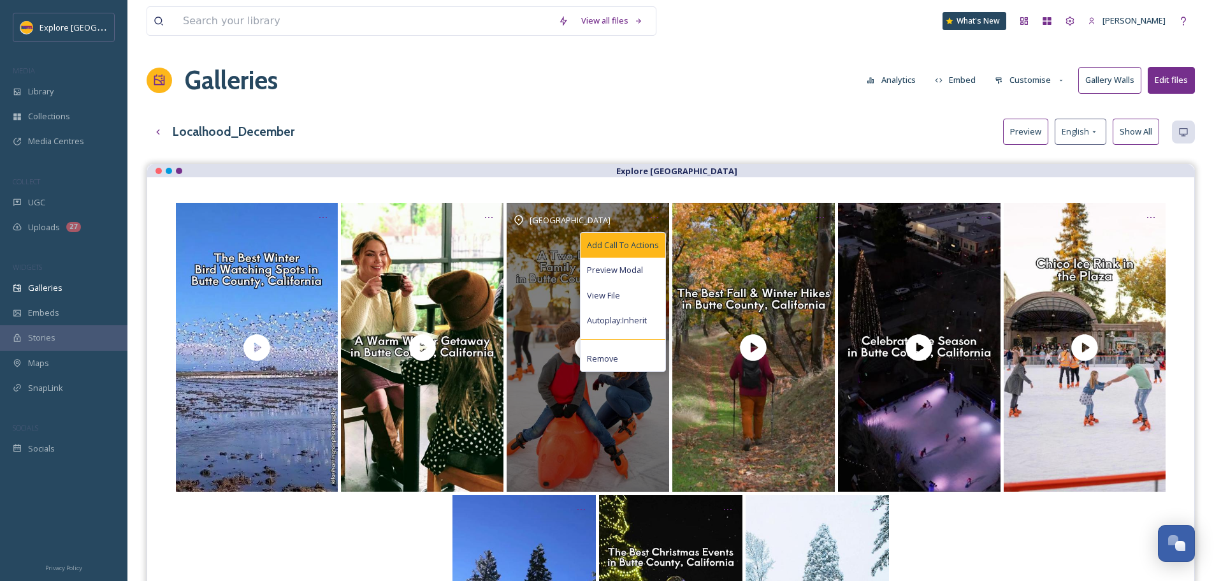
click at [643, 241] on span "Add Call To Actions" at bounding box center [623, 245] width 72 height 12
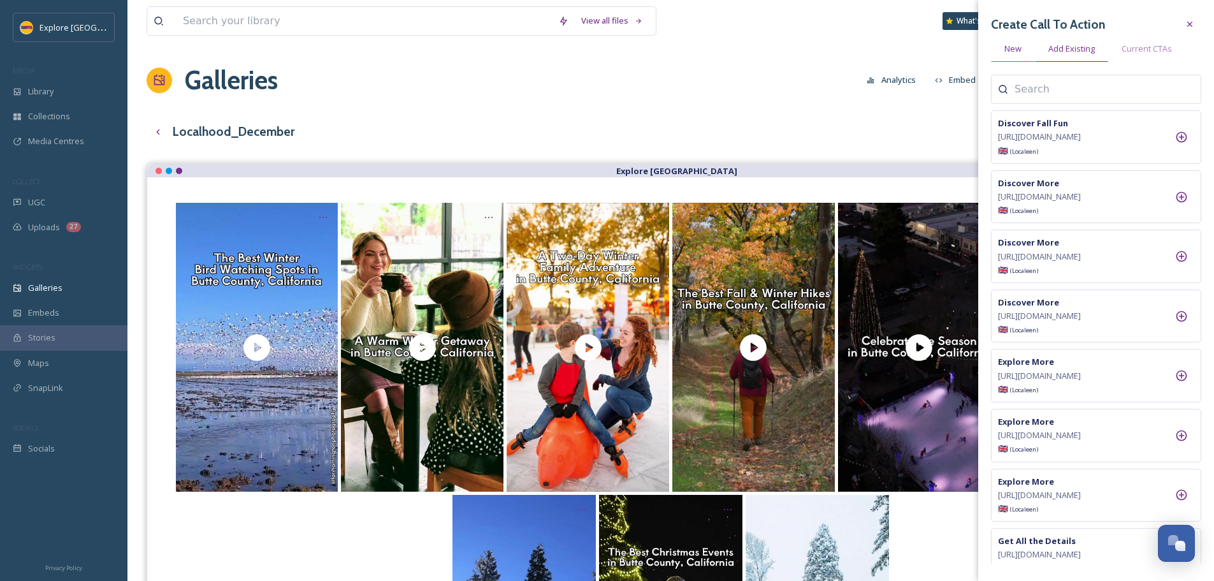
click at [1016, 56] on div "New" at bounding box center [1013, 49] width 44 height 26
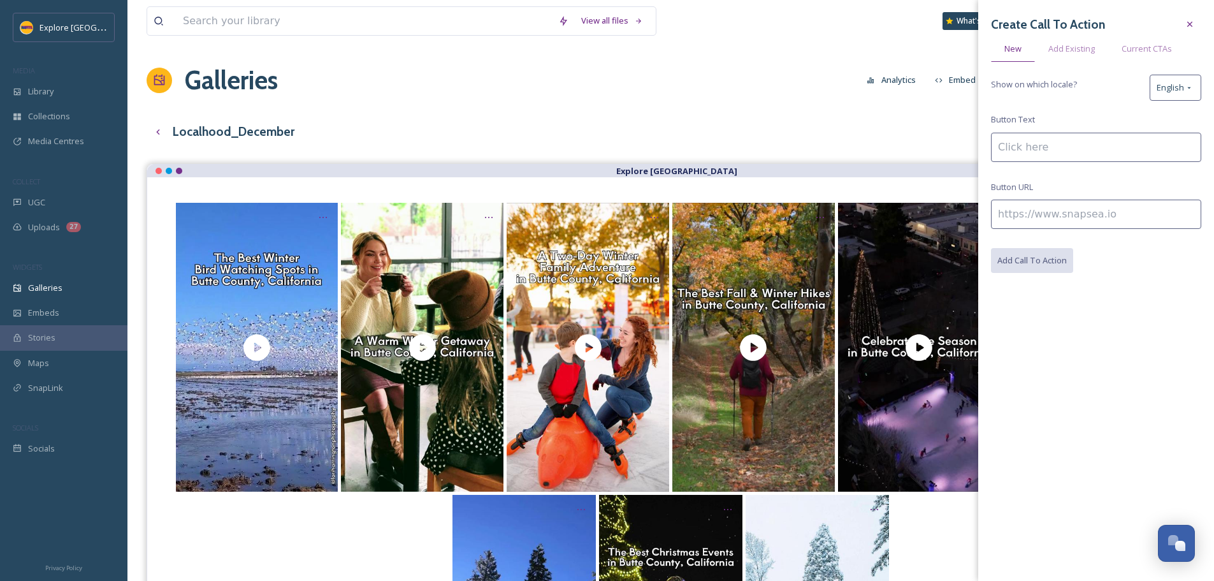
click at [1073, 209] on input at bounding box center [1096, 213] width 210 height 29
paste input "https://www.explorebuttecounty.com/stories/winter-family-adventure"
type input "https://www.explorebuttecounty.com/stories/winter-family-adventure"
click at [1044, 147] on input at bounding box center [1096, 147] width 210 height 29
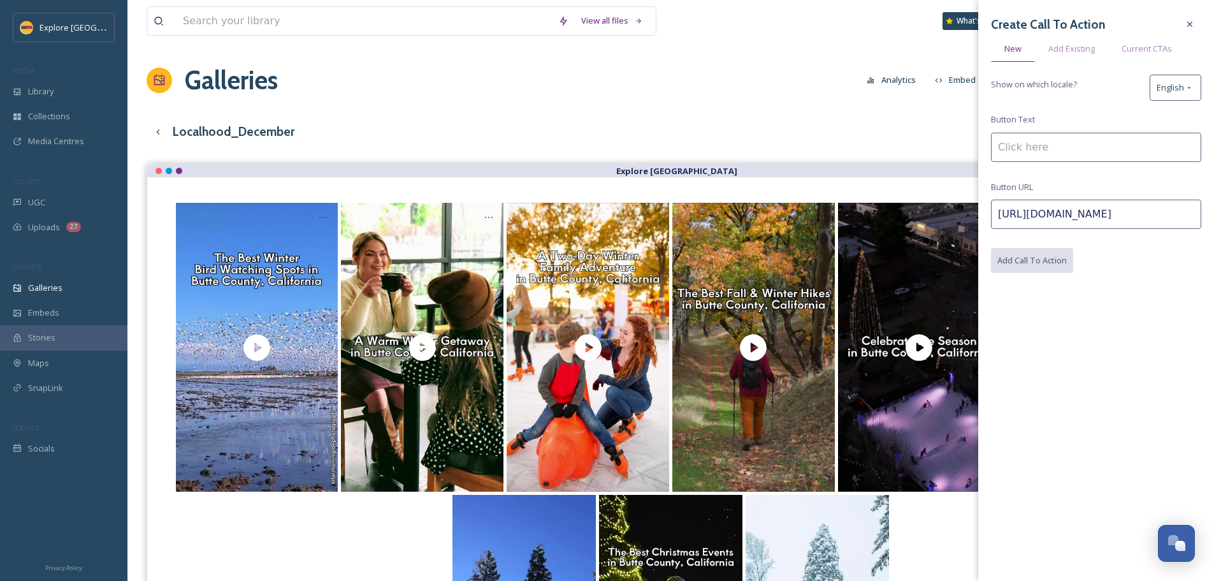
scroll to position [0, 0]
drag, startPoint x: 1044, startPoint y: 145, endPoint x: 1094, endPoint y: 149, distance: 50.5
click at [1094, 149] on input "Read the Rull S" at bounding box center [1096, 147] width 210 height 29
type input "Read the Full Story"
click at [1061, 254] on button "Add Call To Action" at bounding box center [1032, 261] width 83 height 26
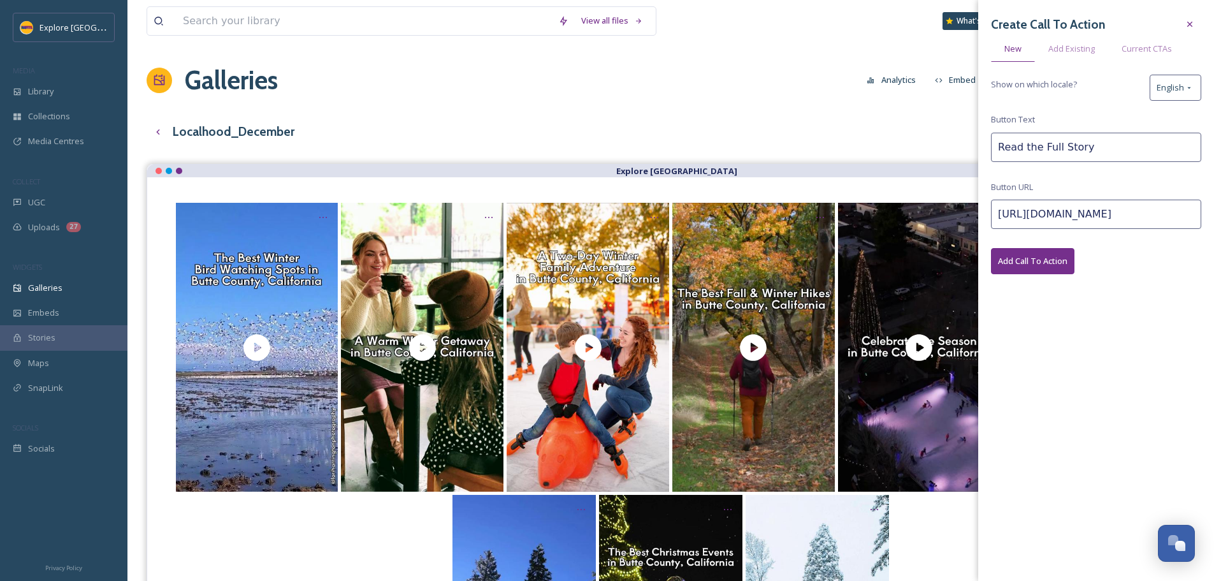
drag, startPoint x: 779, startPoint y: 126, endPoint x: 764, endPoint y: 130, distance: 15.9
click at [779, 126] on div "Localhood_December Preview English Show All" at bounding box center [671, 132] width 1048 height 26
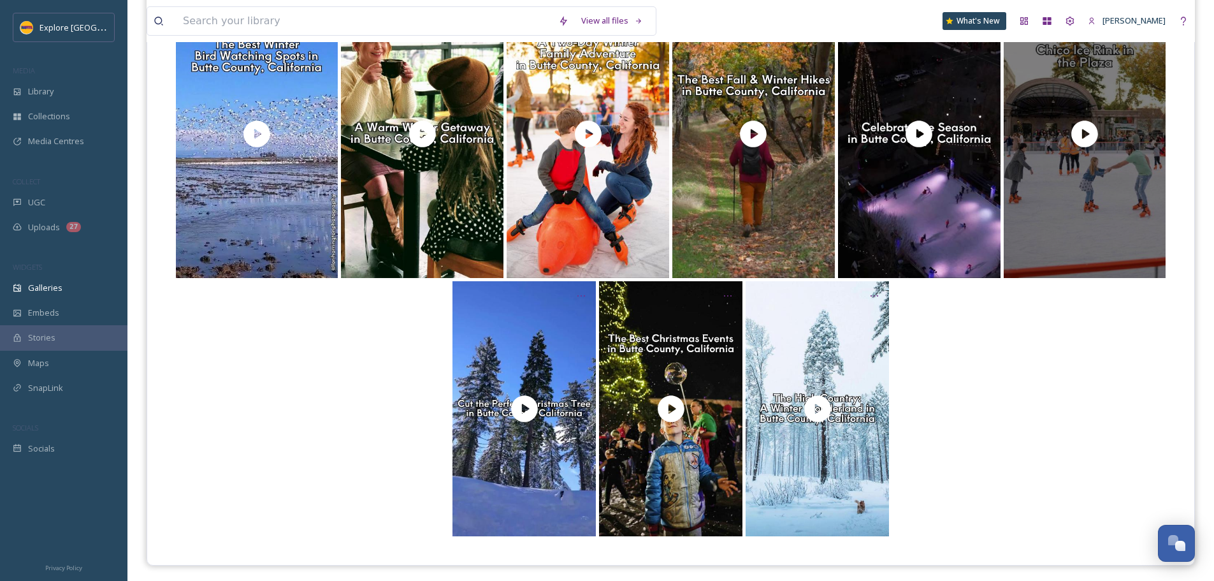
scroll to position [217, 0]
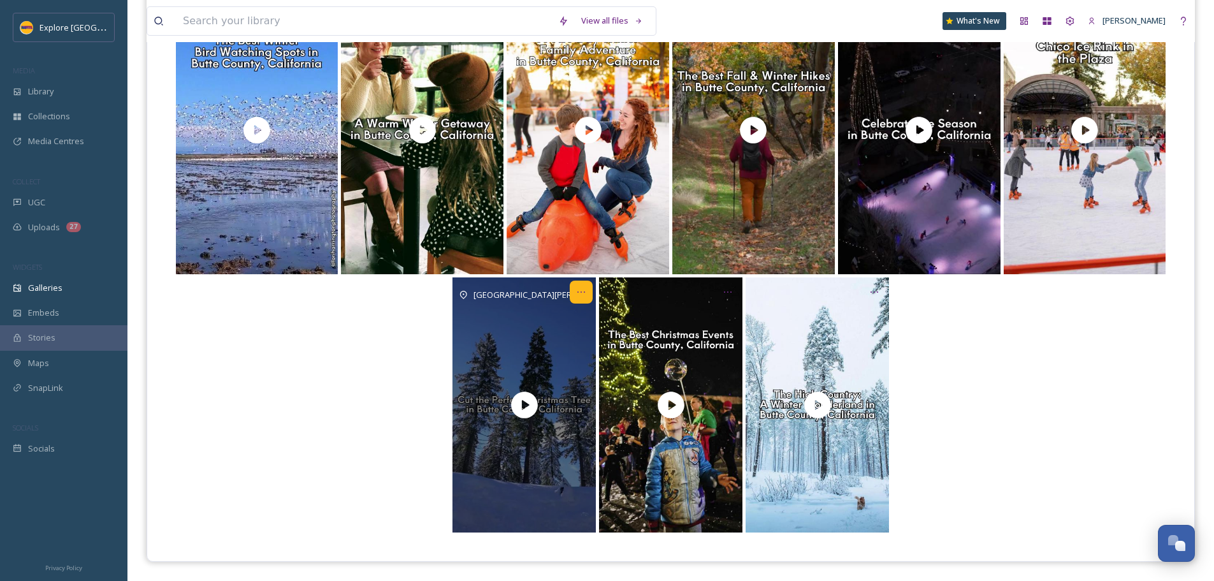
click at [579, 298] on div "Opens media popup. Media description: Whether you’re a sea­soned tree-pick­ing …" at bounding box center [581, 291] width 23 height 23
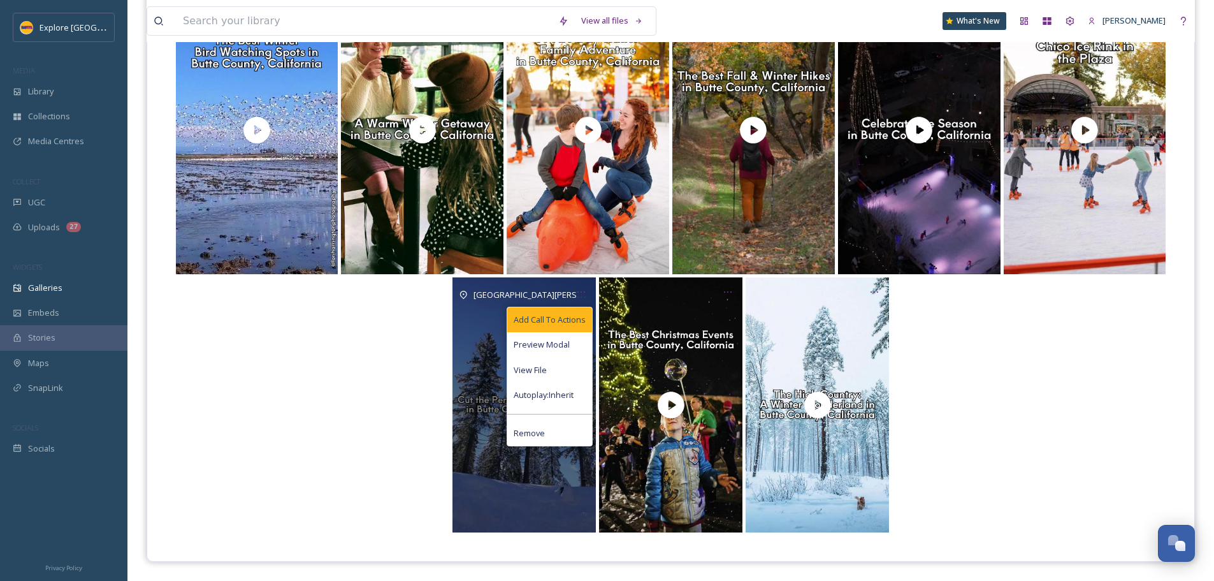
click at [573, 317] on span "Add Call To Actions" at bounding box center [550, 320] width 72 height 12
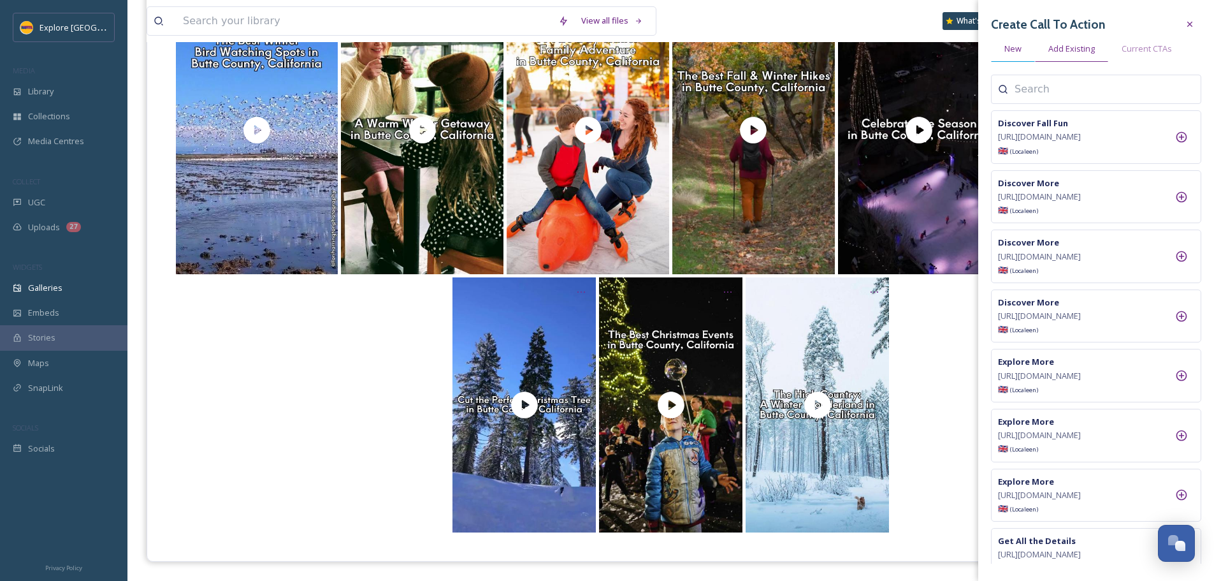
click at [1017, 47] on span "New" at bounding box center [1012, 49] width 17 height 12
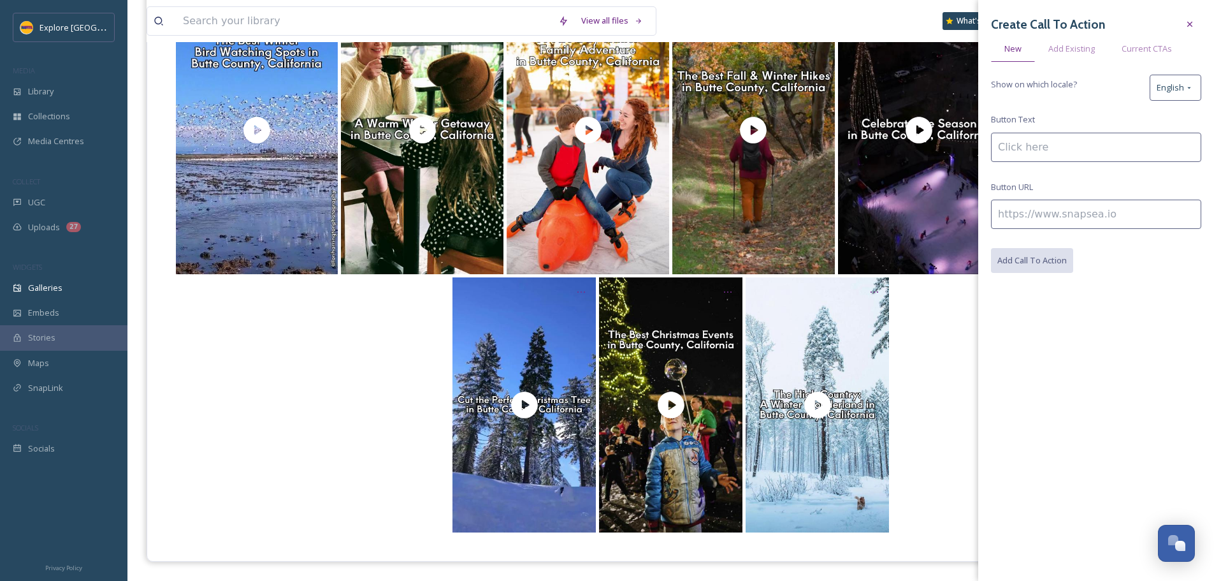
click at [1042, 213] on input at bounding box center [1096, 213] width 210 height 29
paste input "https://www.explorebuttecounty.com/activities/christmas-tree-cutting"
type input "https://www.explorebuttecounty.com/activities/christmas-tree-cutting"
click at [1038, 150] on input at bounding box center [1096, 147] width 210 height 29
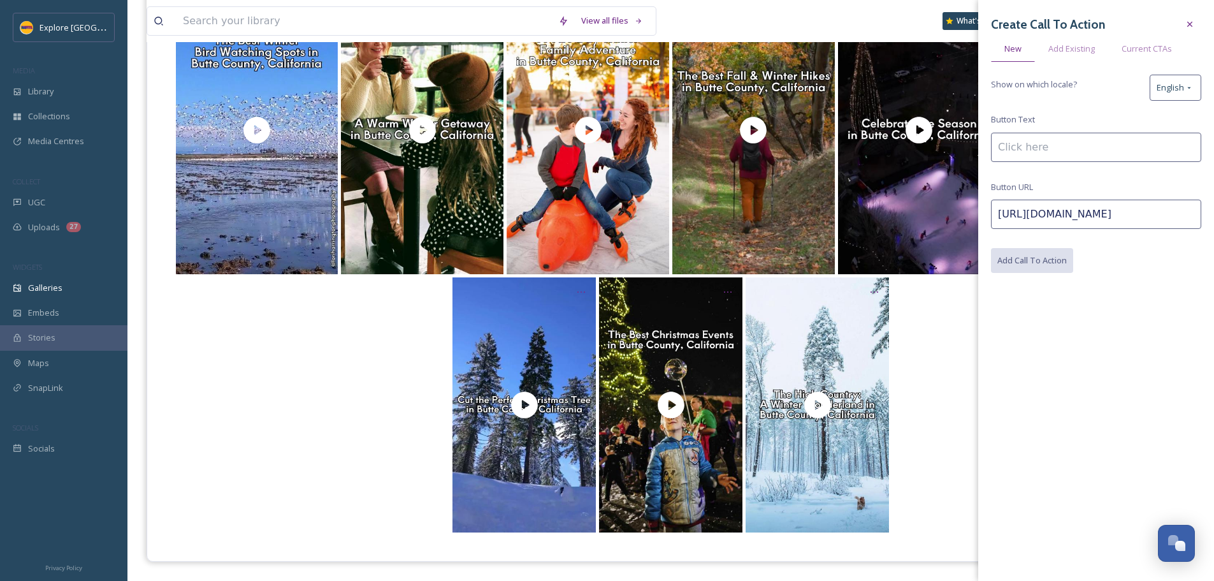
scroll to position [0, 0]
click at [1035, 159] on input "Cut the Perfect Tree" at bounding box center [1096, 147] width 210 height 29
type input "Cut the Perfect Tree"
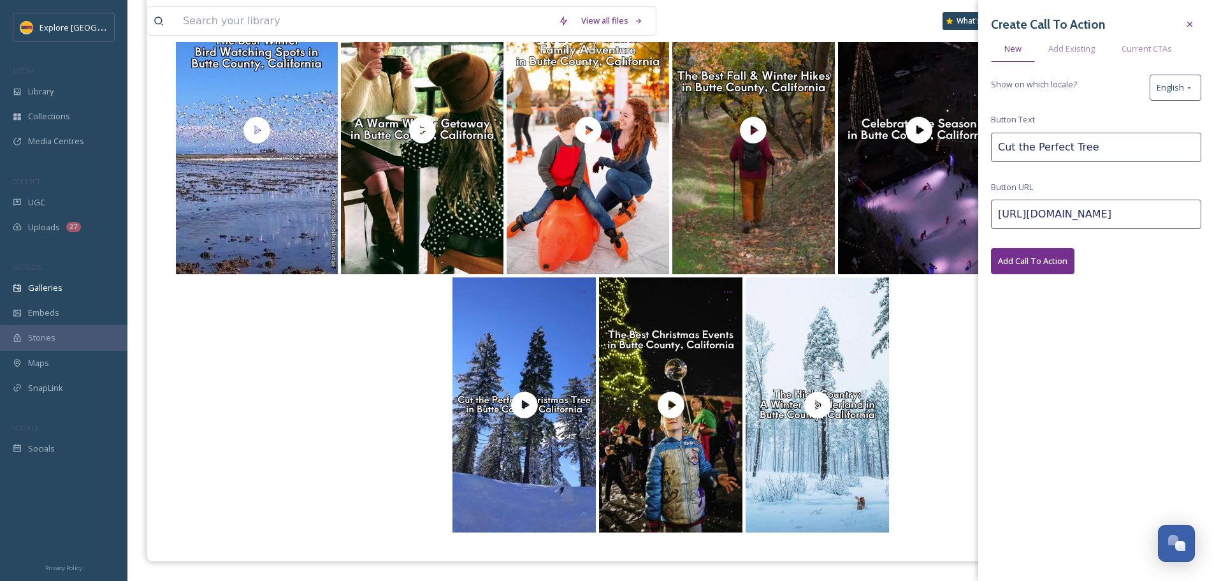
click at [1046, 265] on button "Add Call To Action" at bounding box center [1032, 261] width 83 height 26
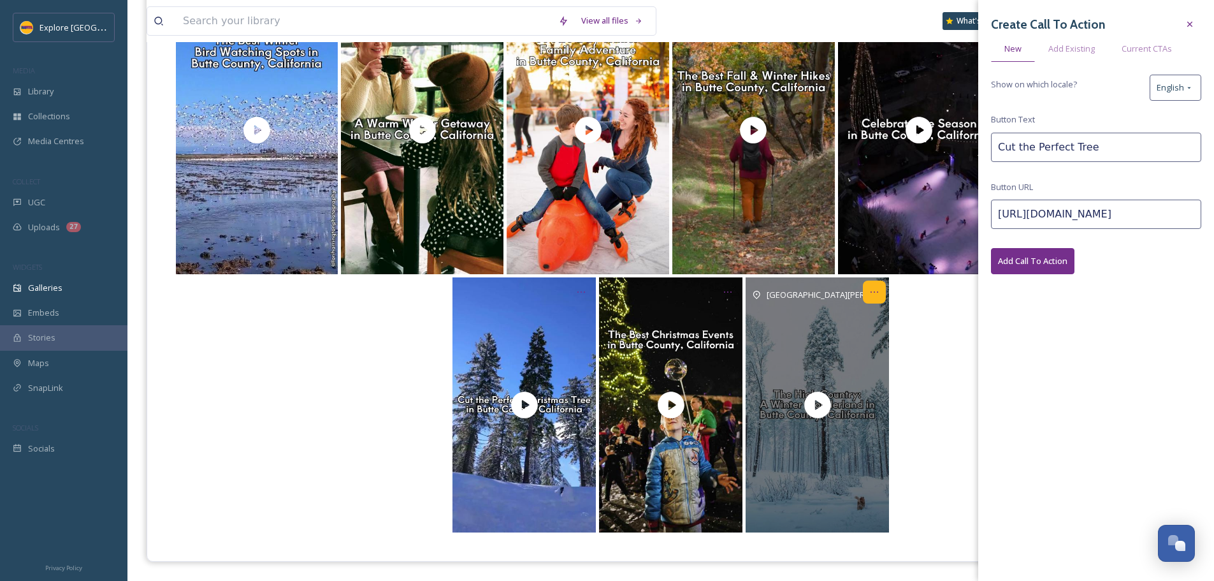
click at [873, 290] on icon "Opens media popup. Media description: Butte County’s high country turns into a …" at bounding box center [874, 292] width 10 height 10
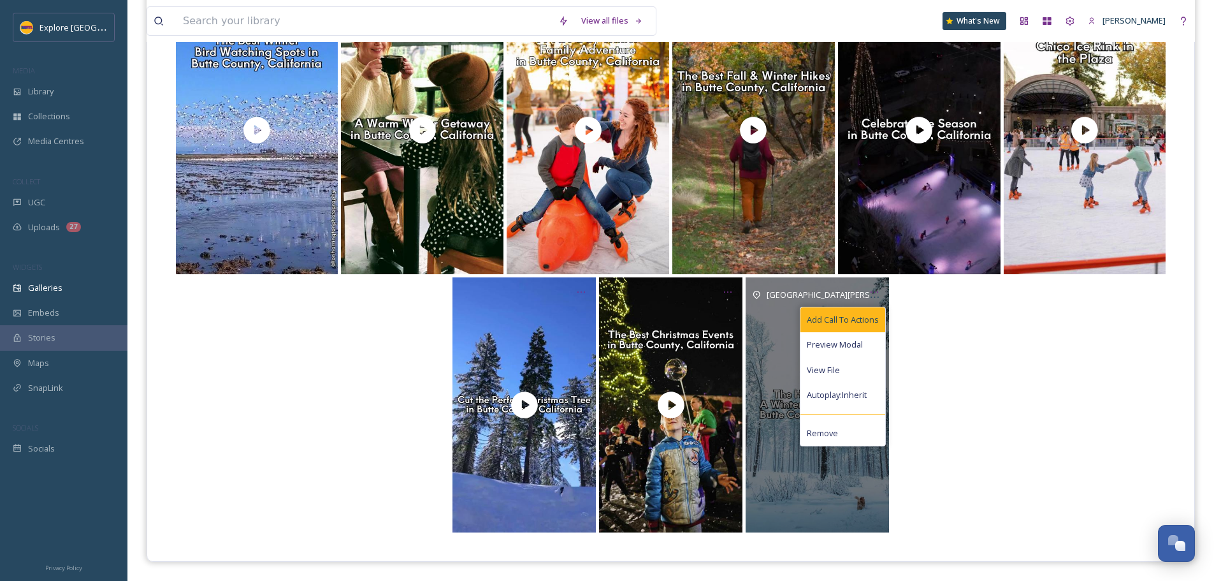
click at [864, 320] on span "Add Call To Actions" at bounding box center [843, 320] width 72 height 12
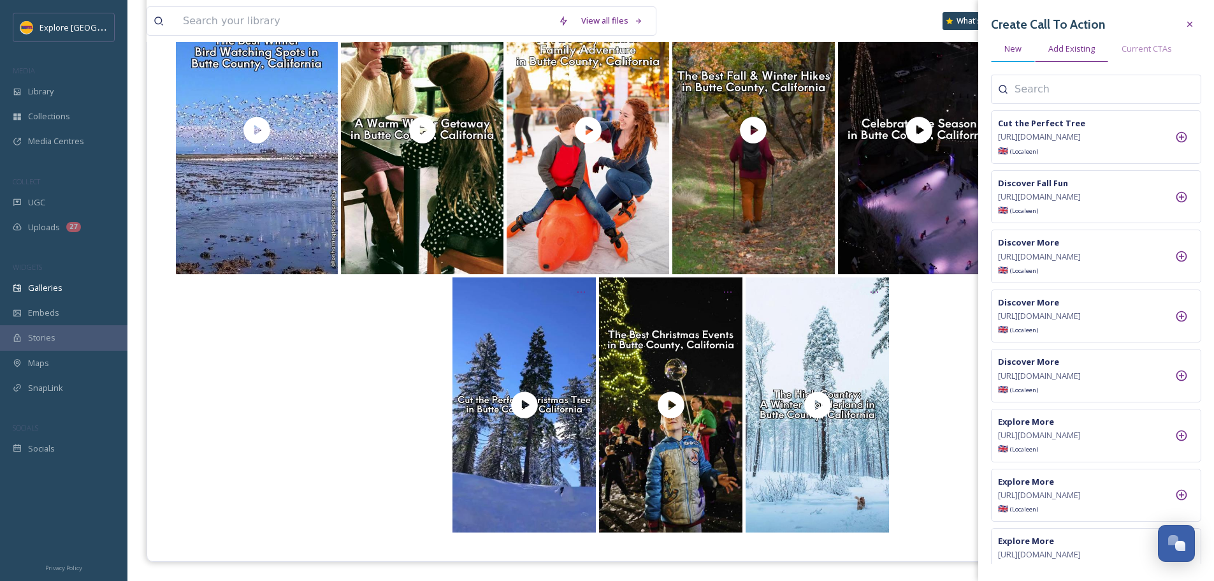
click at [1016, 49] on span "New" at bounding box center [1012, 49] width 17 height 12
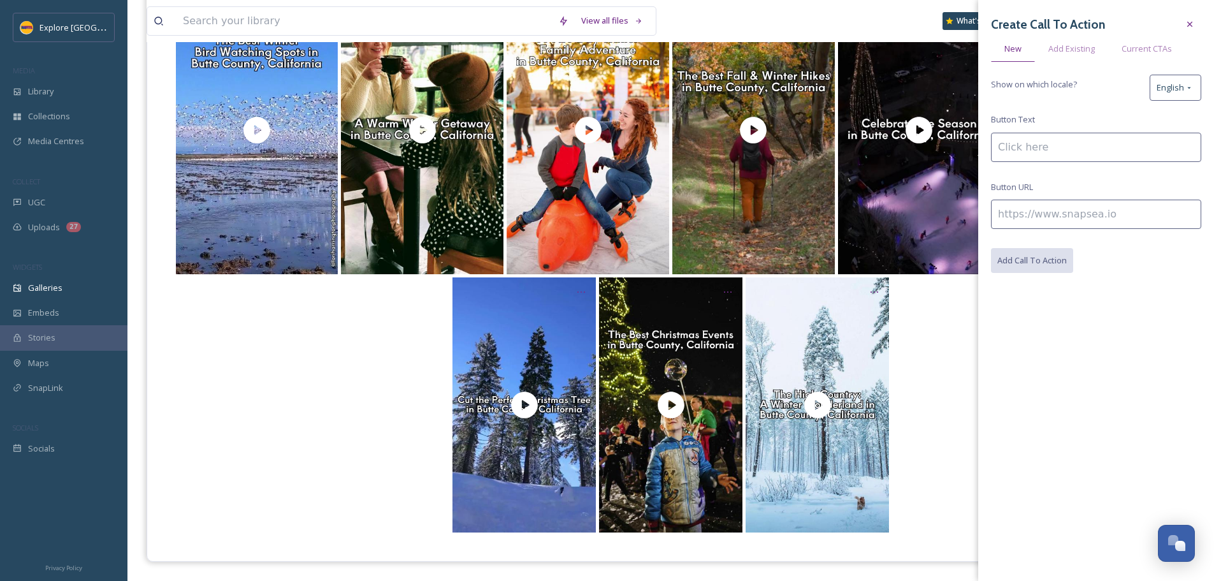
click at [1016, 155] on input at bounding box center [1096, 147] width 210 height 29
click at [1019, 208] on input at bounding box center [1096, 213] width 210 height 29
paste input "https://www.explorebuttecounty.com/activities/winter-wonderland-jonesville-and-…"
type input "https://www.explorebuttecounty.com/activities/winter-wonderland-jonesville-and-…"
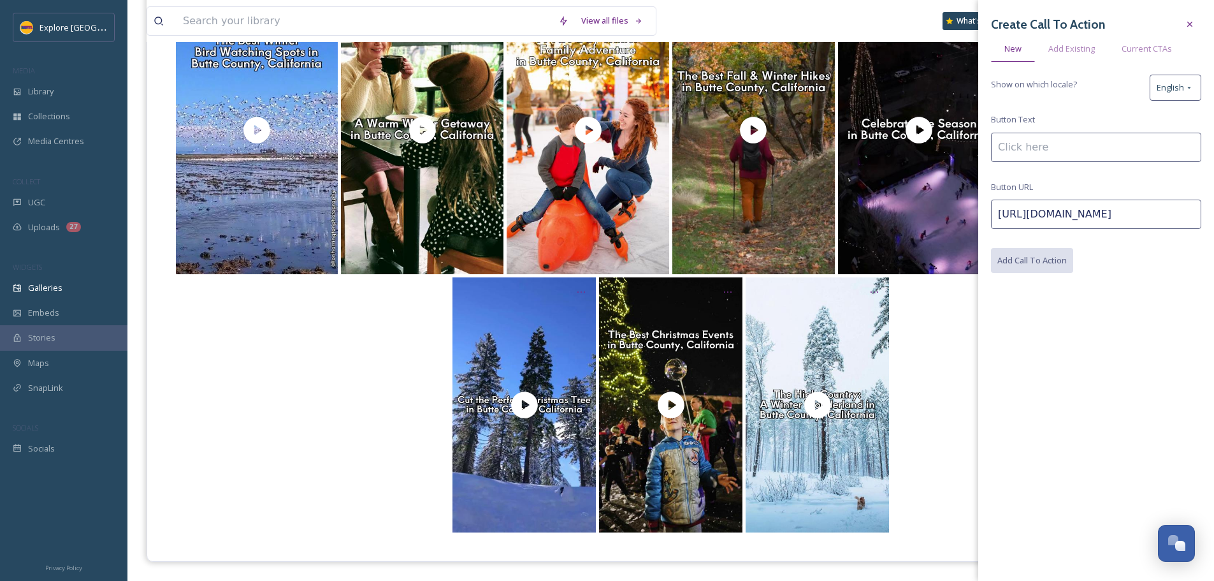
click at [1020, 145] on input at bounding box center [1096, 147] width 210 height 29
type input "Explore a Winter Wonderland"
click at [1058, 265] on button "Add Call To Action" at bounding box center [1032, 261] width 83 height 26
drag, startPoint x: 947, startPoint y: 378, endPoint x: 894, endPoint y: 339, distance: 65.6
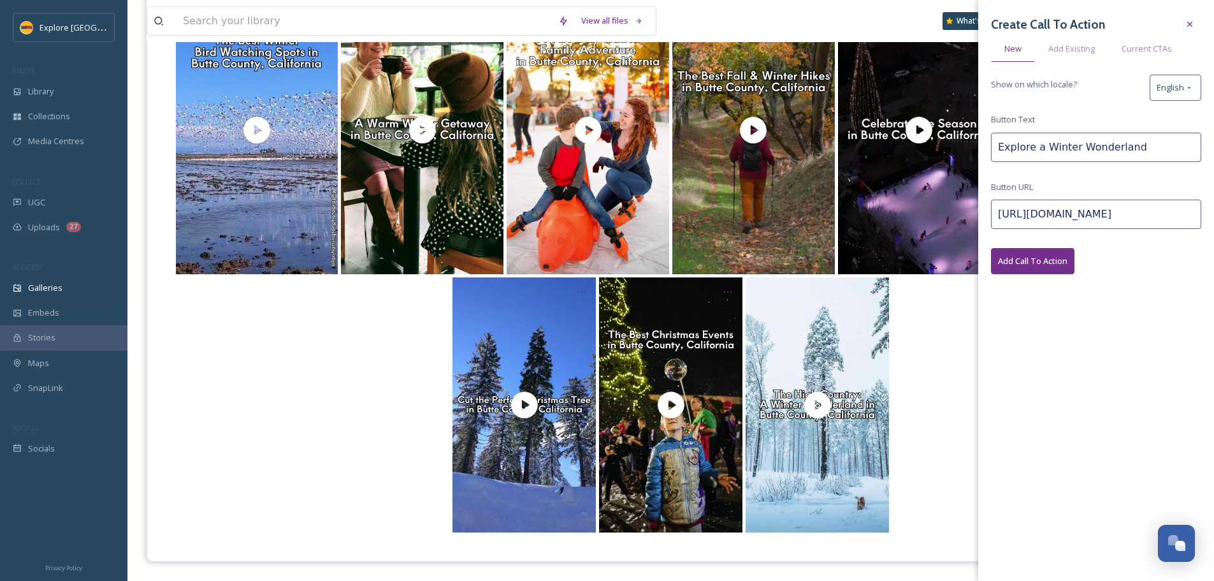
click at [947, 378] on div at bounding box center [671, 404] width 996 height 255
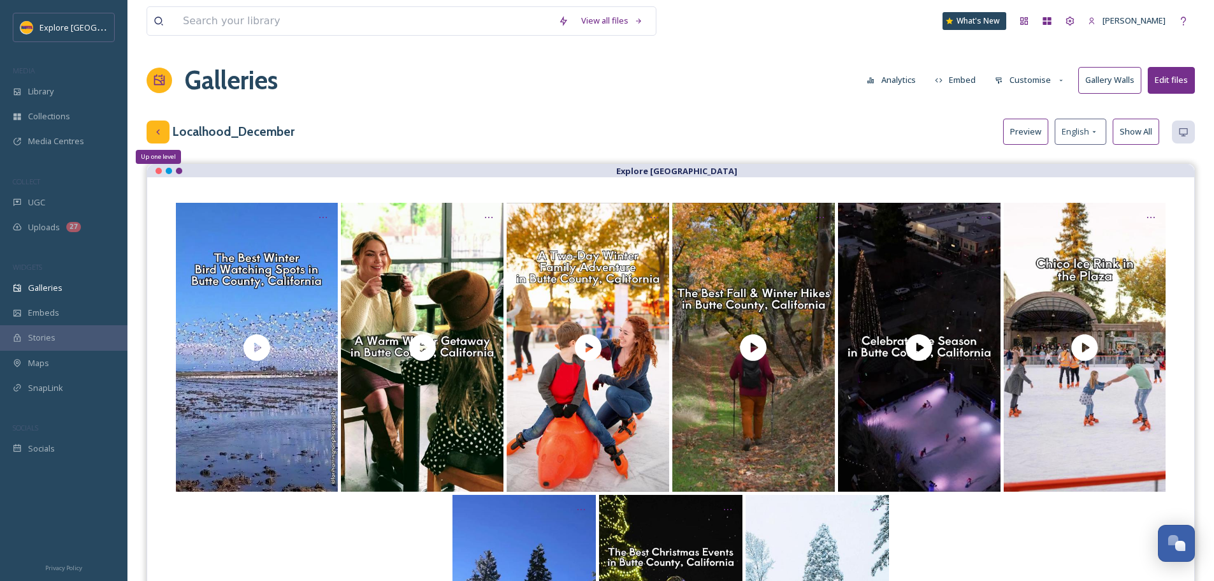
click at [159, 122] on div "Up one level" at bounding box center [158, 131] width 23 height 23
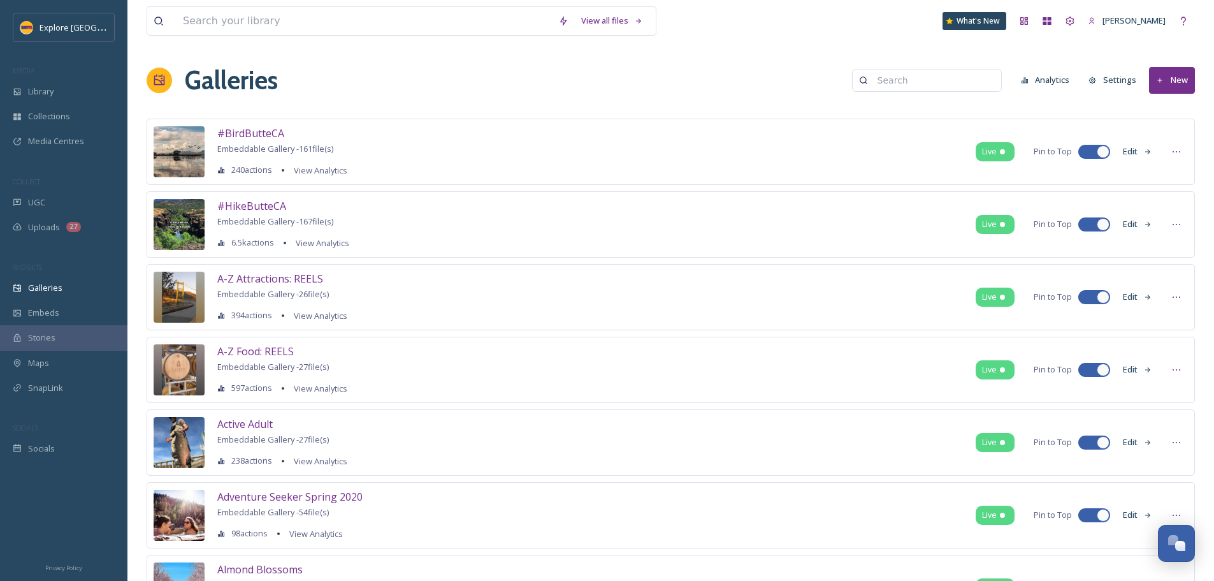
click at [920, 89] on input at bounding box center [933, 80] width 124 height 25
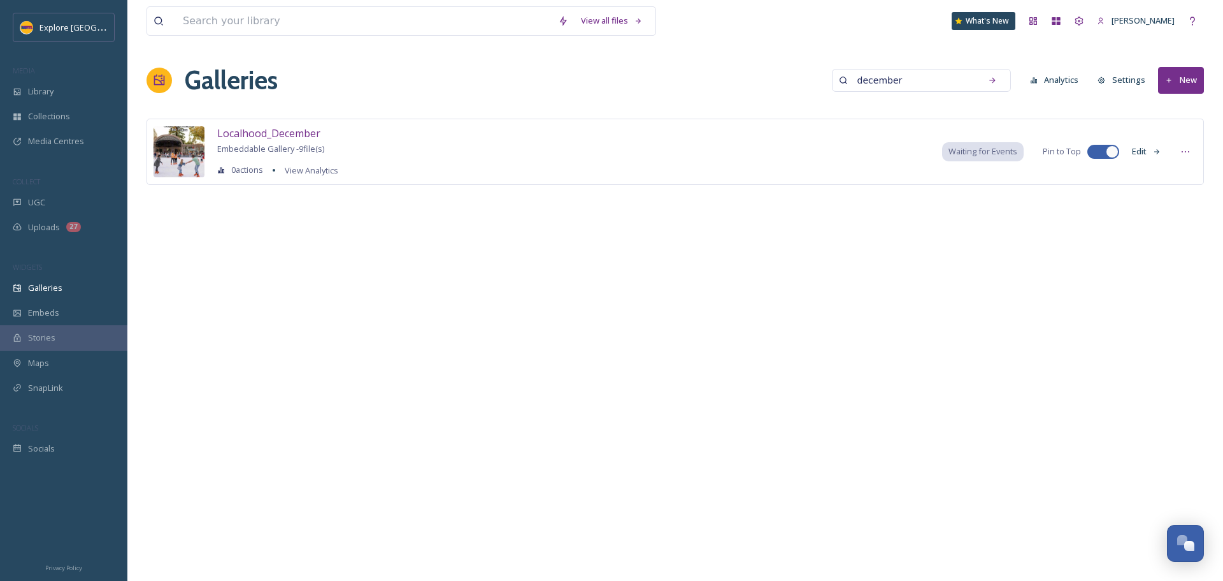
click at [945, 90] on input "december" at bounding box center [913, 80] width 124 height 25
type input "november"
click at [1141, 157] on button "Edit" at bounding box center [1147, 151] width 42 height 25
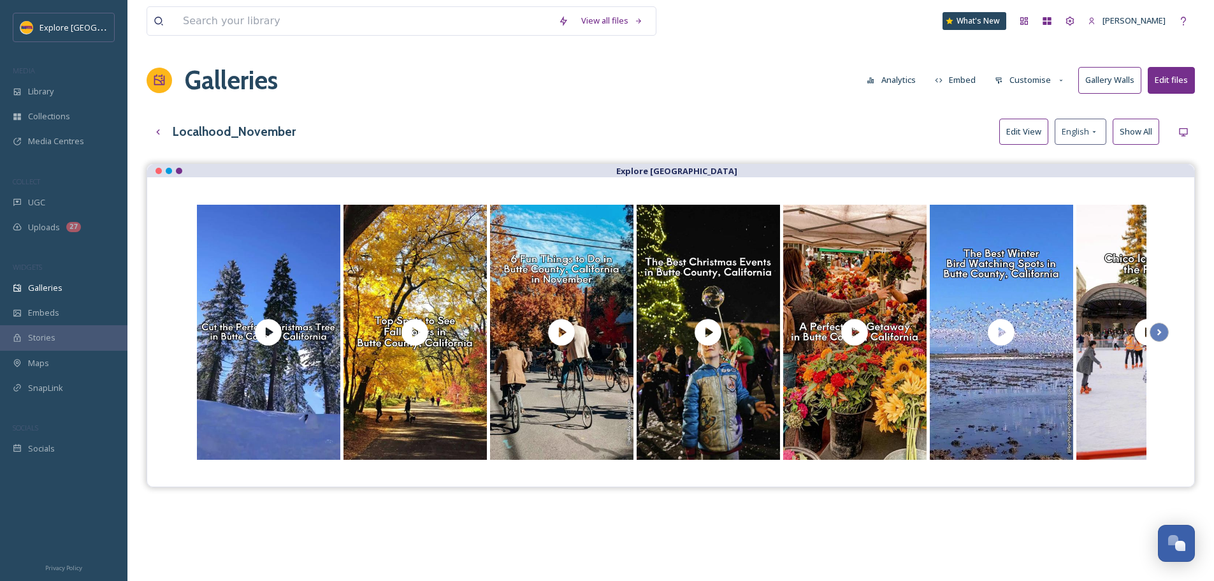
drag, startPoint x: 1031, startPoint y: 144, endPoint x: 1011, endPoint y: 144, distance: 20.4
click at [1031, 144] on button "Edit View" at bounding box center [1023, 132] width 49 height 26
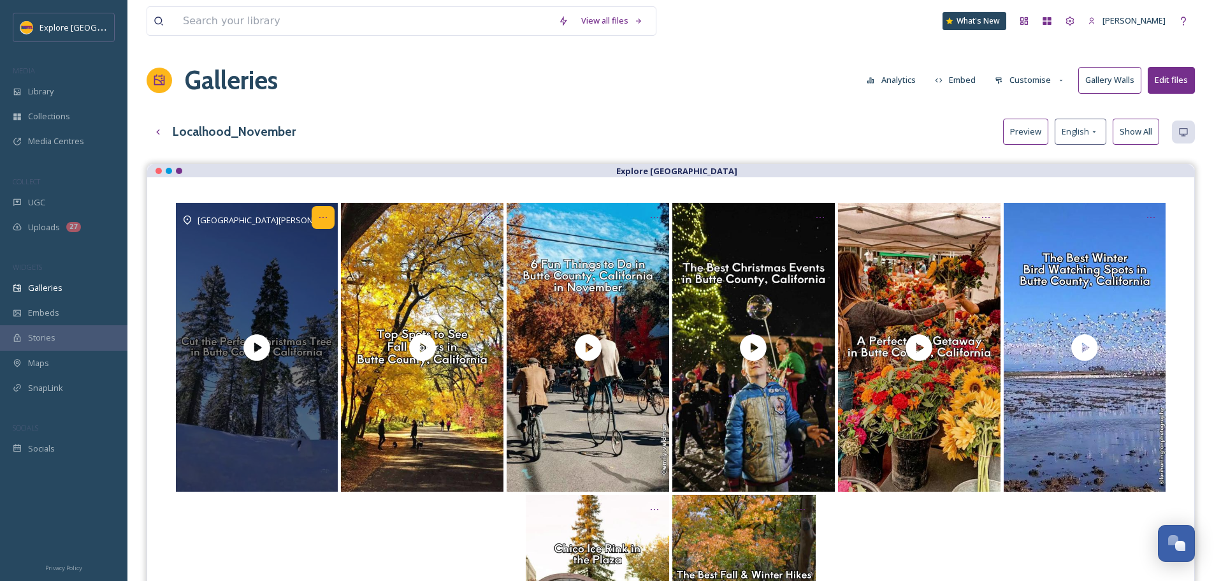
click at [325, 218] on icon "Opens media popup. Media description: Whether you’re a sea­soned tree-pick­ing …" at bounding box center [323, 217] width 10 height 10
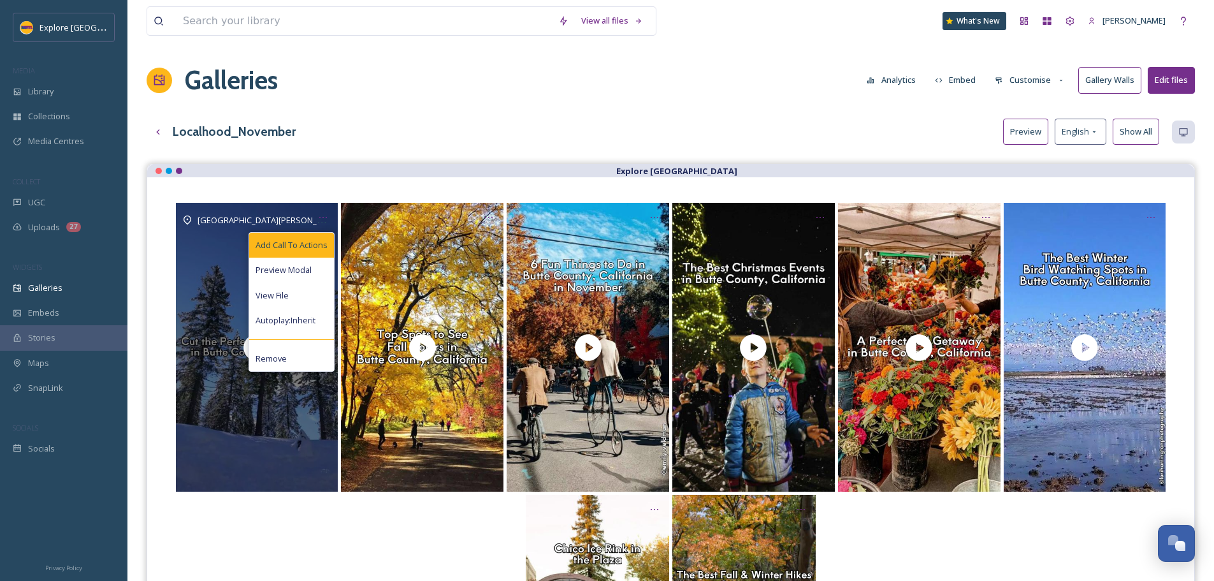
click at [320, 243] on span "Add Call To Actions" at bounding box center [292, 245] width 72 height 12
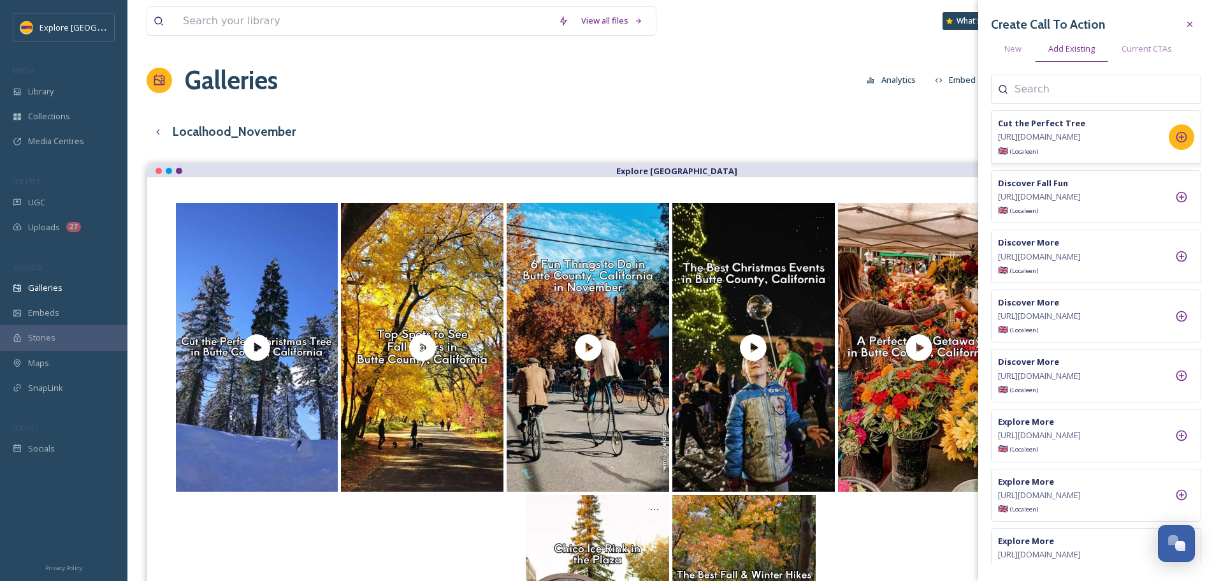
click at [1183, 143] on icon at bounding box center [1181, 137] width 13 height 13
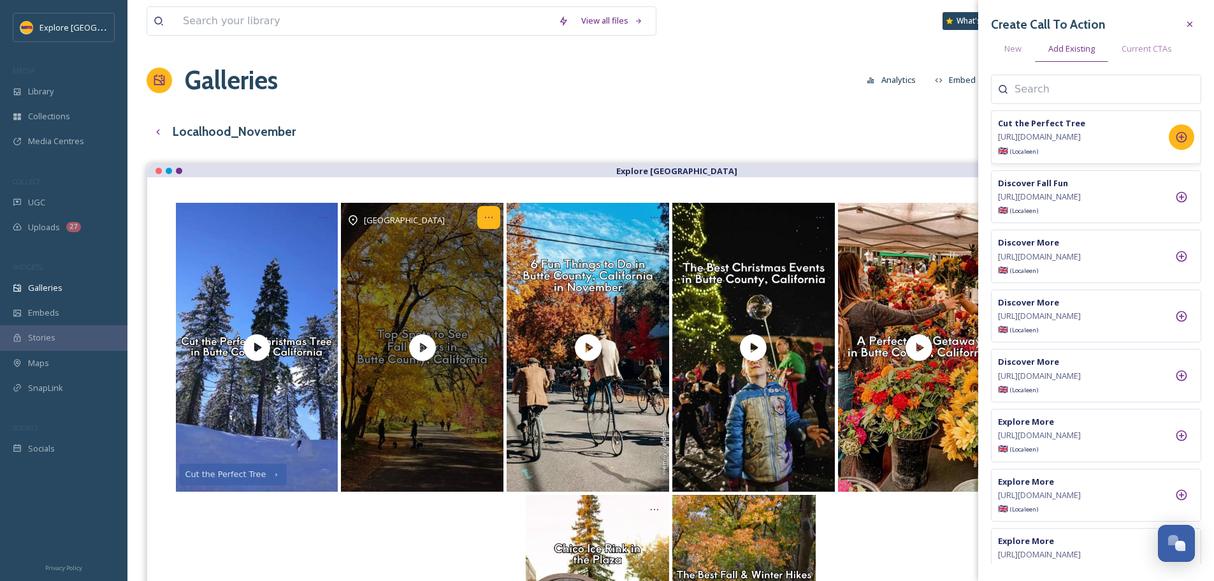
click at [489, 220] on icon "Opens media popup. Media description: Those who live in Butte County know that …" at bounding box center [489, 217] width 10 height 10
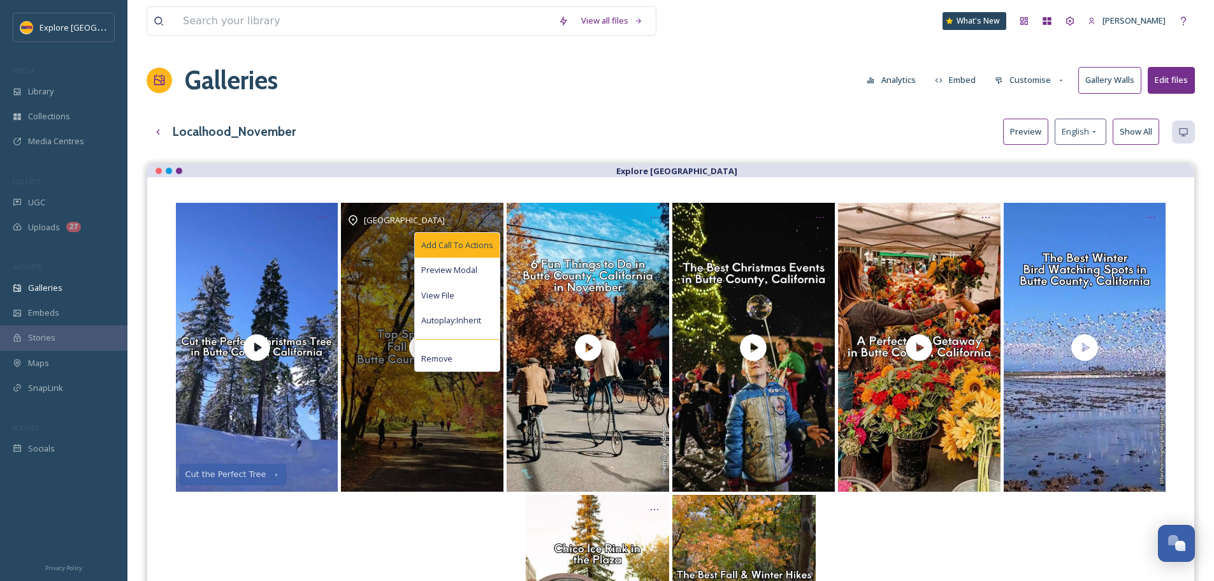
click at [482, 242] on span "Add Call To Actions" at bounding box center [457, 245] width 72 height 12
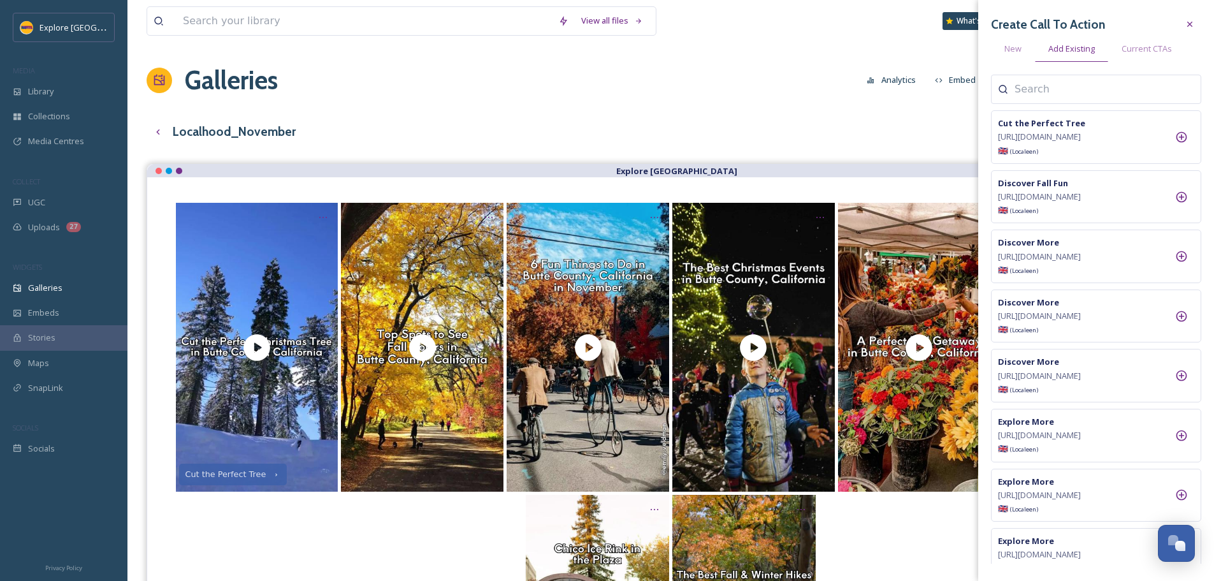
click at [1067, 83] on input at bounding box center [1077, 89] width 127 height 15
type input "fall"
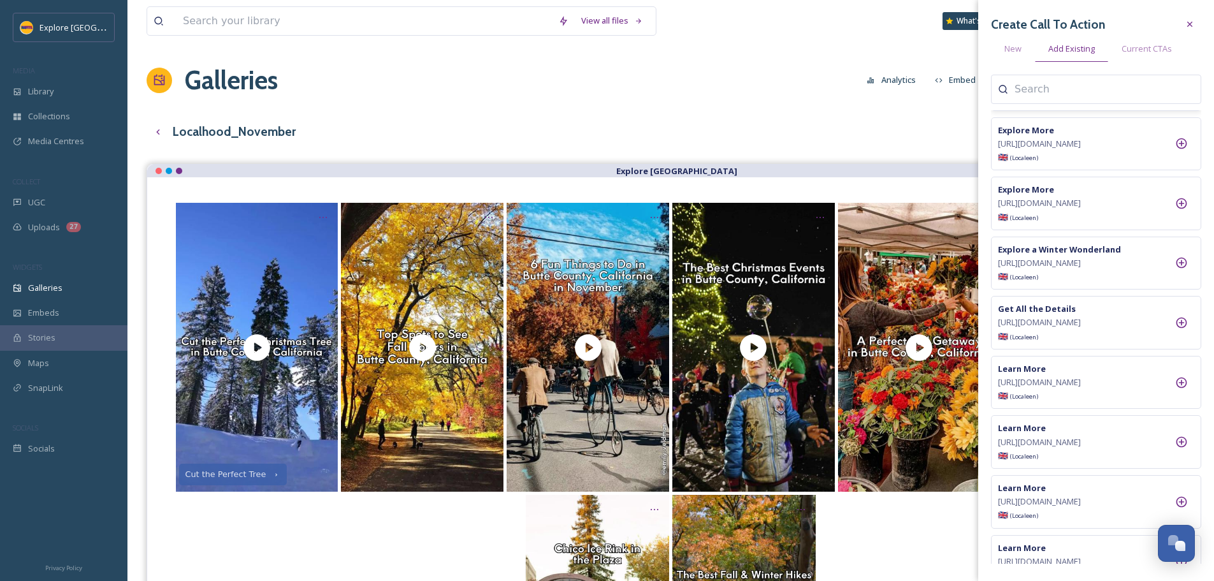
scroll to position [382, 0]
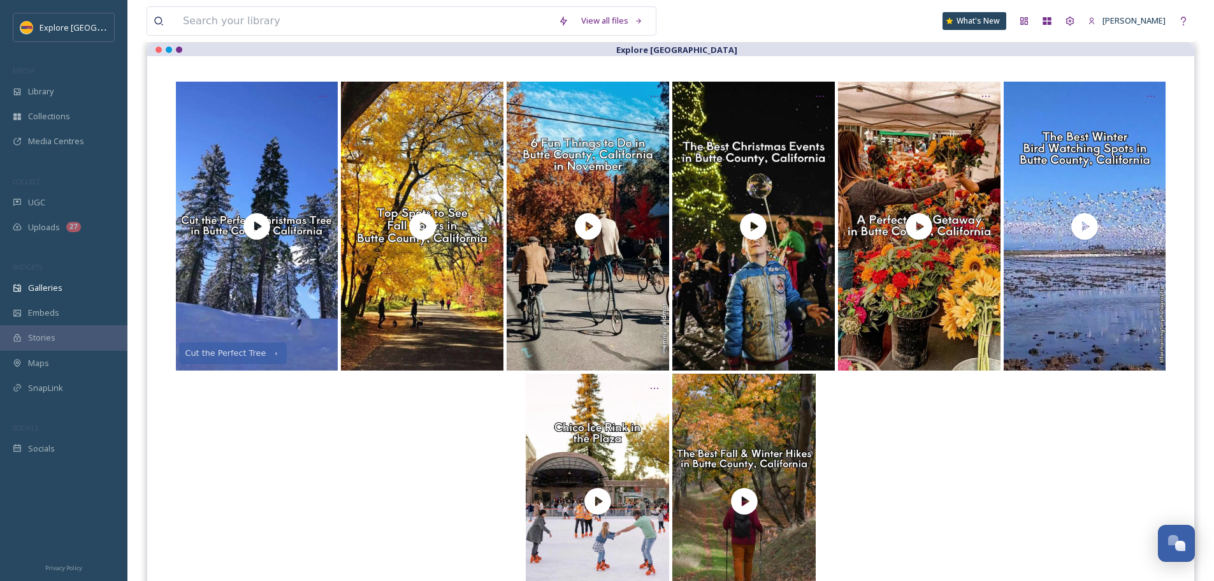
scroll to position [90, 0]
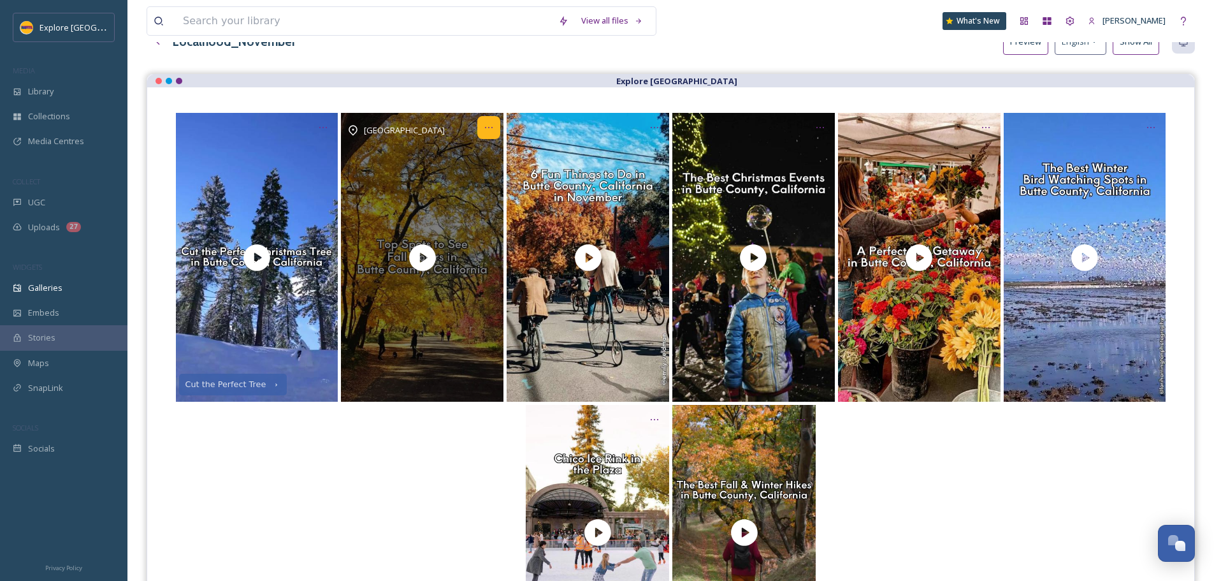
click at [487, 129] on icon "Opens media popup. Media description: Those who live in Butte County know that …" at bounding box center [489, 127] width 10 height 10
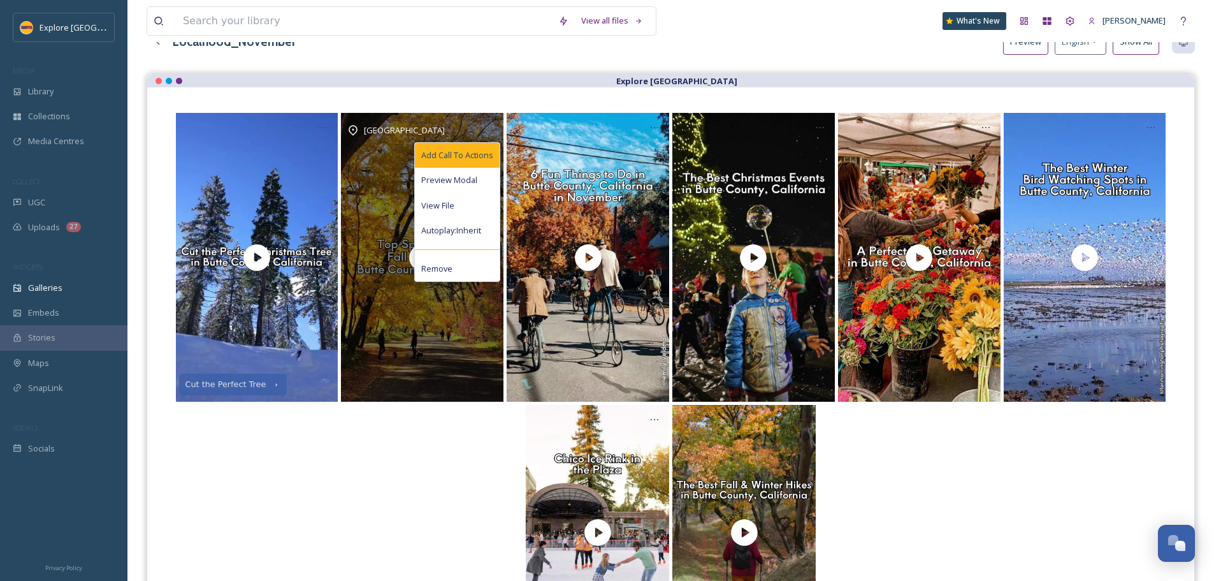
click at [487, 153] on span "Add Call To Actions" at bounding box center [457, 155] width 72 height 12
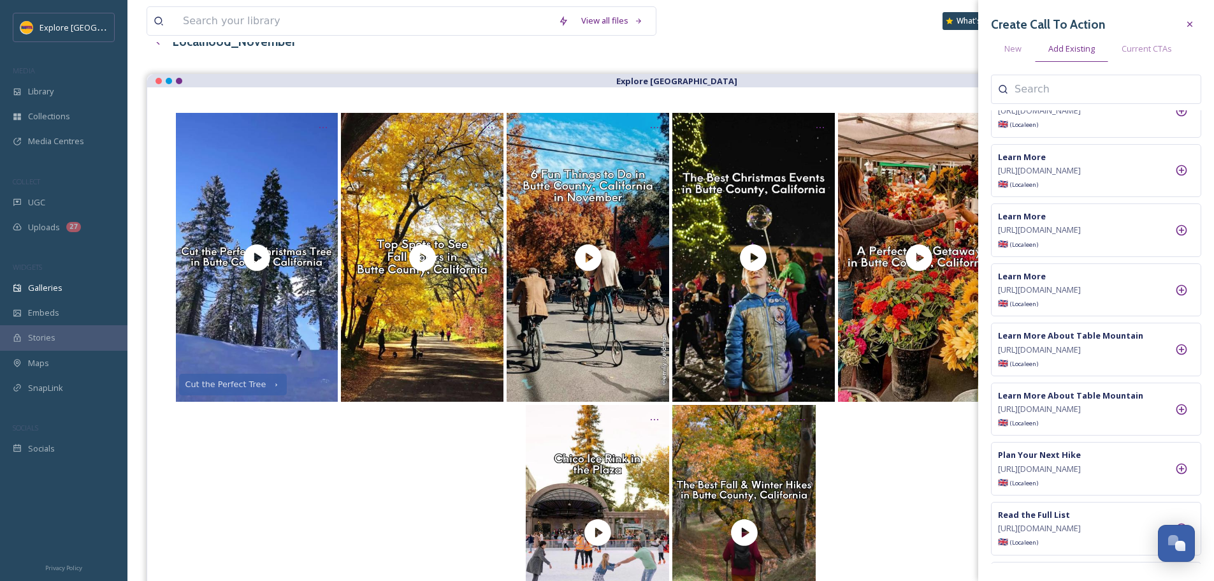
scroll to position [892, 0]
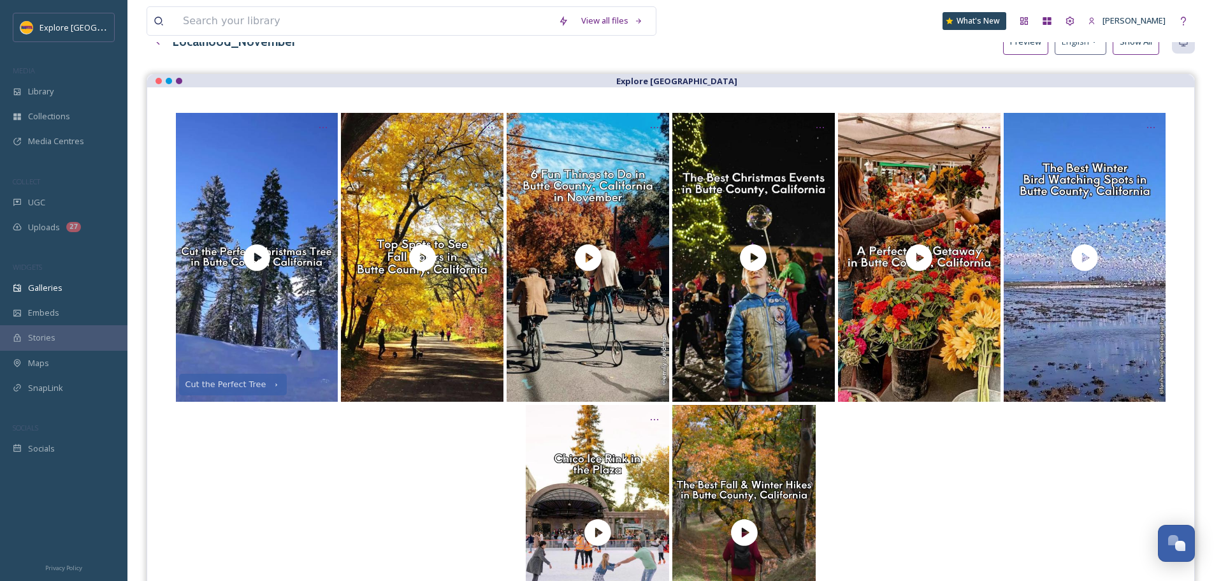
click at [879, 436] on div at bounding box center [671, 532] width 996 height 255
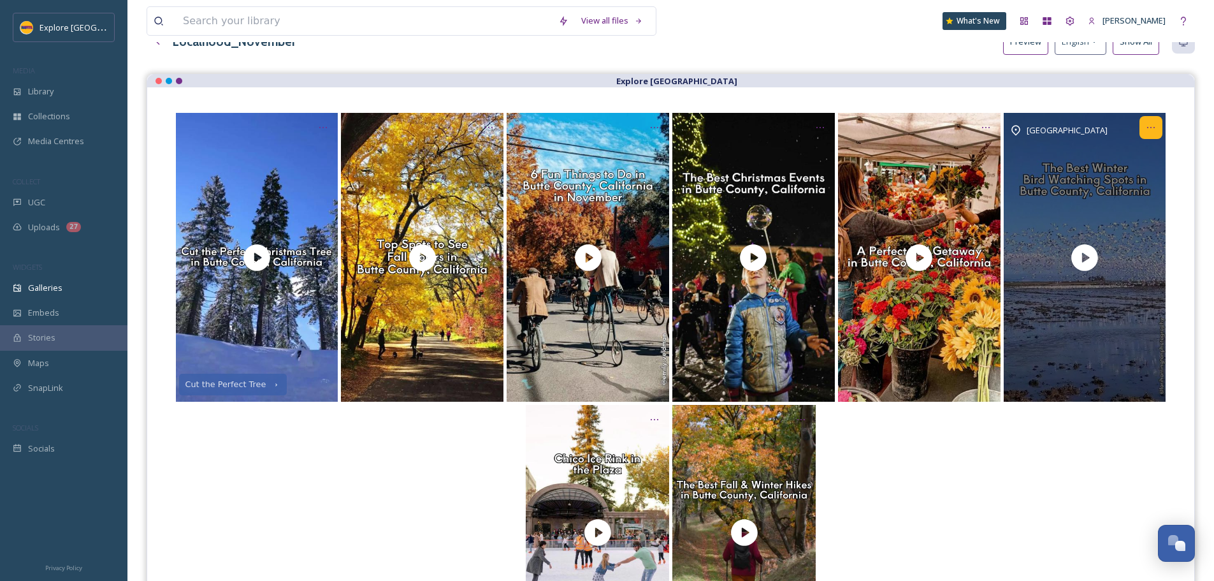
click at [1155, 126] on icon "Opens media popup. Media description: Butte County is an accessible Northern Ca…" at bounding box center [1151, 127] width 10 height 10
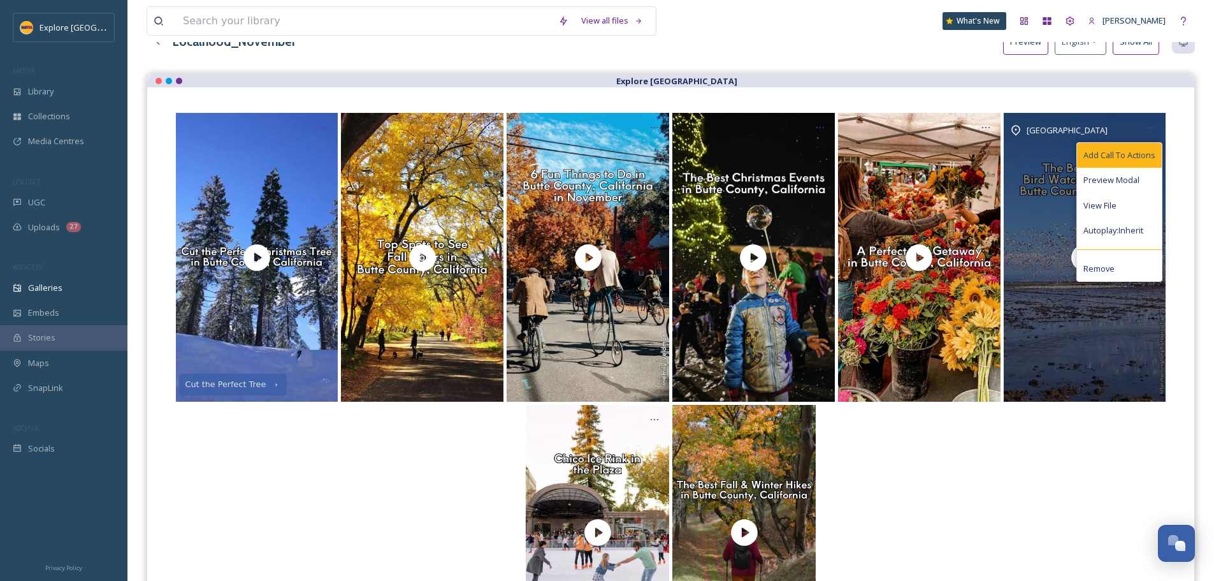
click at [1130, 148] on div "Add Call To Actions" at bounding box center [1119, 155] width 85 height 25
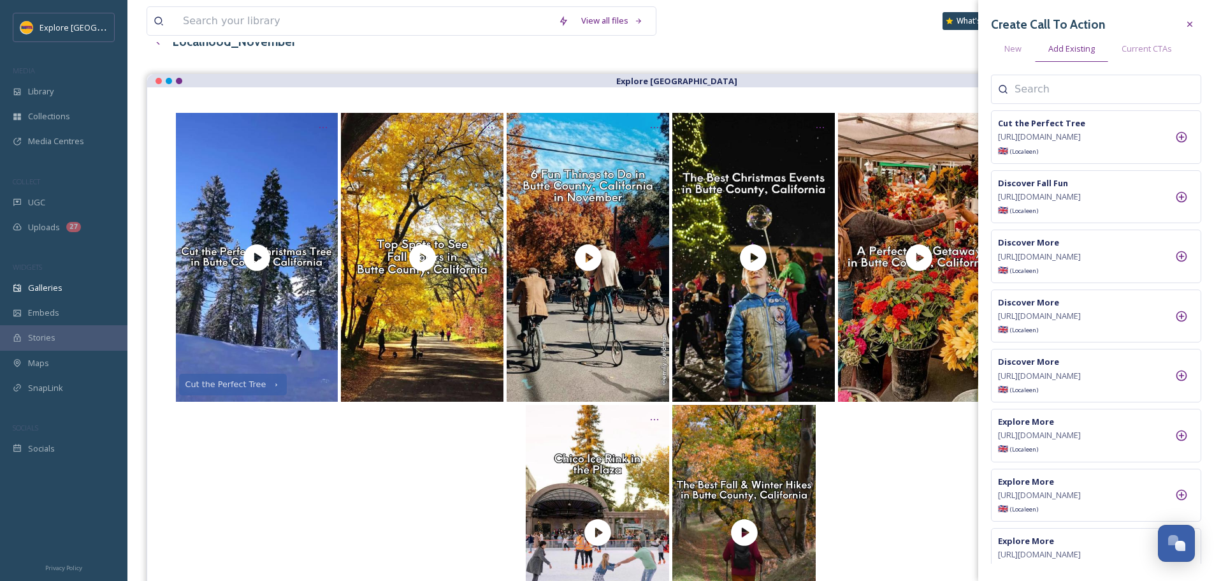
click at [1065, 85] on input at bounding box center [1077, 89] width 127 height 15
type input "learn more"
click at [1191, 145] on div at bounding box center [1181, 136] width 25 height 25
click at [1067, 89] on input "learn more" at bounding box center [1077, 89] width 127 height 15
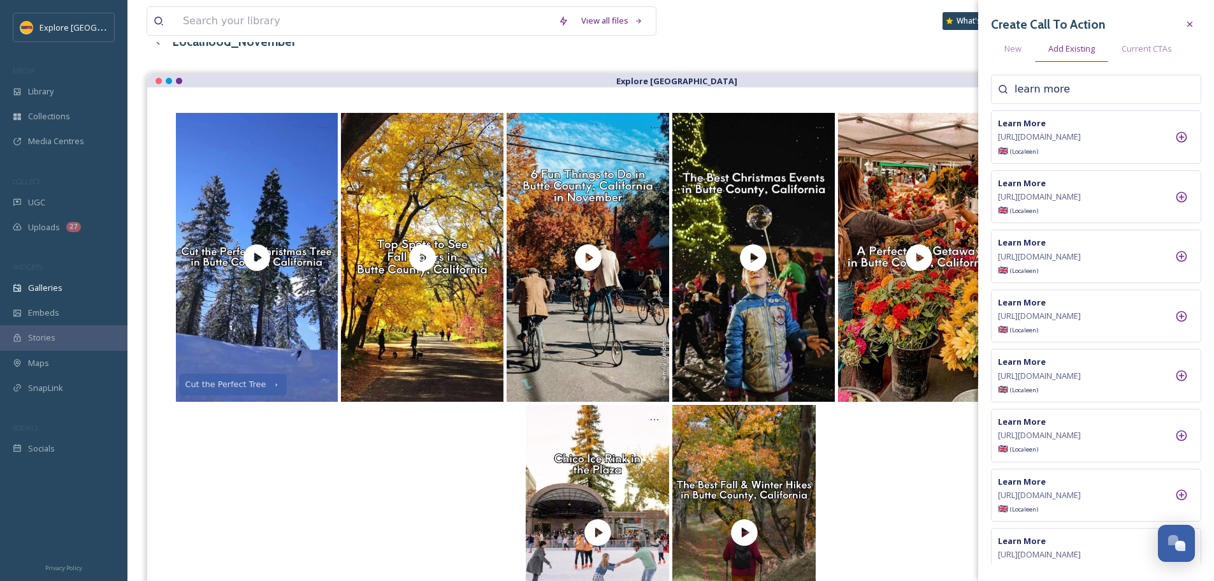
click at [1067, 89] on input "learn more" at bounding box center [1077, 89] width 127 height 15
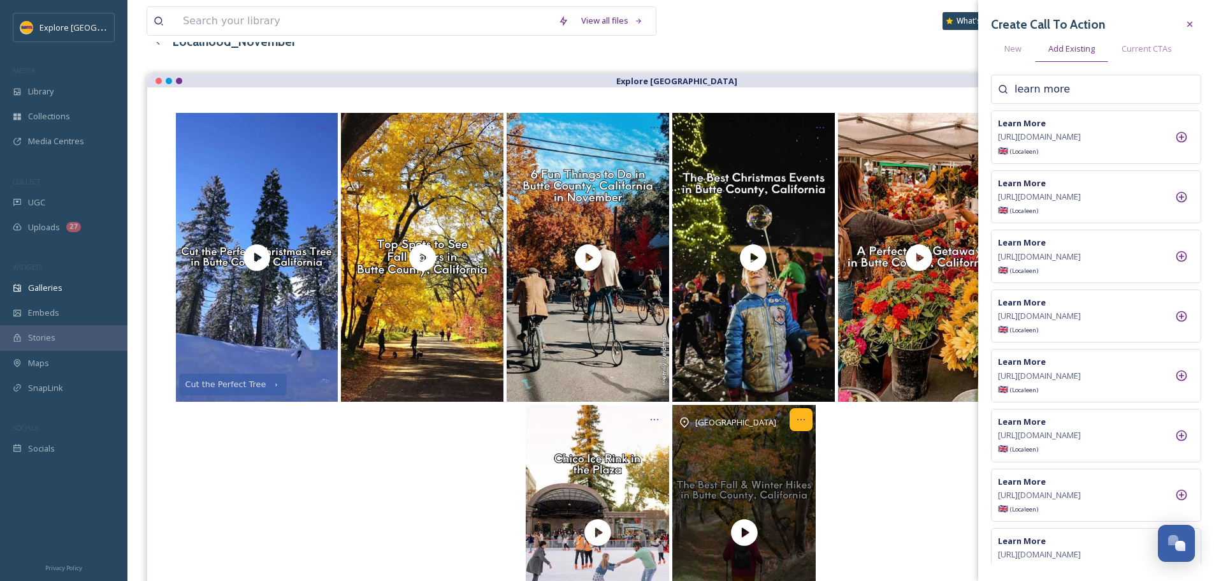
click at [797, 424] on icon "Opens media popup. Media description: While the hiking season in Butte County i…" at bounding box center [801, 419] width 10 height 10
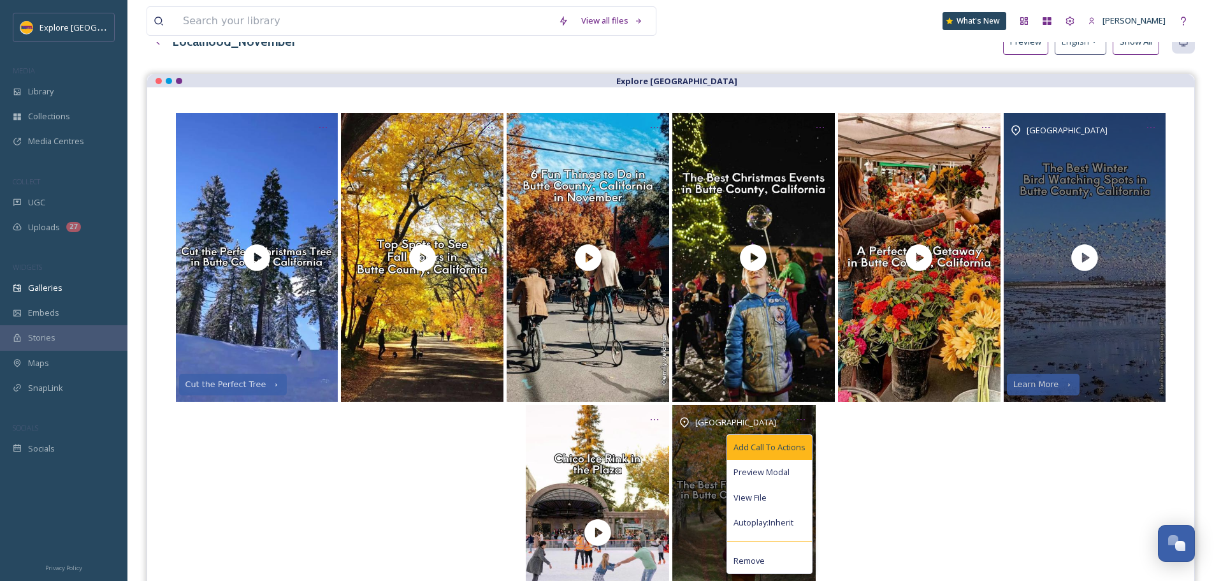
click at [786, 447] on span "Add Call To Actions" at bounding box center [769, 447] width 72 height 12
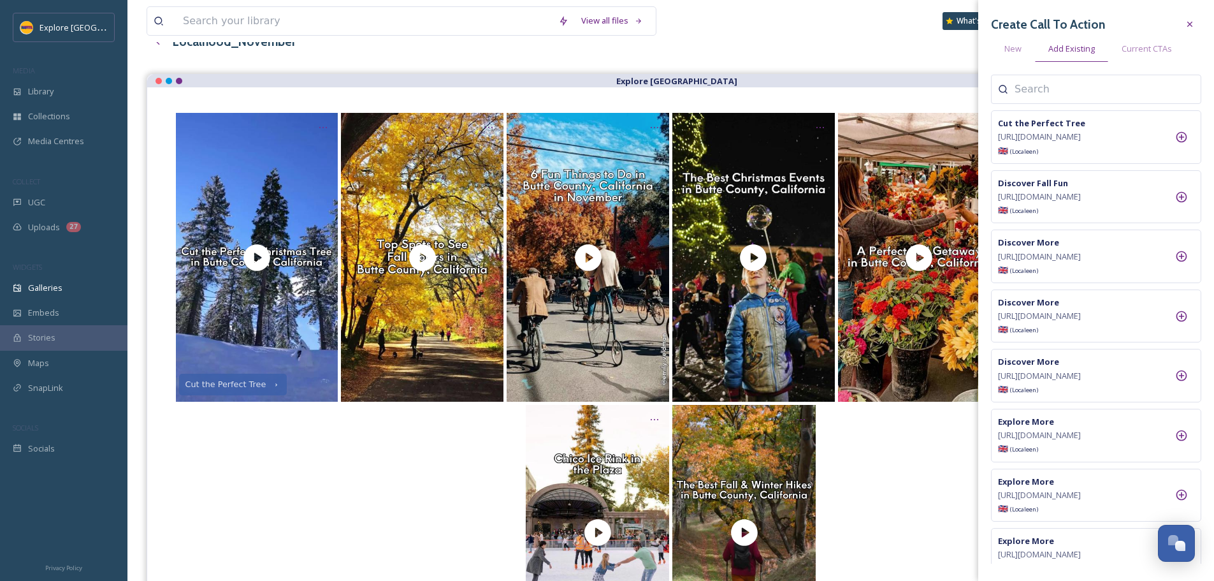
click at [1031, 105] on div "Cut the Perfect Tree https://www.explorebuttecounty.com/activities/christmas-tr…" at bounding box center [1096, 319] width 210 height 489
type input "hike"
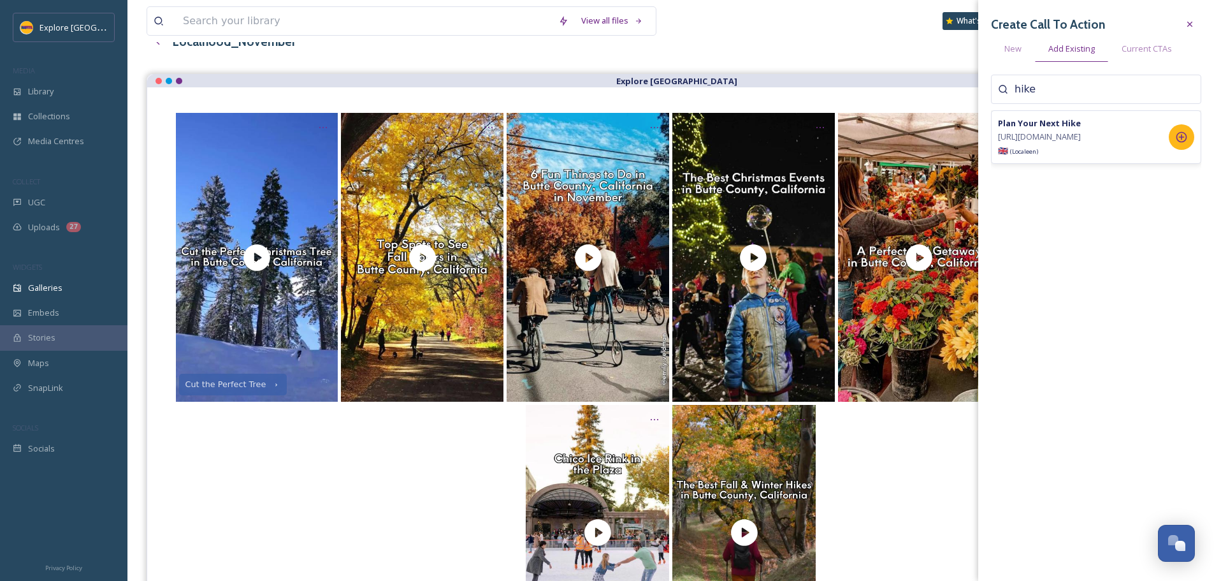
click at [1186, 143] on icon at bounding box center [1181, 137] width 11 height 11
click at [924, 451] on div at bounding box center [671, 532] width 996 height 255
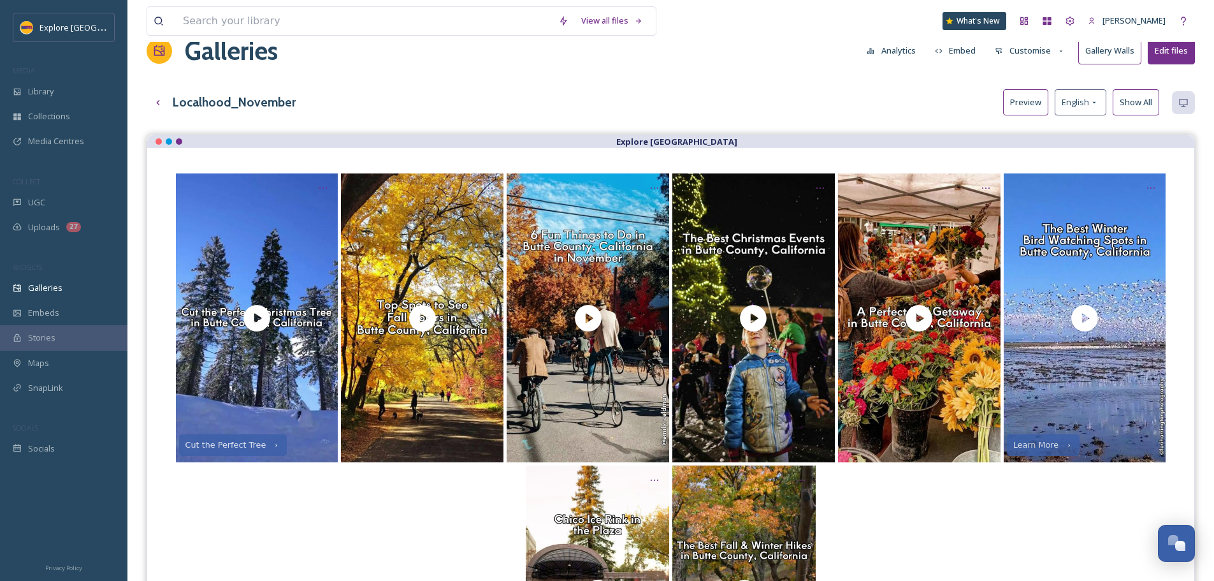
scroll to position [0, 0]
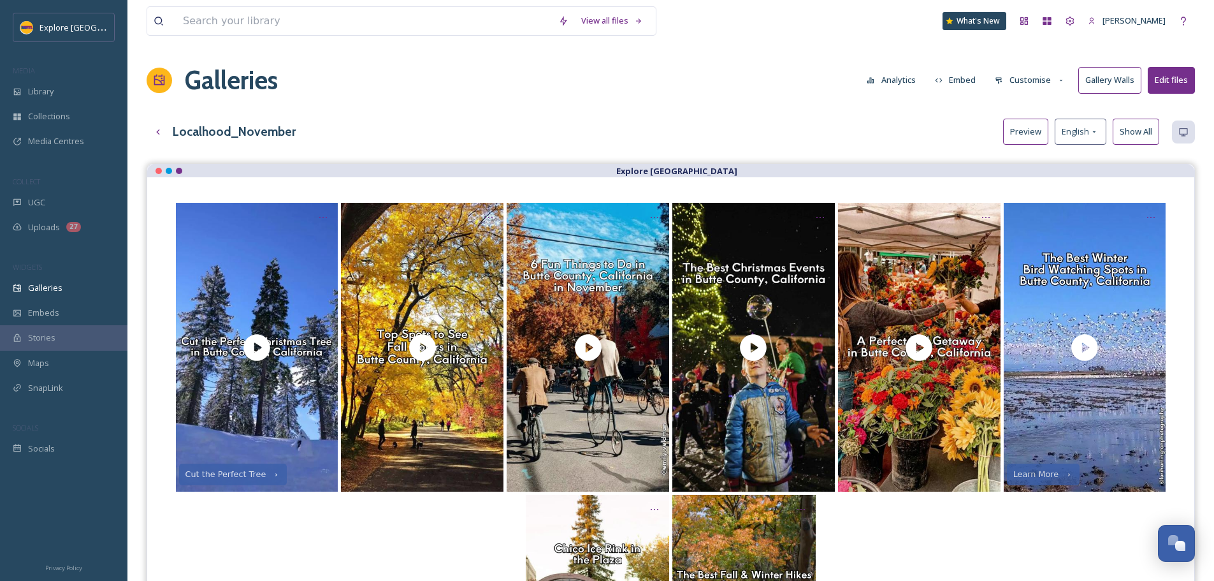
click at [1018, 84] on button "Customise" at bounding box center [1029, 80] width 83 height 25
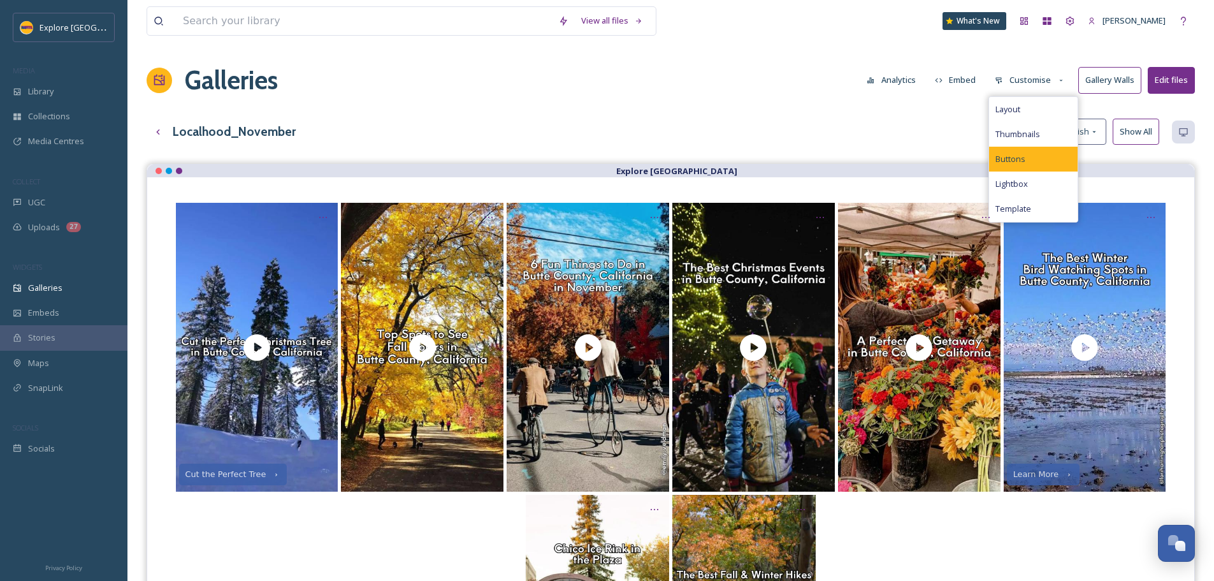
click at [1022, 147] on div "Buttons" at bounding box center [1033, 159] width 89 height 25
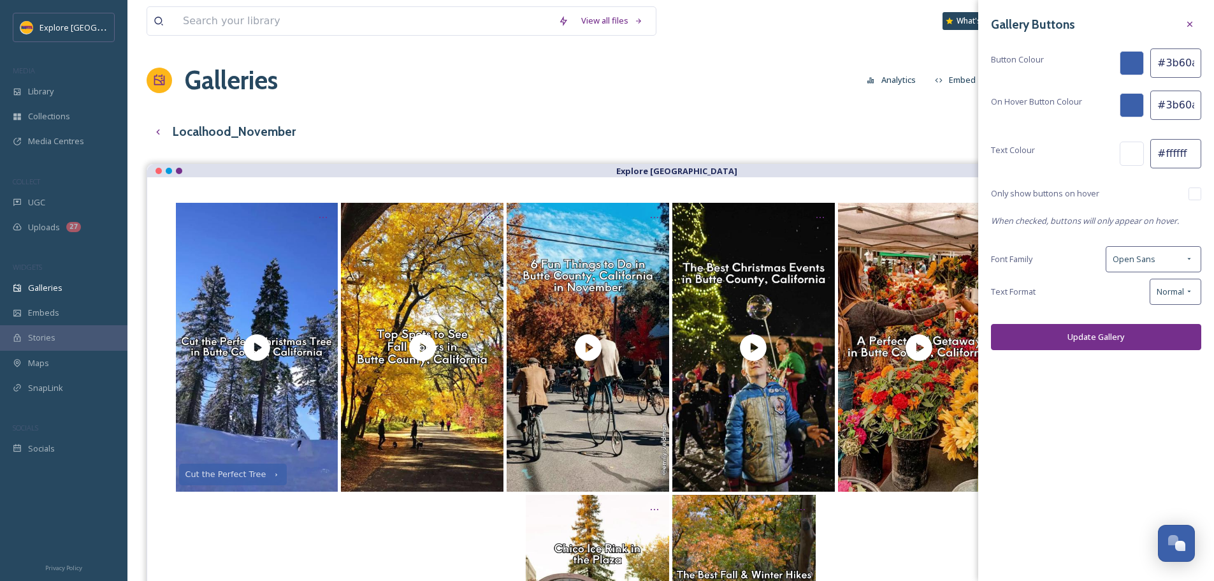
scroll to position [0, 2]
drag, startPoint x: 1165, startPoint y: 62, endPoint x: 1219, endPoint y: 63, distance: 53.5
click at [1213, 63] on html "Explore Butte County MEDIA Library Collections Media Centres COLLECT UGC Upload…" at bounding box center [607, 399] width 1214 height 798
paste input "752f8c"
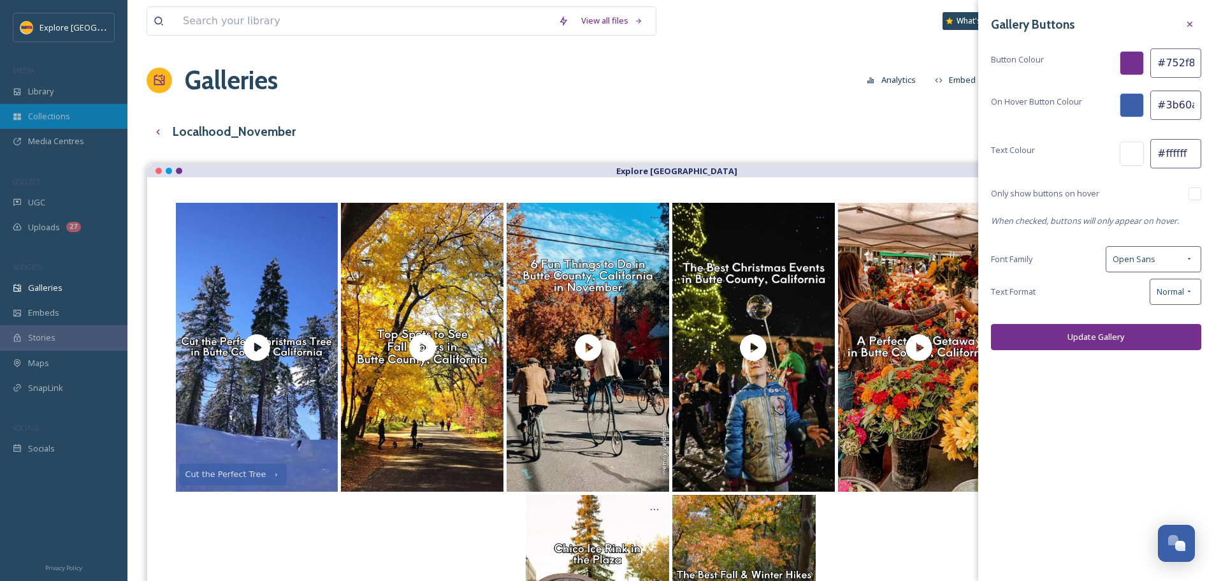
type input "#752f8c"
click at [1163, 97] on input "#3b60aa" at bounding box center [1175, 104] width 51 height 29
paste input "fdb71"
type input "#fdb71a"
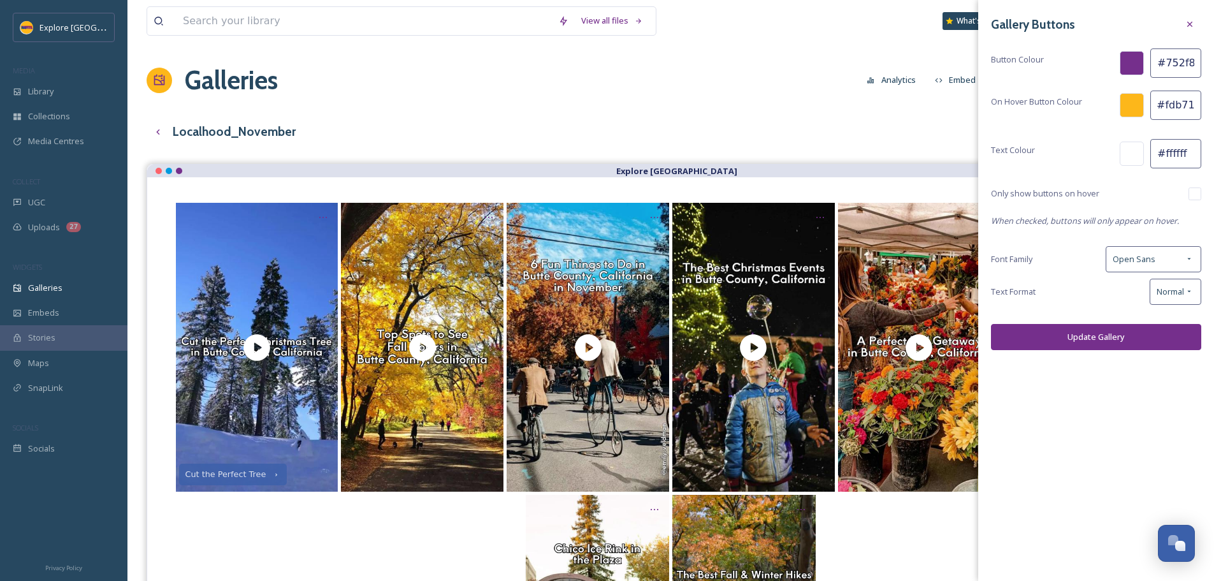
click at [1079, 330] on button "Update Gallery" at bounding box center [1096, 337] width 210 height 26
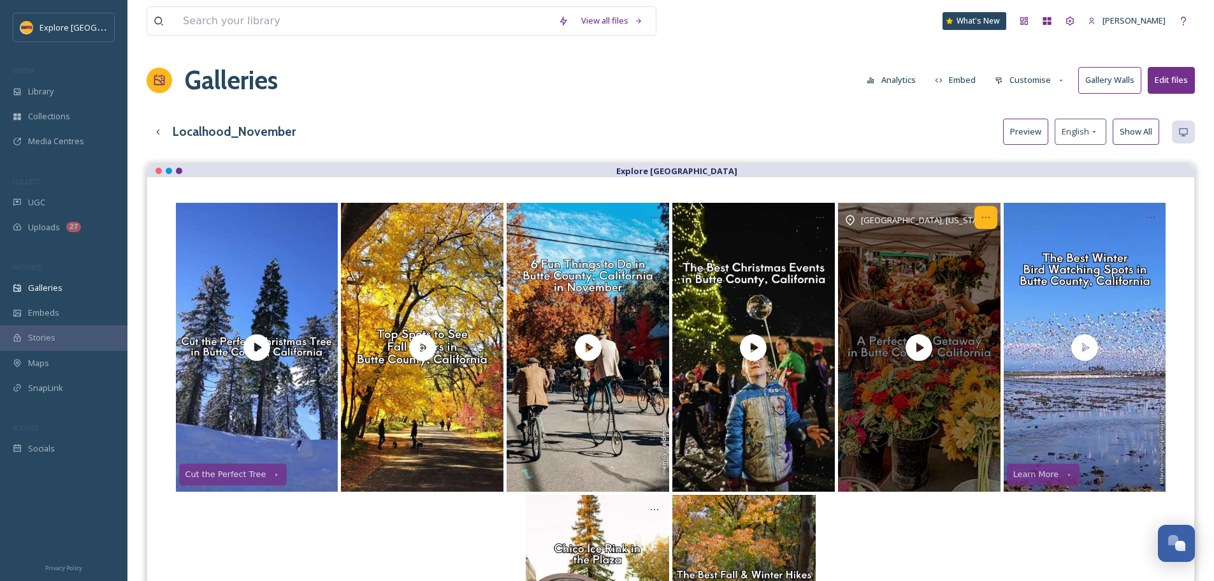
click at [978, 215] on div "Opens media popup. Media description: Sweater weather means enjoying hot coffee…" at bounding box center [985, 217] width 23 height 23
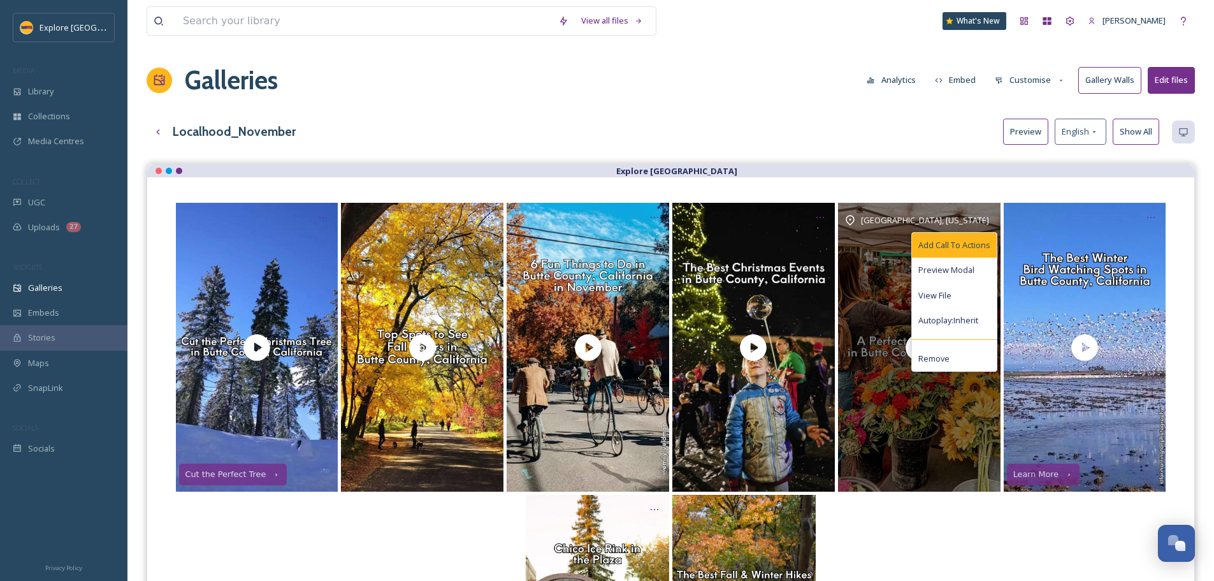
click at [976, 236] on div "Add Call To Actions" at bounding box center [954, 245] width 85 height 25
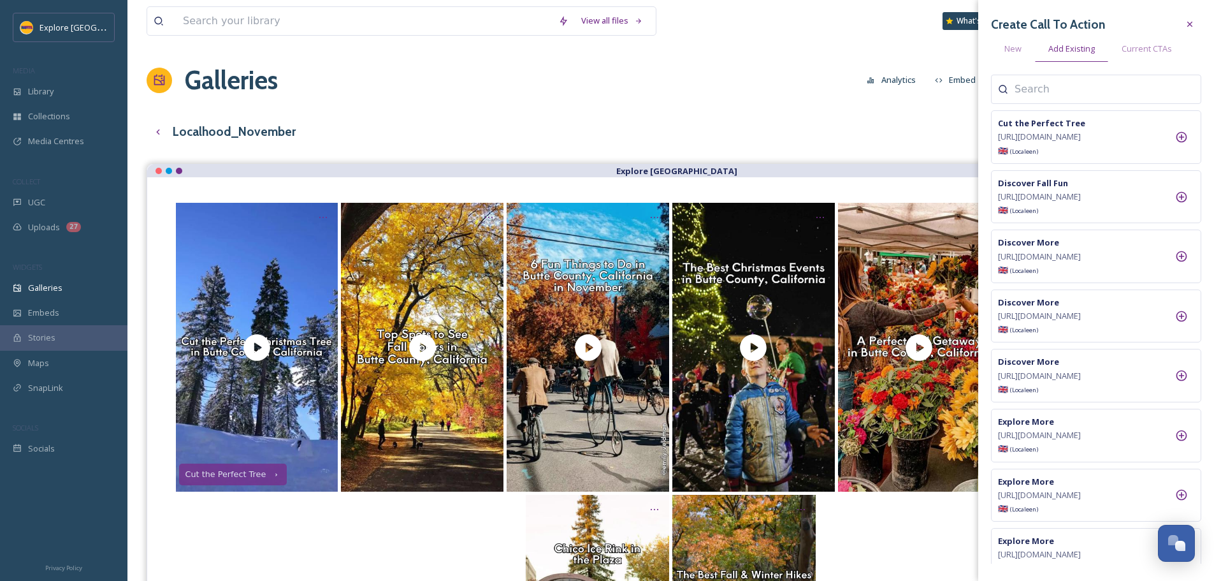
click at [1031, 82] on input at bounding box center [1077, 89] width 127 height 15
click at [1180, 263] on icon at bounding box center [1181, 256] width 13 height 13
click at [1187, 263] on icon at bounding box center [1181, 256] width 13 height 13
click at [1047, 96] on input "read" at bounding box center [1077, 89] width 127 height 15
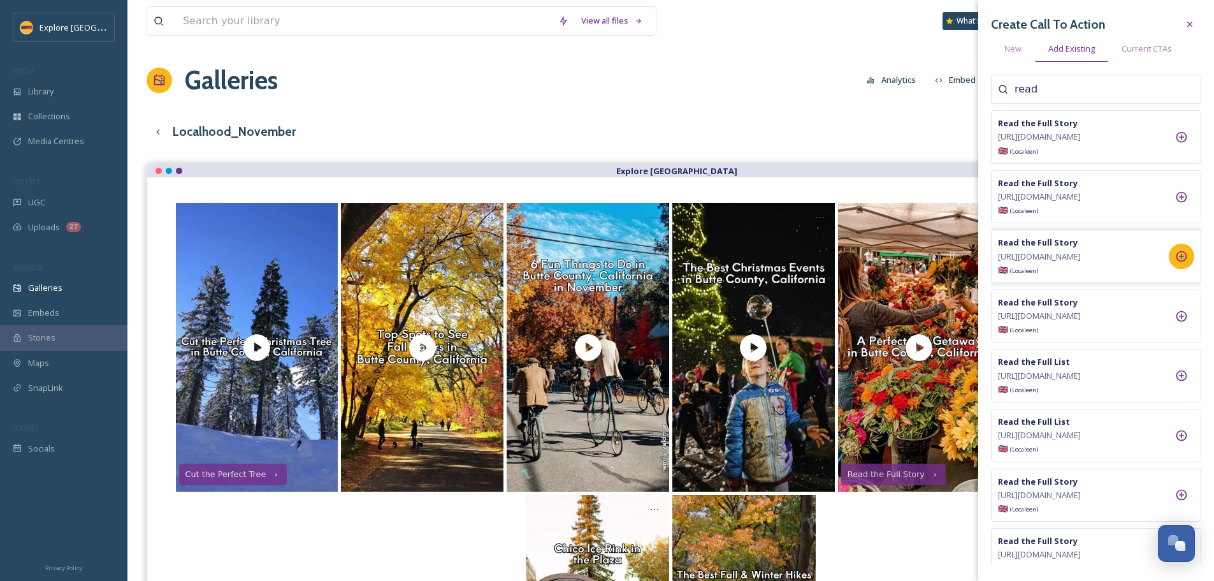
click at [1047, 96] on input "read" at bounding box center [1077, 89] width 127 height 15
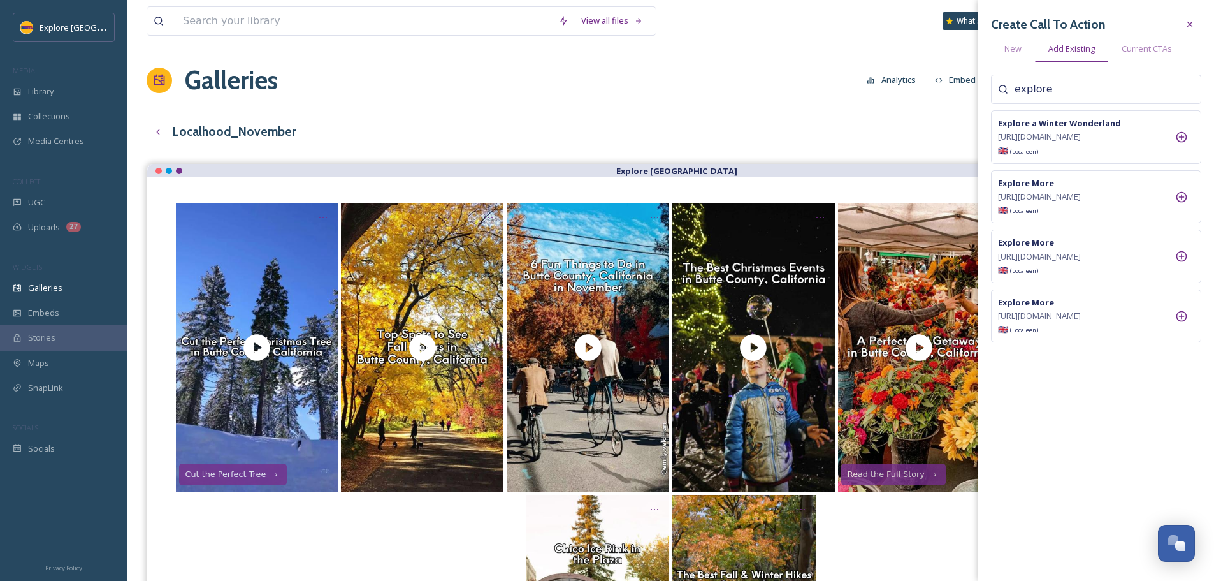
click at [1060, 84] on input "explore" at bounding box center [1077, 89] width 127 height 15
type input "learn"
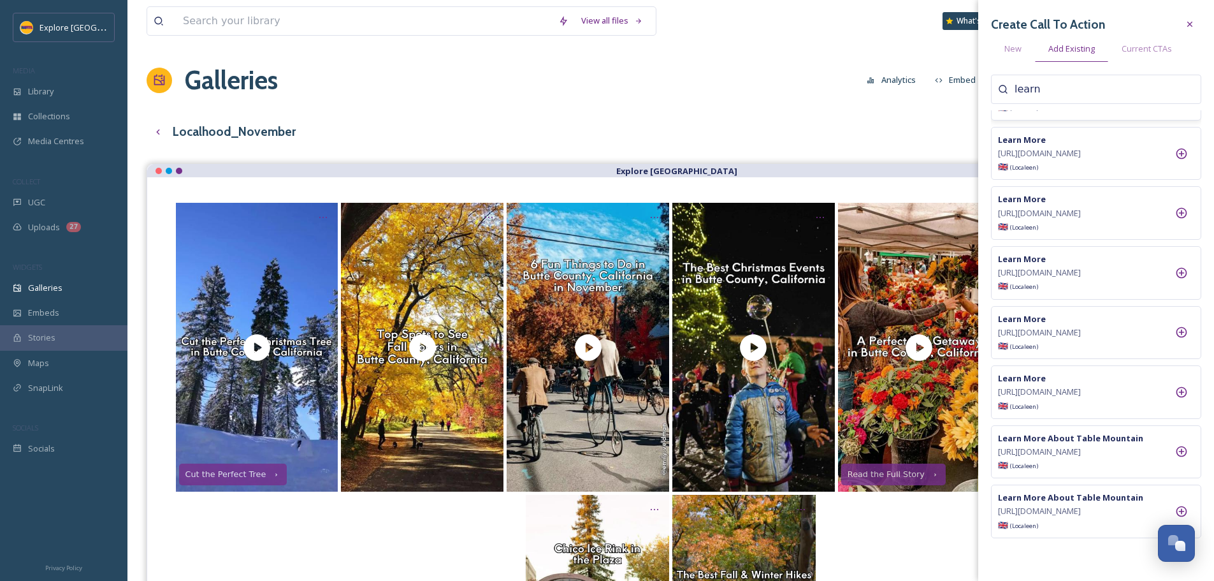
scroll to position [285, 0]
click at [1049, 88] on input "learn" at bounding box center [1077, 89] width 127 height 15
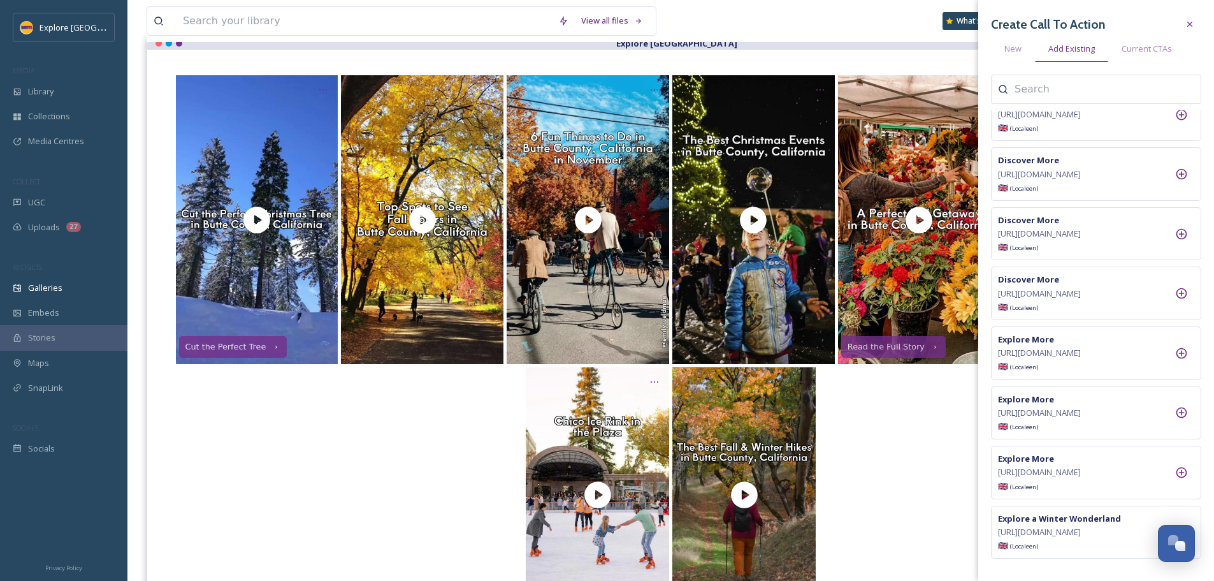
scroll to position [0, 0]
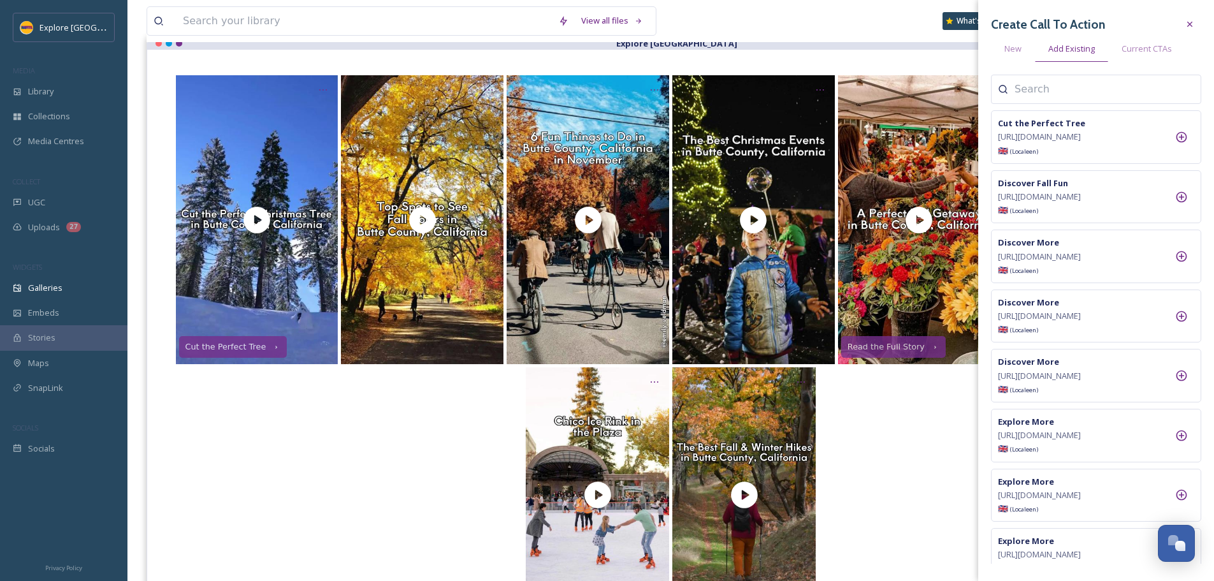
drag, startPoint x: 413, startPoint y: 446, endPoint x: 435, endPoint y: 351, distance: 97.4
click at [413, 446] on div "Plan Your Next Hike" at bounding box center [671, 494] width 996 height 255
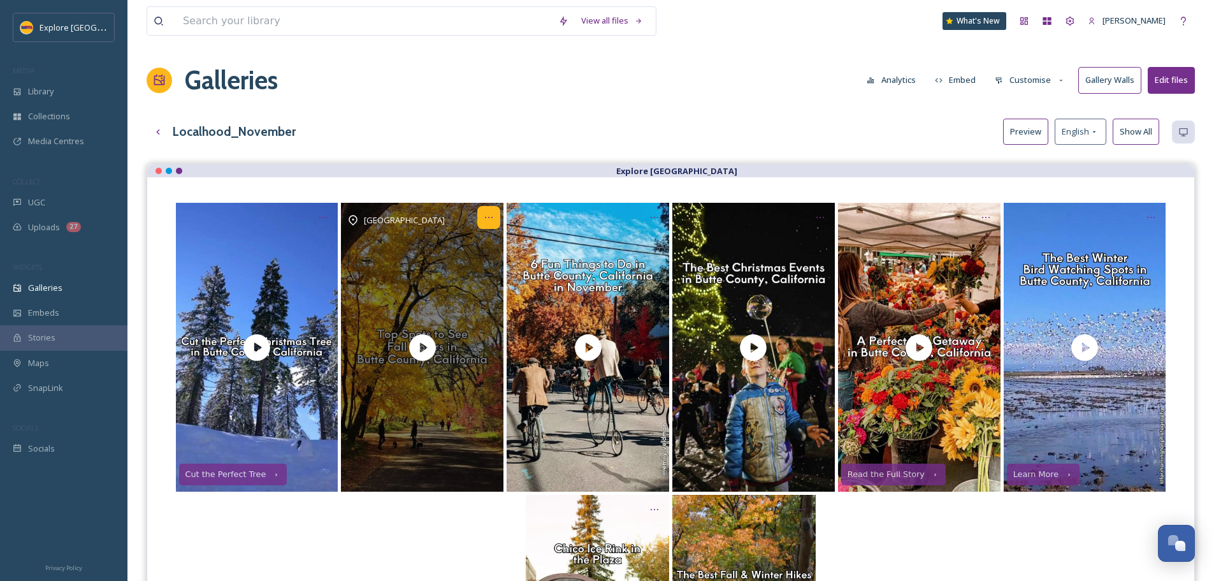
click at [488, 219] on icon "Opens media popup. Media description: Those who live in Butte County know that …" at bounding box center [489, 217] width 10 height 10
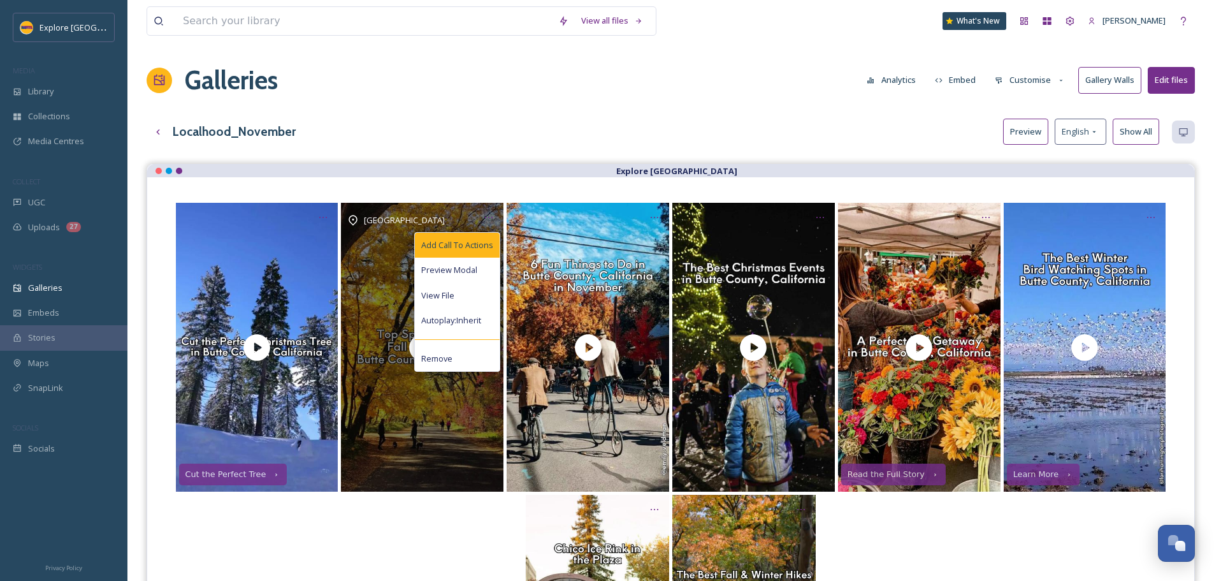
click at [483, 235] on div "Add Call To Actions" at bounding box center [457, 245] width 85 height 25
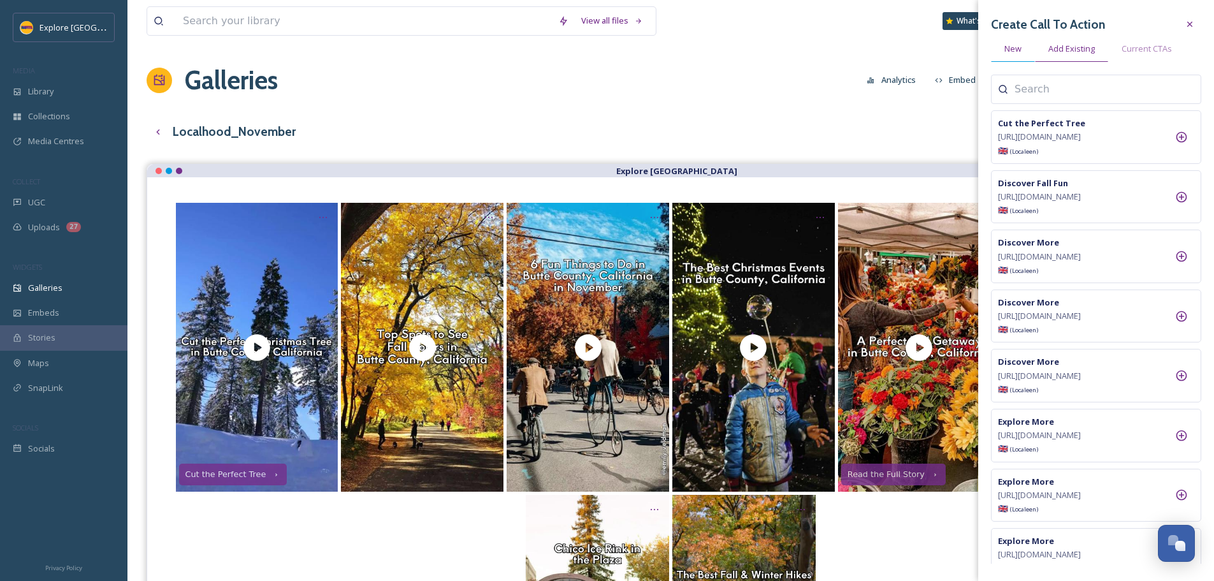
click at [1026, 48] on div "New" at bounding box center [1013, 49] width 44 height 26
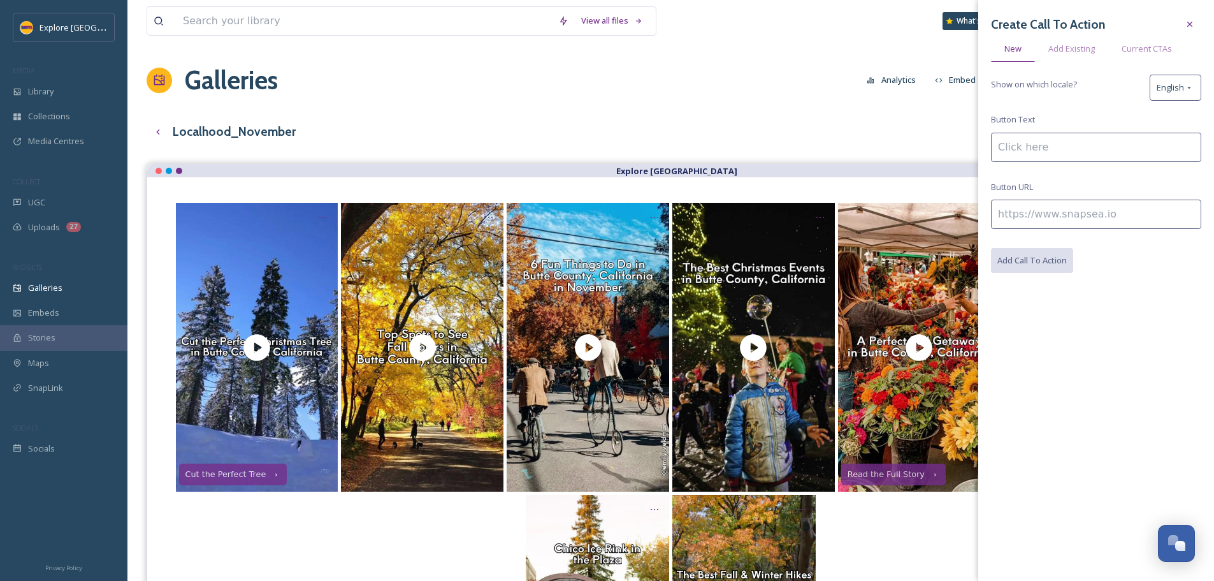
click at [1097, 204] on input at bounding box center [1096, 213] width 210 height 29
paste input "https://www.explorebuttecounty.com/stories/top-spots-fall-foliage-butte-county"
type input "https://www.explorebuttecounty.com/stories/top-spots-fall-foliage-butte-county"
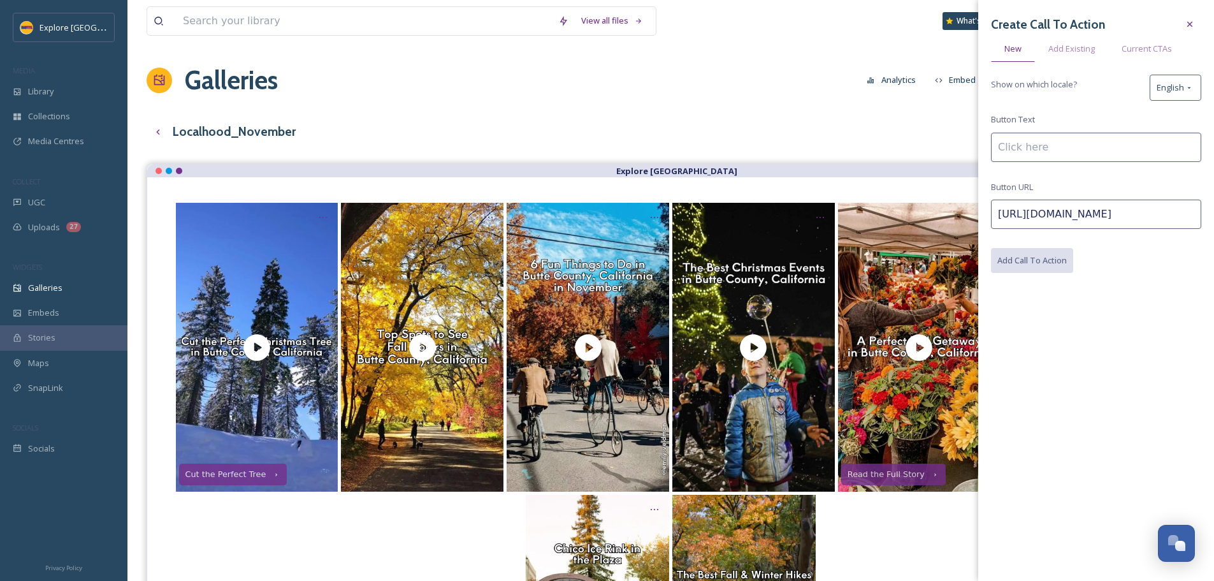
click at [1059, 151] on input at bounding box center [1096, 147] width 210 height 29
type input "Explore Fall Favorites"
click at [1013, 256] on button "Add Call To Action" at bounding box center [1032, 261] width 83 height 26
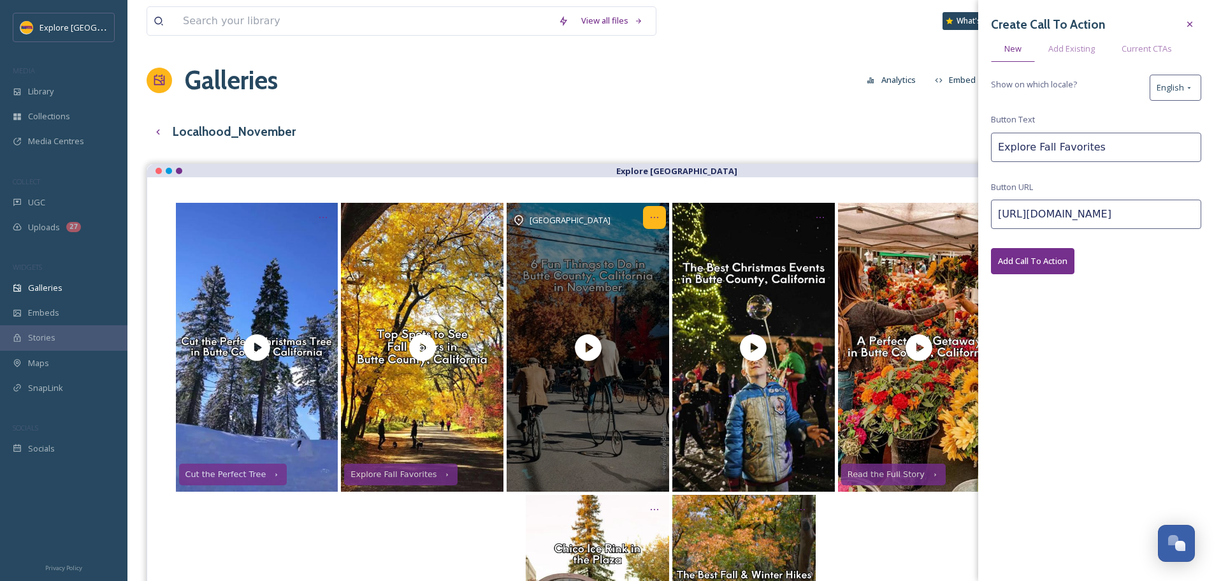
click at [660, 220] on div "Opens media popup. Media description: We love November in Butte County: fall co…" at bounding box center [654, 217] width 23 height 23
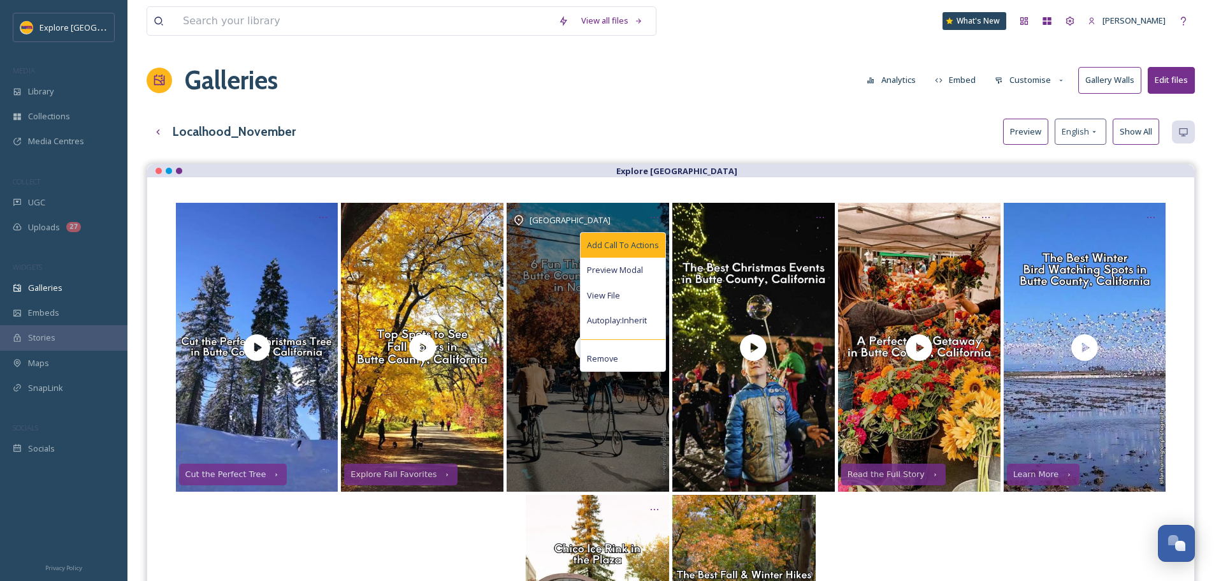
click at [649, 241] on span "Add Call To Actions" at bounding box center [623, 245] width 72 height 12
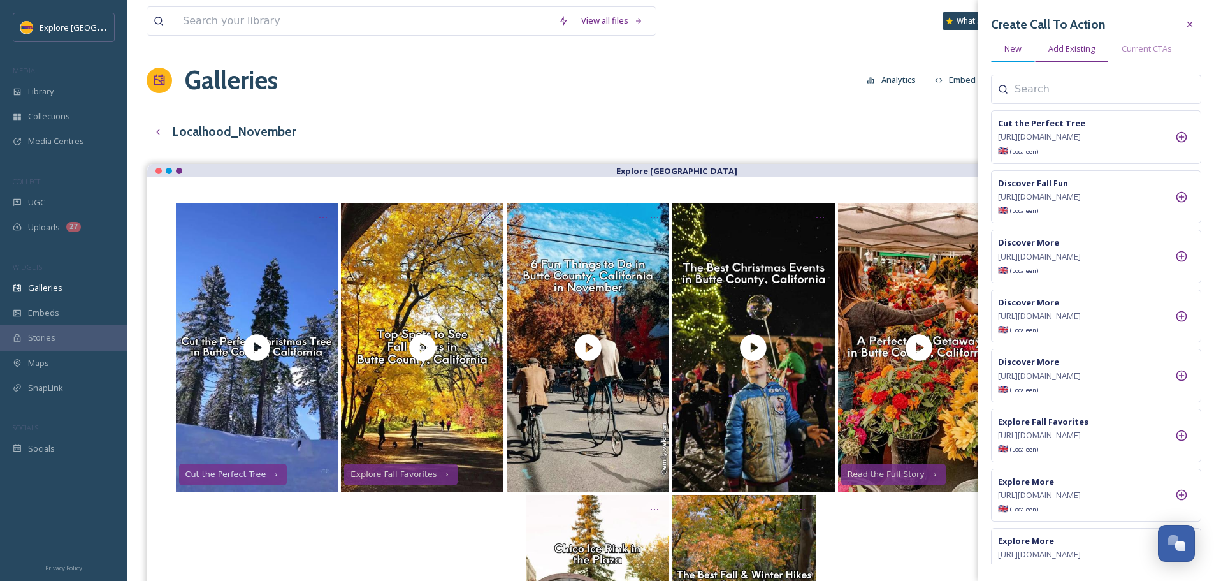
click at [1007, 48] on span "New" at bounding box center [1012, 49] width 17 height 12
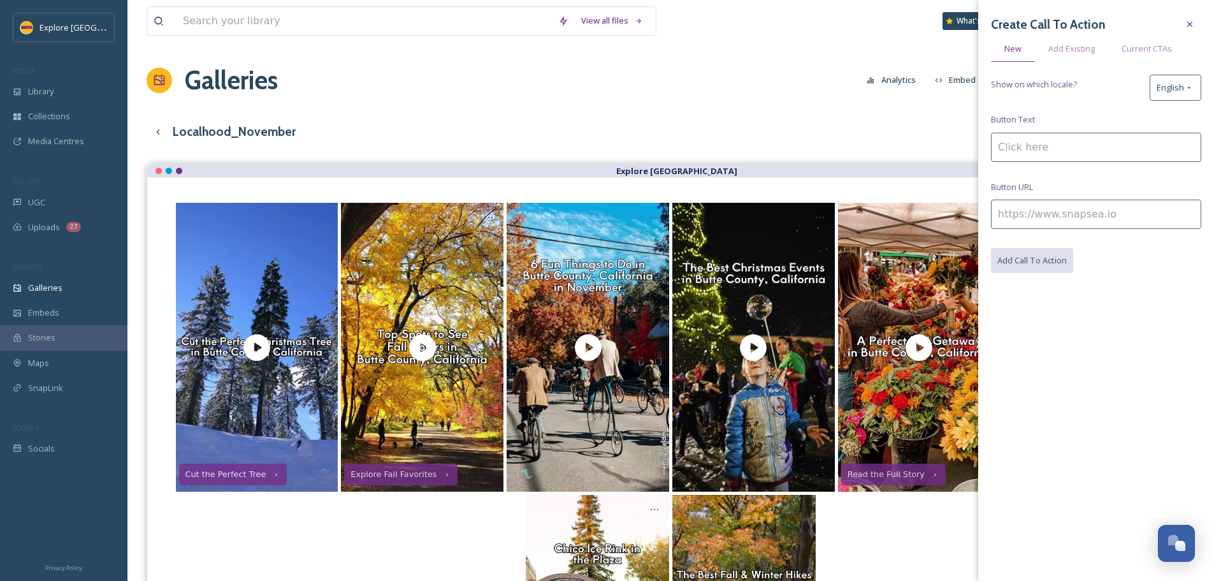
click at [1037, 215] on input at bounding box center [1096, 213] width 210 height 29
paste input "https://www.explorebuttecounty.com/stories/november-things-butte-county"
type input "https://www.explorebuttecounty.com/stories/november-things-butte-county"
click at [1031, 154] on input at bounding box center [1096, 147] width 210 height 29
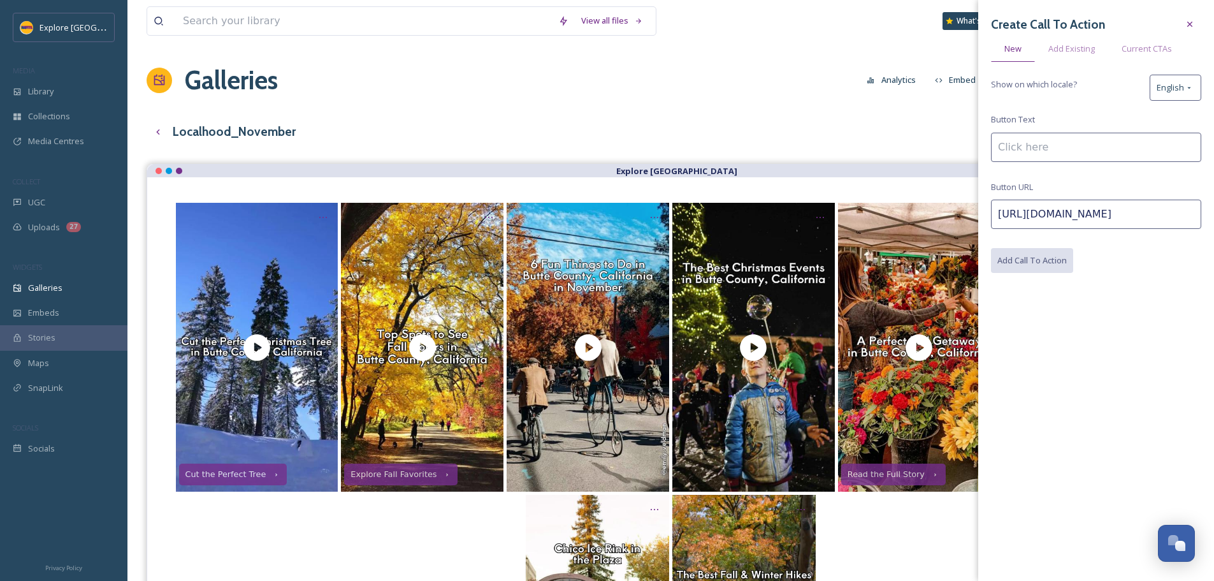
scroll to position [0, 0]
type input "Read the Full Story"
click at [1051, 263] on button "Add Call To Action" at bounding box center [1032, 261] width 83 height 26
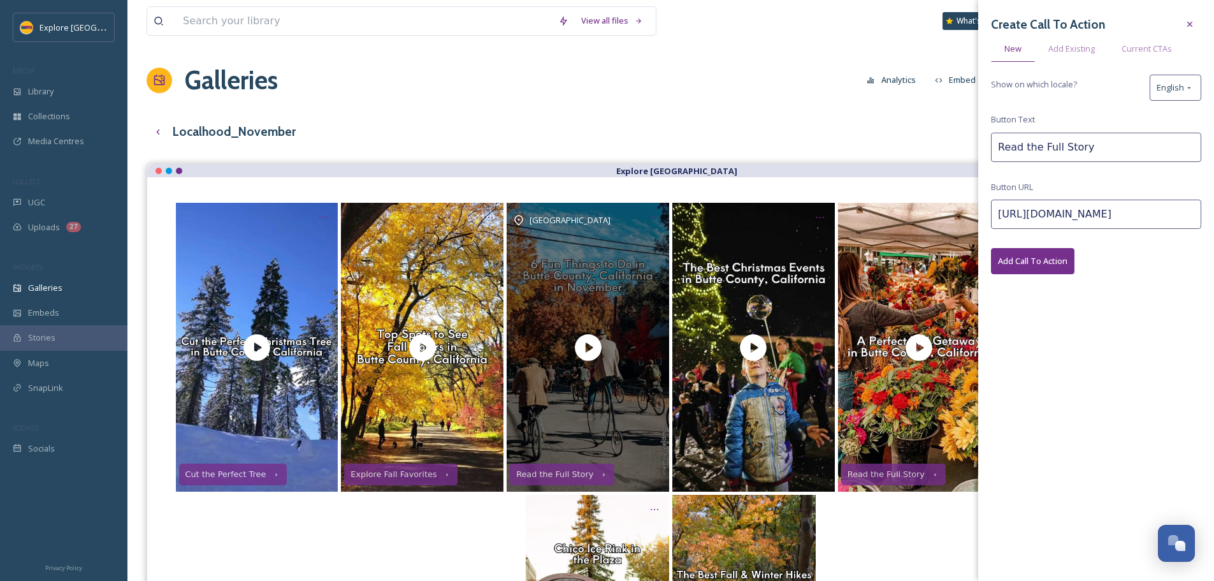
click at [626, 430] on div "Butte County" at bounding box center [588, 347] width 162 height 289
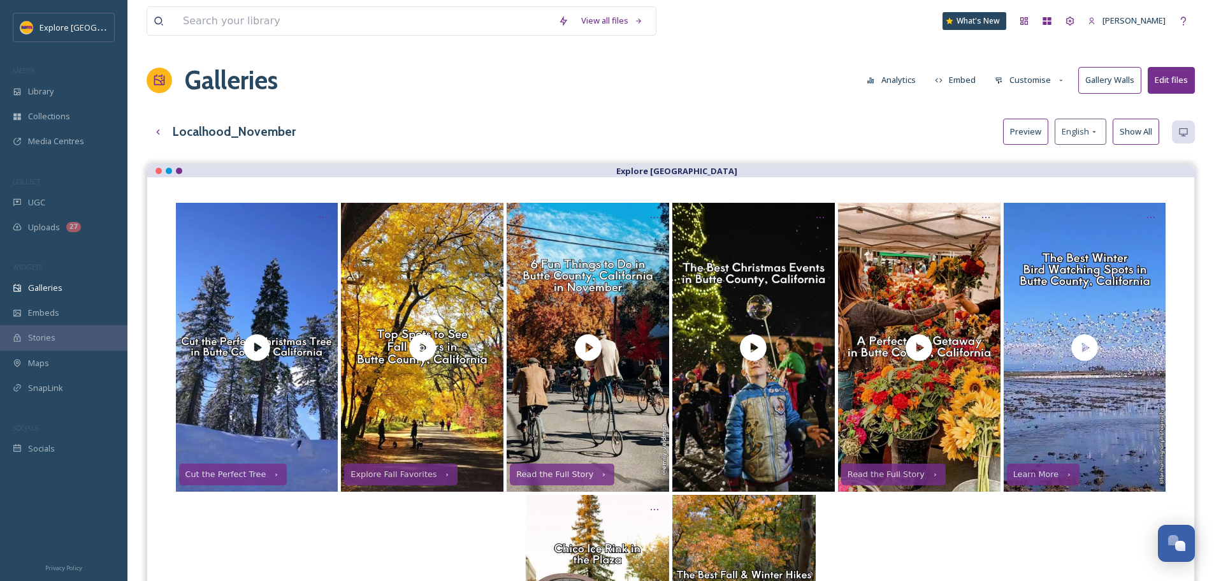
click at [1014, 78] on button "Customise" at bounding box center [1029, 80] width 83 height 25
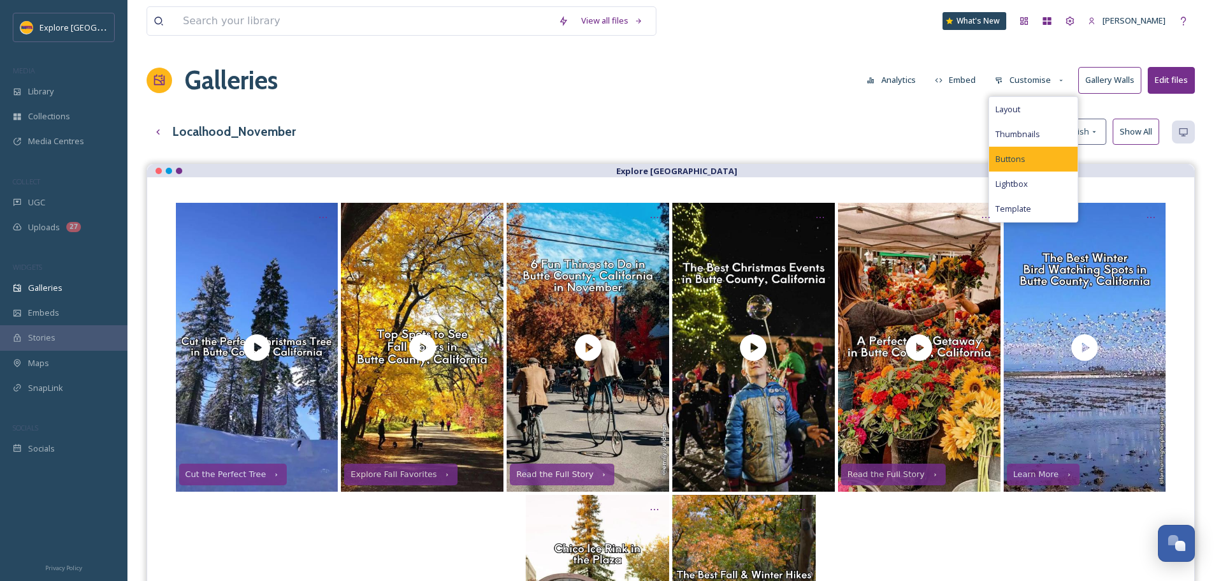
click at [1024, 151] on div "Buttons" at bounding box center [1033, 159] width 89 height 25
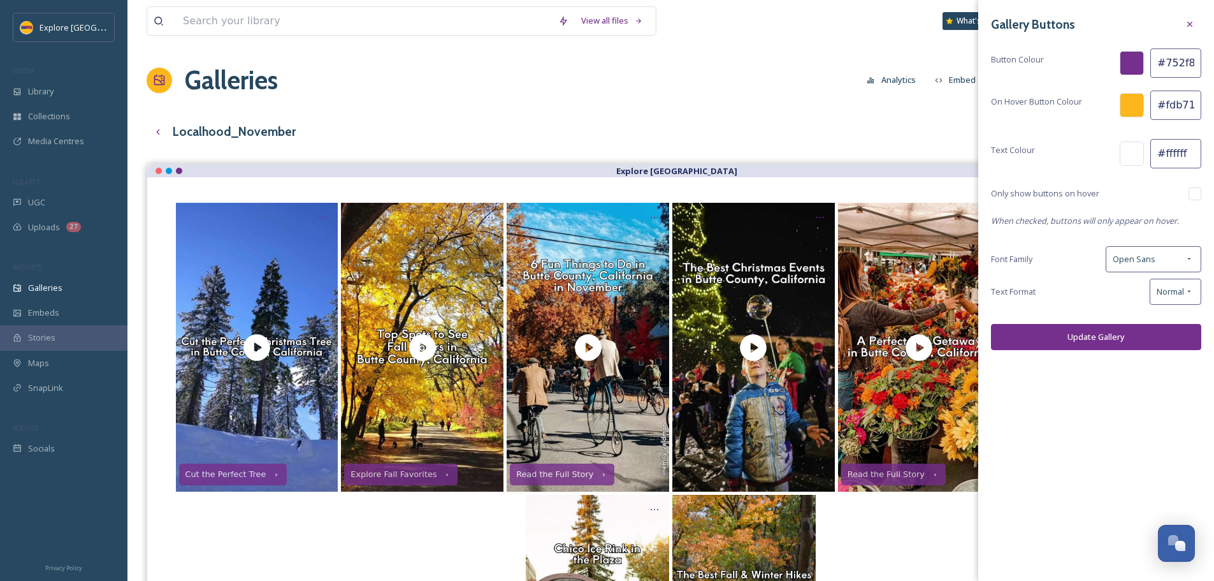
click at [1196, 196] on input "checkbox" at bounding box center [1194, 193] width 13 height 13
checkbox input "true"
click at [1130, 345] on button "Update Gallery" at bounding box center [1096, 337] width 210 height 26
